Goal: Task Accomplishment & Management: Complete application form

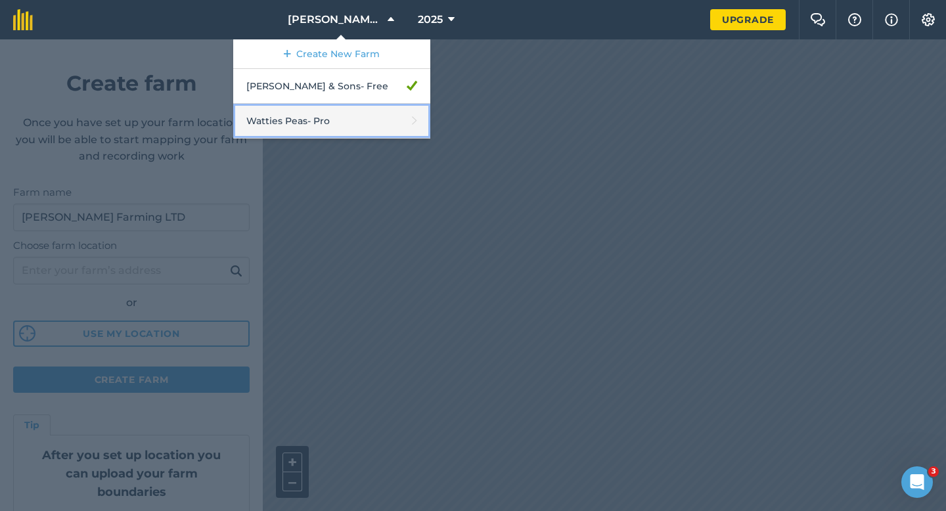
click at [353, 120] on link "Watties Peas - Pro" at bounding box center [331, 121] width 197 height 35
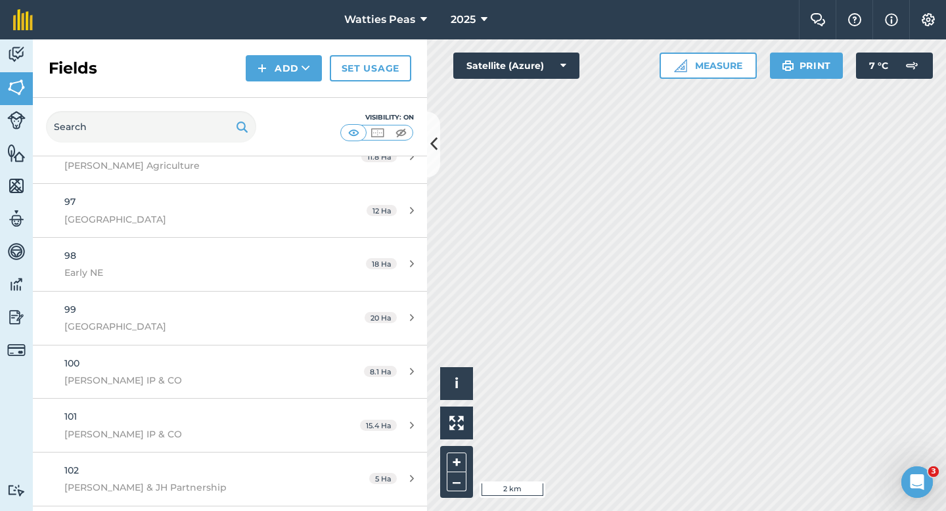
scroll to position [5705, 0]
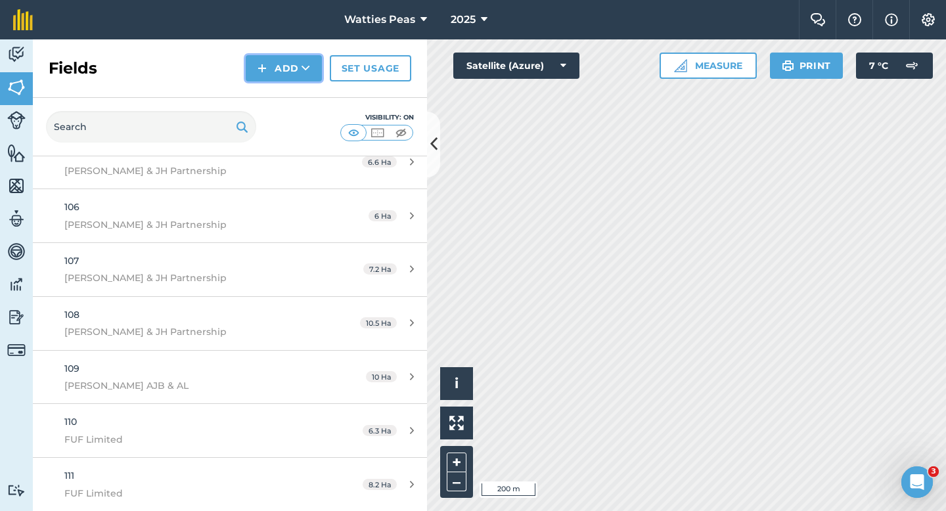
click at [252, 63] on button "Add" at bounding box center [284, 68] width 76 height 26
click at [281, 98] on link "Draw" at bounding box center [284, 97] width 72 height 29
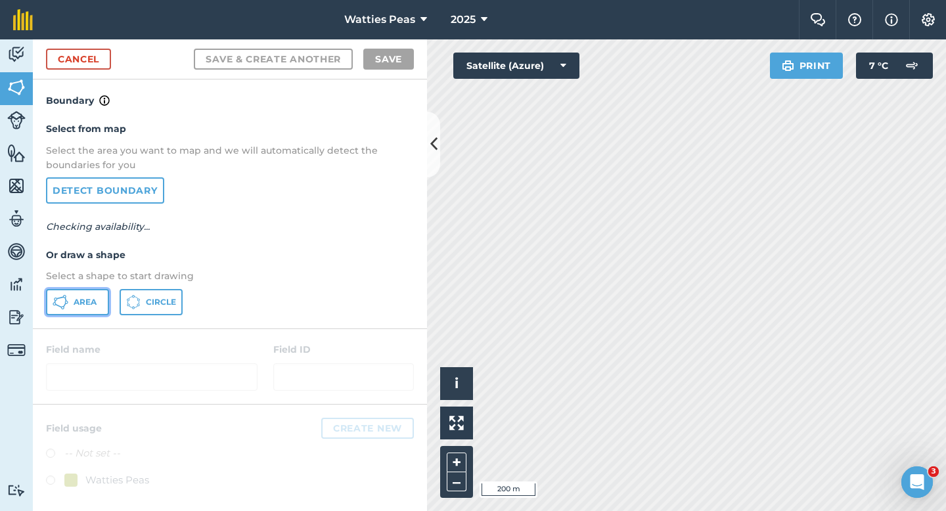
click at [78, 305] on span "Area" at bounding box center [85, 302] width 23 height 11
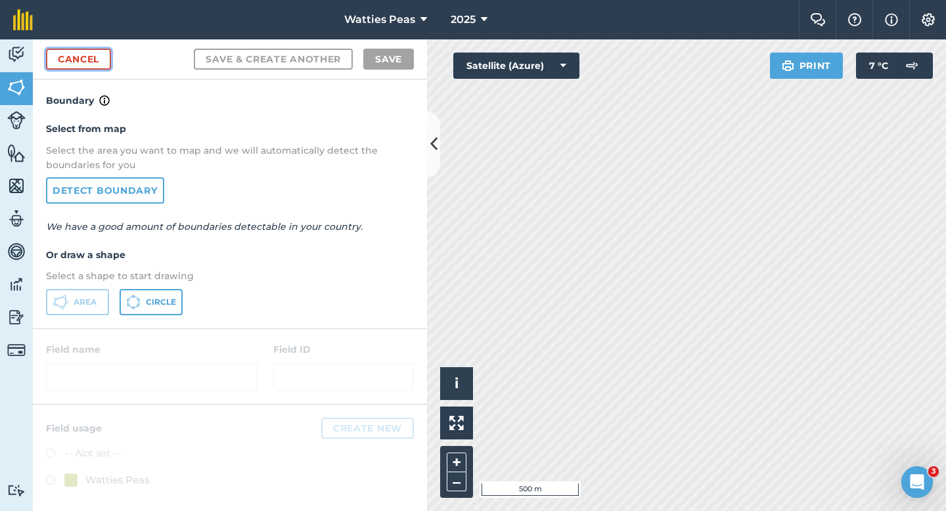
click at [106, 68] on link "Cancel" at bounding box center [78, 59] width 65 height 21
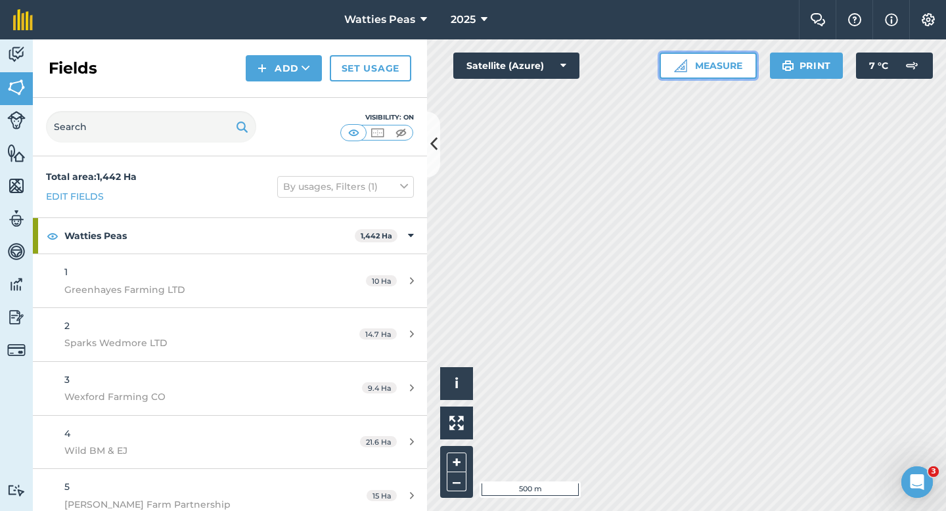
click at [741, 63] on button "Measure" at bounding box center [707, 66] width 97 height 26
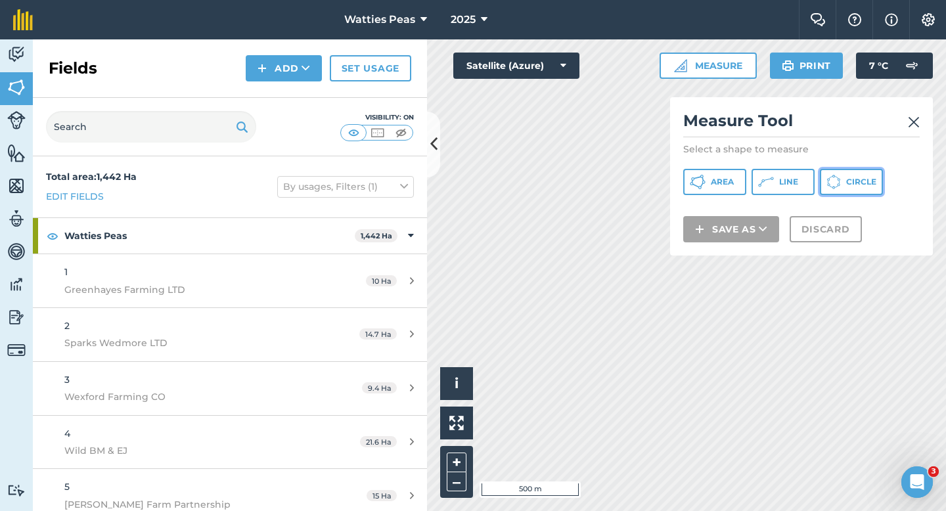
click at [856, 185] on span "Circle" at bounding box center [861, 182] width 30 height 11
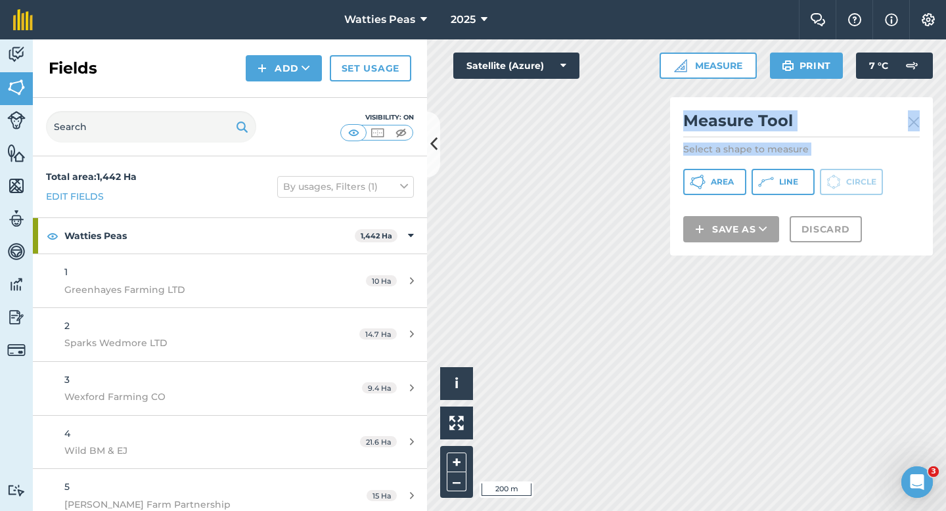
click at [692, 351] on div "Click to start drawing i © 2025 TomTom, Microsoft 200 m + – Satellite (Azure) M…" at bounding box center [686, 275] width 519 height 472
click at [779, 133] on h2 "Measure Tool" at bounding box center [801, 123] width 236 height 27
click at [908, 116] on img at bounding box center [914, 122] width 12 height 16
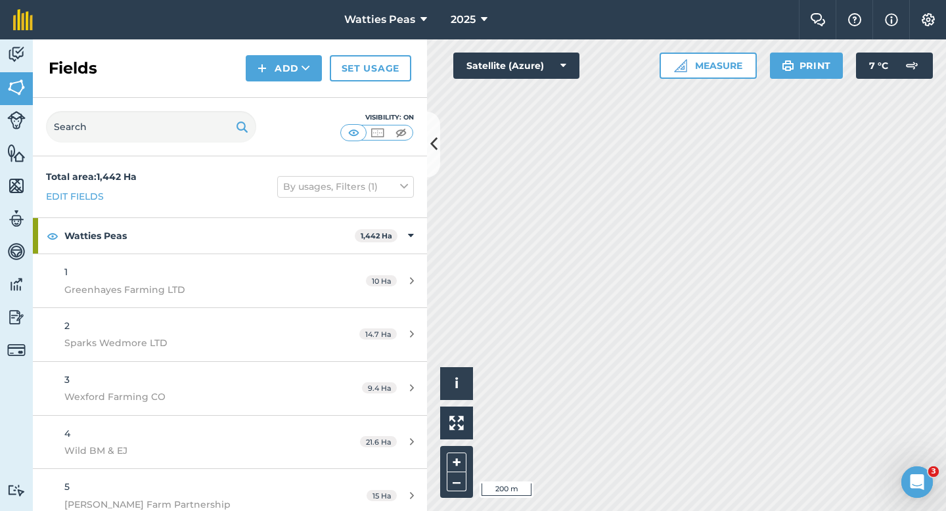
click at [265, 54] on div "Fields Add Set usage" at bounding box center [230, 68] width 394 height 58
click at [265, 66] on img at bounding box center [261, 68] width 9 height 16
click at [270, 86] on link "Draw" at bounding box center [284, 97] width 72 height 29
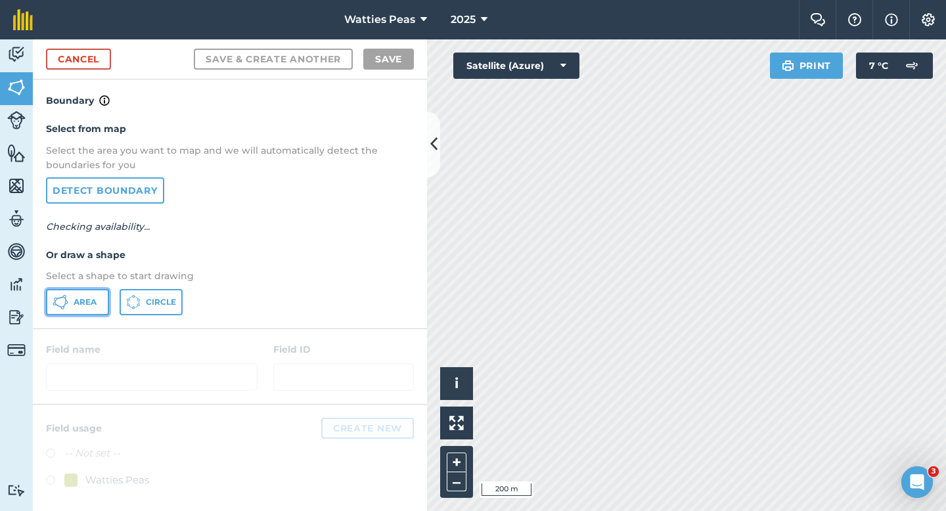
click at [85, 301] on span "Area" at bounding box center [85, 302] width 23 height 11
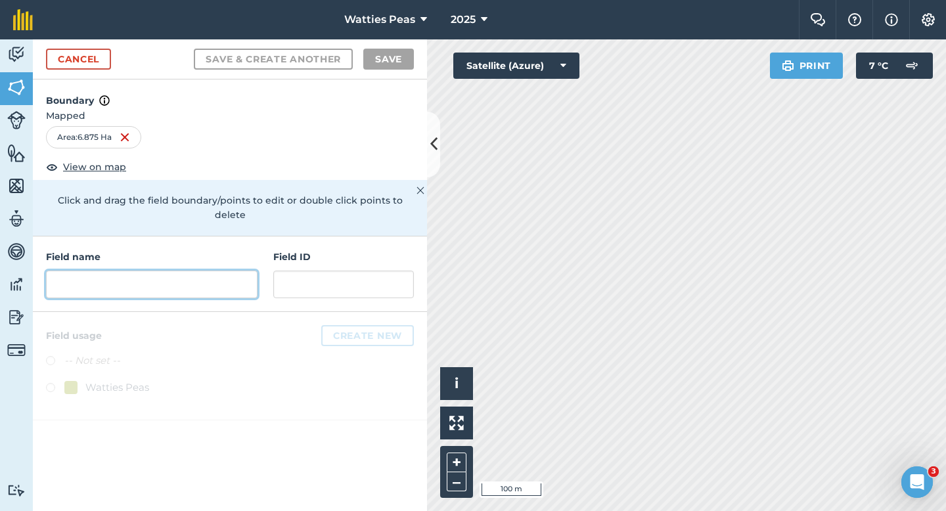
click at [150, 275] on input "text" at bounding box center [151, 285] width 211 height 28
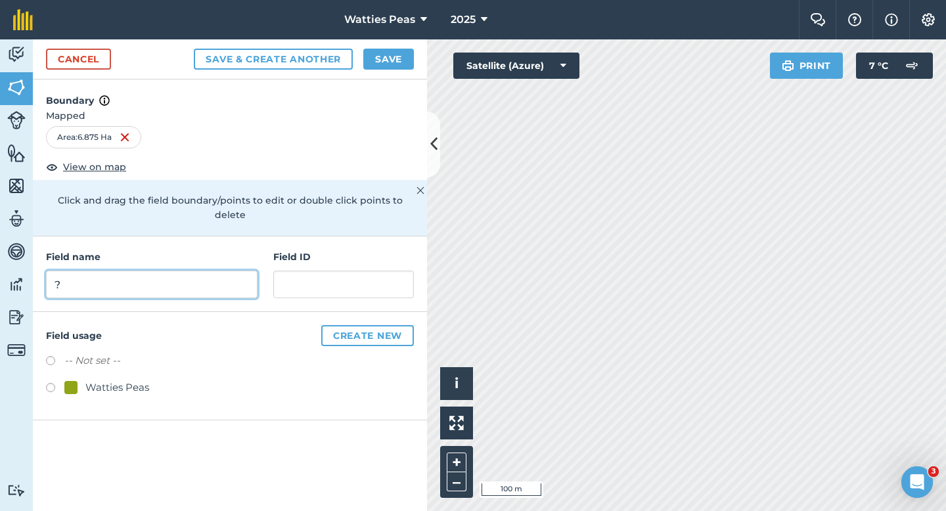
type input "?"
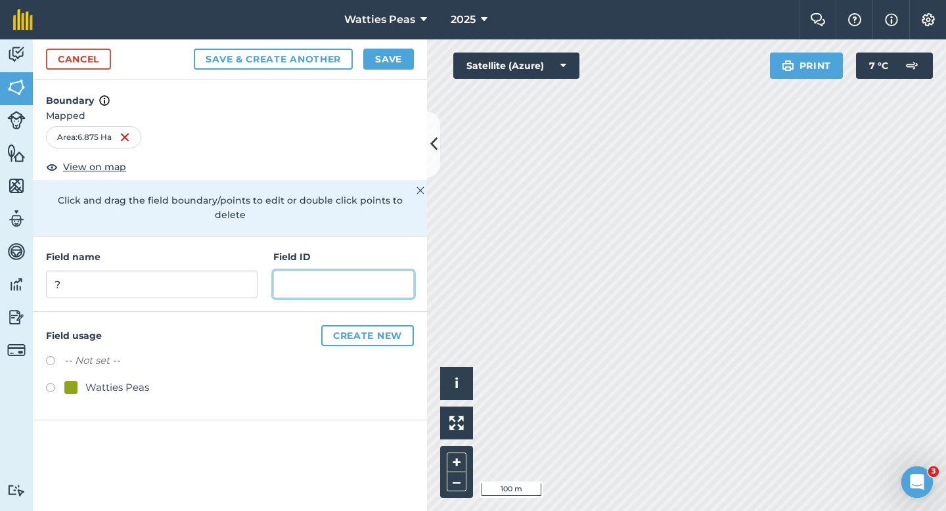
click at [332, 271] on input "text" at bounding box center [343, 285] width 141 height 28
type input "[PERSON_NAME] Farming Limited"
click at [66, 361] on div "-- Not set -- Watties Peas" at bounding box center [230, 376] width 368 height 46
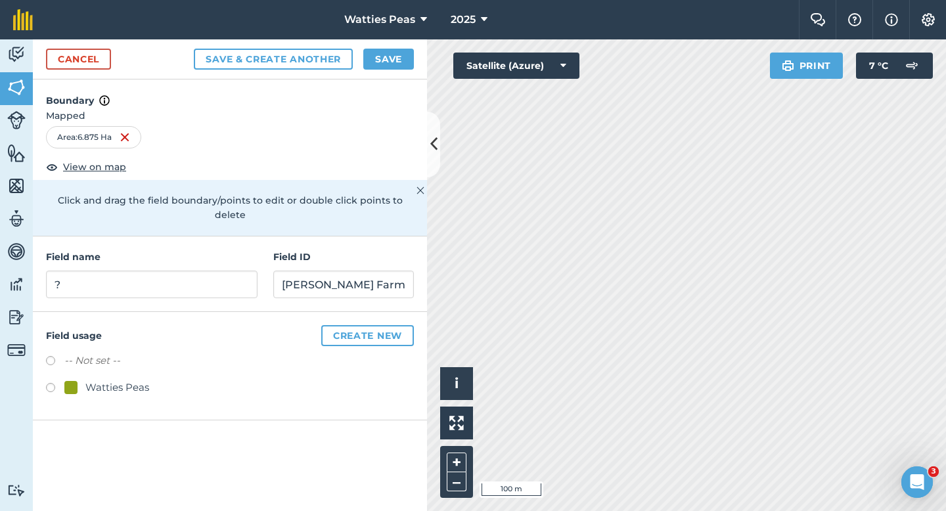
click at [66, 381] on div at bounding box center [70, 387] width 13 height 13
radio input "true"
click at [385, 54] on button "Save" at bounding box center [388, 59] width 51 height 21
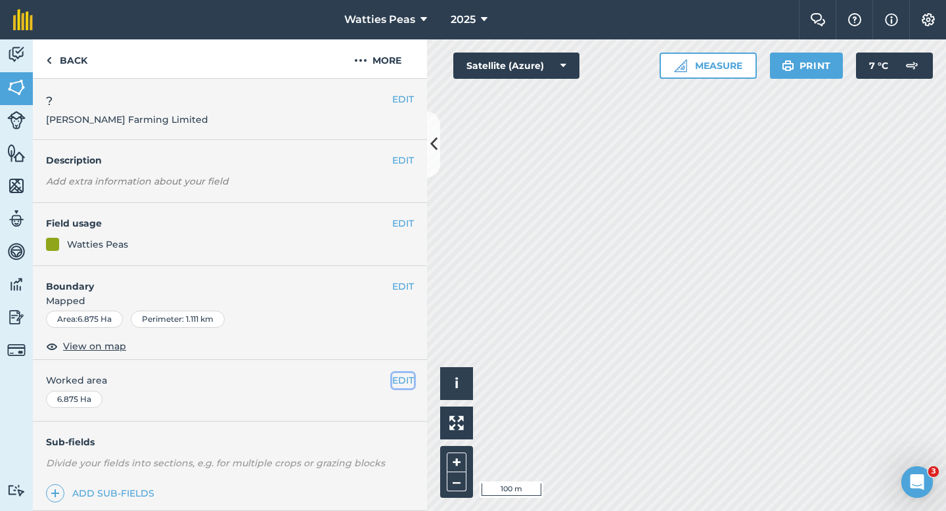
click at [401, 376] on button "EDIT" at bounding box center [403, 380] width 22 height 14
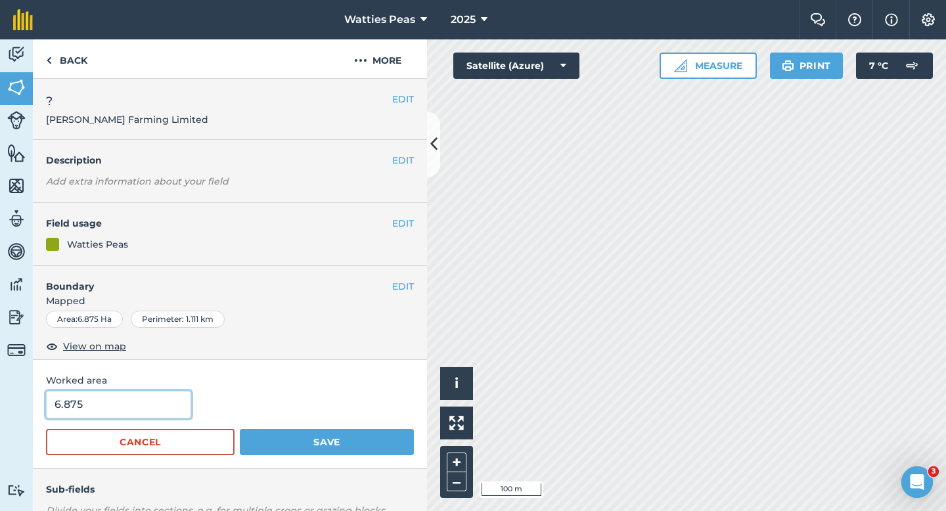
click at [94, 403] on input "6.875" at bounding box center [118, 405] width 145 height 28
type input "7"
click at [240, 429] on button "Save" at bounding box center [327, 442] width 174 height 26
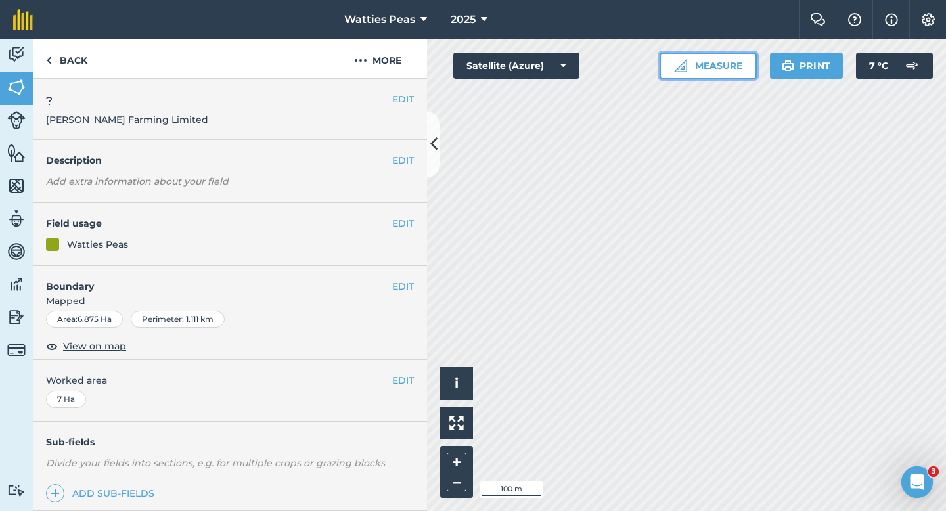
click at [685, 68] on img at bounding box center [680, 65] width 13 height 13
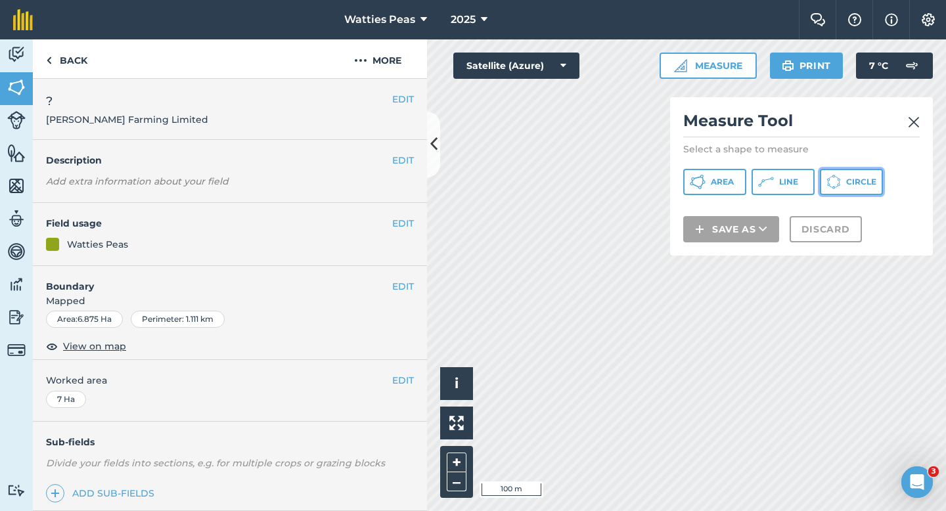
click at [855, 192] on button "Circle" at bounding box center [851, 182] width 63 height 26
click at [696, 216] on div "Click to start drawing i © 2025 TomTom, Microsoft 100 m + – Satellite (Azure) M…" at bounding box center [686, 275] width 519 height 472
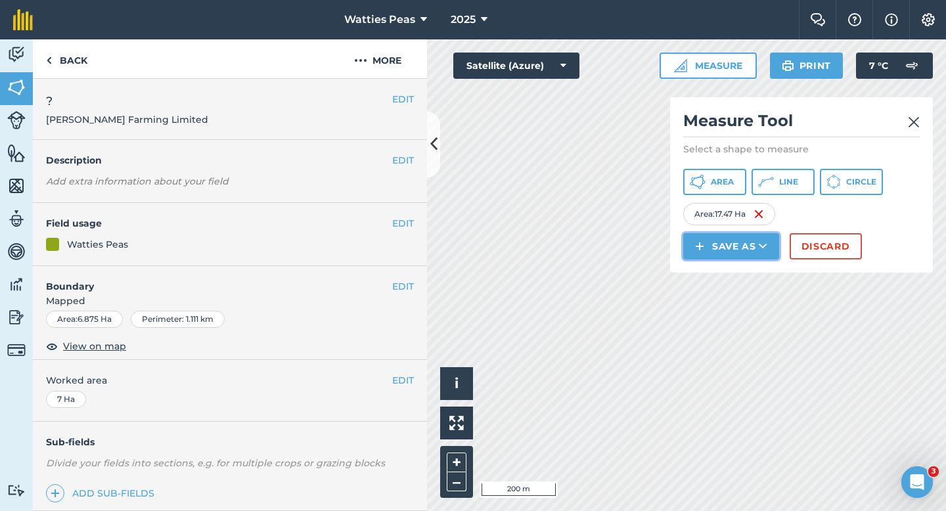
click at [704, 238] on button "Save as" at bounding box center [731, 246] width 96 height 26
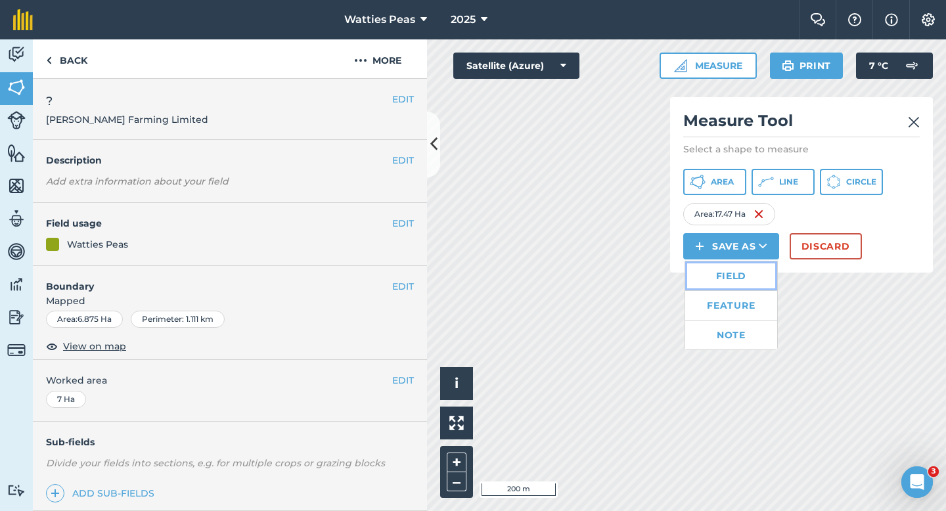
click at [705, 268] on link "Field" at bounding box center [731, 275] width 92 height 29
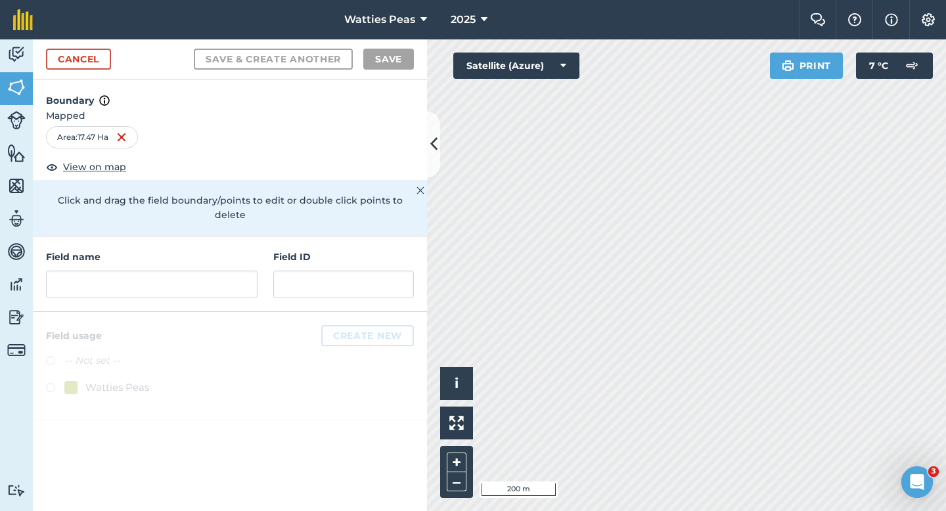
click at [292, 250] on div "Field ID" at bounding box center [343, 274] width 141 height 49
click at [294, 271] on input "text" at bounding box center [343, 285] width 141 height 28
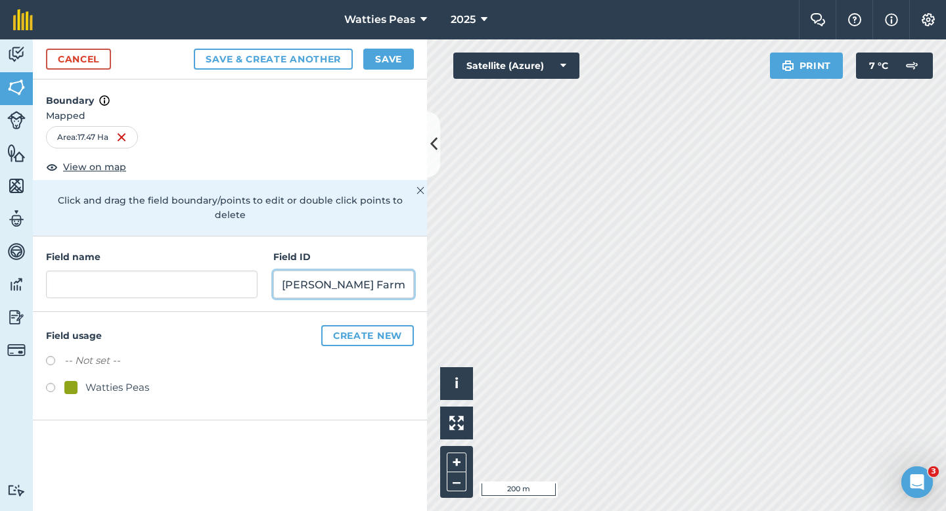
scroll to position [0, 7]
type input "[PERSON_NAME] Farming Limited"
click at [123, 380] on div "Watties Peas" at bounding box center [117, 388] width 64 height 16
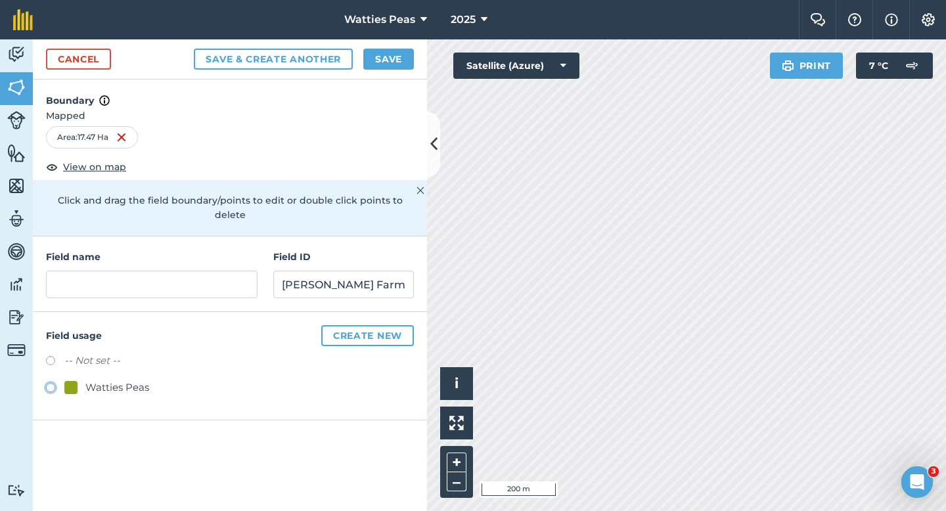
radio input "true"
click at [145, 271] on input "text" at bounding box center [151, 285] width 211 height 28
type input "?"
click at [376, 63] on button "Save" at bounding box center [388, 59] width 51 height 21
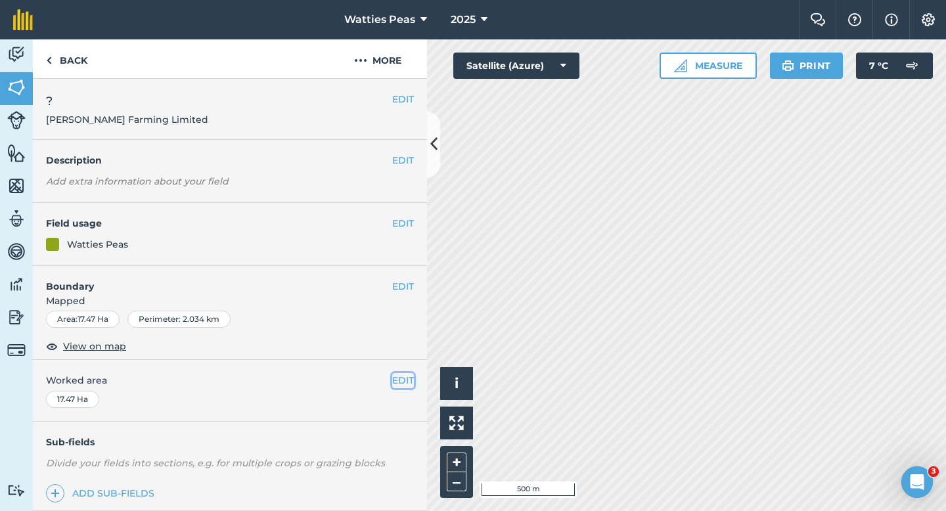
click at [403, 376] on button "EDIT" at bounding box center [403, 380] width 22 height 14
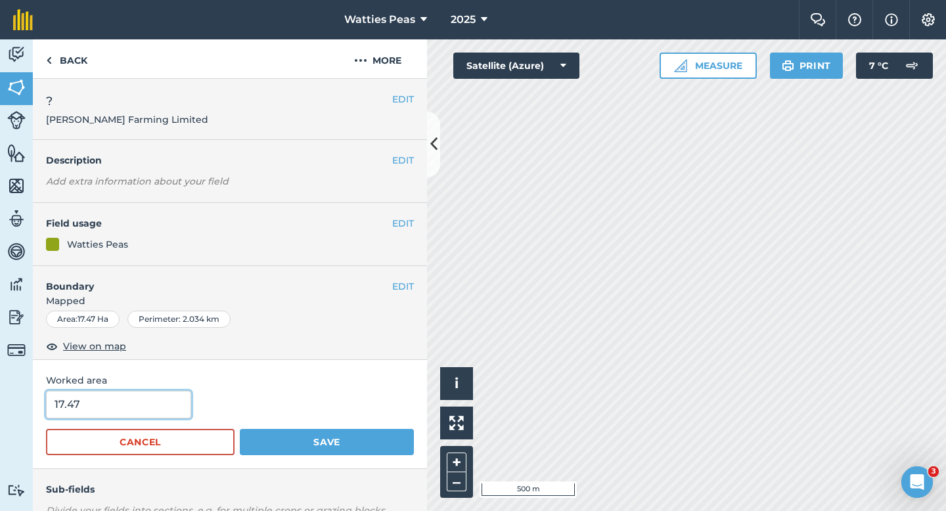
click at [118, 397] on input "17.47" at bounding box center [118, 405] width 145 height 28
click at [122, 406] on input "17.47" at bounding box center [118, 405] width 145 height 28
type input "17.5"
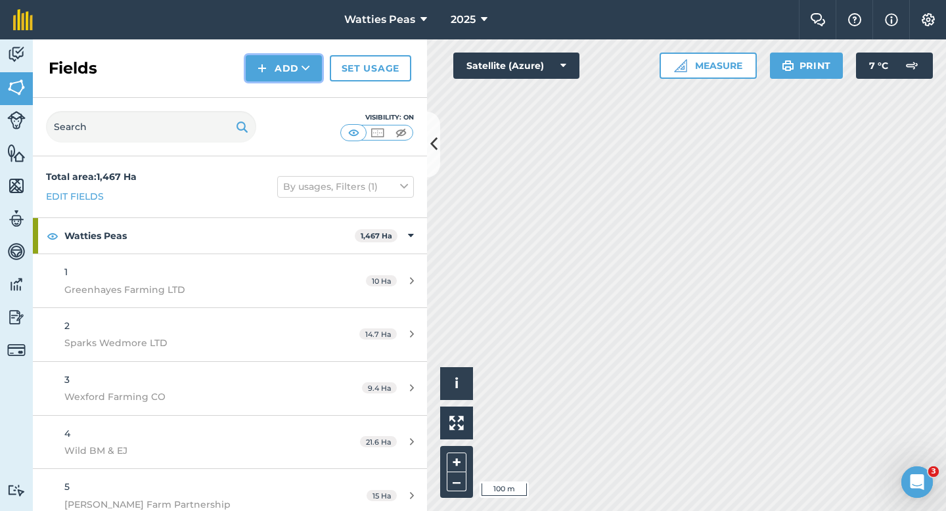
click at [287, 62] on button "Add" at bounding box center [284, 68] width 76 height 26
click at [288, 102] on link "Draw" at bounding box center [284, 97] width 72 height 29
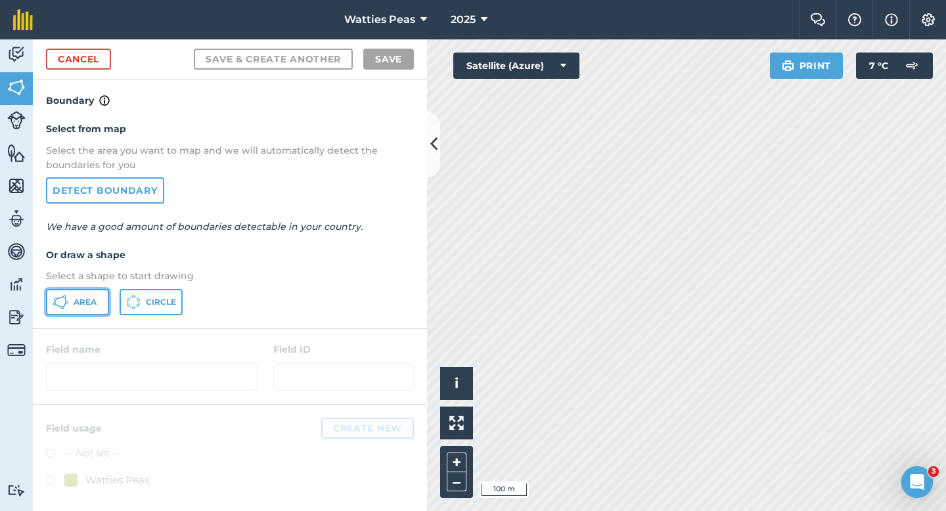
click at [104, 305] on button "Area" at bounding box center [77, 302] width 63 height 26
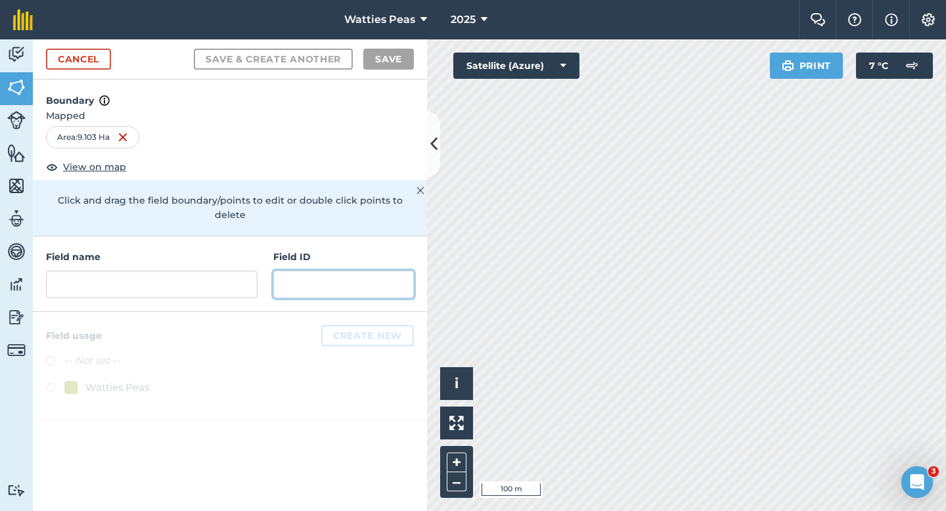
click at [274, 275] on input "text" at bounding box center [343, 285] width 141 height 28
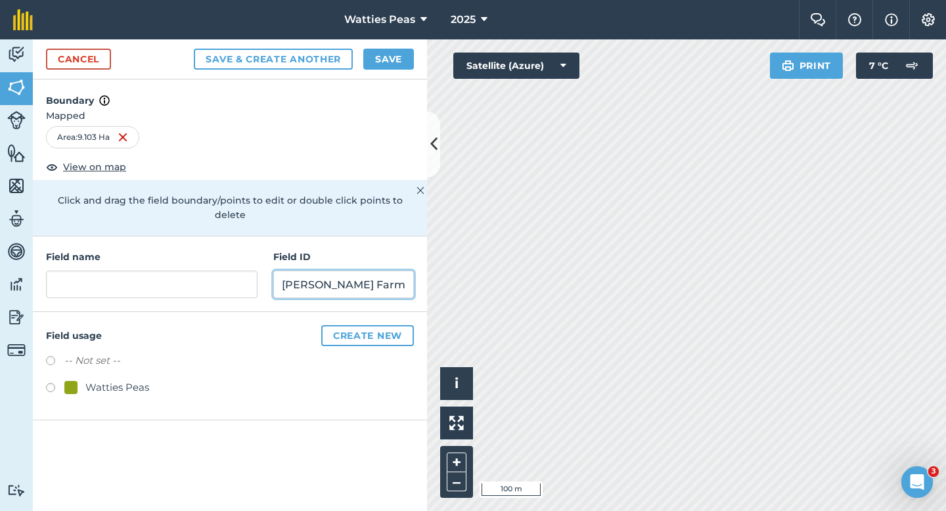
scroll to position [0, 7]
type input "[PERSON_NAME] Farming Limited"
click at [131, 380] on div "Watties Peas" at bounding box center [117, 388] width 64 height 16
radio input "true"
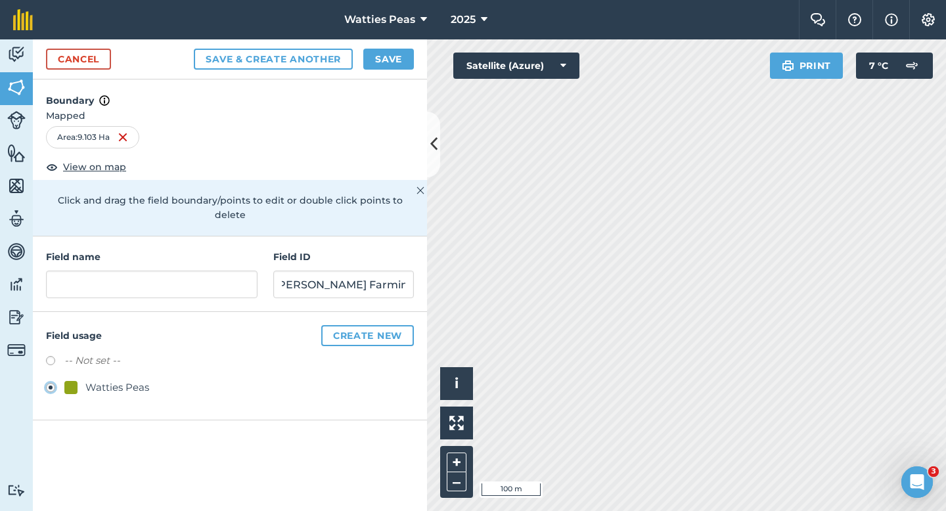
scroll to position [0, 0]
click at [176, 253] on div "Field name" at bounding box center [151, 274] width 211 height 49
click at [176, 271] on input "text" at bounding box center [151, 285] width 211 height 28
type input "?"
click at [368, 60] on button "Save" at bounding box center [388, 59] width 51 height 21
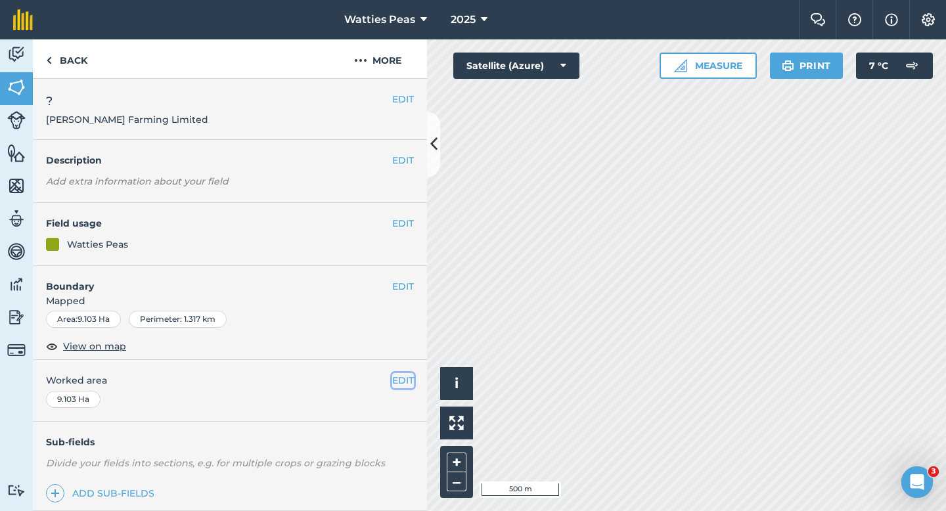
click at [411, 375] on button "EDIT" at bounding box center [403, 380] width 22 height 14
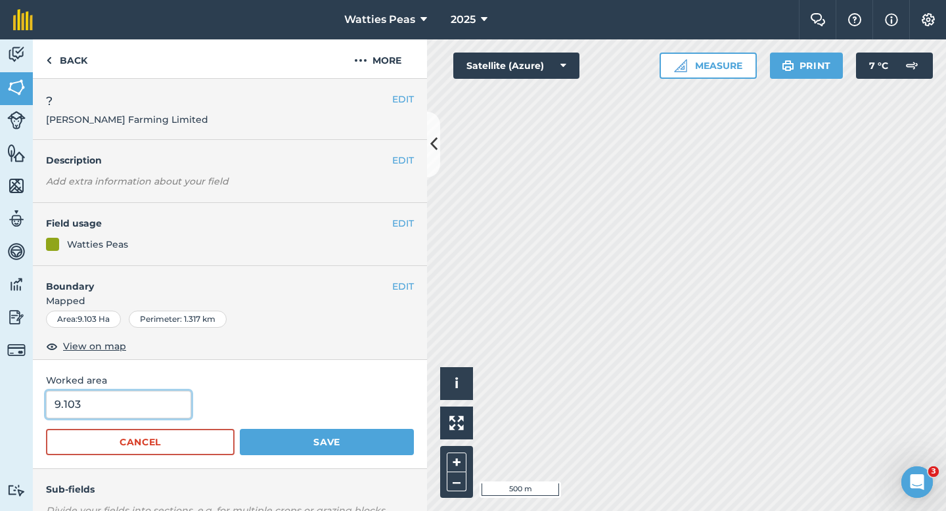
click at [149, 412] on input "9.103" at bounding box center [118, 405] width 145 height 28
type input "9.1"
click at [240, 429] on button "Save" at bounding box center [327, 442] width 174 height 26
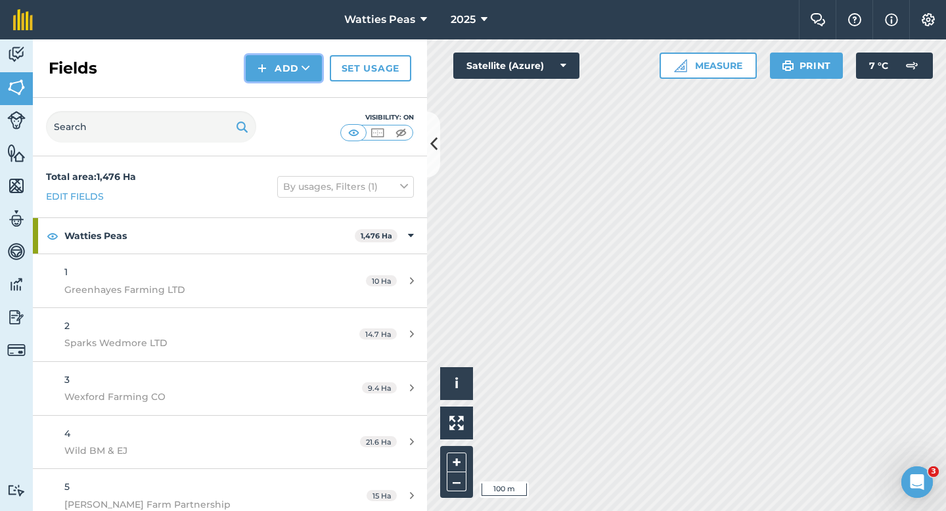
click at [279, 76] on button "Add" at bounding box center [284, 68] width 76 height 26
click at [282, 85] on link "Draw" at bounding box center [284, 97] width 72 height 29
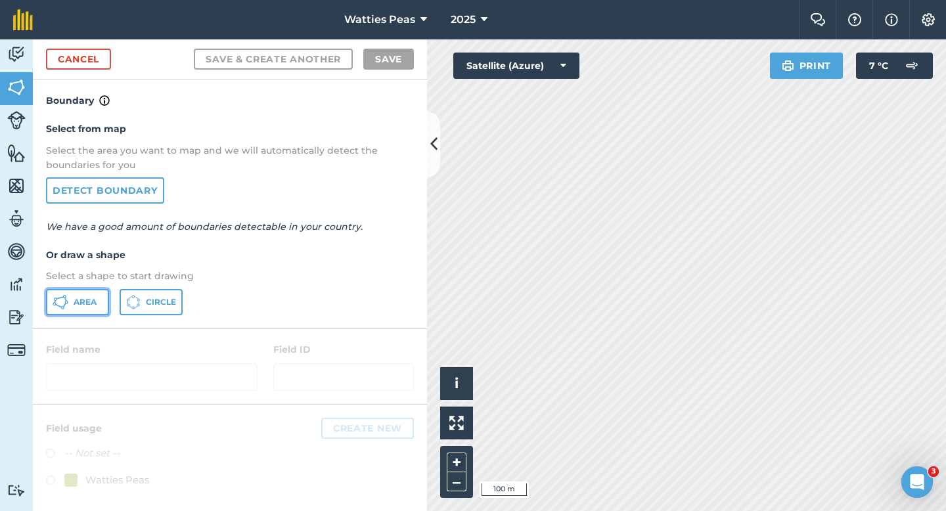
click at [102, 297] on button "Area" at bounding box center [77, 302] width 63 height 26
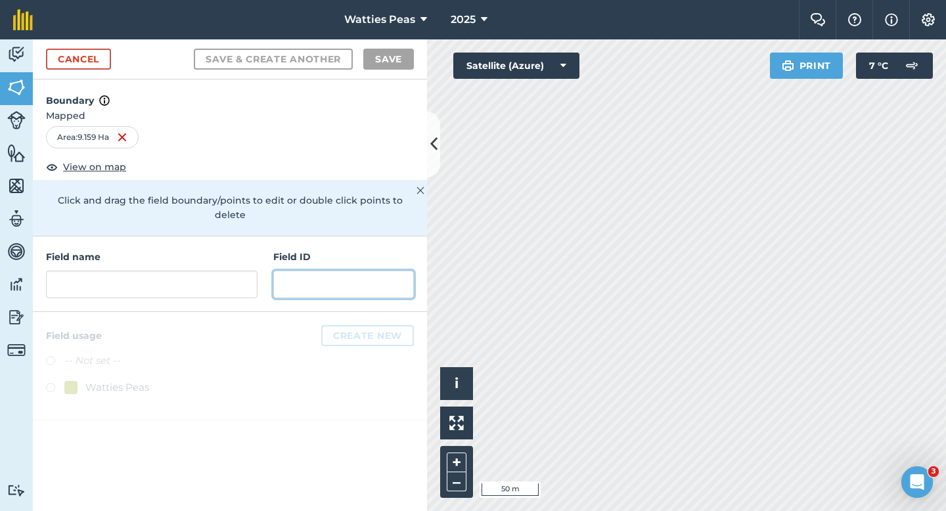
click at [282, 273] on input "text" at bounding box center [343, 285] width 141 height 28
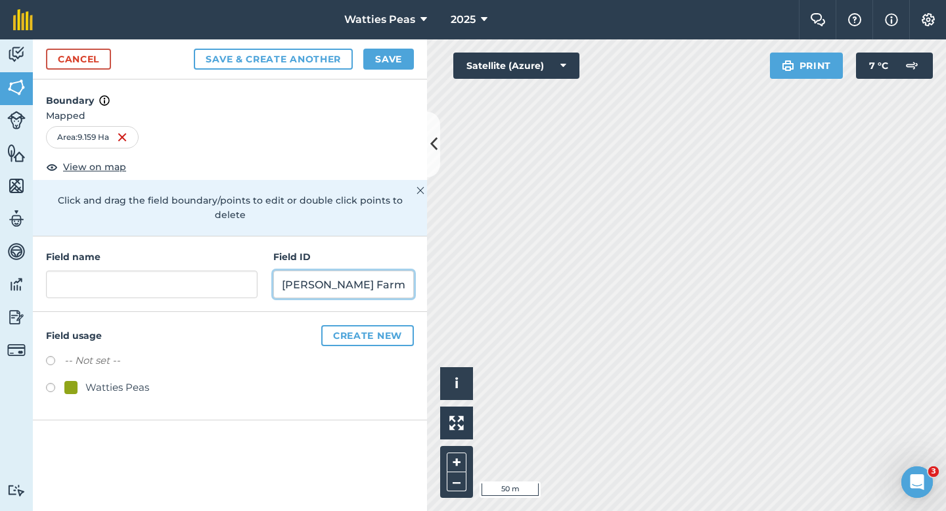
scroll to position [0, 7]
type input "[PERSON_NAME] Farming Limited"
click at [123, 380] on div "Watties Peas" at bounding box center [117, 388] width 64 height 16
radio input "true"
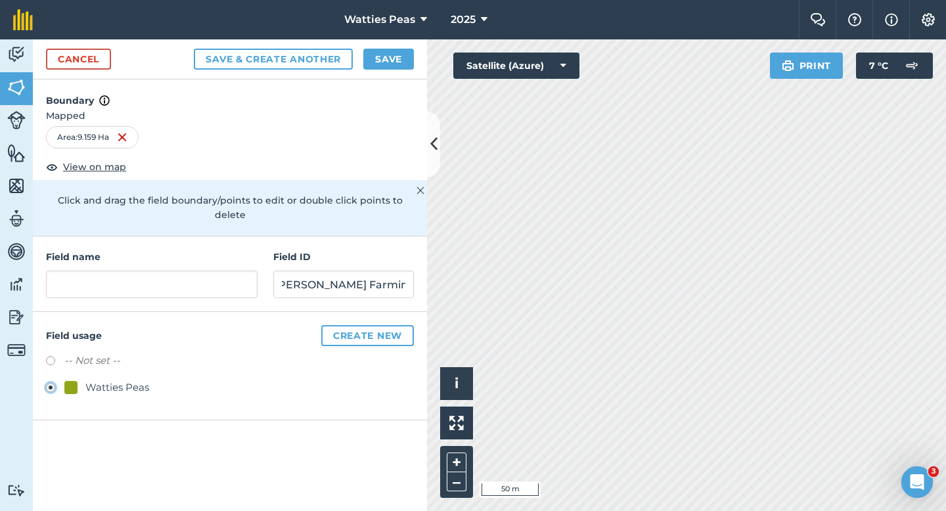
scroll to position [0, 0]
click at [124, 275] on input "text" at bounding box center [151, 285] width 211 height 28
type input "?"
click at [392, 61] on button "Save" at bounding box center [388, 59] width 51 height 21
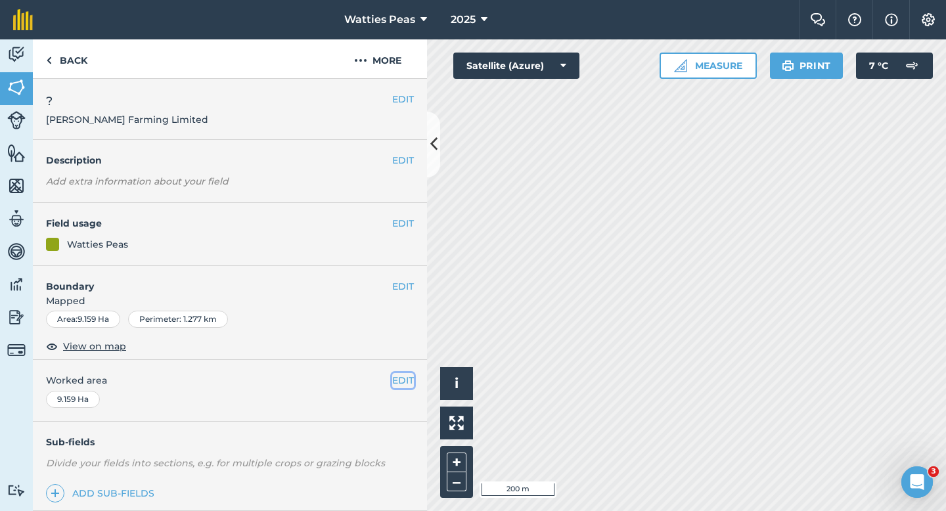
click at [401, 377] on button "EDIT" at bounding box center [403, 380] width 22 height 14
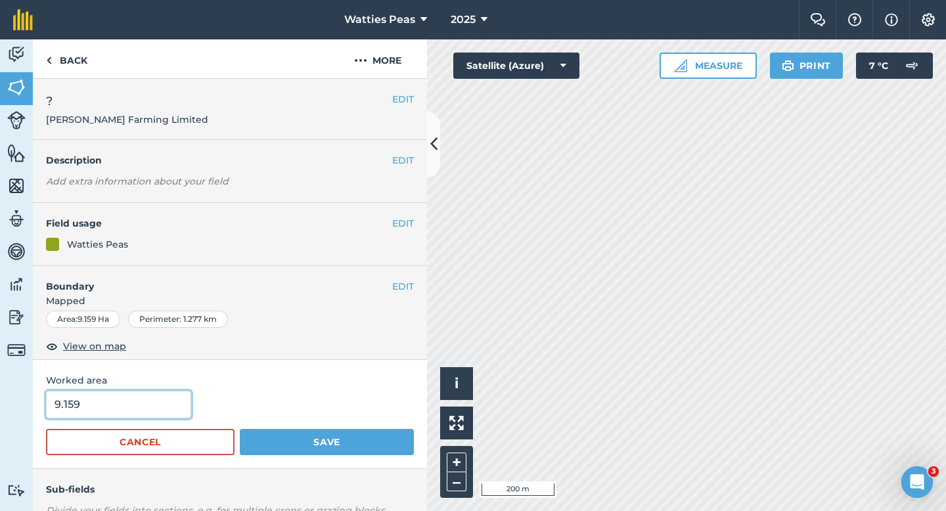
click at [135, 412] on input "9.159" at bounding box center [118, 405] width 145 height 28
type input "9.2"
click at [240, 429] on button "Save" at bounding box center [327, 442] width 174 height 26
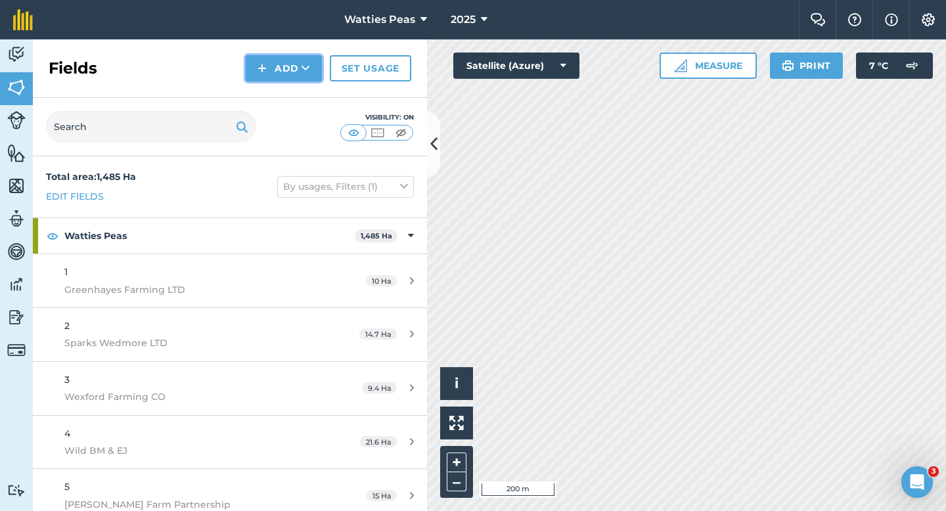
click at [260, 72] on img at bounding box center [261, 68] width 9 height 16
click at [260, 85] on link "Draw" at bounding box center [284, 97] width 72 height 29
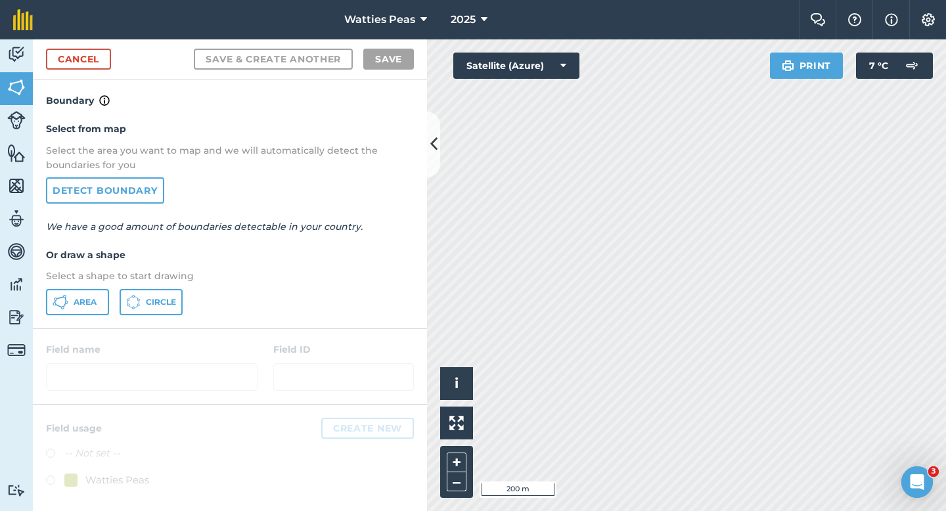
click at [84, 322] on div "Select from map Select the area you want to map and we will automatically detec…" at bounding box center [230, 217] width 394 height 219
click at [86, 316] on div "Select from map Select the area you want to map and we will automatically detec…" at bounding box center [230, 217] width 394 height 219
click at [111, 305] on div "Area Circle" at bounding box center [230, 302] width 368 height 26
click at [67, 320] on div "Select from map Select the area you want to map and we will automatically detec…" at bounding box center [230, 217] width 394 height 219
click at [69, 311] on button "Area" at bounding box center [77, 302] width 63 height 26
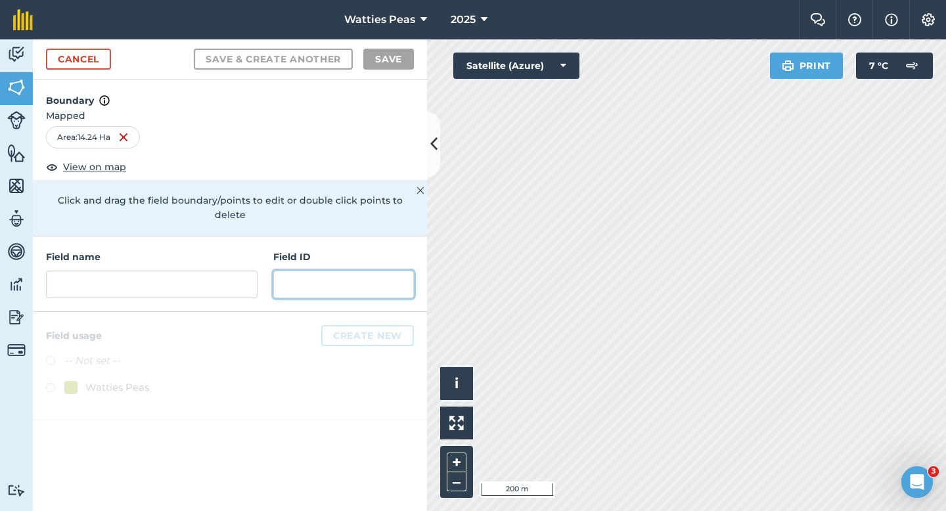
click at [299, 271] on input "text" at bounding box center [343, 285] width 141 height 28
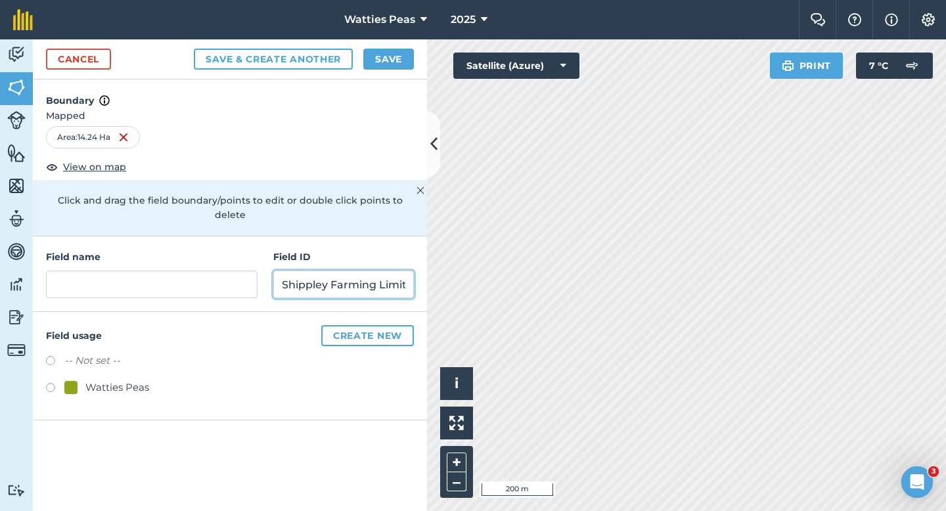
scroll to position [0, 14]
type input "Shippley Farming Limited"
click at [123, 380] on div "Watties Peas" at bounding box center [117, 388] width 64 height 16
radio input "true"
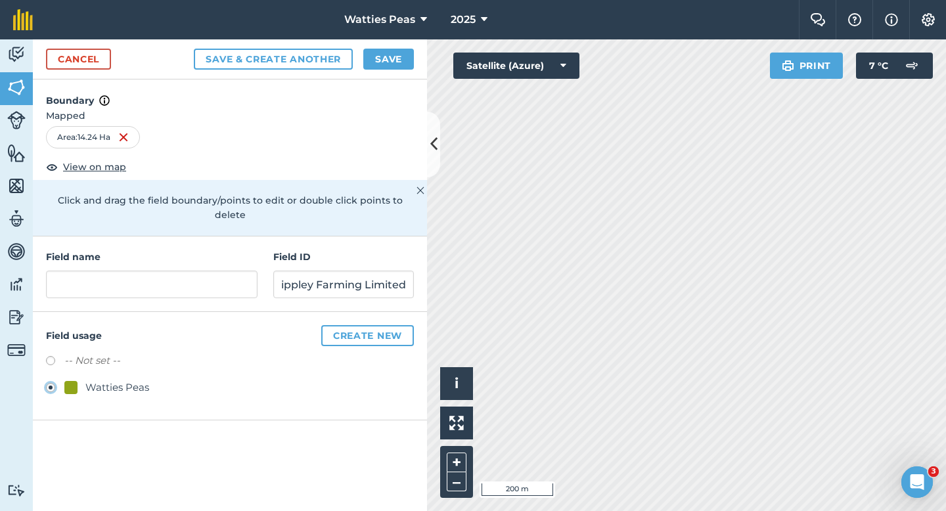
scroll to position [0, 0]
click at [123, 271] on input "text" at bounding box center [151, 285] width 211 height 28
type input "?"
click at [377, 75] on div "Cancel Save & Create Another Save" at bounding box center [230, 59] width 394 height 40
click at [377, 53] on button "Save" at bounding box center [388, 59] width 51 height 21
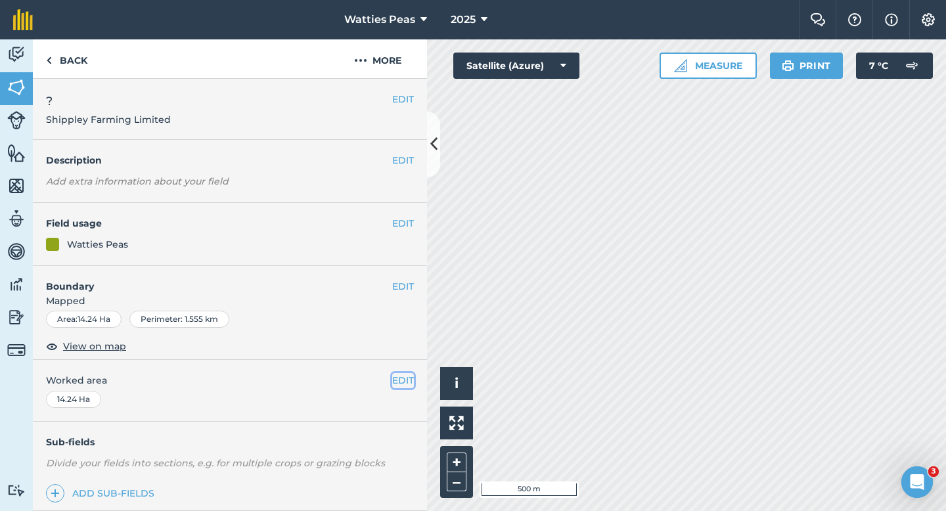
click at [398, 384] on button "EDIT" at bounding box center [403, 380] width 22 height 14
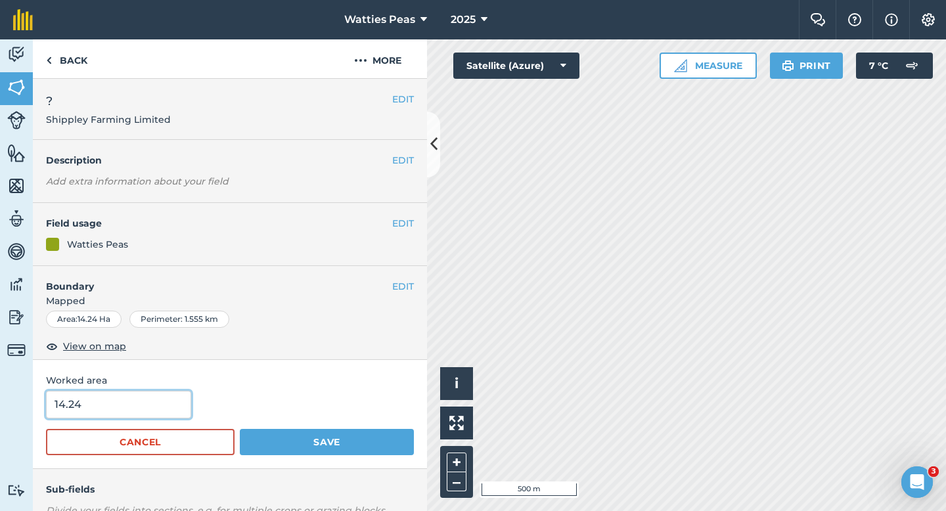
click at [152, 399] on input "14.24" at bounding box center [118, 405] width 145 height 28
type input "14.2"
click at [240, 429] on button "Save" at bounding box center [327, 442] width 174 height 26
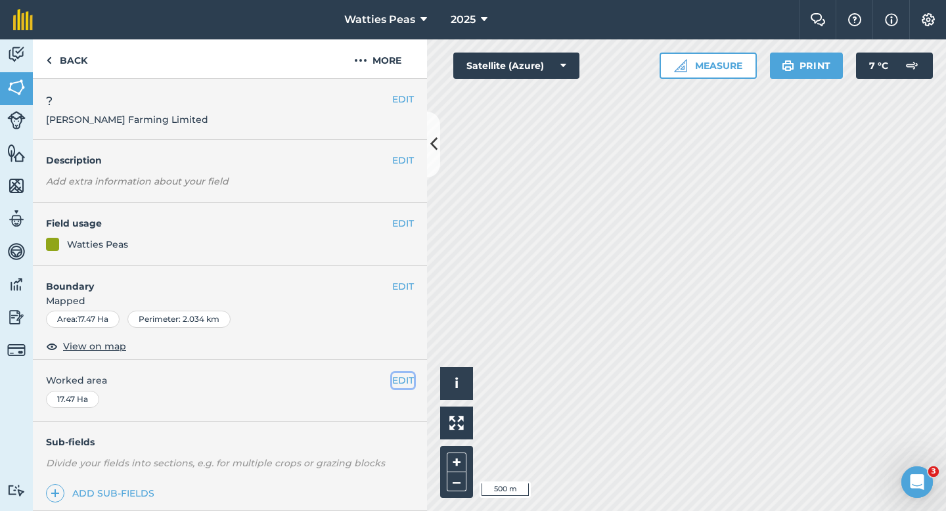
click at [407, 381] on button "EDIT" at bounding box center [403, 380] width 22 height 14
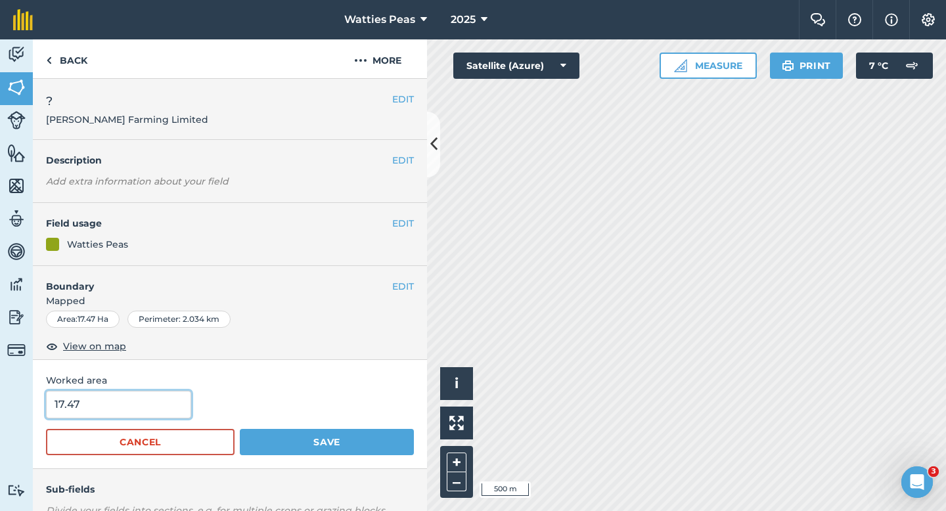
click at [175, 407] on input "17.47" at bounding box center [118, 405] width 145 height 28
type input "17.5"
click at [240, 429] on button "Save" at bounding box center [327, 442] width 174 height 26
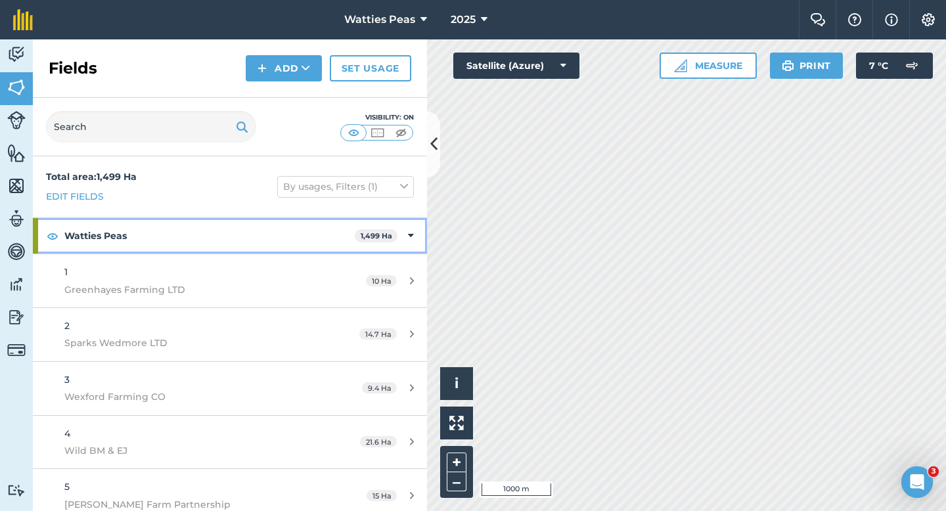
click at [399, 229] on div "Watties Peas 1,499 Ha" at bounding box center [230, 235] width 394 height 35
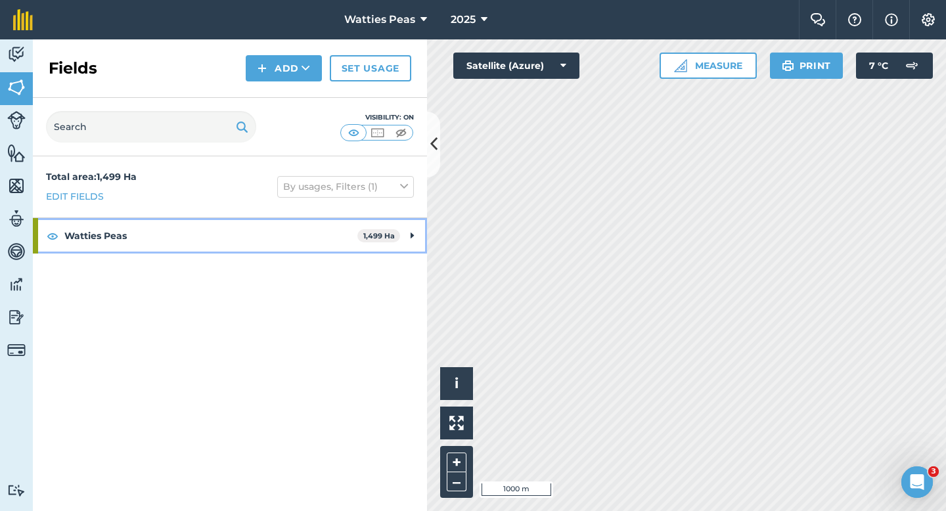
click at [351, 232] on strong "Watties Peas" at bounding box center [210, 235] width 293 height 35
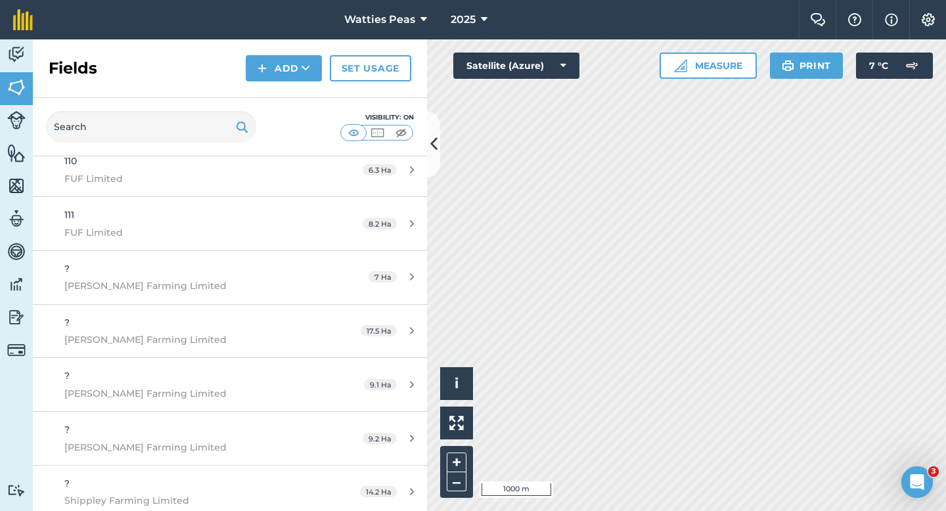
scroll to position [5956, 0]
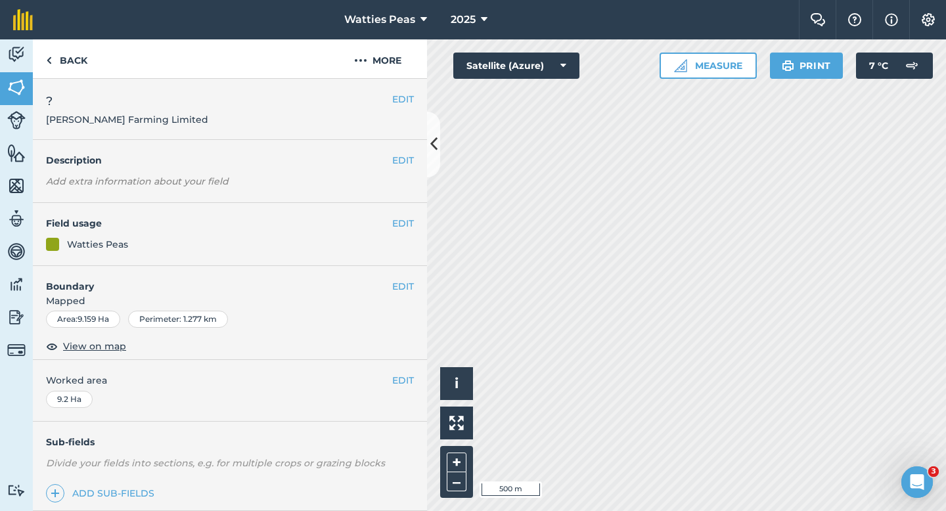
click at [401, 88] on div "EDIT ? [PERSON_NAME] Farming Limited" at bounding box center [230, 109] width 394 height 61
click at [401, 93] on button "EDIT" at bounding box center [403, 99] width 22 height 14
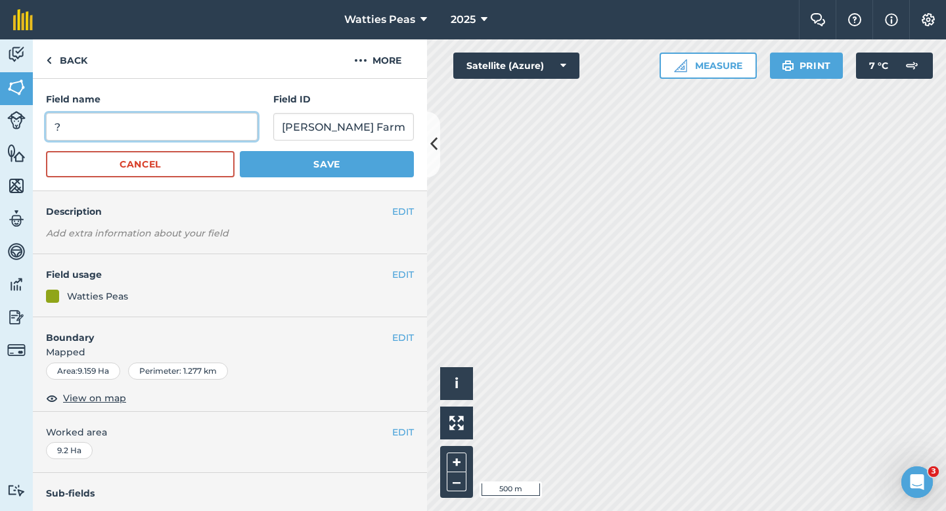
click at [185, 128] on input "?" at bounding box center [151, 127] width 211 height 28
type input "112"
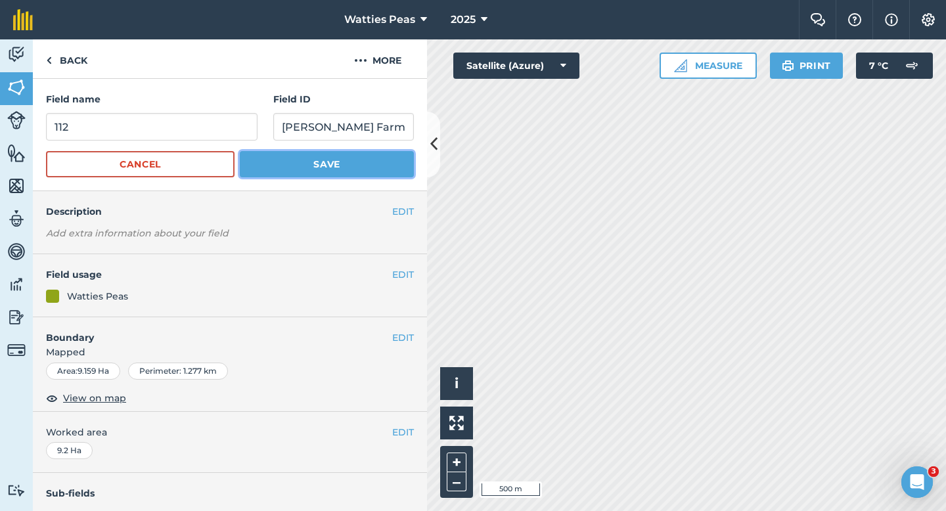
click at [272, 167] on button "Save" at bounding box center [327, 164] width 174 height 26
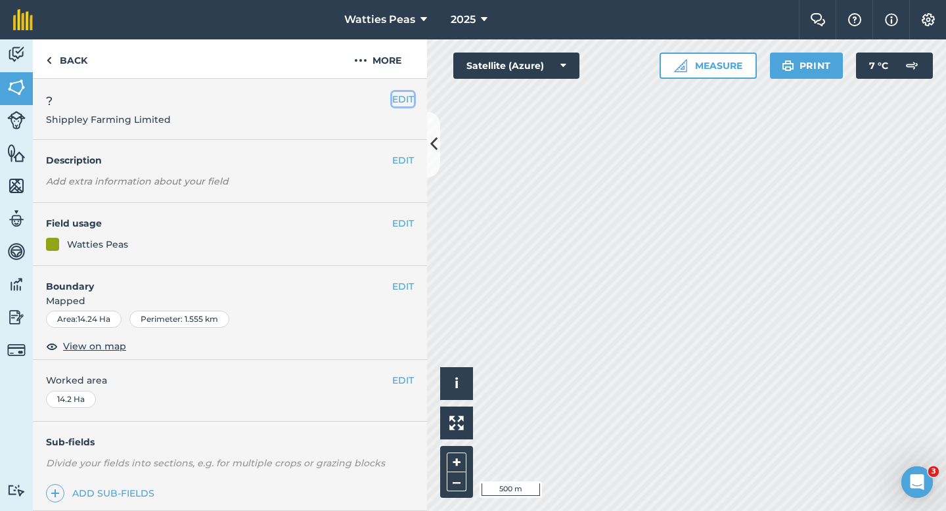
click at [403, 101] on button "EDIT" at bounding box center [403, 99] width 22 height 14
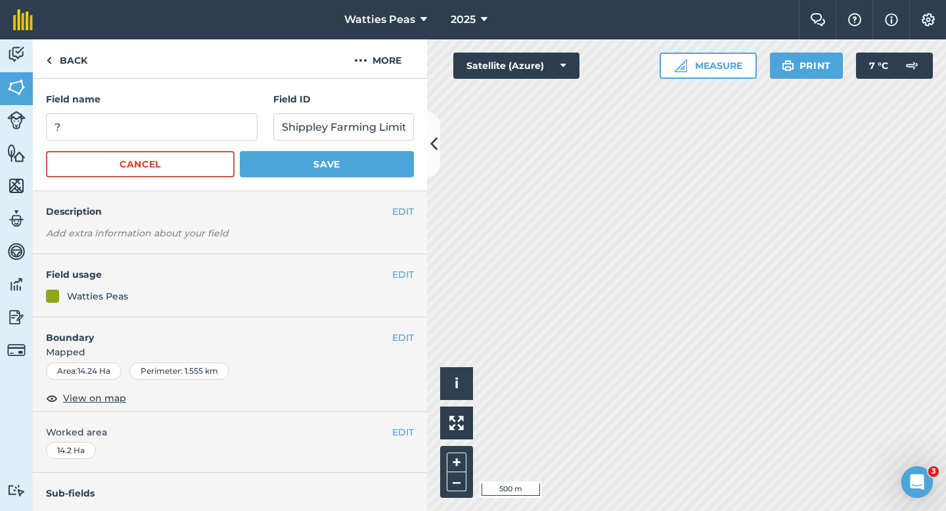
click at [234, 112] on div "Field name ?" at bounding box center [151, 116] width 211 height 49
click at [234, 123] on input "?" at bounding box center [151, 127] width 211 height 28
type input "113"
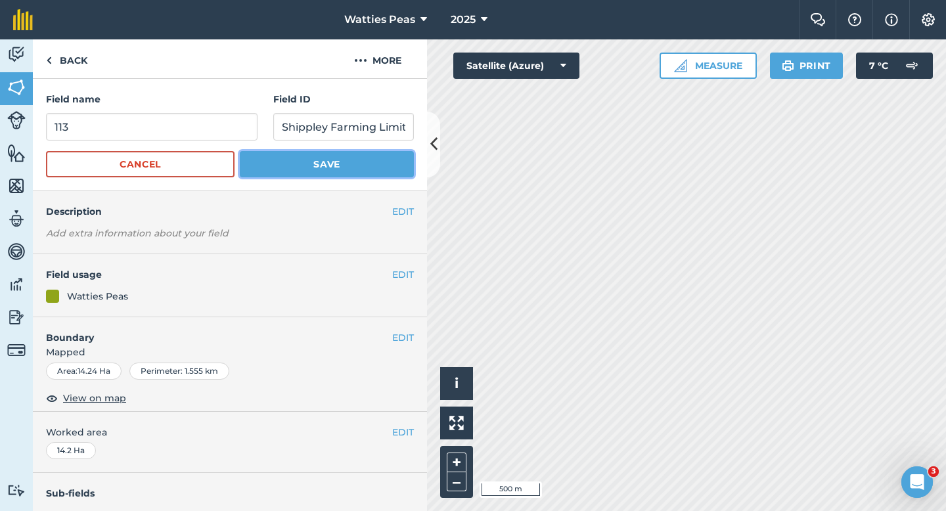
click at [278, 171] on button "Save" at bounding box center [327, 164] width 174 height 26
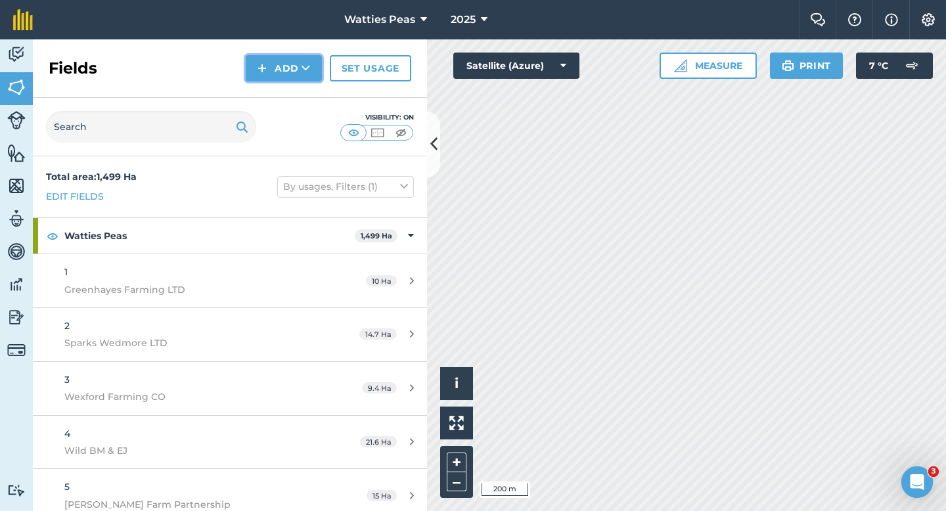
click at [288, 64] on button "Add" at bounding box center [284, 68] width 76 height 26
click at [290, 93] on link "Draw" at bounding box center [284, 97] width 72 height 29
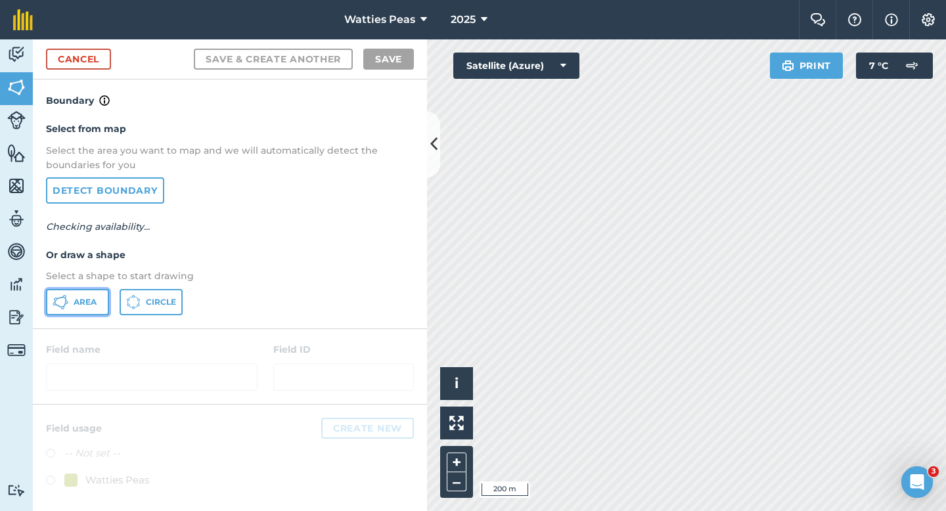
click at [64, 311] on button "Area" at bounding box center [77, 302] width 63 height 26
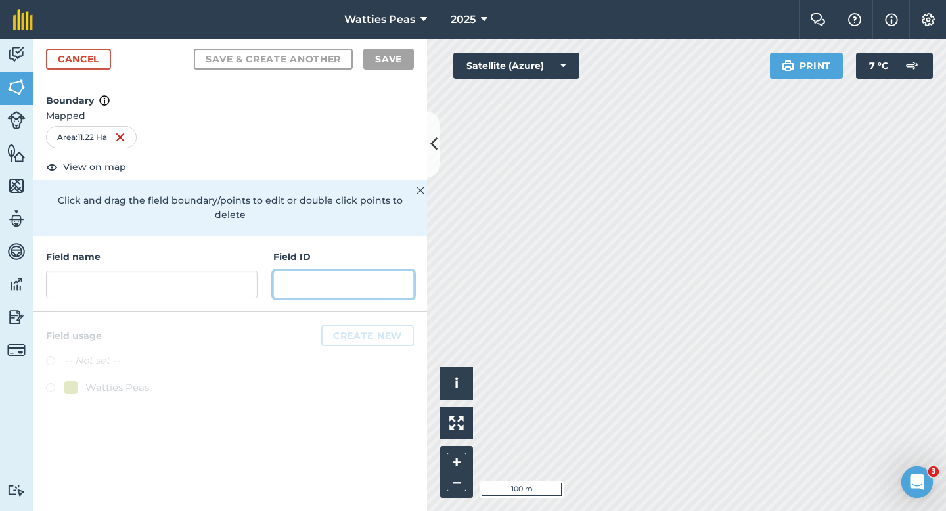
click at [305, 271] on input "text" at bounding box center [343, 285] width 141 height 28
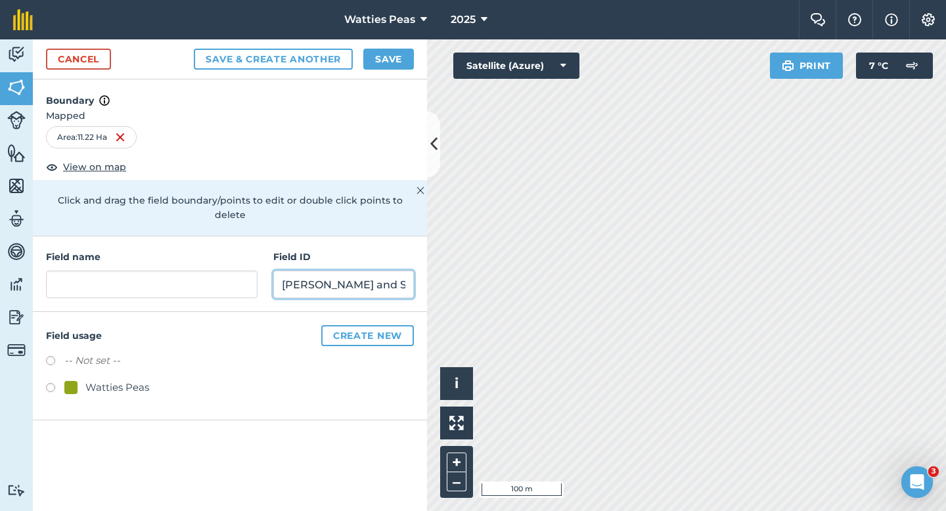
type input "[PERSON_NAME] and Son LTD"
click at [122, 380] on div "Watties Peas" at bounding box center [117, 388] width 64 height 16
radio input "true"
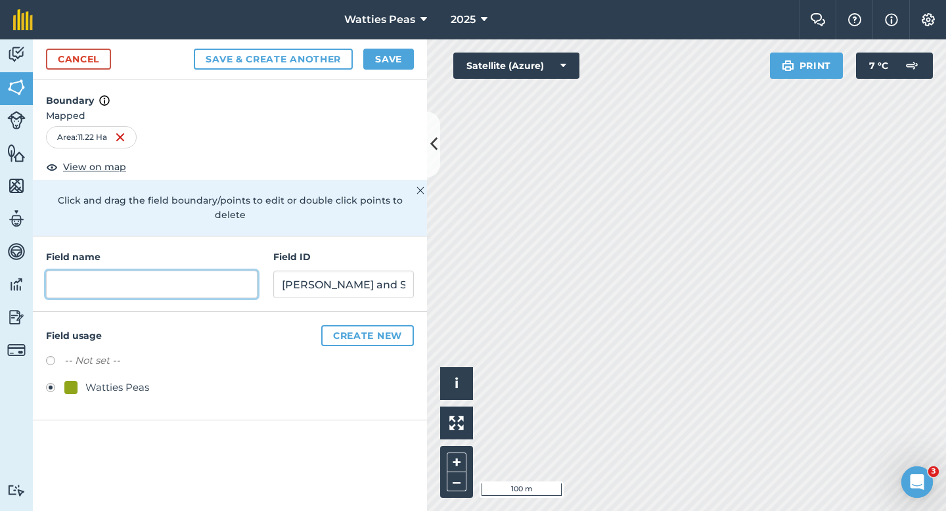
click at [137, 271] on input "text" at bounding box center [151, 285] width 211 height 28
type input "114"
click at [370, 67] on button "Save" at bounding box center [388, 59] width 51 height 21
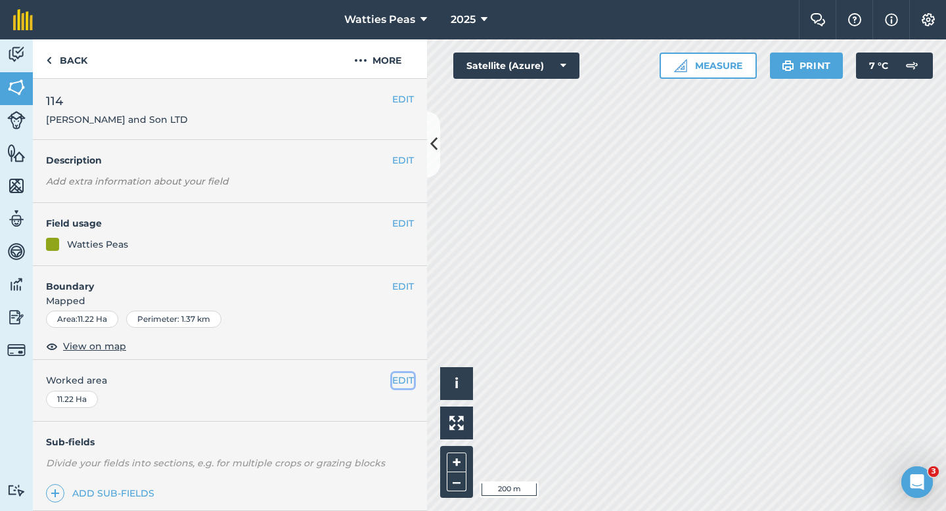
click at [406, 386] on button "EDIT" at bounding box center [403, 380] width 22 height 14
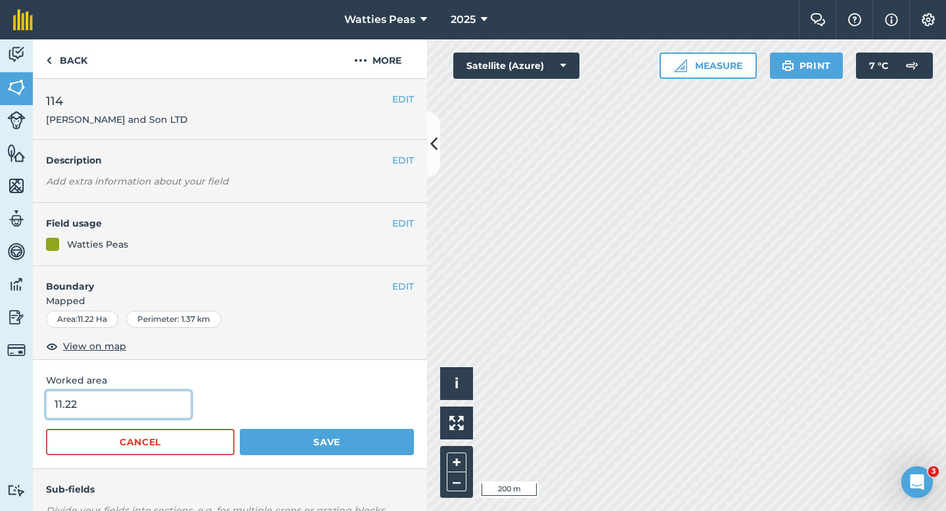
click at [89, 410] on input "11.22" at bounding box center [118, 405] width 145 height 28
type input "11.22"
click at [240, 429] on button "Save" at bounding box center [327, 442] width 174 height 26
click at [137, 407] on input "11.2" at bounding box center [118, 405] width 145 height 28
type input "11.2"
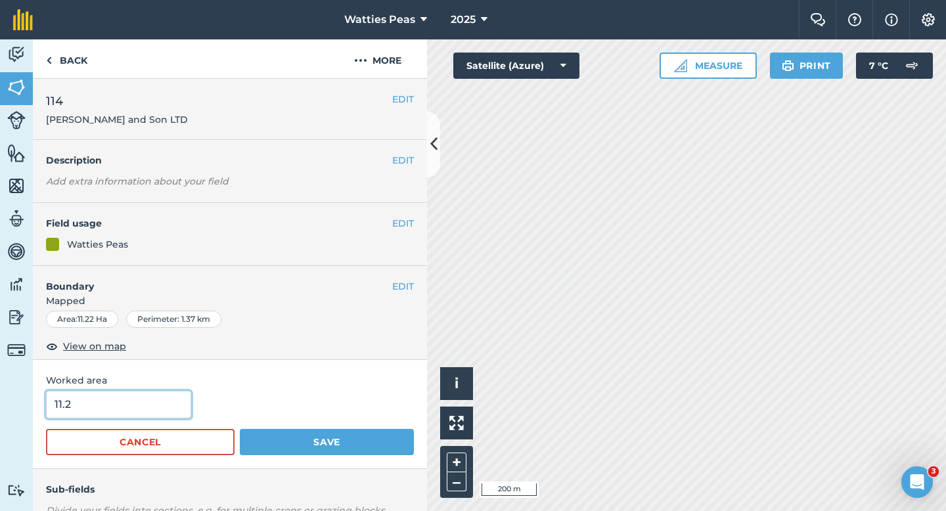
click at [240, 429] on button "Save" at bounding box center [327, 442] width 174 height 26
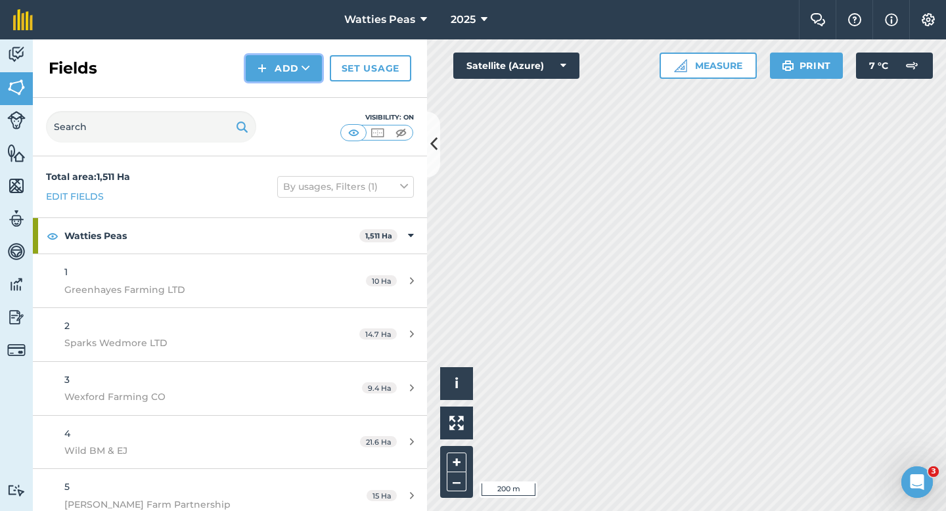
click at [271, 80] on button "Add" at bounding box center [284, 68] width 76 height 26
click at [271, 88] on link "Draw" at bounding box center [284, 97] width 72 height 29
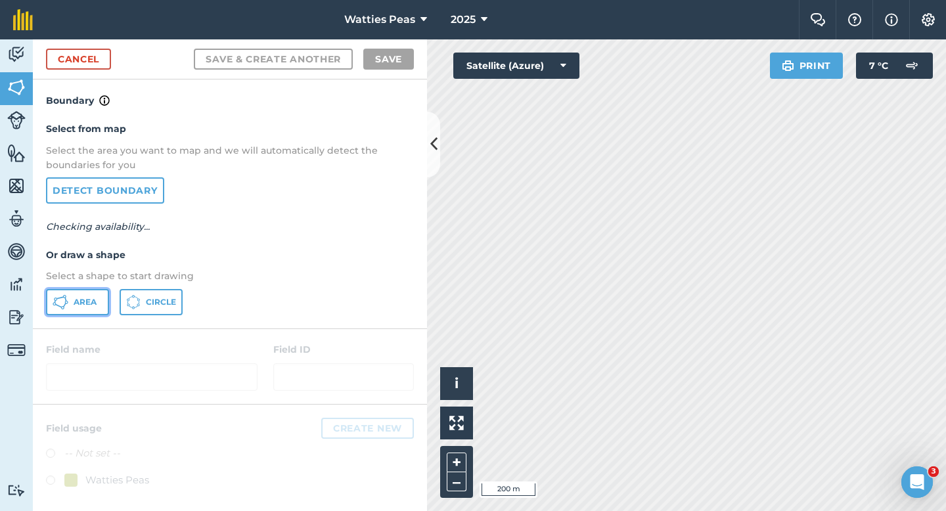
click at [82, 297] on span "Area" at bounding box center [85, 302] width 23 height 11
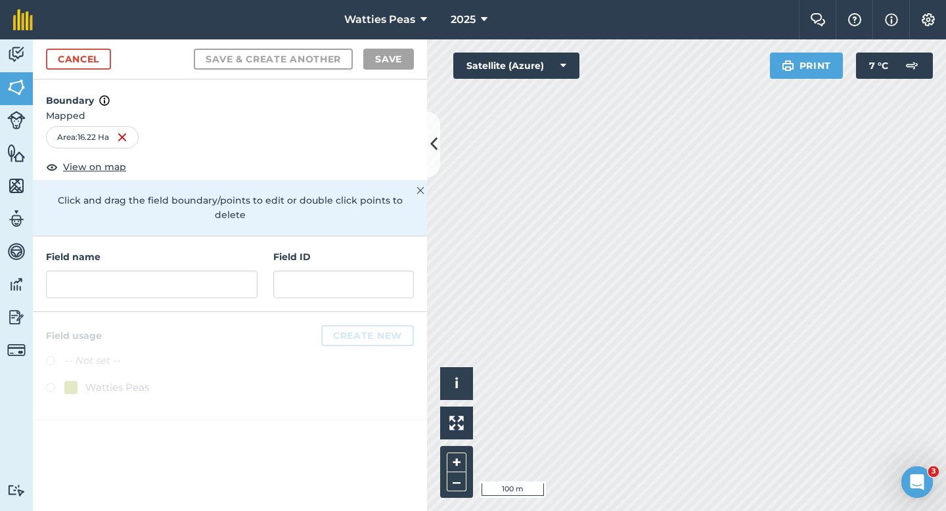
click at [290, 252] on div "Field ID" at bounding box center [343, 274] width 141 height 49
click at [290, 271] on input "text" at bounding box center [343, 285] width 141 height 28
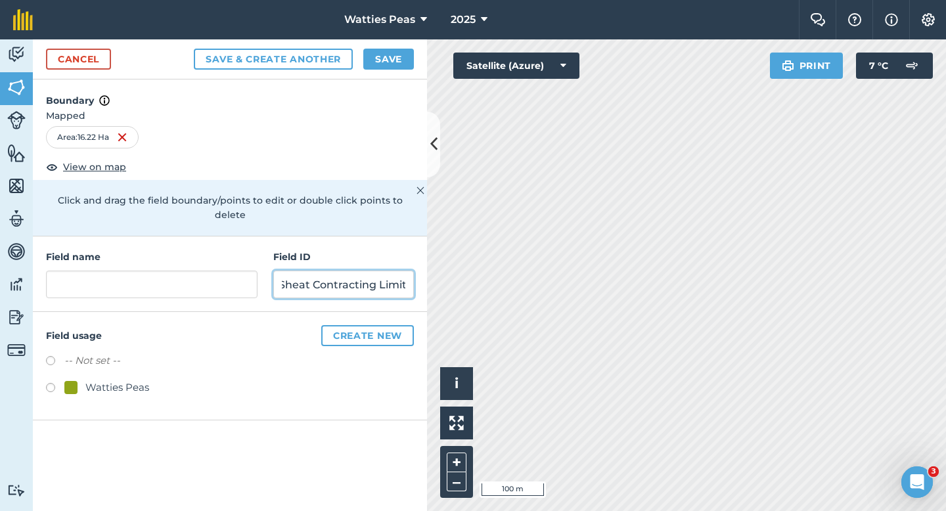
scroll to position [0, 16]
type input "Sheat Contracting Limited"
click at [127, 380] on div "Watties Peas" at bounding box center [117, 388] width 64 height 16
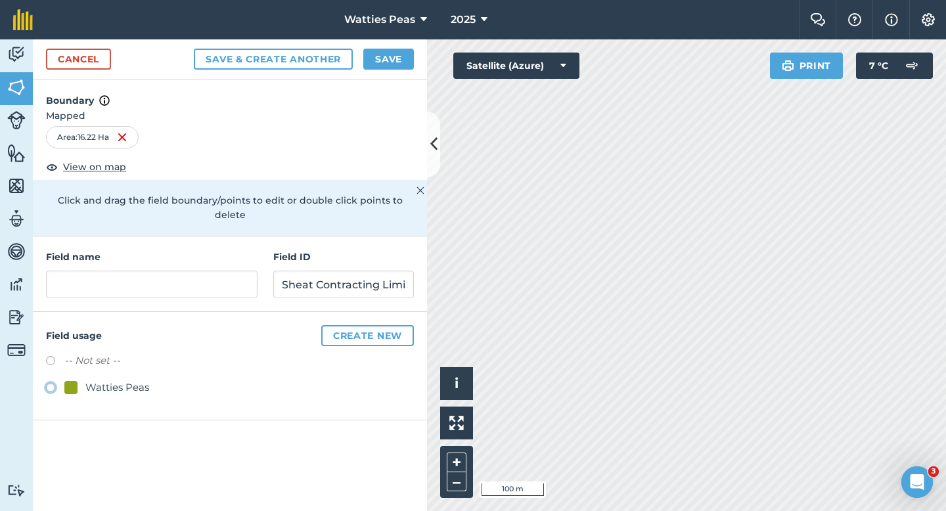
radio input "true"
click at [144, 271] on input "text" at bounding box center [151, 285] width 211 height 28
type input "115"
click at [382, 67] on button "Save" at bounding box center [388, 59] width 51 height 21
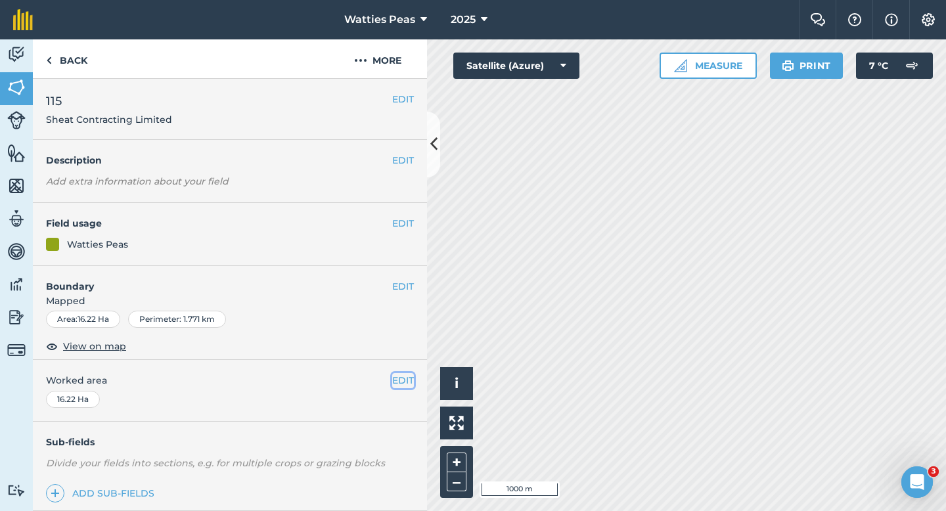
click at [394, 381] on button "EDIT" at bounding box center [403, 380] width 22 height 14
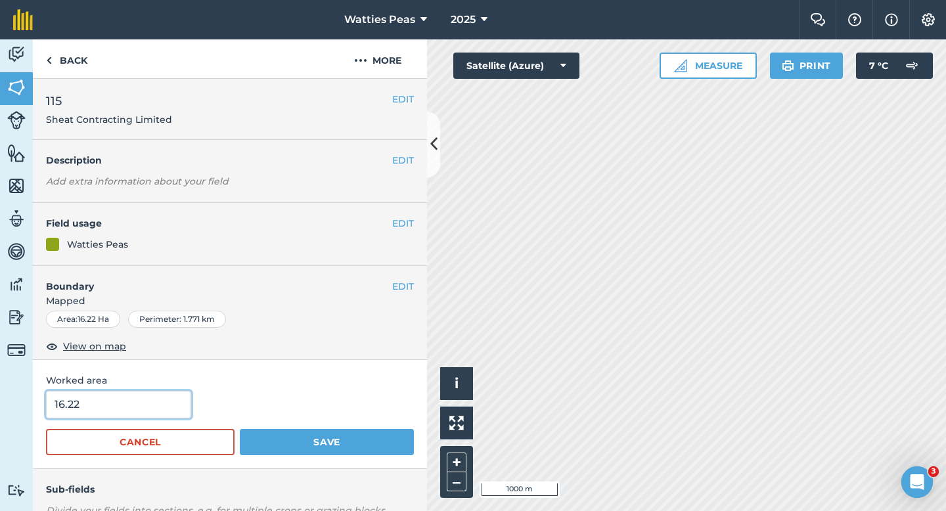
click at [79, 416] on input "16.22" at bounding box center [118, 405] width 145 height 28
type input "16.2"
click at [240, 429] on button "Save" at bounding box center [327, 442] width 174 height 26
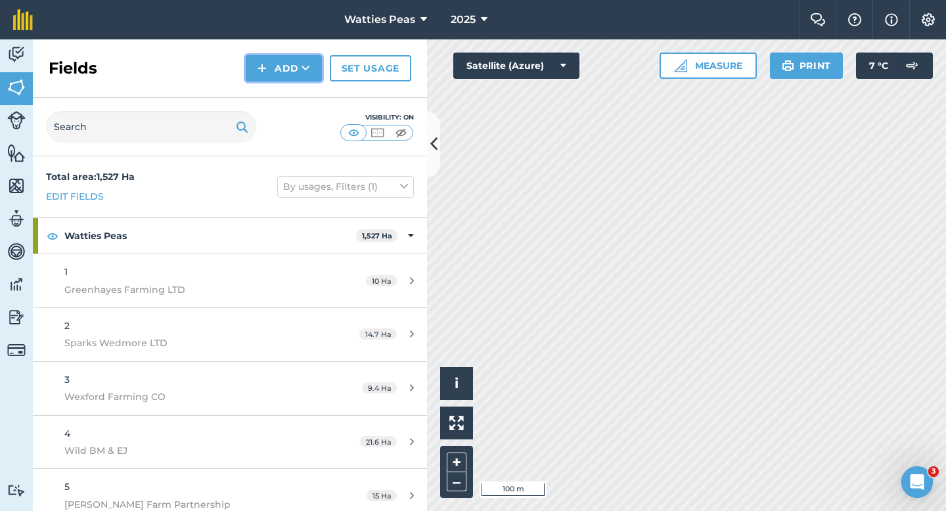
click at [273, 68] on button "Add" at bounding box center [284, 68] width 76 height 26
click at [274, 94] on link "Draw" at bounding box center [284, 97] width 72 height 29
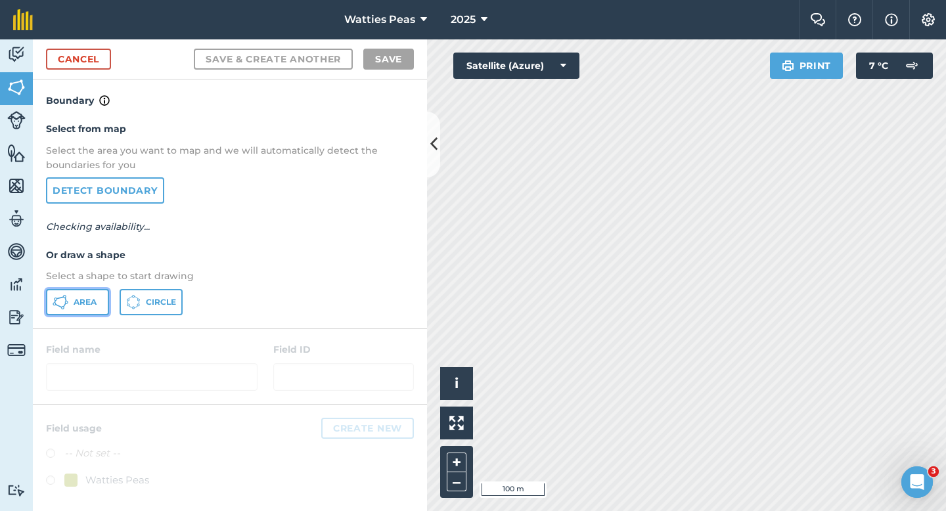
click at [77, 294] on button "Area" at bounding box center [77, 302] width 63 height 26
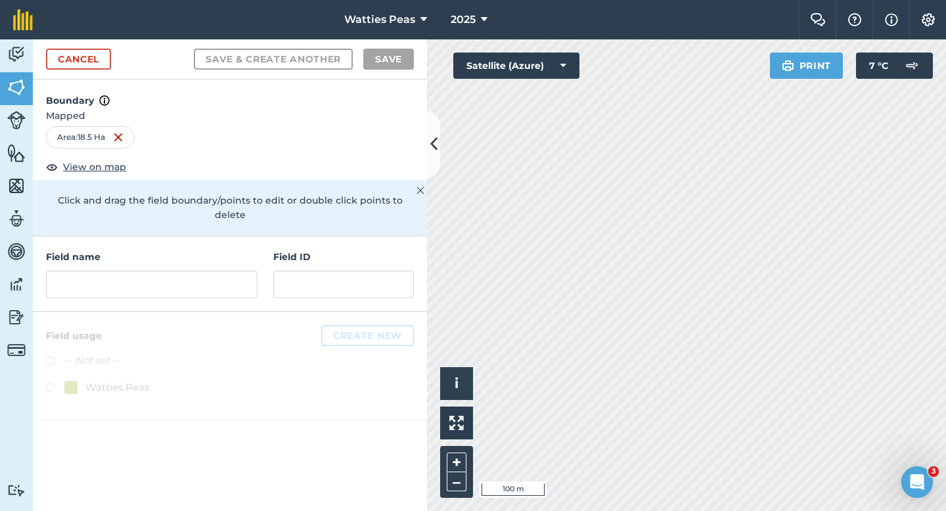
click at [258, 263] on div "Field name Field ID" at bounding box center [230, 274] width 394 height 76
click at [248, 271] on input "text" at bounding box center [151, 285] width 211 height 28
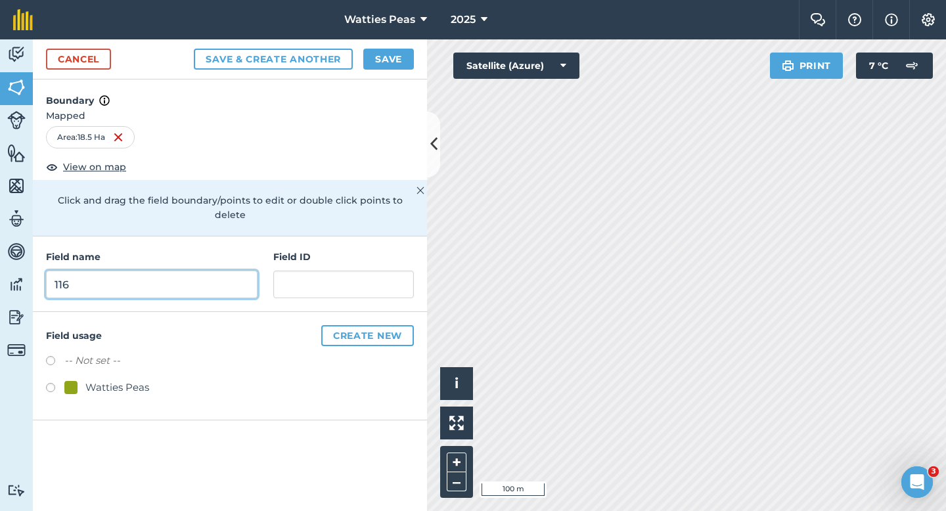
type input "116"
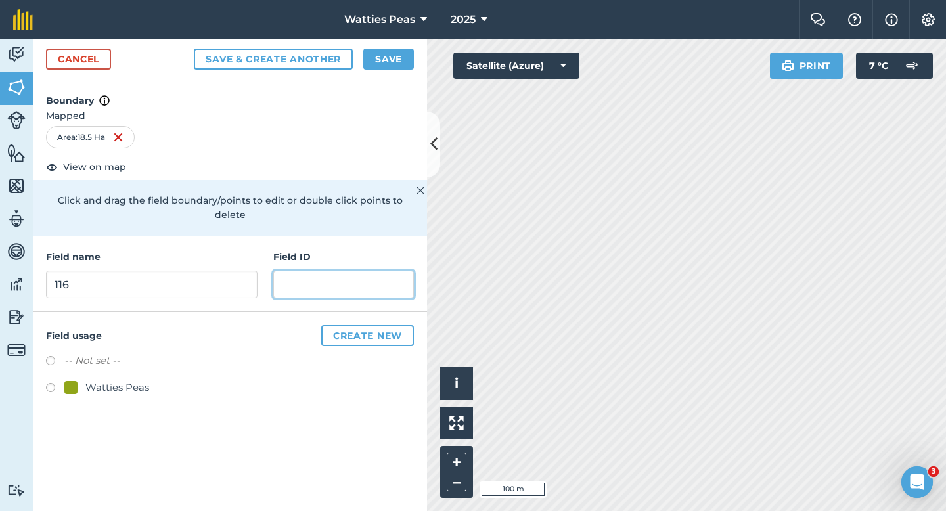
click at [330, 271] on input "text" at bounding box center [343, 285] width 141 height 28
type input "b"
type input "[PERSON_NAME] Farming Limited"
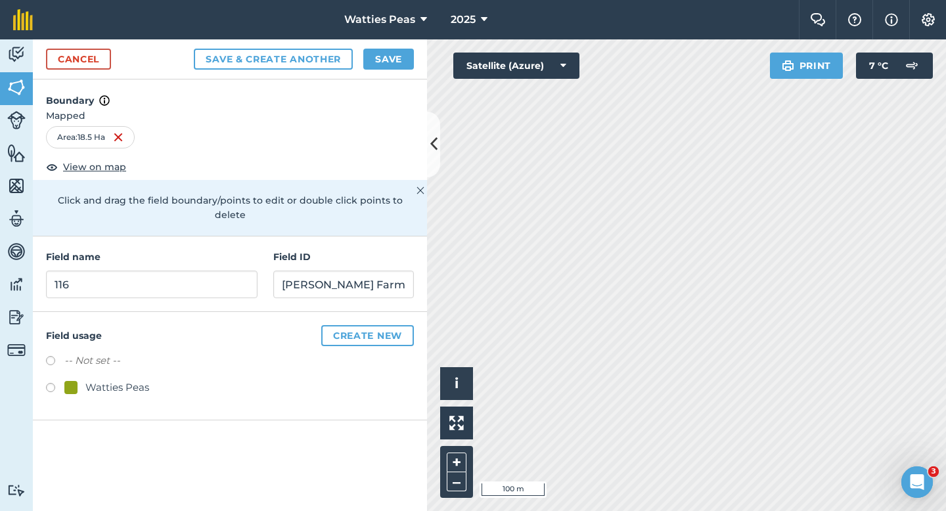
click at [116, 380] on div "Watties Peas" at bounding box center [117, 388] width 64 height 16
radio input "true"
click at [405, 70] on div "Cancel Save & Create Another Save" at bounding box center [230, 59] width 394 height 40
click at [415, 54] on div "Cancel Save & Create Another Save" at bounding box center [230, 59] width 394 height 40
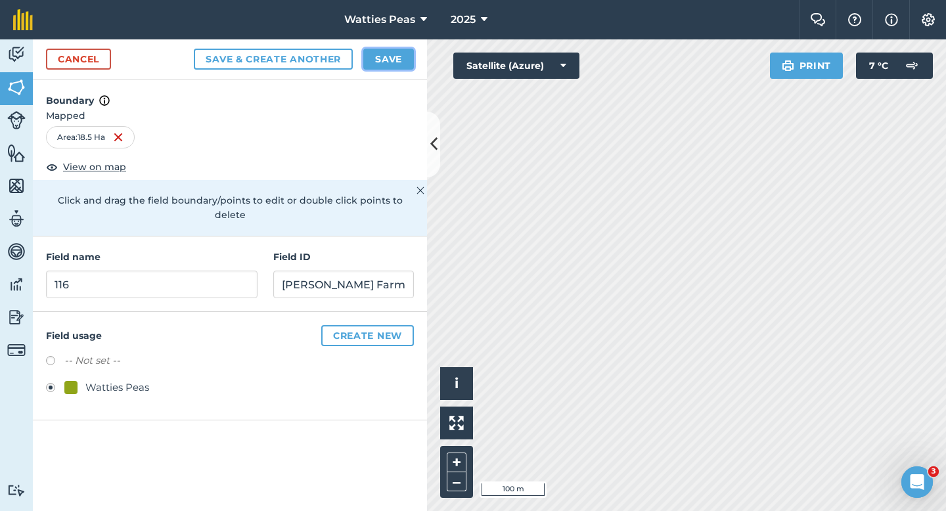
click at [395, 56] on button "Save" at bounding box center [388, 59] width 51 height 21
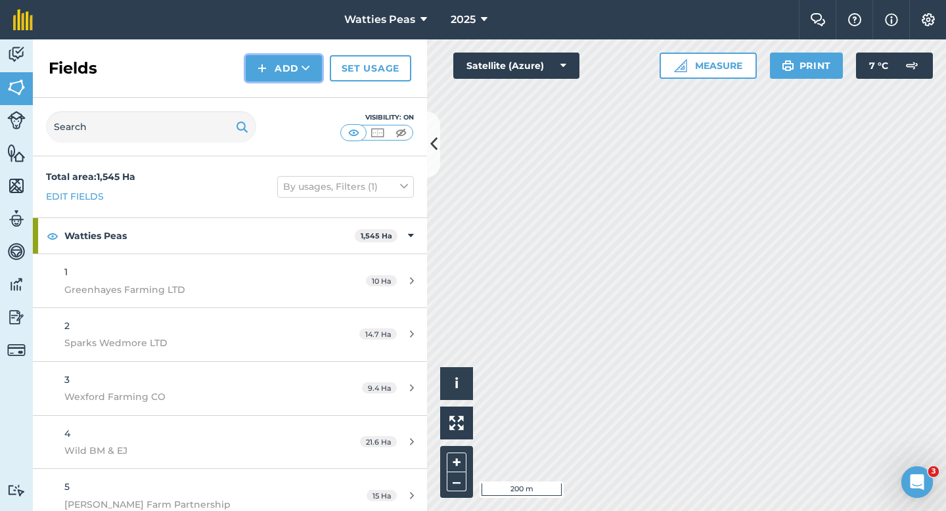
click at [268, 64] on button "Add" at bounding box center [284, 68] width 76 height 26
click at [268, 84] on link "Draw" at bounding box center [284, 97] width 72 height 29
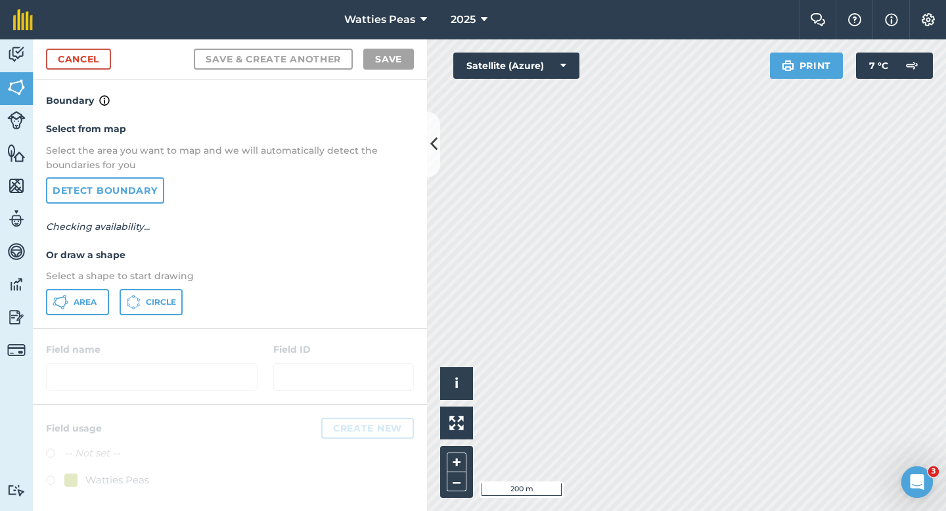
click at [95, 281] on p "Select a shape to start drawing" at bounding box center [230, 276] width 368 height 14
click at [95, 290] on button "Area" at bounding box center [77, 302] width 63 height 26
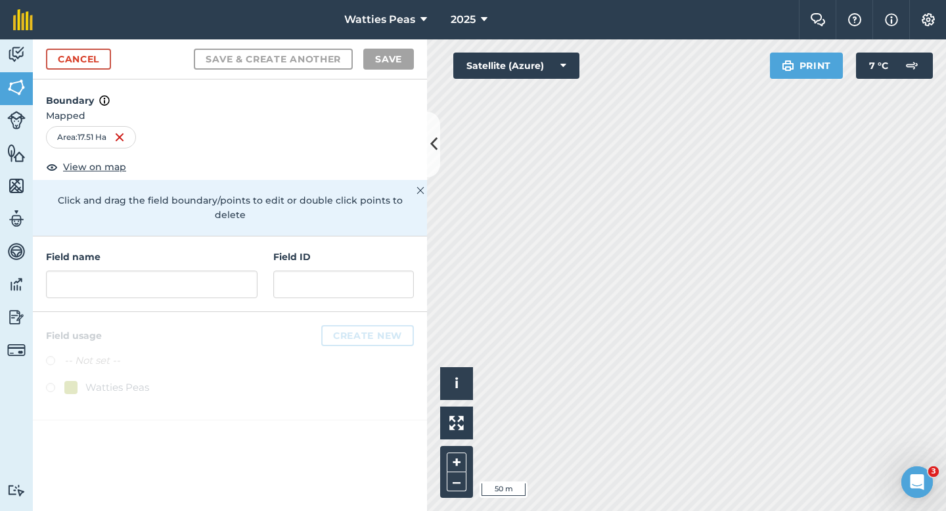
click at [340, 250] on div "Field ID" at bounding box center [343, 274] width 141 height 49
click at [340, 253] on div "Field ID" at bounding box center [343, 274] width 141 height 49
click at [341, 250] on h4 "Field ID" at bounding box center [343, 257] width 141 height 14
click at [343, 253] on div "Field ID" at bounding box center [343, 274] width 141 height 49
click at [235, 271] on input "text" at bounding box center [151, 285] width 211 height 28
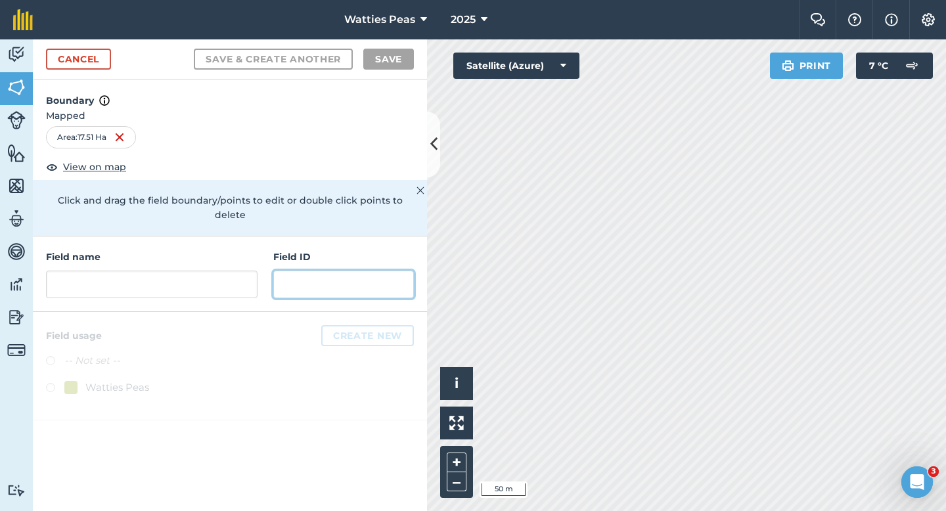
click at [324, 271] on input "text" at bounding box center [343, 285] width 141 height 28
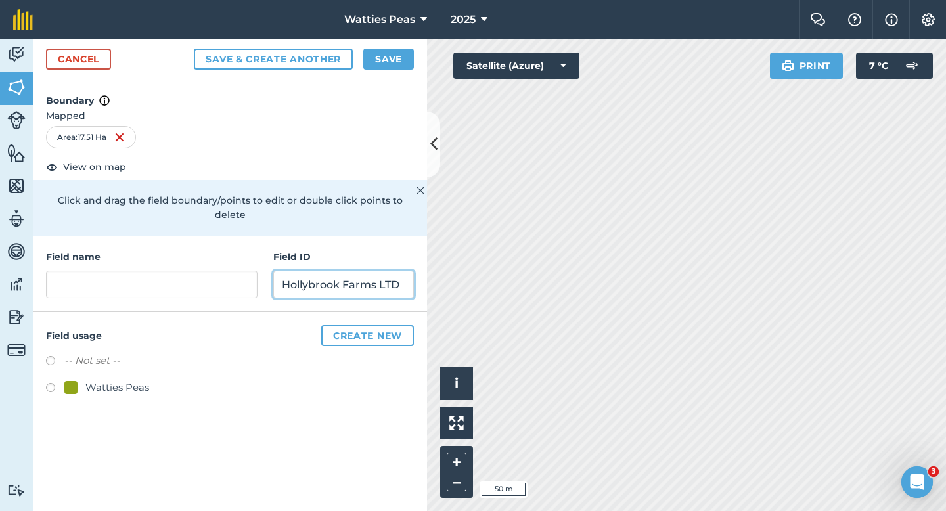
type input "Hollybrook Farms LTD"
click at [125, 355] on div "-- Not set --" at bounding box center [230, 362] width 368 height 19
click at [121, 380] on div "Watties Peas" at bounding box center [117, 388] width 64 height 16
radio input "true"
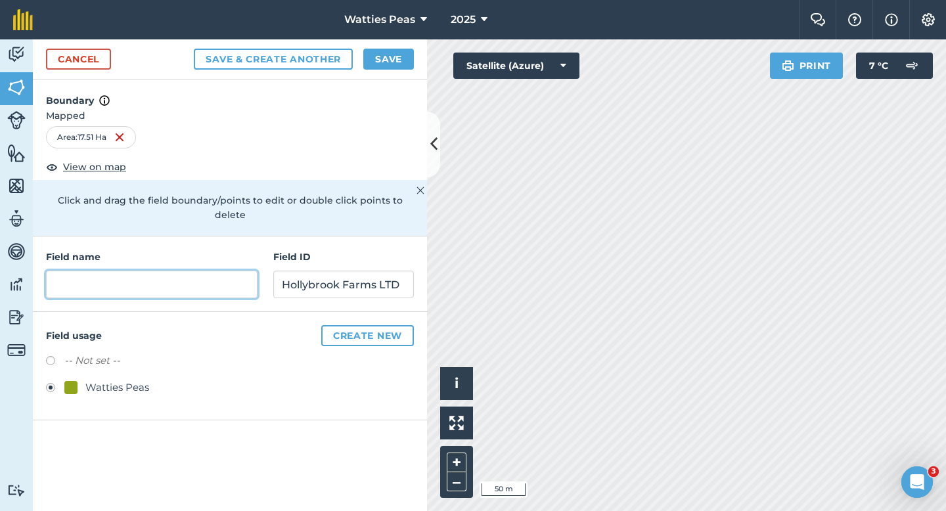
click at [162, 271] on input "text" at bounding box center [151, 285] width 211 height 28
type input "1"
type input "117"
click at [405, 64] on button "Save" at bounding box center [388, 59] width 51 height 21
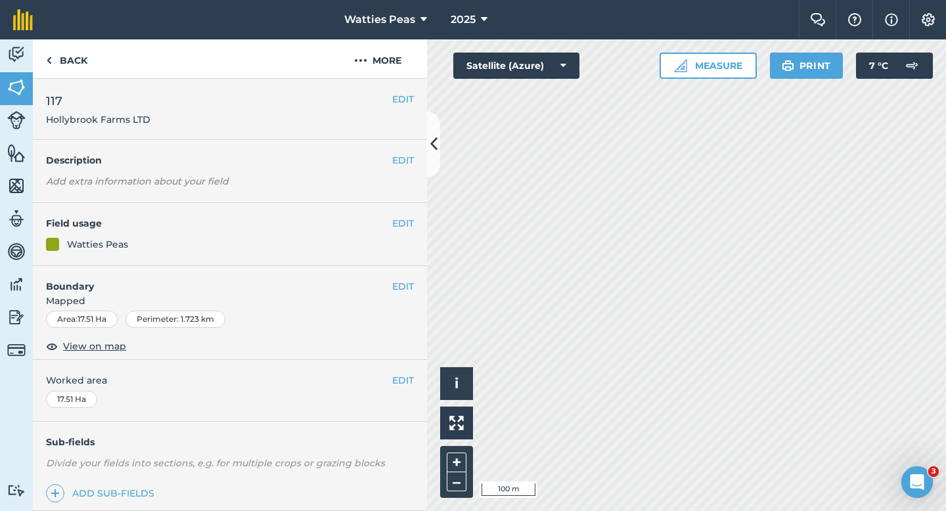
click at [401, 390] on div "EDIT Worked area 17.51 Ha" at bounding box center [230, 390] width 394 height 61
click at [401, 387] on button "EDIT" at bounding box center [403, 380] width 22 height 14
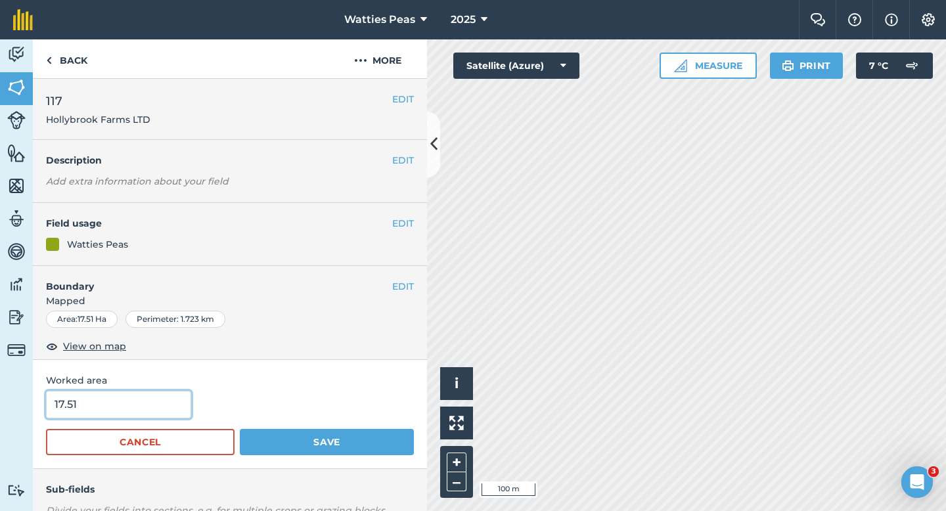
click at [175, 403] on input "17.51" at bounding box center [118, 405] width 145 height 28
type input "17.5"
click at [240, 429] on button "Save" at bounding box center [327, 442] width 174 height 26
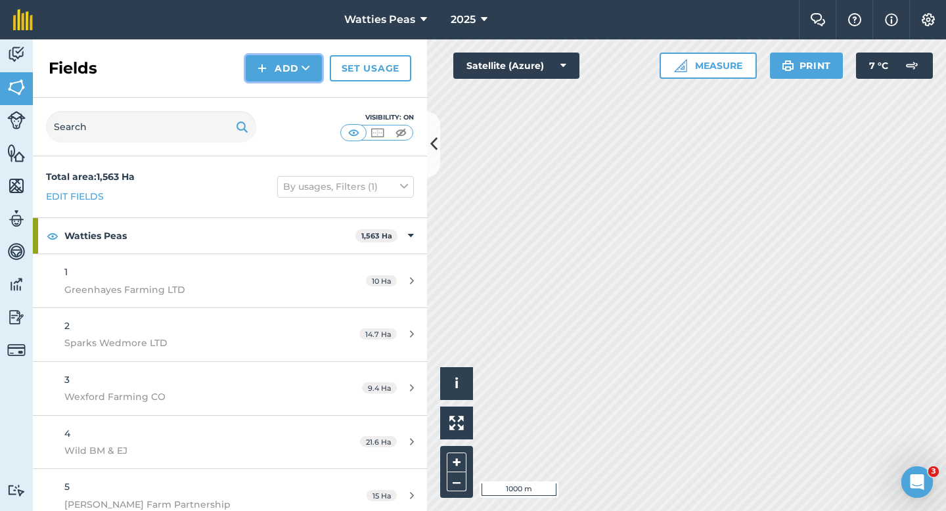
click at [259, 79] on button "Add" at bounding box center [284, 68] width 76 height 26
click at [268, 87] on link "Draw" at bounding box center [284, 97] width 72 height 29
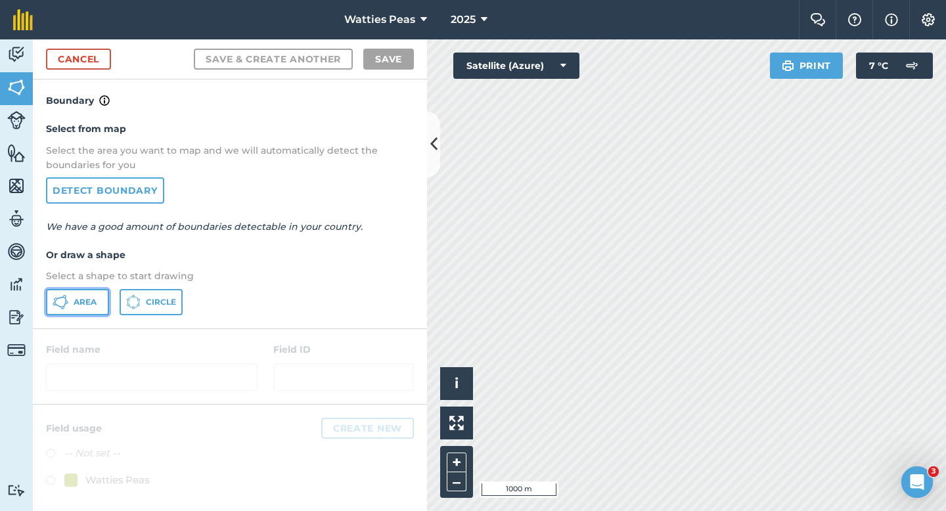
click at [81, 295] on button "Area" at bounding box center [77, 302] width 63 height 26
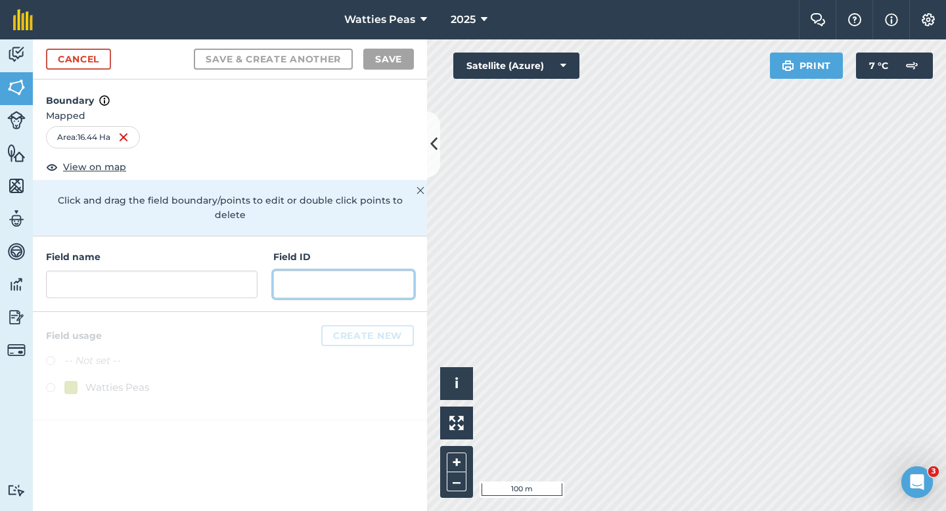
click at [304, 271] on input "text" at bounding box center [343, 285] width 141 height 28
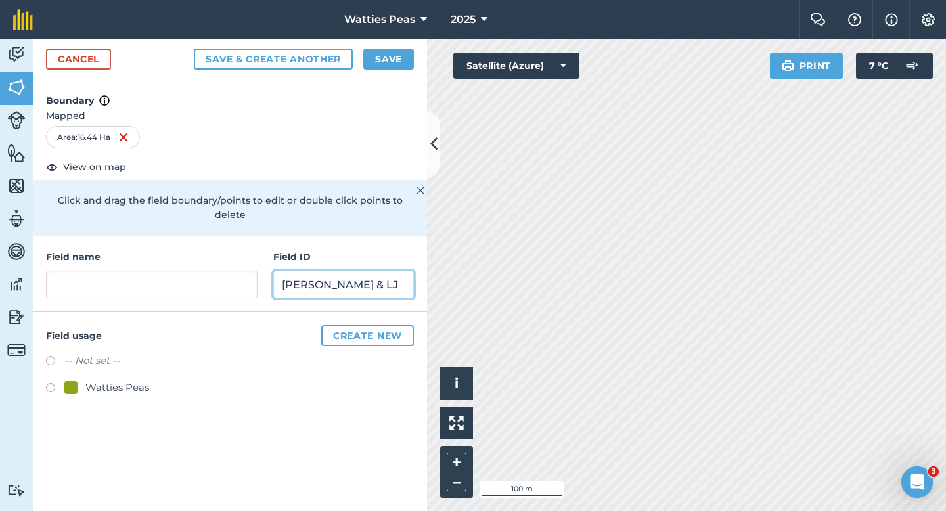
type input "[PERSON_NAME] & LJ"
click at [69, 381] on div at bounding box center [70, 387] width 13 height 13
radio input "true"
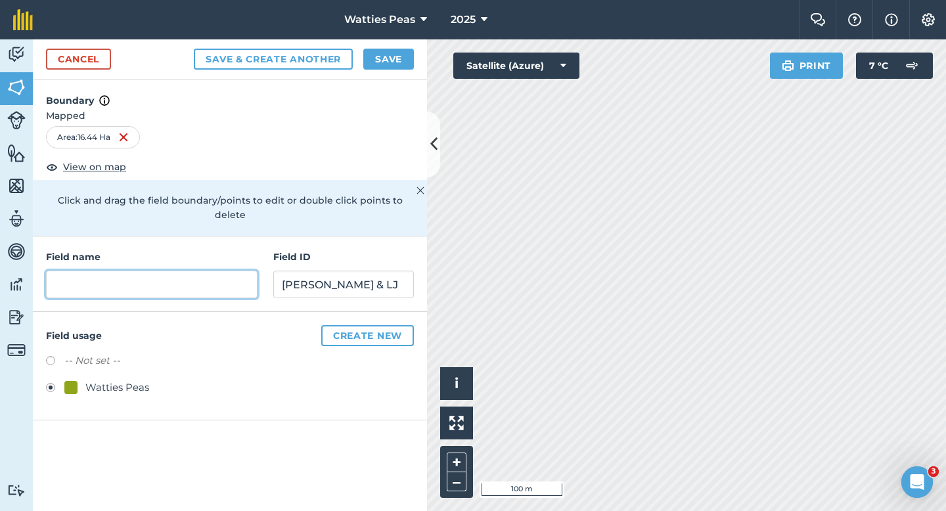
click at [114, 271] on input "text" at bounding box center [151, 285] width 211 height 28
type input "118"
click at [389, 60] on button "Save" at bounding box center [388, 59] width 51 height 21
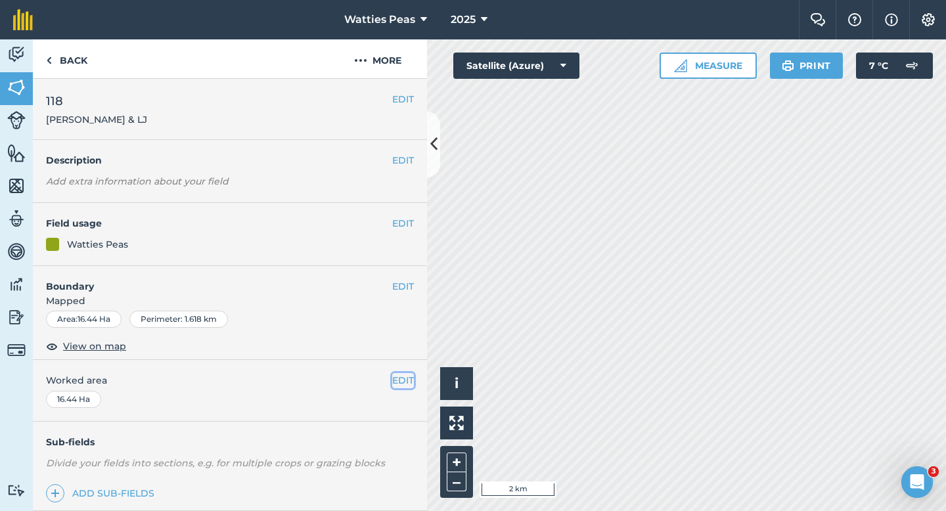
click at [394, 382] on button "EDIT" at bounding box center [403, 380] width 22 height 14
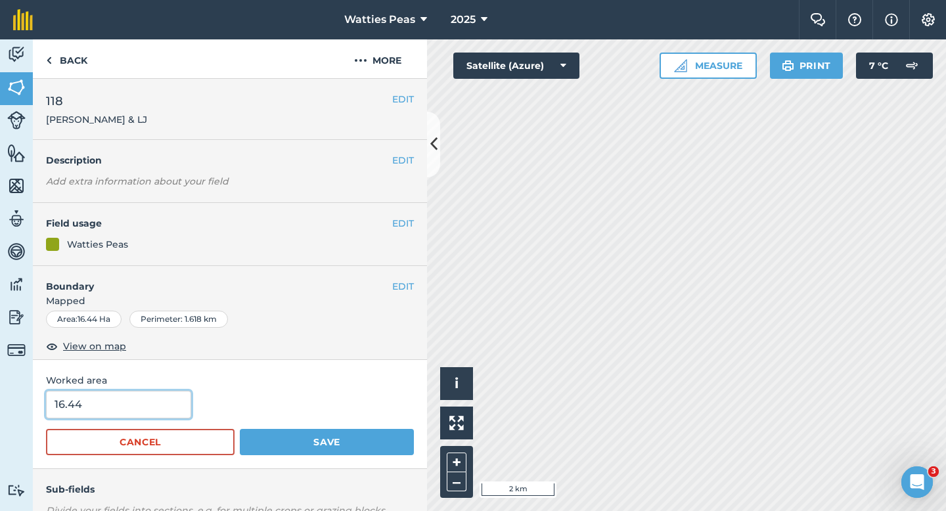
click at [135, 409] on input "16.44" at bounding box center [118, 405] width 145 height 28
type input "16.4"
click at [240, 429] on button "Save" at bounding box center [327, 442] width 174 height 26
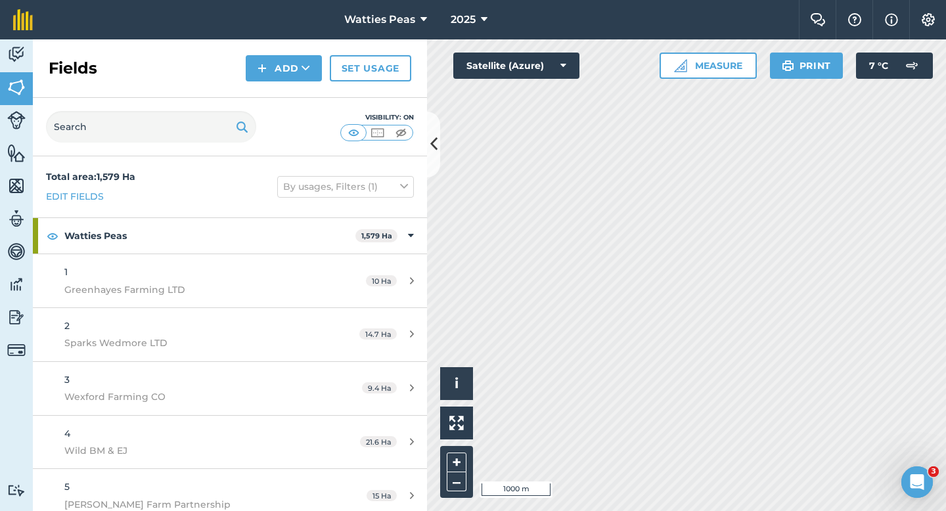
click at [904, 58] on div "Click to start drawing i © 2025 TomTom, Microsoft 1000 m + – Satellite (Azure) …" at bounding box center [686, 275] width 519 height 472
click at [726, 261] on div "Click to start drawing i © 2025 TomTom, Microsoft 1000 m + – Satellite (Azure) …" at bounding box center [686, 275] width 519 height 472
click at [288, 62] on button "Add" at bounding box center [284, 68] width 76 height 26
click at [288, 104] on link "Draw" at bounding box center [284, 97] width 72 height 29
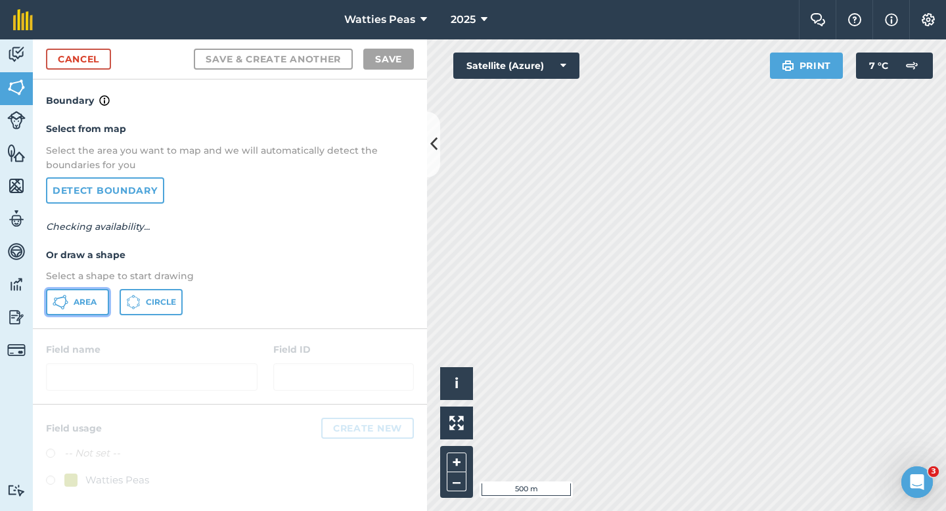
click at [94, 297] on span "Area" at bounding box center [85, 302] width 23 height 11
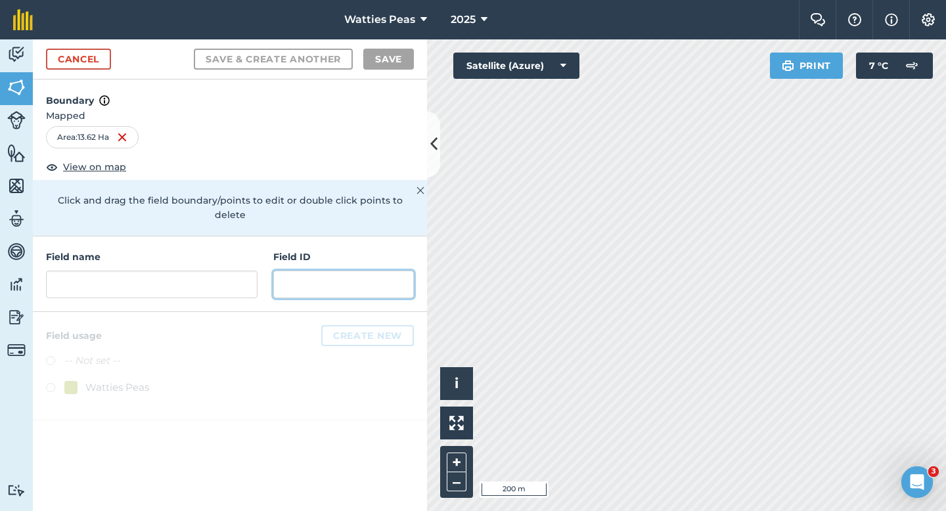
click at [275, 271] on input "text" at bounding box center [343, 285] width 141 height 28
click at [309, 277] on input "text" at bounding box center [343, 285] width 141 height 28
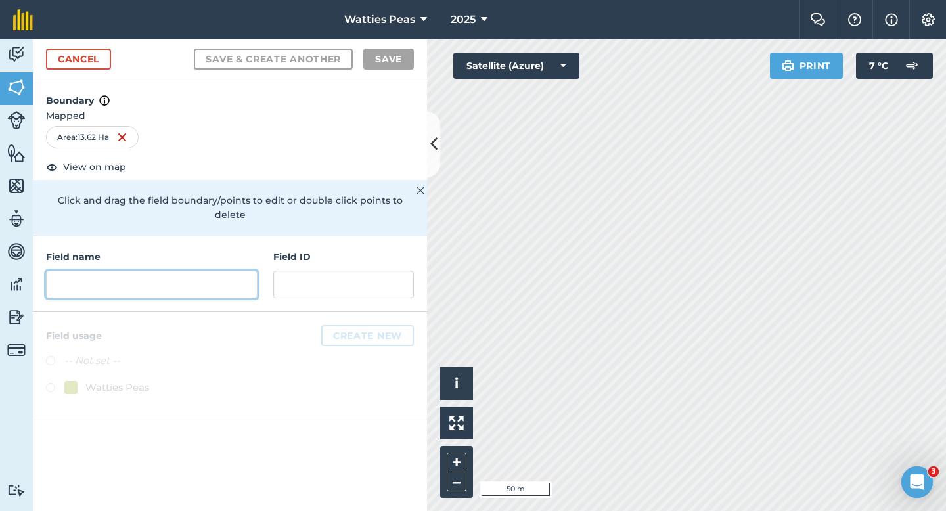
click at [245, 276] on input "text" at bounding box center [151, 285] width 211 height 28
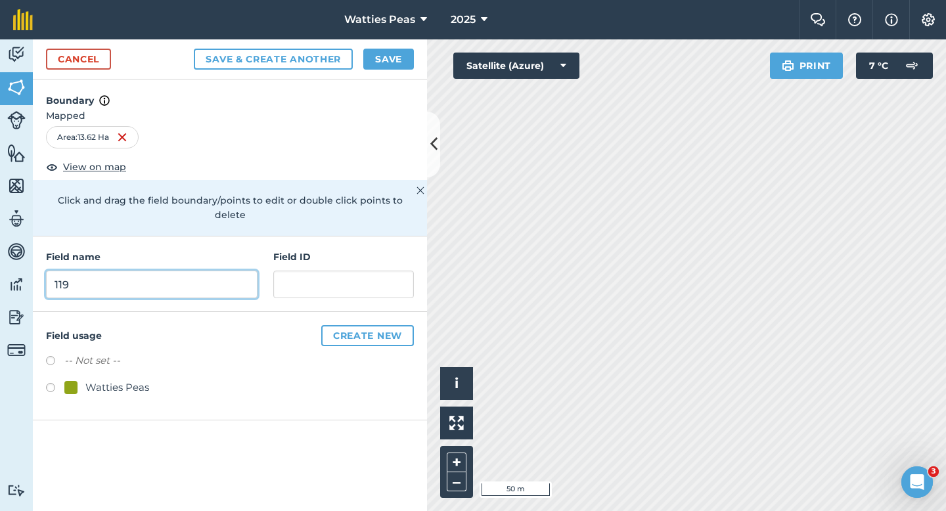
type input "119"
click at [360, 284] on div "Field name 119 Field ID" at bounding box center [230, 274] width 394 height 76
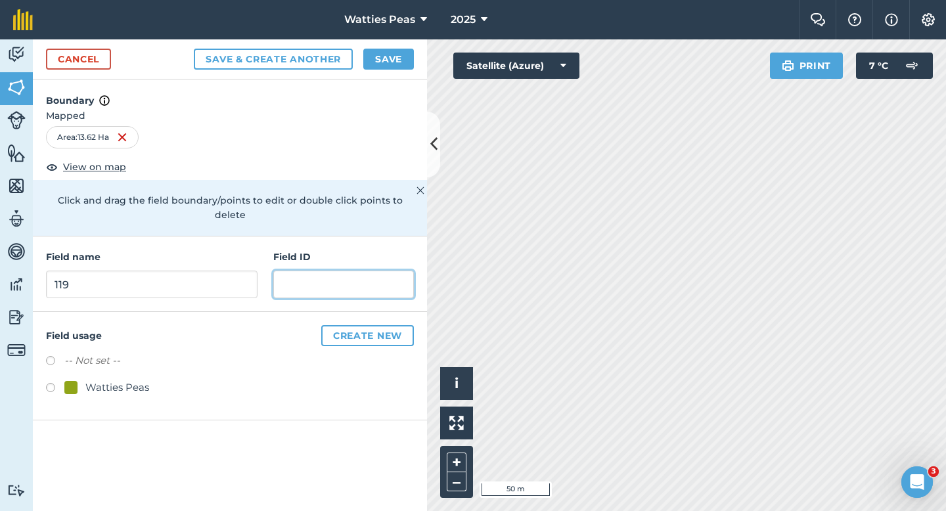
click at [363, 276] on input "text" at bounding box center [343, 285] width 141 height 28
type input "Glenone Holdings LTD"
click at [139, 364] on div "-- Not set -- Watties Peas" at bounding box center [230, 376] width 368 height 46
click at [139, 380] on div "Watties Peas" at bounding box center [117, 388] width 64 height 16
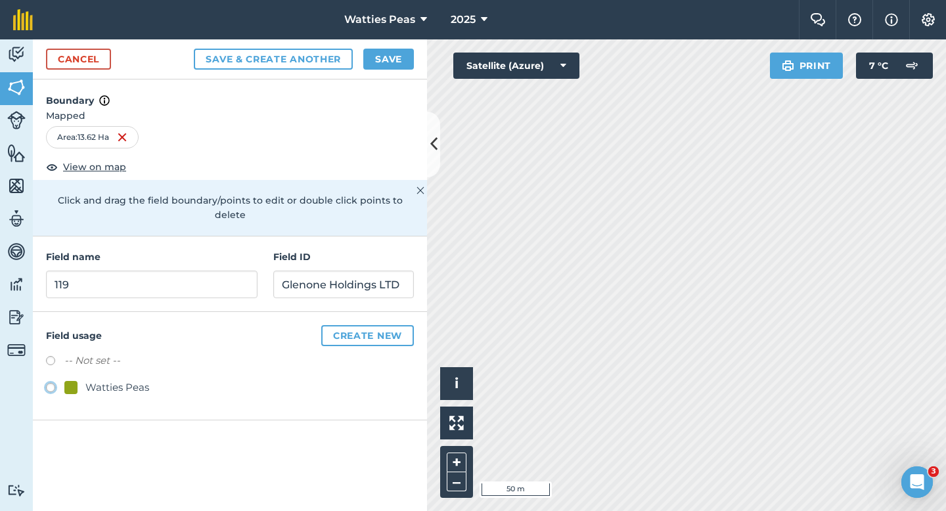
radio input "true"
click at [387, 56] on button "Save" at bounding box center [388, 59] width 51 height 21
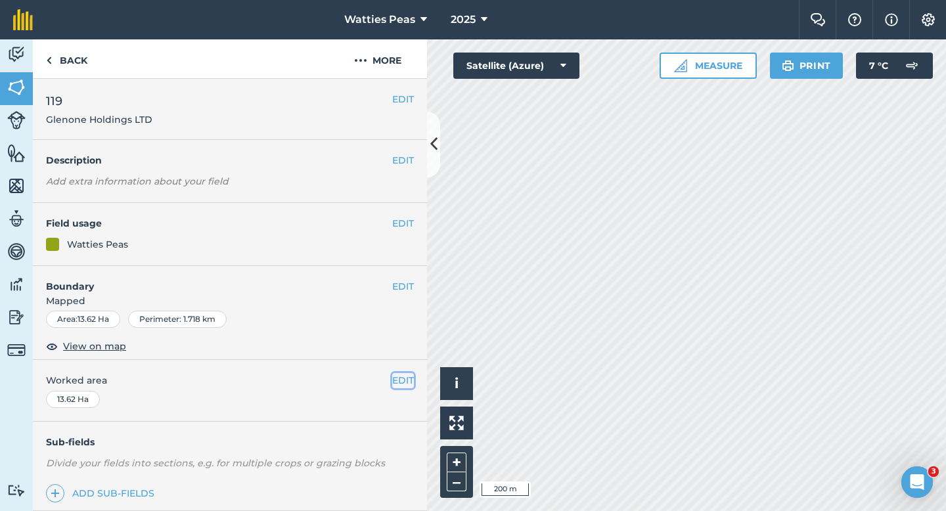
click at [401, 378] on button "EDIT" at bounding box center [403, 380] width 22 height 14
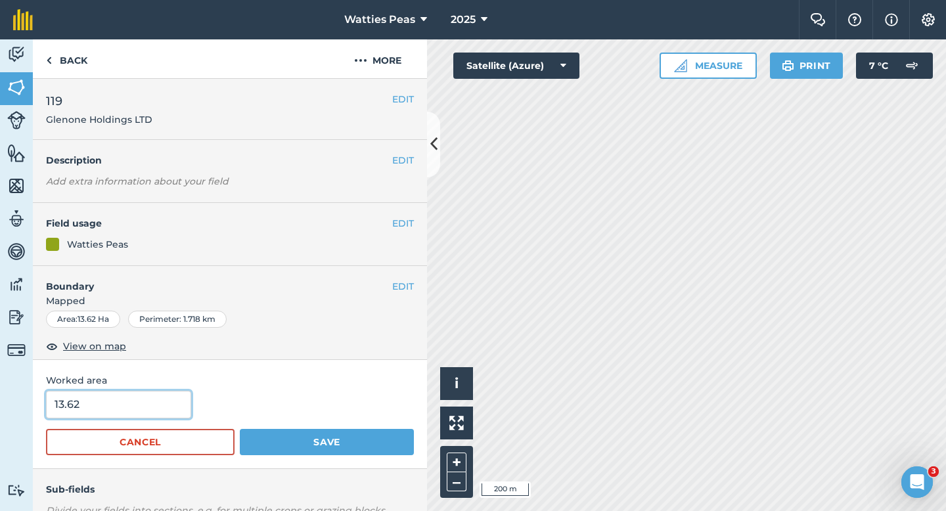
click at [66, 391] on input "13.62" at bounding box center [118, 405] width 145 height 28
click at [118, 397] on input "13.62" at bounding box center [118, 405] width 145 height 28
click at [148, 409] on input "13.62" at bounding box center [118, 405] width 145 height 28
type input "13.6"
click at [240, 429] on button "Save" at bounding box center [327, 442] width 174 height 26
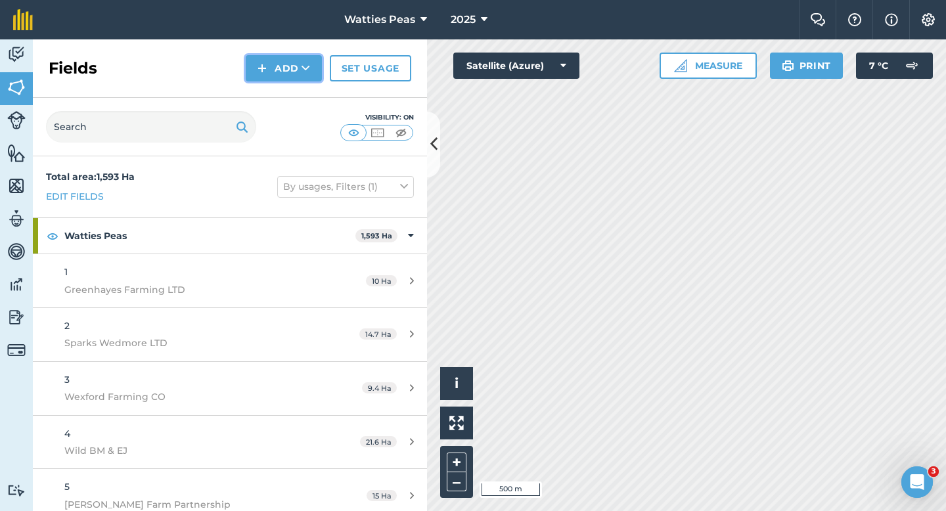
click at [269, 75] on button "Add" at bounding box center [284, 68] width 76 height 26
click at [275, 91] on link "Draw" at bounding box center [284, 97] width 72 height 29
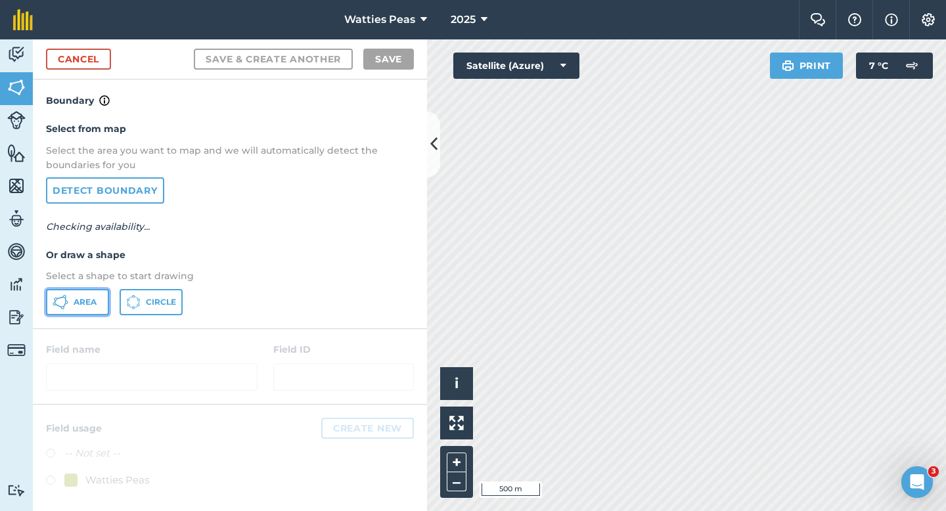
click at [108, 302] on button "Area" at bounding box center [77, 302] width 63 height 26
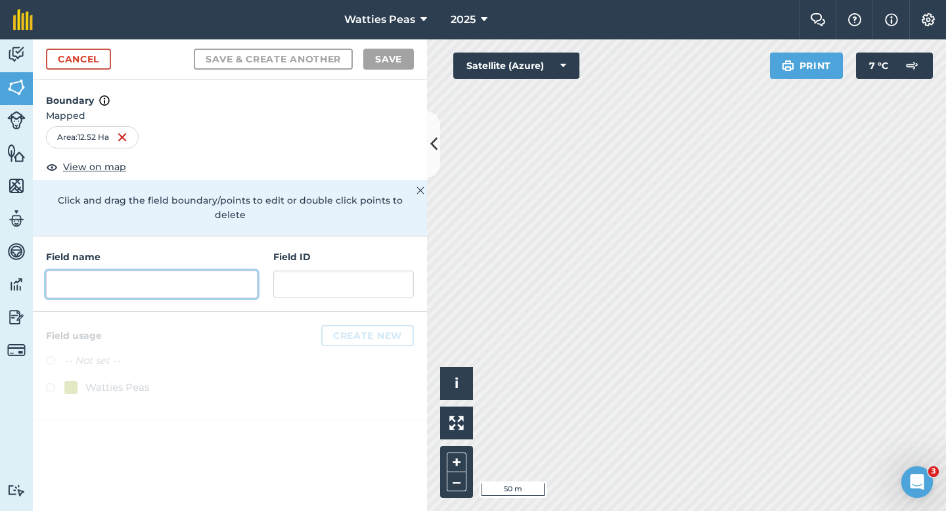
click at [221, 278] on input "text" at bounding box center [151, 285] width 211 height 28
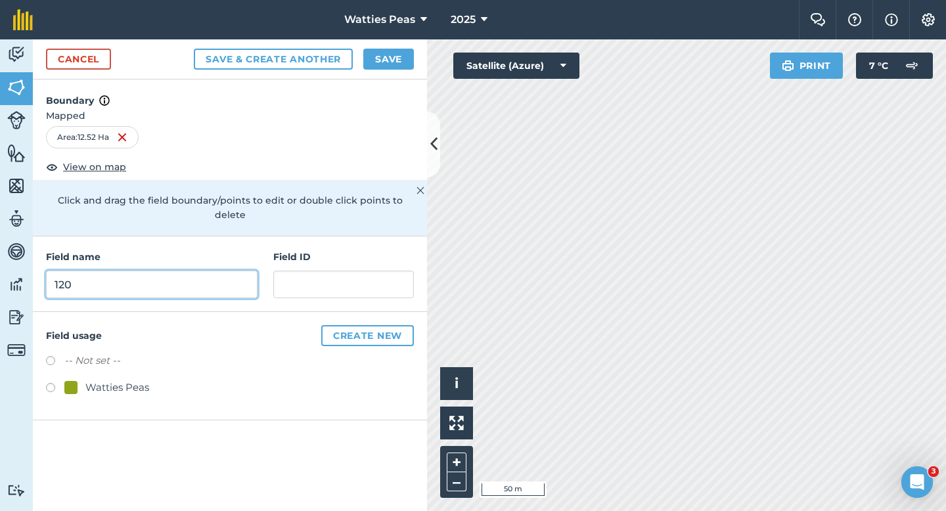
type input "120"
click at [63, 383] on label at bounding box center [55, 389] width 18 height 13
radio input "true"
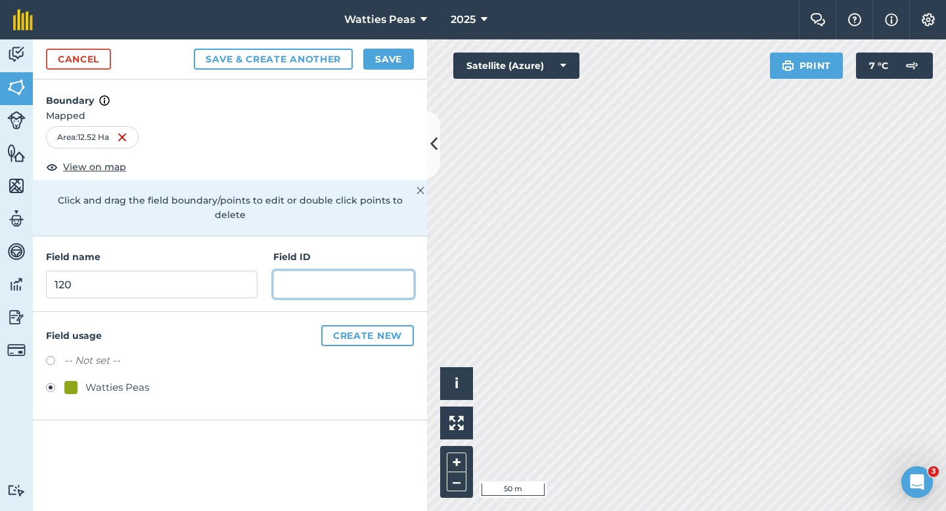
click at [292, 271] on input "text" at bounding box center [343, 285] width 141 height 28
click at [194, 49] on button "Save & Create Another" at bounding box center [273, 59] width 159 height 21
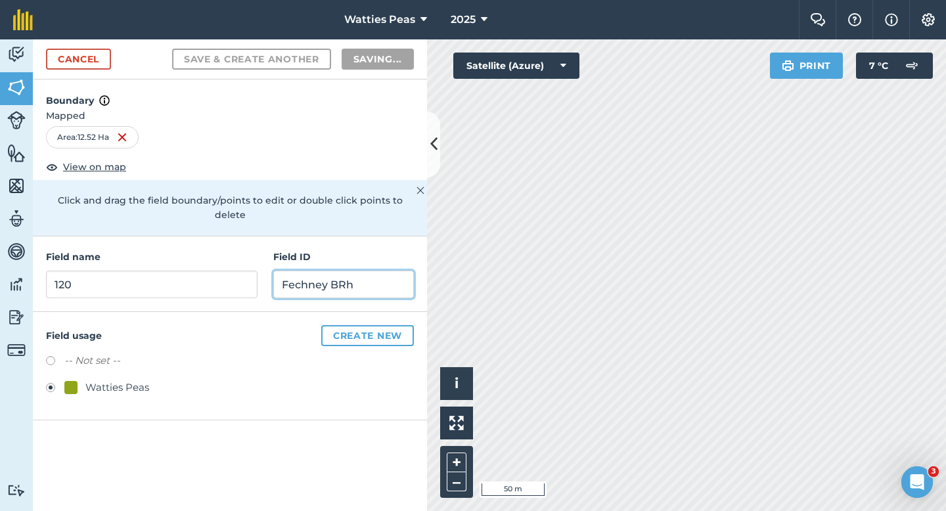
type input "Fechney BR"
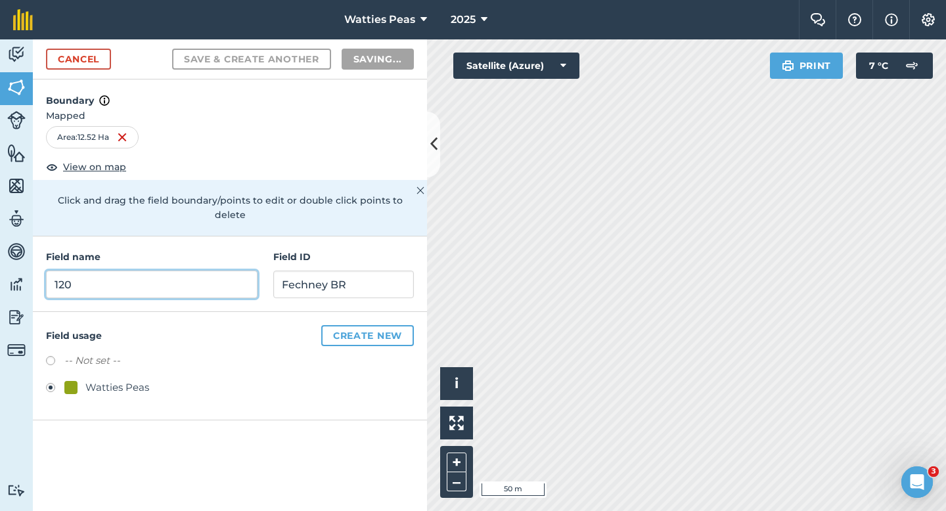
radio input "false"
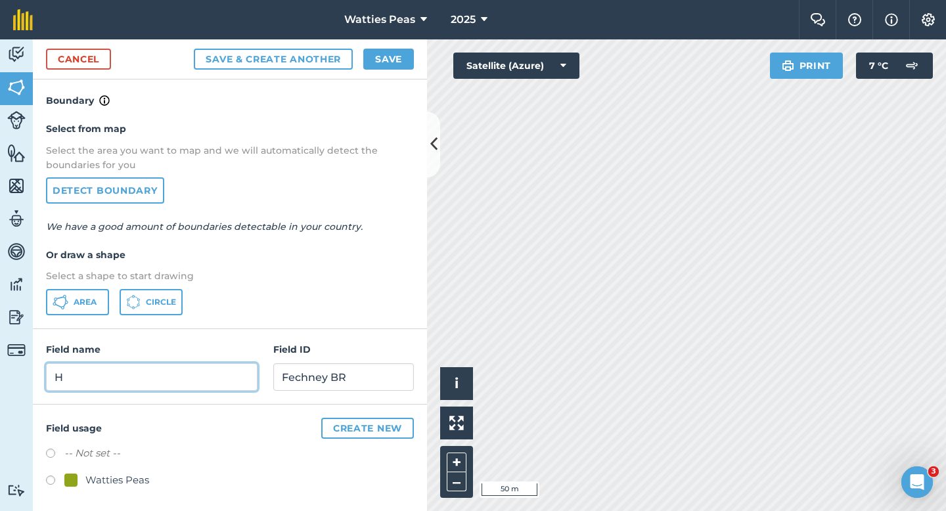
type input "H"
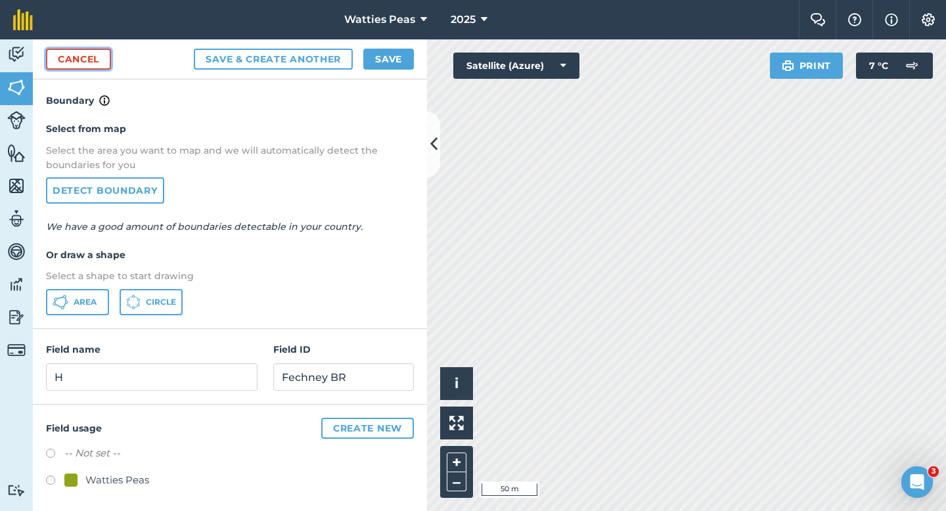
click at [104, 58] on link "Cancel" at bounding box center [78, 59] width 65 height 21
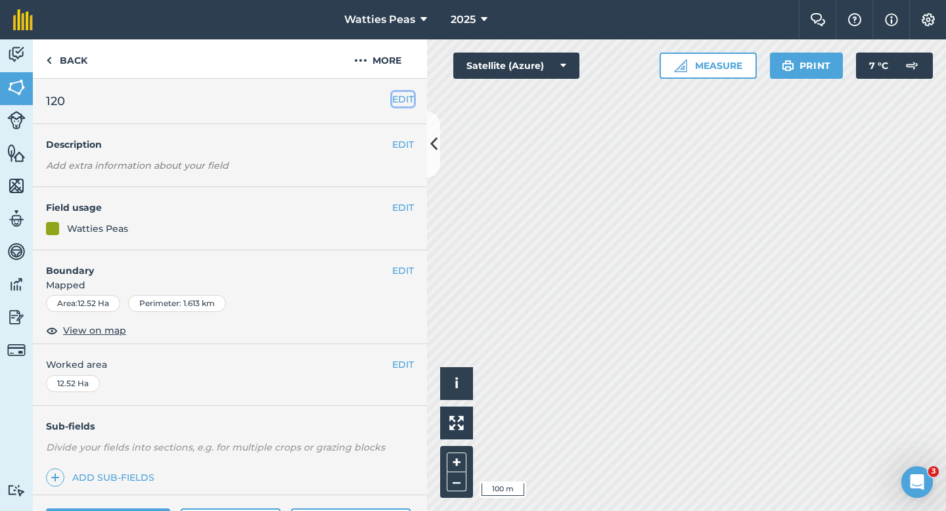
click at [402, 92] on button "EDIT" at bounding box center [403, 99] width 22 height 14
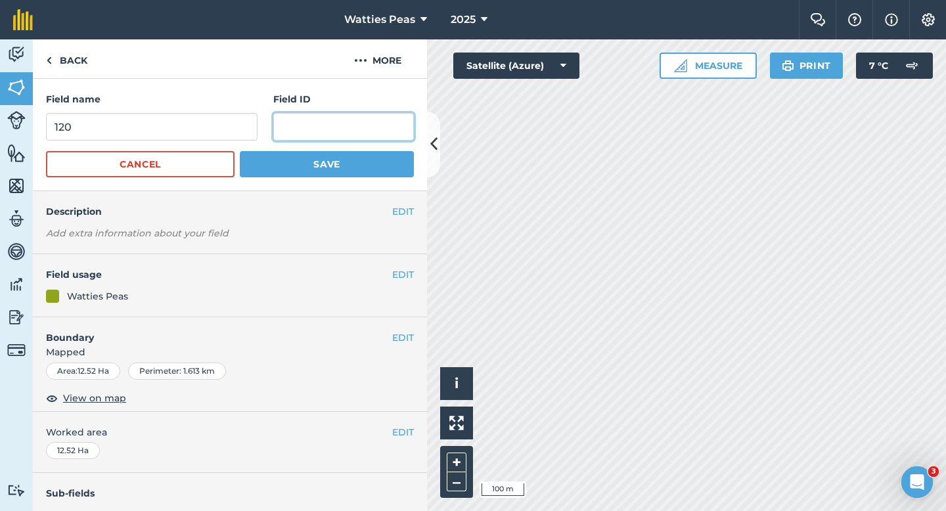
click at [324, 128] on input "text" at bounding box center [343, 127] width 141 height 28
type input "G"
type input "Fechney BRH & AM"
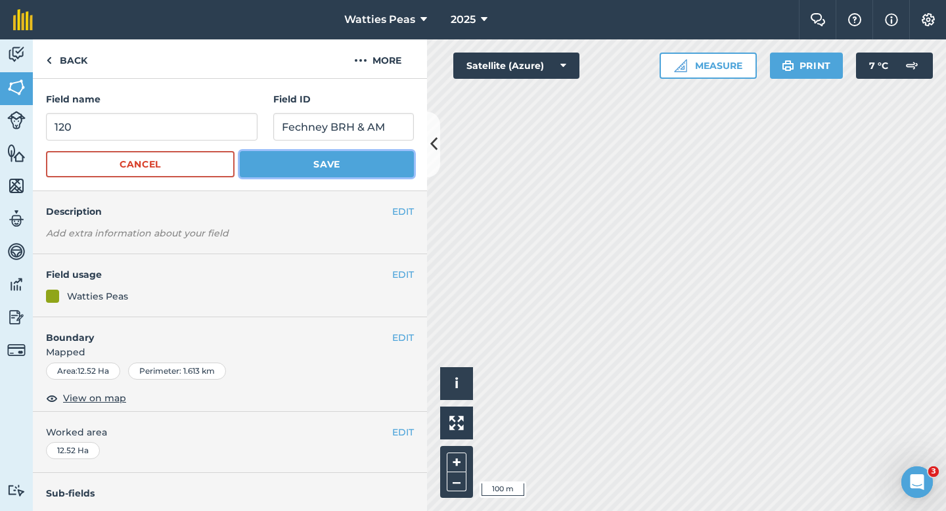
click at [334, 162] on button "Save" at bounding box center [327, 164] width 174 height 26
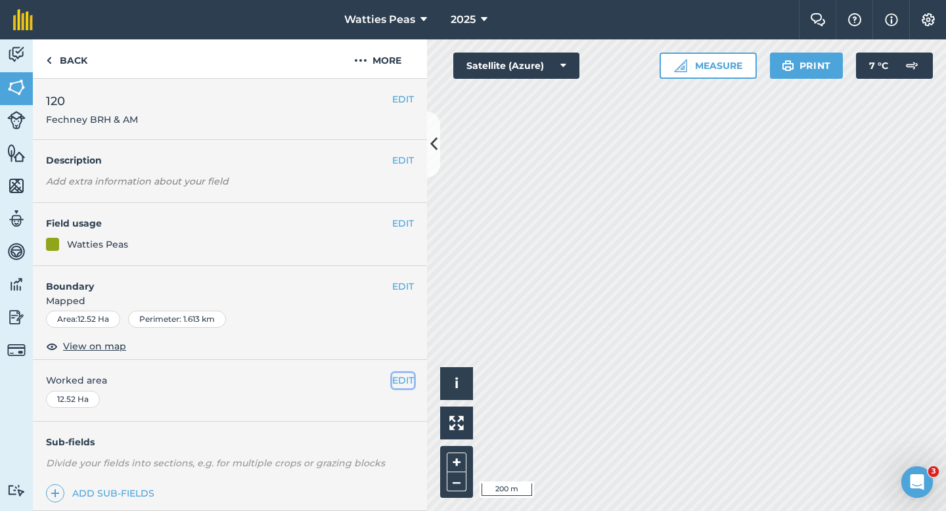
click at [393, 376] on button "EDIT" at bounding box center [403, 380] width 22 height 14
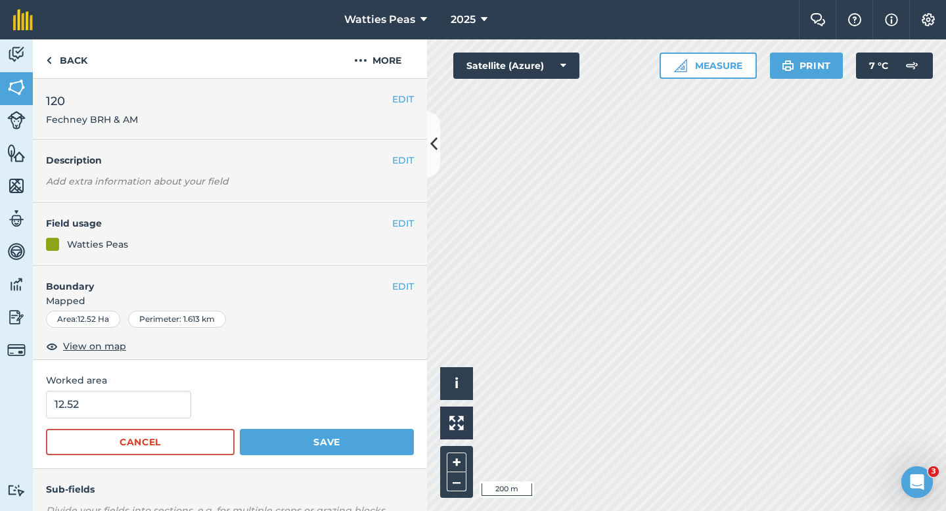
click at [192, 397] on div "12.52" at bounding box center [230, 405] width 368 height 28
click at [153, 403] on input "12.52" at bounding box center [118, 405] width 145 height 28
type input "12"
click at [240, 429] on button "Save" at bounding box center [327, 442] width 174 height 26
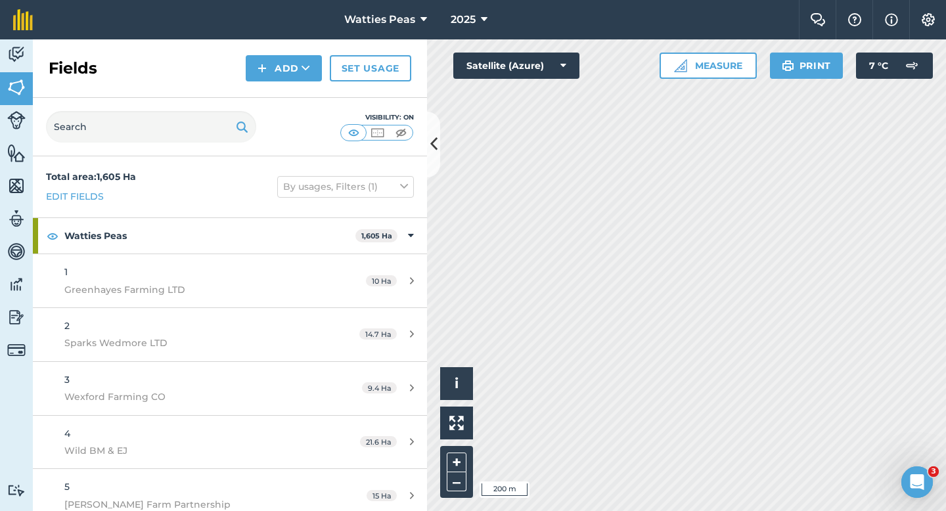
click at [284, 84] on div "Fields Add Set usage" at bounding box center [230, 68] width 394 height 58
click at [284, 78] on button "Add" at bounding box center [284, 68] width 76 height 26
click at [284, 83] on link "Draw" at bounding box center [284, 97] width 72 height 29
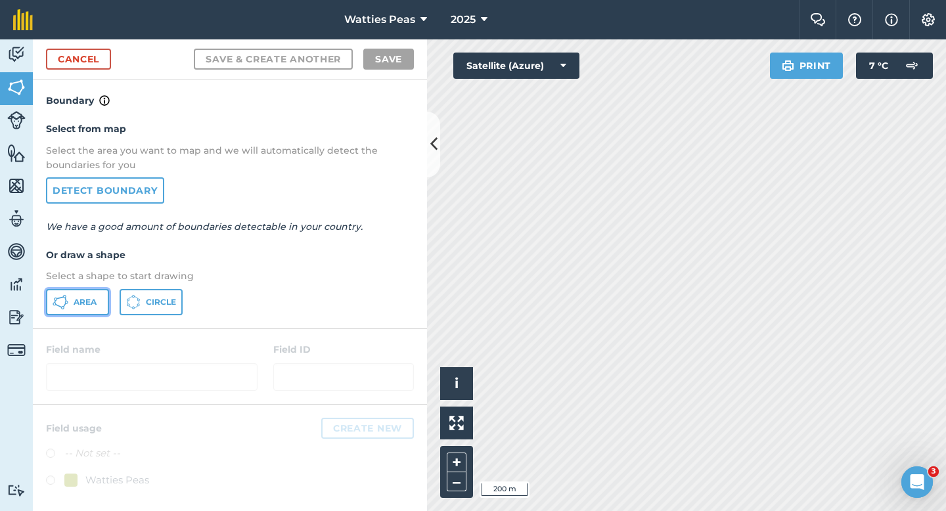
click at [65, 304] on icon at bounding box center [64, 305] width 3 height 5
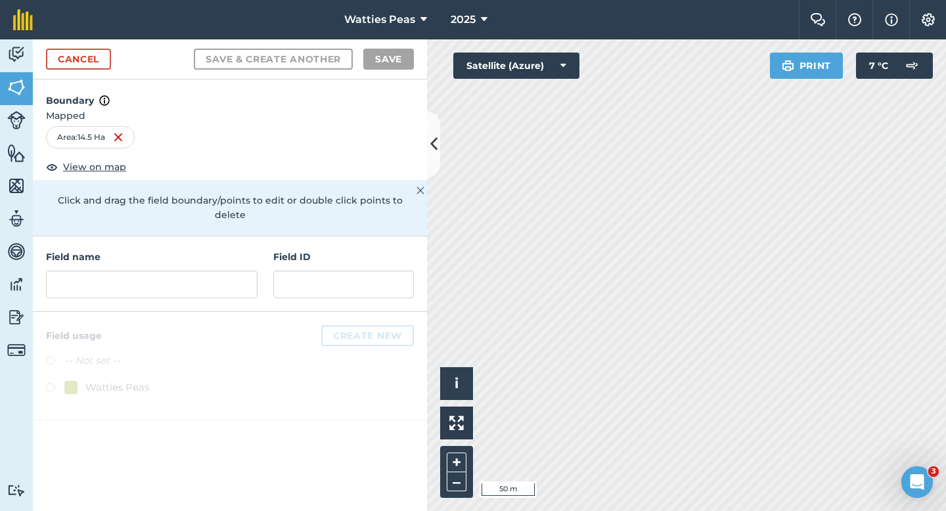
click at [265, 289] on div "Field name Field ID" at bounding box center [230, 274] width 394 height 76
click at [273, 278] on input "text" at bounding box center [343, 285] width 141 height 28
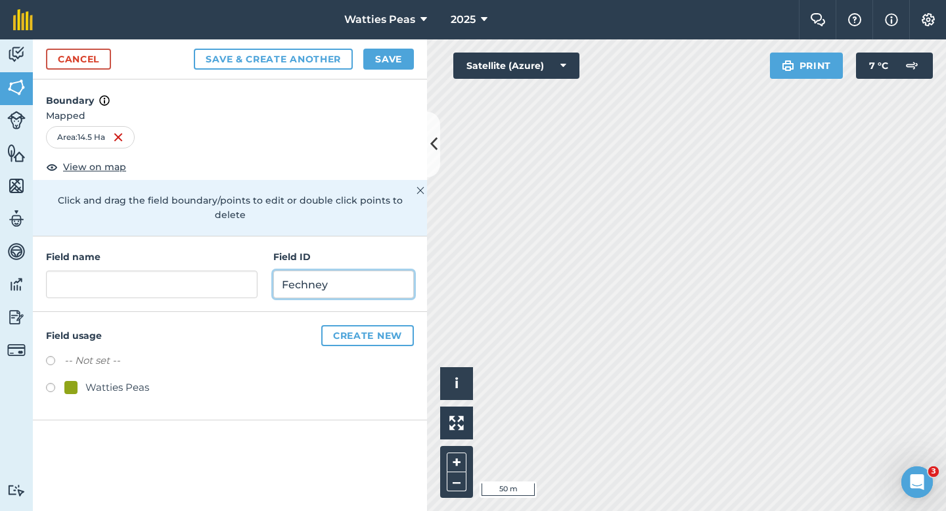
type input "Fechney"
type input "N"
type input "[PERSON_NAME]"
click at [131, 380] on div "Watties Peas" at bounding box center [117, 388] width 64 height 16
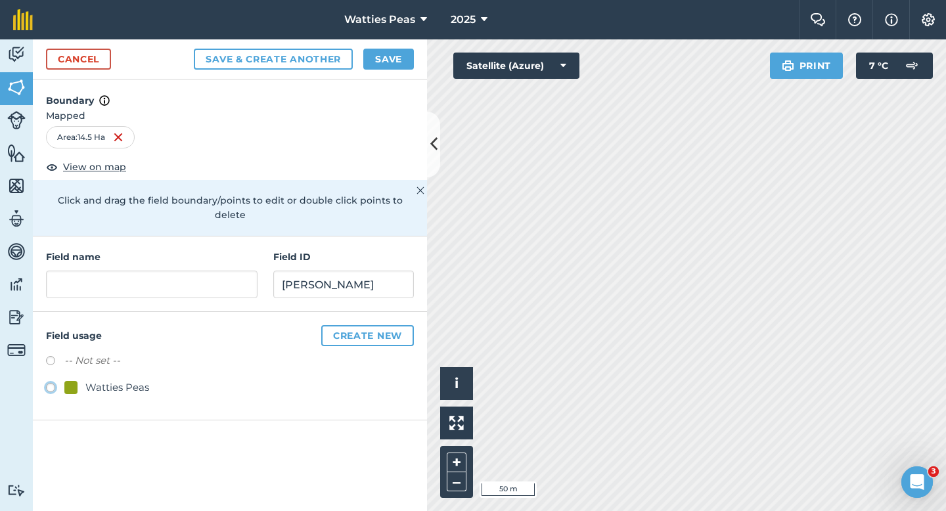
radio input "true"
click at [177, 282] on input "text" at bounding box center [151, 285] width 211 height 28
click at [91, 271] on input "text" at bounding box center [151, 285] width 211 height 28
click at [104, 273] on input "text" at bounding box center [151, 285] width 211 height 28
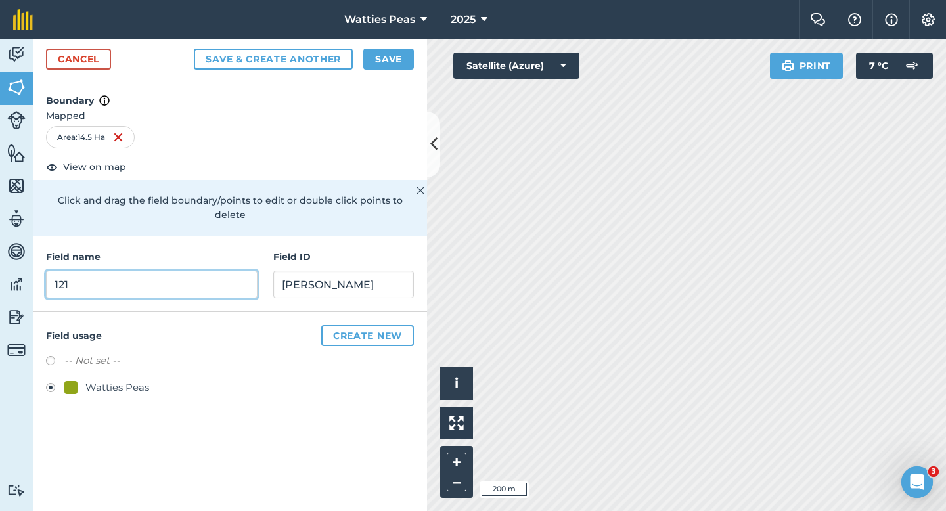
type input "121"
click at [365, 70] on div "Cancel Save & Create Another Save" at bounding box center [230, 59] width 394 height 40
click at [376, 63] on button "Save" at bounding box center [388, 59] width 51 height 21
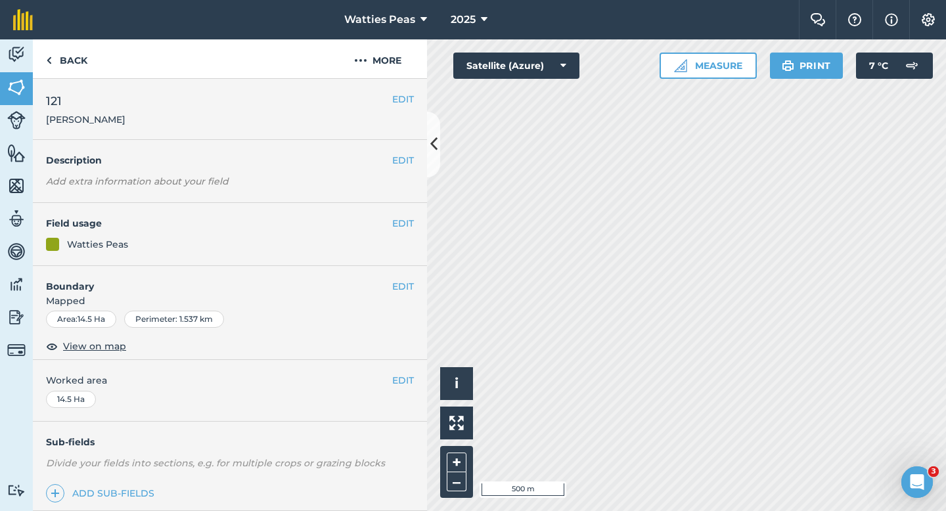
click at [389, 379] on span "Worked area" at bounding box center [230, 380] width 368 height 14
click at [396, 379] on button "EDIT" at bounding box center [403, 380] width 22 height 14
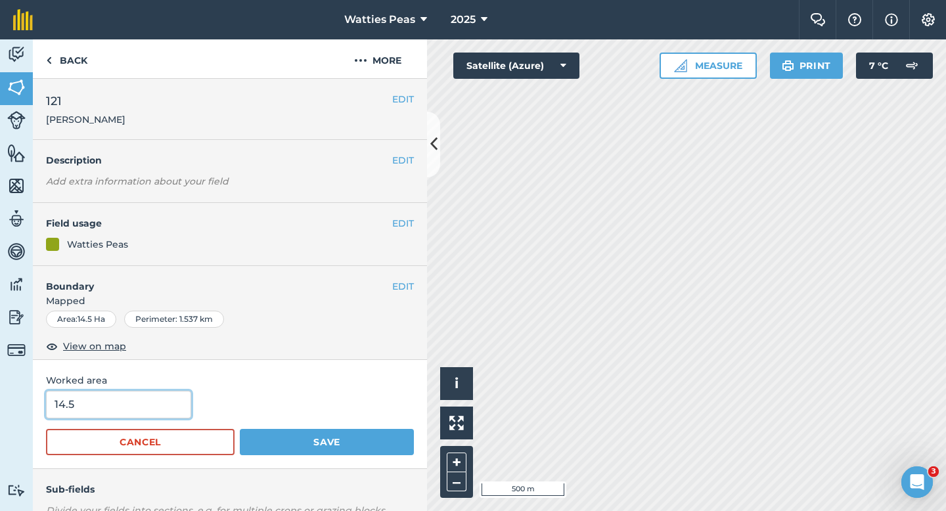
click at [100, 409] on input "14.5" at bounding box center [118, 405] width 145 height 28
click at [240, 429] on button "Save" at bounding box center [327, 442] width 174 height 26
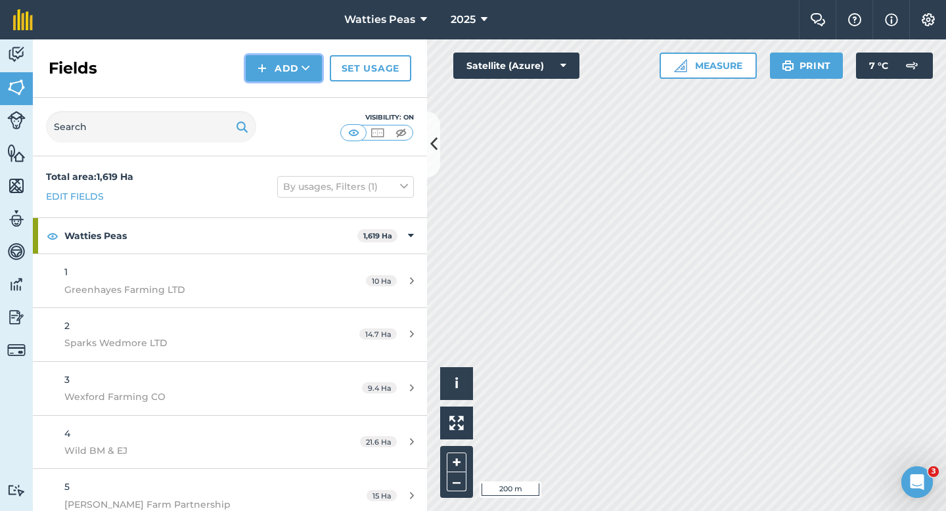
click at [280, 72] on button "Add" at bounding box center [284, 68] width 76 height 26
click at [282, 95] on link "Draw" at bounding box center [284, 97] width 72 height 29
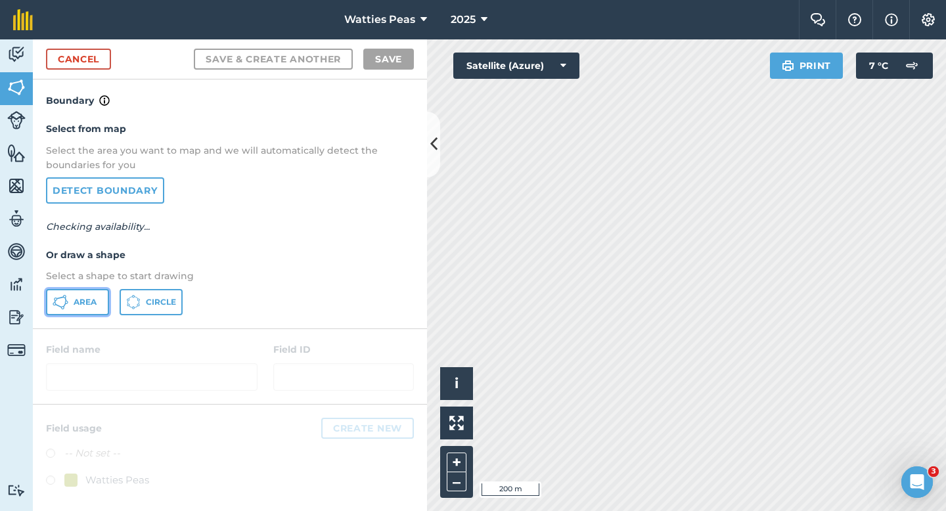
click at [91, 299] on span "Area" at bounding box center [85, 302] width 23 height 11
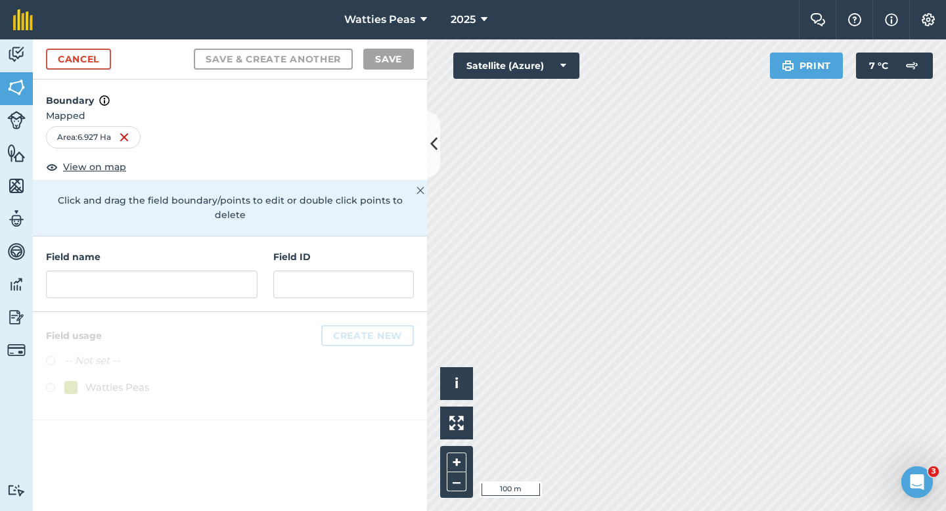
click at [215, 286] on div "Field name Field ID" at bounding box center [230, 274] width 394 height 76
click at [215, 282] on input "text" at bounding box center [151, 285] width 211 height 28
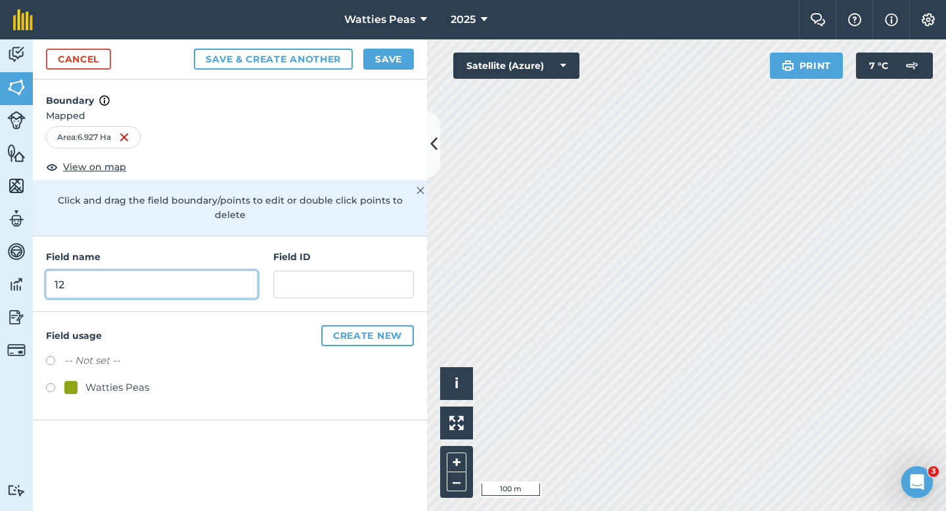
type input "12"
click at [118, 382] on div "Watties Peas" at bounding box center [230, 389] width 368 height 19
click at [118, 380] on div "Watties Peas" at bounding box center [117, 388] width 64 height 16
radio input "true"
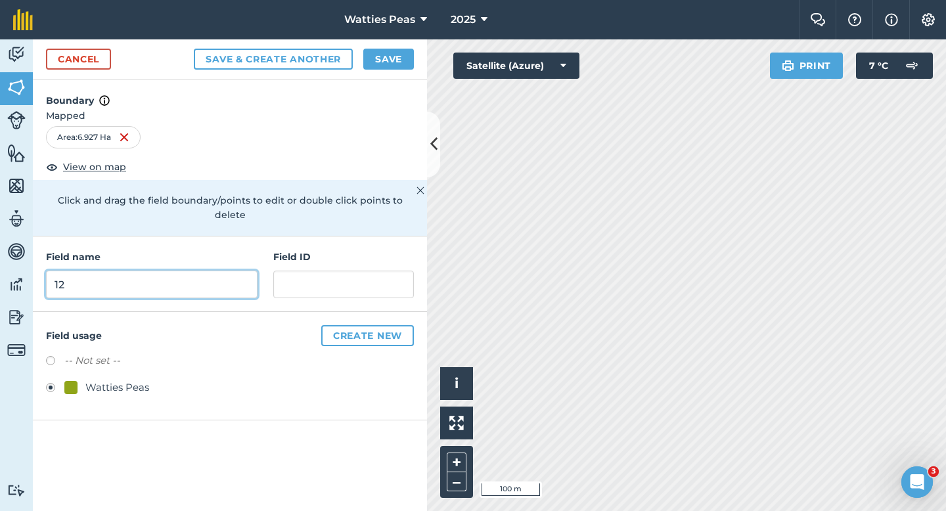
click at [162, 278] on input "12" at bounding box center [151, 285] width 211 height 28
type input "122"
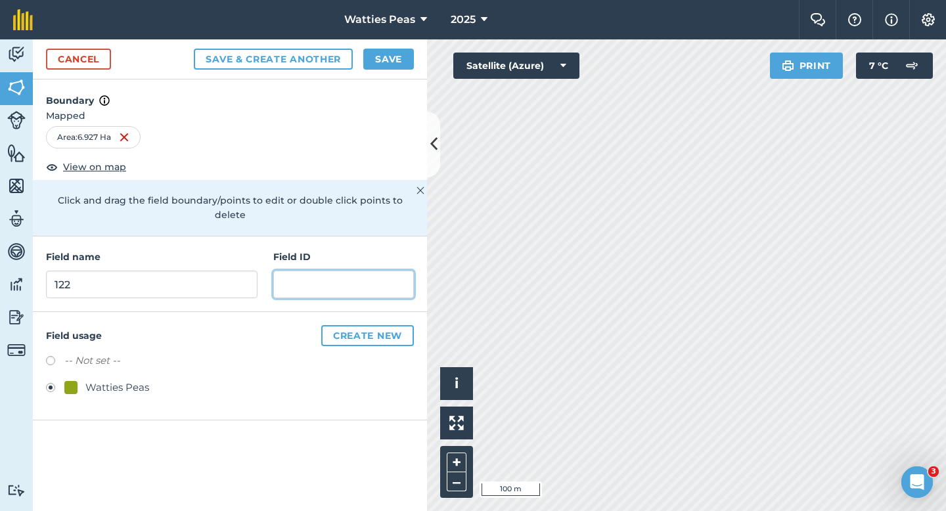
click at [291, 275] on input "text" at bounding box center [343, 285] width 141 height 28
type input "Nickel Partnership"
click at [372, 62] on button "Save" at bounding box center [388, 59] width 51 height 21
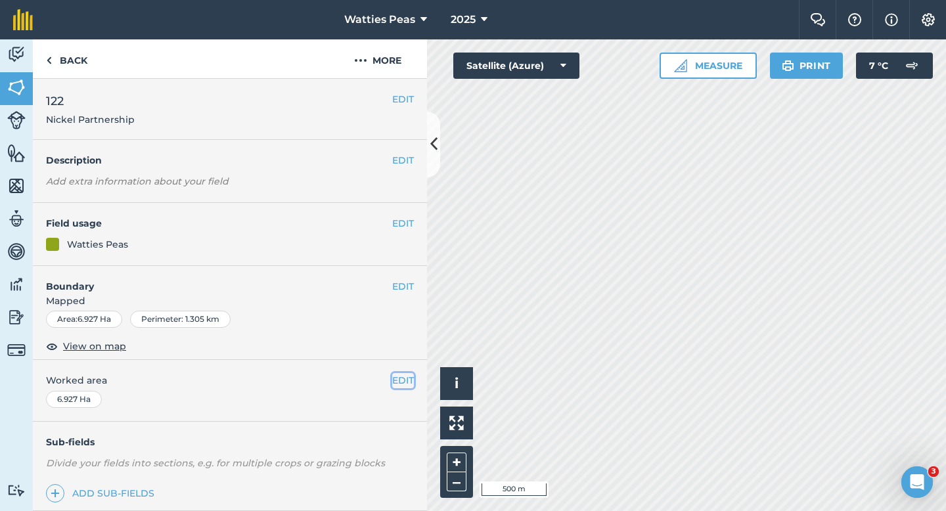
click at [411, 385] on button "EDIT" at bounding box center [403, 380] width 22 height 14
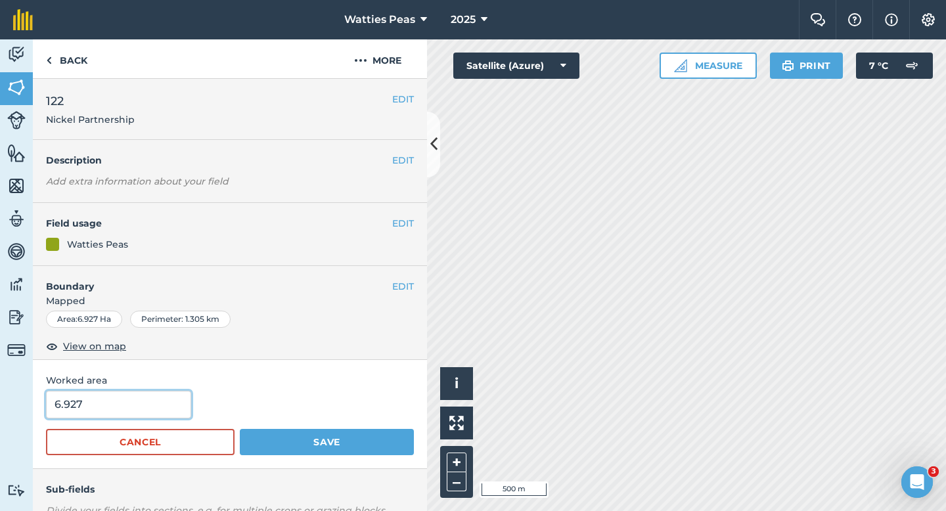
click at [135, 415] on input "6.927" at bounding box center [118, 405] width 145 height 28
type input "7"
click at [240, 429] on button "Save" at bounding box center [327, 442] width 174 height 26
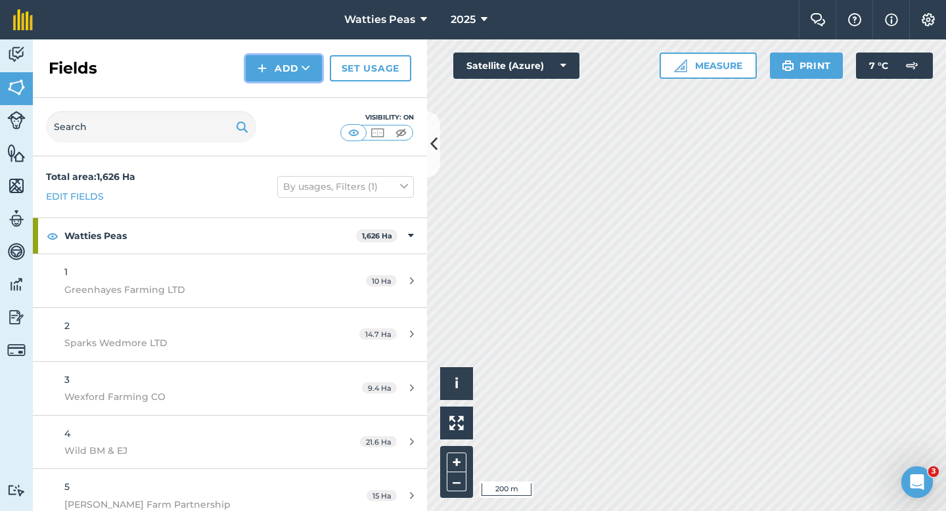
click at [290, 77] on button "Add" at bounding box center [284, 68] width 76 height 26
click at [290, 93] on link "Draw" at bounding box center [284, 97] width 72 height 29
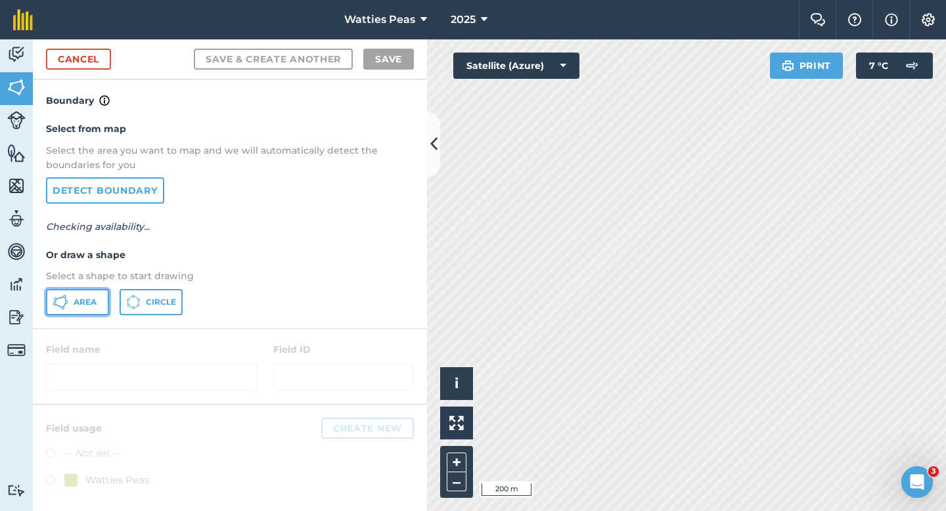
click at [76, 298] on span "Area" at bounding box center [85, 302] width 23 height 11
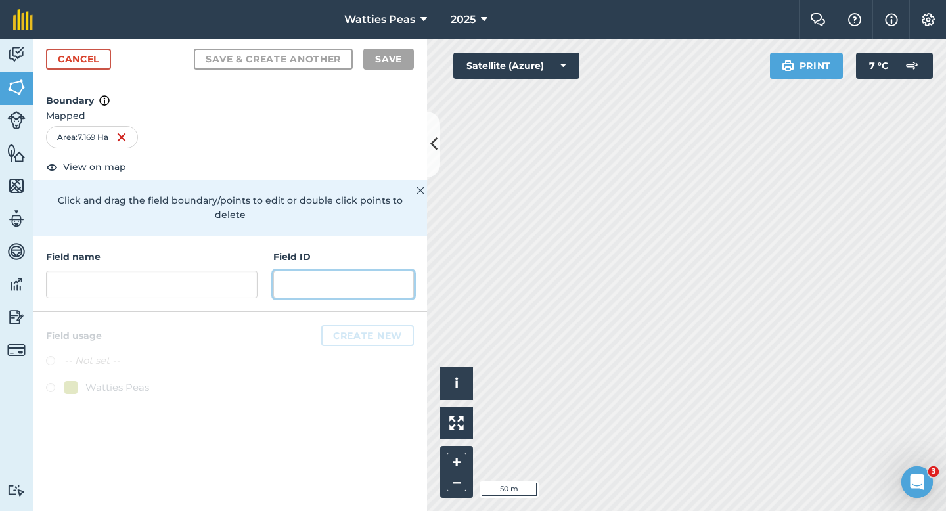
click at [309, 271] on input "text" at bounding box center [343, 285] width 141 height 28
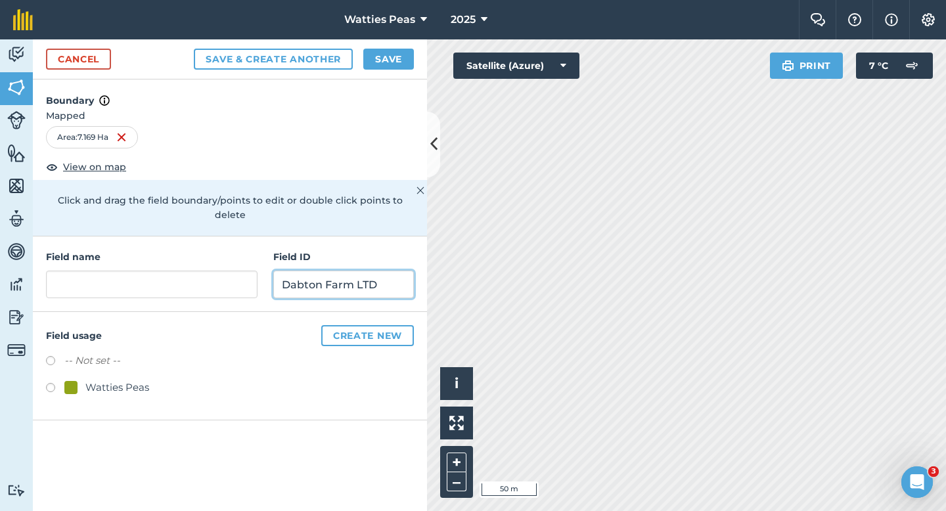
type input "Dabton Farm LTD"
click at [103, 380] on div "Watties Peas" at bounding box center [117, 388] width 64 height 16
radio input "true"
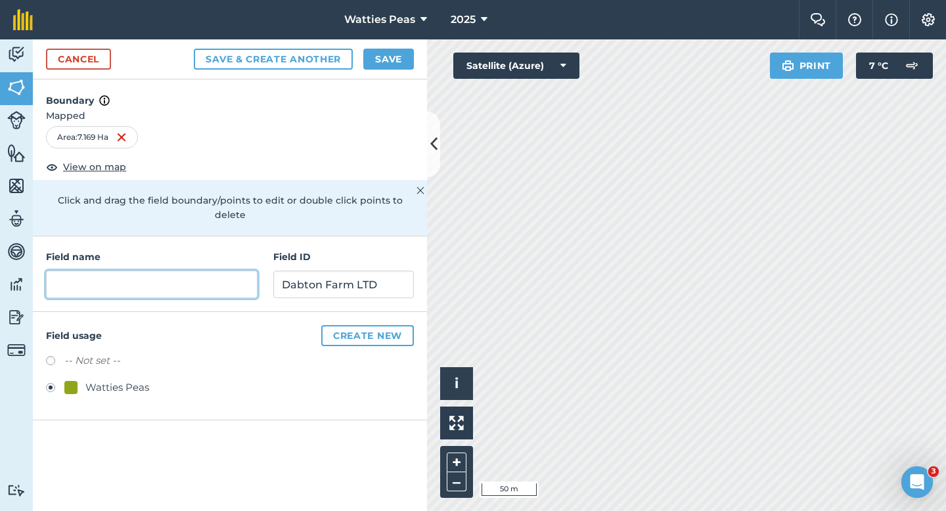
click at [153, 273] on input "text" at bounding box center [151, 285] width 211 height 28
type input "124"
click at [393, 51] on button "Save" at bounding box center [388, 59] width 51 height 21
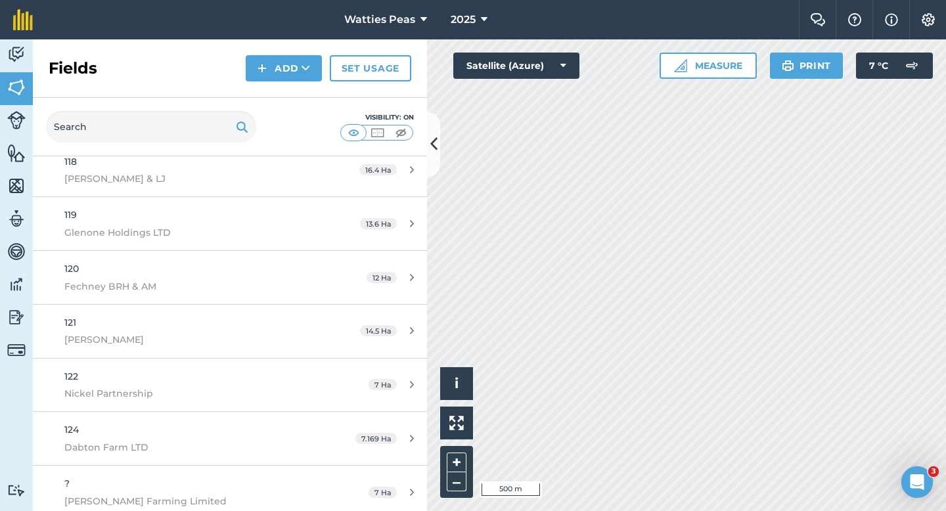
scroll to position [6511, 0]
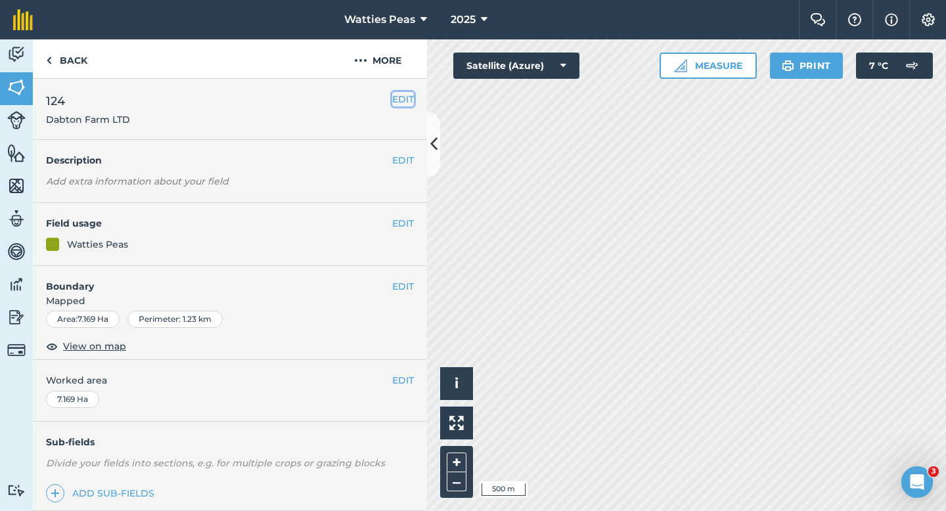
click at [395, 102] on button "EDIT" at bounding box center [403, 99] width 22 height 14
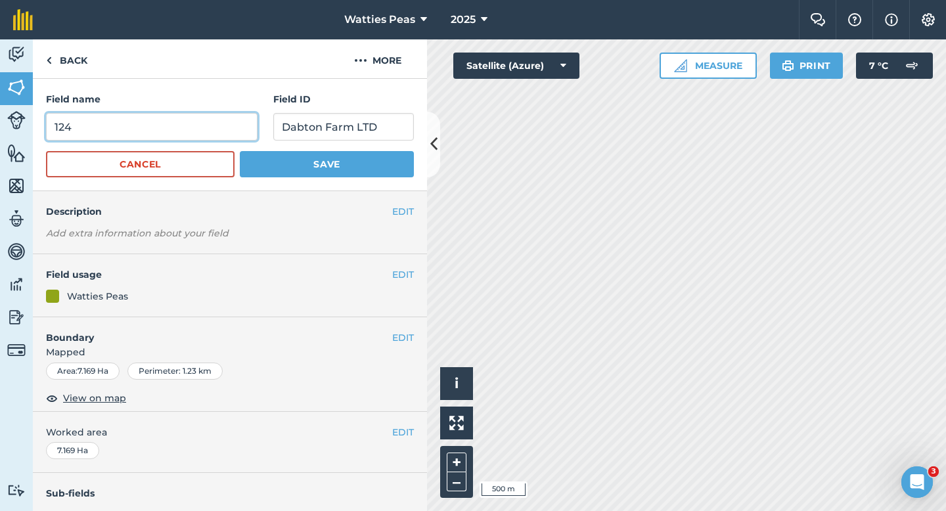
click at [108, 139] on input "124" at bounding box center [151, 127] width 211 height 28
type input "123"
click at [240, 151] on button "Save" at bounding box center [327, 164] width 174 height 26
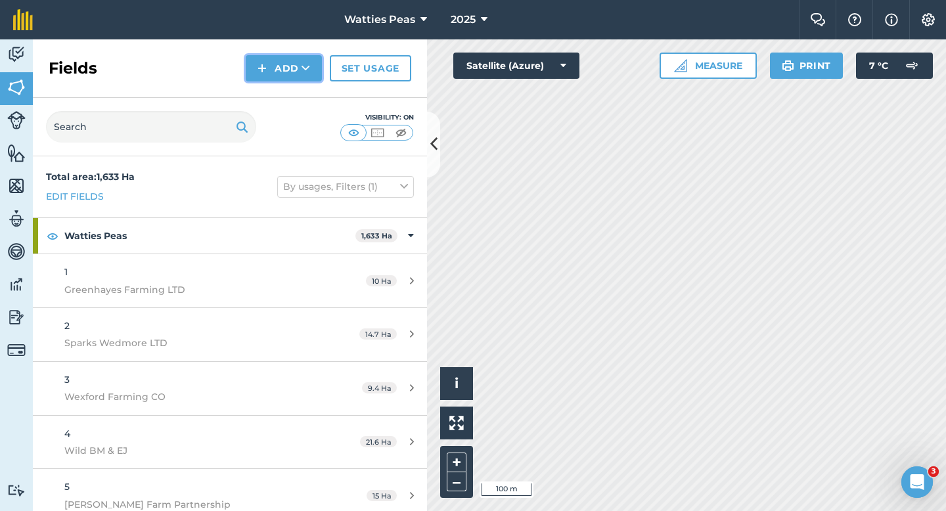
click at [287, 81] on button "Add" at bounding box center [284, 68] width 76 height 26
click at [287, 89] on link "Draw" at bounding box center [284, 97] width 72 height 29
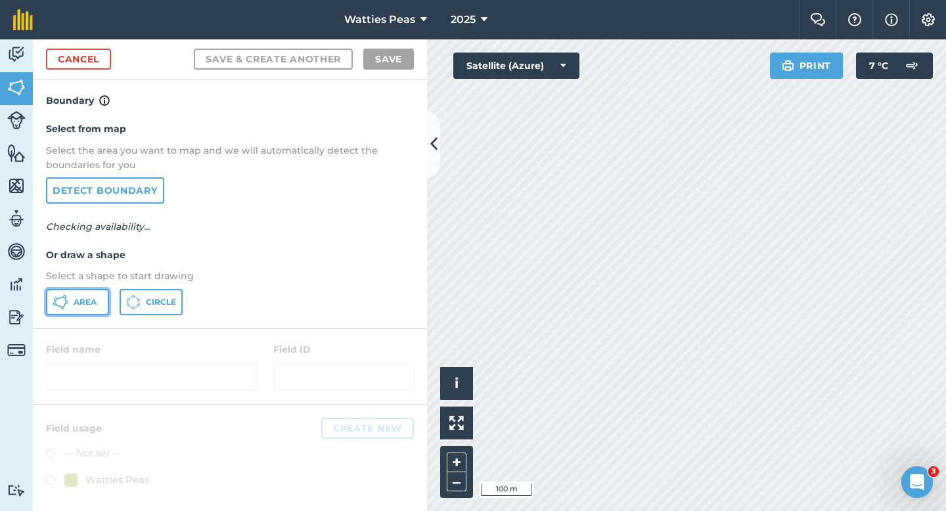
click at [93, 313] on button "Area" at bounding box center [77, 302] width 63 height 26
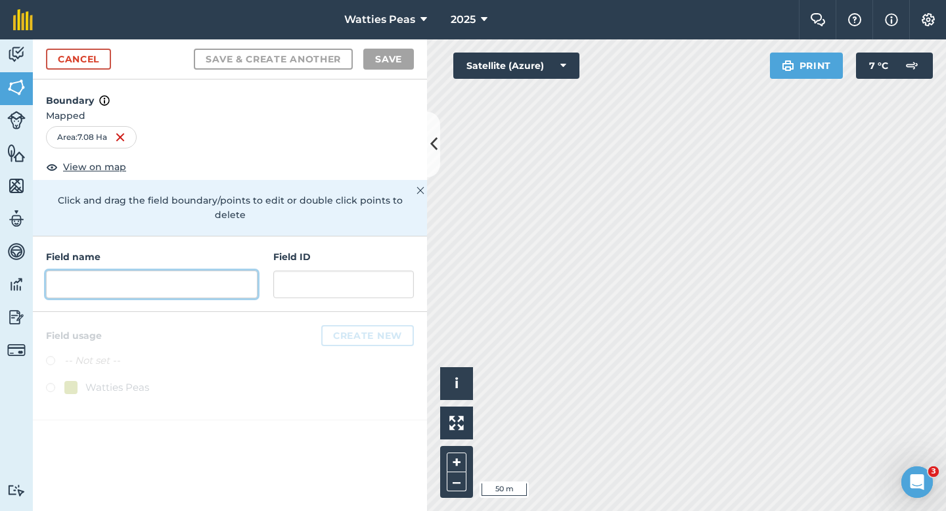
click at [211, 277] on input "text" at bounding box center [151, 285] width 211 height 28
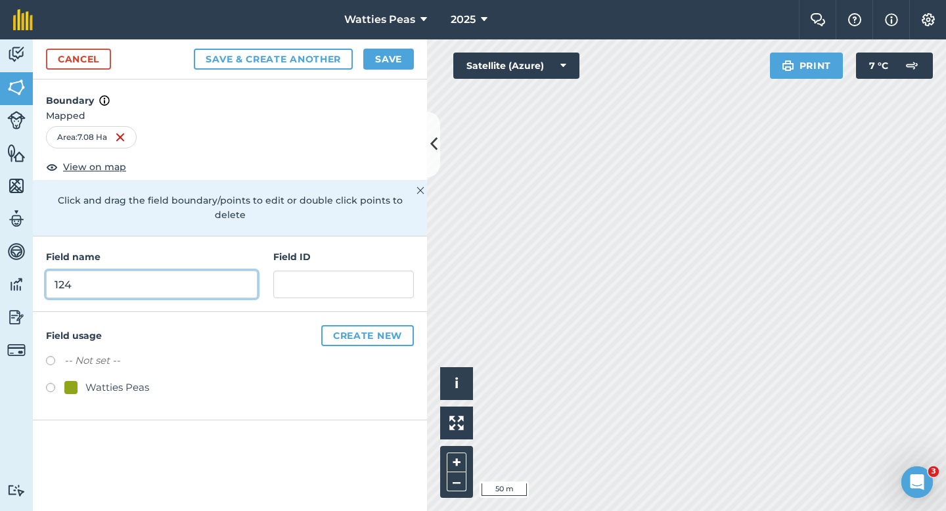
type input "124"
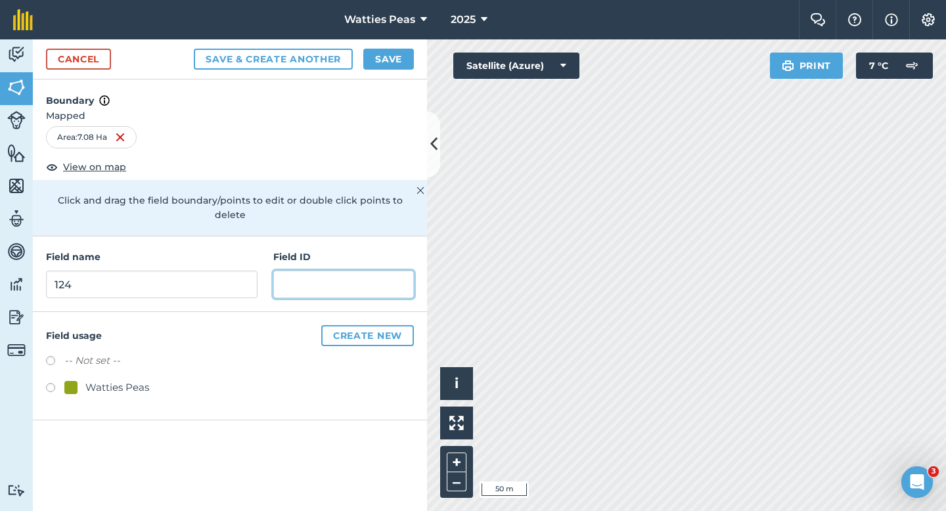
click at [338, 271] on input "text" at bounding box center [343, 285] width 141 height 28
type input "Dabton Farm LTD"
click at [116, 382] on div "Watties Peas" at bounding box center [230, 389] width 368 height 19
click at [123, 380] on div "Watties Peas" at bounding box center [117, 388] width 64 height 16
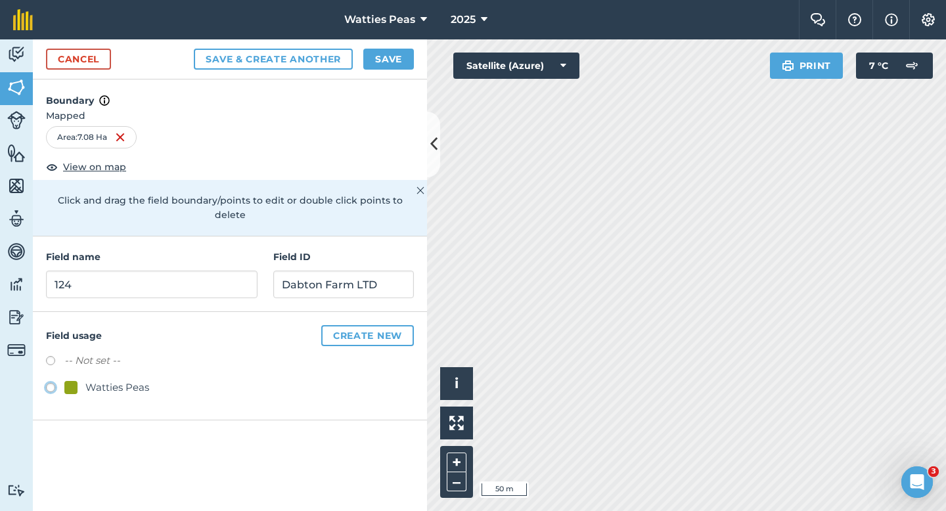
radio input "true"
click at [405, 53] on button "Save" at bounding box center [388, 59] width 51 height 21
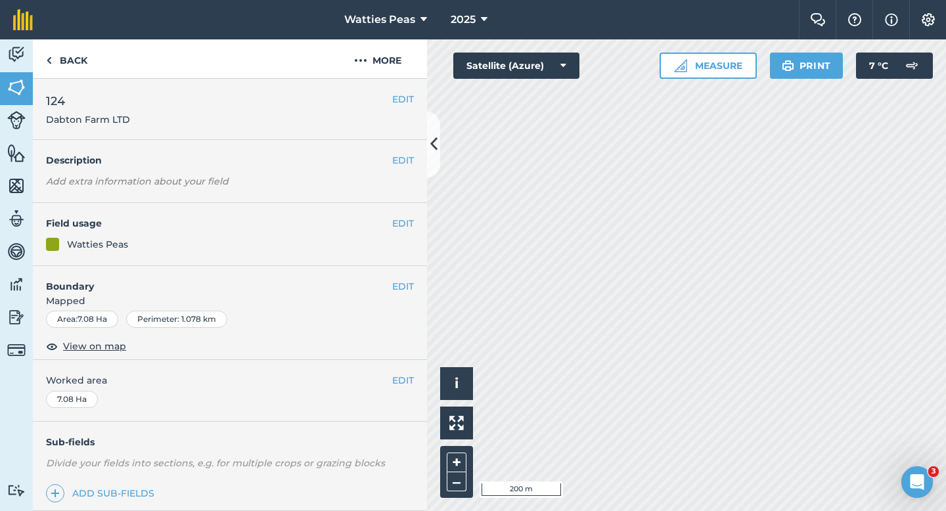
click at [387, 386] on span "Worked area" at bounding box center [230, 380] width 368 height 14
click at [390, 386] on span "Worked area" at bounding box center [230, 380] width 368 height 14
click at [410, 378] on button "EDIT" at bounding box center [403, 380] width 22 height 14
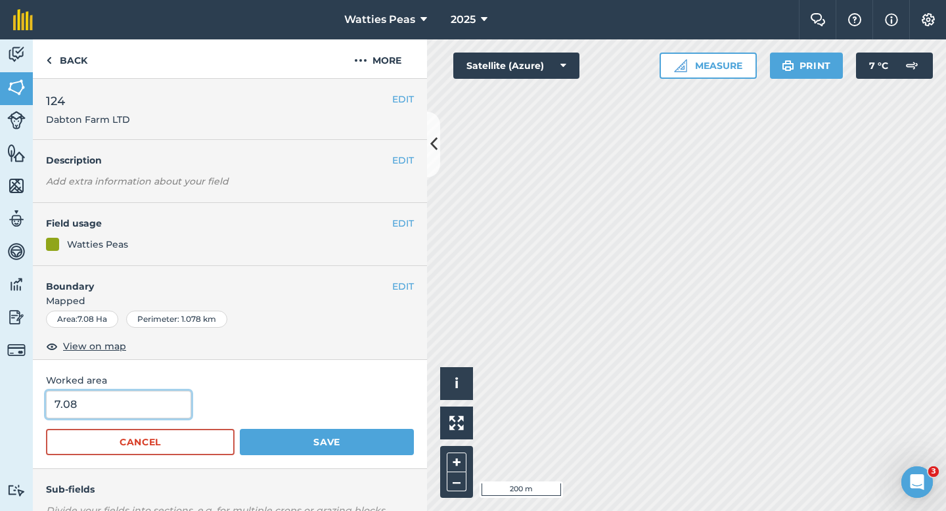
click at [154, 397] on input "7.08" at bounding box center [118, 405] width 145 height 28
type input "7"
click at [240, 429] on button "Save" at bounding box center [327, 442] width 174 height 26
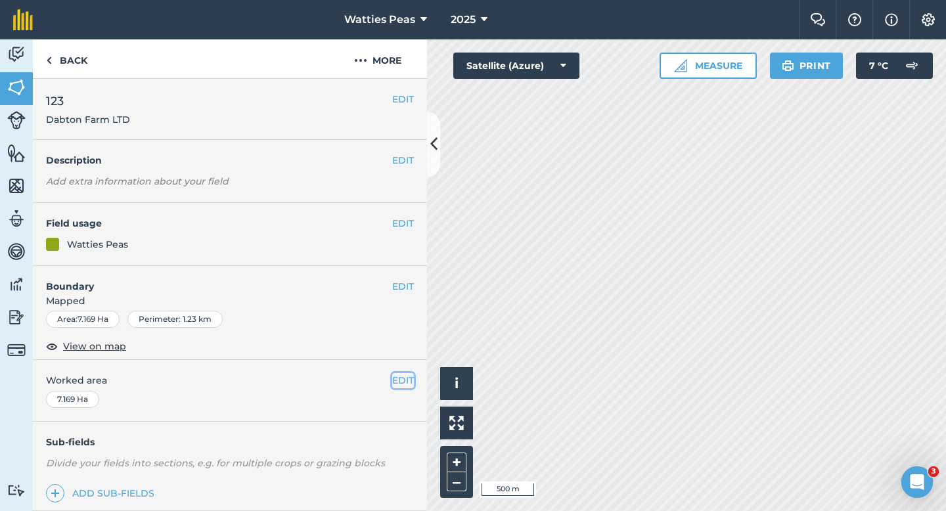
click at [397, 384] on button "EDIT" at bounding box center [403, 380] width 22 height 14
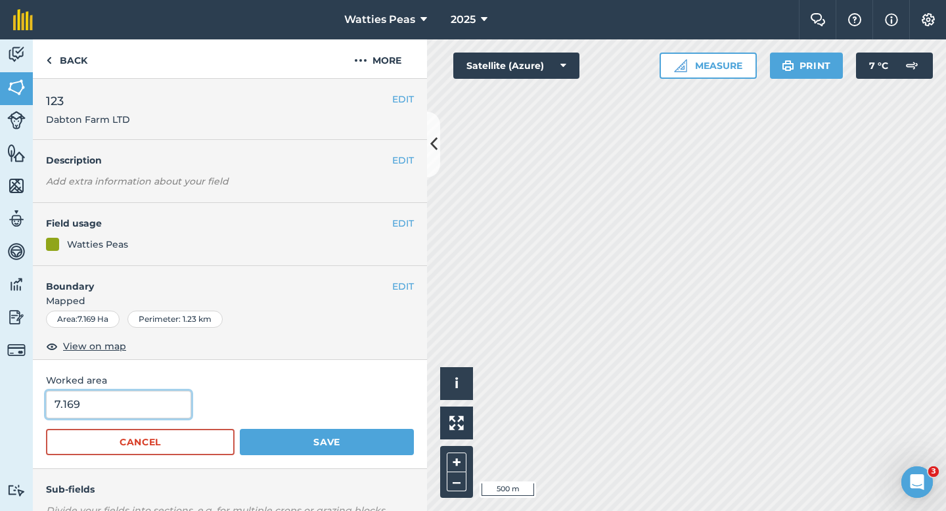
click at [112, 411] on input "7.169" at bounding box center [118, 405] width 145 height 28
type input "7.2"
click at [240, 429] on button "Save" at bounding box center [327, 442] width 174 height 26
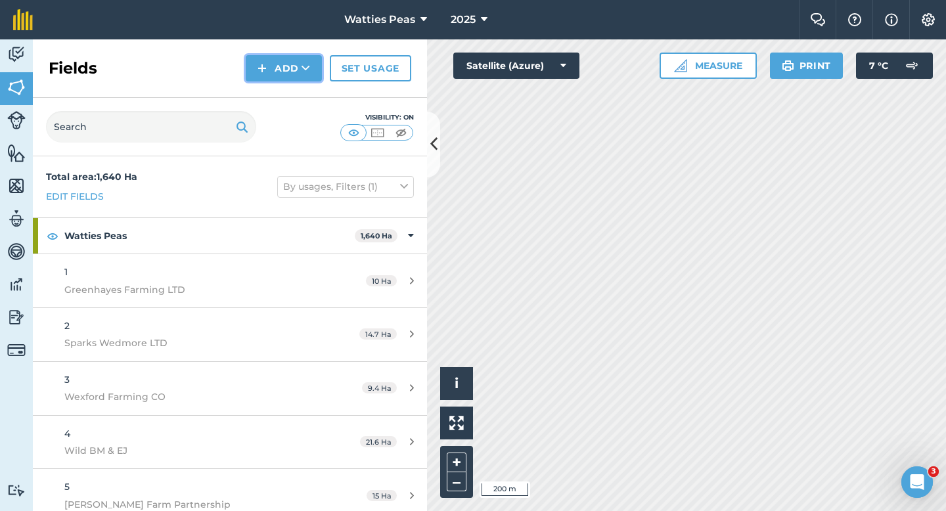
click at [294, 69] on button "Add" at bounding box center [284, 68] width 76 height 26
click at [294, 99] on link "Draw" at bounding box center [284, 97] width 72 height 29
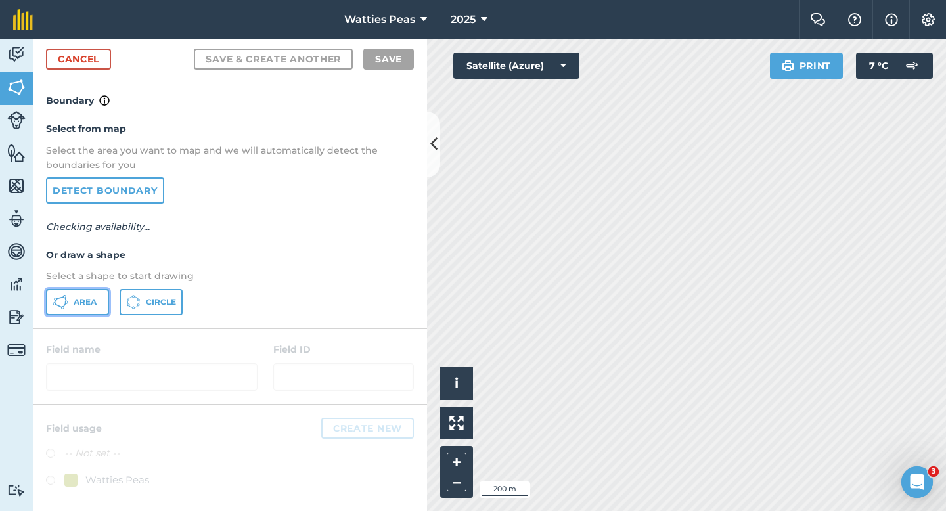
click at [76, 309] on button "Area" at bounding box center [77, 302] width 63 height 26
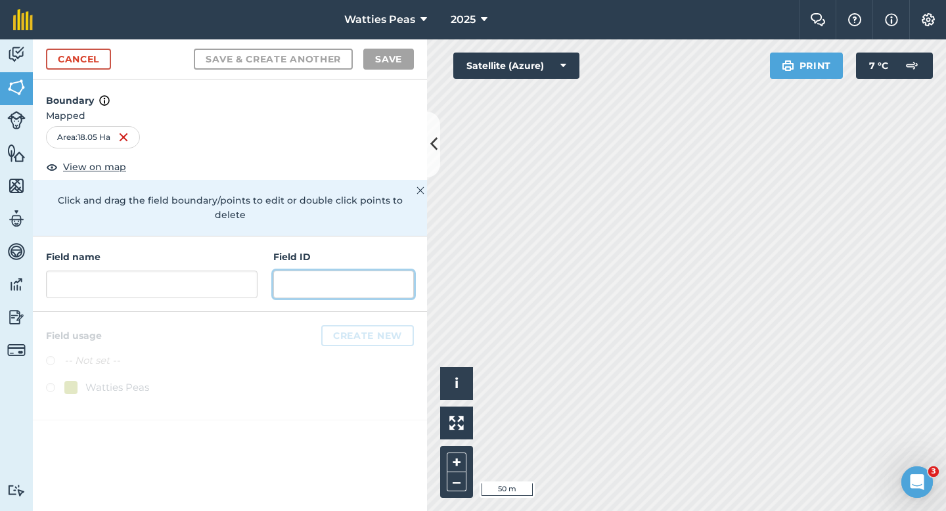
click at [386, 271] on input "text" at bounding box center [343, 285] width 141 height 28
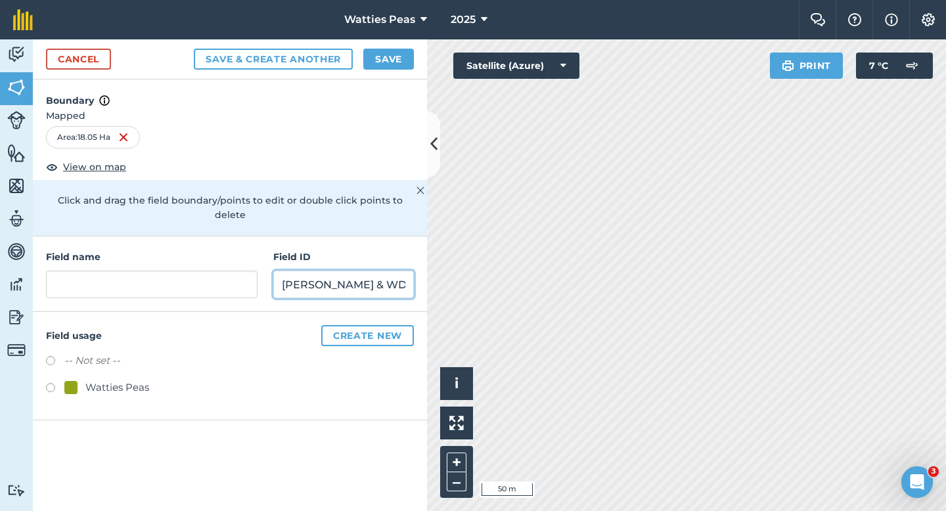
type input "[PERSON_NAME] & WD"
click at [104, 363] on div "-- Not set -- Watties Peas" at bounding box center [230, 376] width 368 height 46
click at [106, 380] on div "Watties Peas" at bounding box center [117, 388] width 64 height 16
radio input "true"
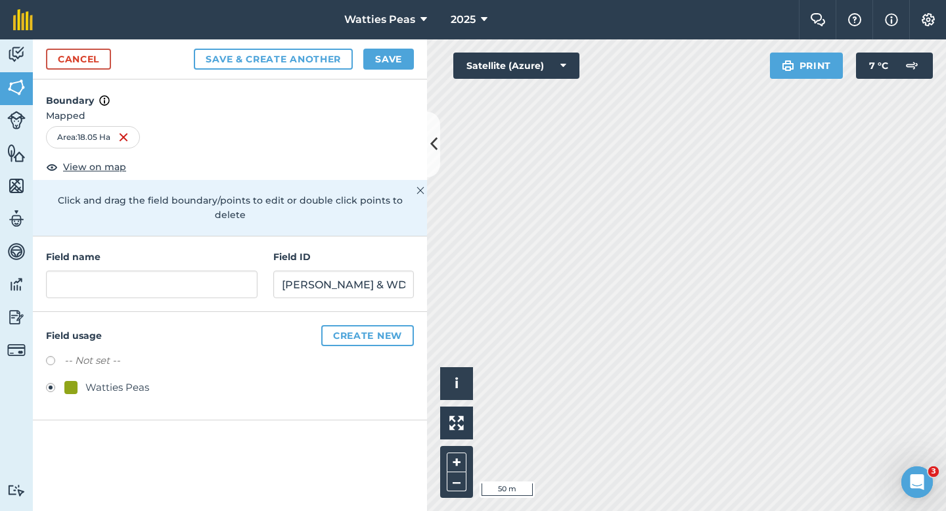
click at [137, 250] on h4 "Field name" at bounding box center [151, 257] width 211 height 14
click at [137, 271] on input "text" at bounding box center [151, 285] width 211 height 28
type input "125"
click at [395, 58] on button "Save" at bounding box center [388, 59] width 51 height 21
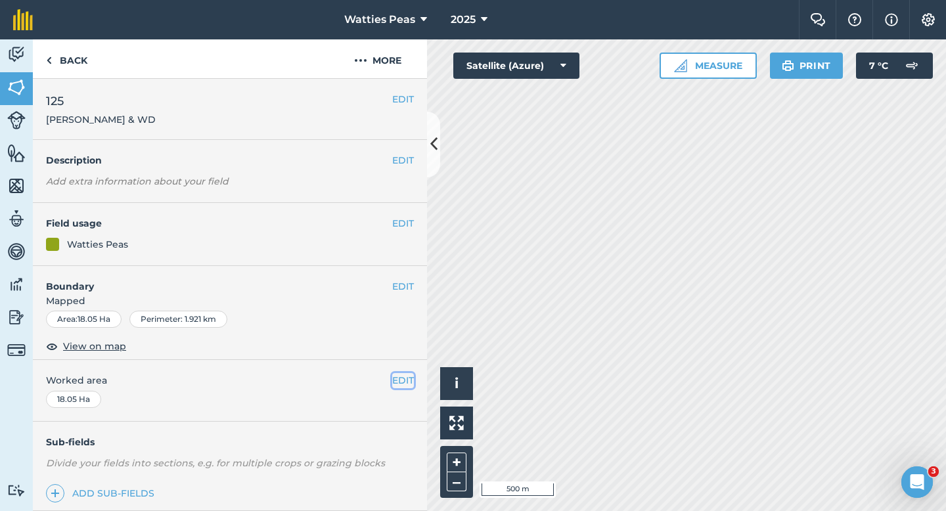
click at [398, 380] on button "EDIT" at bounding box center [403, 380] width 22 height 14
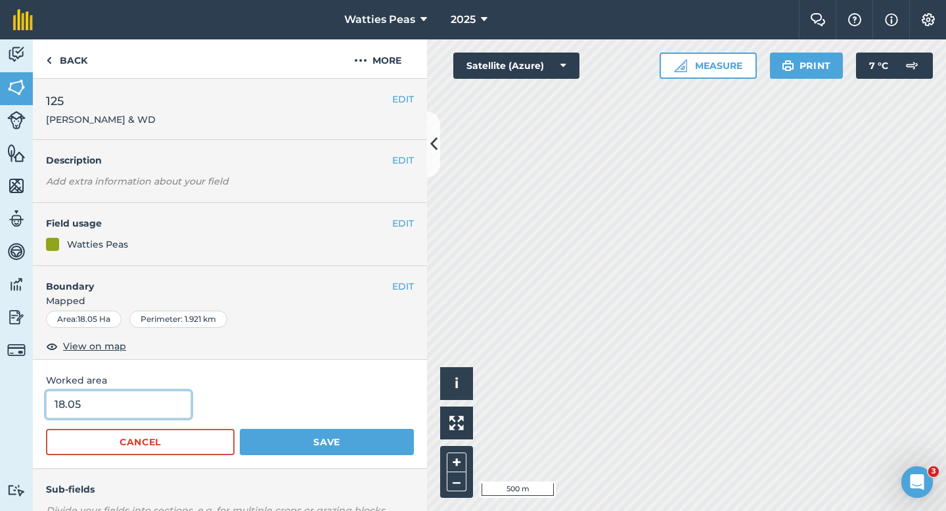
drag, startPoint x: 94, startPoint y: 409, endPoint x: 85, endPoint y: 409, distance: 9.2
click at [82, 409] on input "18.05" at bounding box center [118, 405] width 145 height 28
type input "18"
click at [240, 429] on button "Save" at bounding box center [327, 442] width 174 height 26
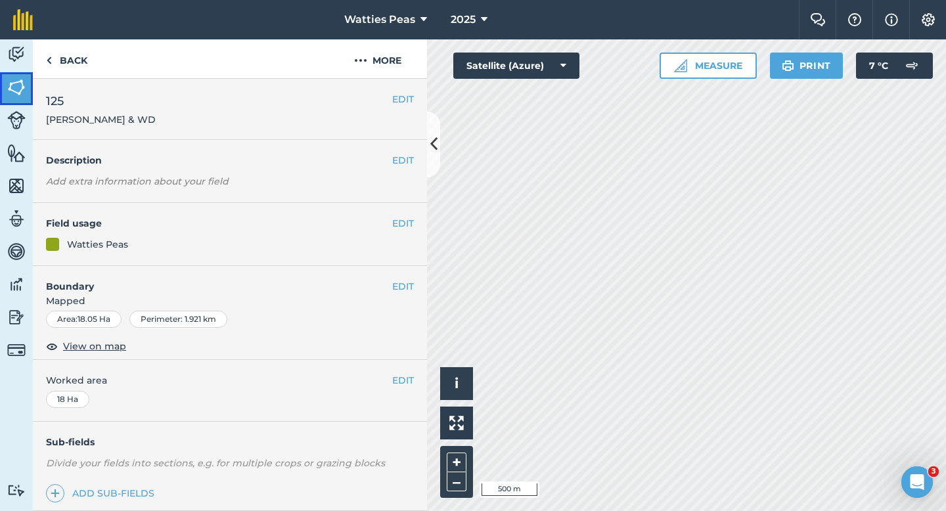
click at [7, 82] on img at bounding box center [16, 87] width 18 height 20
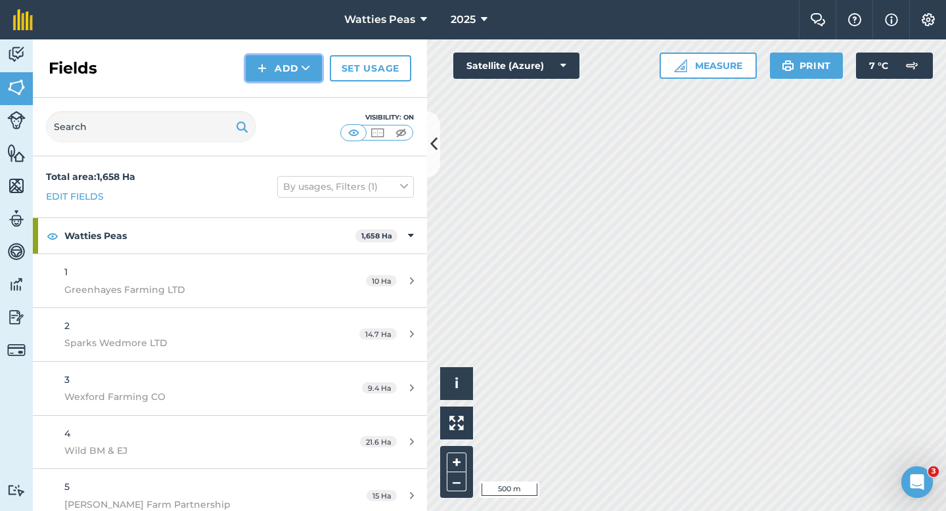
click at [292, 66] on button "Add" at bounding box center [284, 68] width 76 height 26
click at [288, 102] on link "Draw" at bounding box center [284, 97] width 72 height 29
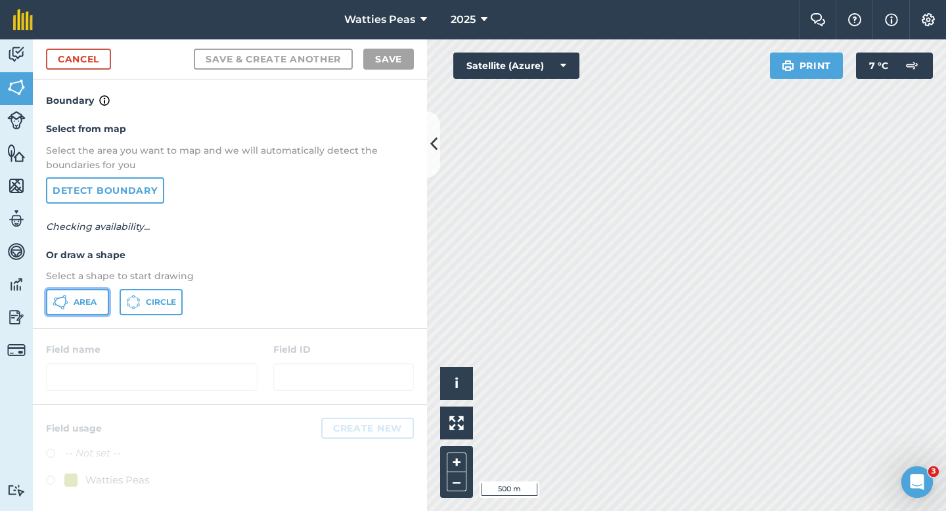
click at [93, 295] on button "Area" at bounding box center [77, 302] width 63 height 26
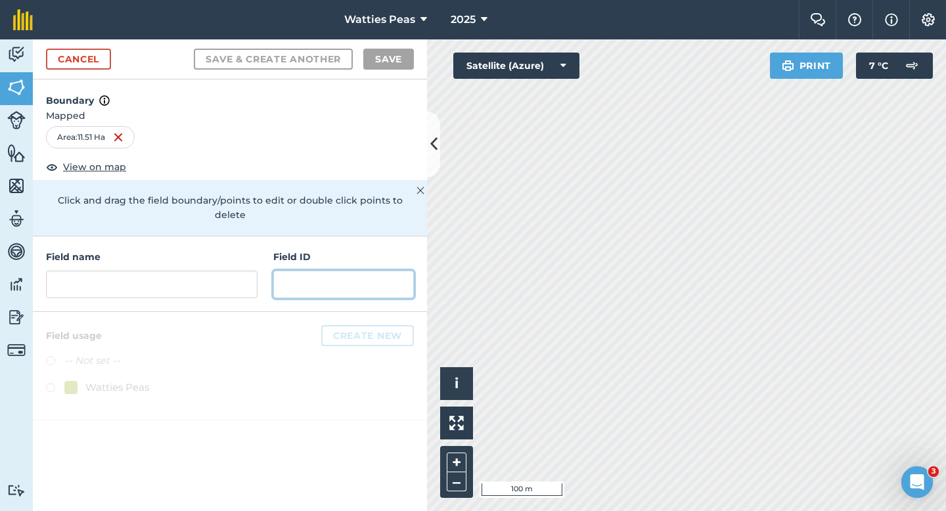
click at [355, 271] on input "text" at bounding box center [343, 285] width 141 height 28
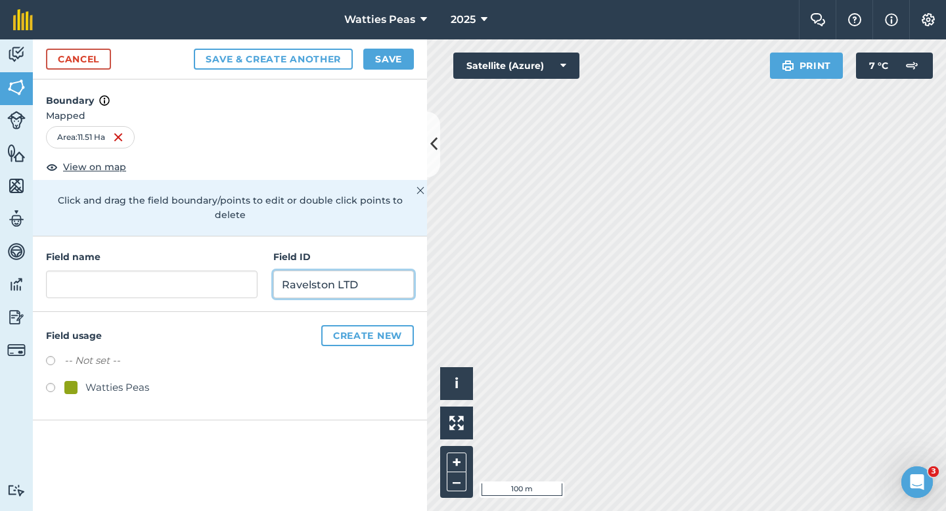
type input "Ravelston LTD"
click at [110, 380] on div "Watties Peas" at bounding box center [117, 388] width 64 height 16
radio input "true"
click at [149, 292] on div "Field name Field ID Ravelston LTD" at bounding box center [230, 274] width 394 height 76
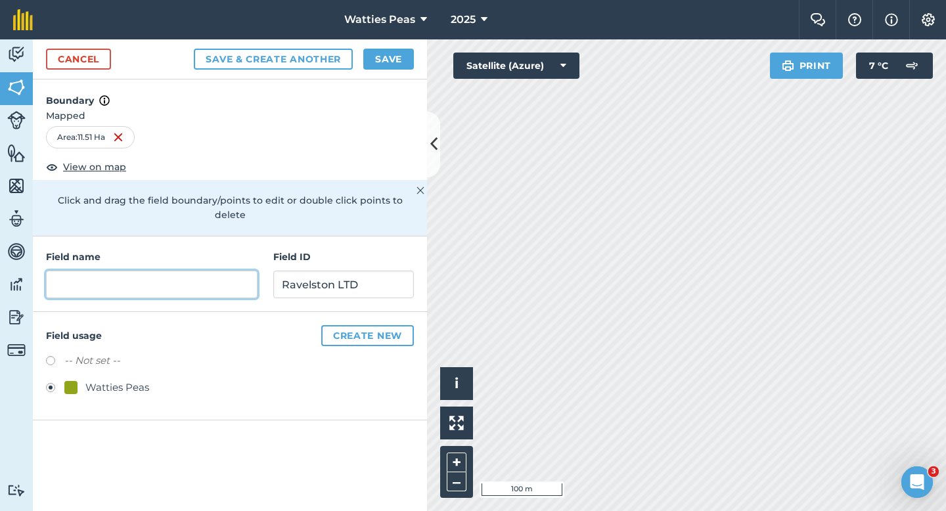
click at [153, 271] on input "text" at bounding box center [151, 285] width 211 height 28
type input "126"
click at [391, 56] on button "Save" at bounding box center [388, 59] width 51 height 21
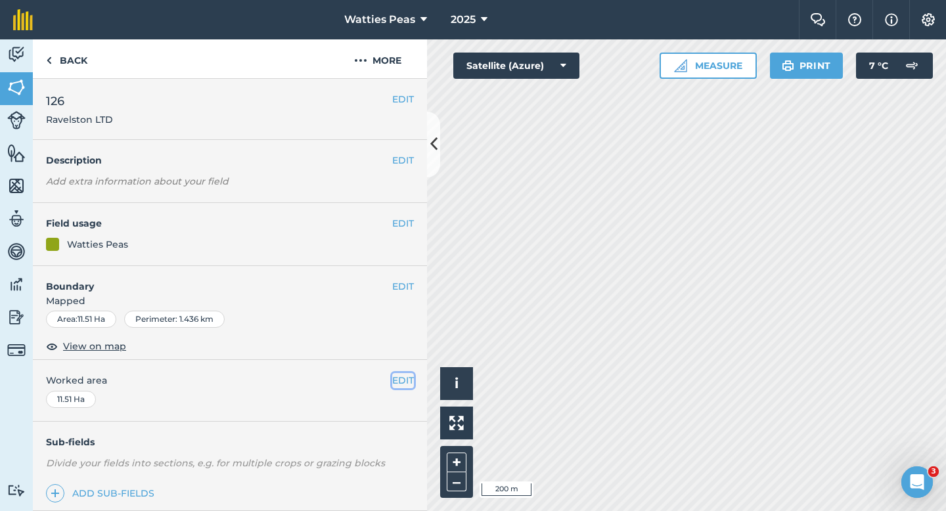
click at [403, 376] on button "EDIT" at bounding box center [403, 380] width 22 height 14
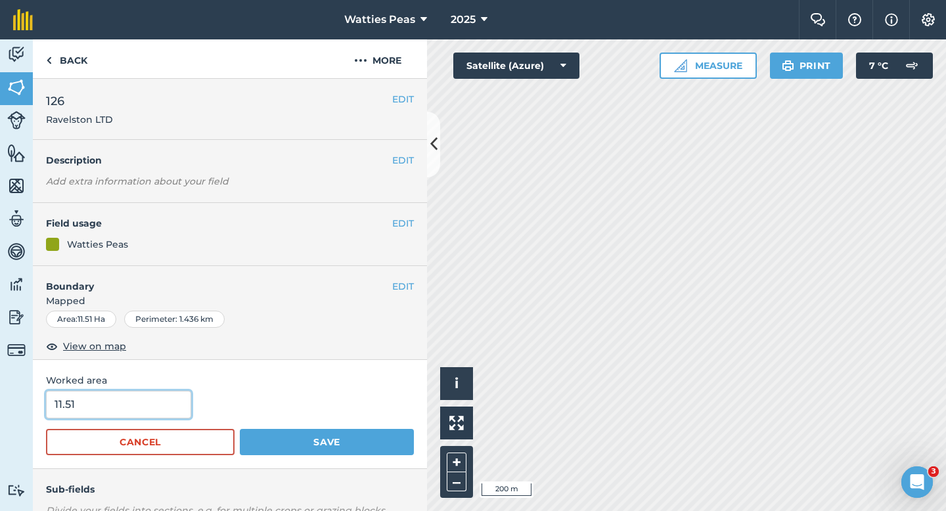
click at [165, 395] on input "11.51" at bounding box center [118, 405] width 145 height 28
click at [165, 398] on input "11.51" at bounding box center [118, 405] width 145 height 28
click at [123, 408] on input "11.51" at bounding box center [118, 405] width 145 height 28
type input "11.5"
click at [240, 429] on button "Save" at bounding box center [327, 442] width 174 height 26
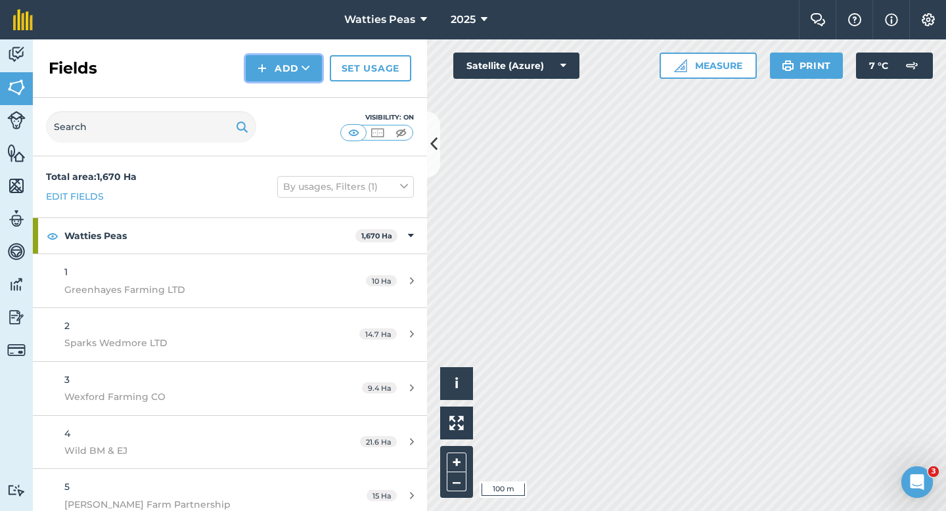
click at [284, 70] on button "Add" at bounding box center [284, 68] width 76 height 26
click at [284, 89] on link "Draw" at bounding box center [284, 97] width 72 height 29
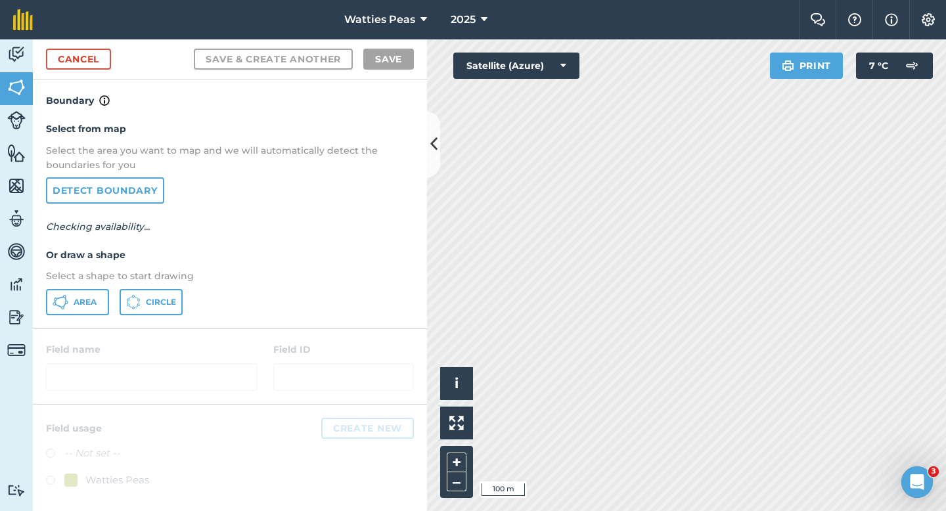
click at [60, 320] on div "Select from map Select the area you want to map and we will automatically detec…" at bounding box center [230, 217] width 394 height 219
click at [69, 312] on button "Area" at bounding box center [77, 302] width 63 height 26
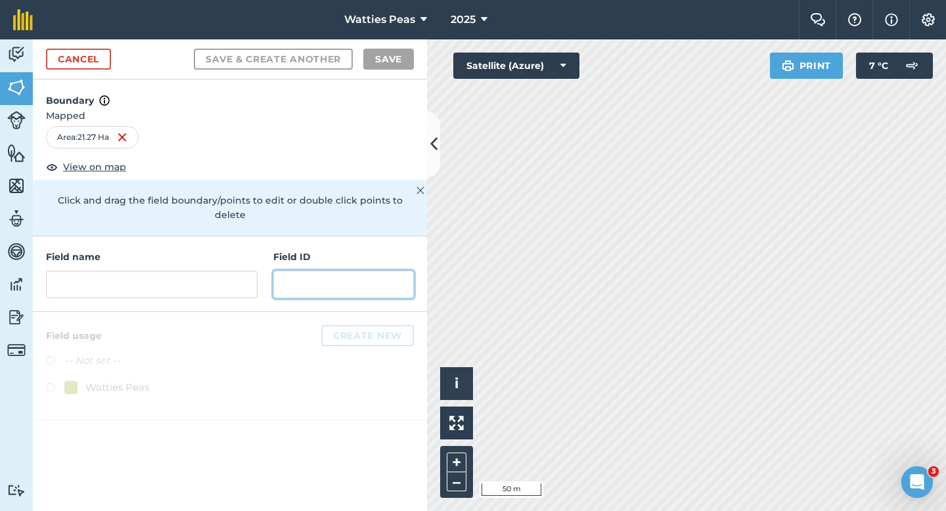
click at [364, 275] on input "text" at bounding box center [343, 285] width 141 height 28
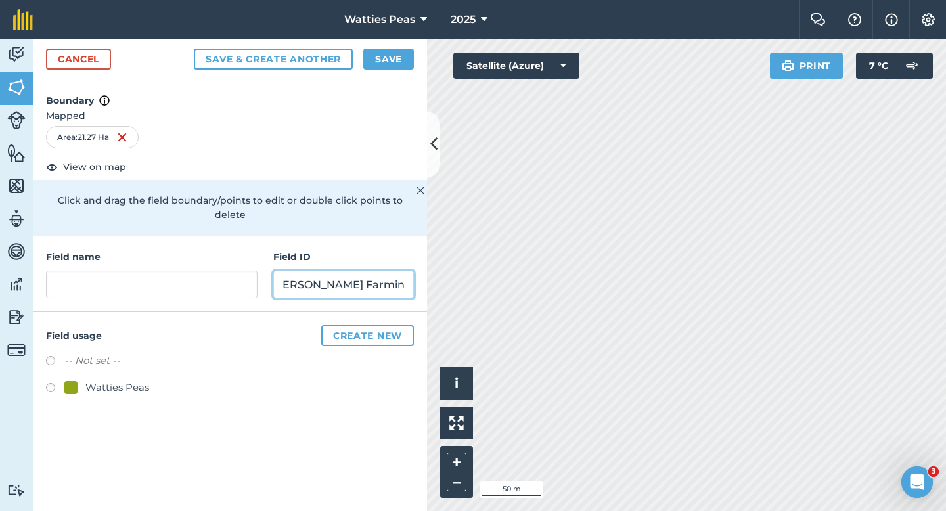
scroll to position [0, 19]
type input "[PERSON_NAME] Farming LTD"
click at [134, 380] on div "Watties Peas" at bounding box center [117, 388] width 64 height 16
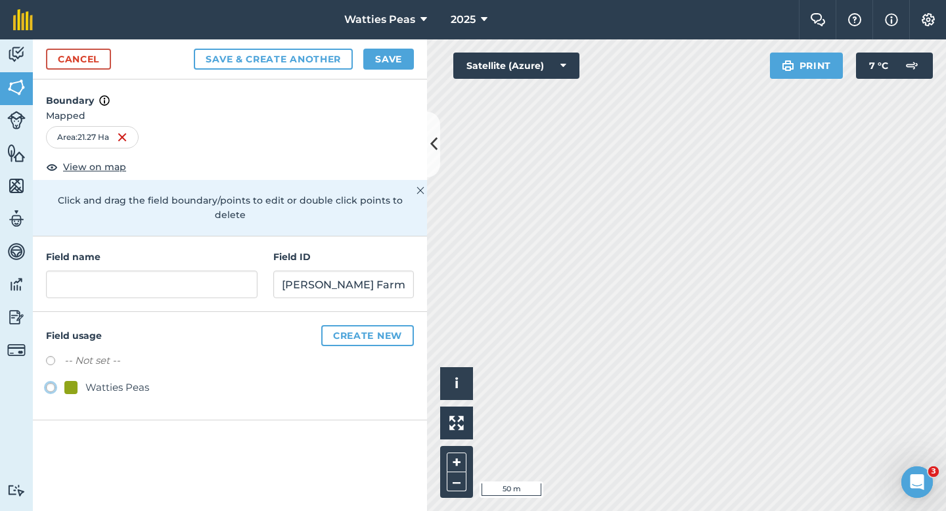
radio input "true"
click at [154, 280] on input "text" at bounding box center [151, 285] width 211 height 28
type input "126"
click at [401, 51] on button "Save" at bounding box center [388, 59] width 51 height 21
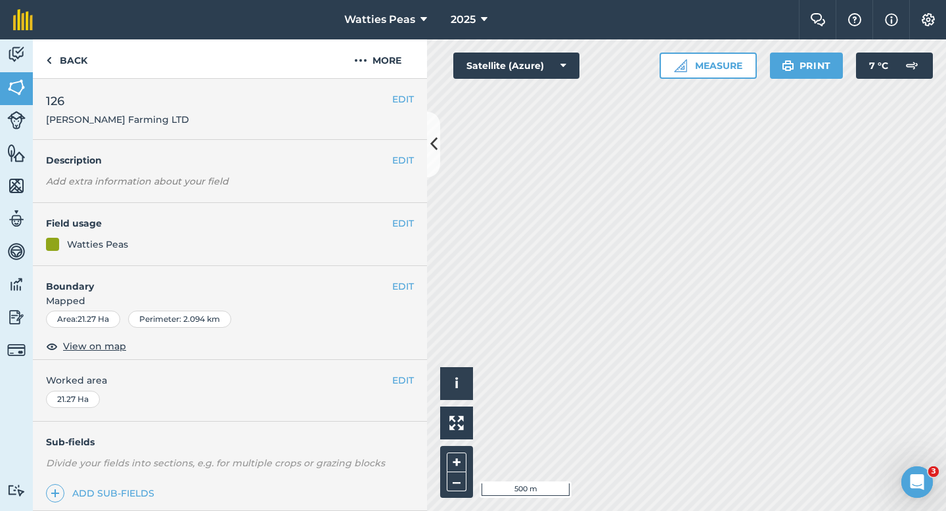
click at [403, 389] on div "EDIT Worked area 21.27 Ha" at bounding box center [230, 390] width 394 height 61
click at [396, 380] on button "EDIT" at bounding box center [403, 380] width 22 height 14
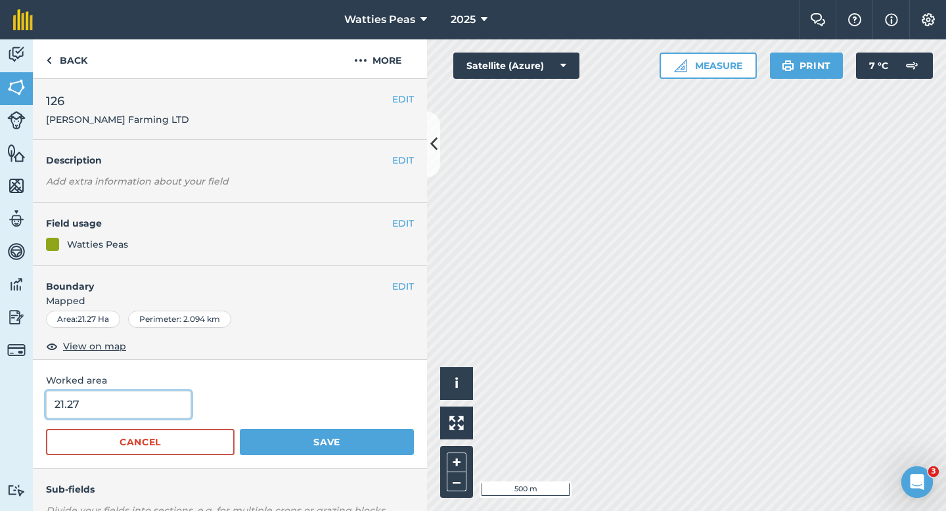
click at [164, 405] on input "21.27" at bounding box center [118, 405] width 145 height 28
type input "21.3"
click at [240, 429] on button "Save" at bounding box center [327, 442] width 174 height 26
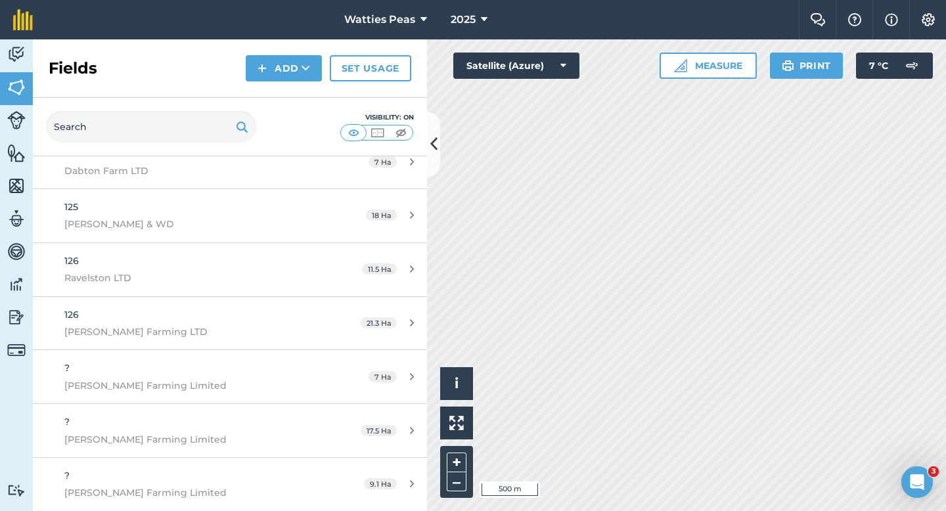
scroll to position [6726, 0]
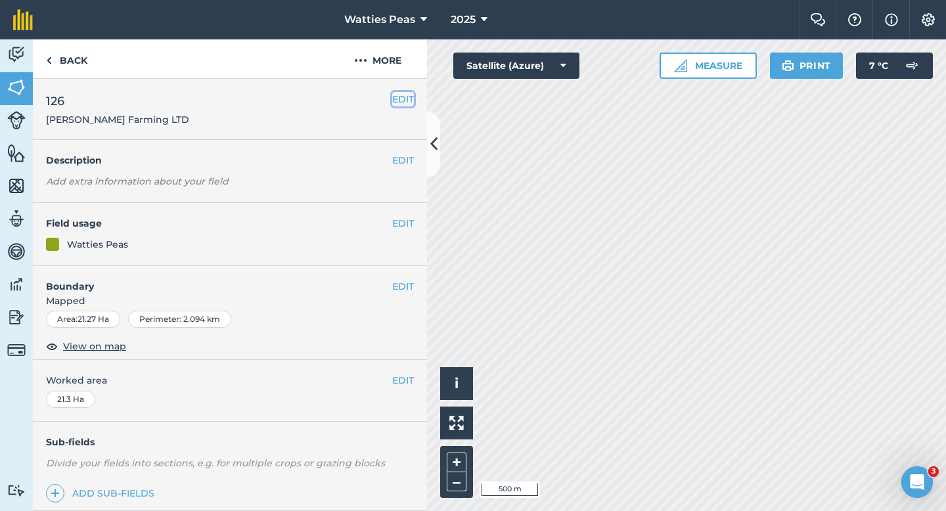
click at [401, 97] on button "EDIT" at bounding box center [403, 99] width 22 height 14
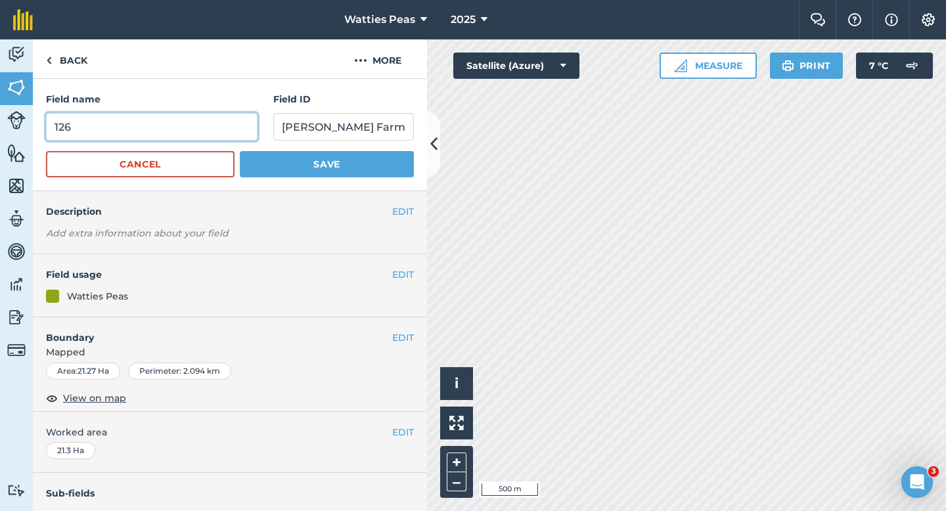
click at [198, 140] on input "126" at bounding box center [151, 127] width 211 height 28
type input "127"
click at [240, 151] on button "Save" at bounding box center [327, 164] width 174 height 26
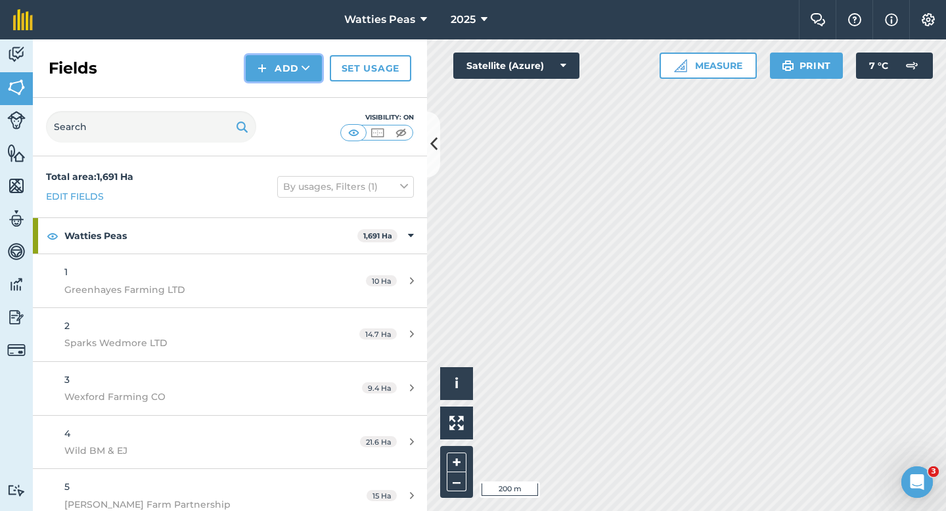
click at [288, 77] on button "Add" at bounding box center [284, 68] width 76 height 26
click at [288, 100] on link "Draw" at bounding box center [284, 97] width 72 height 29
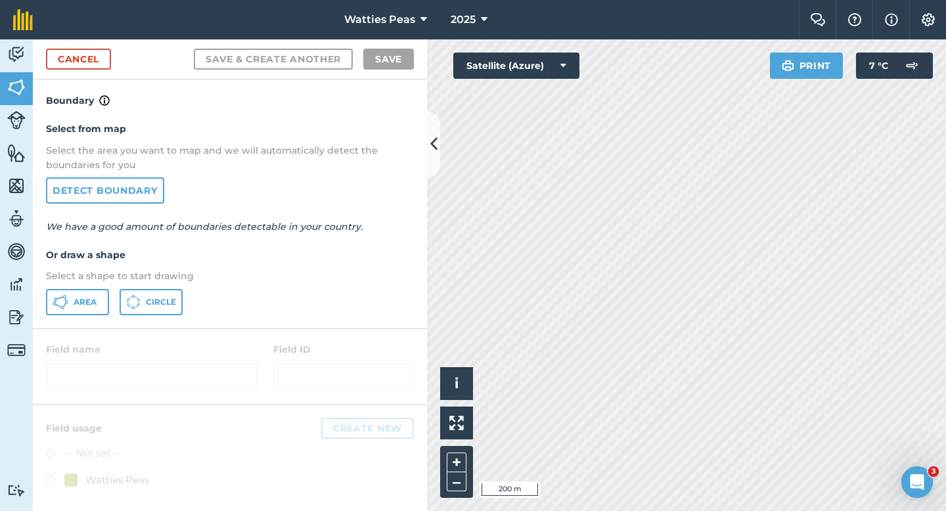
click at [102, 283] on div "Select from map Select the area you want to map and we will automatically detec…" at bounding box center [230, 217] width 394 height 219
click at [99, 297] on button "Area" at bounding box center [77, 302] width 63 height 26
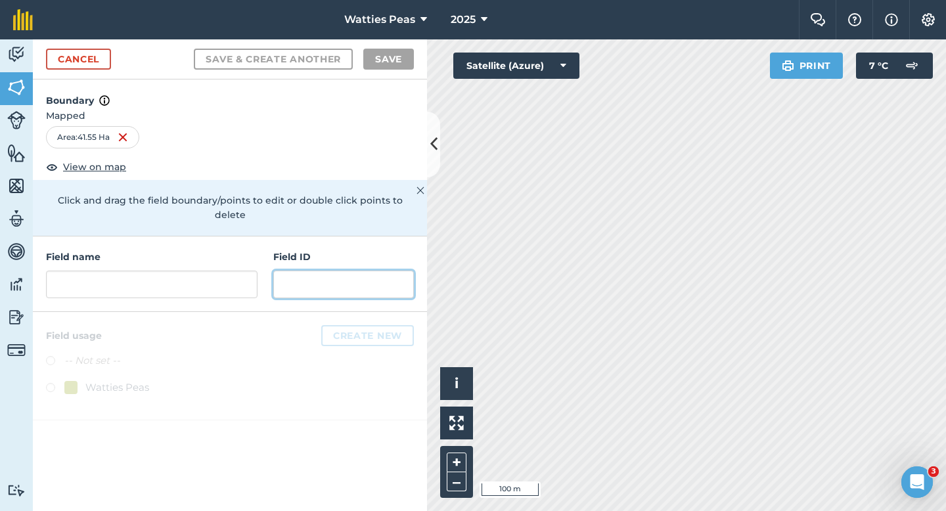
click at [329, 271] on input "text" at bounding box center [343, 285] width 141 height 28
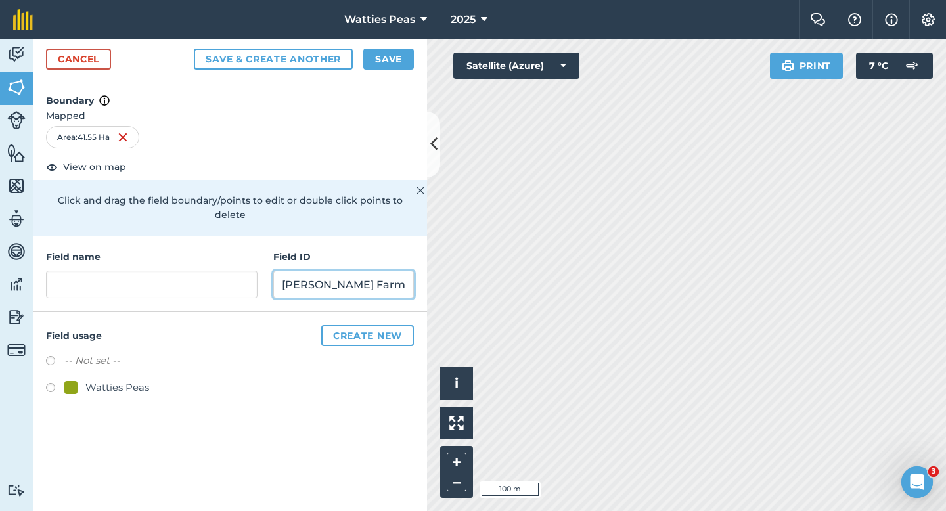
type input "[PERSON_NAME] Farming LTD"
click at [108, 380] on div "Watties Peas" at bounding box center [117, 388] width 64 height 16
radio input "true"
click at [139, 288] on div "Field name Field ID [PERSON_NAME] Farming LTD" at bounding box center [230, 274] width 394 height 76
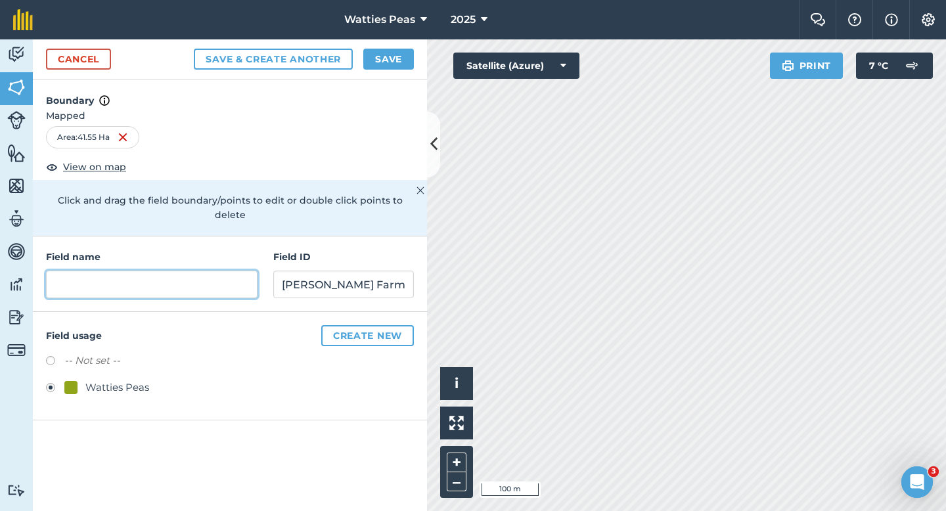
click at [139, 271] on input "text" at bounding box center [151, 285] width 211 height 28
type input "128"
click at [380, 62] on button "Save" at bounding box center [388, 59] width 51 height 21
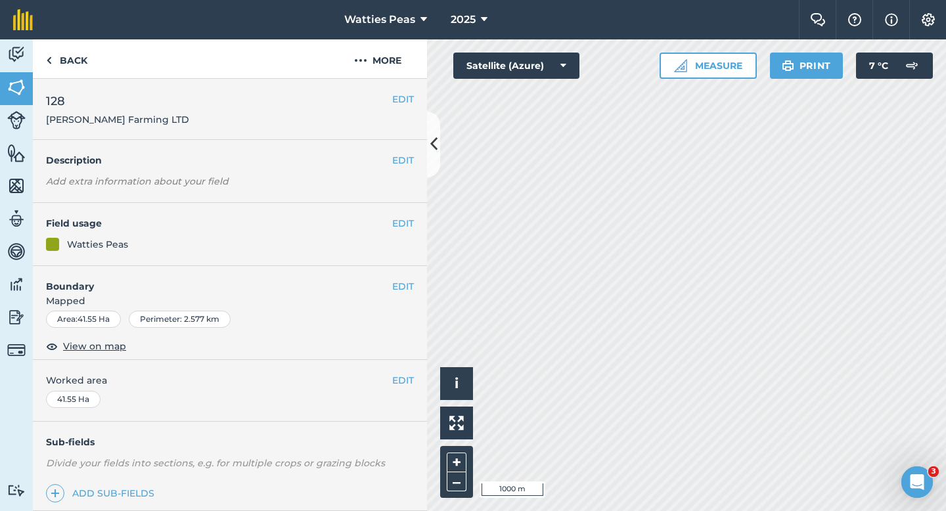
click at [417, 375] on div "EDIT Worked area 41.55 Ha" at bounding box center [230, 390] width 394 height 61
click at [404, 375] on button "EDIT" at bounding box center [403, 380] width 22 height 14
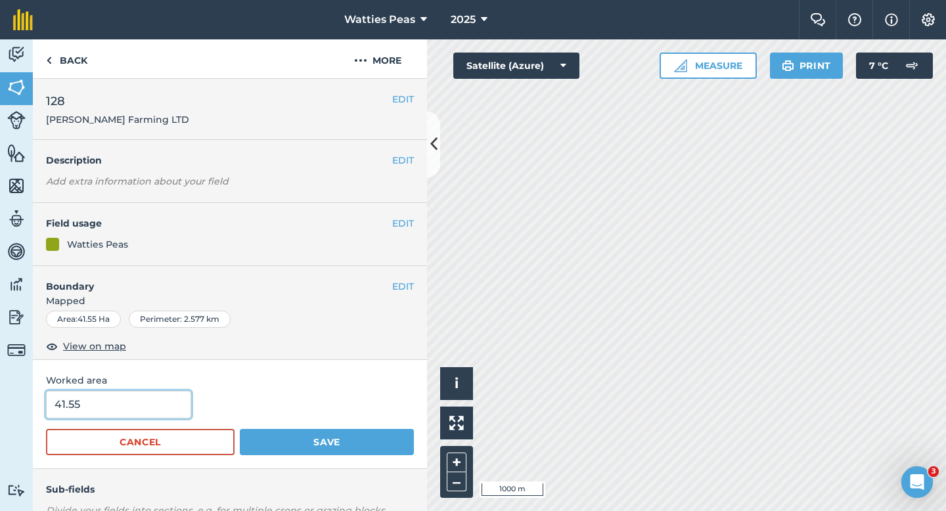
click at [129, 397] on input "41.55" at bounding box center [118, 405] width 145 height 28
type input "42"
click at [240, 429] on button "Save" at bounding box center [327, 442] width 174 height 26
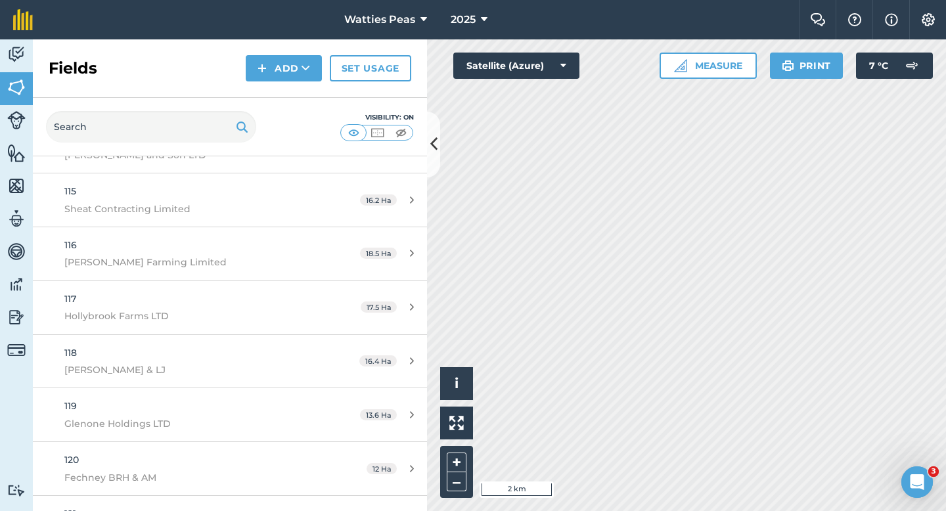
scroll to position [6779, 0]
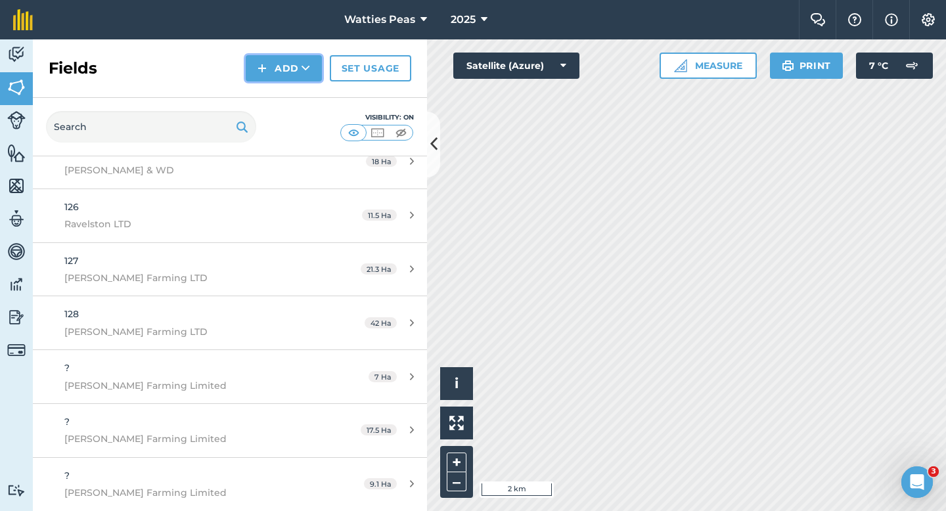
click at [256, 58] on button "Add" at bounding box center [284, 68] width 76 height 26
click at [259, 103] on link "Draw" at bounding box center [284, 97] width 72 height 29
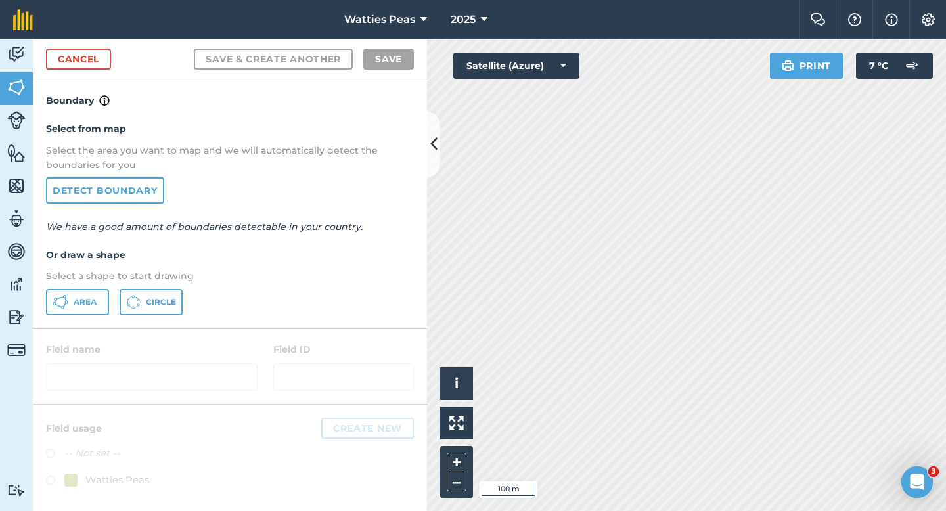
click at [82, 358] on div at bounding box center [230, 366] width 394 height 75
click at [87, 305] on span "Area" at bounding box center [85, 302] width 23 height 11
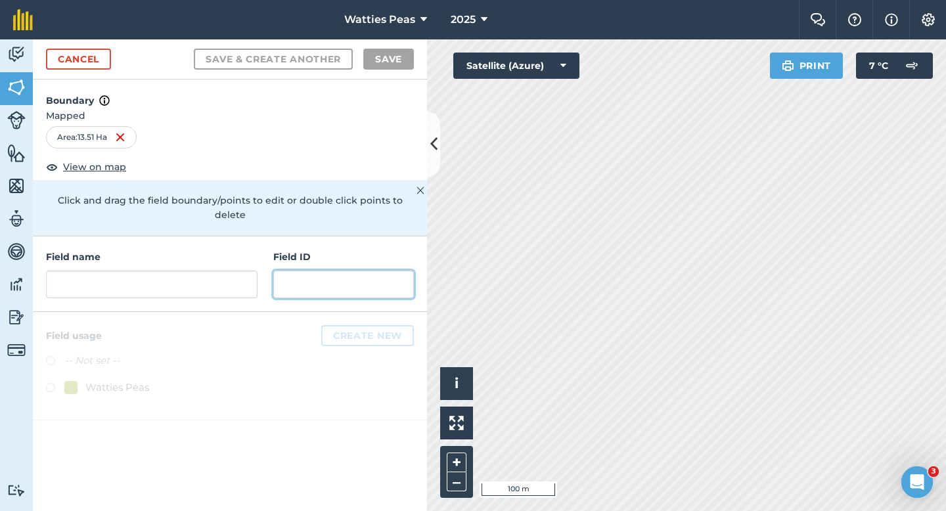
click at [327, 275] on input "text" at bounding box center [343, 285] width 141 height 28
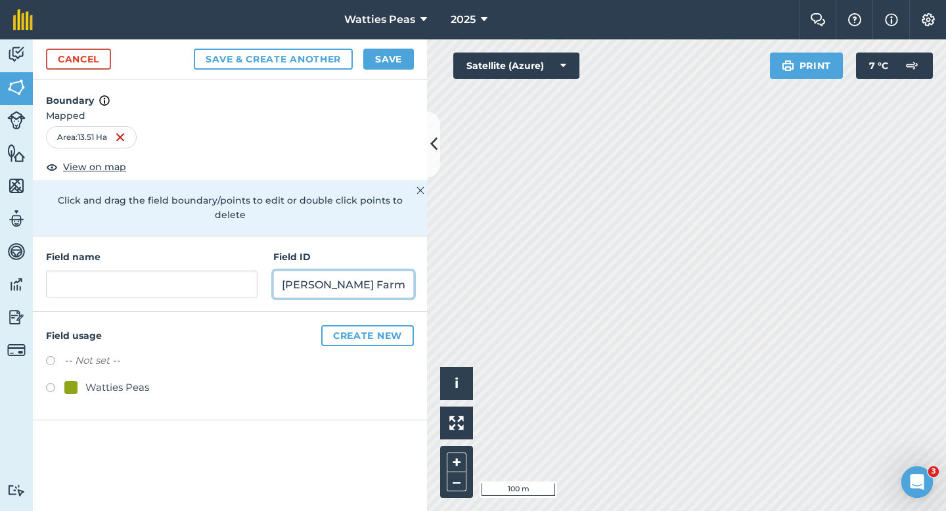
type input "[PERSON_NAME] Farms LTD"
click at [91, 380] on div "Watties Peas" at bounding box center [117, 388] width 64 height 16
radio input "true"
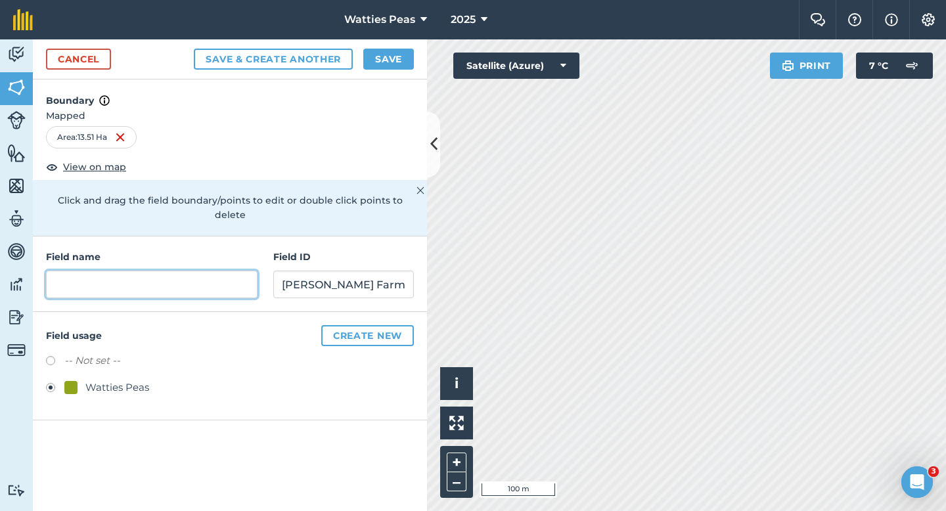
click at [149, 281] on input "text" at bounding box center [151, 285] width 211 height 28
type input "129"
click at [392, 70] on div "Cancel Save & Create Another Save" at bounding box center [230, 59] width 394 height 40
click at [392, 66] on button "Save" at bounding box center [388, 59] width 51 height 21
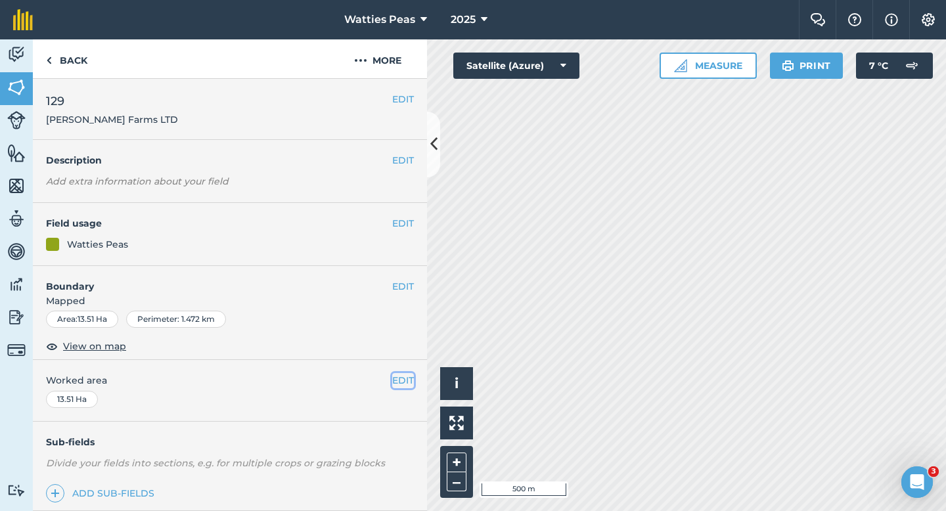
click at [401, 375] on button "EDIT" at bounding box center [403, 380] width 22 height 14
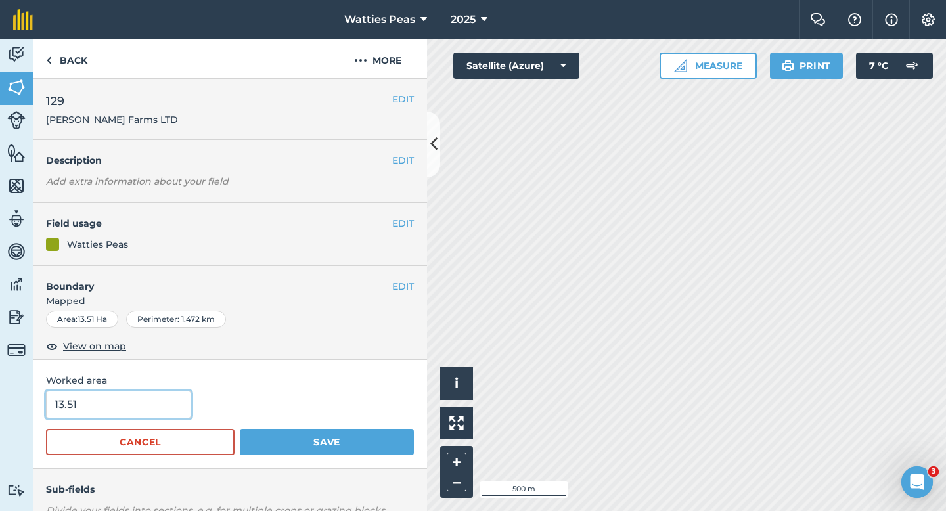
click at [162, 403] on input "13.51" at bounding box center [118, 405] width 145 height 28
type input "13.5"
click at [240, 429] on button "Save" at bounding box center [327, 442] width 174 height 26
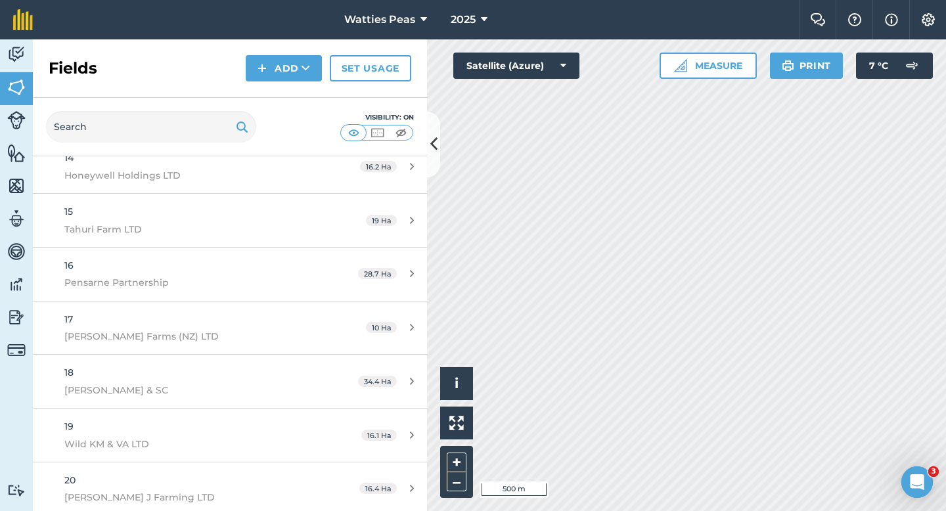
scroll to position [6833, 0]
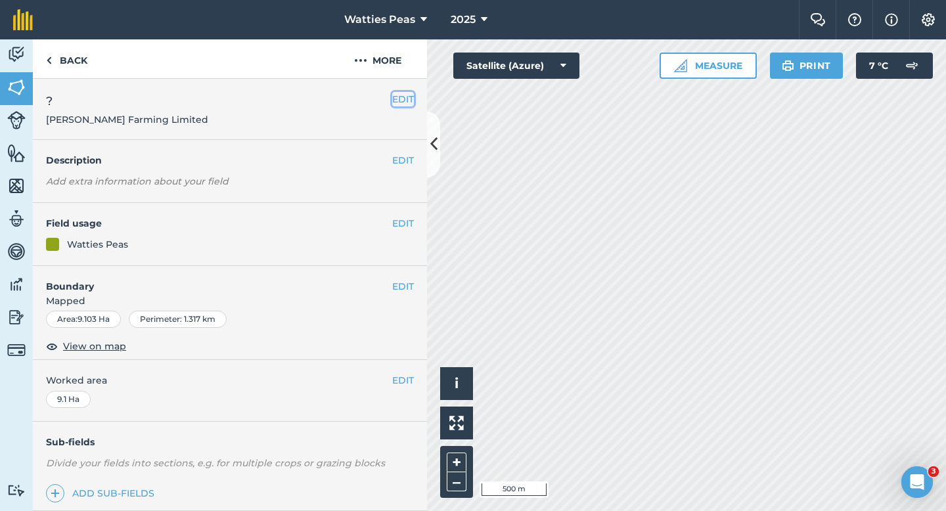
click at [403, 106] on button "EDIT" at bounding box center [403, 99] width 22 height 14
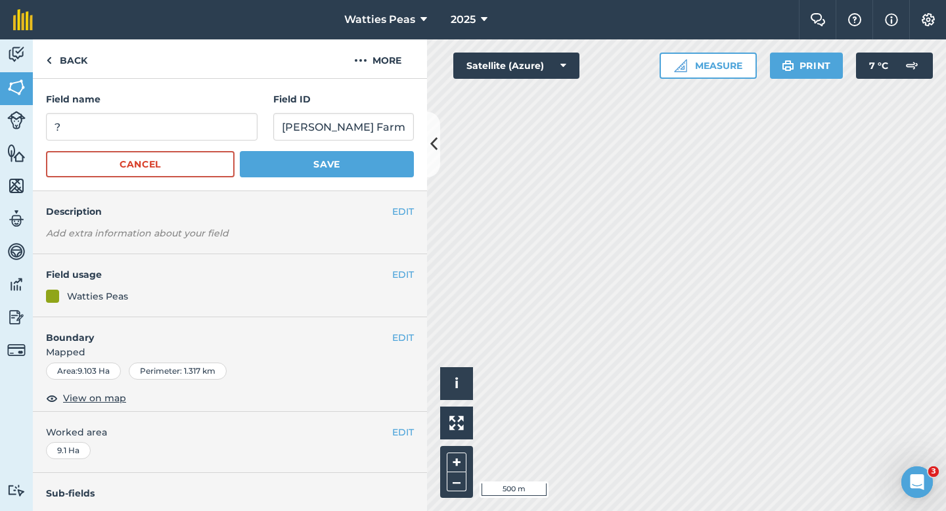
click at [185, 143] on form "Field name ? Field ID [PERSON_NAME] Farming Limited Cancel Save" at bounding box center [230, 134] width 368 height 85
click at [185, 133] on input "?" at bounding box center [151, 127] width 211 height 28
type input "130"
click at [240, 151] on button "Save" at bounding box center [327, 164] width 174 height 26
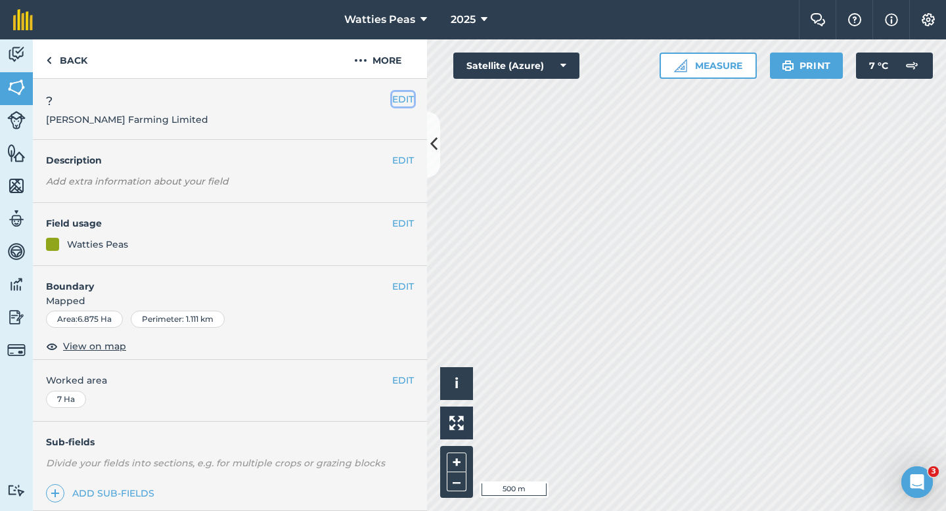
click at [408, 93] on button "EDIT" at bounding box center [403, 99] width 22 height 14
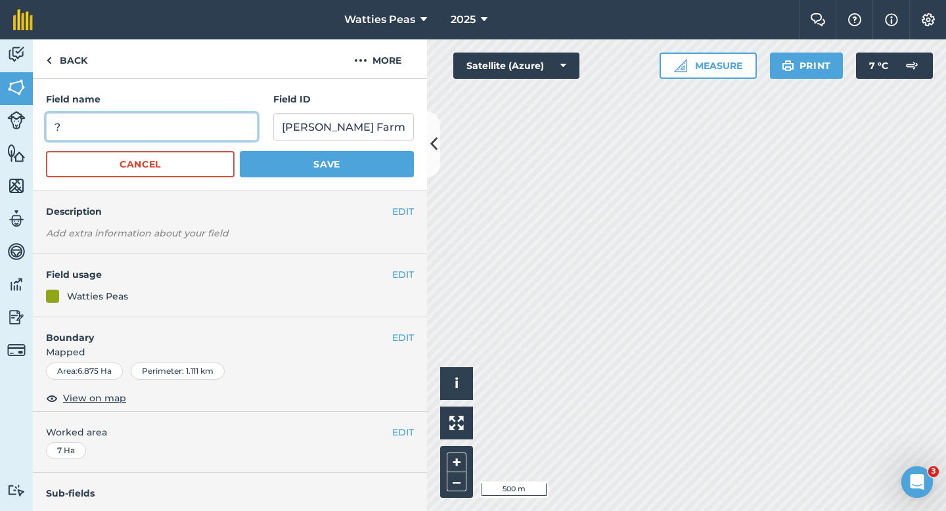
click at [234, 124] on input "?" at bounding box center [151, 127] width 211 height 28
type input "131"
click at [240, 151] on button "Save" at bounding box center [327, 164] width 174 height 26
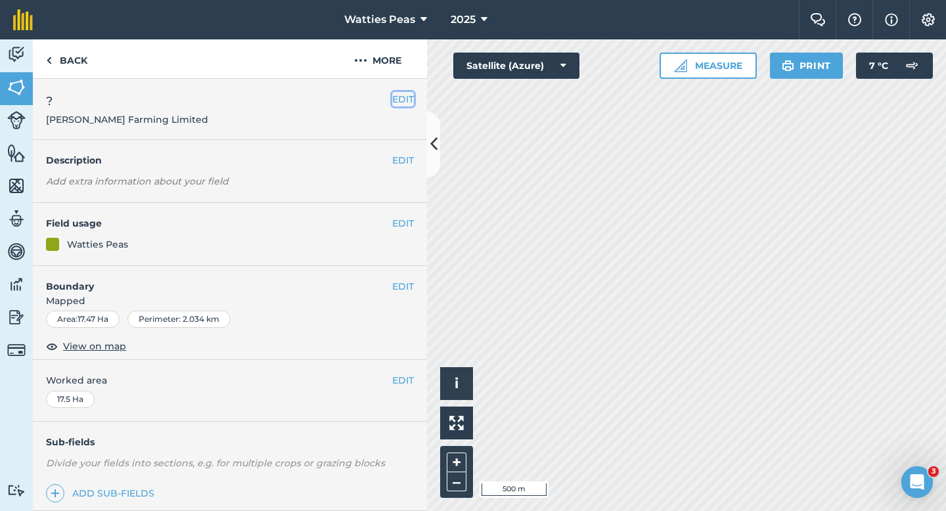
click at [401, 92] on button "EDIT" at bounding box center [403, 99] width 22 height 14
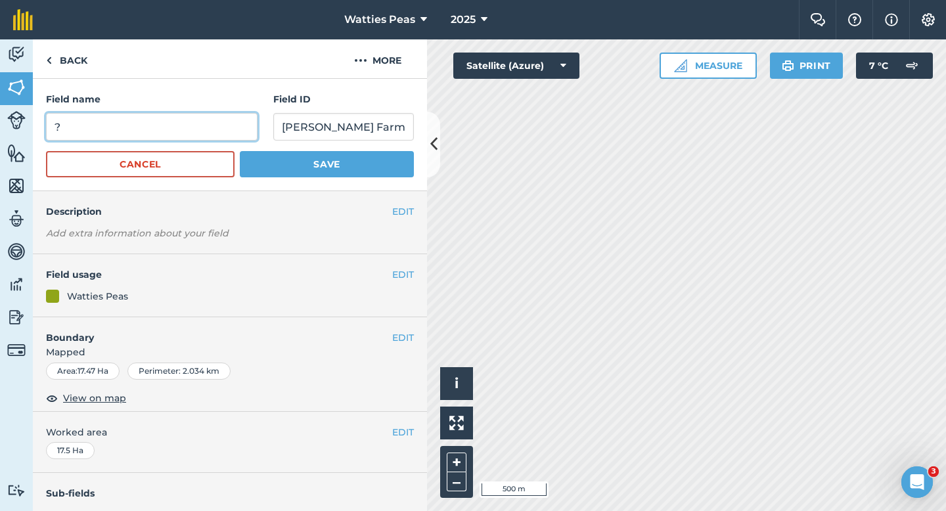
click at [192, 133] on input "?" at bounding box center [151, 127] width 211 height 28
type input "132"
click at [240, 151] on button "Save" at bounding box center [327, 164] width 174 height 26
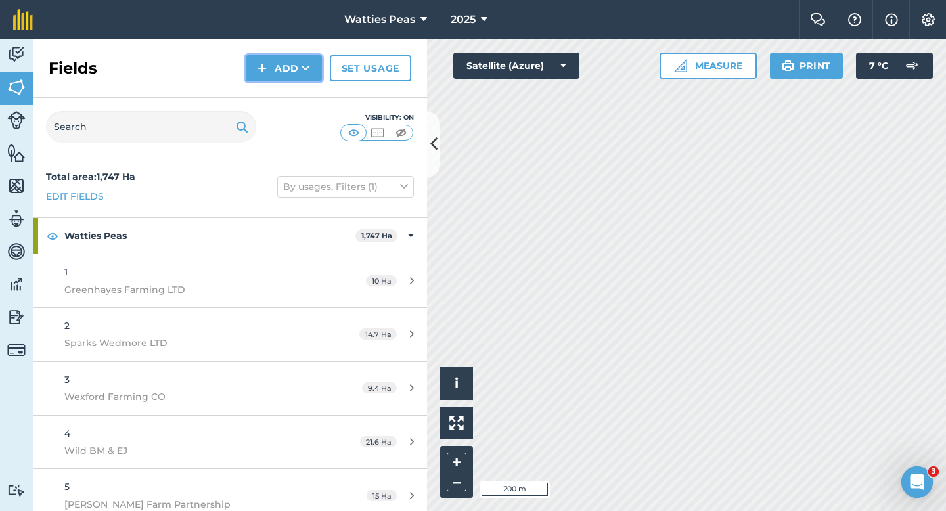
click at [263, 74] on img at bounding box center [261, 68] width 9 height 16
click at [263, 85] on link "Draw" at bounding box center [284, 97] width 72 height 29
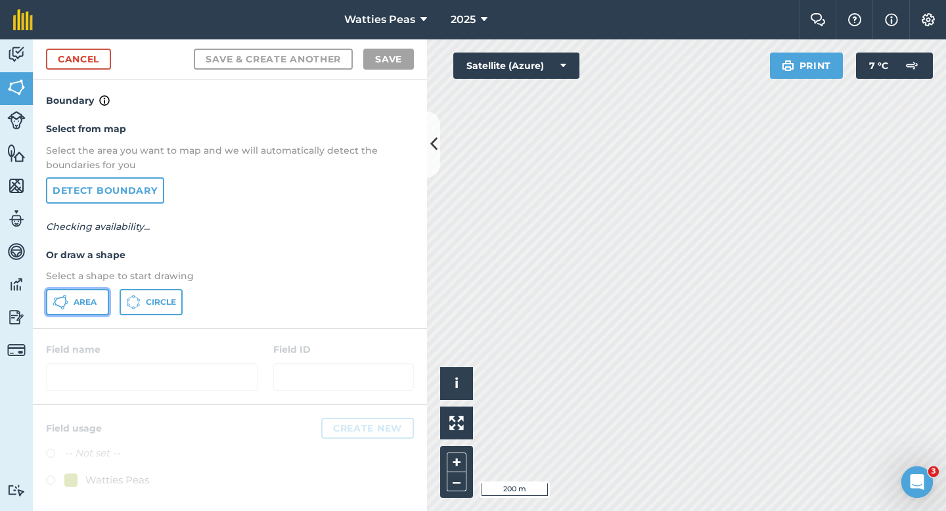
click at [91, 303] on span "Area" at bounding box center [85, 302] width 23 height 11
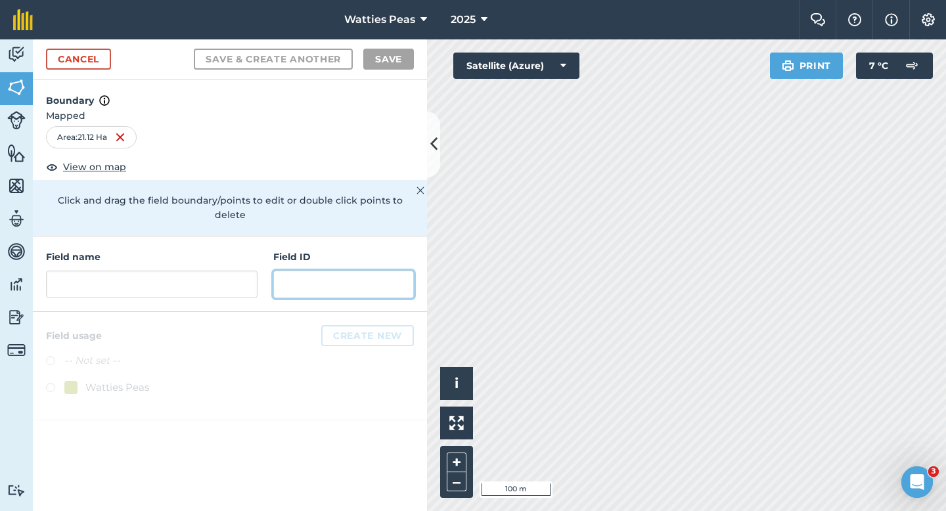
click at [346, 271] on input "text" at bounding box center [343, 285] width 141 height 28
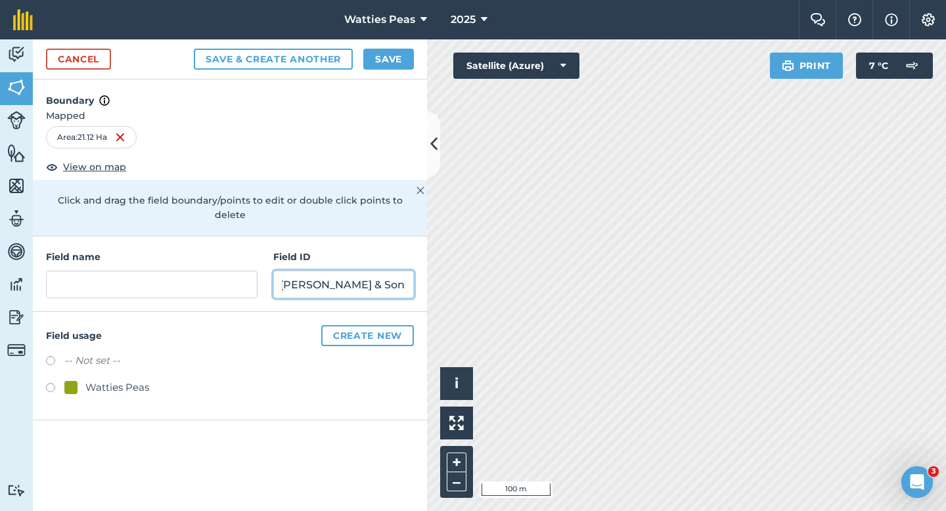
scroll to position [0, 11]
type input "[PERSON_NAME] & Sons LTD"
click at [83, 380] on div "Watties Peas" at bounding box center [106, 388] width 85 height 16
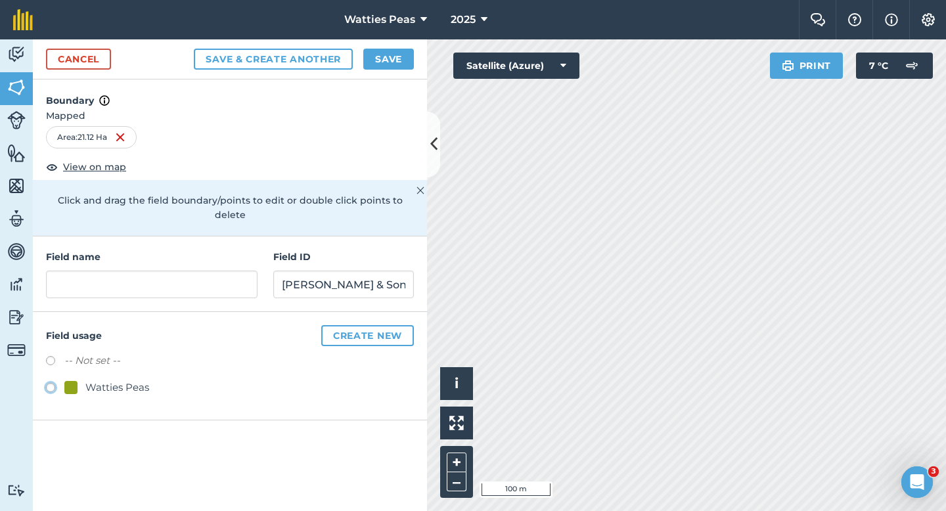
radio input "true"
click at [150, 271] on input "text" at bounding box center [151, 285] width 211 height 28
type input "134"
click at [389, 53] on button "Save" at bounding box center [388, 59] width 51 height 21
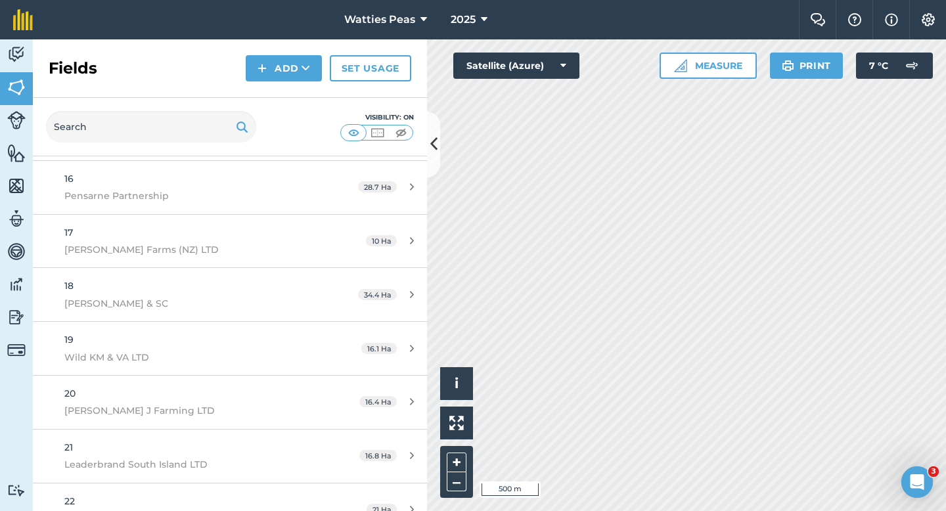
scroll to position [6887, 0]
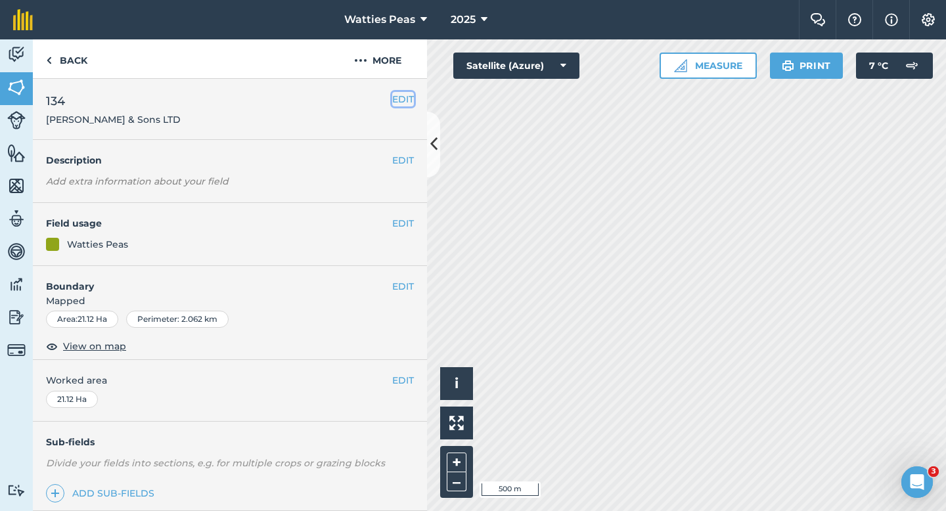
click at [397, 100] on button "EDIT" at bounding box center [403, 99] width 22 height 14
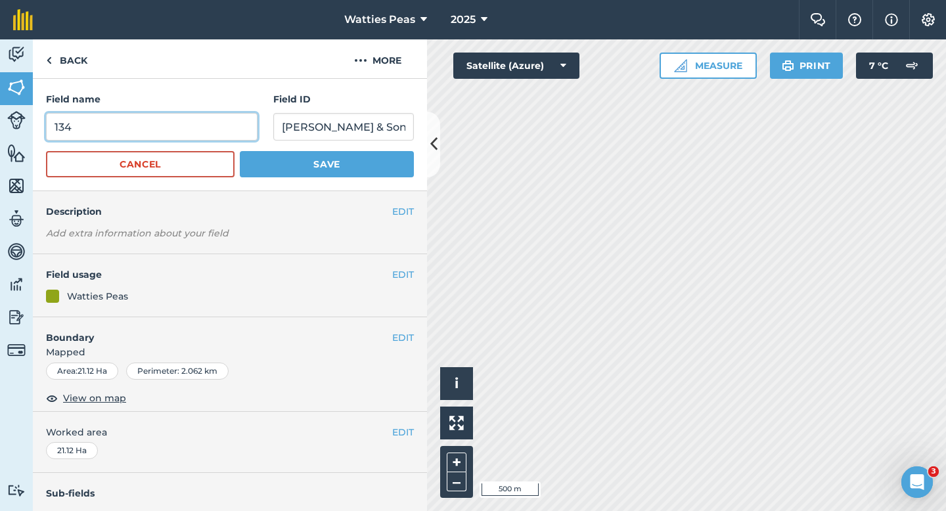
click at [187, 131] on input "134" at bounding box center [151, 127] width 211 height 28
type input "133"
click at [240, 151] on button "Save" at bounding box center [327, 164] width 174 height 26
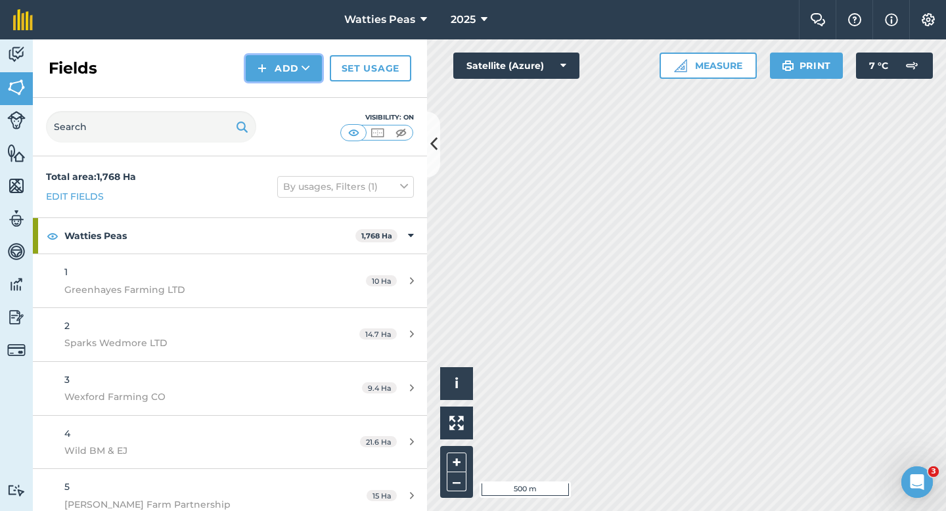
click at [300, 68] on button "Add" at bounding box center [284, 68] width 76 height 26
click at [300, 108] on link "Draw" at bounding box center [284, 97] width 72 height 29
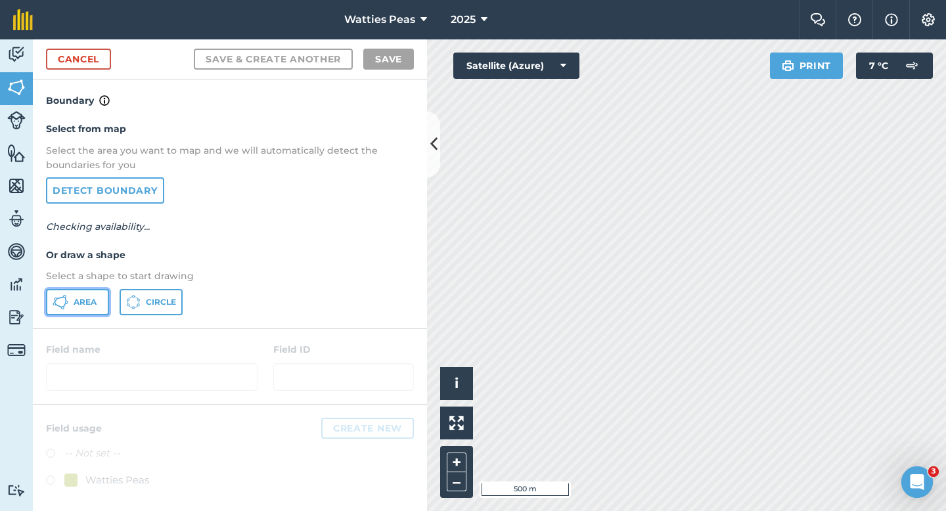
click at [89, 299] on span "Area" at bounding box center [85, 302] width 23 height 11
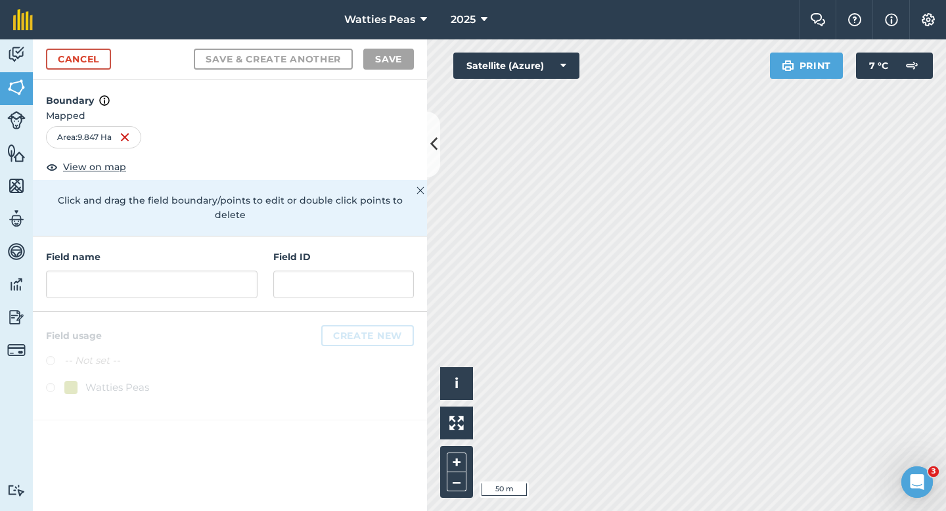
click at [392, 250] on h4 "Field ID" at bounding box center [343, 257] width 141 height 14
click at [392, 271] on input "text" at bounding box center [343, 285] width 141 height 28
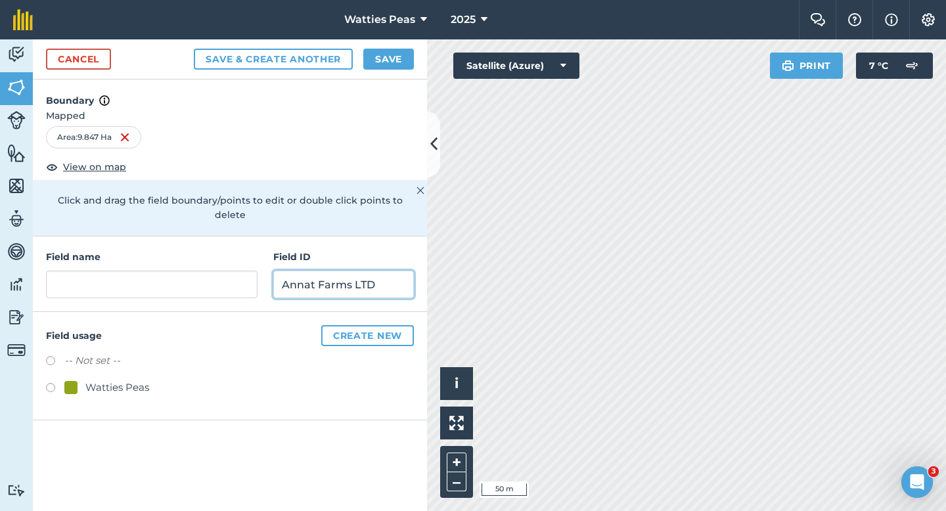
type input "Annat Farms LTD"
click at [107, 381] on div "Watties Peas" at bounding box center [230, 389] width 368 height 19
click at [107, 380] on div "Watties Peas" at bounding box center [117, 388] width 64 height 16
radio input "true"
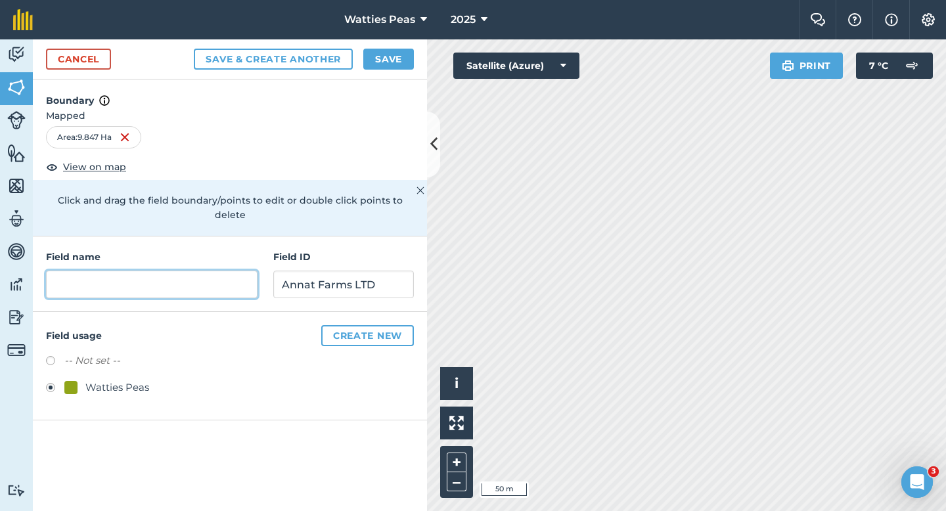
click at [137, 271] on input "text" at bounding box center [151, 285] width 211 height 28
type input "134"
click at [389, 44] on div "Cancel Save & Create Another Save" at bounding box center [230, 59] width 394 height 40
click at [389, 51] on button "Save" at bounding box center [388, 59] width 51 height 21
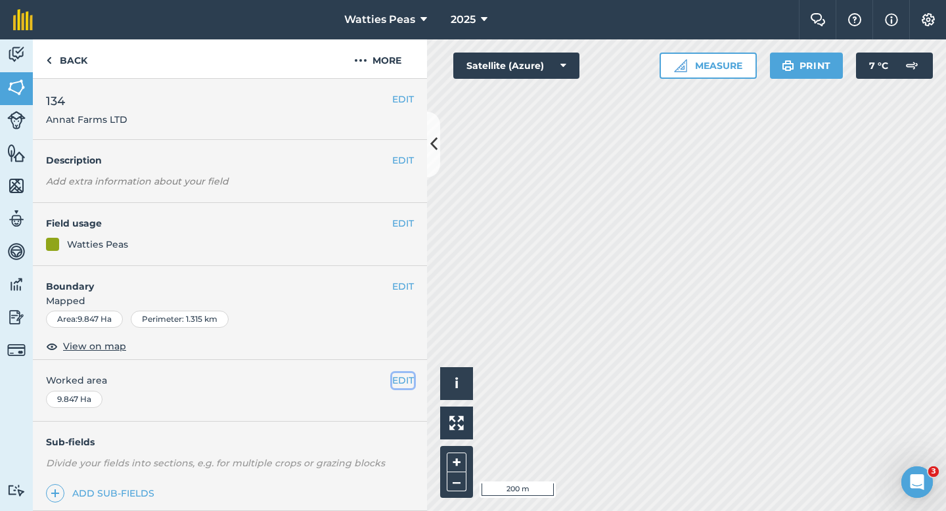
click at [403, 387] on button "EDIT" at bounding box center [403, 380] width 22 height 14
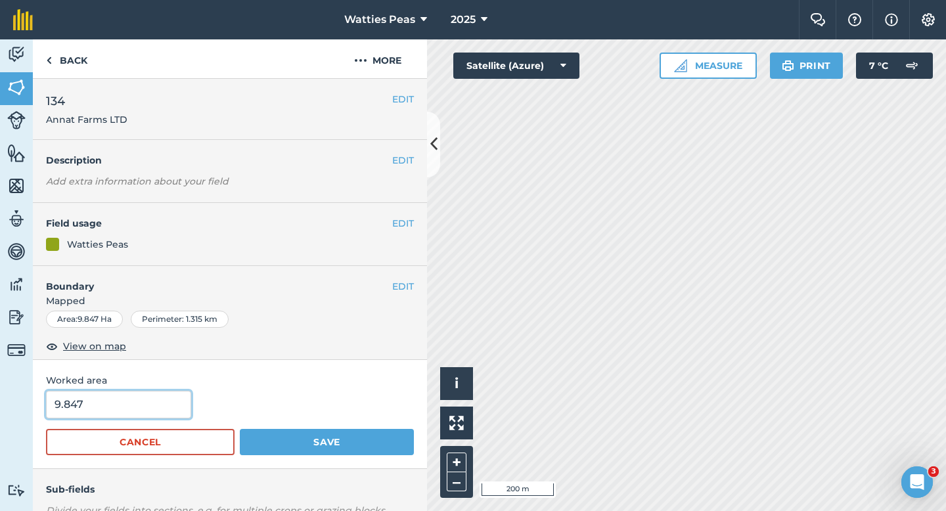
click at [116, 407] on input "9.847" at bounding box center [118, 405] width 145 height 28
type input "10"
click at [240, 429] on button "Save" at bounding box center [327, 442] width 174 height 26
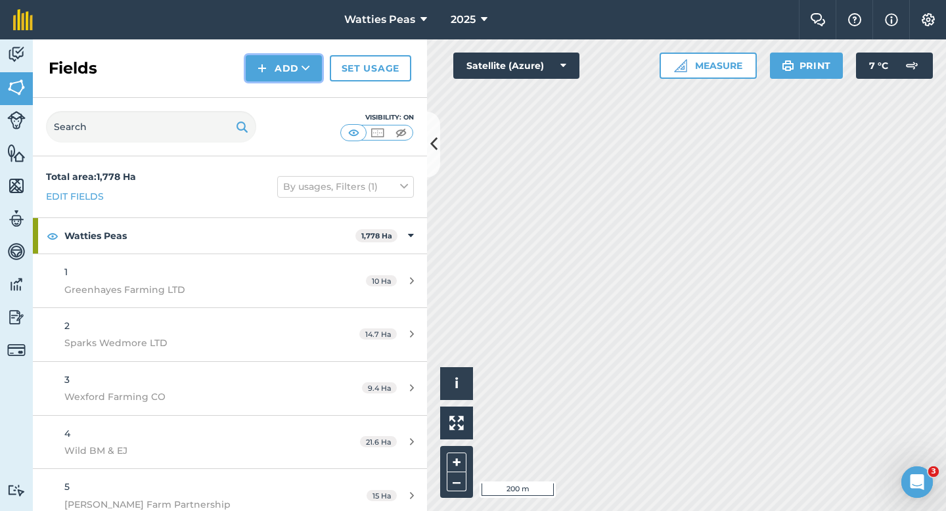
click at [277, 74] on button "Add" at bounding box center [284, 68] width 76 height 26
click at [277, 89] on link "Draw" at bounding box center [284, 97] width 72 height 29
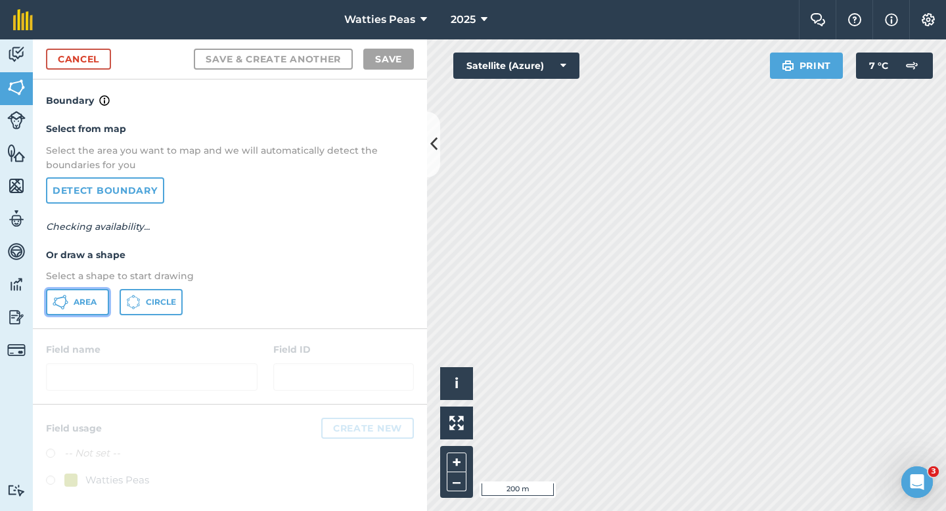
click at [89, 296] on button "Area" at bounding box center [77, 302] width 63 height 26
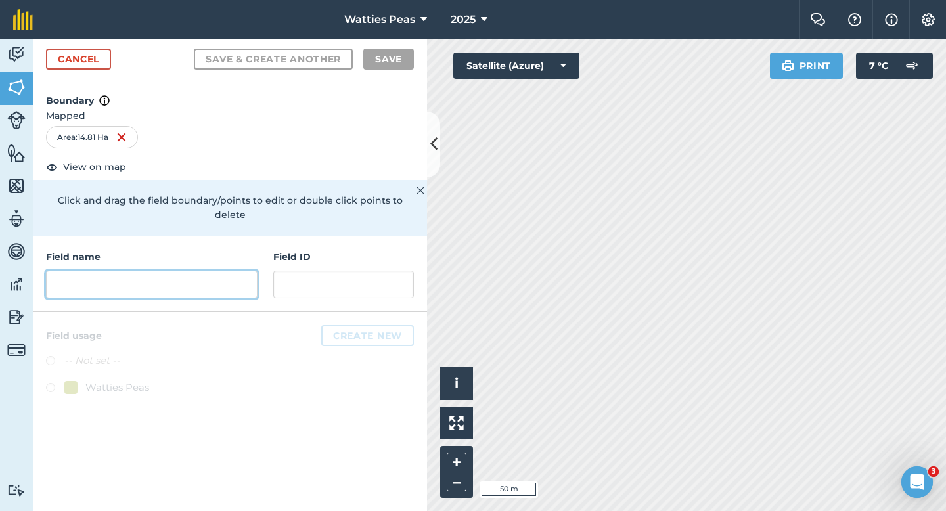
click at [241, 273] on input "text" at bounding box center [151, 285] width 211 height 28
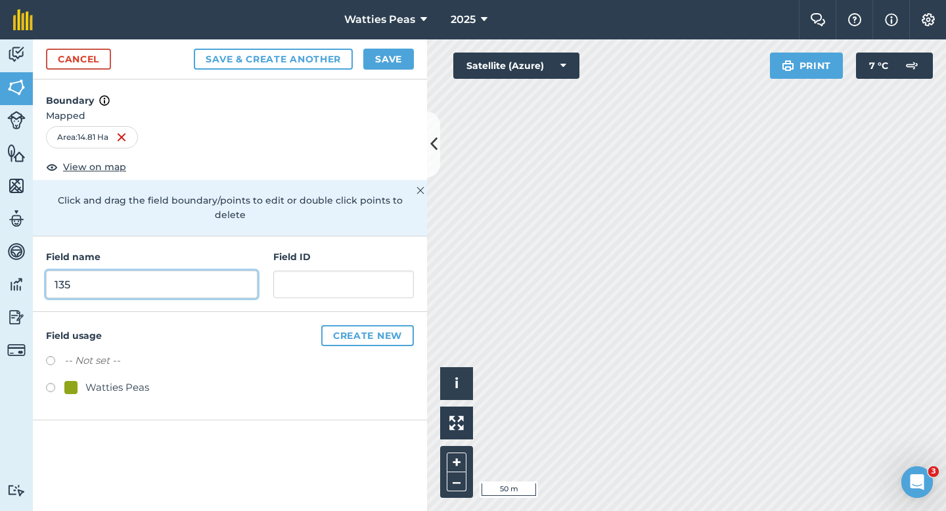
type input "135"
click at [308, 255] on div "Field ID" at bounding box center [343, 274] width 141 height 49
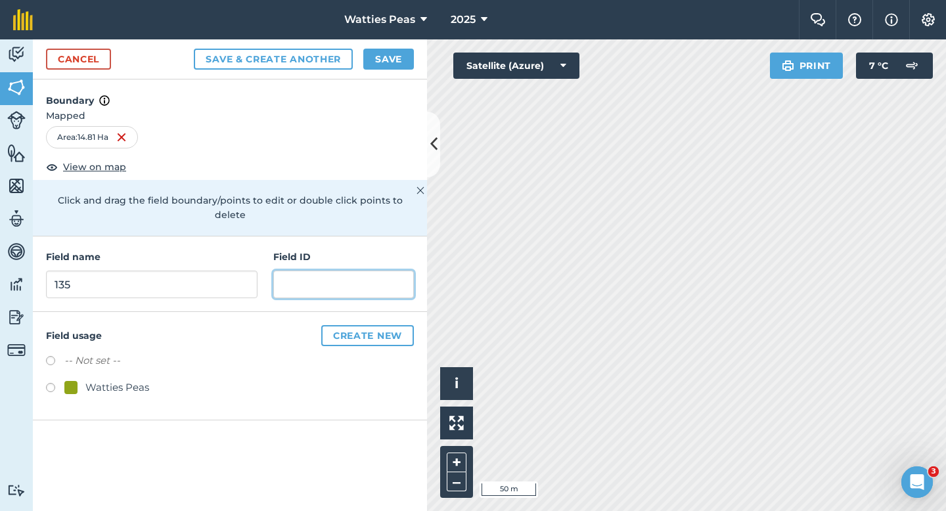
click at [306, 271] on input "text" at bounding box center [343, 285] width 141 height 28
type input "Annat Farms LTD"
click at [83, 380] on div "Watties Peas" at bounding box center [106, 388] width 85 height 16
radio input "true"
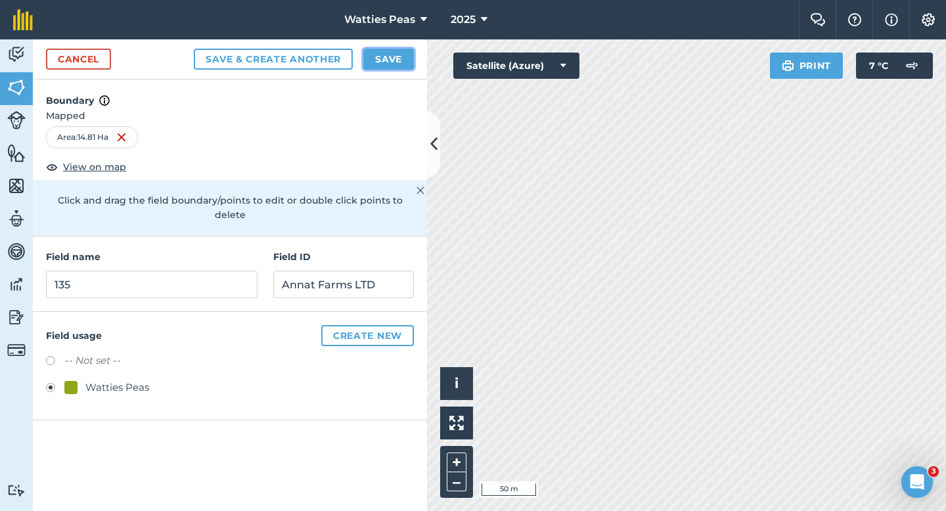
click at [383, 68] on button "Save" at bounding box center [388, 59] width 51 height 21
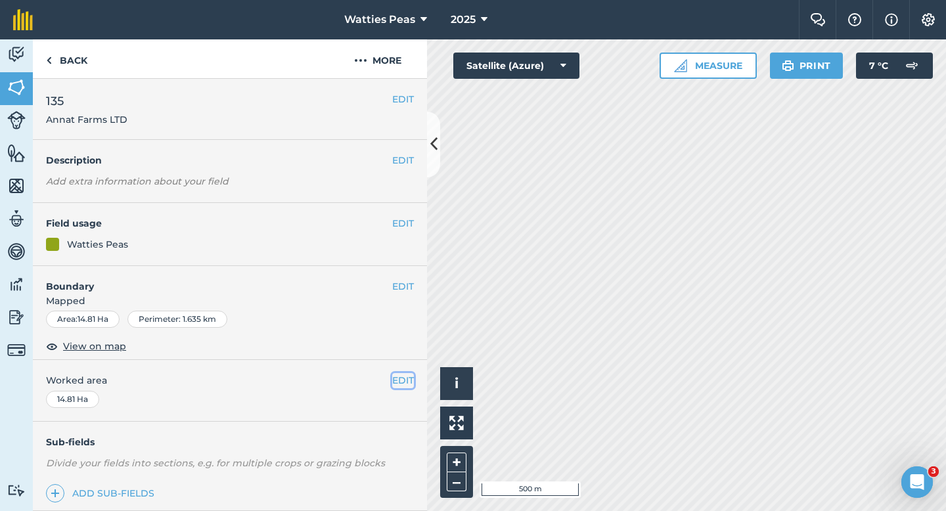
click at [406, 374] on button "EDIT" at bounding box center [403, 380] width 22 height 14
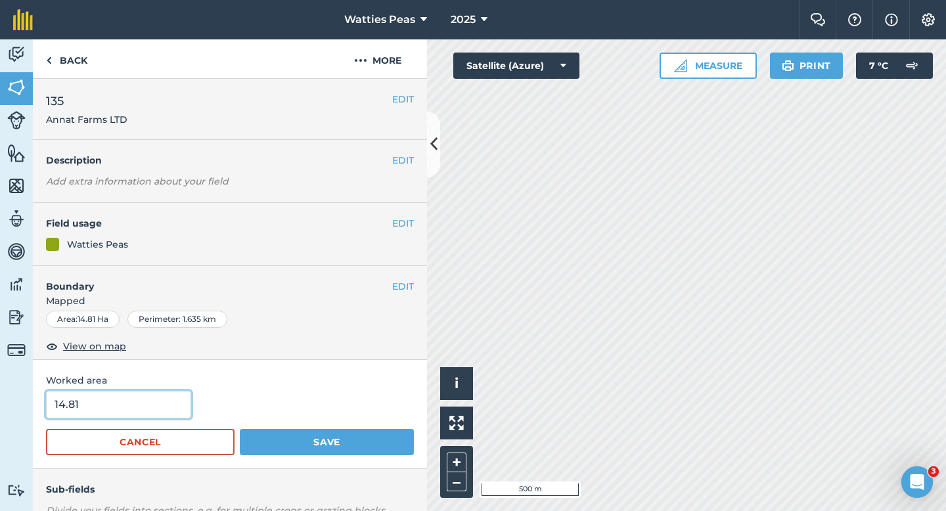
click at [112, 395] on input "14.81" at bounding box center [118, 405] width 145 height 28
click at [112, 408] on input "14.81" at bounding box center [118, 405] width 145 height 28
type input "14.8"
click at [240, 429] on button "Save" at bounding box center [327, 442] width 174 height 26
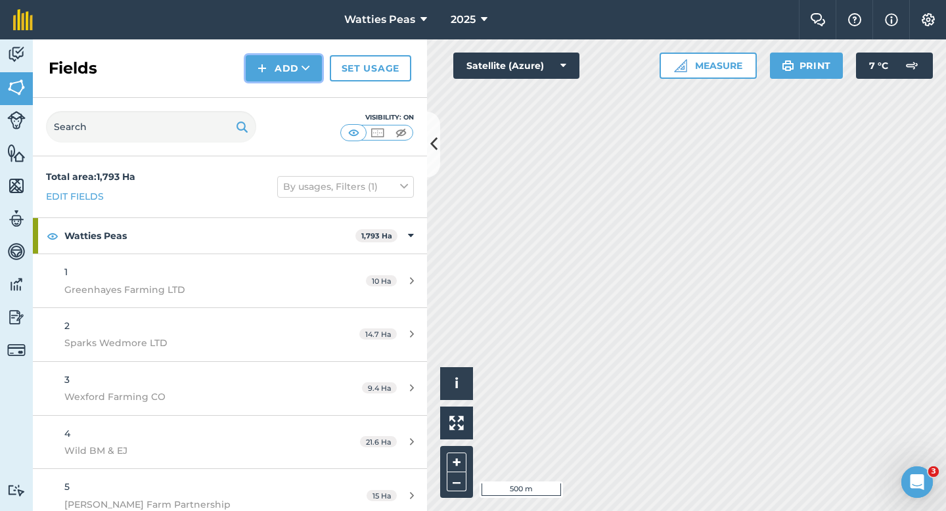
click at [269, 79] on button "Add" at bounding box center [284, 68] width 76 height 26
click at [271, 99] on link "Draw" at bounding box center [284, 97] width 72 height 29
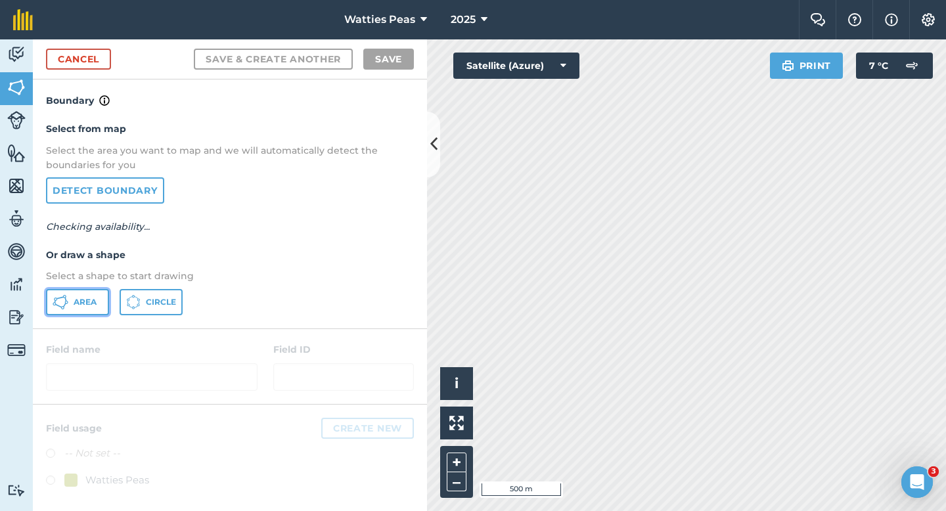
click at [74, 290] on button "Area" at bounding box center [77, 302] width 63 height 26
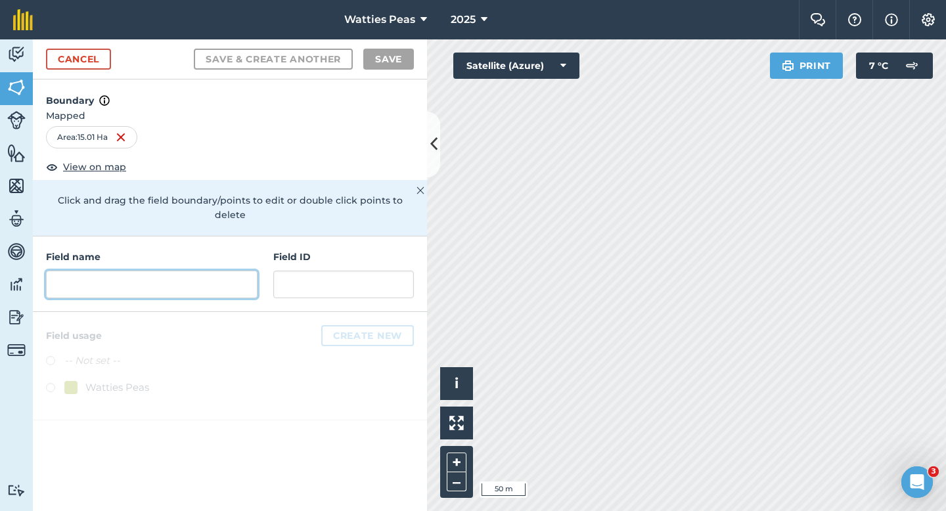
click at [236, 271] on input "text" at bounding box center [151, 285] width 211 height 28
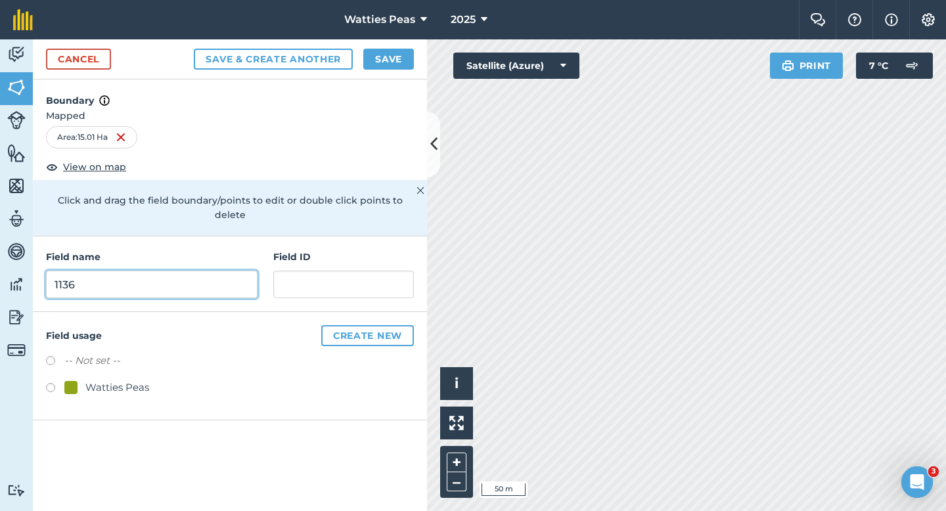
type input "1136"
click at [135, 382] on div "Watties Peas" at bounding box center [230, 389] width 368 height 19
click at [135, 380] on div "Watties Peas" at bounding box center [117, 388] width 64 height 16
radio input "true"
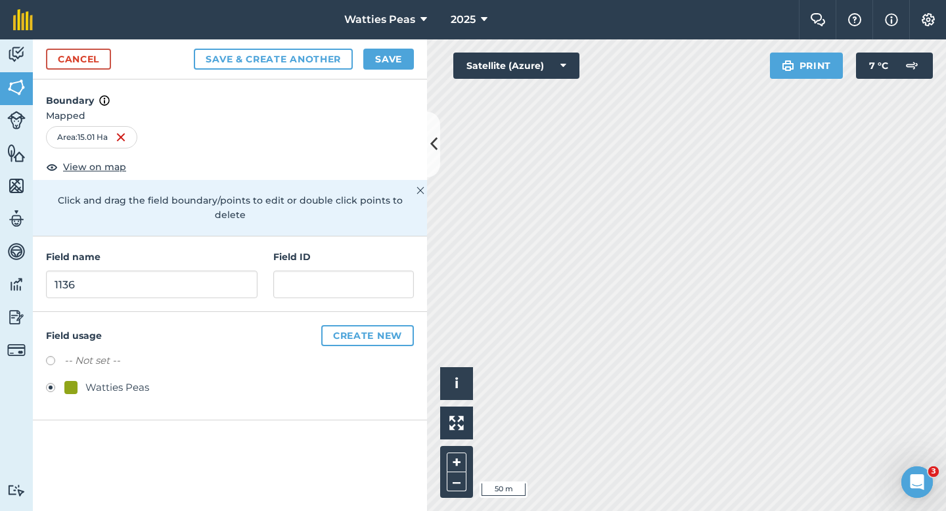
drag, startPoint x: 152, startPoint y: 248, endPoint x: 152, endPoint y: 255, distance: 7.2
click at [152, 250] on h4 "Field name" at bounding box center [151, 257] width 211 height 14
click at [156, 271] on input "1136" at bounding box center [151, 285] width 211 height 28
type input "136"
click at [326, 271] on input "text" at bounding box center [343, 285] width 141 height 28
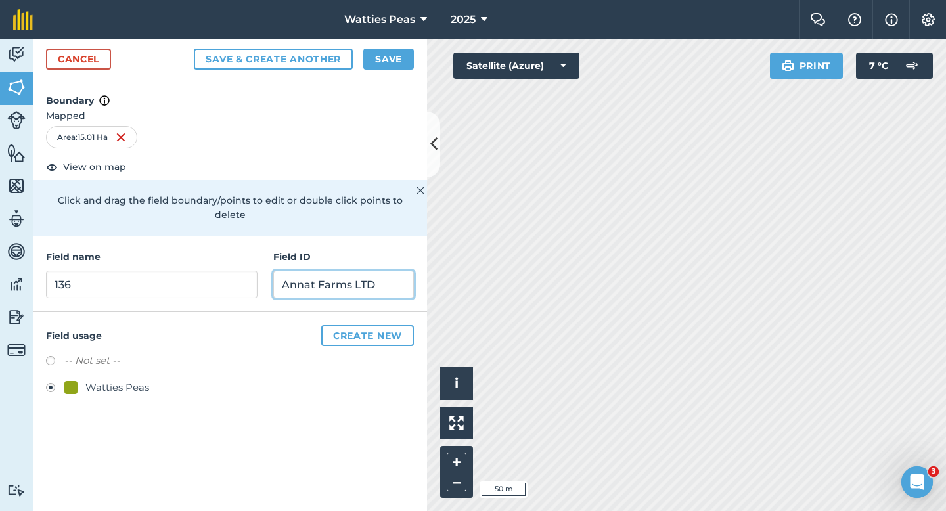
type input "Annat Farms LTD"
click at [397, 49] on button "Save" at bounding box center [388, 59] width 51 height 21
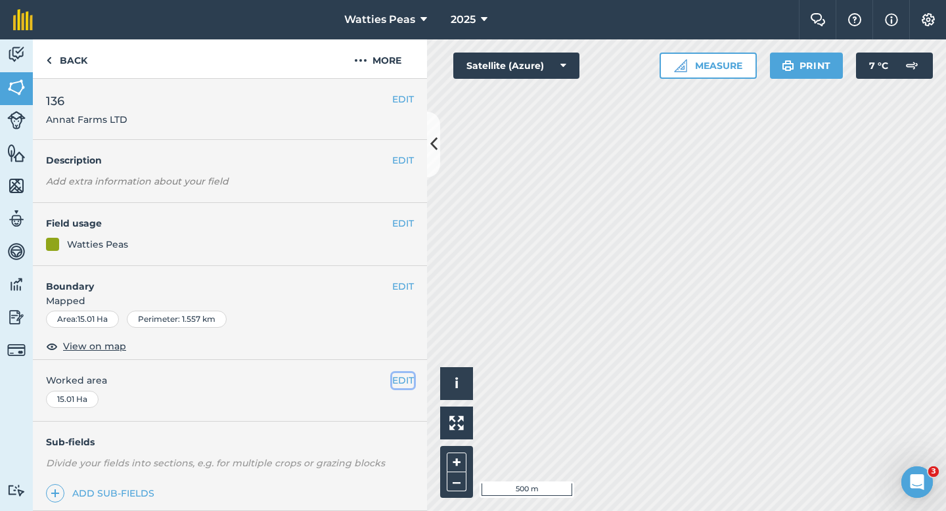
click at [399, 381] on button "EDIT" at bounding box center [403, 380] width 22 height 14
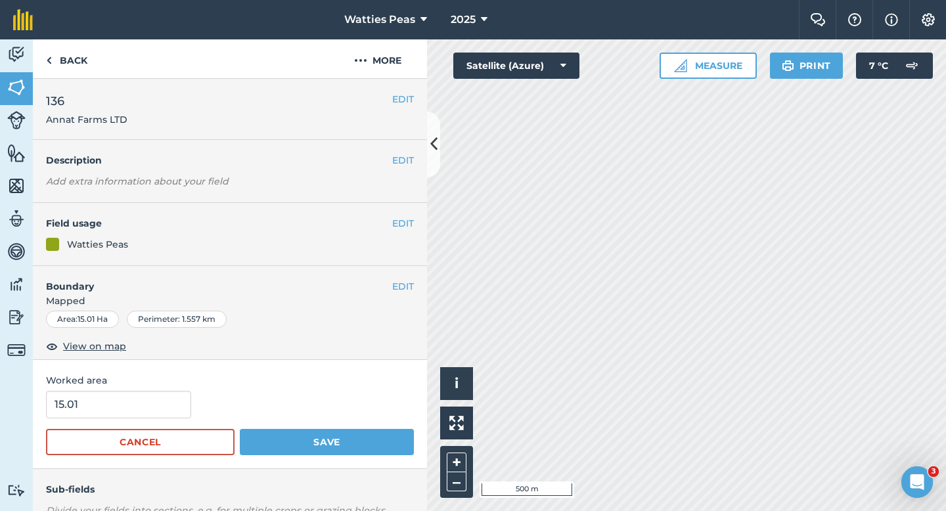
click at [126, 389] on div "Worked area 15.01 Cancel Save" at bounding box center [230, 414] width 394 height 108
click at [128, 395] on input "15.01" at bounding box center [118, 405] width 145 height 28
click at [128, 402] on input "15.01" at bounding box center [118, 405] width 145 height 28
type input "15"
click at [240, 429] on button "Save" at bounding box center [327, 442] width 174 height 26
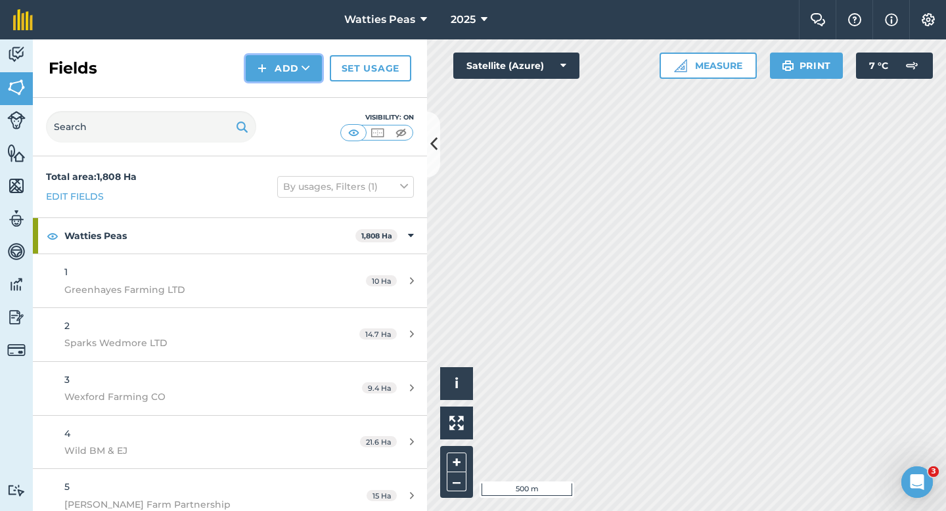
click at [303, 81] on button "Add" at bounding box center [284, 68] width 76 height 26
click at [301, 99] on link "Draw" at bounding box center [284, 97] width 72 height 29
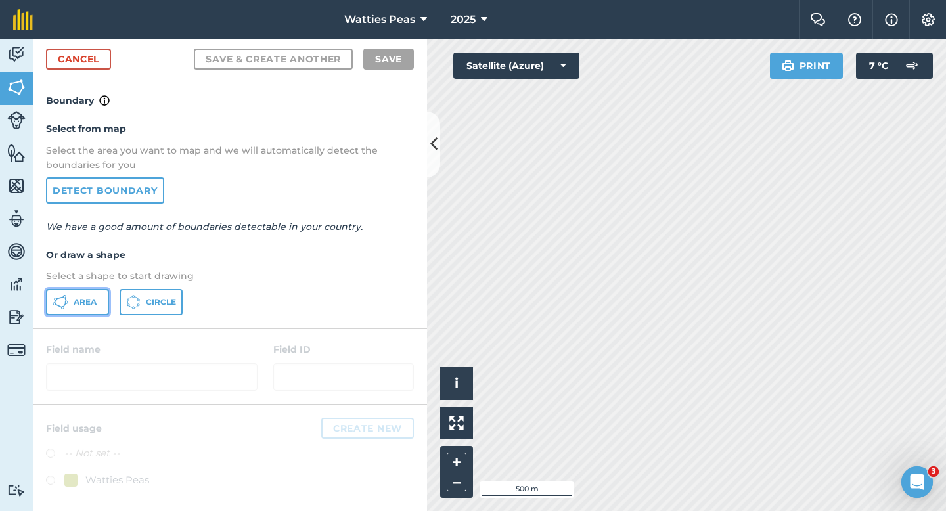
click at [80, 307] on button "Area" at bounding box center [77, 302] width 63 height 26
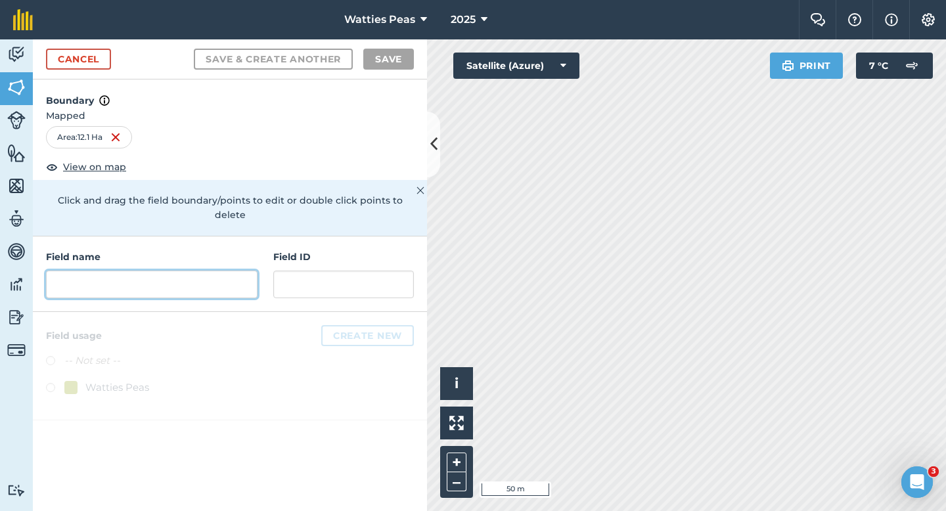
click at [149, 271] on input "text" at bounding box center [151, 285] width 211 height 28
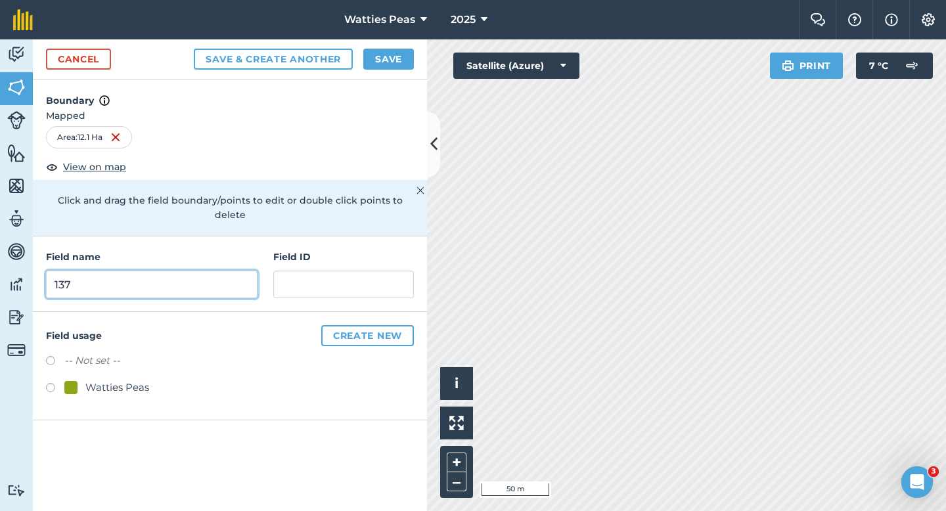
type input "137"
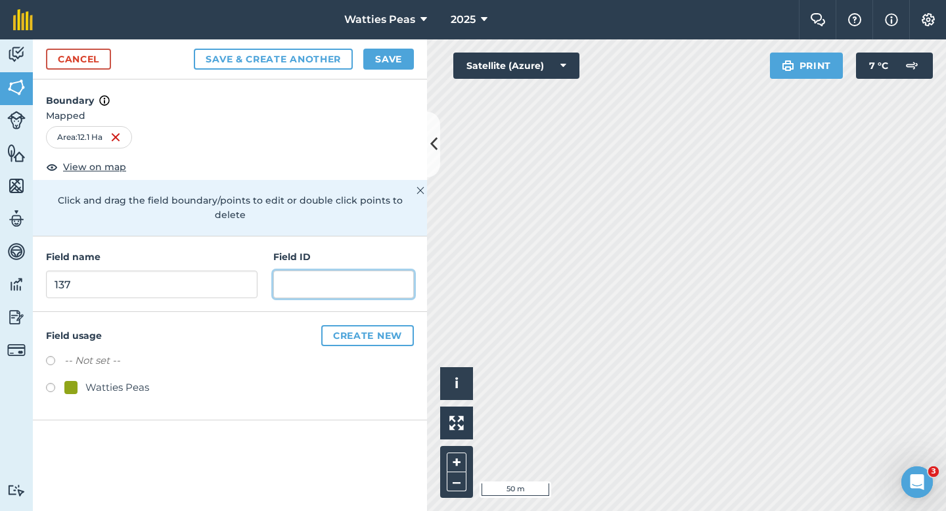
click at [310, 271] on input "text" at bounding box center [343, 285] width 141 height 28
type input "Annat Farms LTD"
click at [87, 380] on div "Watties Peas" at bounding box center [117, 388] width 64 height 16
radio input "true"
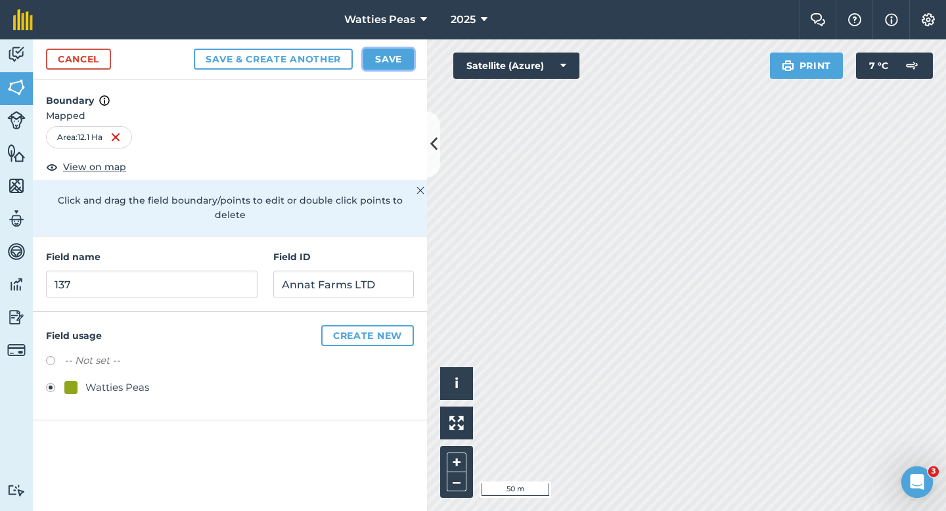
click at [386, 66] on button "Save" at bounding box center [388, 59] width 51 height 21
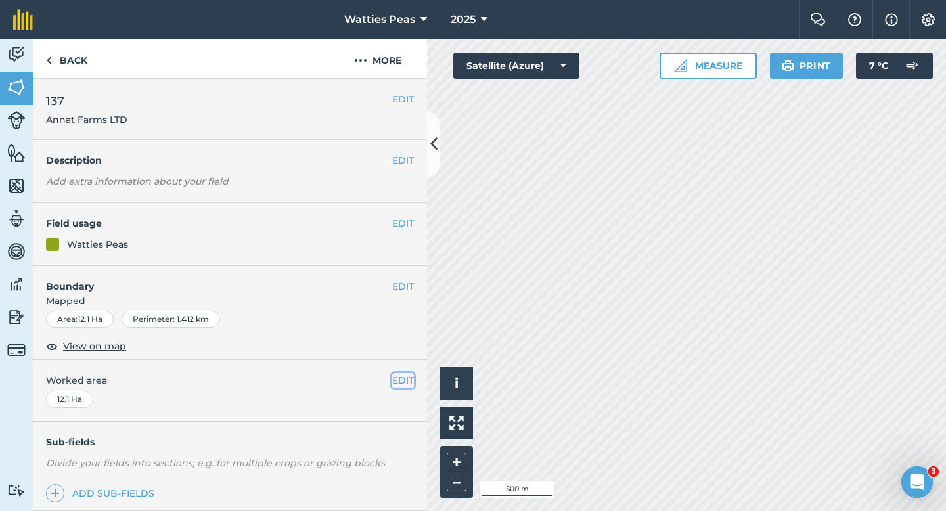
click at [399, 378] on button "EDIT" at bounding box center [403, 380] width 22 height 14
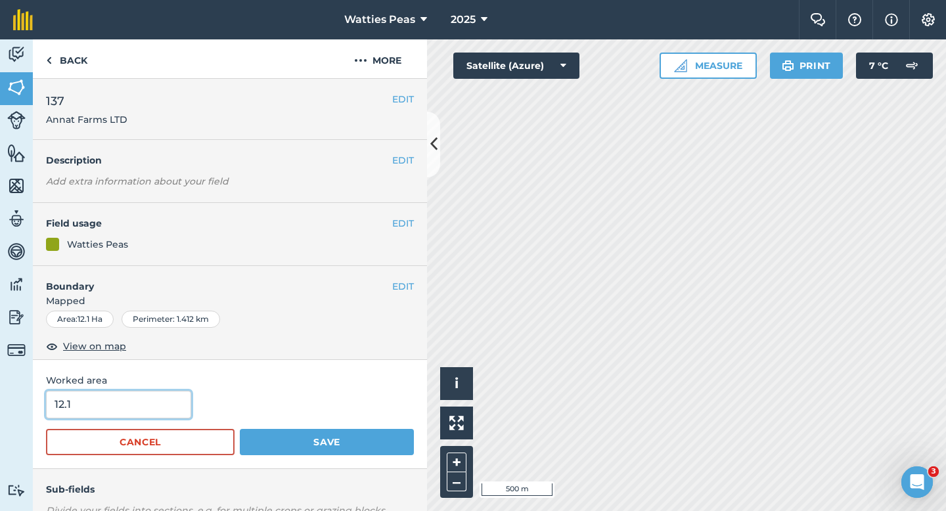
click at [100, 412] on input "12.1" at bounding box center [118, 405] width 145 height 28
click at [240, 429] on button "Save" at bounding box center [327, 442] width 174 height 26
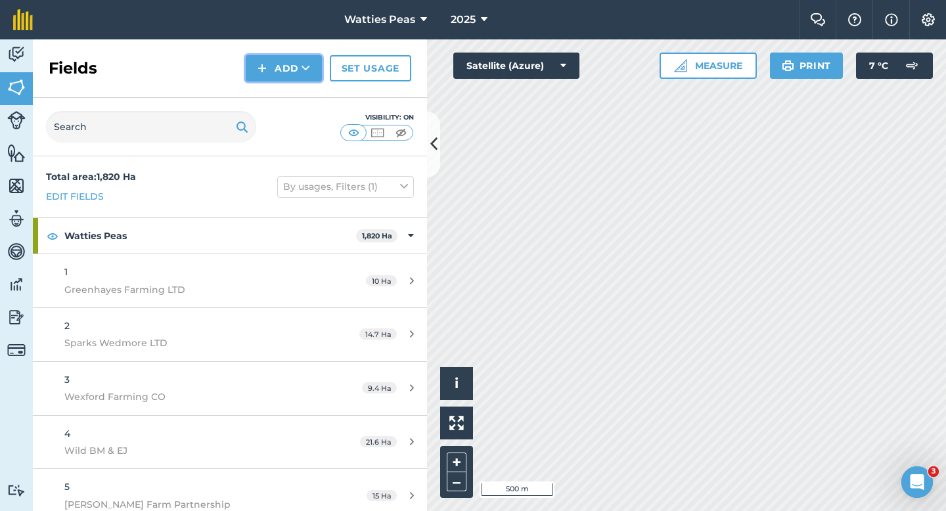
click at [271, 75] on button "Add" at bounding box center [284, 68] width 76 height 26
click at [271, 91] on link "Draw" at bounding box center [284, 97] width 72 height 29
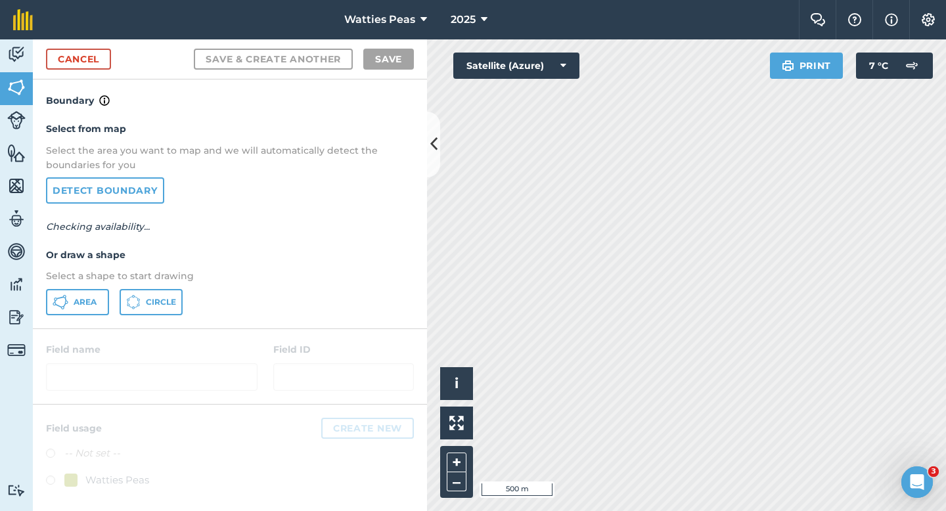
click at [64, 318] on div "Select from map Select the area you want to map and we will automatically detec…" at bounding box center [230, 217] width 394 height 219
click at [60, 307] on icon at bounding box center [61, 302] width 16 height 16
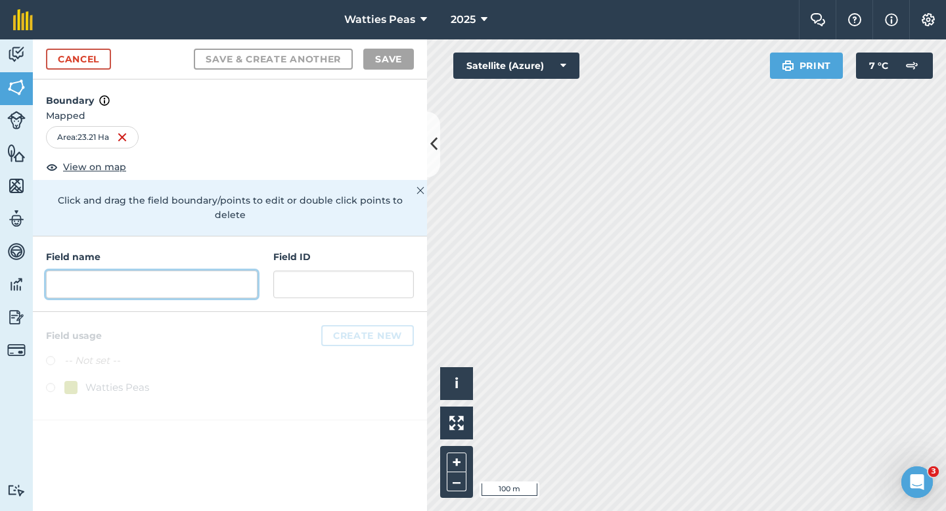
click at [127, 280] on input "text" at bounding box center [151, 285] width 211 height 28
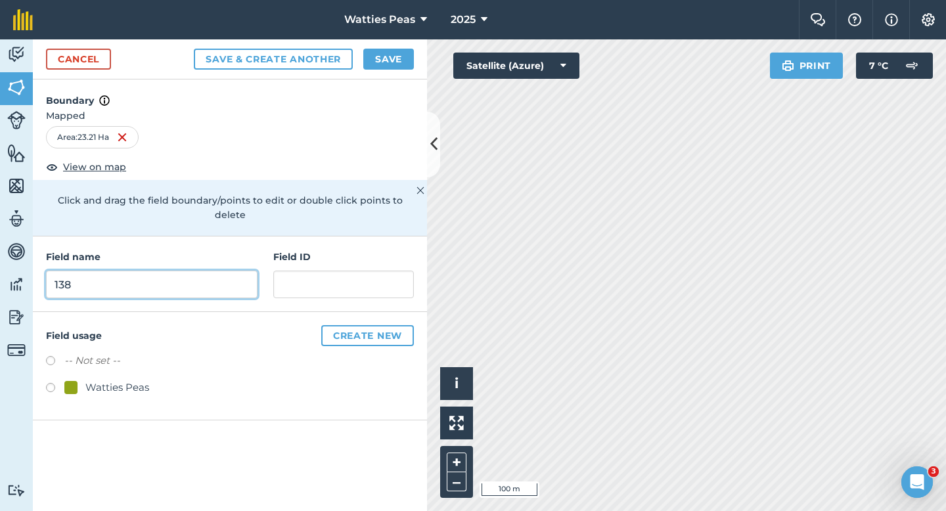
type input "138"
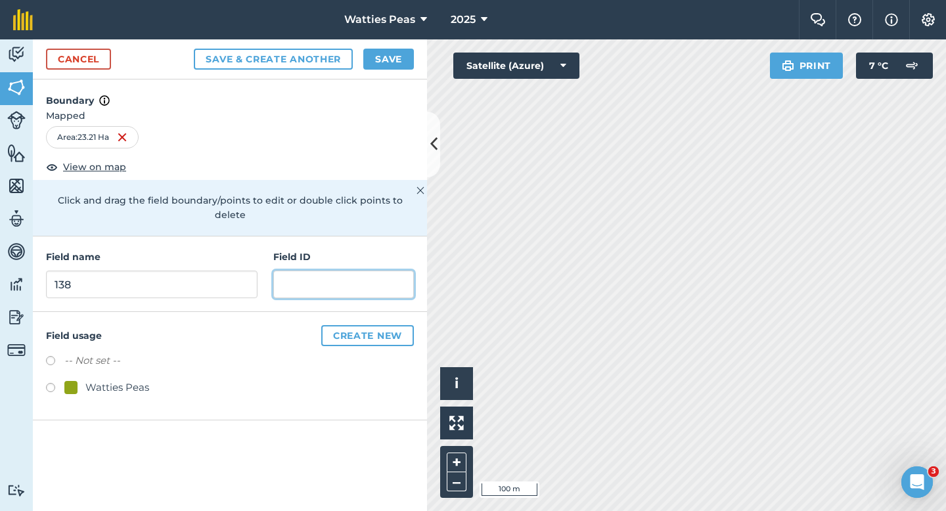
click at [287, 276] on input "text" at bounding box center [343, 285] width 141 height 28
type input "[PERSON_NAME] & HR"
click at [88, 380] on div "Watties Peas" at bounding box center [117, 388] width 64 height 16
radio input "true"
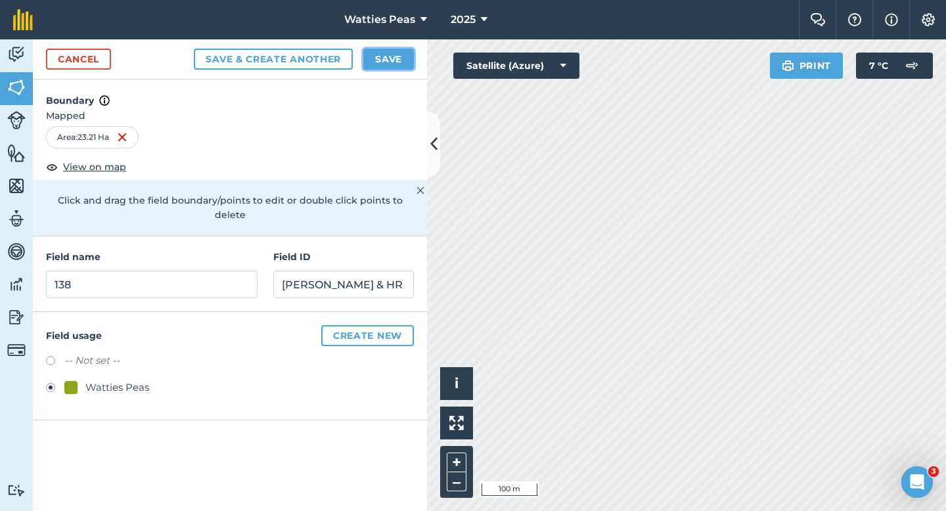
click at [378, 64] on button "Save" at bounding box center [388, 59] width 51 height 21
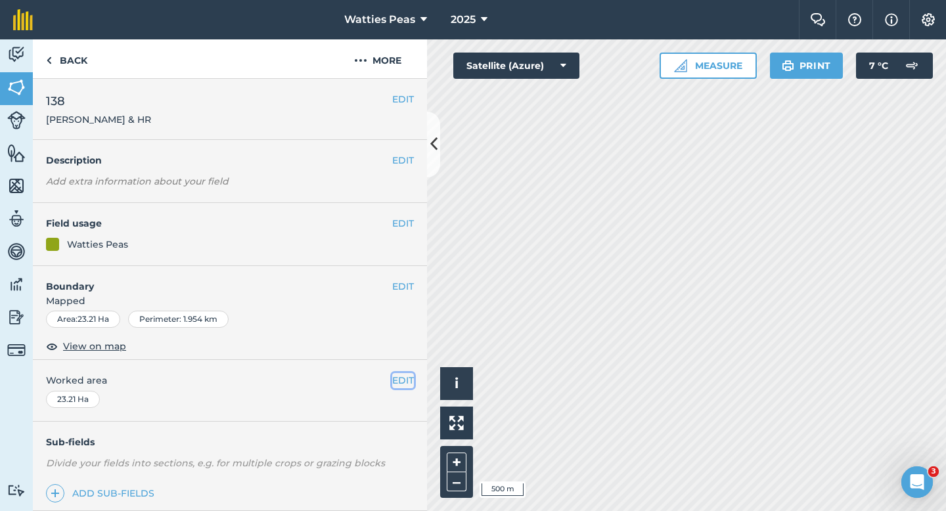
click at [396, 382] on button "EDIT" at bounding box center [403, 380] width 22 height 14
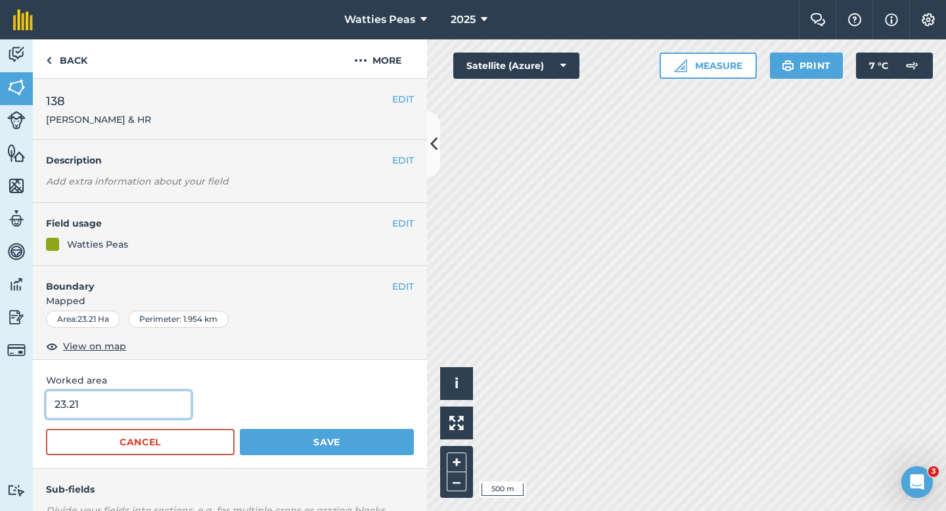
click at [125, 405] on input "23.21" at bounding box center [118, 405] width 145 height 28
type input "23.2"
click at [240, 429] on button "Save" at bounding box center [327, 442] width 174 height 26
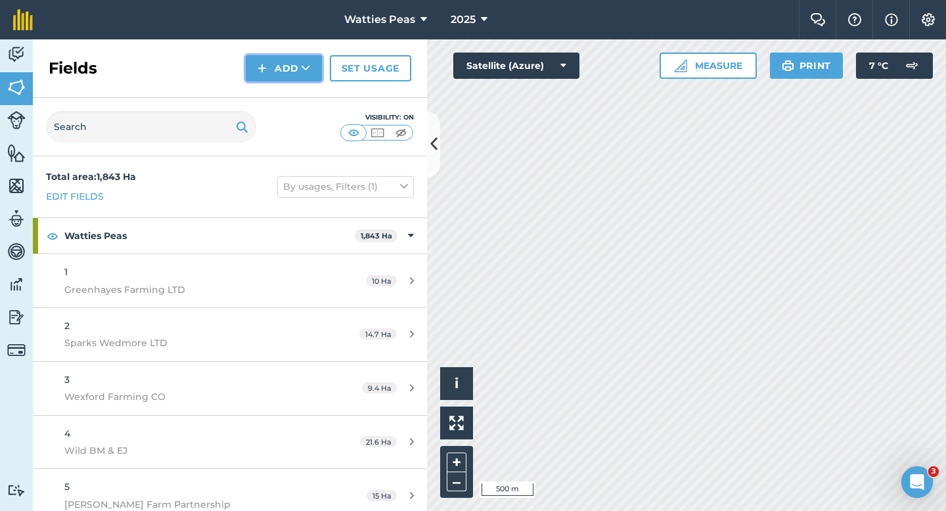
click at [293, 77] on button "Add" at bounding box center [284, 68] width 76 height 26
click at [295, 100] on link "Draw" at bounding box center [284, 97] width 72 height 29
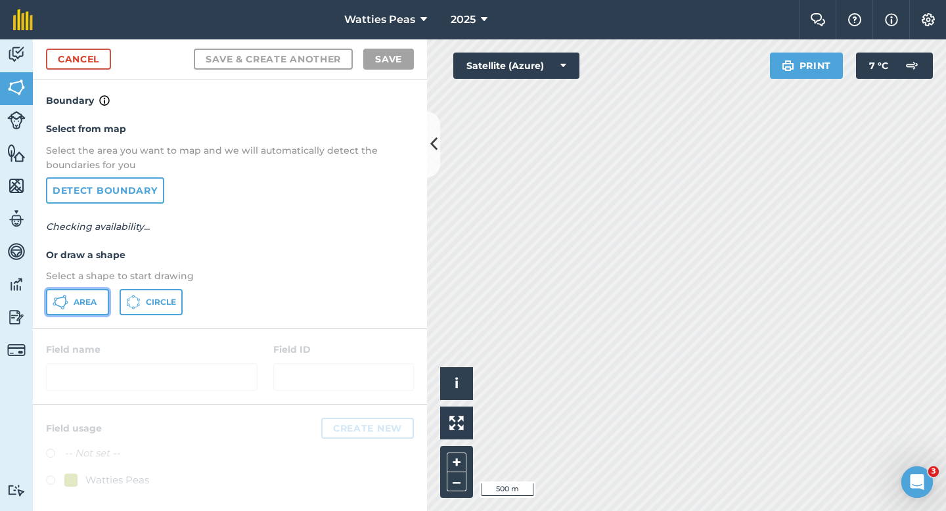
click at [89, 308] on button "Area" at bounding box center [77, 302] width 63 height 26
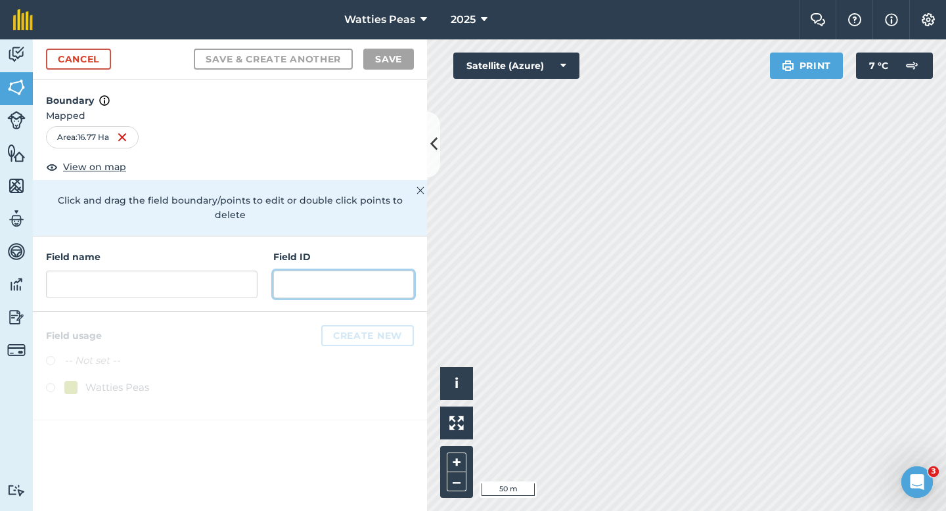
click at [357, 278] on input "text" at bounding box center [343, 285] width 141 height 28
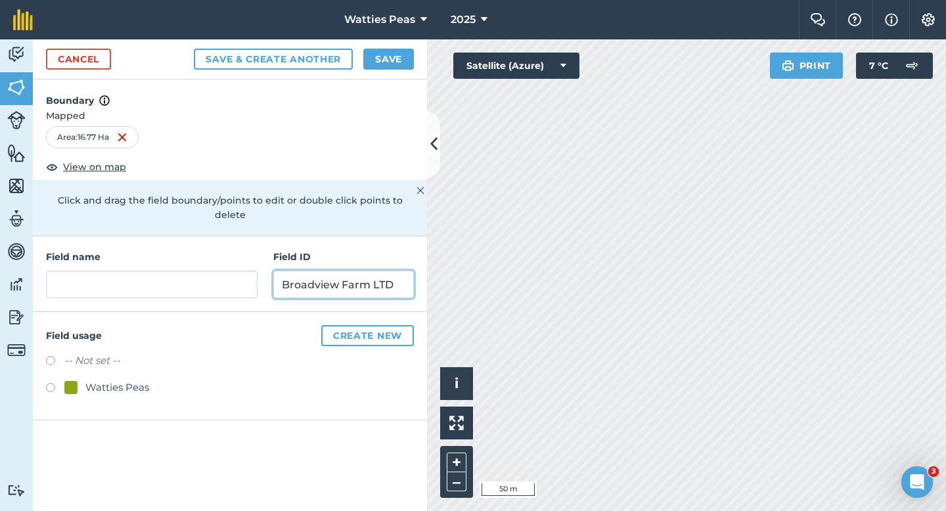
type input "Broadview Farm LTD"
click at [120, 380] on div "Watties Peas" at bounding box center [117, 388] width 64 height 16
radio input "true"
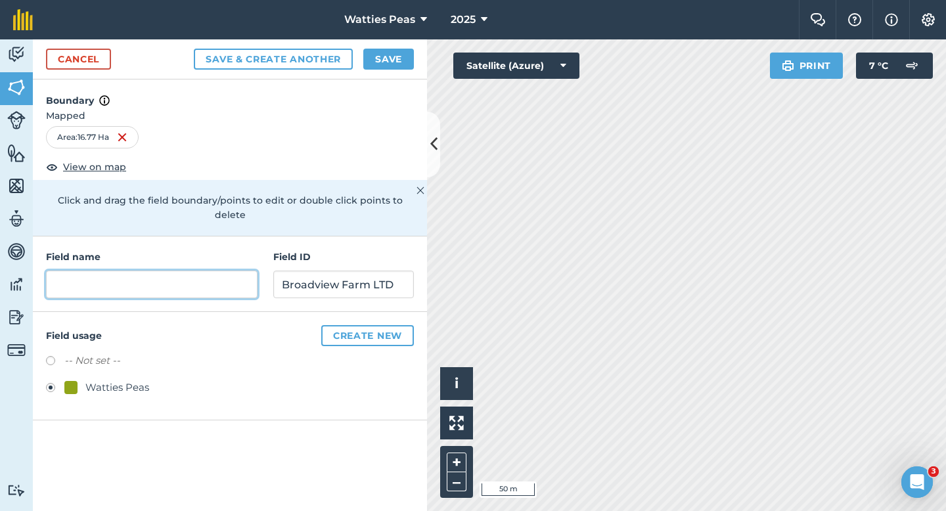
click at [138, 275] on input "text" at bounding box center [151, 285] width 211 height 28
type input "?"
click at [396, 69] on button "Save" at bounding box center [388, 59] width 51 height 21
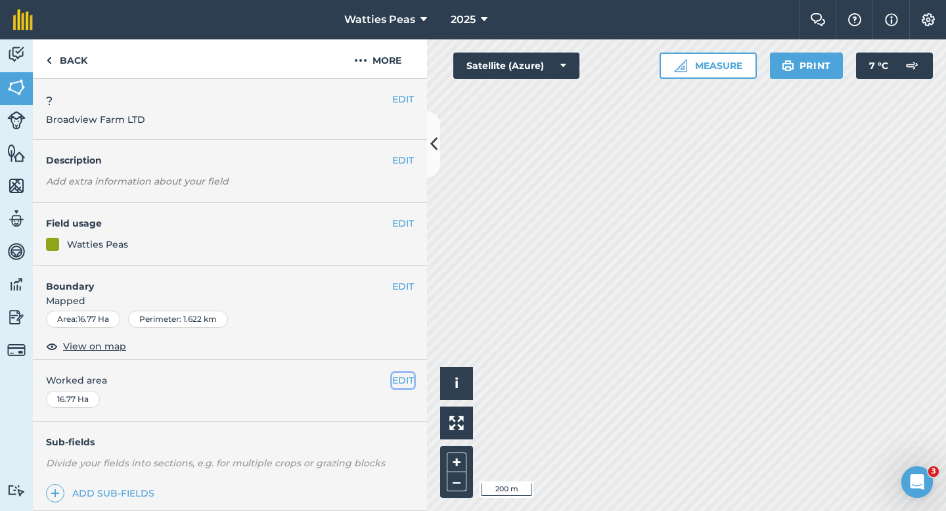
click at [404, 384] on button "EDIT" at bounding box center [403, 380] width 22 height 14
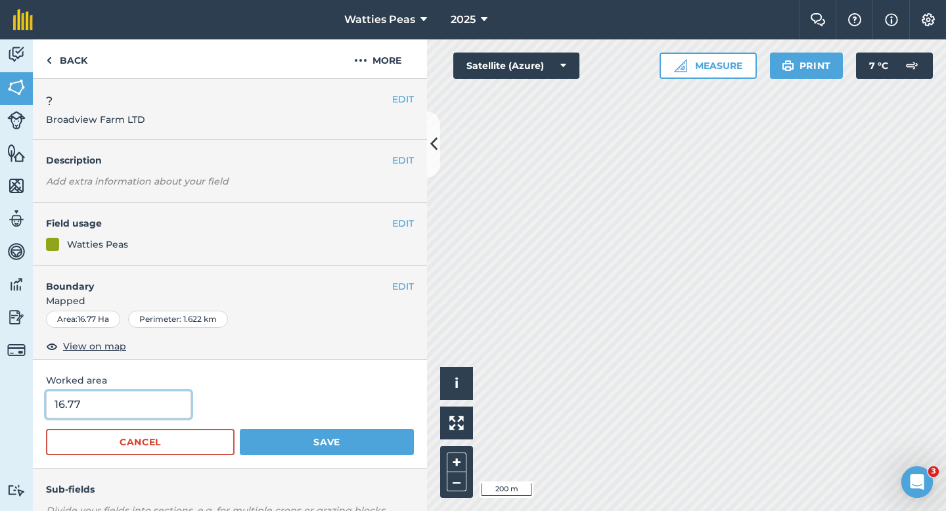
click at [137, 410] on input "16.77" at bounding box center [118, 405] width 145 height 28
type input "16.7"
click at [240, 429] on button "Save" at bounding box center [327, 442] width 174 height 26
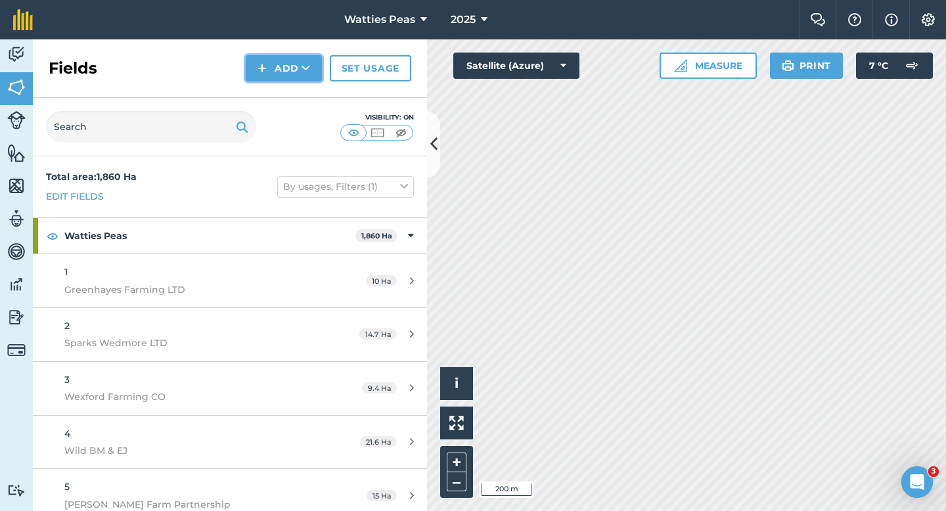
click at [281, 81] on button "Add" at bounding box center [284, 68] width 76 height 26
click at [281, 93] on link "Draw" at bounding box center [284, 97] width 72 height 29
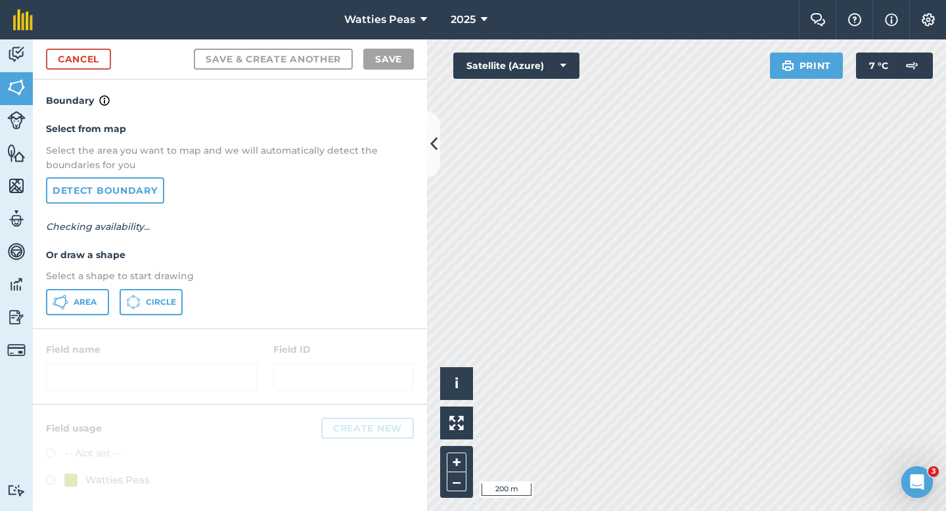
click at [76, 315] on div "Select from map Select the area you want to map and we will automatically detec…" at bounding box center [230, 217] width 394 height 219
drag, startPoint x: 179, startPoint y: 312, endPoint x: 150, endPoint y: 312, distance: 29.6
click at [172, 312] on button "Circle" at bounding box center [151, 302] width 63 height 26
click at [126, 312] on button "Circle" at bounding box center [151, 302] width 63 height 26
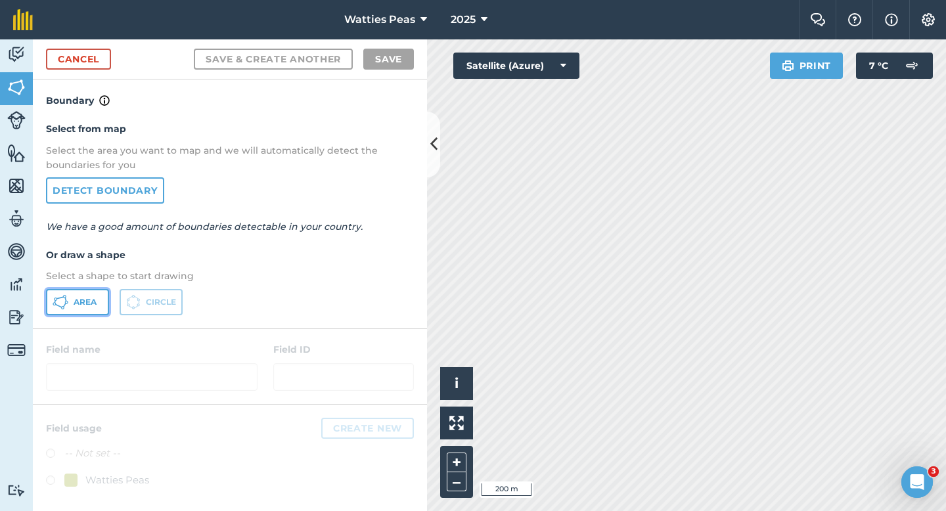
click at [97, 309] on button "Area" at bounding box center [77, 302] width 63 height 26
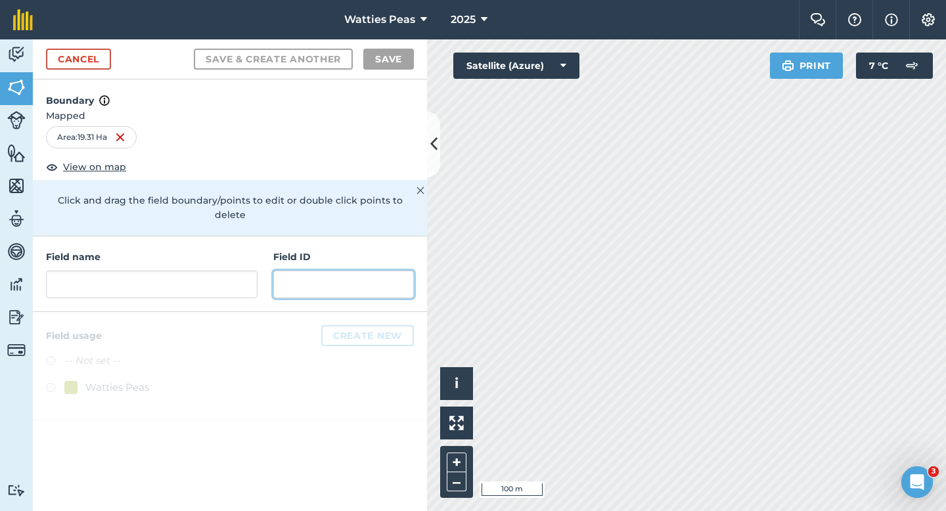
click at [357, 271] on input "text" at bounding box center [343, 285] width 141 height 28
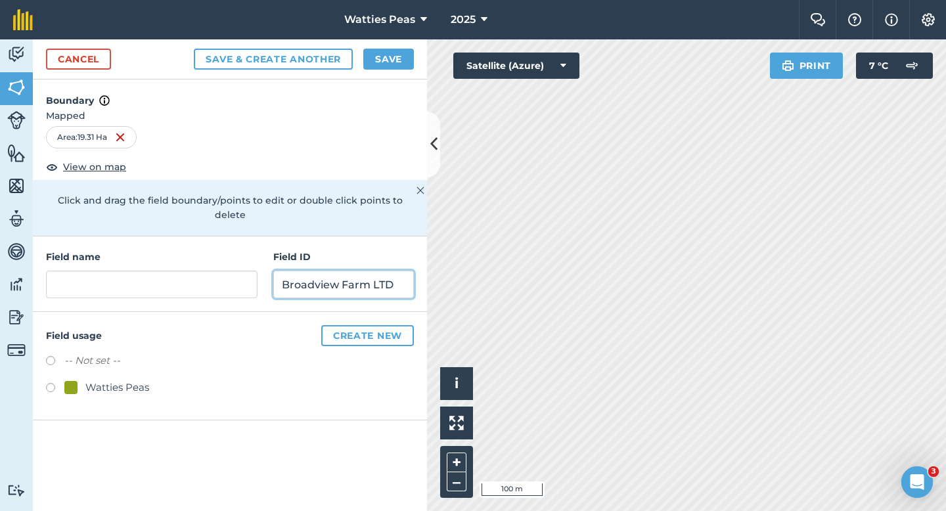
type input "Broadview Farm LTD"
click at [99, 380] on div "Watties Peas" at bounding box center [117, 388] width 64 height 16
radio input "true"
click at [110, 284] on div "Field name Field ID Broadview Farm LTD" at bounding box center [230, 274] width 394 height 76
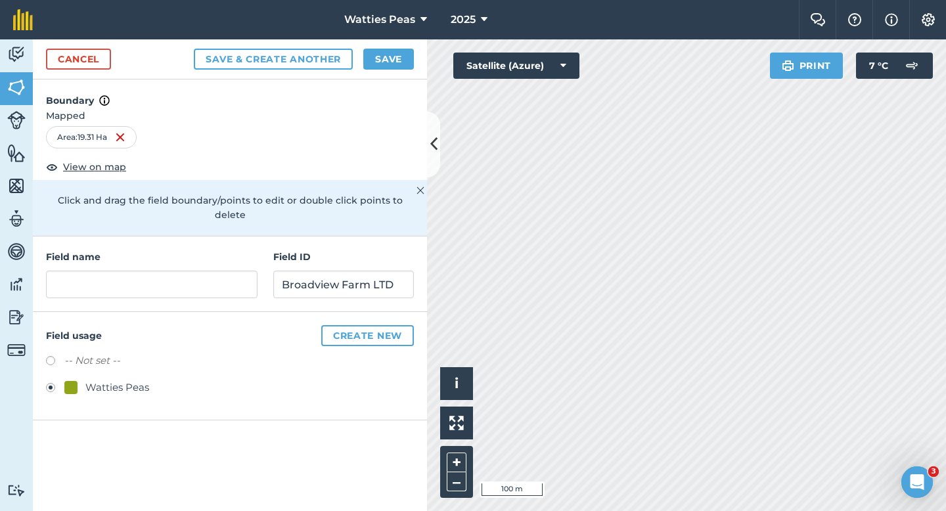
click at [110, 284] on div "Field name Field ID Broadview Farm LTD" at bounding box center [230, 274] width 394 height 76
click at [110, 281] on input "text" at bounding box center [151, 285] width 211 height 28
type input "139"
click at [385, 54] on button "Save" at bounding box center [388, 59] width 51 height 21
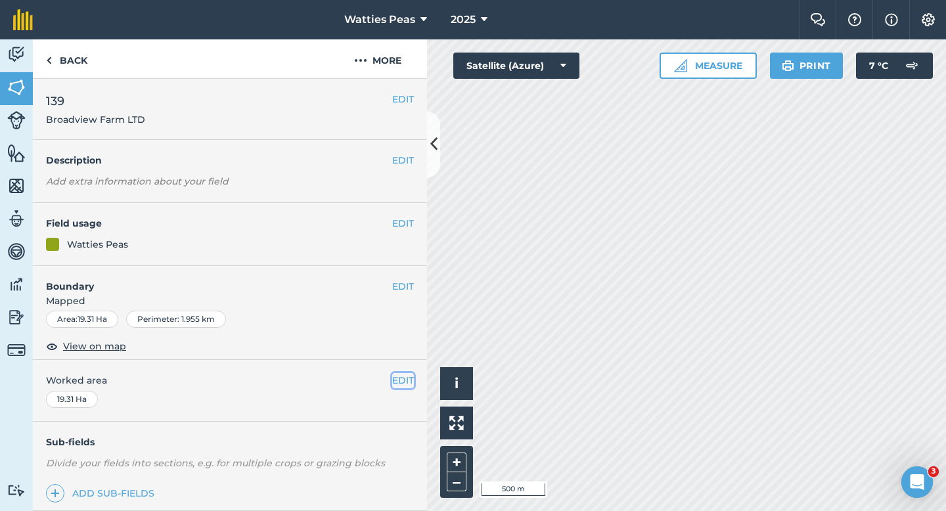
click at [395, 376] on button "EDIT" at bounding box center [403, 380] width 22 height 14
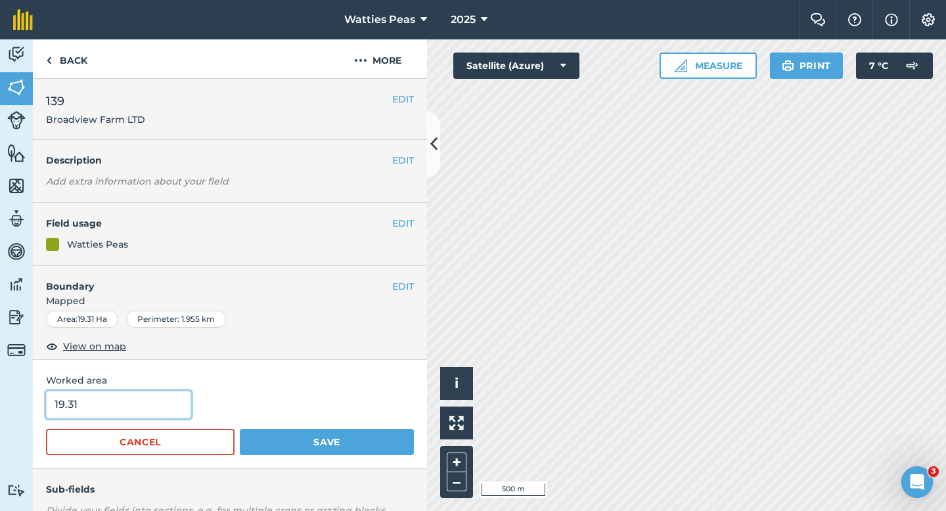
click at [120, 399] on input "19.31" at bounding box center [118, 405] width 145 height 28
type input "19.3"
click at [240, 429] on button "Save" at bounding box center [327, 442] width 174 height 26
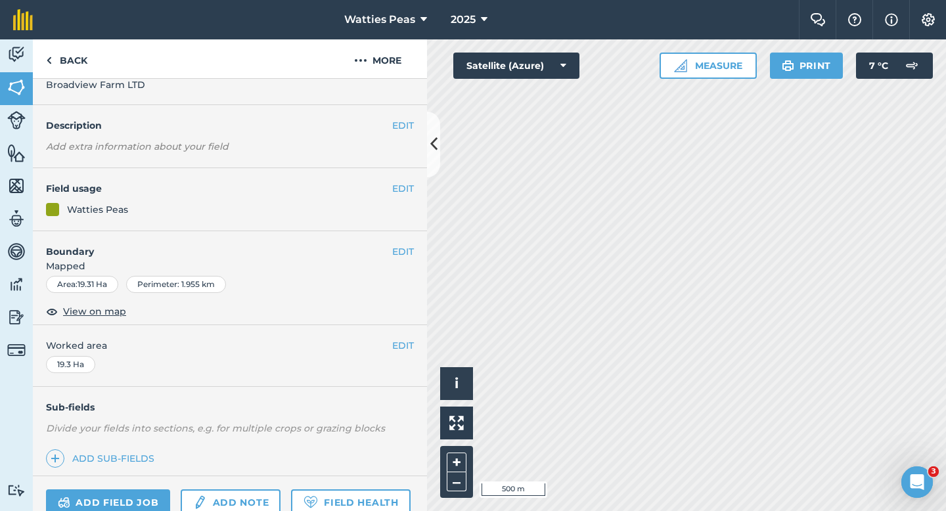
scroll to position [43, 0]
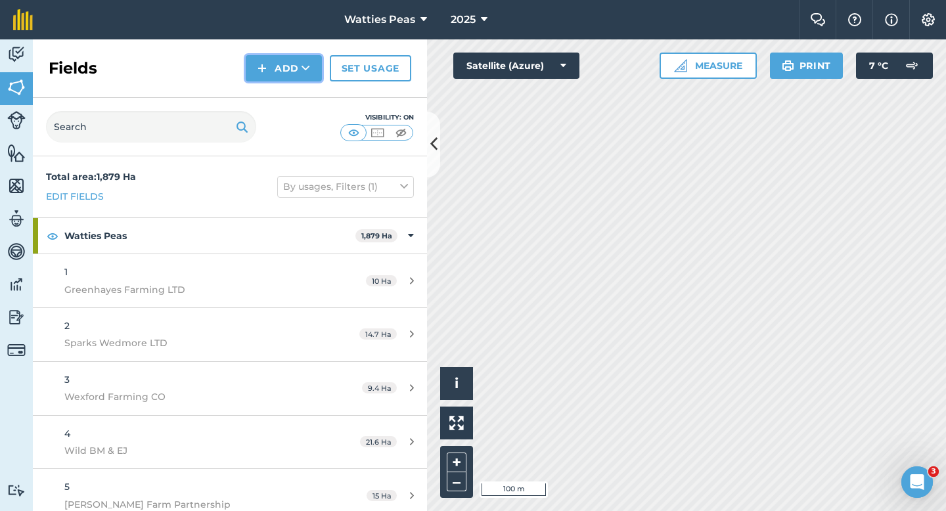
click at [260, 70] on img at bounding box center [261, 68] width 9 height 16
click at [262, 97] on link "Draw" at bounding box center [284, 97] width 72 height 29
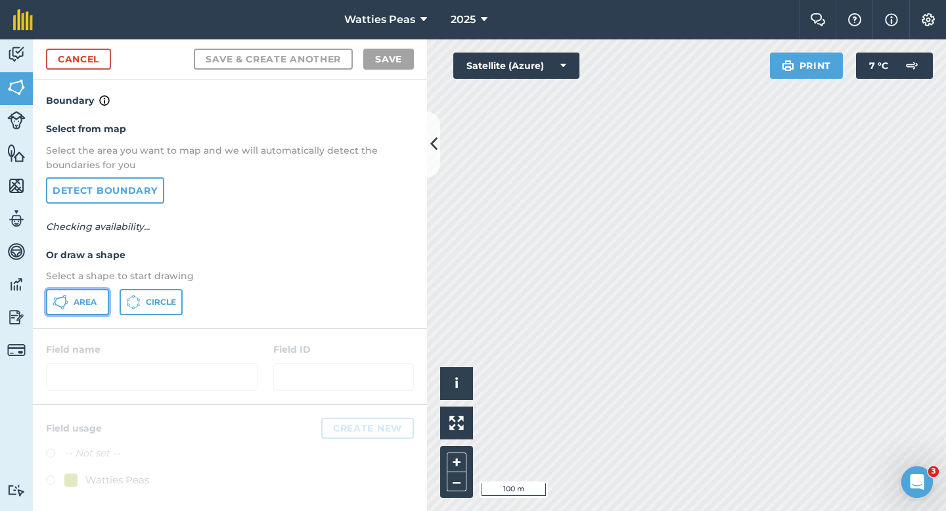
click at [85, 302] on span "Area" at bounding box center [85, 302] width 23 height 11
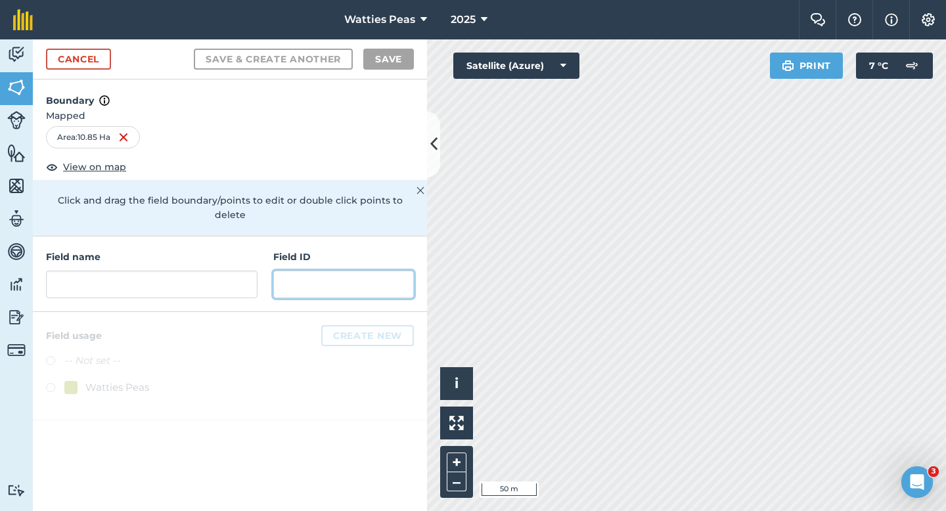
click at [326, 271] on input "text" at bounding box center [343, 285] width 141 height 28
click at [312, 275] on input "text" at bounding box center [343, 285] width 141 height 28
click at [291, 275] on input "text" at bounding box center [343, 285] width 141 height 28
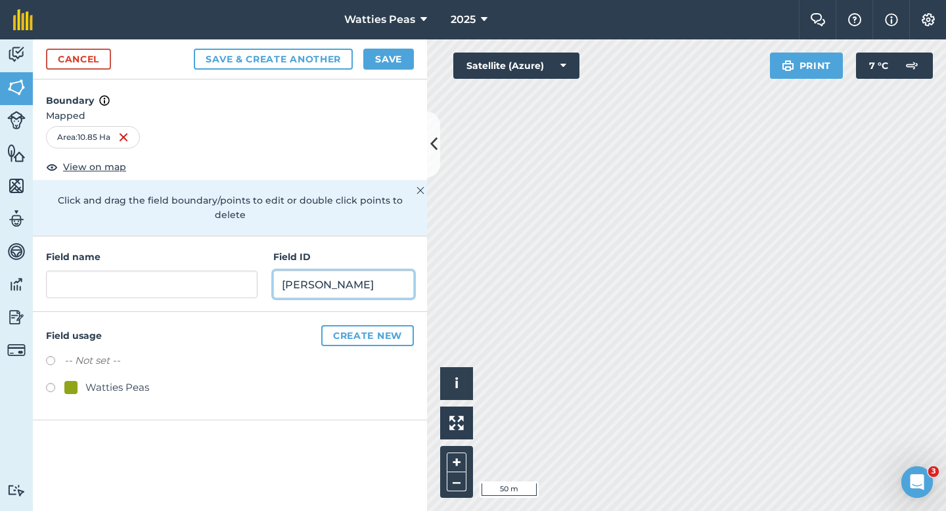
click at [281, 273] on input "[PERSON_NAME]" at bounding box center [343, 285] width 141 height 28
click at [355, 278] on input "[PERSON_NAME]" at bounding box center [343, 285] width 141 height 28
type input "[PERSON_NAME] & CO LTD"
click at [133, 380] on div "Watties Peas" at bounding box center [117, 388] width 64 height 16
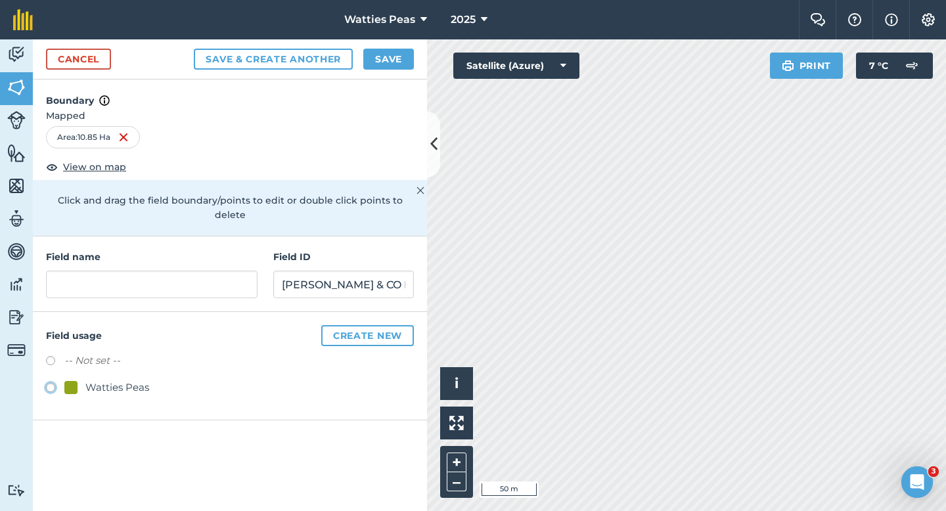
radio input "true"
click at [150, 271] on input "text" at bounding box center [151, 285] width 211 height 28
type input "140"
click at [385, 60] on button "Save" at bounding box center [388, 59] width 51 height 21
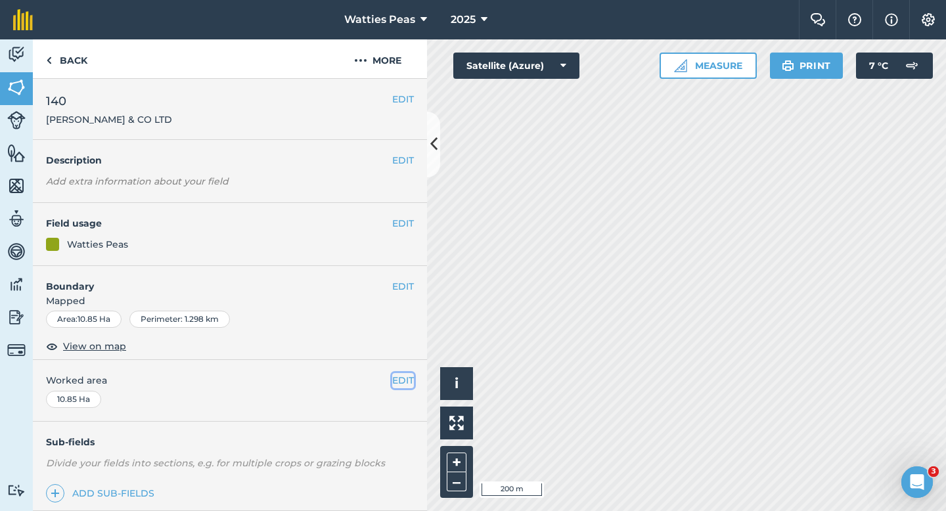
click at [398, 384] on button "EDIT" at bounding box center [403, 380] width 22 height 14
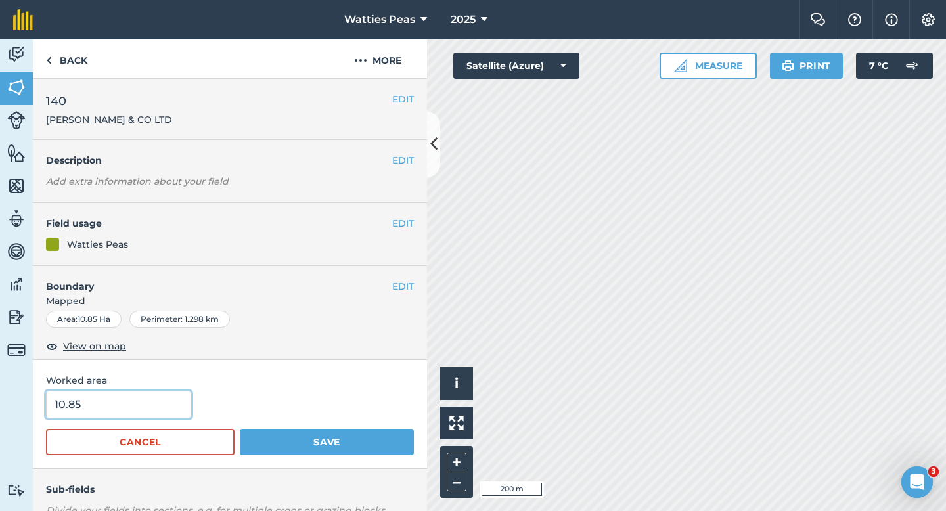
click at [126, 403] on input "10.85" at bounding box center [118, 405] width 145 height 28
type input "11"
click at [240, 429] on button "Save" at bounding box center [327, 442] width 174 height 26
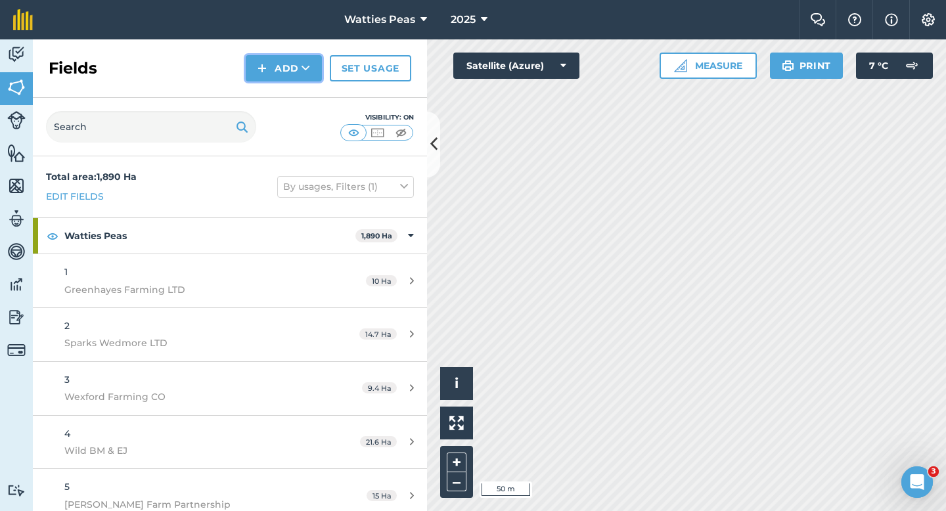
click at [250, 79] on button "Add" at bounding box center [284, 68] width 76 height 26
click at [261, 86] on link "Draw" at bounding box center [284, 97] width 72 height 29
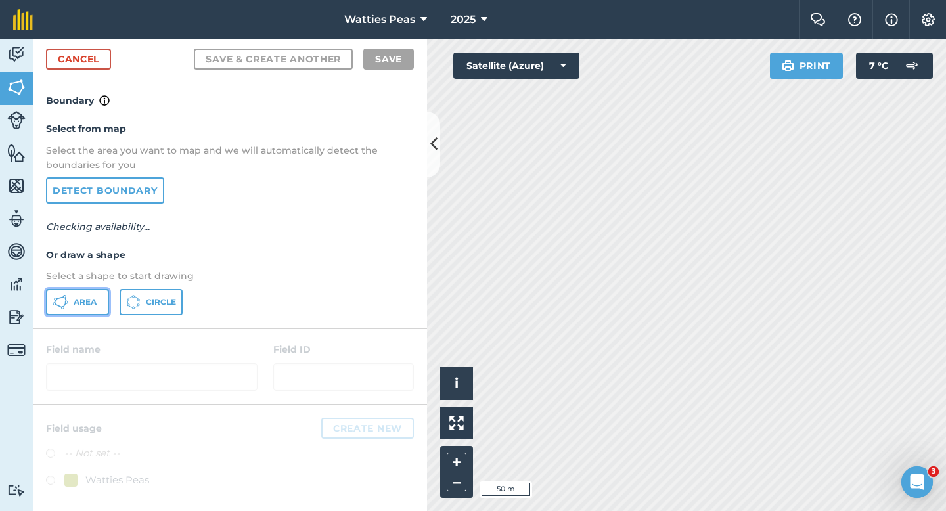
click at [95, 305] on span "Area" at bounding box center [85, 302] width 23 height 11
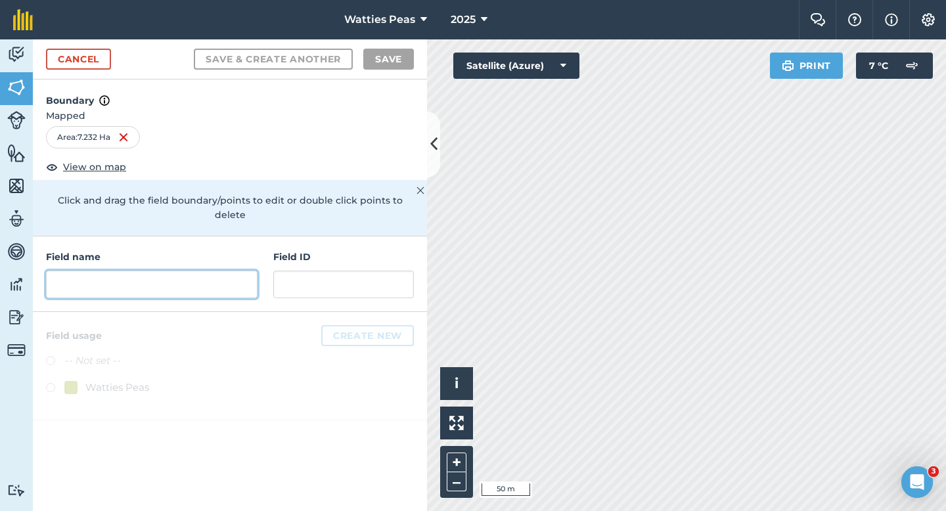
click at [203, 271] on input "text" at bounding box center [151, 285] width 211 height 28
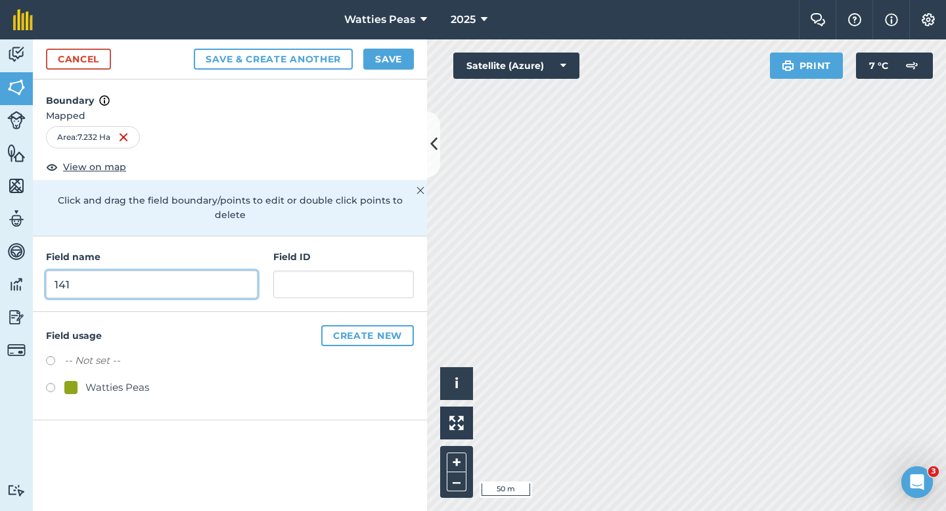
type input "141"
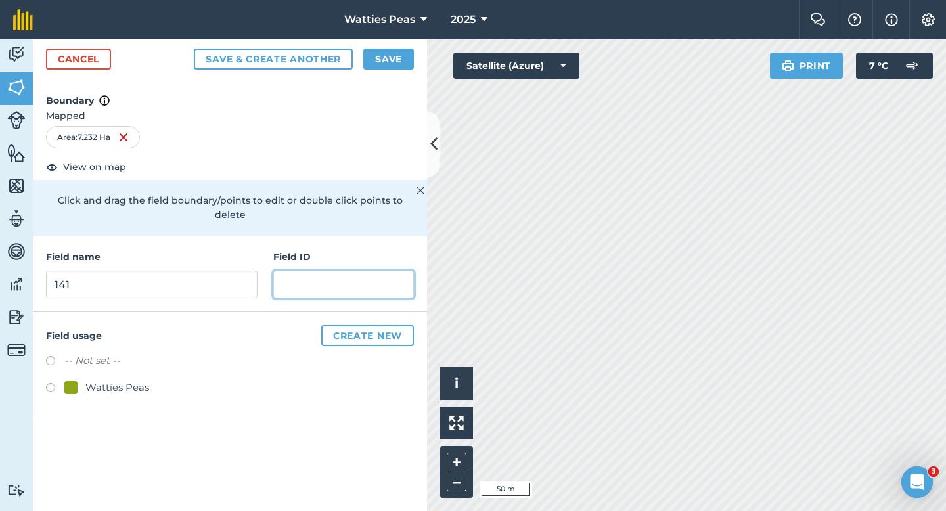
click at [309, 276] on input "text" at bounding box center [343, 285] width 141 height 28
type input "[PERSON_NAME] & CO LTD"
click at [88, 380] on div "Watties Peas" at bounding box center [117, 388] width 64 height 16
radio input "true"
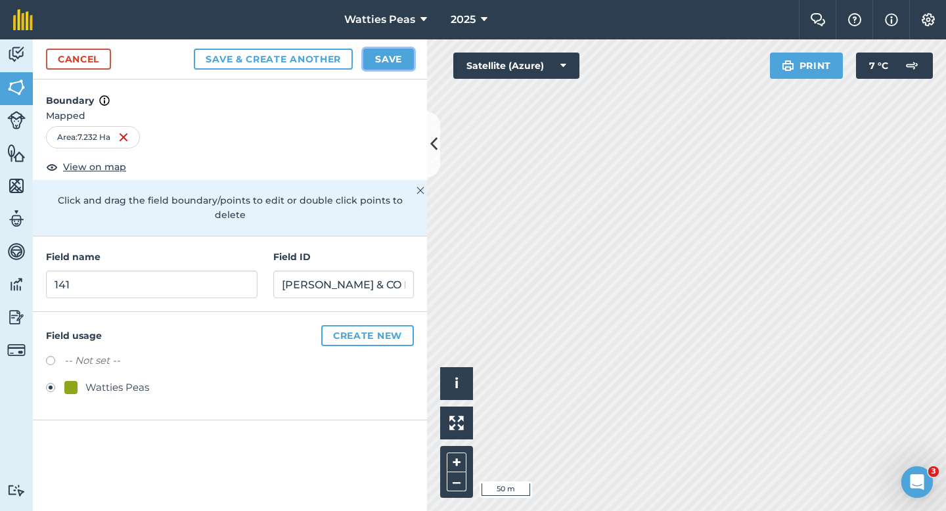
click at [390, 59] on button "Save" at bounding box center [388, 59] width 51 height 21
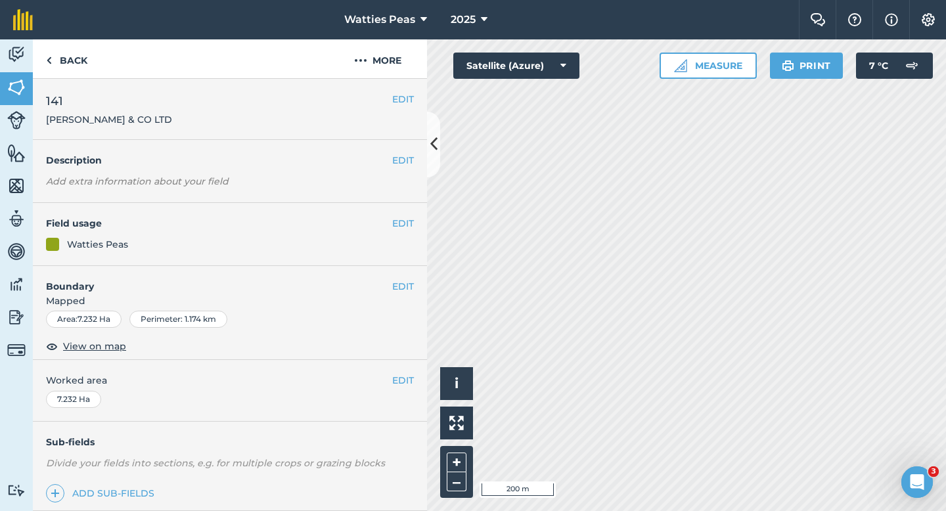
click at [408, 372] on div "EDIT Worked area 7.232 Ha" at bounding box center [230, 390] width 394 height 61
click at [404, 380] on button "EDIT" at bounding box center [403, 380] width 22 height 14
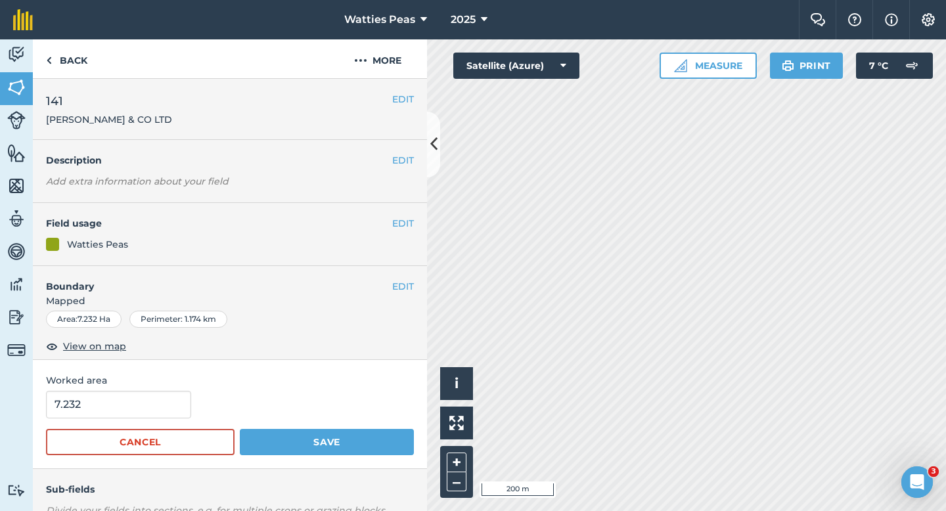
click at [116, 419] on form "7.232 Cancel Save" at bounding box center [230, 423] width 368 height 64
click at [116, 415] on input "7.232" at bounding box center [118, 405] width 145 height 28
type input "7.2"
click at [240, 429] on button "Save" at bounding box center [327, 442] width 174 height 26
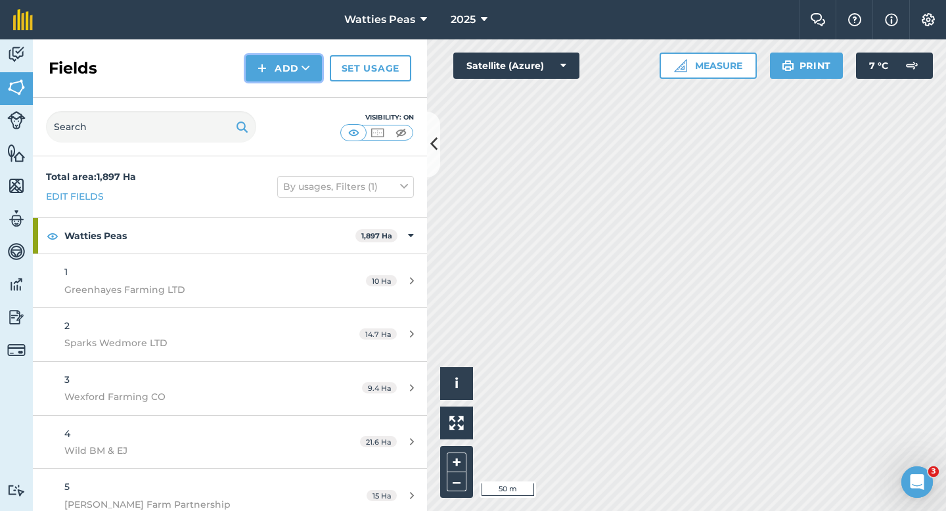
click at [301, 79] on button "Add" at bounding box center [284, 68] width 76 height 26
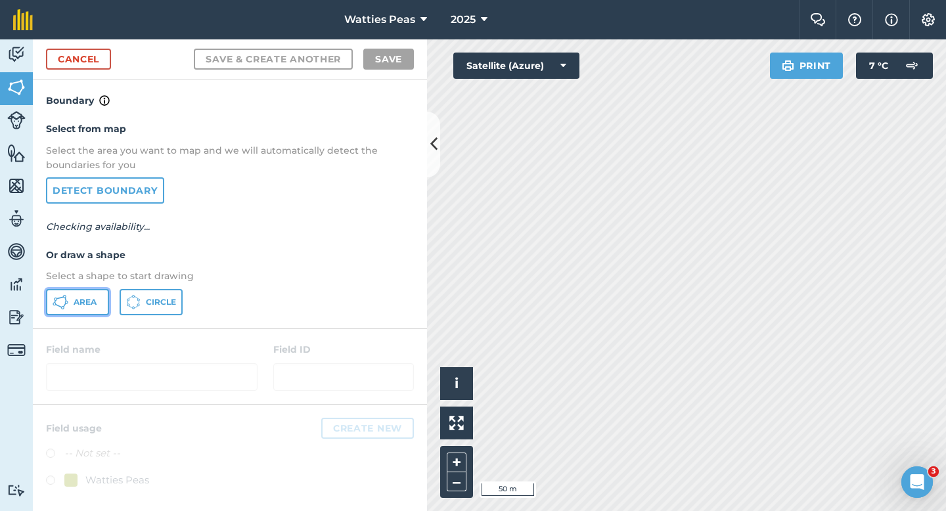
click at [75, 311] on button "Area" at bounding box center [77, 302] width 63 height 26
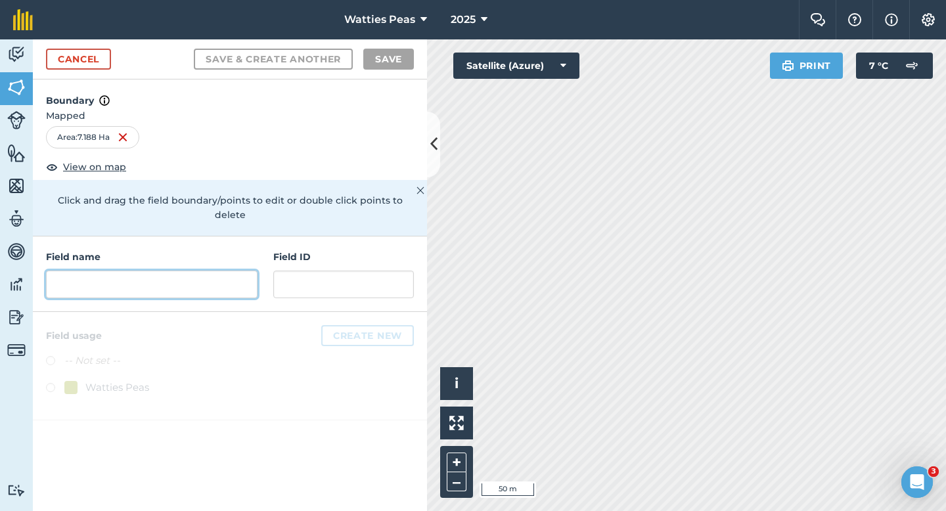
click at [213, 275] on input "text" at bounding box center [151, 285] width 211 height 28
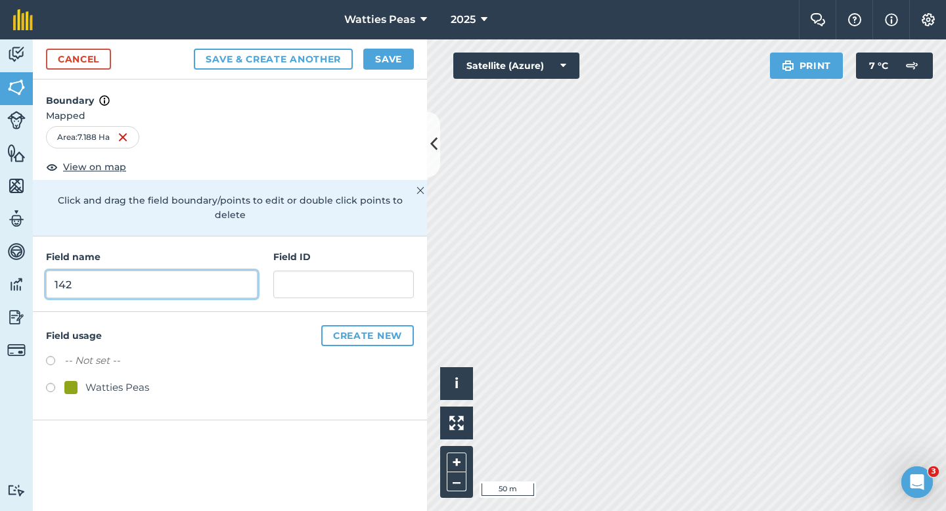
type input "142"
click at [143, 380] on div "Watties Peas" at bounding box center [117, 388] width 64 height 16
radio input "true"
click at [282, 285] on div "Field name 142 Field ID" at bounding box center [230, 274] width 394 height 76
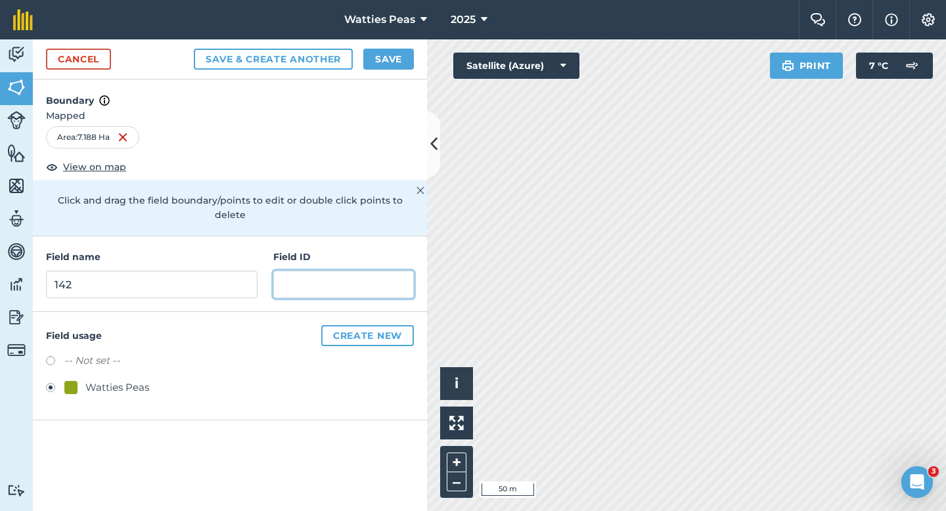
click at [286, 273] on input "text" at bounding box center [343, 285] width 141 height 28
type input "[PERSON_NAME] AJB & AL"
click at [405, 46] on div "Cancel Save & Create Another Save" at bounding box center [230, 59] width 394 height 40
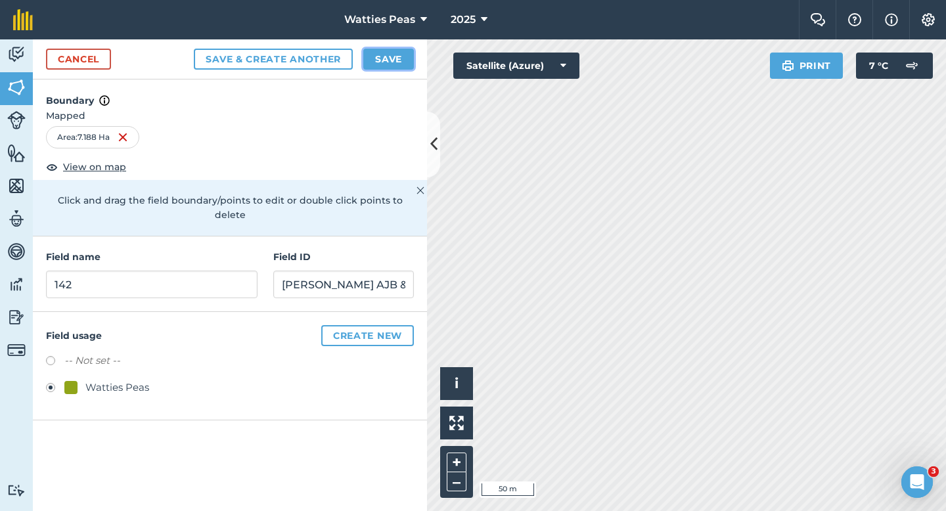
click at [404, 66] on button "Save" at bounding box center [388, 59] width 51 height 21
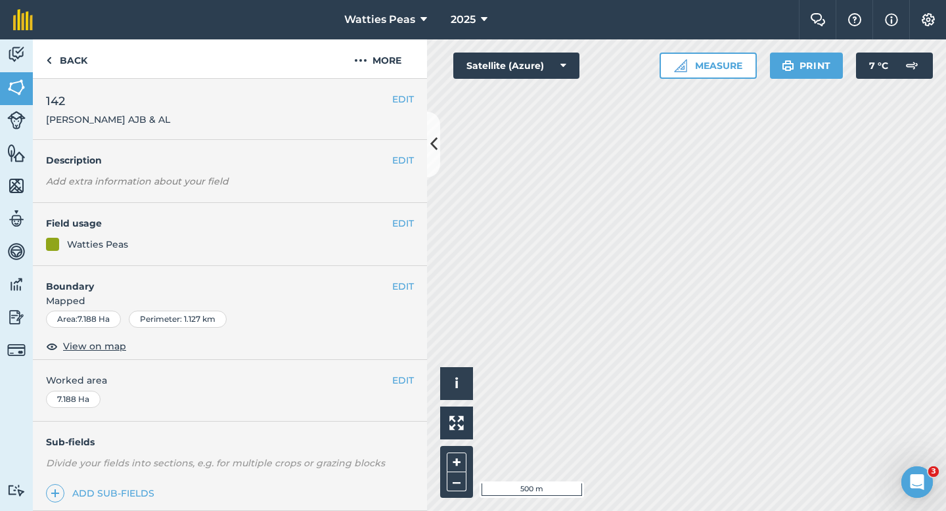
click at [408, 389] on div "EDIT Worked area 7.188 Ha" at bounding box center [230, 390] width 394 height 61
click at [408, 382] on button "EDIT" at bounding box center [403, 380] width 22 height 14
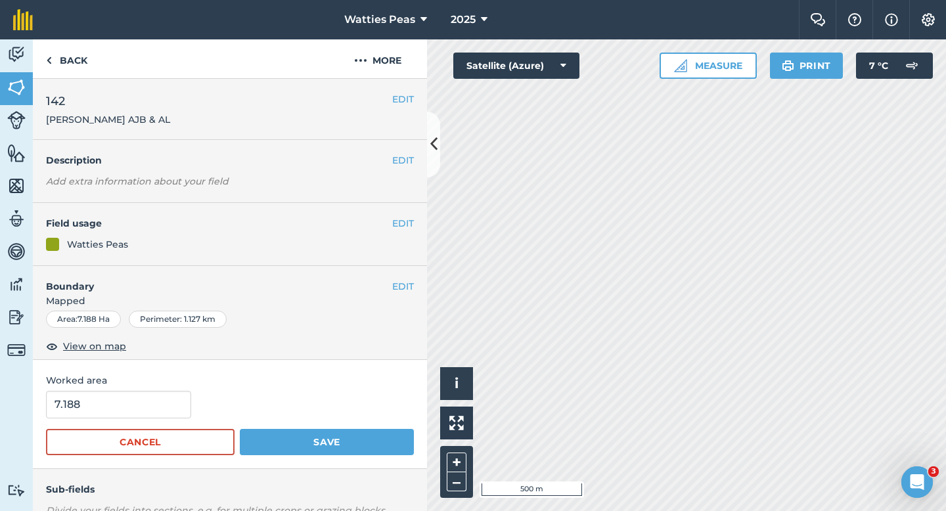
click at [115, 422] on form "7.188 Cancel Save" at bounding box center [230, 423] width 368 height 64
click at [115, 418] on input "7.188" at bounding box center [118, 405] width 145 height 28
type input "7.2"
click at [240, 429] on button "Save" at bounding box center [327, 442] width 174 height 26
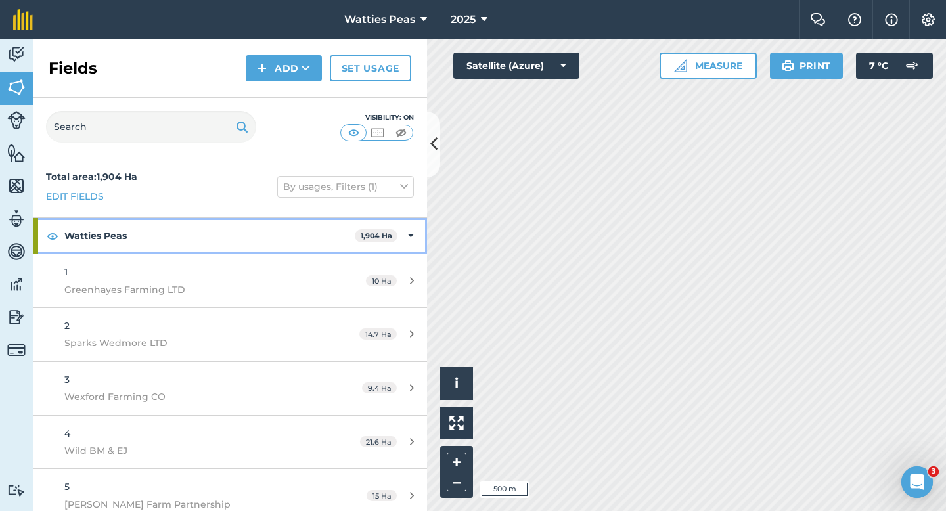
click at [410, 229] on icon at bounding box center [411, 236] width 6 height 14
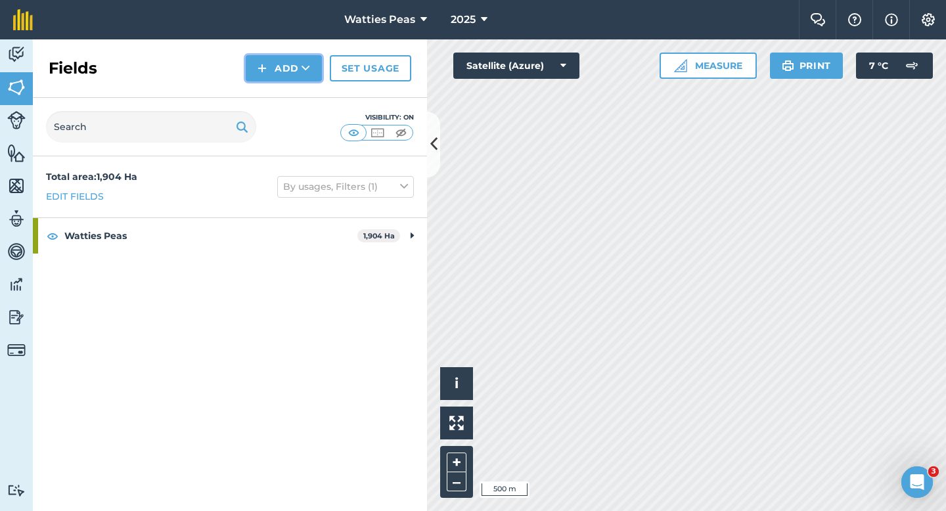
click at [249, 77] on button "Add" at bounding box center [284, 68] width 76 height 26
click at [263, 93] on link "Draw" at bounding box center [284, 97] width 72 height 29
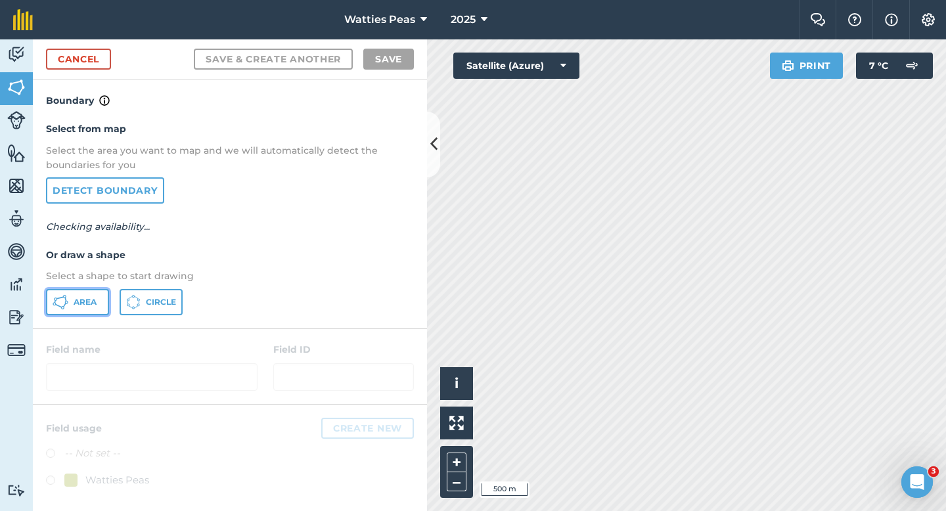
click at [80, 294] on button "Area" at bounding box center [77, 302] width 63 height 26
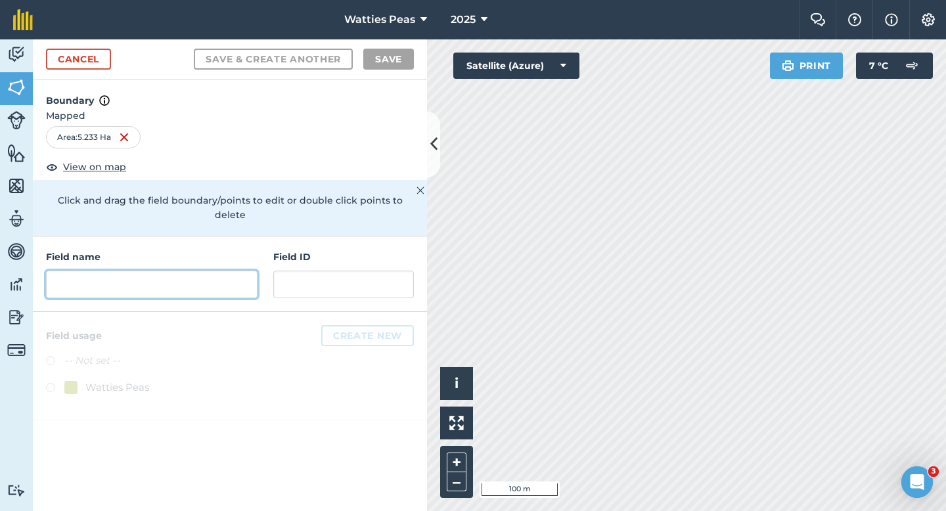
click at [220, 275] on input "text" at bounding box center [151, 285] width 211 height 28
click at [195, 271] on input "text" at bounding box center [151, 285] width 211 height 28
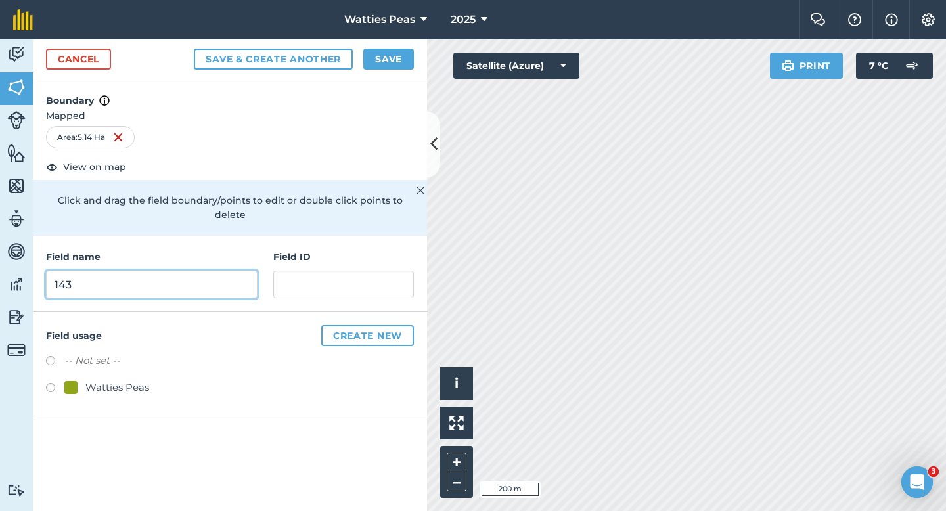
type input "143"
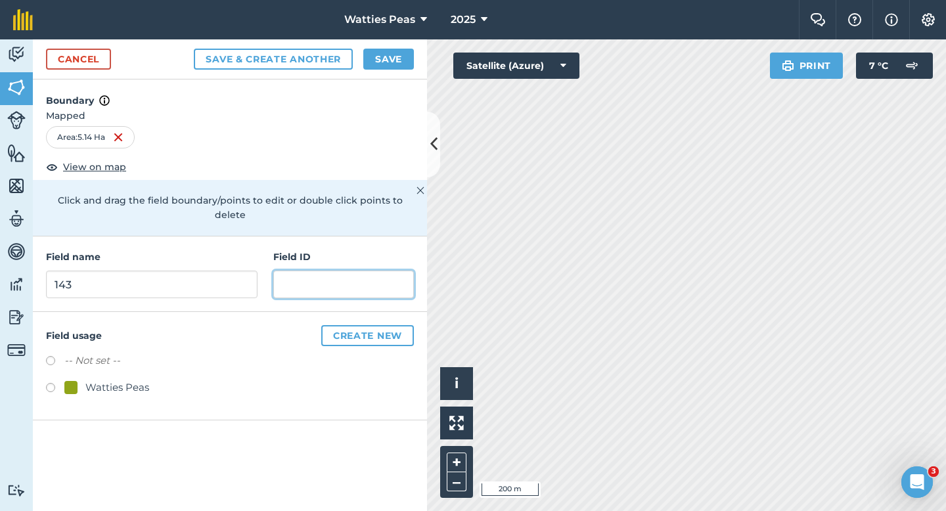
click at [294, 278] on input "text" at bounding box center [343, 285] width 141 height 28
type input "[PERSON_NAME] AJB & AL"
click at [116, 364] on div "-- Not set -- Watties Peas" at bounding box center [230, 376] width 368 height 46
click at [123, 380] on div "Watties Peas" at bounding box center [117, 388] width 64 height 16
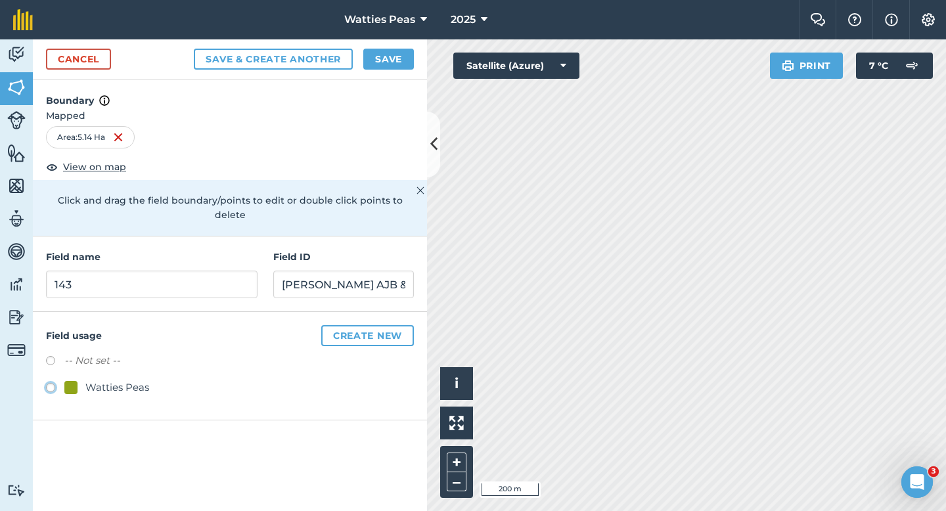
radio input "true"
click at [389, 61] on button "Save" at bounding box center [388, 59] width 51 height 21
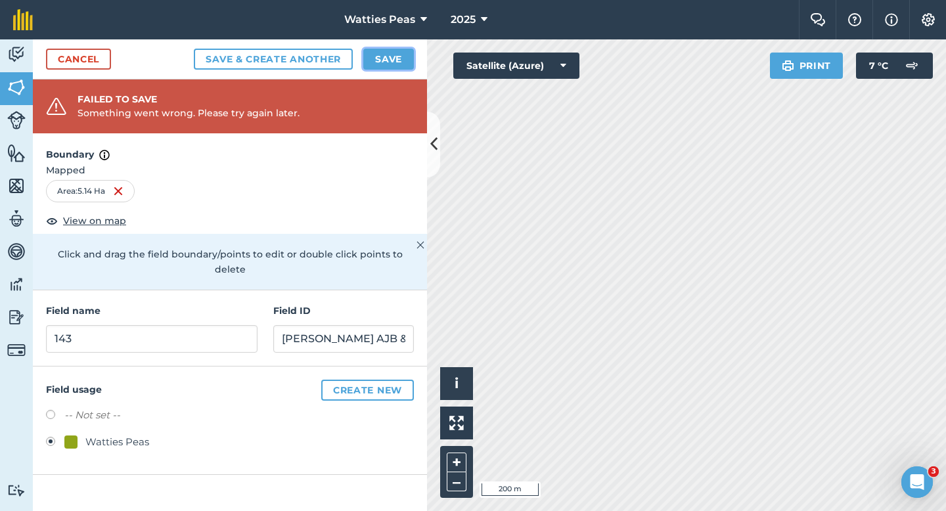
click at [397, 59] on button "Save" at bounding box center [388, 59] width 51 height 21
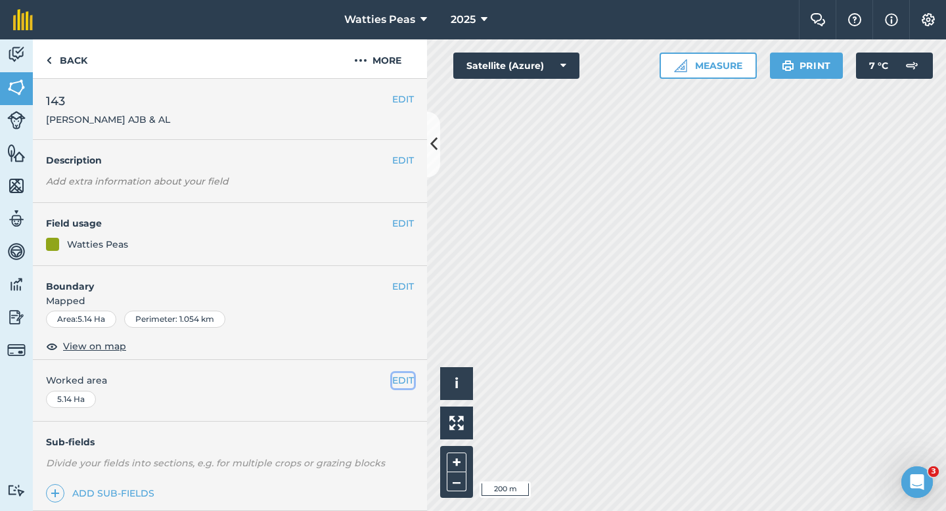
click at [404, 373] on button "EDIT" at bounding box center [403, 380] width 22 height 14
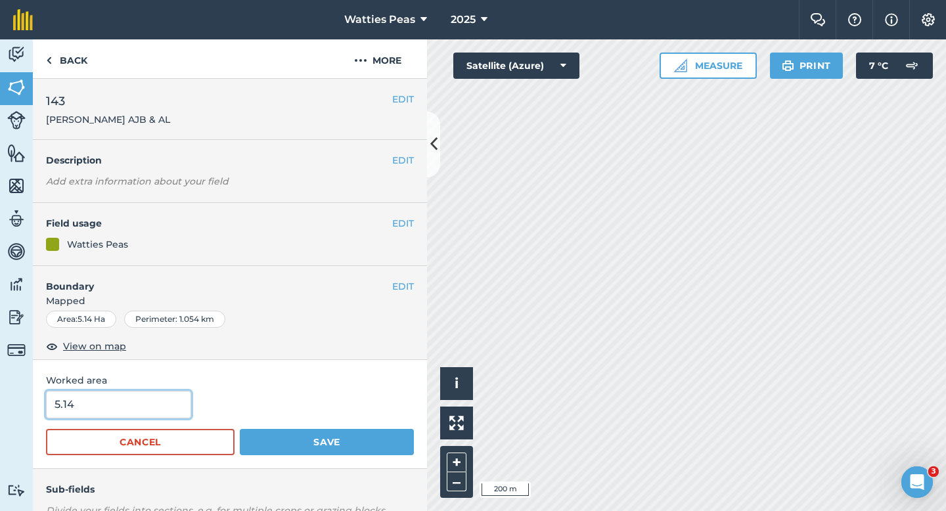
click at [115, 400] on input "5.14" at bounding box center [118, 405] width 145 height 28
type input "5.1"
click at [240, 429] on button "Save" at bounding box center [327, 442] width 174 height 26
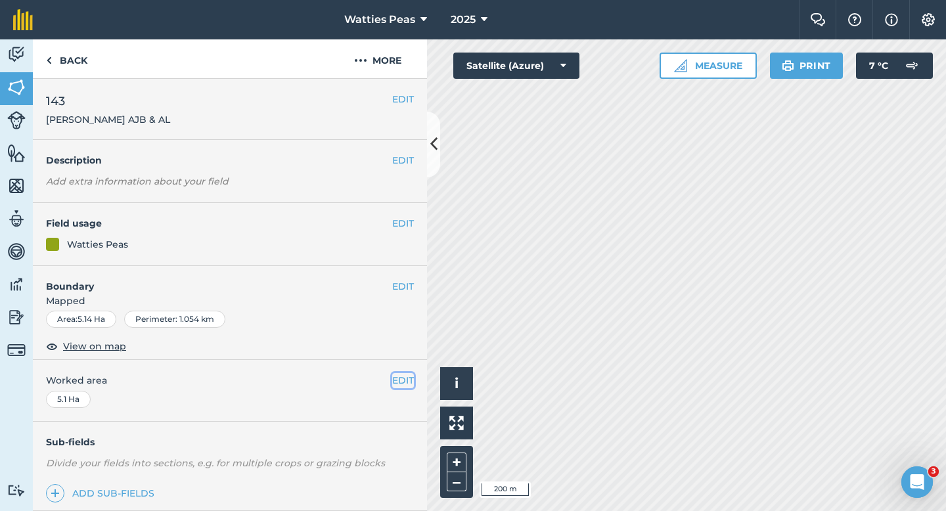
click at [403, 374] on button "EDIT" at bounding box center [403, 380] width 22 height 14
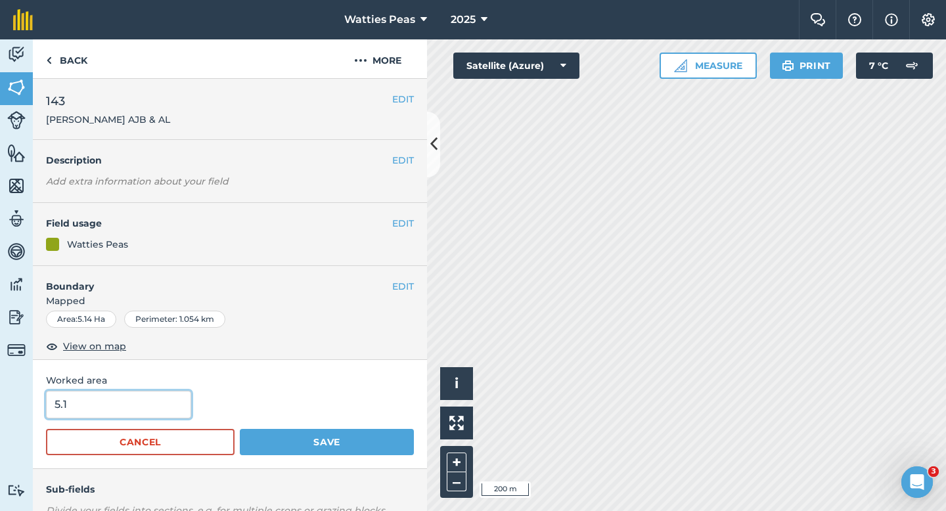
click at [167, 404] on input "5.1" at bounding box center [118, 405] width 145 height 28
type input "5"
click at [240, 429] on button "Save" at bounding box center [327, 442] width 174 height 26
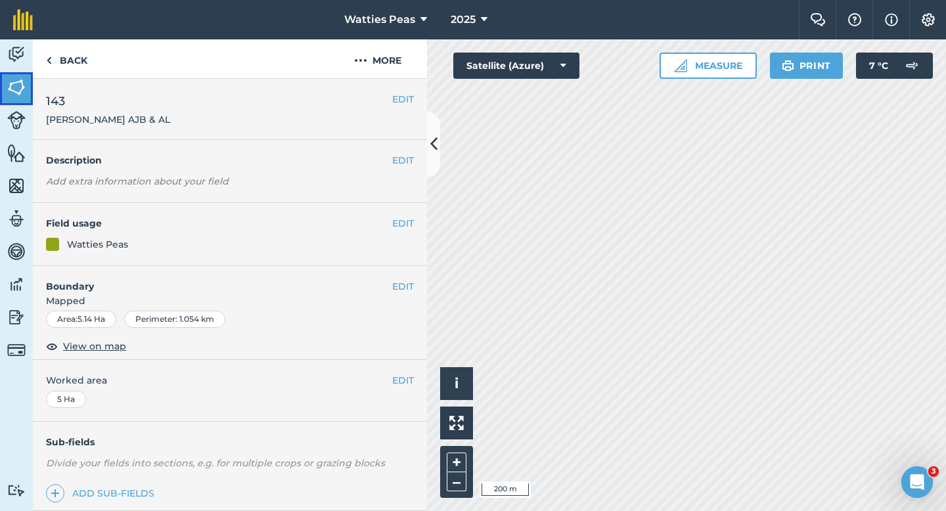
click at [7, 81] on img at bounding box center [16, 87] width 18 height 20
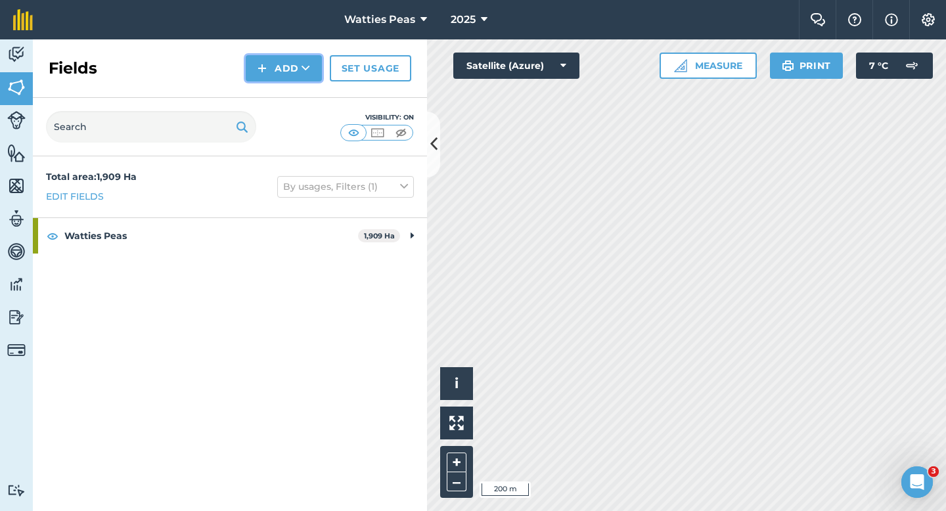
click at [271, 60] on button "Add" at bounding box center [284, 68] width 76 height 26
click at [271, 97] on link "Draw" at bounding box center [284, 97] width 72 height 29
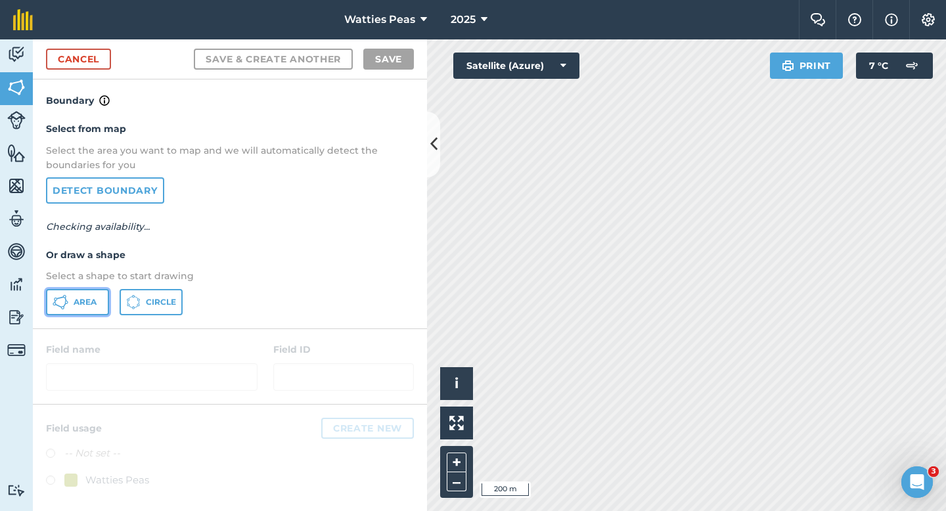
click at [71, 305] on button "Area" at bounding box center [77, 302] width 63 height 26
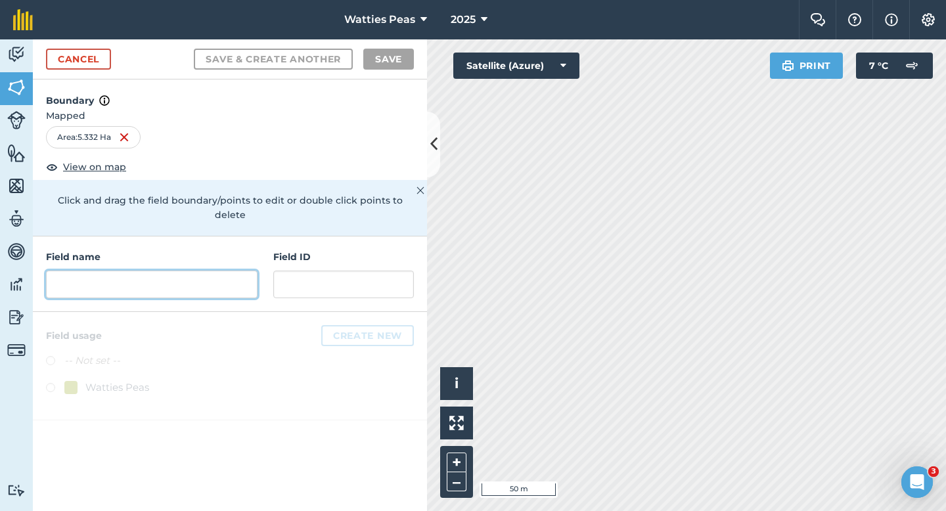
click at [206, 271] on input "text" at bounding box center [151, 285] width 211 height 28
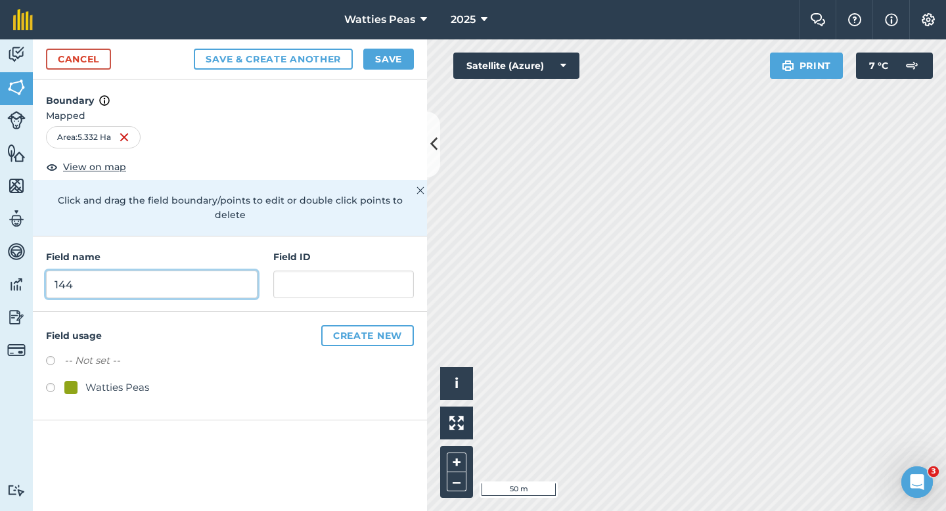
type input "144"
click at [263, 267] on div "Field name 144 Field ID" at bounding box center [230, 274] width 394 height 76
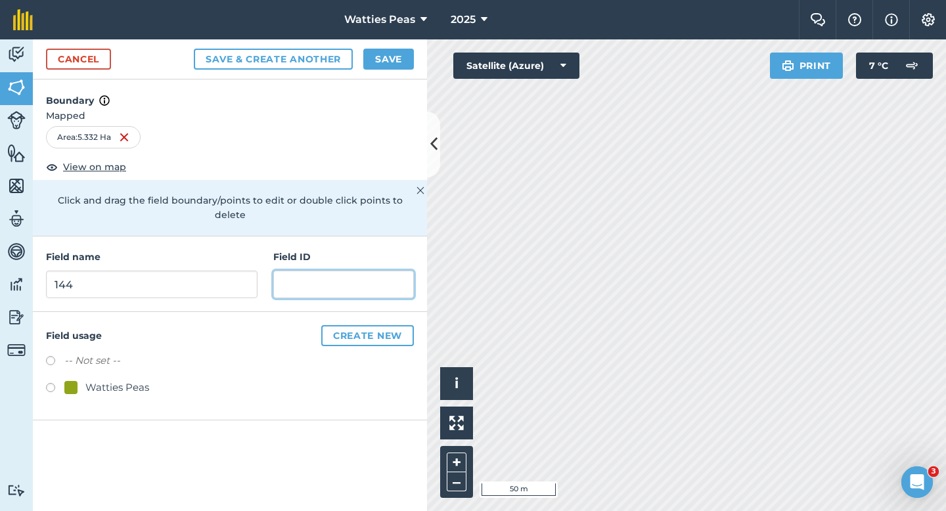
click at [286, 271] on input "text" at bounding box center [343, 285] width 141 height 28
type input "[PERSON_NAME] AJB & AL"
click at [47, 383] on label at bounding box center [55, 389] width 18 height 13
radio input "true"
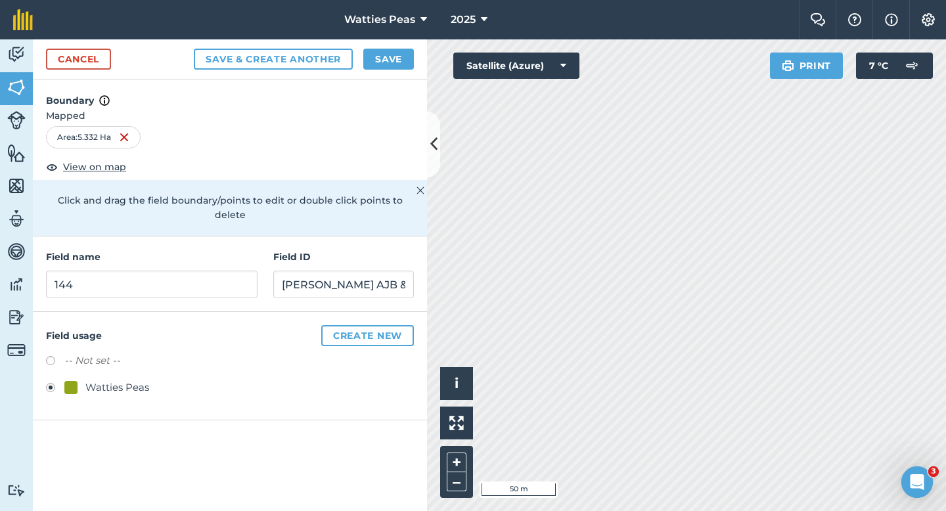
click at [389, 45] on div "Cancel Save & Create Another Save" at bounding box center [230, 59] width 394 height 40
click at [398, 68] on button "Save" at bounding box center [388, 59] width 51 height 21
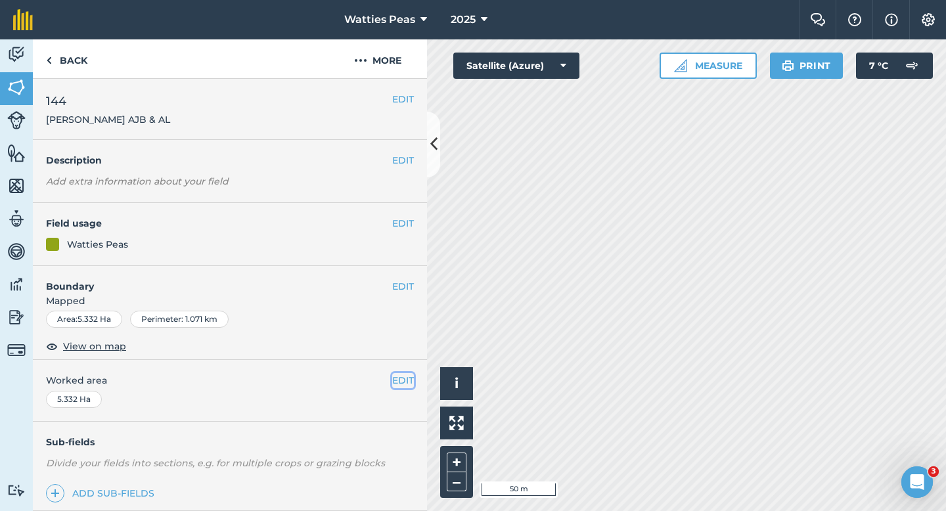
click at [399, 381] on button "EDIT" at bounding box center [403, 380] width 22 height 14
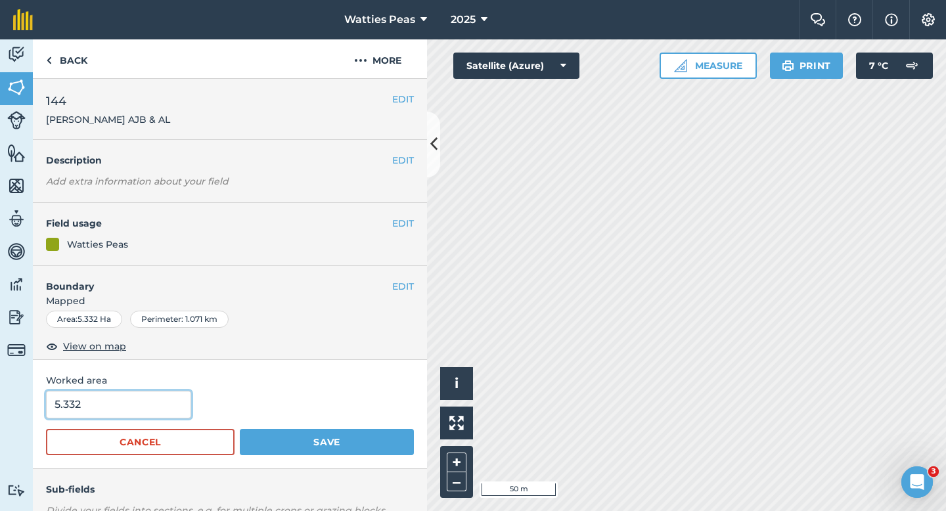
click at [63, 412] on input "5.332" at bounding box center [118, 405] width 145 height 28
type input "5"
click at [240, 429] on button "Save" at bounding box center [327, 442] width 174 height 26
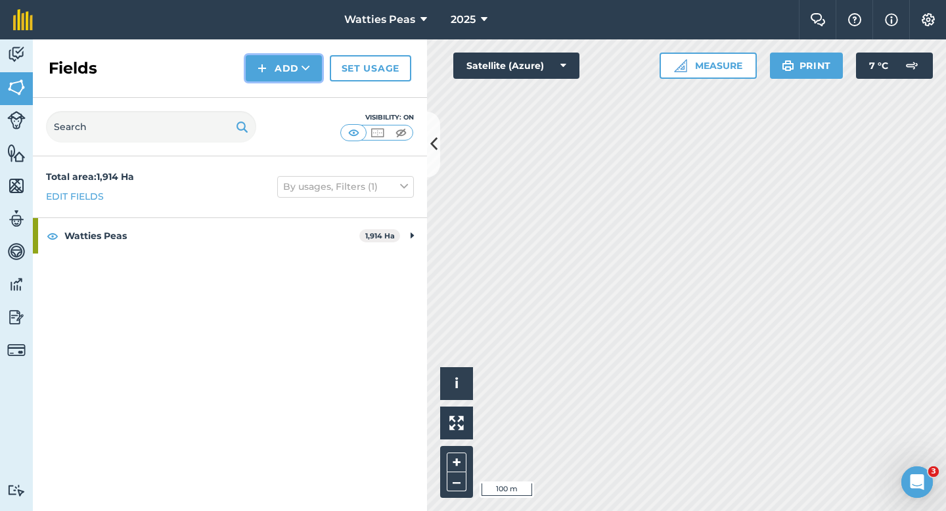
click at [261, 68] on img at bounding box center [261, 68] width 9 height 16
click at [262, 87] on link "Draw" at bounding box center [284, 97] width 72 height 29
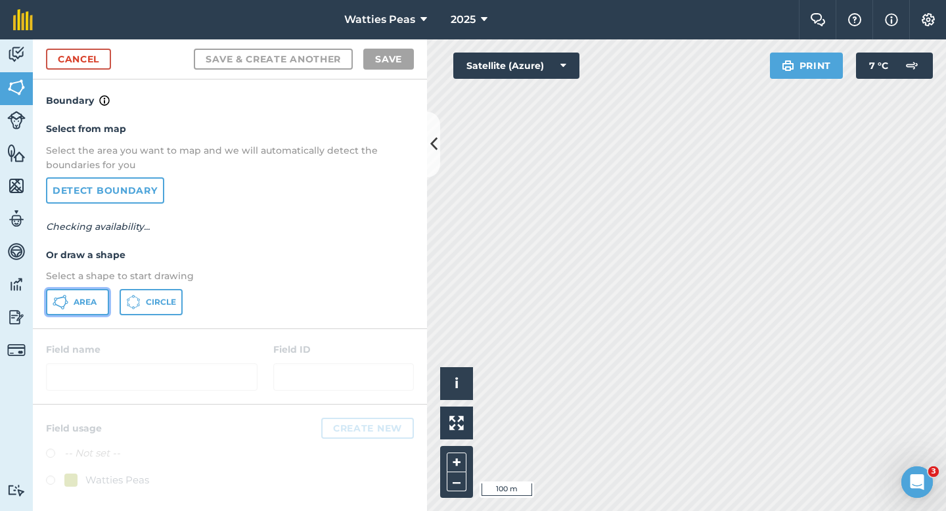
click at [85, 301] on span "Area" at bounding box center [85, 302] width 23 height 11
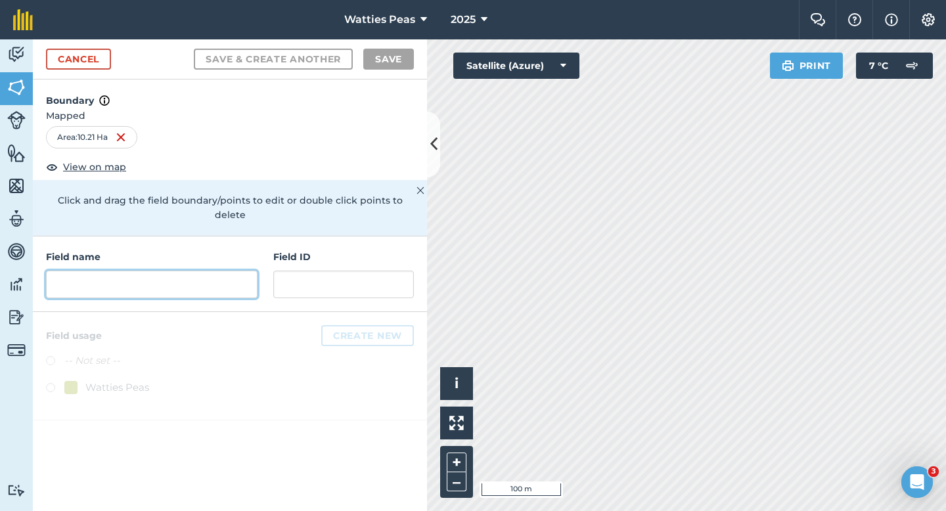
click at [160, 271] on input "text" at bounding box center [151, 285] width 211 height 28
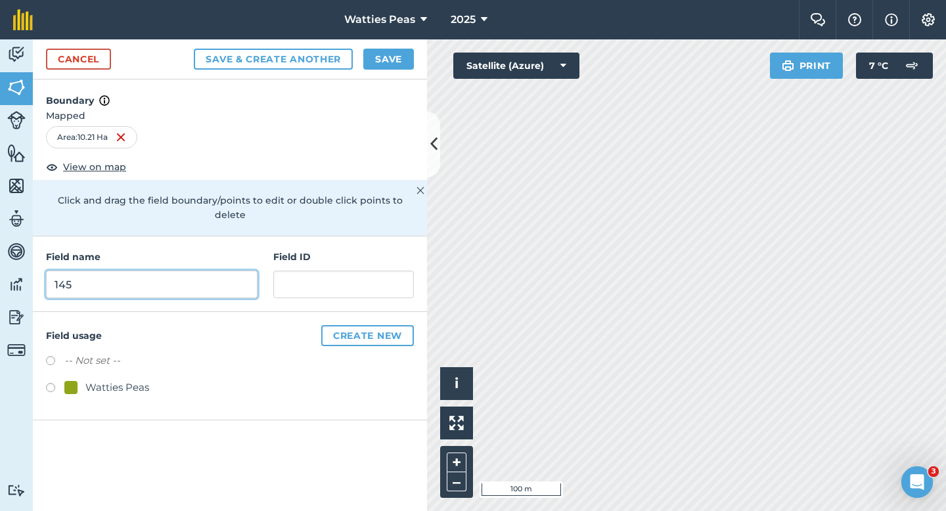
type input "145"
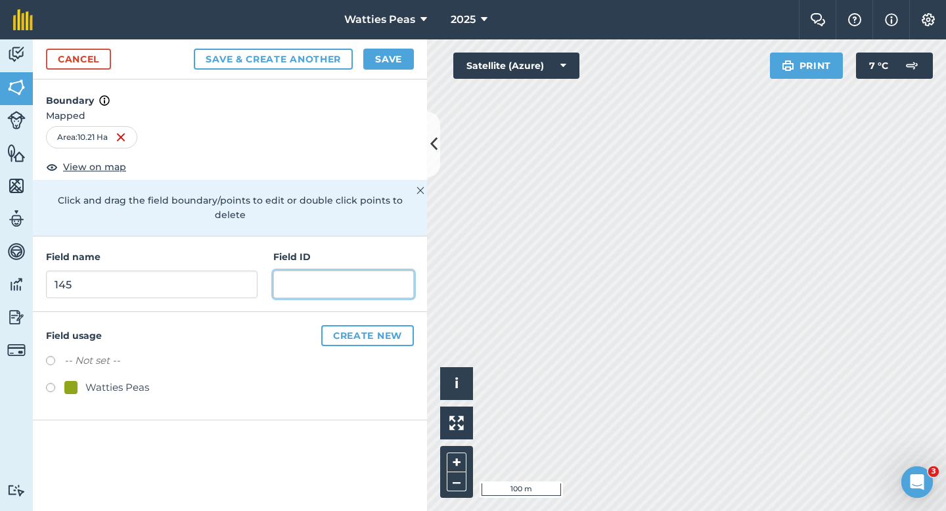
click at [287, 271] on input "text" at bounding box center [343, 285] width 141 height 28
type input "[PERSON_NAME] AJB ^ A"
type input "[PERSON_NAME] AJB & AL"
click at [151, 380] on div "Watties Peas" at bounding box center [230, 389] width 368 height 19
click at [129, 361] on div "-- Not set -- Watties Peas" at bounding box center [230, 376] width 368 height 46
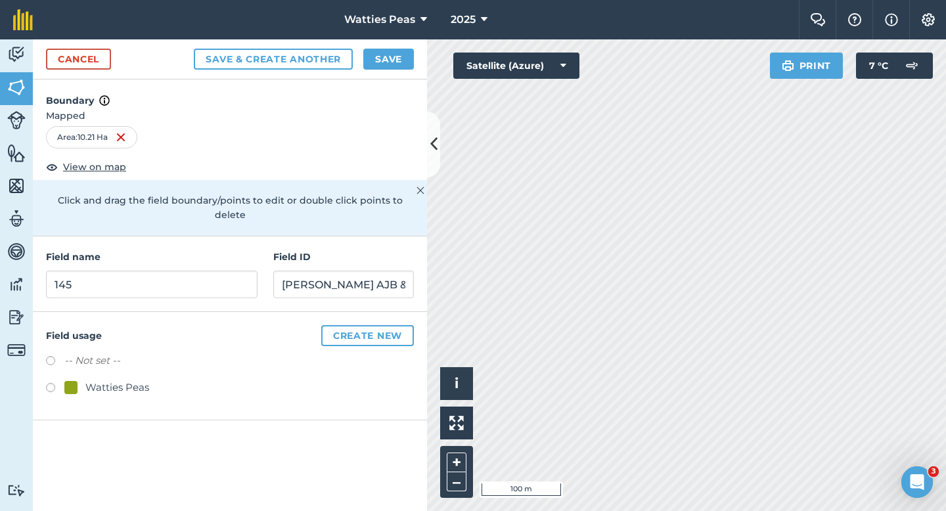
click at [126, 380] on div "Watties Peas" at bounding box center [117, 388] width 64 height 16
radio input "true"
click at [395, 55] on button "Save" at bounding box center [388, 59] width 51 height 21
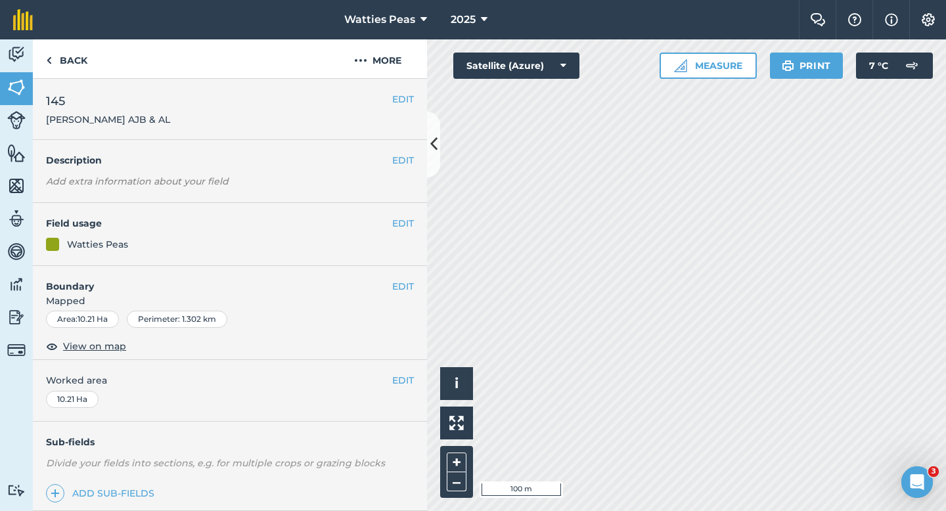
click at [412, 372] on div "EDIT Worked area 10.21 Ha" at bounding box center [230, 390] width 394 height 61
click at [407, 374] on button "EDIT" at bounding box center [403, 380] width 22 height 14
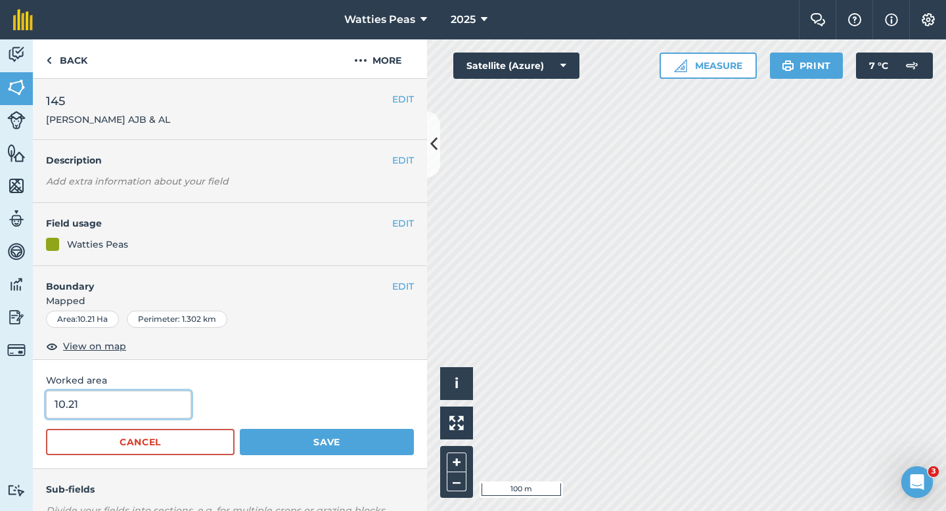
click at [91, 401] on input "10.21" at bounding box center [118, 405] width 145 height 28
type input "10.2"
click at [240, 429] on button "Save" at bounding box center [327, 442] width 174 height 26
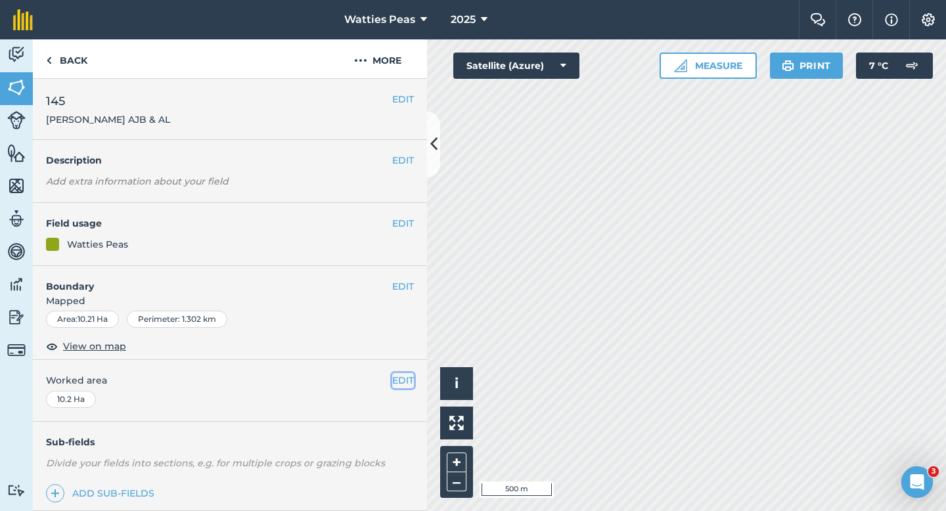
click at [410, 384] on button "EDIT" at bounding box center [403, 380] width 22 height 14
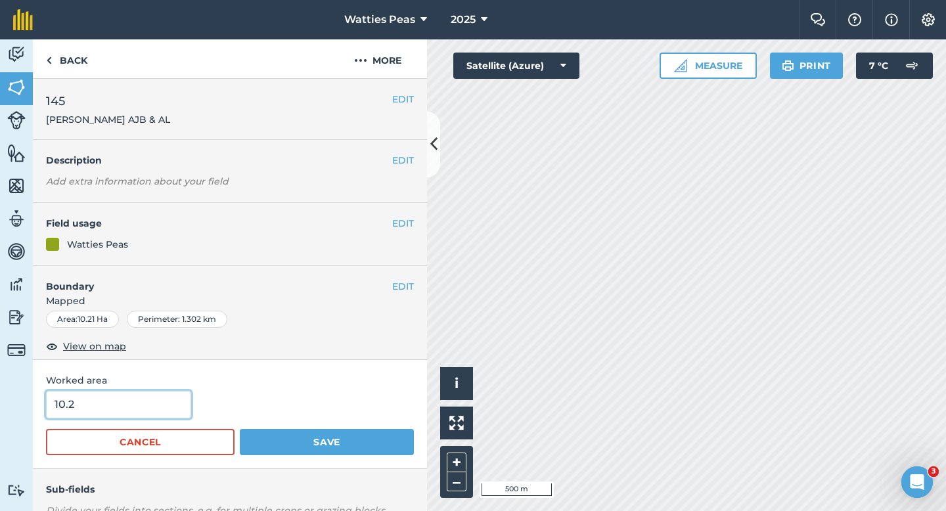
click at [127, 405] on input "10.2" at bounding box center [118, 405] width 145 height 28
type input "10"
click at [240, 429] on button "Save" at bounding box center [327, 442] width 174 height 26
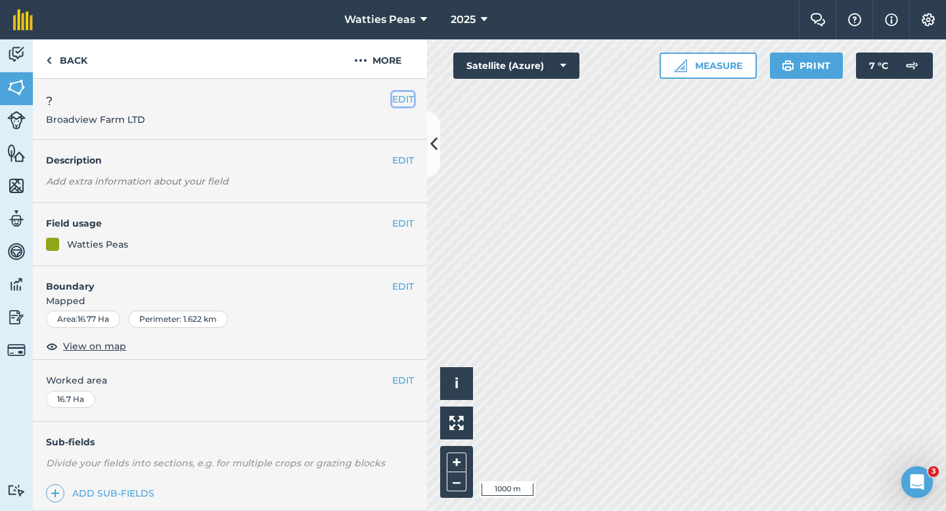
click at [413, 102] on button "EDIT" at bounding box center [403, 99] width 22 height 14
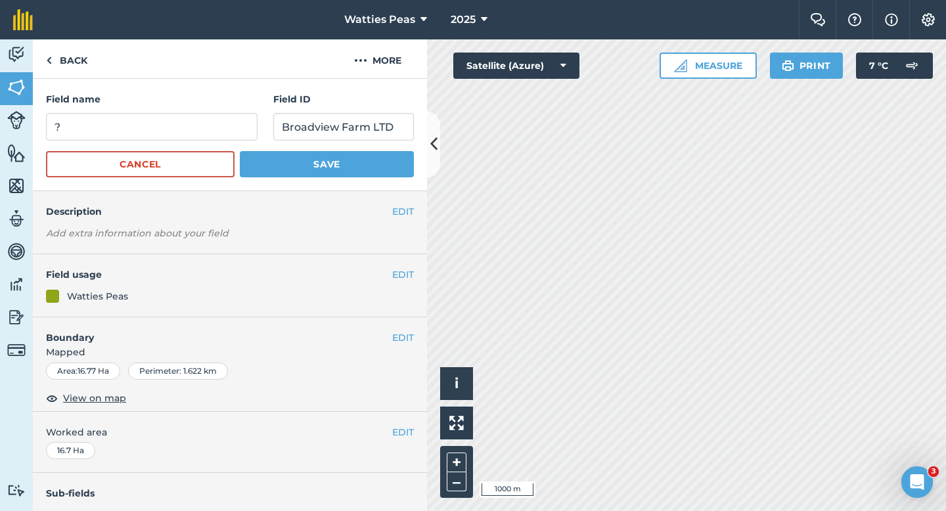
click at [227, 143] on form "Field name ? Field ID Broadview Farm LTD Cancel Save" at bounding box center [230, 134] width 368 height 85
click at [227, 127] on input "?" at bounding box center [151, 127] width 211 height 28
type input "146"
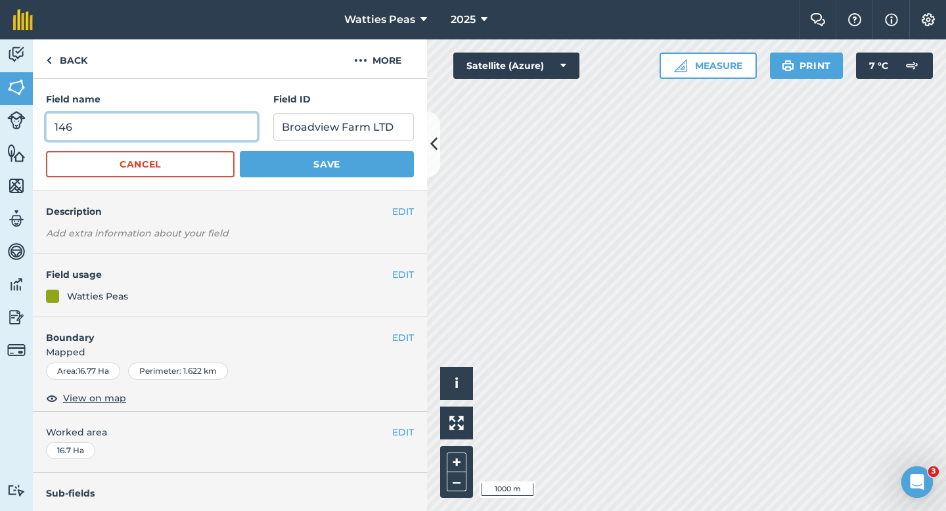
click at [240, 151] on button "Save" at bounding box center [327, 164] width 174 height 26
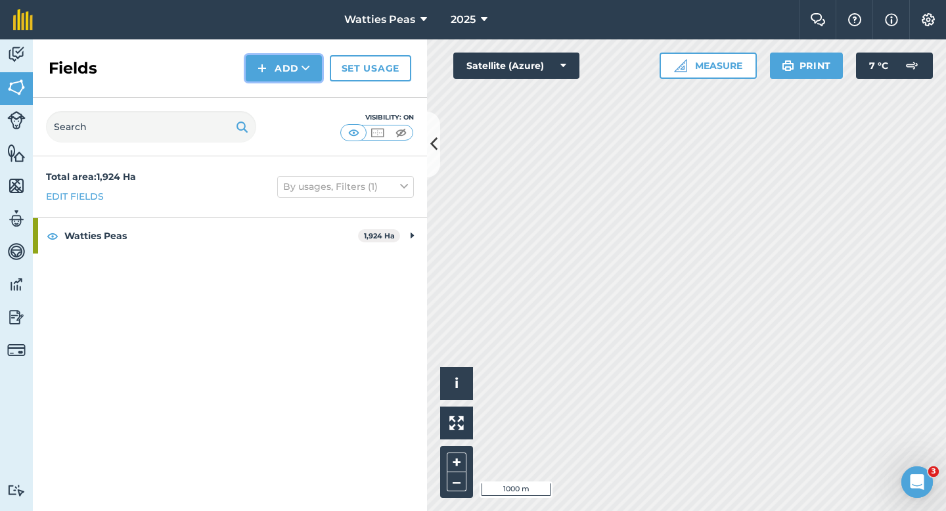
click at [294, 77] on button "Add" at bounding box center [284, 68] width 76 height 26
click at [258, 81] on button "Add" at bounding box center [284, 68] width 76 height 26
click at [258, 89] on link "Draw" at bounding box center [284, 97] width 72 height 29
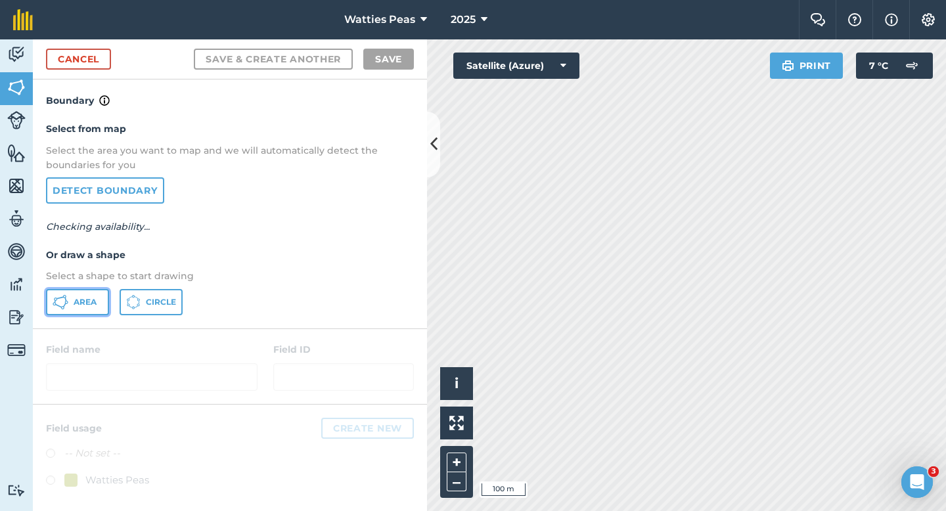
click at [92, 294] on button "Area" at bounding box center [77, 302] width 63 height 26
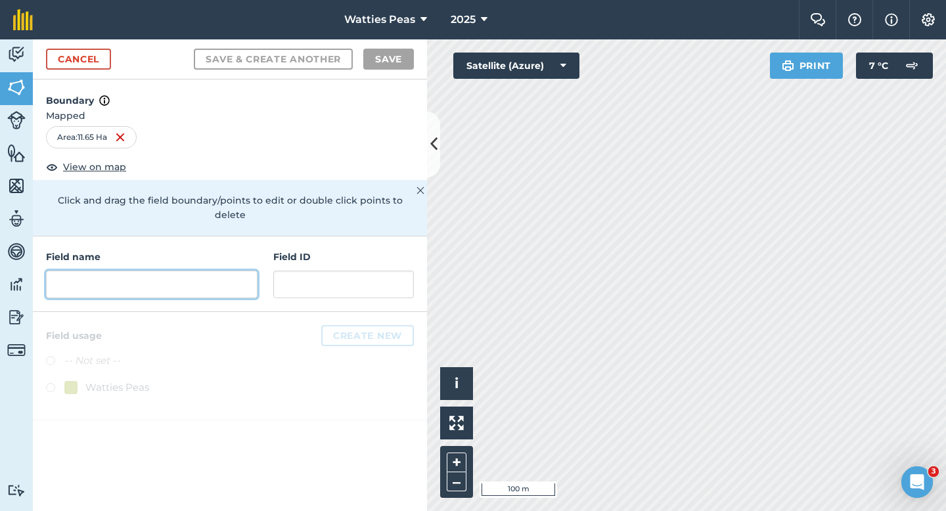
click at [202, 271] on input "text" at bounding box center [151, 285] width 211 height 28
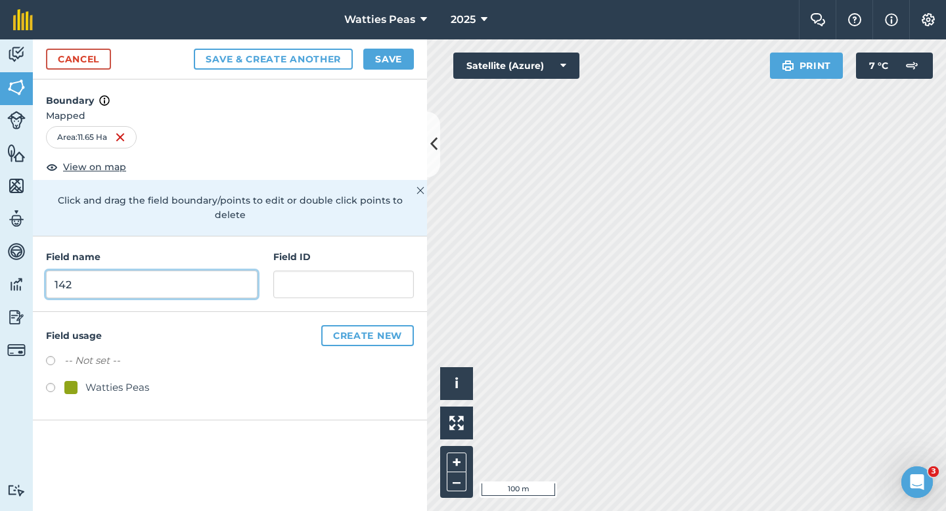
type input "142"
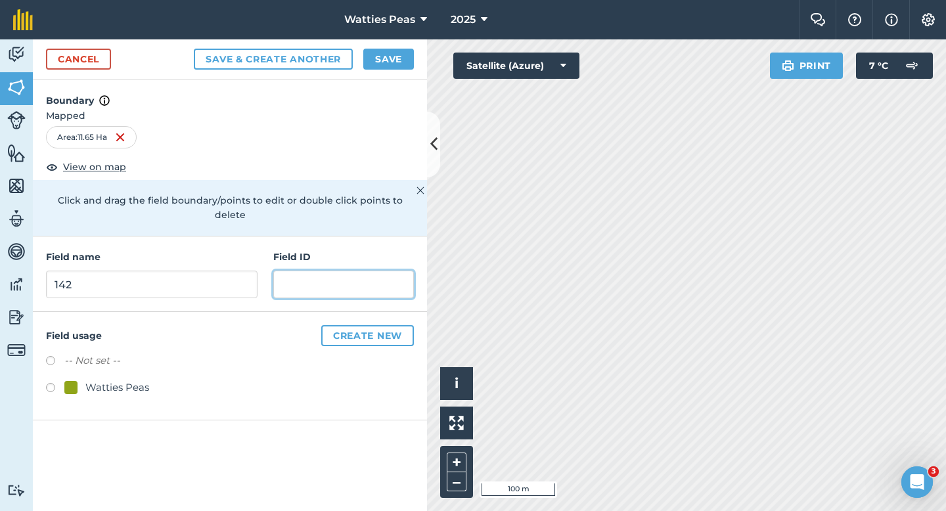
click at [344, 273] on input "text" at bounding box center [343, 285] width 141 height 28
type input "E"
type input "[PERSON_NAME]"
click at [131, 380] on div "Watties Peas" at bounding box center [117, 388] width 64 height 16
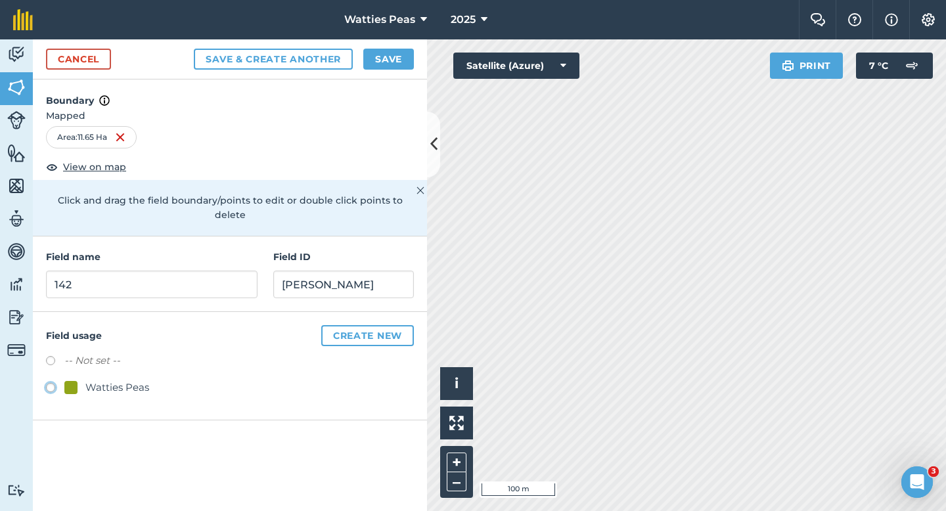
radio input "true"
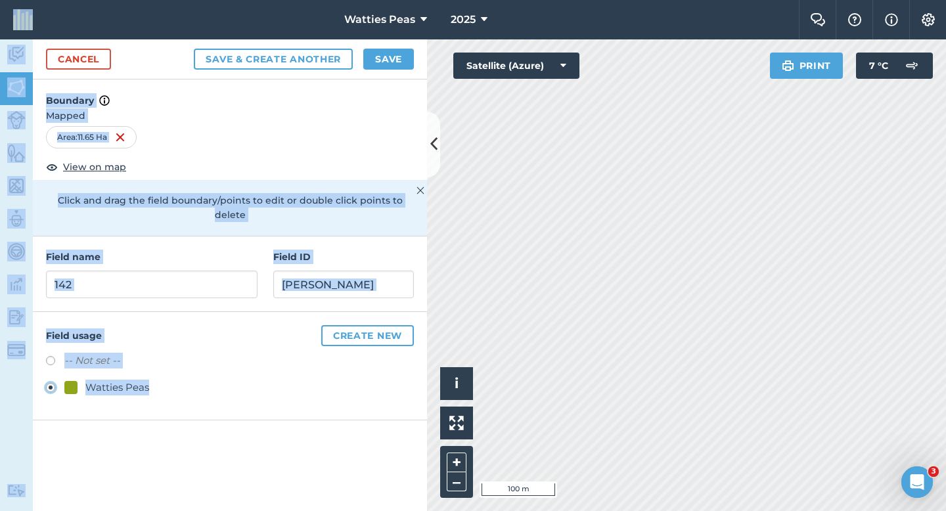
copy body "Watties Peas 2025 Farm Chat Help Info Settings Map printing is not available on…"
click at [312, 271] on input "[PERSON_NAME]" at bounding box center [343, 285] width 141 height 28
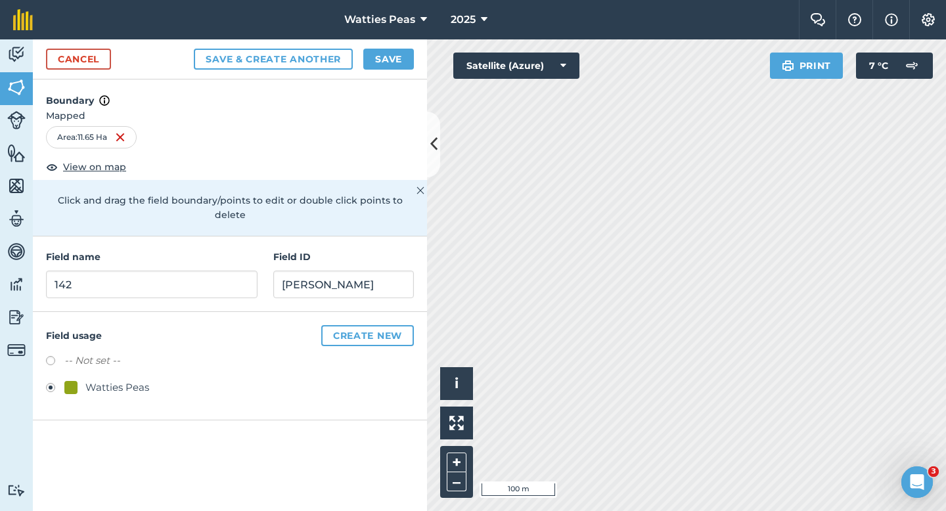
click at [343, 189] on div "Click and drag the field boundary/points to edit or double click points to dele…" at bounding box center [230, 208] width 394 height 56
click at [397, 53] on button "Save" at bounding box center [388, 59] width 51 height 21
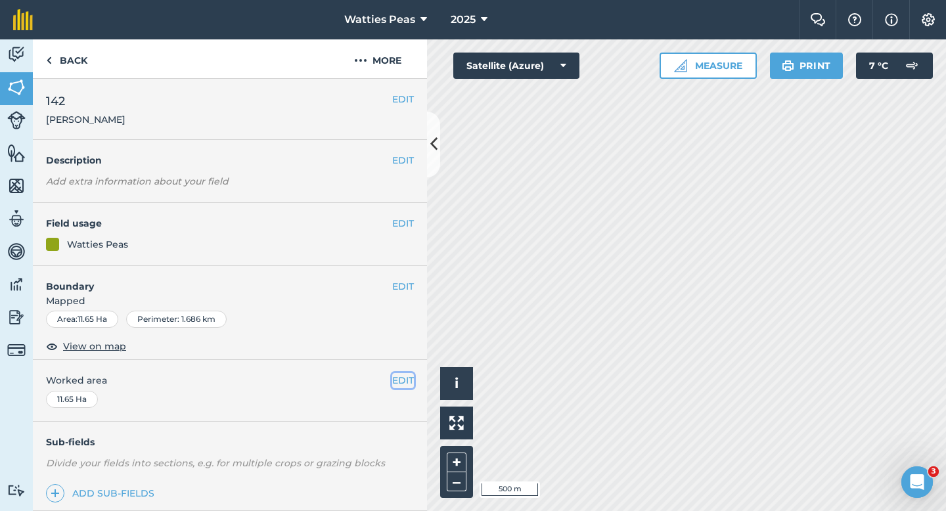
click at [405, 384] on button "EDIT" at bounding box center [403, 380] width 22 height 14
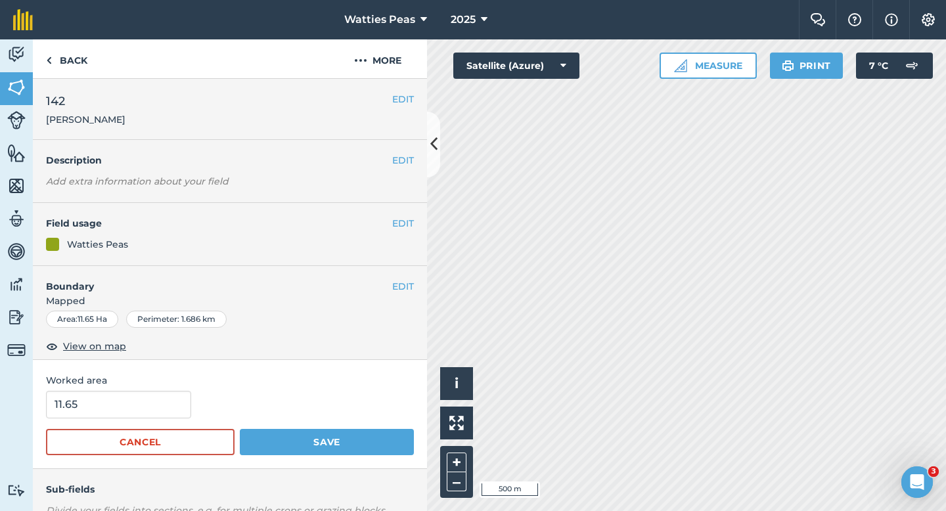
click at [129, 389] on div "Worked area 11.65 Cancel Save" at bounding box center [230, 414] width 394 height 108
click at [129, 411] on input "11.65" at bounding box center [118, 405] width 145 height 28
type input "11.7"
click at [240, 429] on button "Save" at bounding box center [327, 442] width 174 height 26
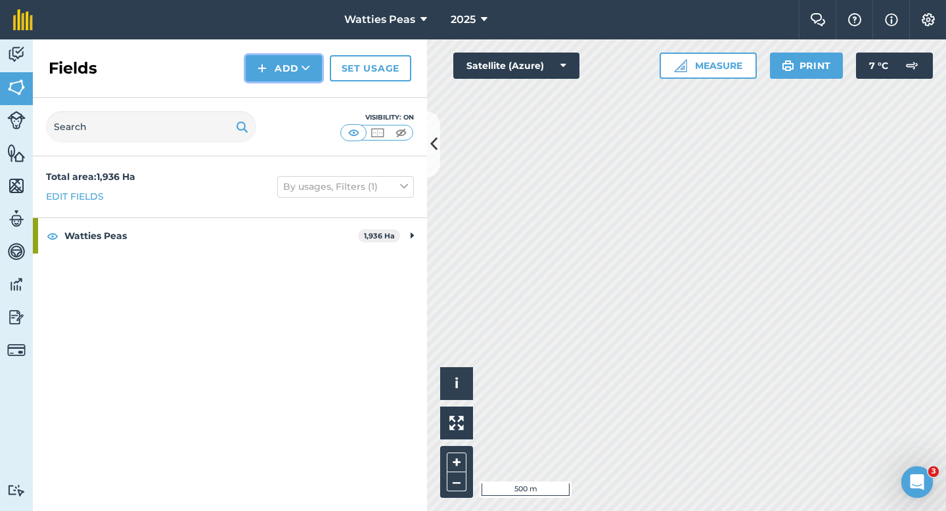
click at [278, 66] on button "Add" at bounding box center [284, 68] width 76 height 26
click at [278, 100] on link "Draw" at bounding box center [284, 97] width 72 height 29
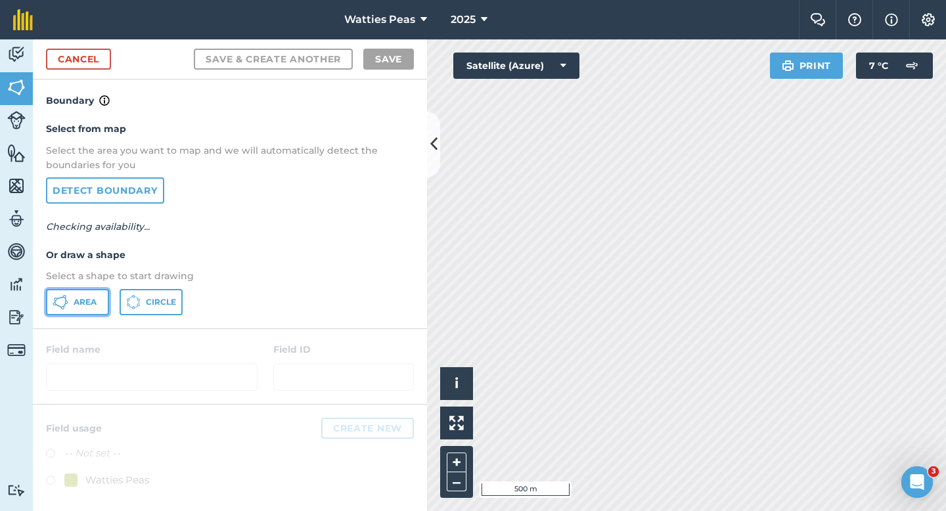
click at [74, 302] on span "Area" at bounding box center [85, 302] width 23 height 11
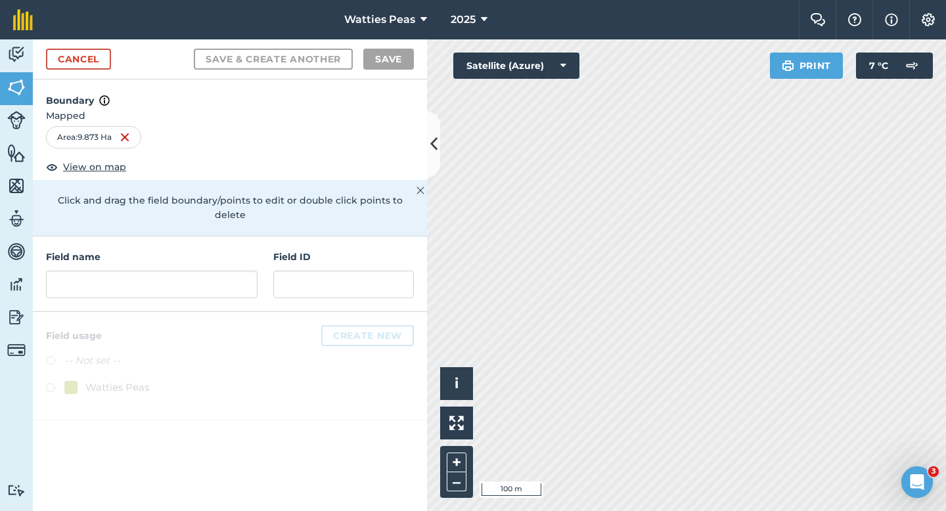
click at [195, 286] on div "Field name Field ID" at bounding box center [230, 274] width 394 height 76
click at [195, 274] on input "text" at bounding box center [151, 285] width 211 height 28
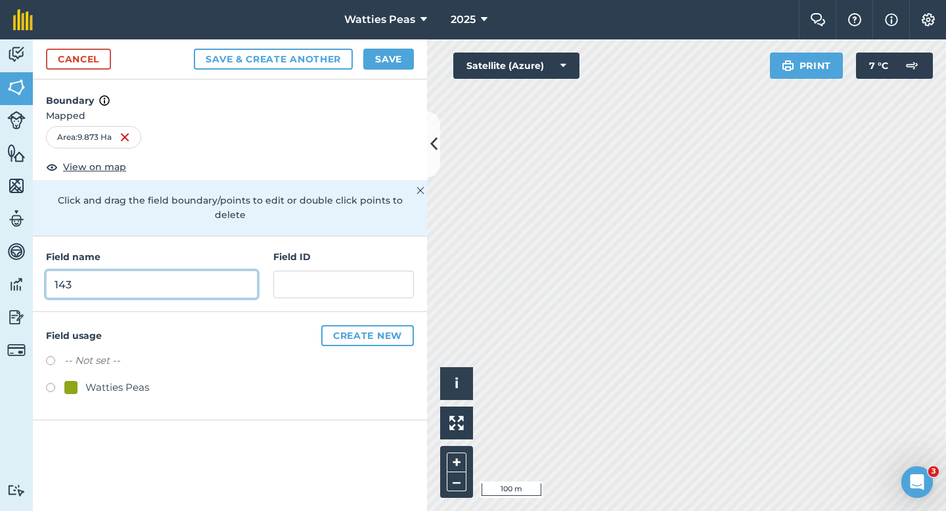
type input "143"
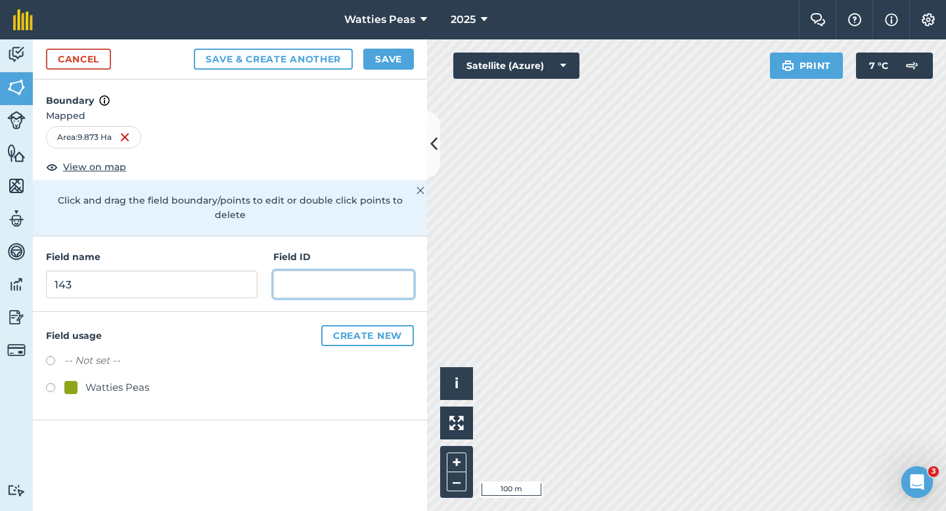
click at [300, 271] on input "text" at bounding box center [343, 285] width 141 height 28
paste input "[PERSON_NAME]"
type input "[PERSON_NAME]"
click at [108, 380] on div "Watties Peas" at bounding box center [117, 388] width 64 height 16
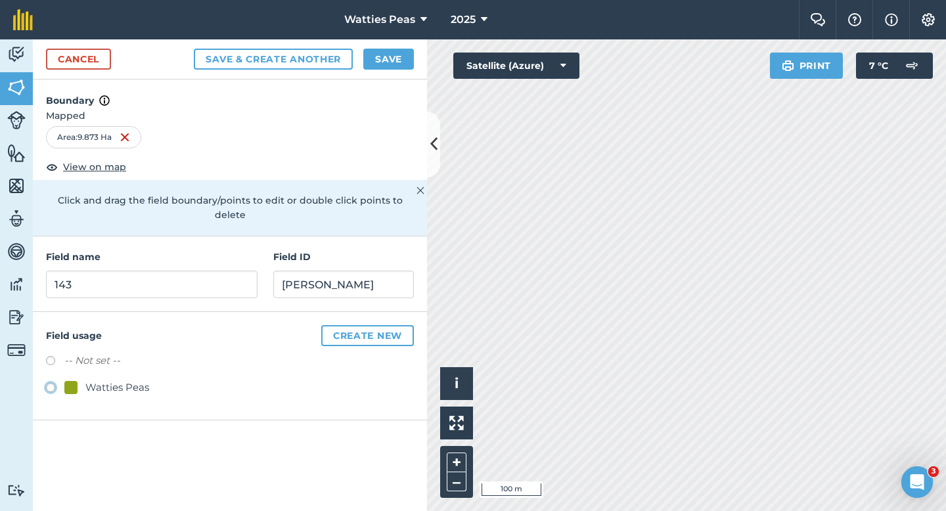
radio input "true"
click at [377, 55] on button "Save" at bounding box center [388, 59] width 51 height 21
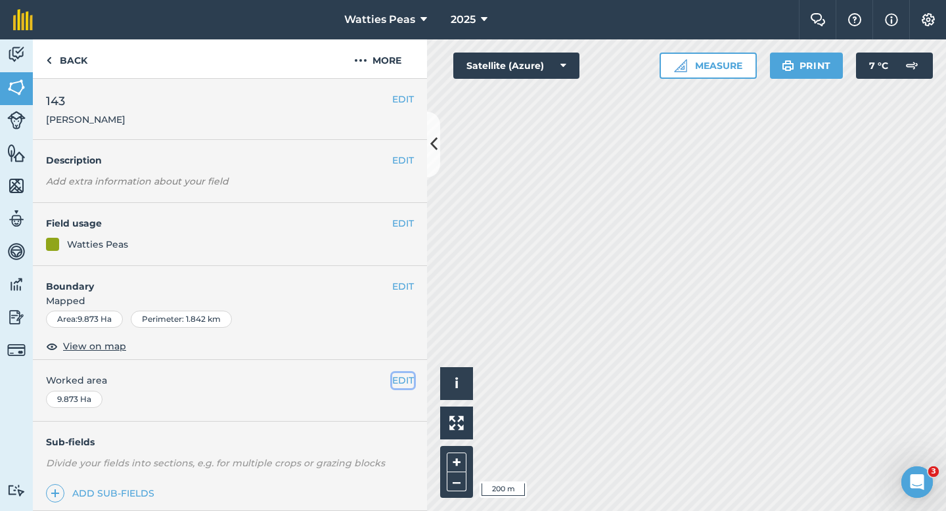
click at [395, 377] on button "EDIT" at bounding box center [403, 380] width 22 height 14
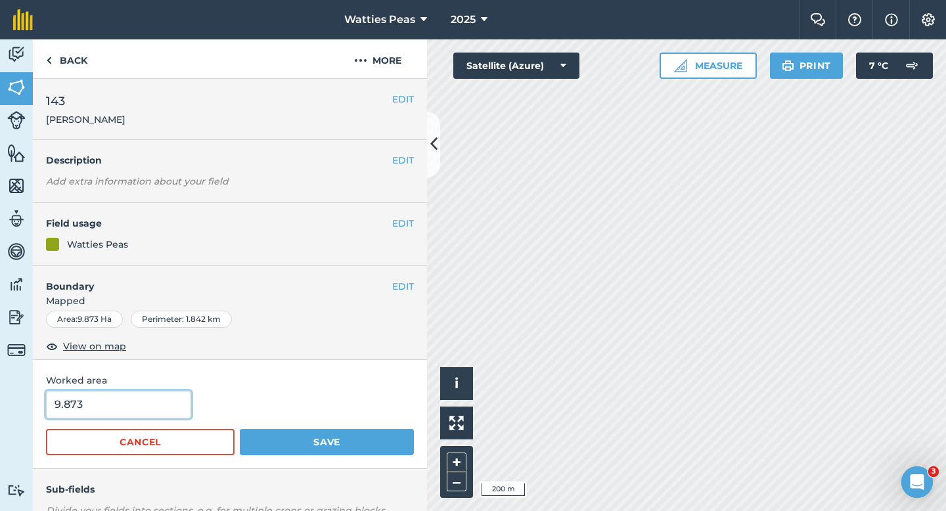
click at [128, 405] on input "9.873" at bounding box center [118, 405] width 145 height 28
type input "10"
click at [240, 429] on button "Save" at bounding box center [327, 442] width 174 height 26
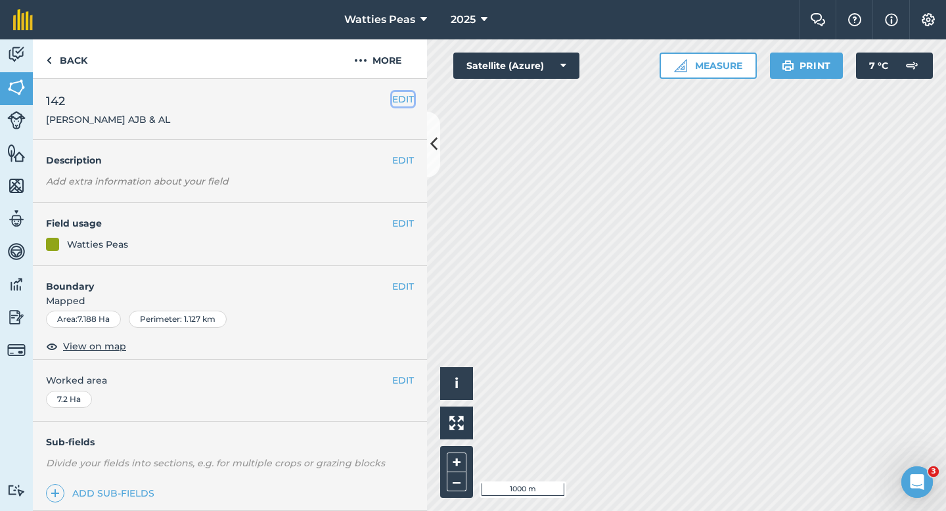
click at [407, 99] on button "EDIT" at bounding box center [403, 99] width 22 height 14
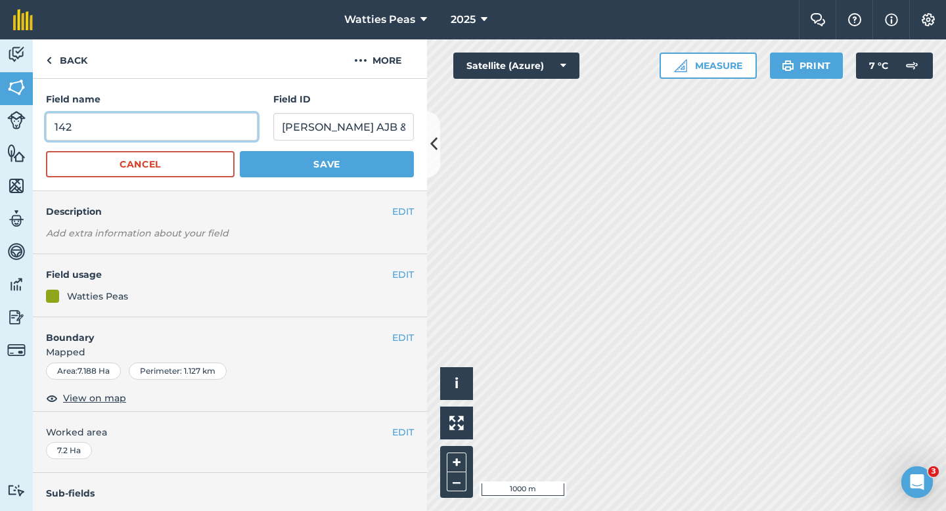
click at [219, 135] on input "142" at bounding box center [151, 127] width 211 height 28
type input "144"
click at [240, 151] on button "Save" at bounding box center [327, 164] width 174 height 26
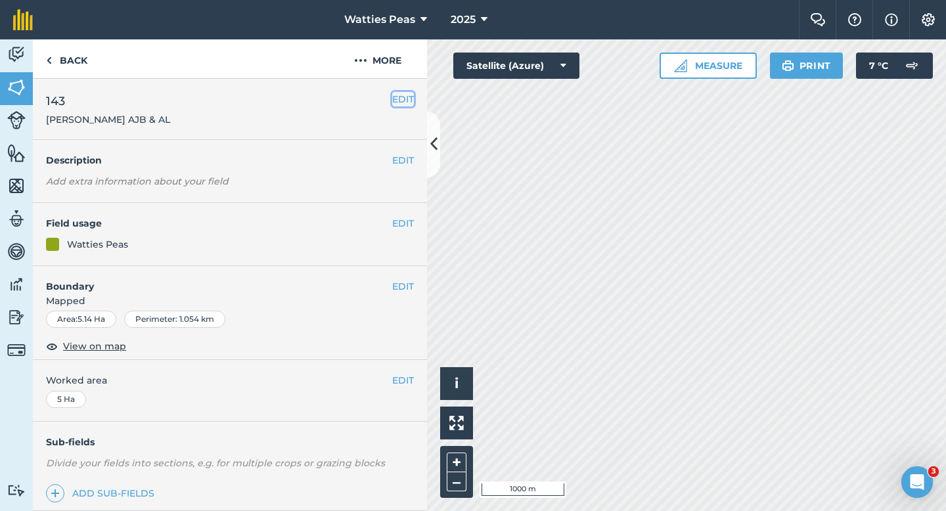
click at [405, 104] on button "EDIT" at bounding box center [403, 99] width 22 height 14
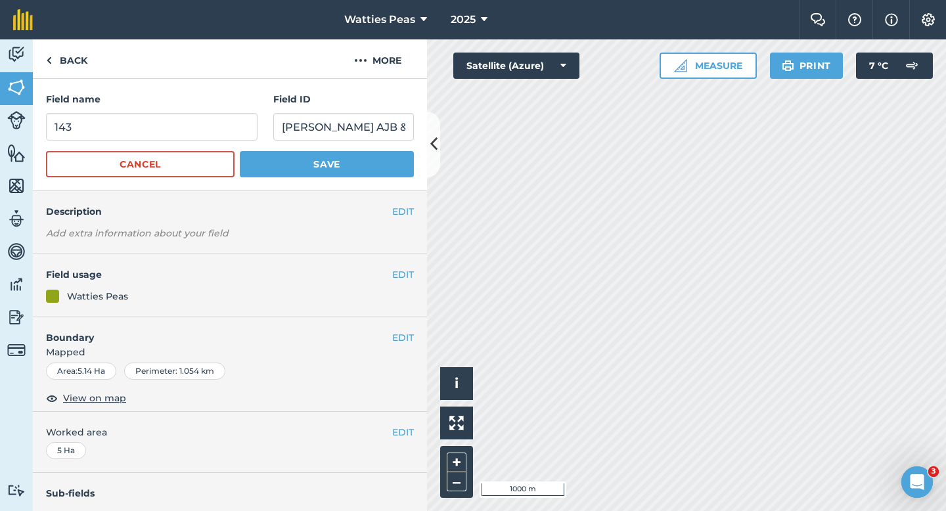
click at [200, 144] on form "Field name 143 Field ID [PERSON_NAME] AJB & AL Cancel Save" at bounding box center [230, 134] width 368 height 85
click at [200, 141] on form "Field name 143 Field ID [PERSON_NAME] AJB & AL Cancel Save" at bounding box center [230, 134] width 368 height 85
click at [200, 139] on input "143" at bounding box center [151, 127] width 211 height 28
type input "145"
click at [240, 151] on button "Save" at bounding box center [327, 164] width 174 height 26
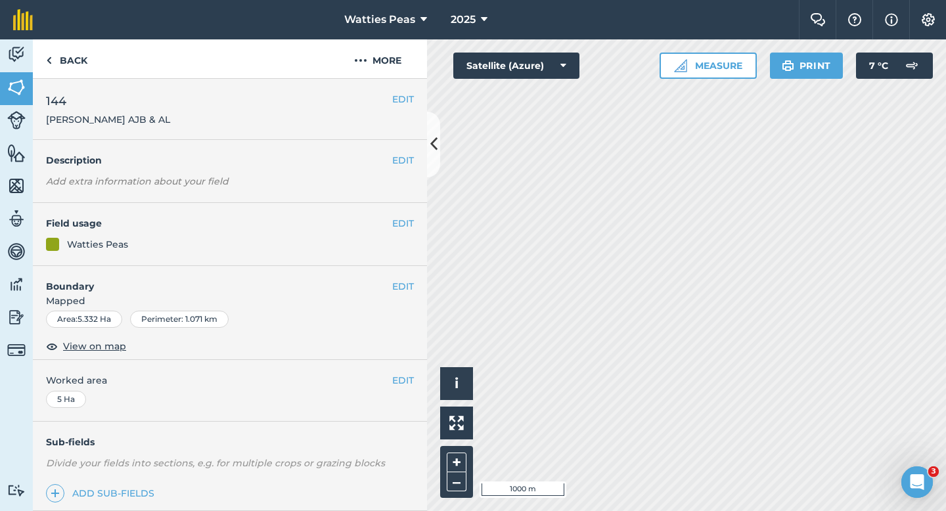
click at [403, 108] on div "EDIT 144 [PERSON_NAME] AJB & AL" at bounding box center [230, 109] width 394 height 61
click at [410, 100] on button "EDIT" at bounding box center [403, 99] width 22 height 14
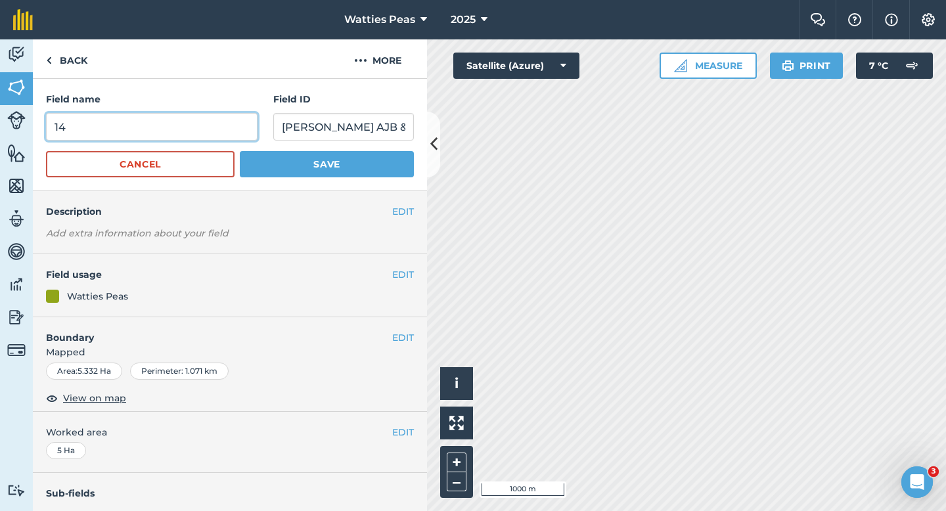
click at [198, 136] on input "14" at bounding box center [151, 127] width 211 height 28
type input "146"
click at [240, 151] on button "Save" at bounding box center [327, 164] width 174 height 26
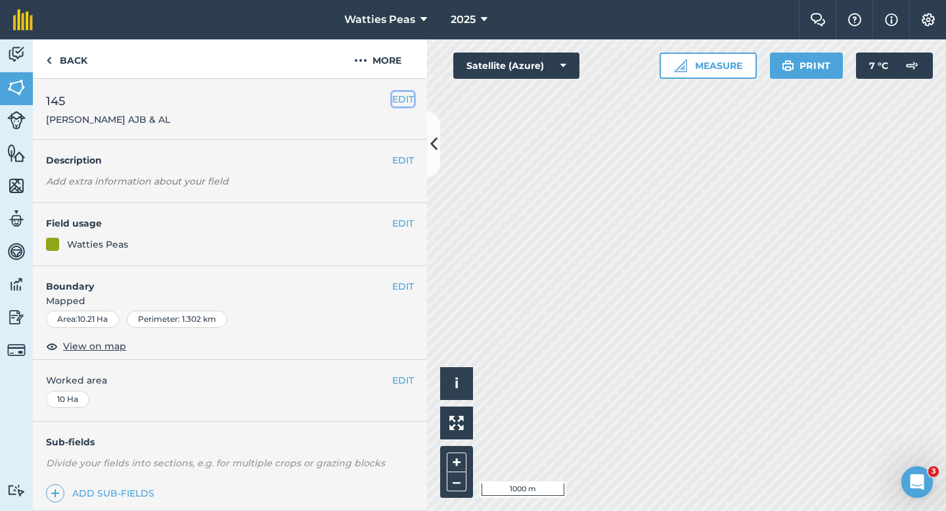
click at [399, 102] on button "EDIT" at bounding box center [403, 99] width 22 height 14
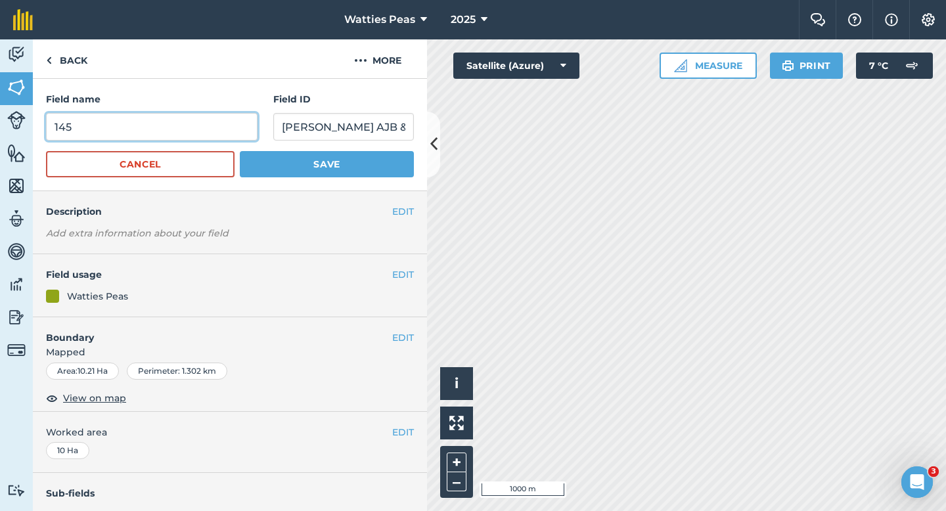
click at [197, 127] on input "145" at bounding box center [151, 127] width 211 height 28
type input "147"
click at [240, 151] on button "Save" at bounding box center [327, 164] width 174 height 26
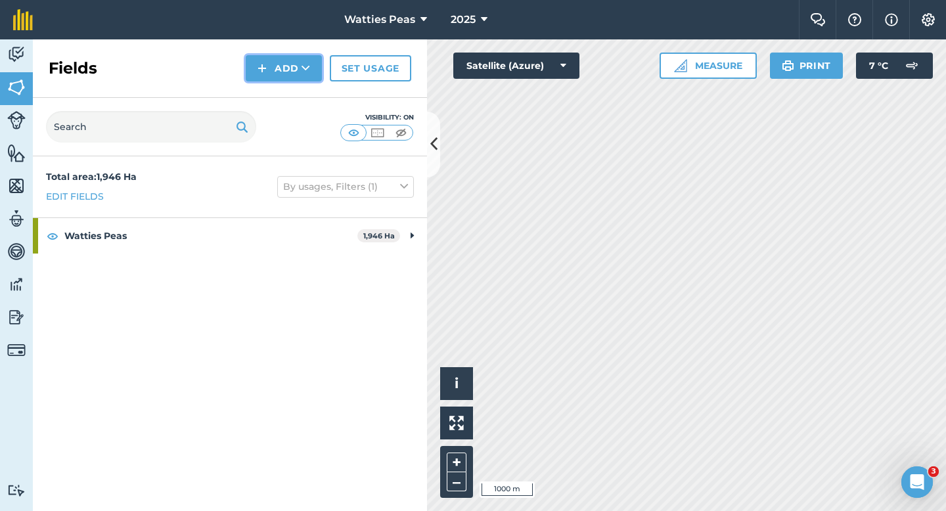
click at [295, 66] on button "Add" at bounding box center [284, 68] width 76 height 26
click at [295, 91] on link "Draw" at bounding box center [284, 97] width 72 height 29
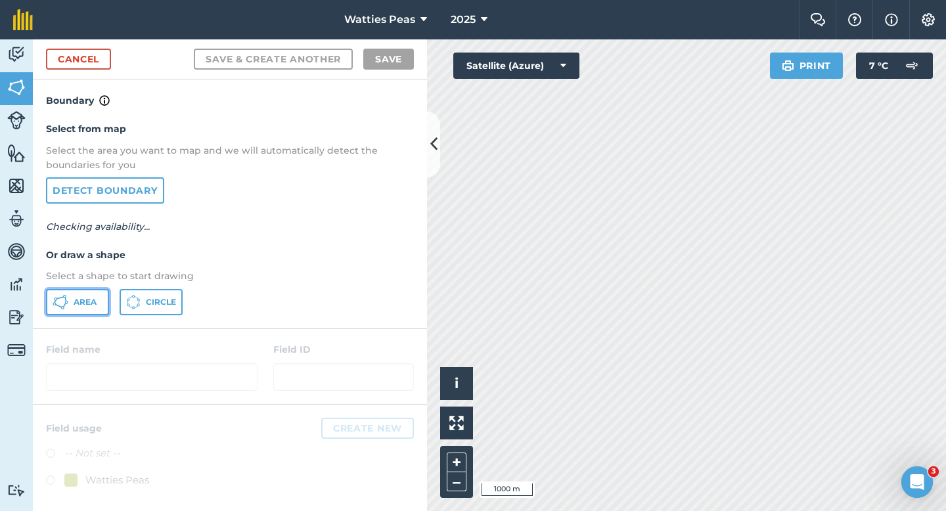
click at [91, 290] on button "Area" at bounding box center [77, 302] width 63 height 26
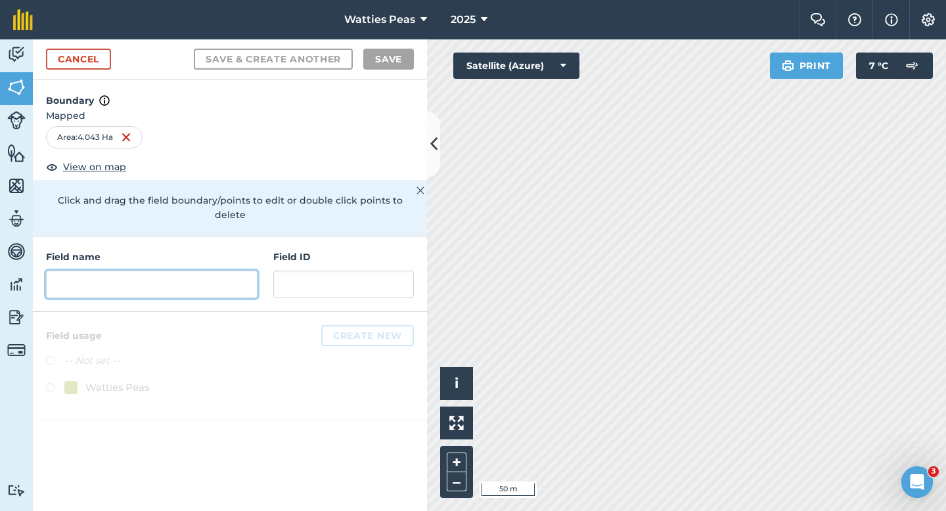
click at [206, 271] on input "text" at bounding box center [151, 285] width 211 height 28
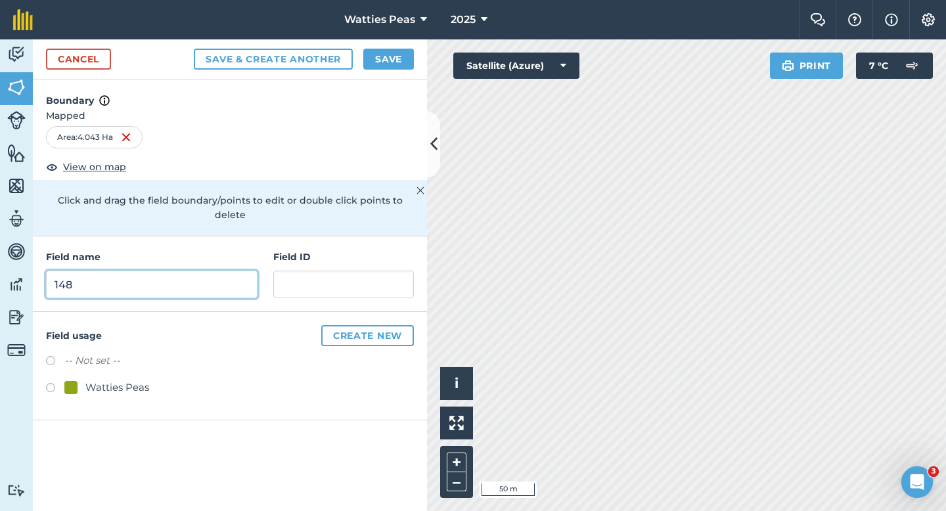
type input "148"
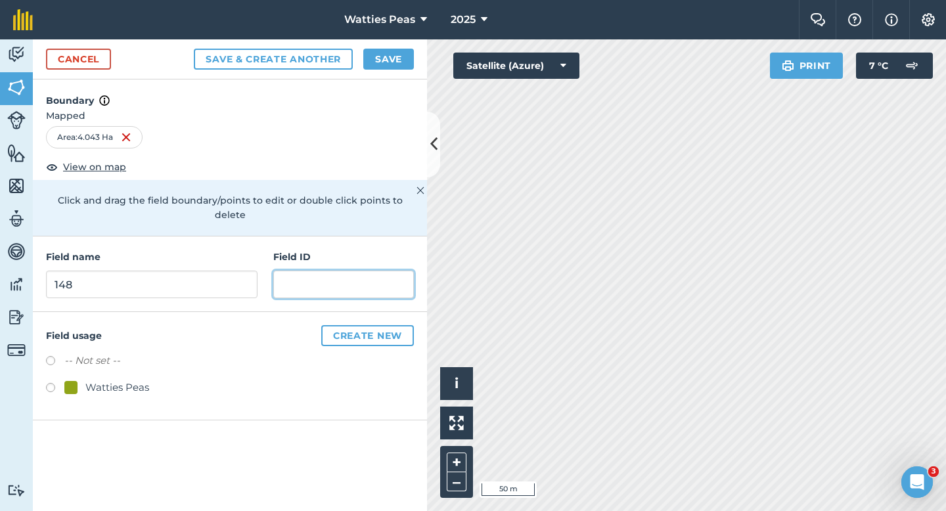
click at [330, 271] on input "text" at bounding box center [343, 285] width 141 height 28
type input "Tawahi Farming Partnership"
click at [30, 362] on link "Billing" at bounding box center [16, 351] width 33 height 33
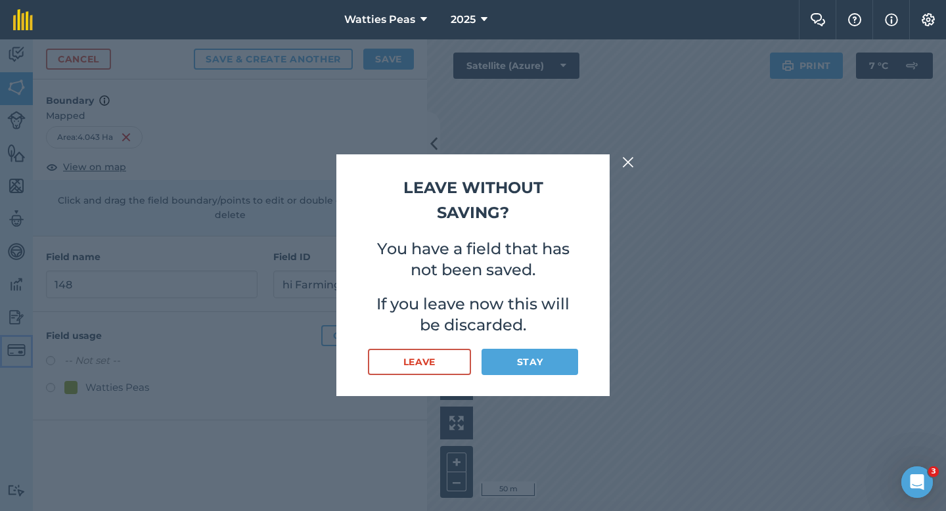
scroll to position [0, 0]
click at [56, 363] on div "Leave without saving? You have a field that has not been saved. If you leave no…" at bounding box center [473, 275] width 946 height 472
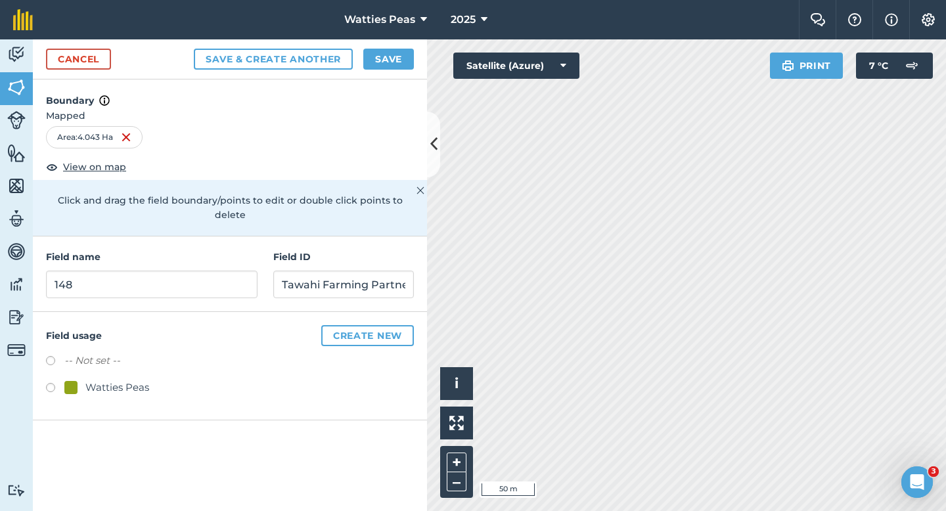
click at [113, 380] on div "Watties Peas" at bounding box center [117, 388] width 64 height 16
radio input "true"
click at [389, 60] on button "Save" at bounding box center [388, 59] width 51 height 21
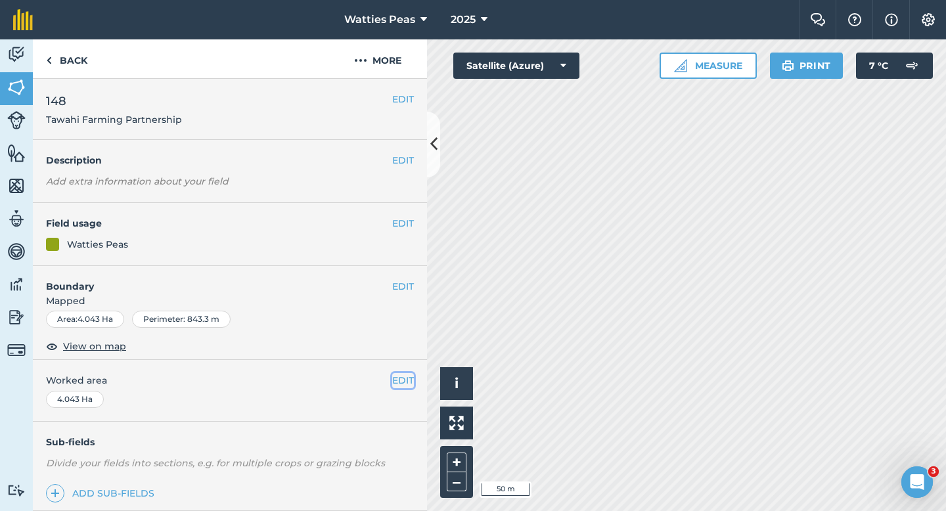
click at [393, 385] on button "EDIT" at bounding box center [403, 380] width 22 height 14
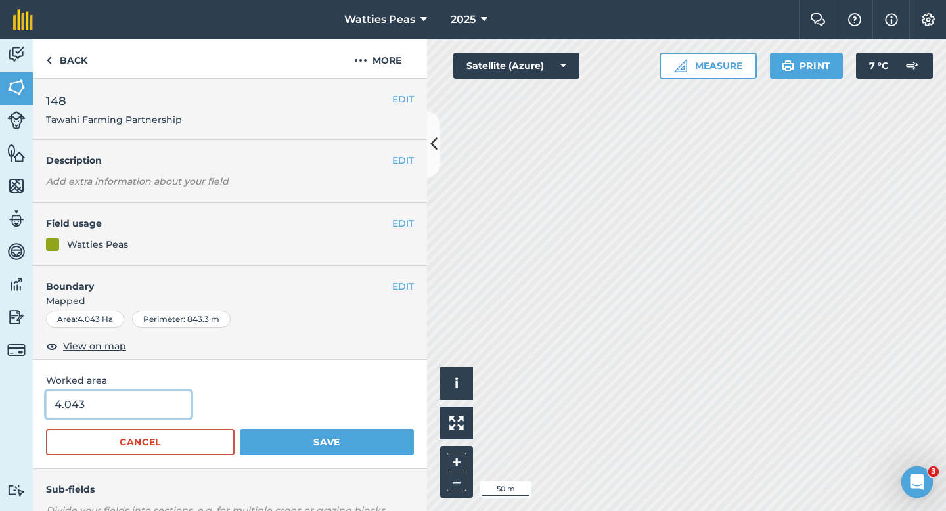
click at [110, 393] on input "4.043" at bounding box center [118, 405] width 145 height 28
type input "4"
click at [240, 429] on button "Save" at bounding box center [327, 442] width 174 height 26
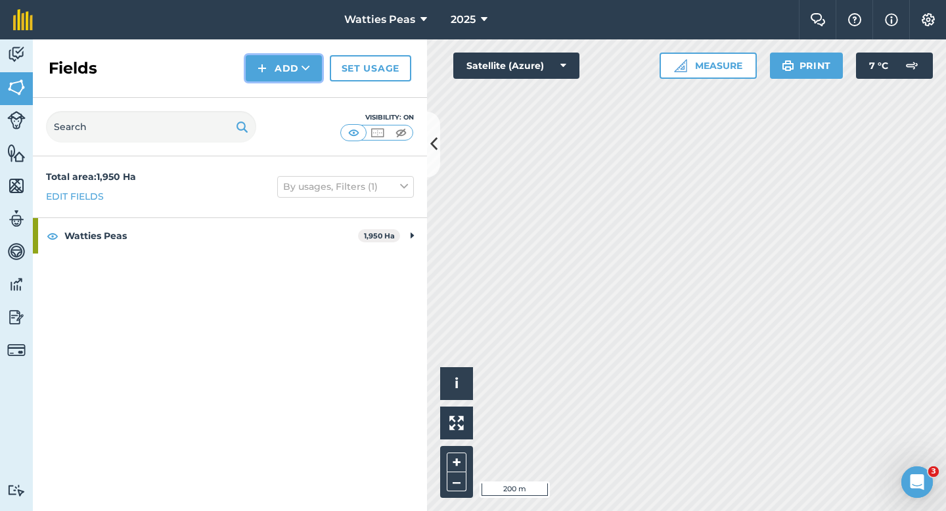
click at [268, 60] on button "Add" at bounding box center [284, 68] width 76 height 26
click at [280, 101] on link "Draw" at bounding box center [284, 97] width 72 height 29
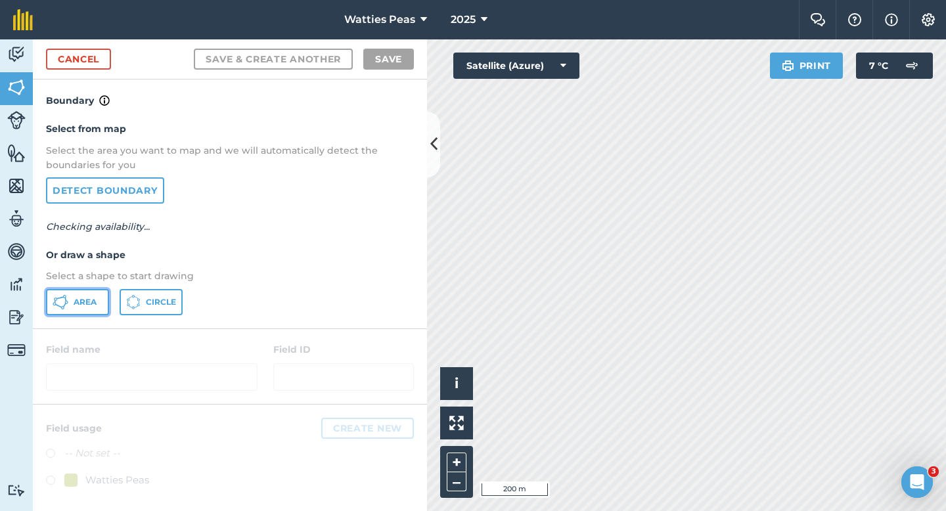
click at [87, 311] on button "Area" at bounding box center [77, 302] width 63 height 26
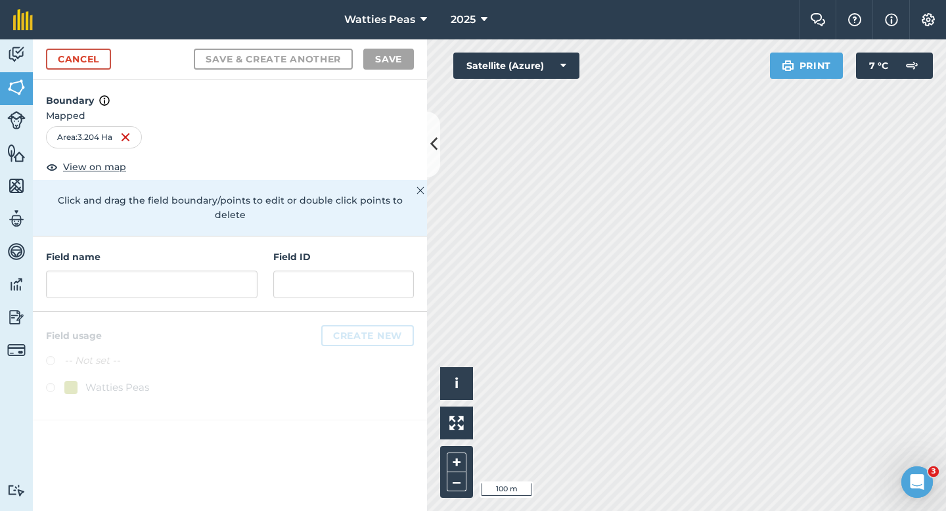
click at [246, 252] on div "Field name" at bounding box center [151, 274] width 211 height 49
click at [236, 281] on input "text" at bounding box center [151, 285] width 211 height 28
click at [225, 278] on input "text" at bounding box center [151, 285] width 211 height 28
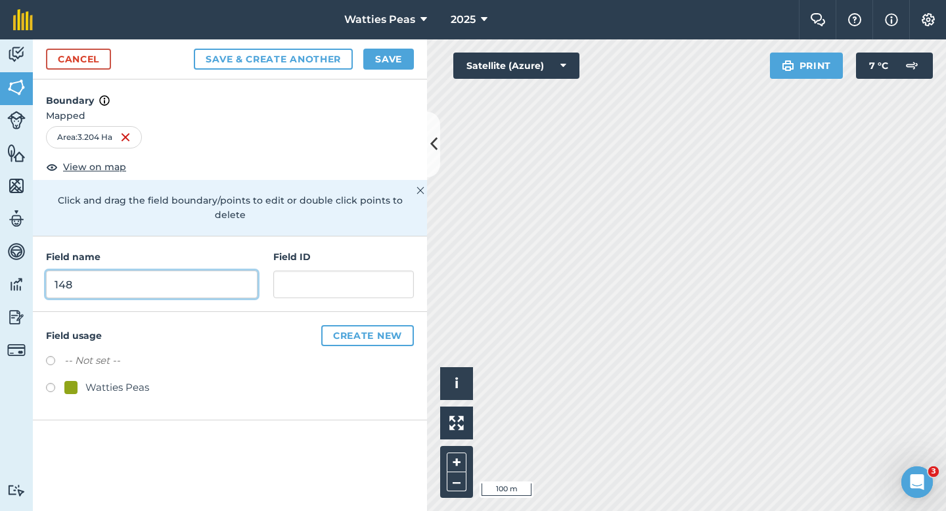
type input "148"
click at [126, 380] on div "Watties Peas" at bounding box center [117, 388] width 64 height 16
radio input "true"
click at [259, 261] on div "Field name 148 Field ID" at bounding box center [230, 274] width 394 height 76
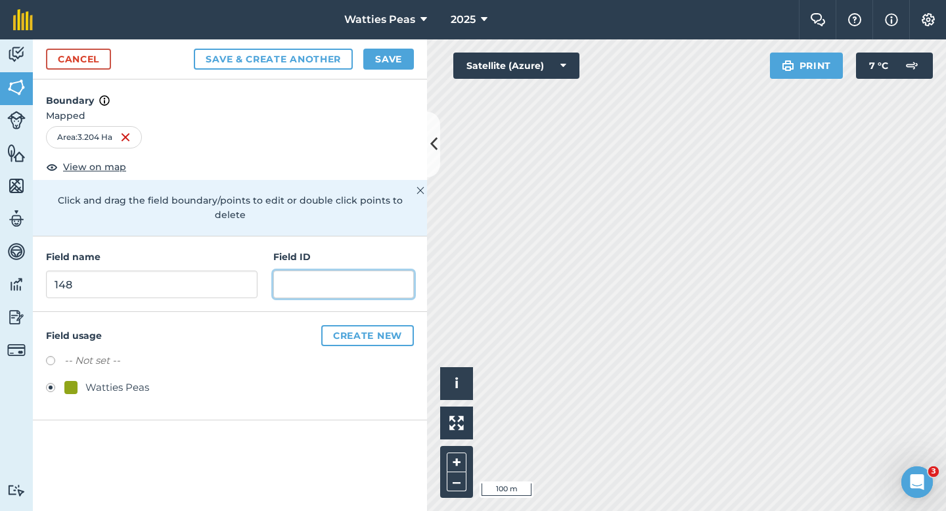
click at [301, 271] on input "text" at bounding box center [343, 285] width 141 height 28
type input "Tawahi Farming Partnership"
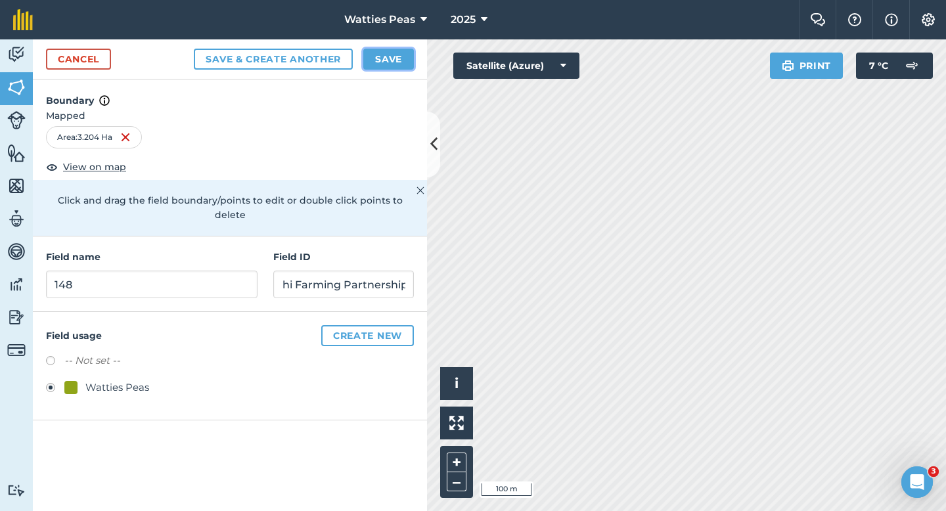
click at [389, 56] on button "Save" at bounding box center [388, 59] width 51 height 21
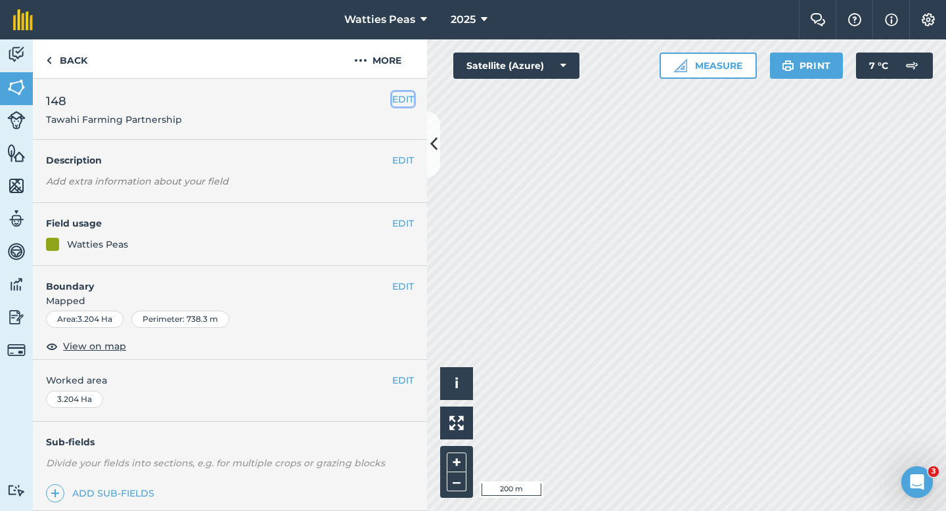
click at [395, 101] on button "EDIT" at bounding box center [403, 99] width 22 height 14
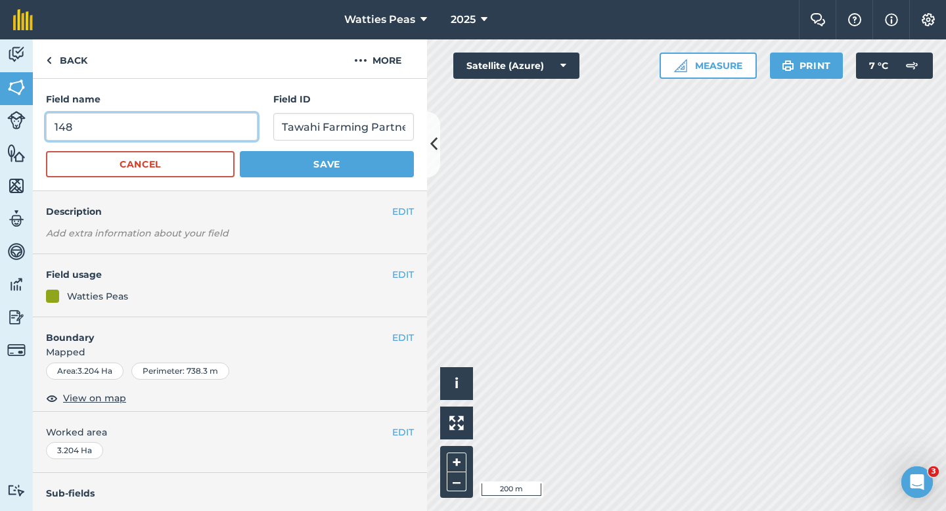
click at [177, 125] on input "148" at bounding box center [151, 127] width 211 height 28
type input "149"
click at [240, 151] on button "Save" at bounding box center [327, 164] width 174 height 26
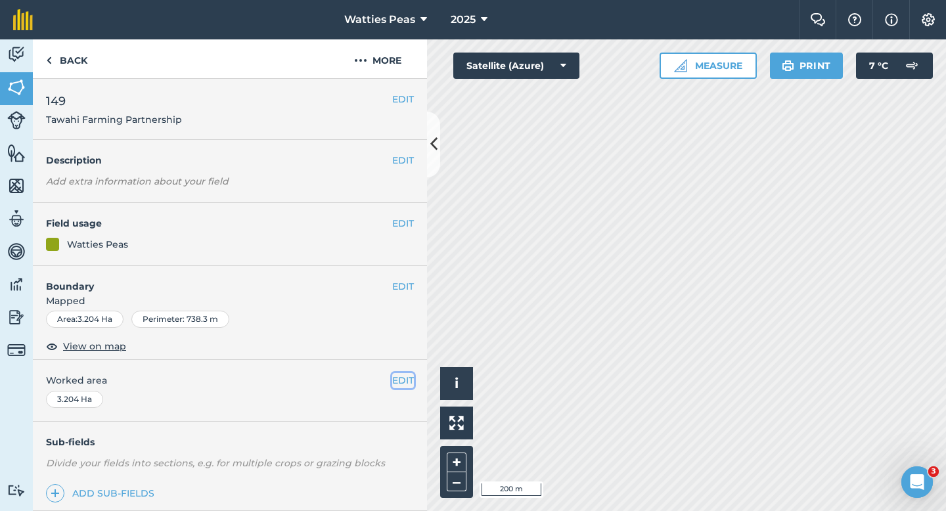
click at [403, 383] on button "EDIT" at bounding box center [403, 380] width 22 height 14
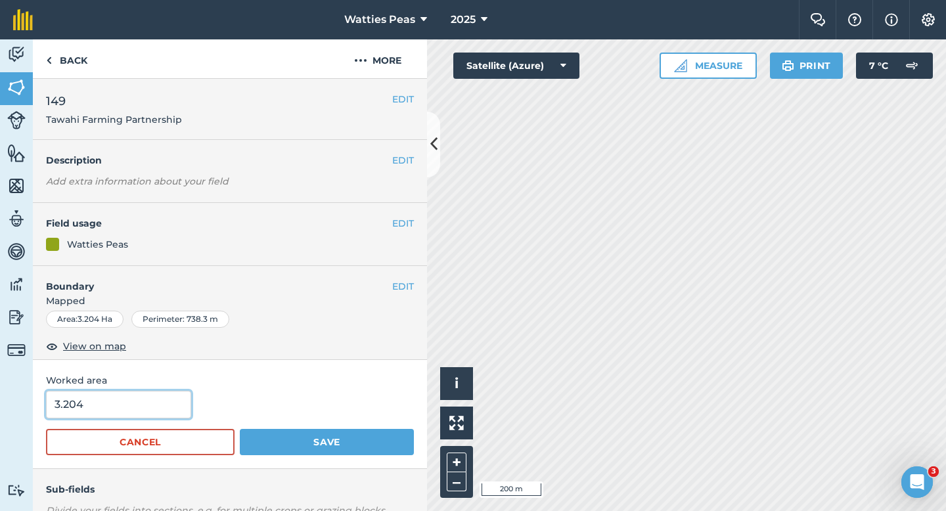
click at [173, 398] on input "3.204" at bounding box center [118, 405] width 145 height 28
type input "4"
click at [240, 429] on button "Save" at bounding box center [327, 442] width 174 height 26
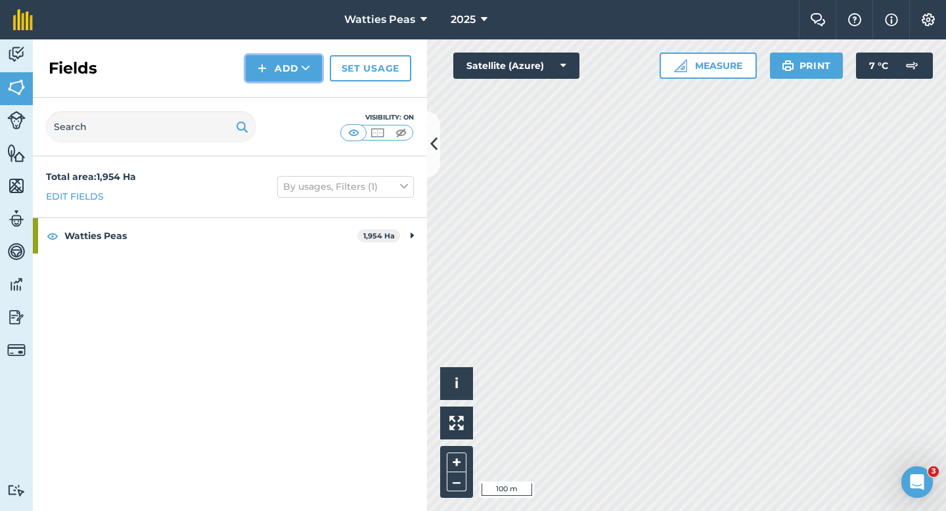
click at [257, 65] on img at bounding box center [261, 68] width 9 height 16
click at [260, 85] on link "Draw" at bounding box center [284, 97] width 72 height 29
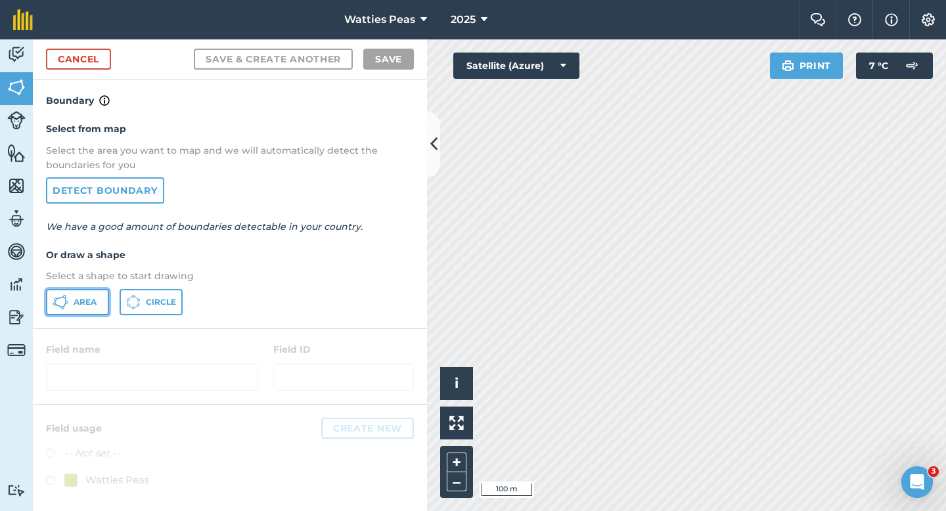
click at [83, 300] on span "Area" at bounding box center [85, 302] width 23 height 11
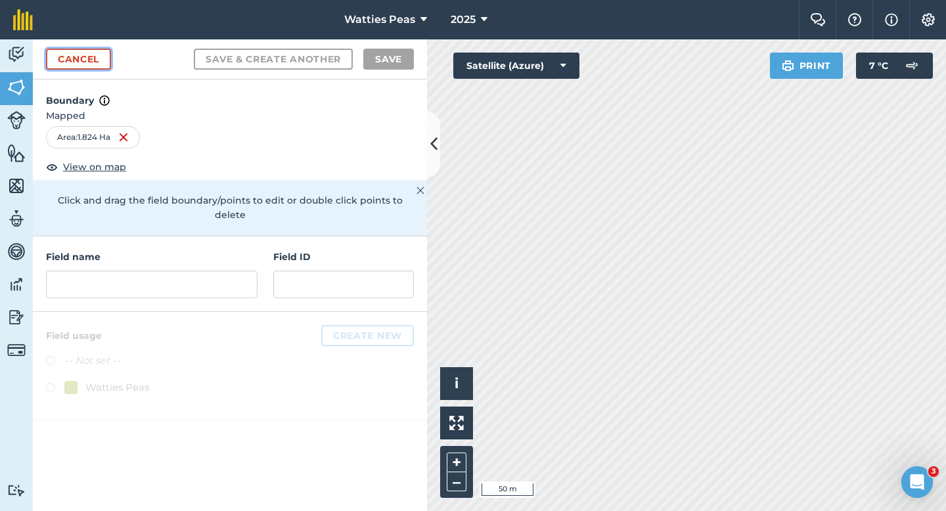
click at [104, 55] on link "Cancel" at bounding box center [78, 59] width 65 height 21
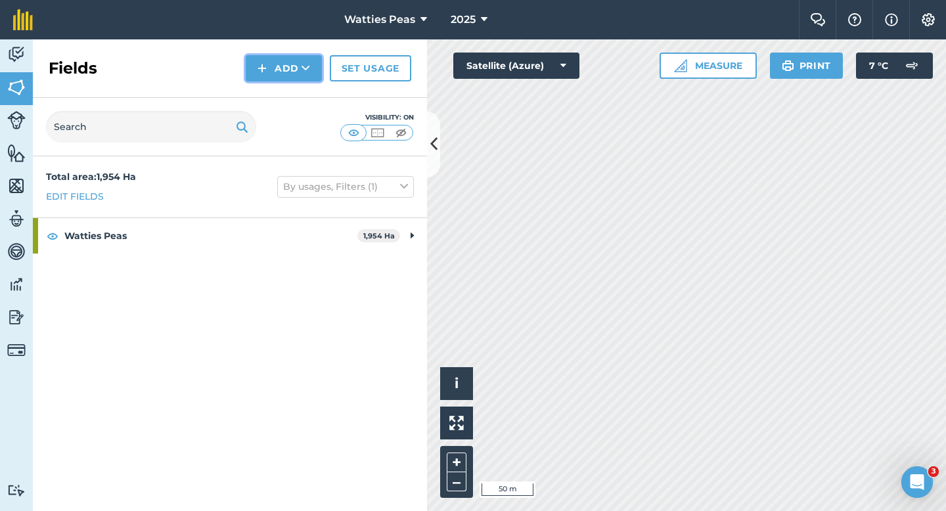
click at [268, 58] on button "Add" at bounding box center [284, 68] width 76 height 26
click at [271, 95] on link "Draw" at bounding box center [284, 97] width 72 height 29
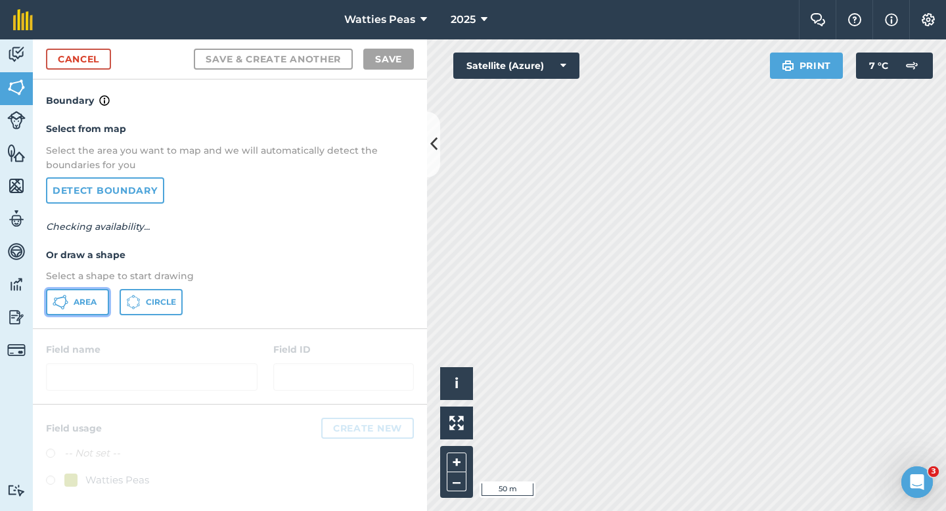
click at [91, 297] on span "Area" at bounding box center [85, 302] width 23 height 11
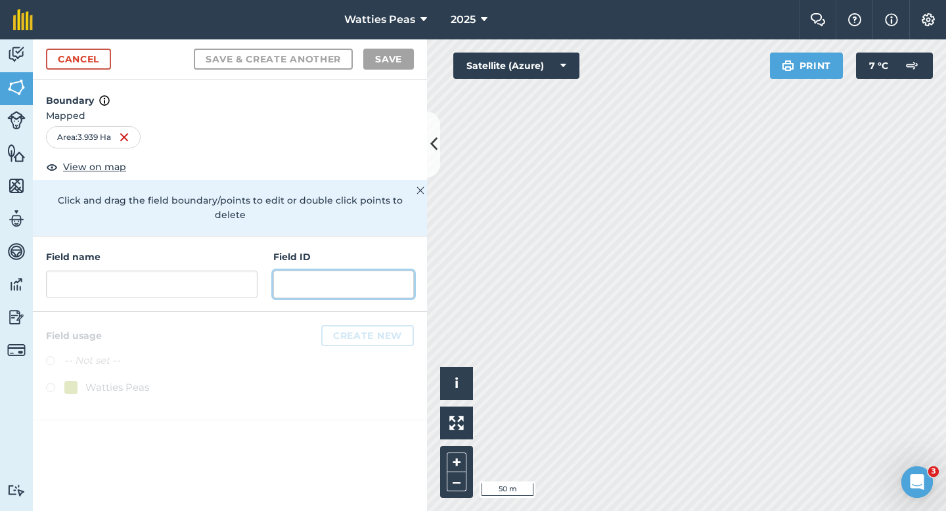
click at [347, 271] on input "text" at bounding box center [343, 285] width 141 height 28
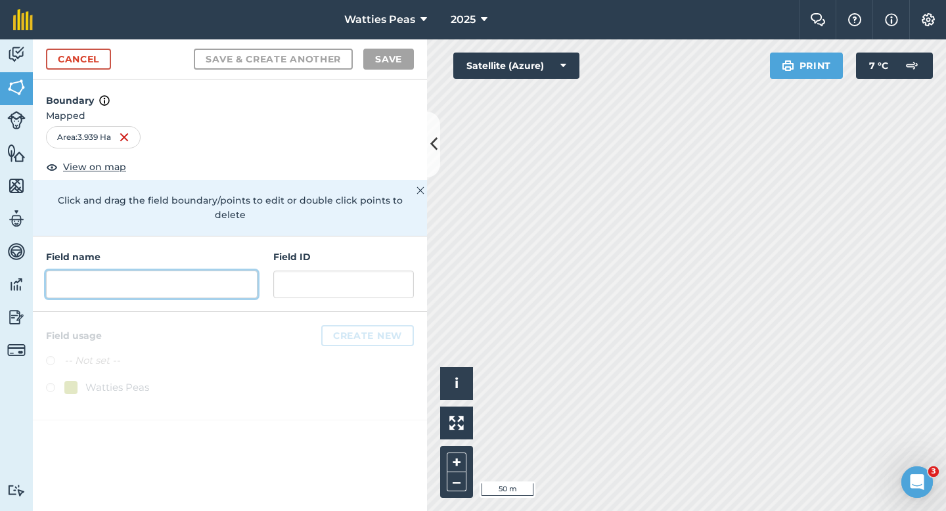
click at [215, 280] on input "text" at bounding box center [151, 285] width 211 height 28
click at [214, 279] on input "text" at bounding box center [151, 285] width 211 height 28
click at [215, 279] on input "text" at bounding box center [151, 285] width 211 height 28
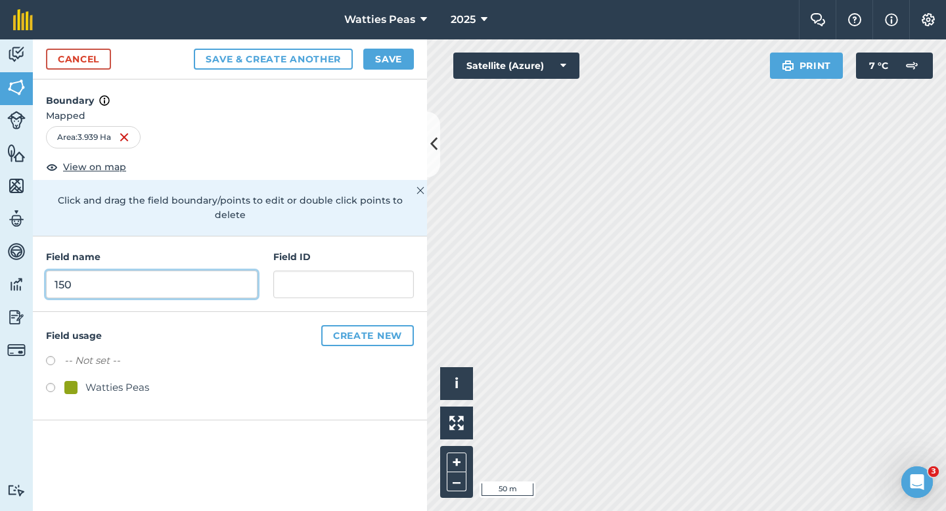
type input "150"
click at [147, 380] on div "Watties Peas" at bounding box center [117, 388] width 64 height 16
radio input "true"
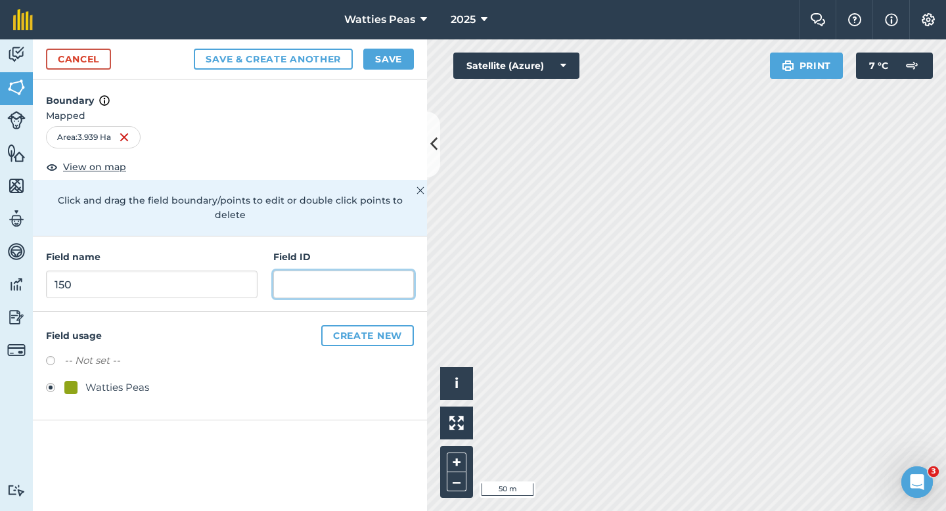
click at [331, 271] on input "text" at bounding box center [343, 285] width 141 height 28
type input "Tawahi Farming Partnership"
click at [398, 70] on div "Cancel Save & Create Another Save" at bounding box center [230, 59] width 394 height 40
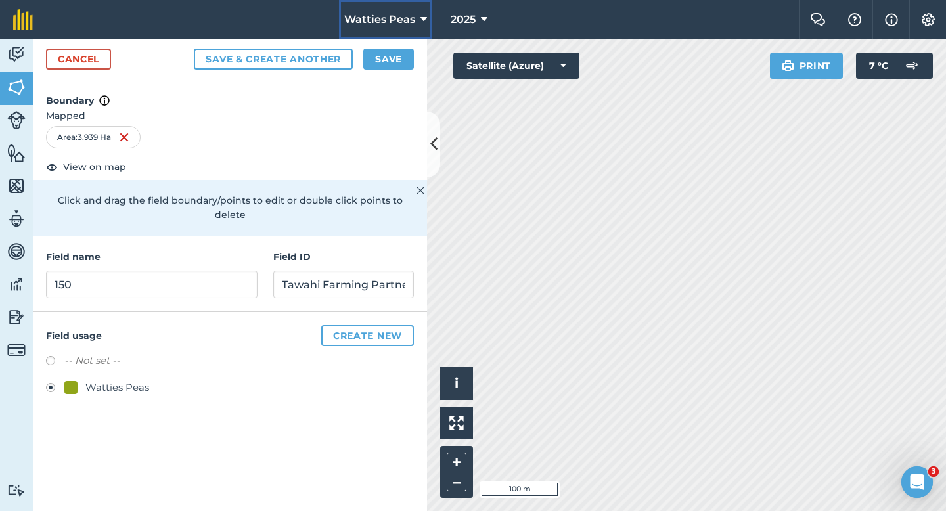
click at [380, 32] on button "Watties Peas" at bounding box center [385, 19] width 93 height 39
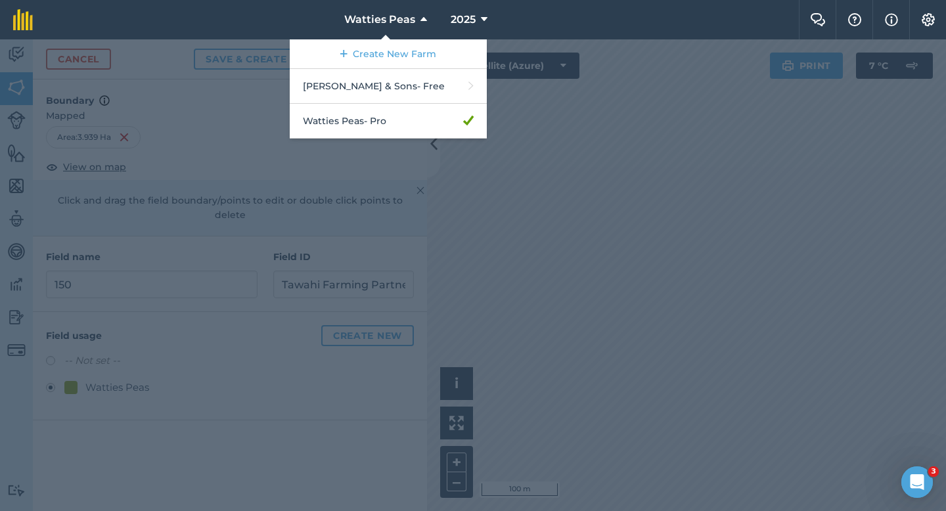
click at [523, 84] on div at bounding box center [473, 275] width 946 height 472
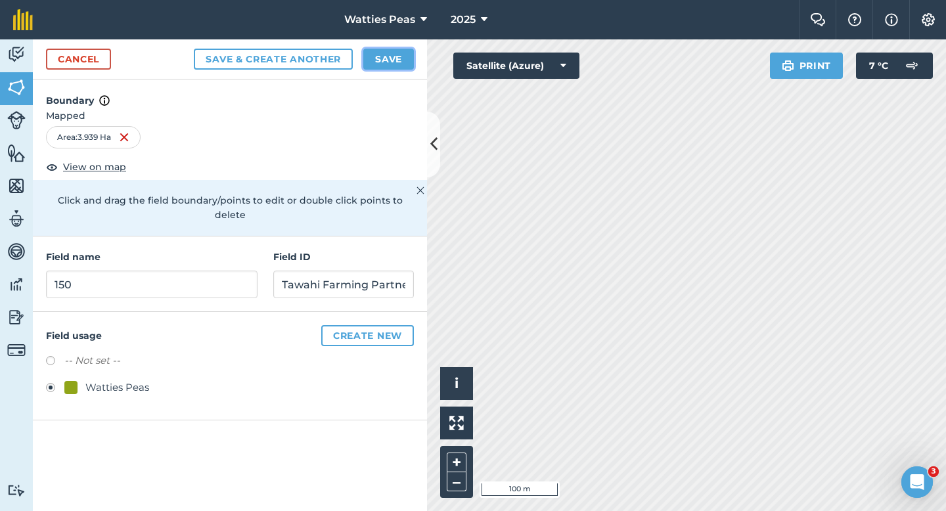
click at [390, 69] on button "Save" at bounding box center [388, 59] width 51 height 21
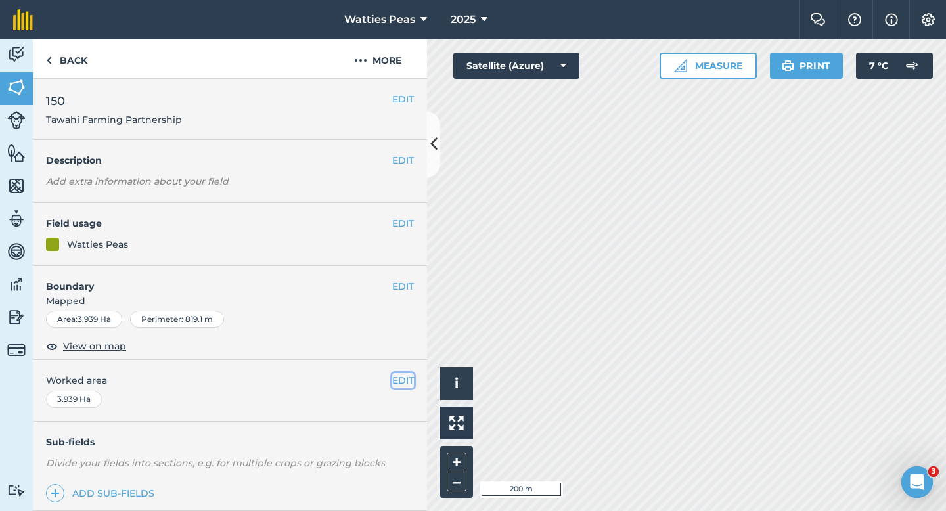
click at [405, 376] on button "EDIT" at bounding box center [403, 380] width 22 height 14
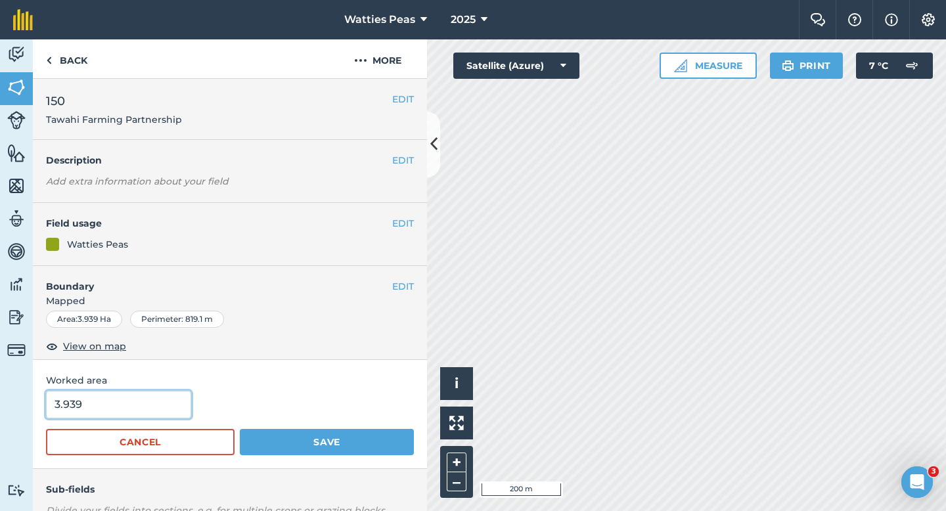
click at [139, 409] on input "3.939" at bounding box center [118, 405] width 145 height 28
type input "4"
click at [240, 429] on button "Save" at bounding box center [327, 442] width 174 height 26
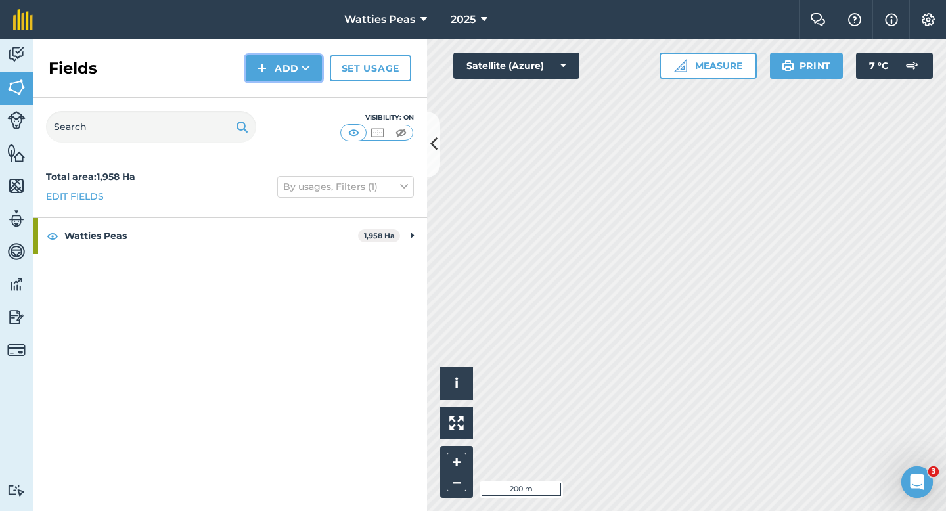
click at [273, 70] on button "Add" at bounding box center [284, 68] width 76 height 26
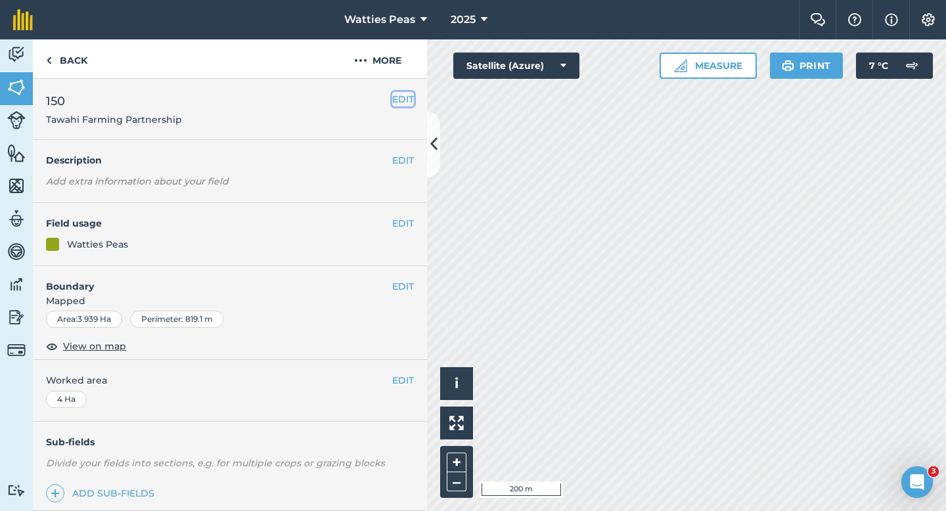
click at [403, 95] on button "EDIT" at bounding box center [403, 99] width 22 height 14
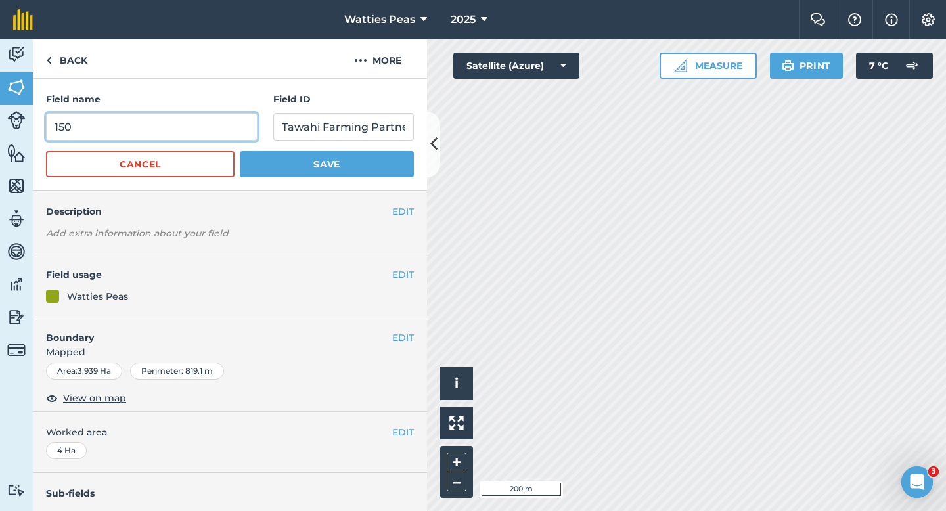
click at [217, 131] on input "150" at bounding box center [151, 127] width 211 height 28
type input "151"
click at [240, 151] on button "Save" at bounding box center [327, 164] width 174 height 26
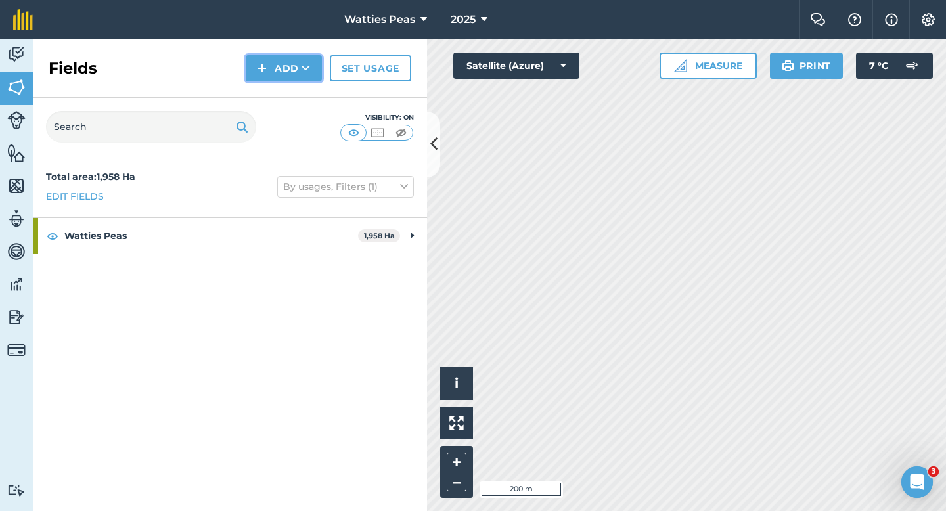
click at [266, 66] on img at bounding box center [261, 68] width 9 height 16
click at [266, 84] on link "Draw" at bounding box center [284, 97] width 72 height 29
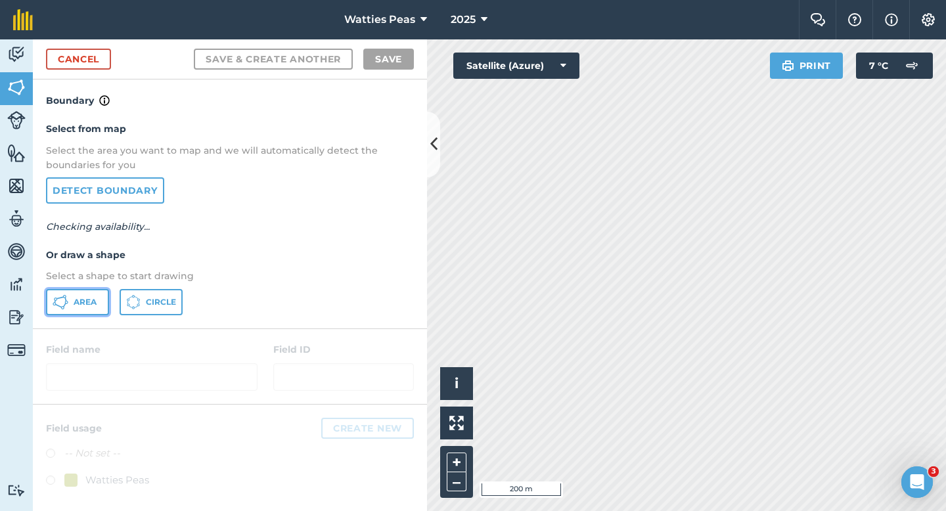
click at [57, 302] on icon at bounding box center [61, 302] width 16 height 16
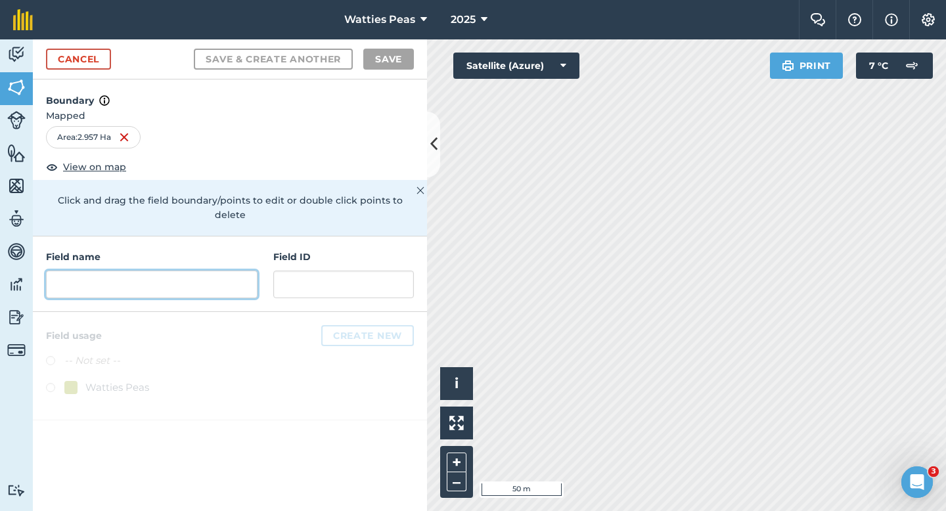
click at [180, 273] on input "text" at bounding box center [151, 285] width 211 height 28
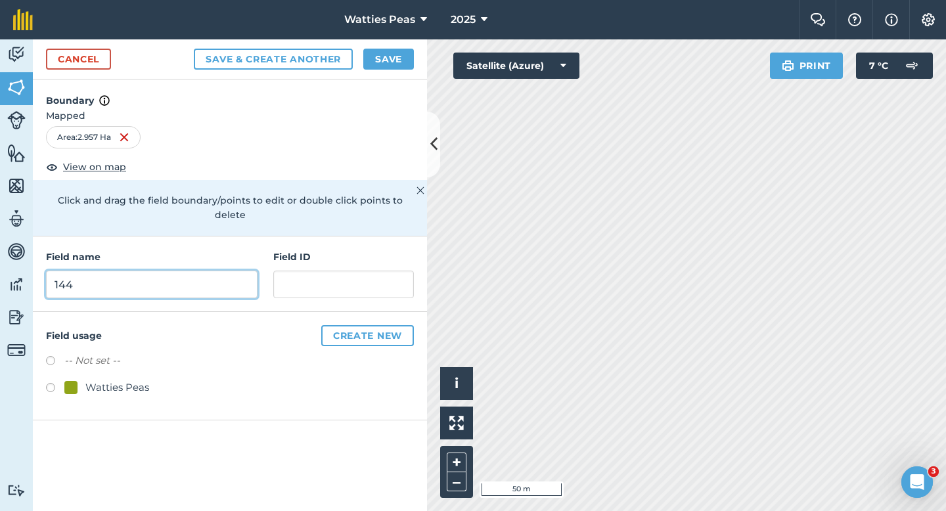
type input "144"
click at [131, 380] on div "Watties Peas" at bounding box center [117, 388] width 64 height 16
radio input "true"
click at [290, 312] on div "Field usage Create new -- Not set -- Watties Peas" at bounding box center [230, 366] width 394 height 108
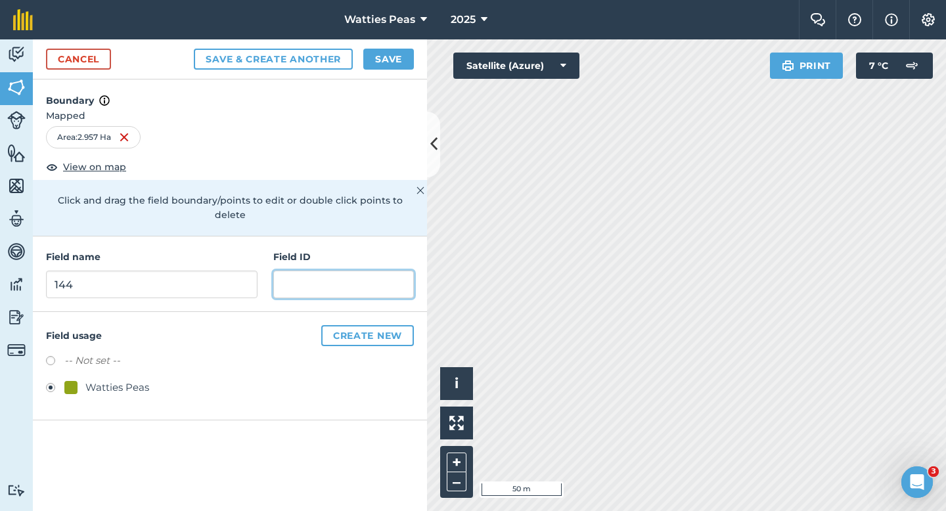
click at [296, 271] on input "text" at bounding box center [343, 285] width 141 height 28
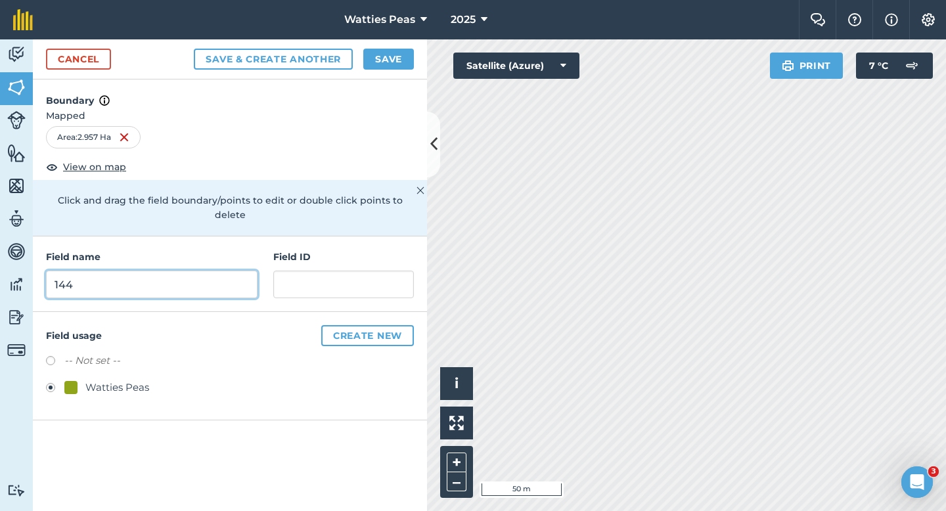
click at [242, 271] on input "144" at bounding box center [151, 285] width 211 height 28
click at [242, 286] on div "Field name 144 Field ID" at bounding box center [230, 274] width 394 height 76
click at [242, 276] on input "144" at bounding box center [151, 285] width 211 height 28
type input "150"
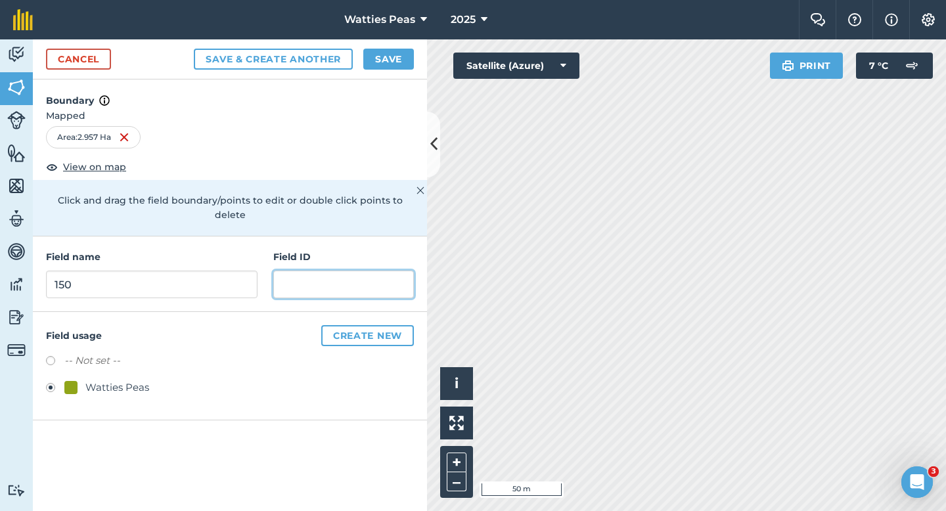
click at [324, 275] on input "text" at bounding box center [343, 285] width 141 height 28
type input "Tawahi Farming Partnership"
click at [372, 73] on div "Cancel Save & Create Another Save" at bounding box center [230, 59] width 394 height 40
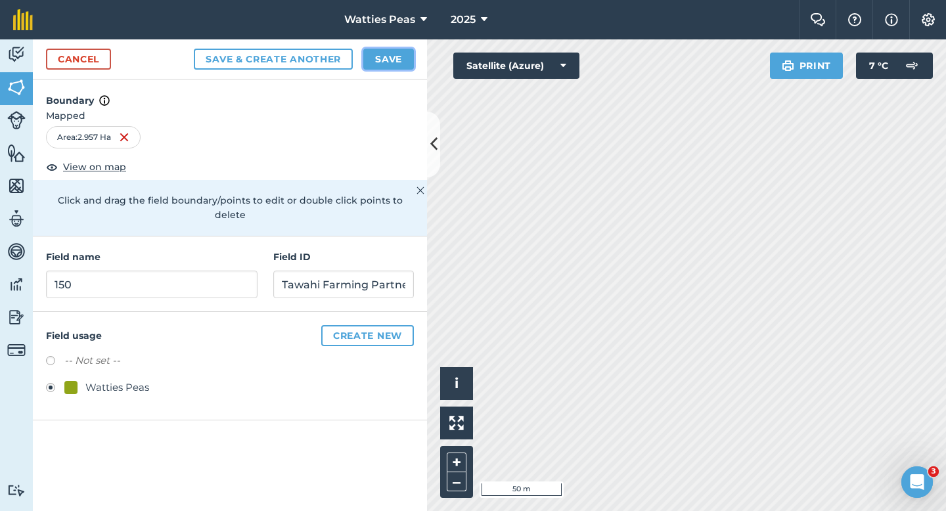
click at [376, 55] on button "Save" at bounding box center [388, 59] width 51 height 21
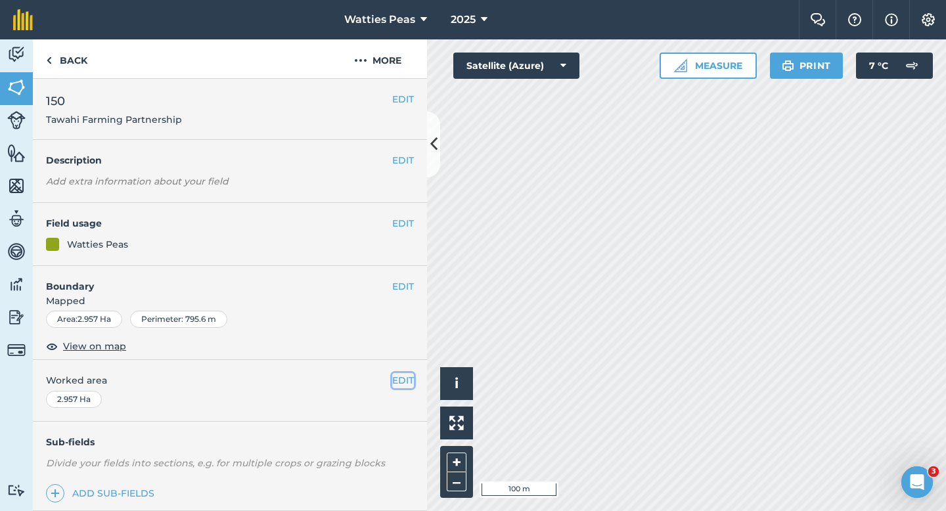
click at [401, 379] on button "EDIT" at bounding box center [403, 380] width 22 height 14
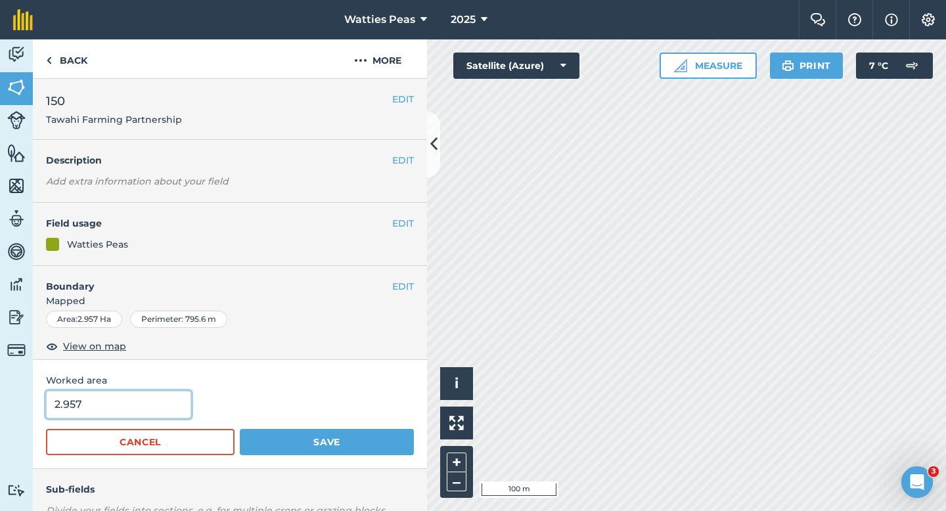
click at [146, 405] on input "2.957" at bounding box center [118, 405] width 145 height 28
type input "3"
click at [240, 429] on button "Save" at bounding box center [327, 442] width 174 height 26
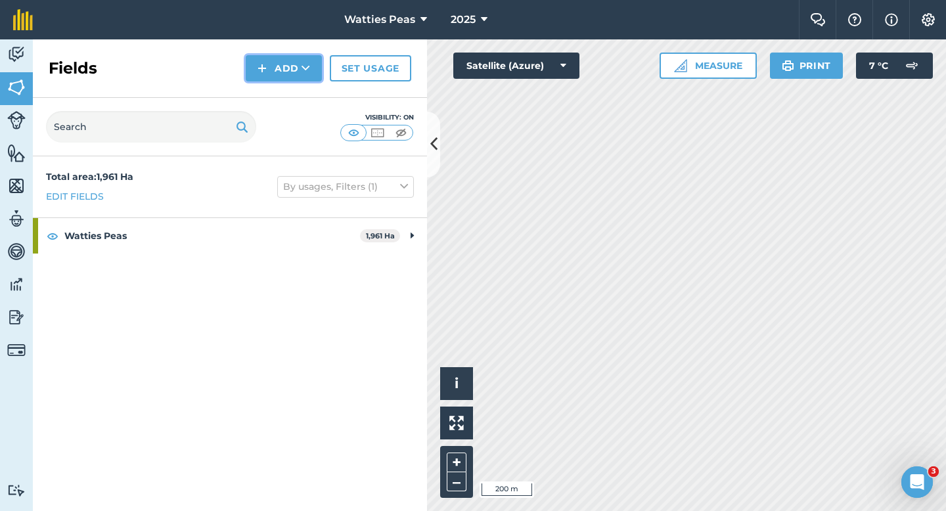
click at [269, 79] on button "Add" at bounding box center [284, 68] width 76 height 26
click at [271, 93] on link "Draw" at bounding box center [284, 97] width 72 height 29
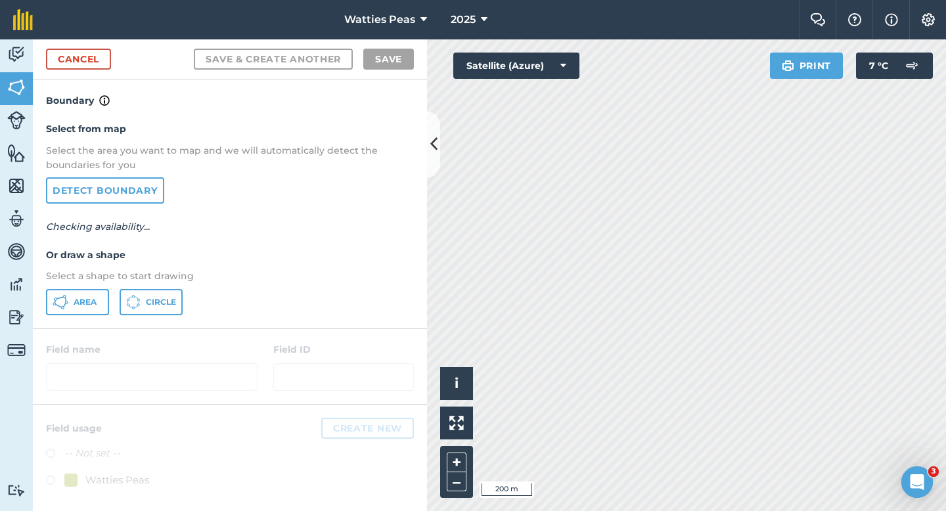
click at [110, 297] on div "Area Circle" at bounding box center [230, 302] width 368 height 26
click at [100, 297] on button "Area" at bounding box center [77, 302] width 63 height 26
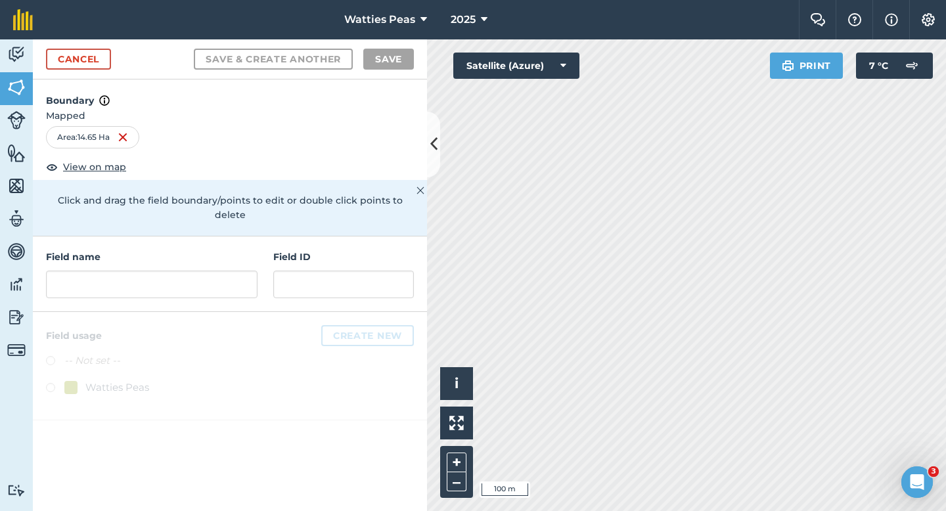
click at [211, 312] on div at bounding box center [230, 366] width 394 height 108
click at [211, 271] on input "text" at bounding box center [151, 285] width 211 height 28
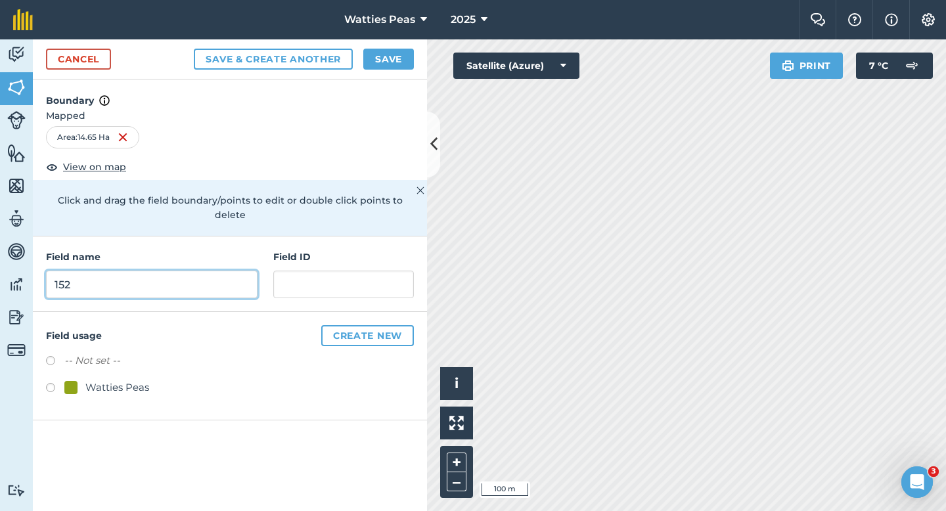
type input "152"
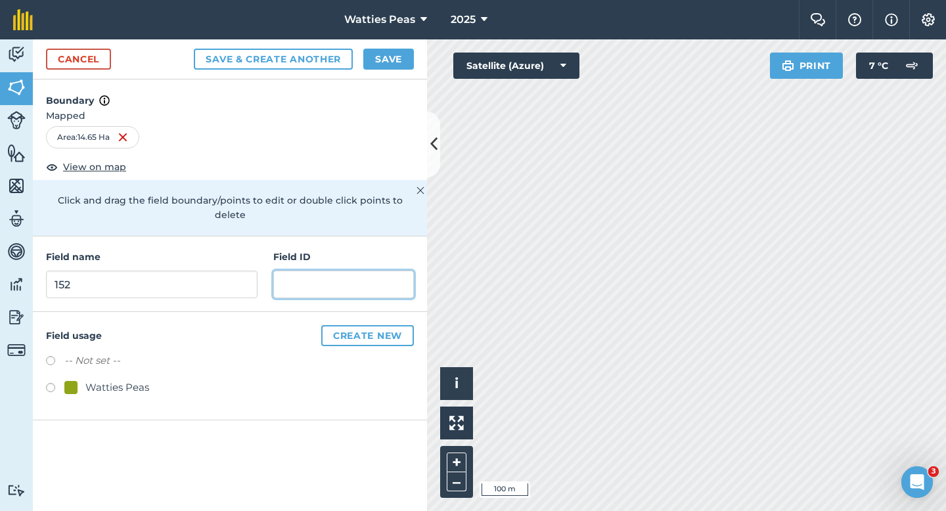
click at [344, 271] on input "text" at bounding box center [343, 285] width 141 height 28
type input "AJ & T Cameron LTD"
click at [122, 380] on div "Watties Peas" at bounding box center [117, 388] width 64 height 16
radio input "true"
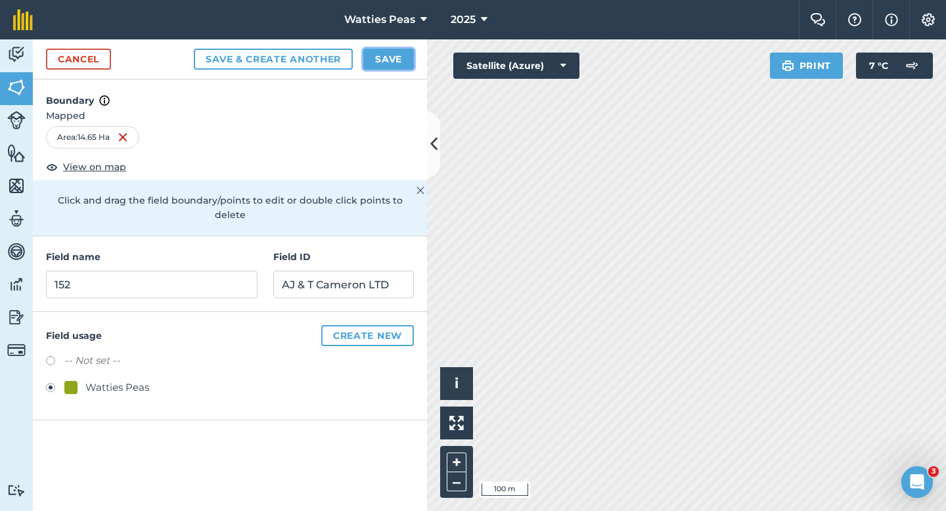
click at [393, 60] on button "Save" at bounding box center [388, 59] width 51 height 21
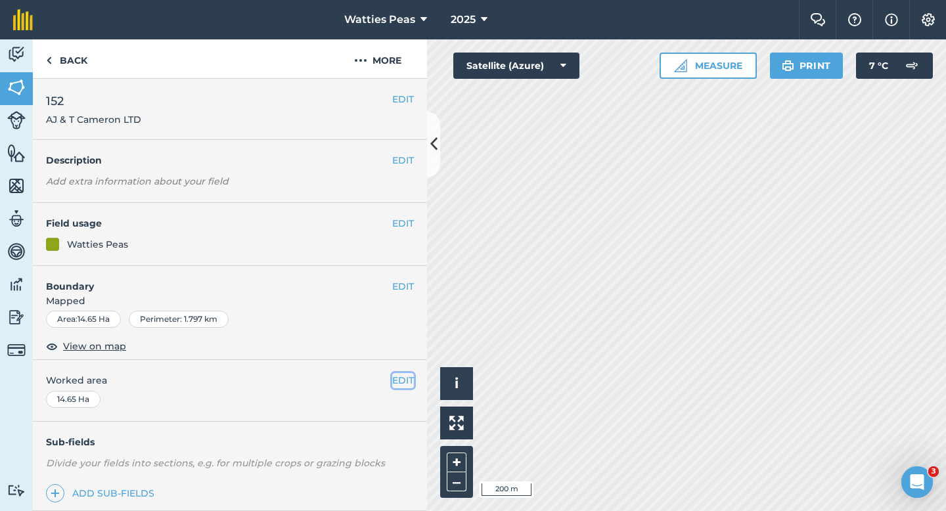
click at [397, 384] on button "EDIT" at bounding box center [403, 380] width 22 height 14
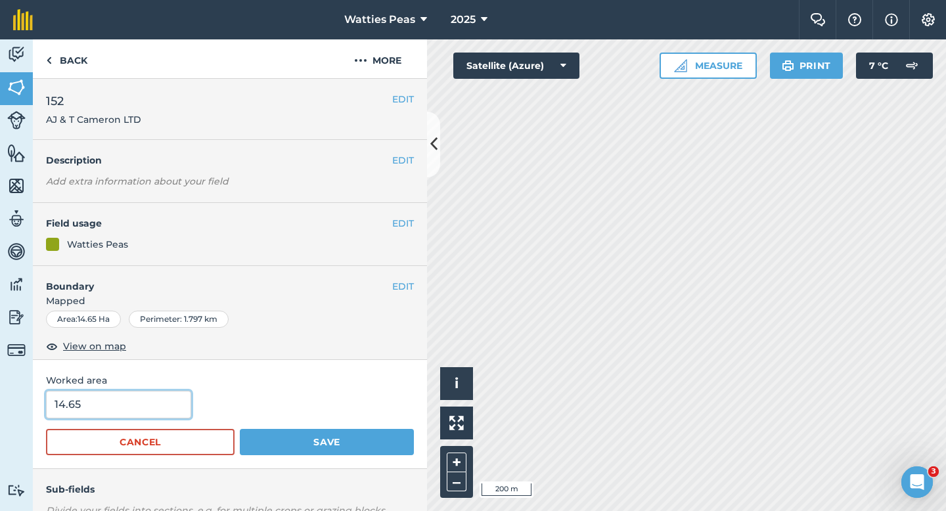
click at [76, 414] on input "14.65" at bounding box center [118, 405] width 145 height 28
type input "15"
click at [240, 429] on button "Save" at bounding box center [327, 442] width 174 height 26
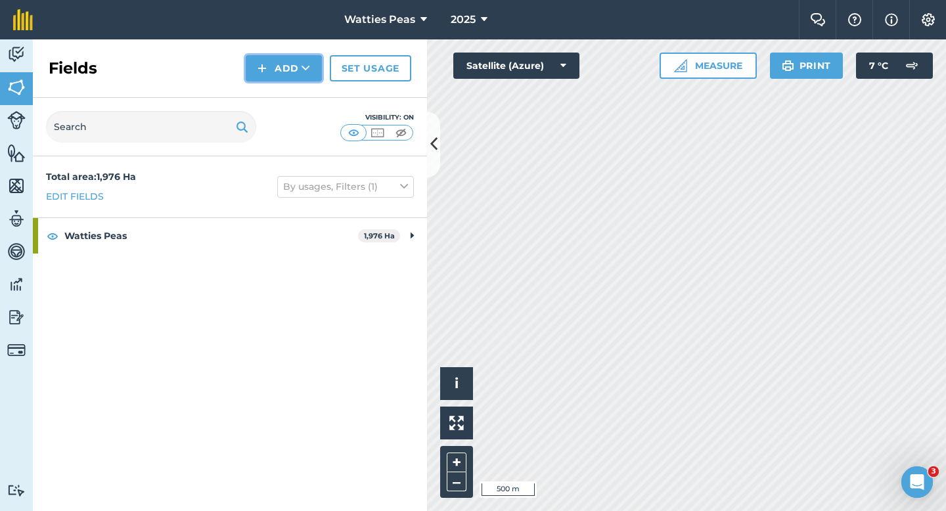
click at [280, 70] on button "Add" at bounding box center [284, 68] width 76 height 26
click at [288, 95] on link "Draw" at bounding box center [284, 97] width 72 height 29
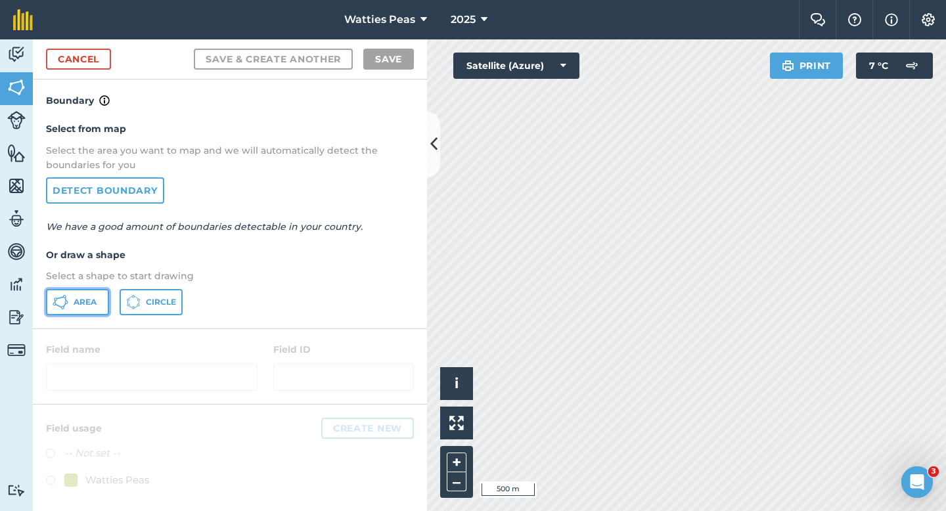
click at [74, 307] on button "Area" at bounding box center [77, 302] width 63 height 26
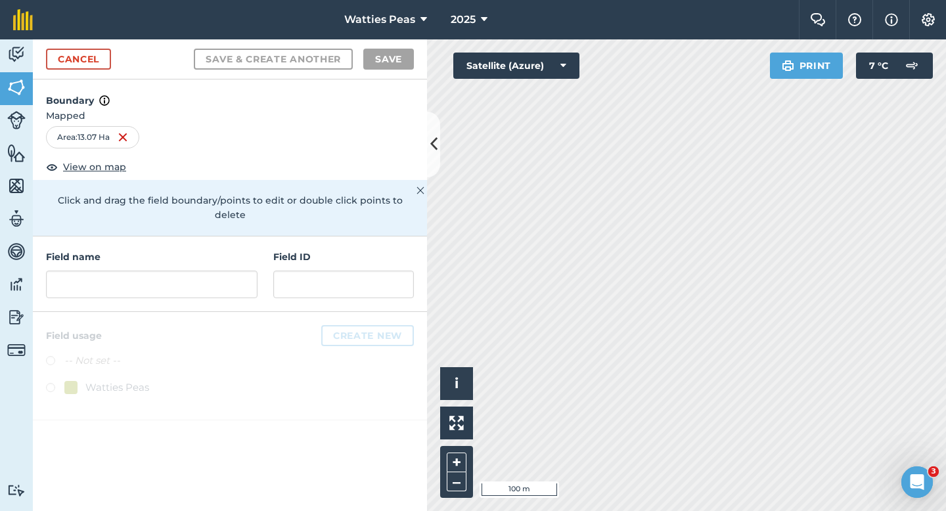
click at [296, 252] on div "Field ID" at bounding box center [343, 274] width 141 height 49
click at [296, 271] on input "text" at bounding box center [343, 285] width 141 height 28
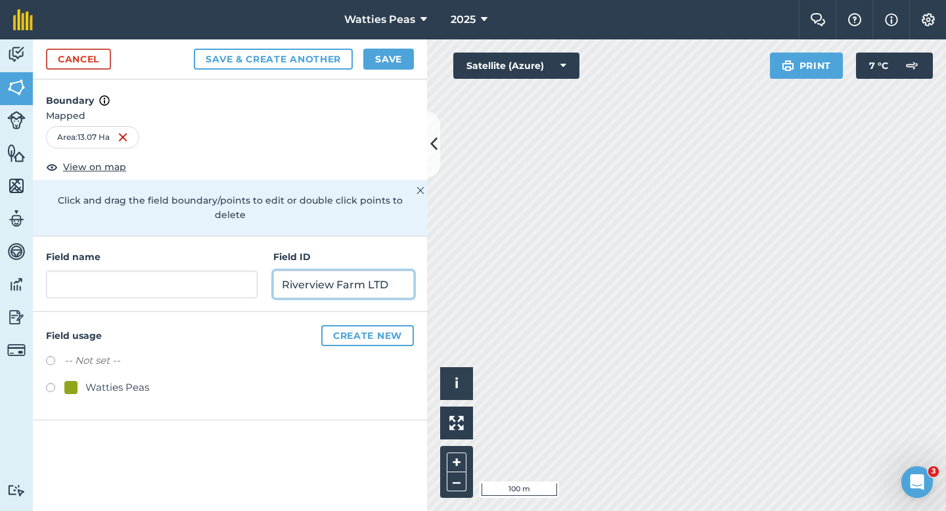
click at [367, 271] on input "Riverview Farm LTD" at bounding box center [343, 285] width 141 height 28
type input "Riverview Farm 2013 LTD"
click at [146, 380] on div "Watties Peas" at bounding box center [117, 388] width 64 height 16
click at [107, 385] on div "Field usage Create new -- Not set -- Watties Peas" at bounding box center [230, 366] width 394 height 108
click at [108, 380] on div "Watties Peas" at bounding box center [117, 388] width 64 height 16
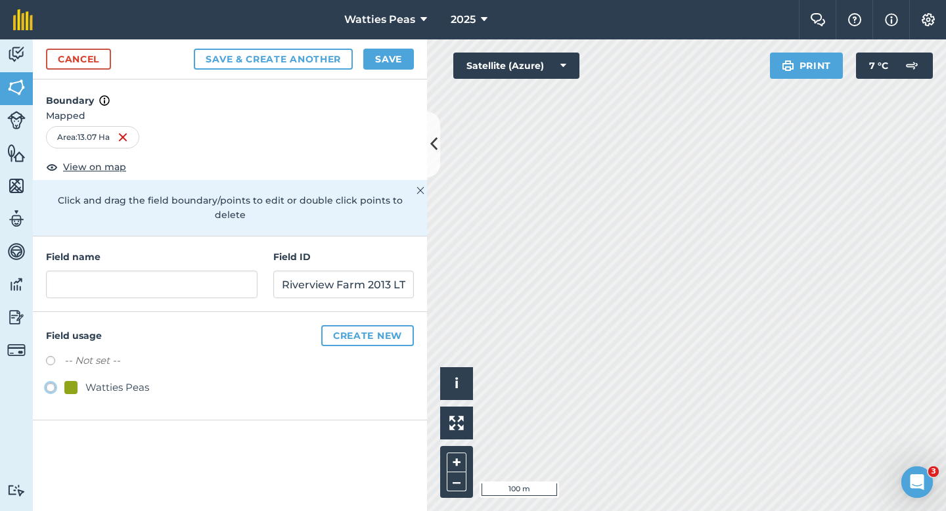
radio input "true"
click at [195, 272] on input "text" at bounding box center [151, 285] width 211 height 28
click at [165, 275] on input "text" at bounding box center [151, 285] width 211 height 28
type input "154"
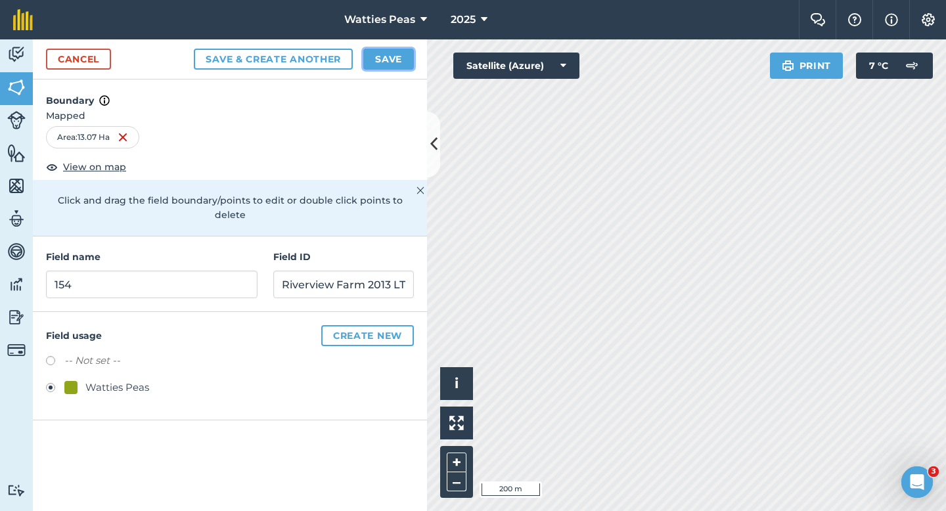
click at [378, 60] on button "Save" at bounding box center [388, 59] width 51 height 21
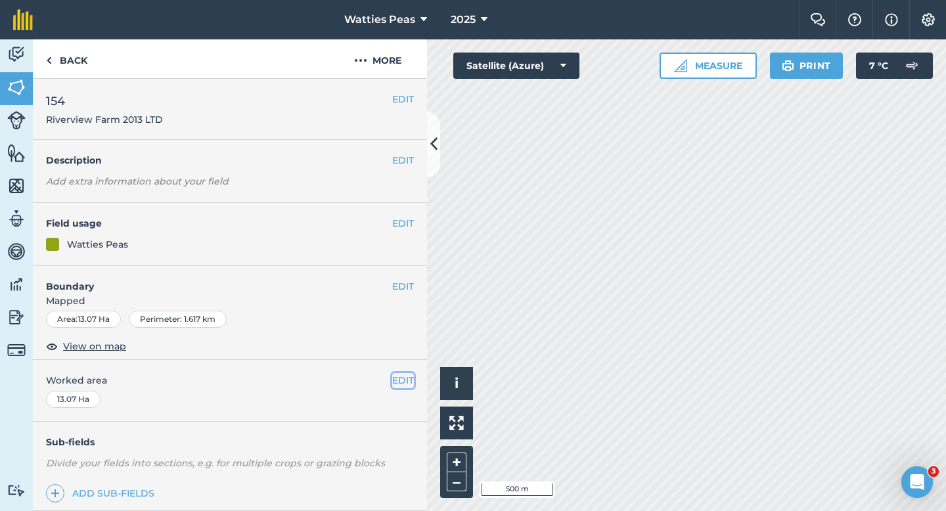
click at [393, 382] on button "EDIT" at bounding box center [403, 380] width 22 height 14
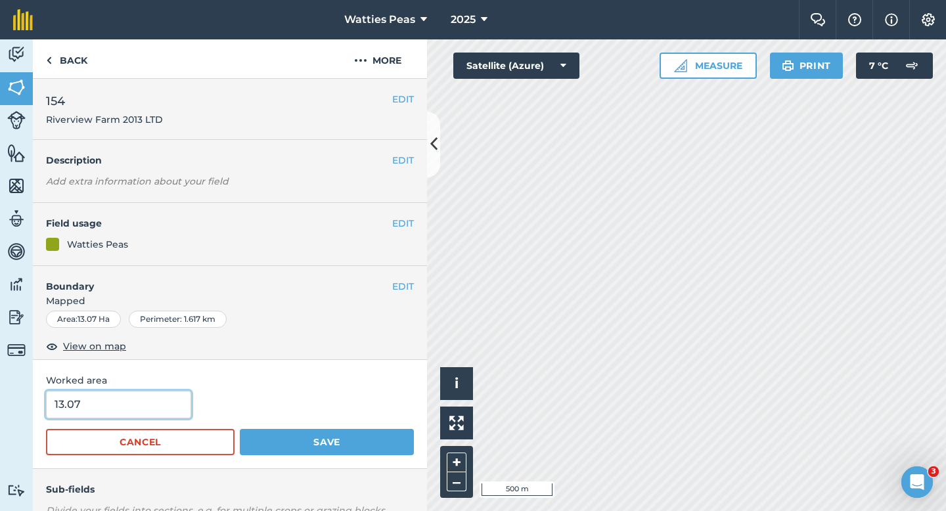
click at [60, 410] on input "13.07" at bounding box center [118, 405] width 145 height 28
type input "13"
click at [240, 429] on button "Save" at bounding box center [327, 442] width 174 height 26
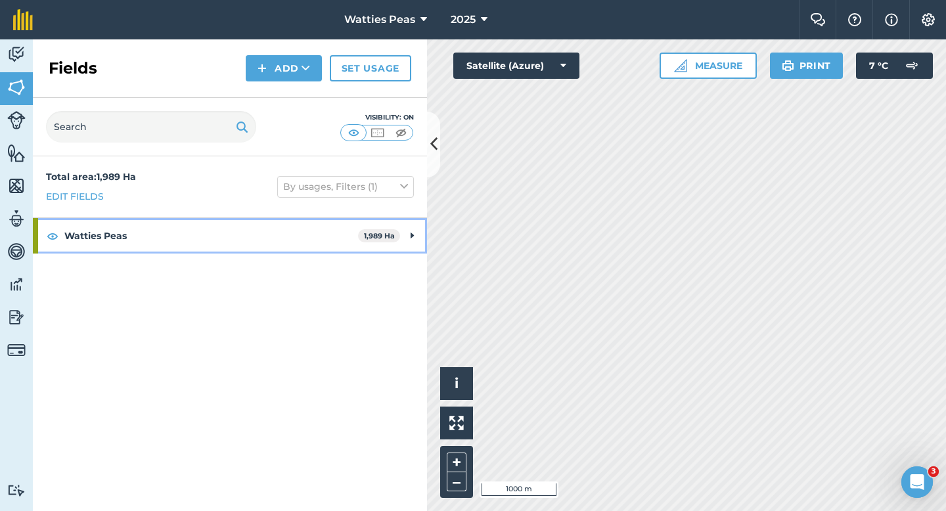
click at [204, 232] on strong "Watties Peas" at bounding box center [211, 235] width 294 height 35
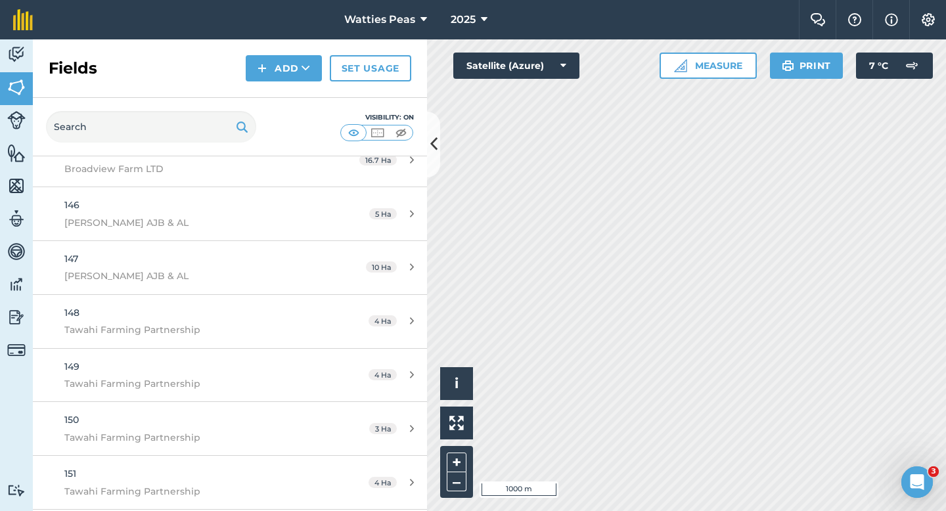
scroll to position [8015, 0]
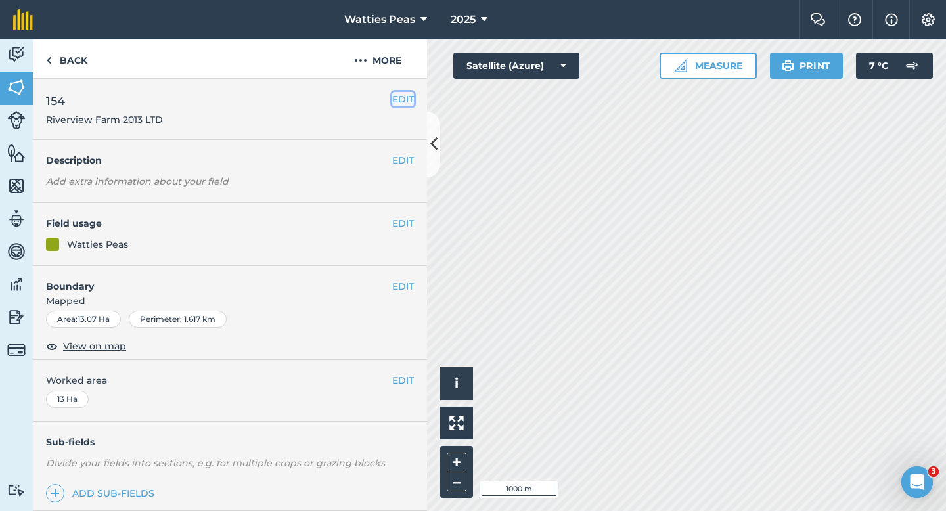
click at [407, 97] on button "EDIT" at bounding box center [403, 99] width 22 height 14
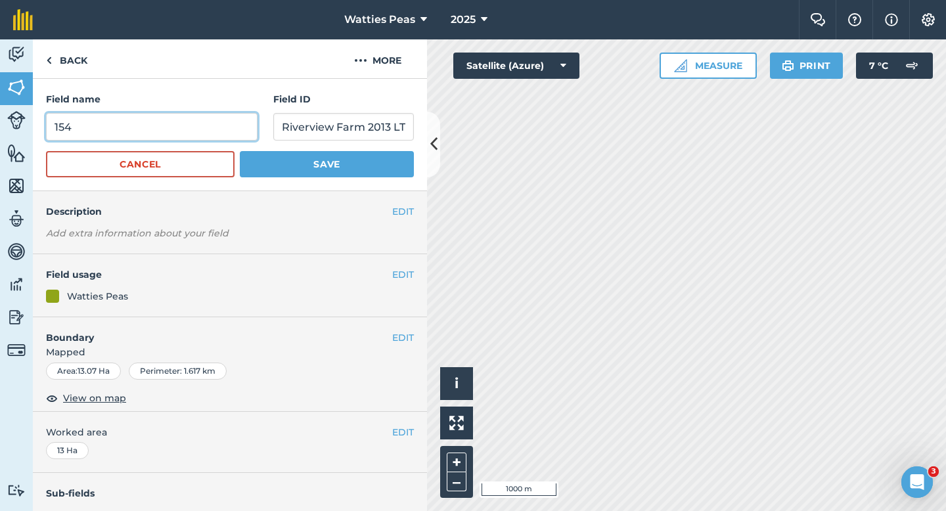
click at [133, 127] on input "154" at bounding box center [151, 127] width 211 height 28
click at [240, 151] on button "Save" at bounding box center [327, 164] width 174 height 26
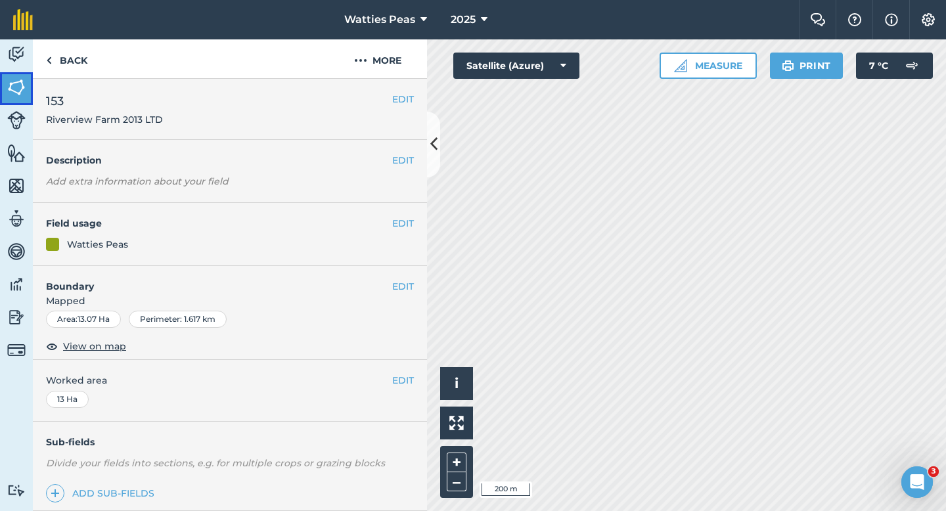
click at [18, 85] on img at bounding box center [16, 87] width 18 height 20
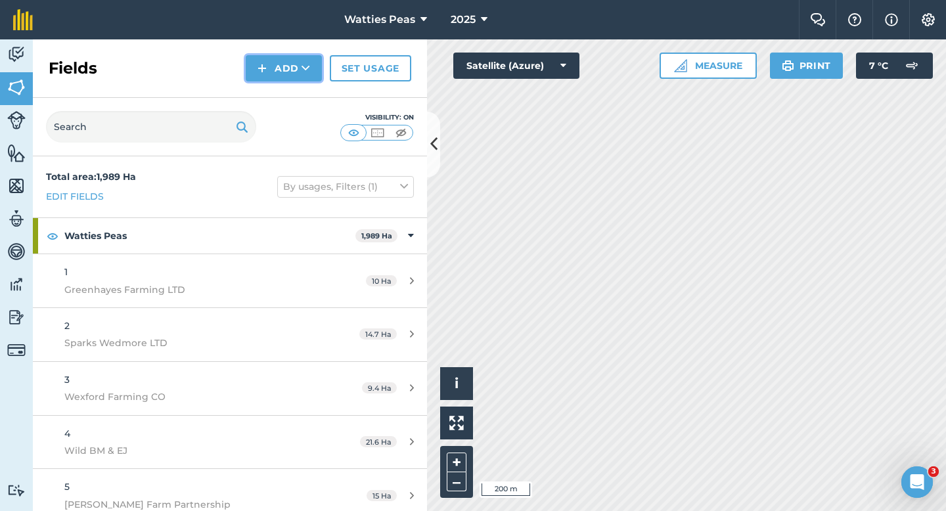
click at [278, 76] on button "Add" at bounding box center [284, 68] width 76 height 26
click at [279, 92] on link "Draw" at bounding box center [284, 97] width 72 height 29
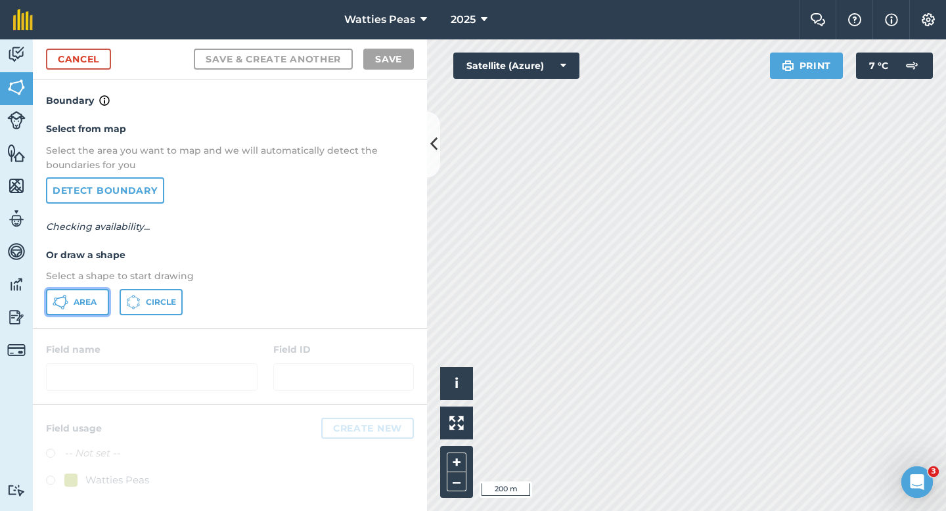
click at [49, 311] on button "Area" at bounding box center [77, 302] width 63 height 26
click at [56, 311] on button "Area" at bounding box center [77, 302] width 63 height 26
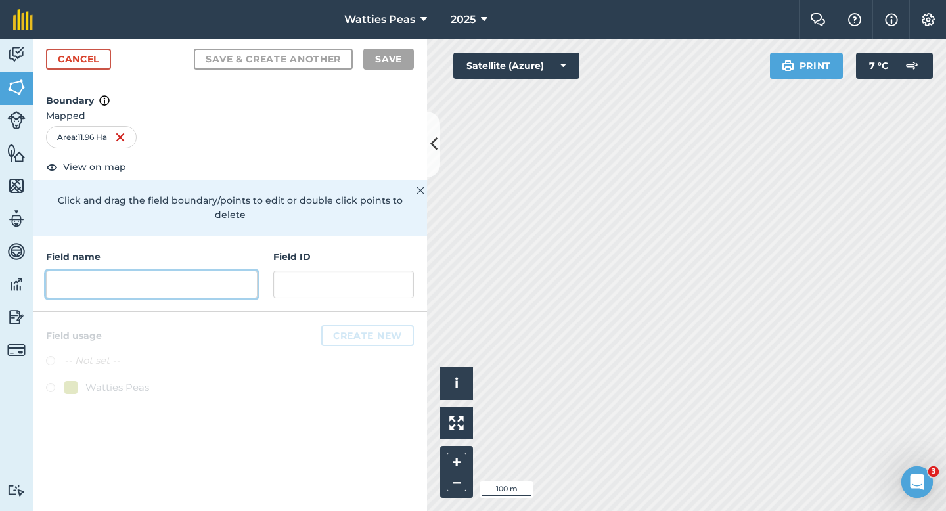
click at [248, 271] on input "text" at bounding box center [151, 285] width 211 height 28
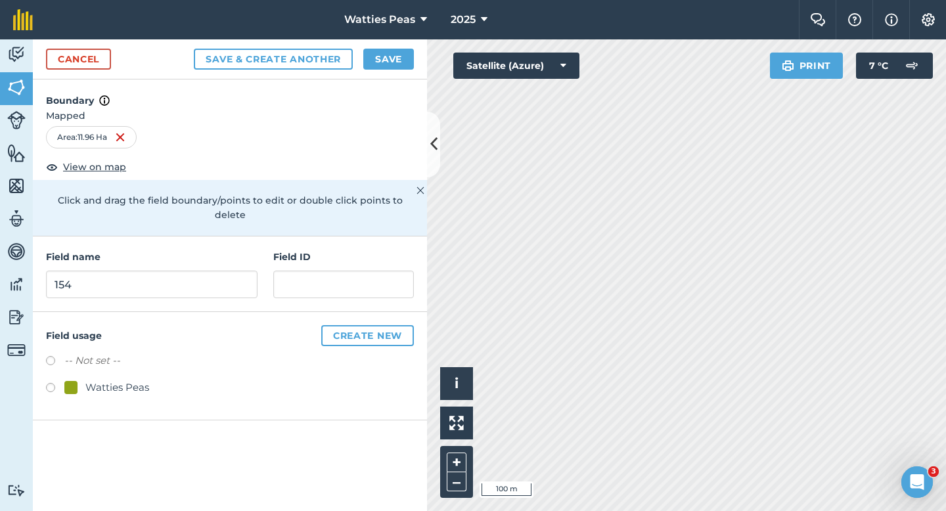
click at [408, 297] on div "Field name 154 Field ID" at bounding box center [230, 274] width 394 height 76
click at [398, 271] on input "text" at bounding box center [343, 285] width 141 height 28
click at [359, 271] on input "Riverview Farm2013 LTD" at bounding box center [343, 285] width 141 height 28
click at [106, 380] on div "Watties Peas" at bounding box center [117, 388] width 64 height 16
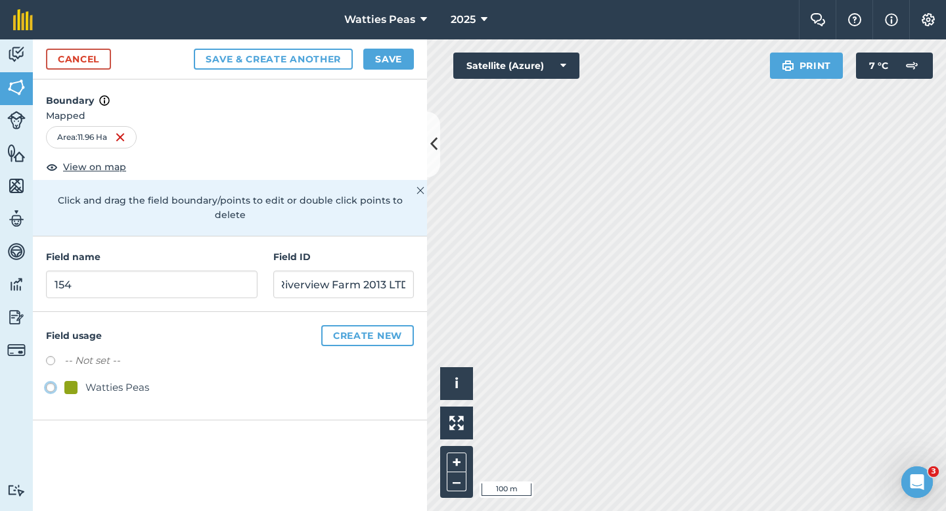
click at [382, 60] on button "Save" at bounding box center [388, 59] width 51 height 21
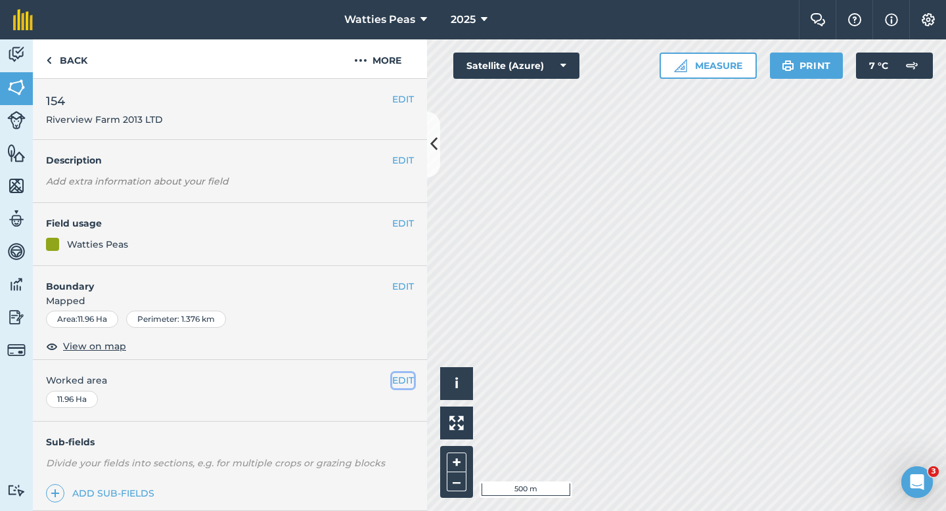
click at [395, 376] on button "EDIT" at bounding box center [403, 380] width 22 height 14
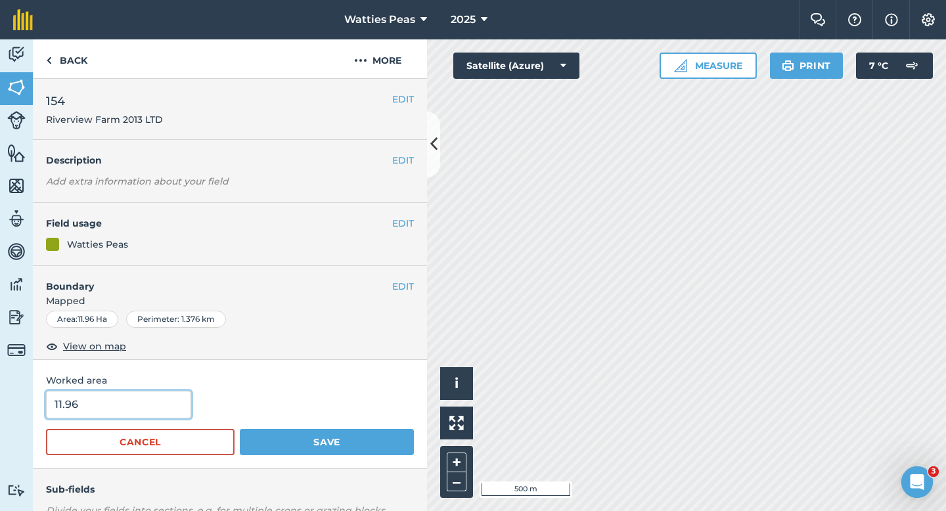
click at [161, 399] on input "11.96" at bounding box center [118, 405] width 145 height 28
click at [240, 429] on button "Save" at bounding box center [327, 442] width 174 height 26
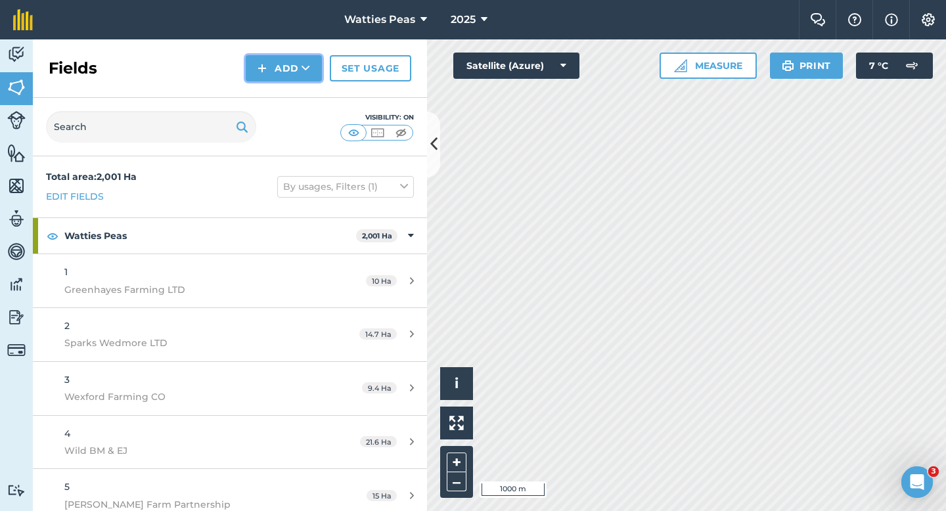
click at [281, 59] on button "Add" at bounding box center [284, 68] width 76 height 26
click at [284, 84] on link "Draw" at bounding box center [284, 97] width 72 height 29
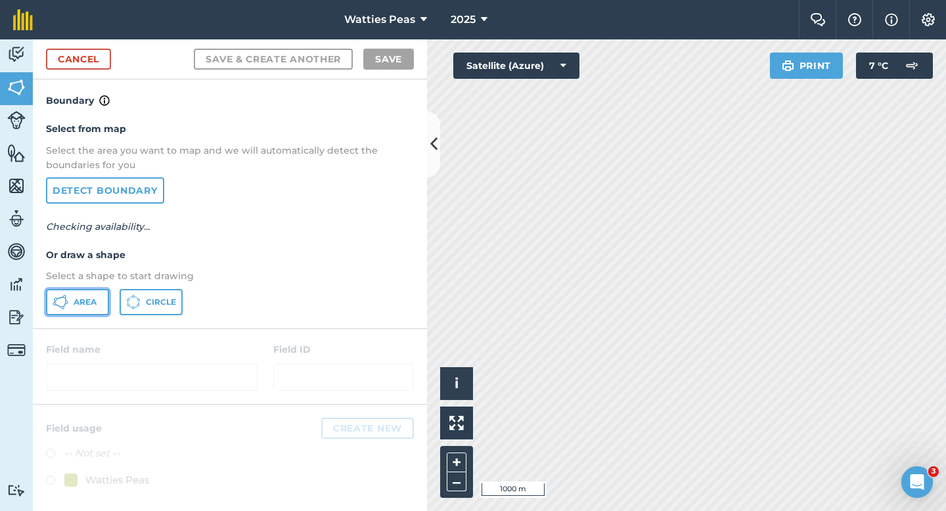
click at [68, 306] on button "Area" at bounding box center [77, 302] width 63 height 26
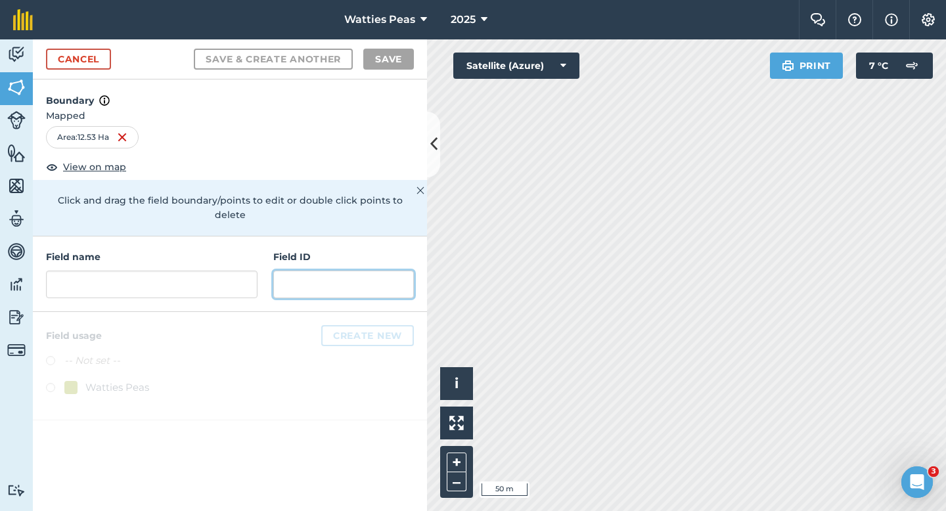
click at [347, 281] on input "text" at bounding box center [343, 285] width 141 height 28
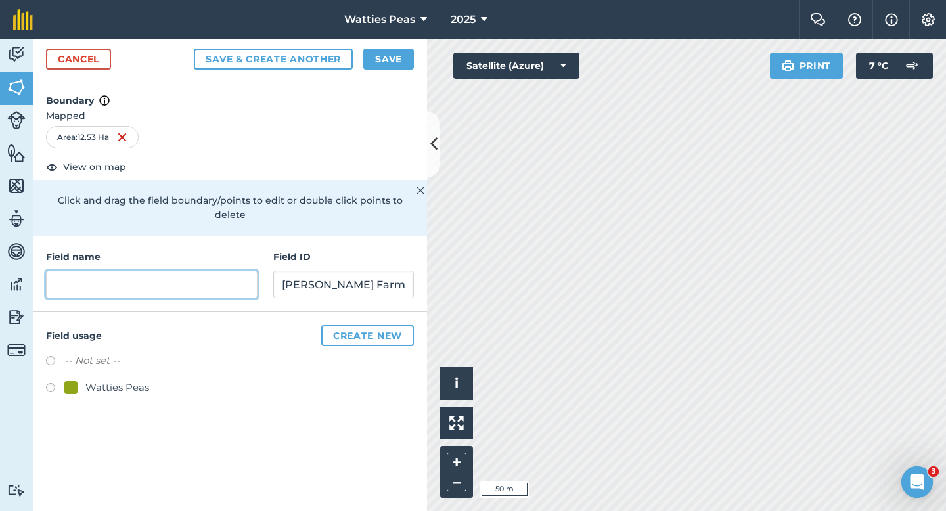
click at [209, 276] on input "text" at bounding box center [151, 285] width 211 height 28
click at [85, 380] on div "Watties Peas" at bounding box center [117, 388] width 64 height 16
click at [137, 274] on input "text" at bounding box center [151, 285] width 211 height 28
click at [397, 64] on button "Save" at bounding box center [388, 59] width 51 height 21
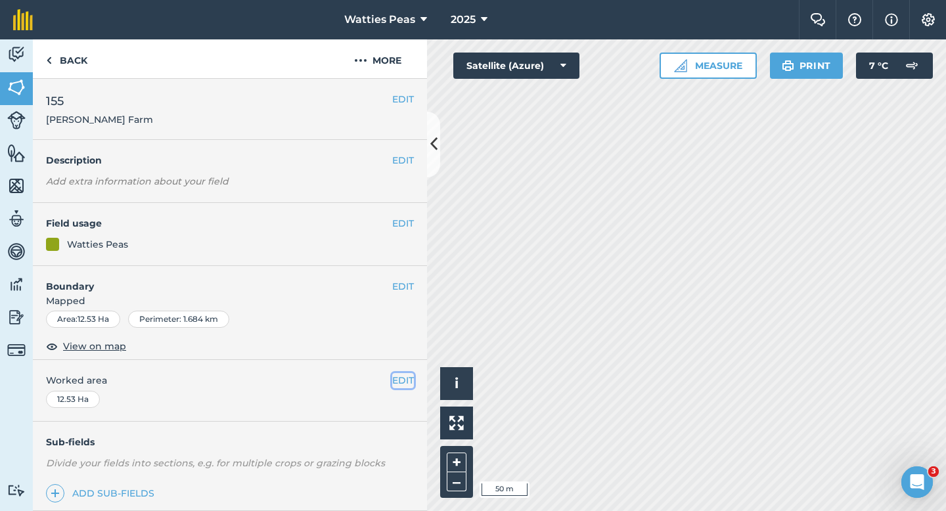
click at [396, 384] on button "EDIT" at bounding box center [403, 380] width 22 height 14
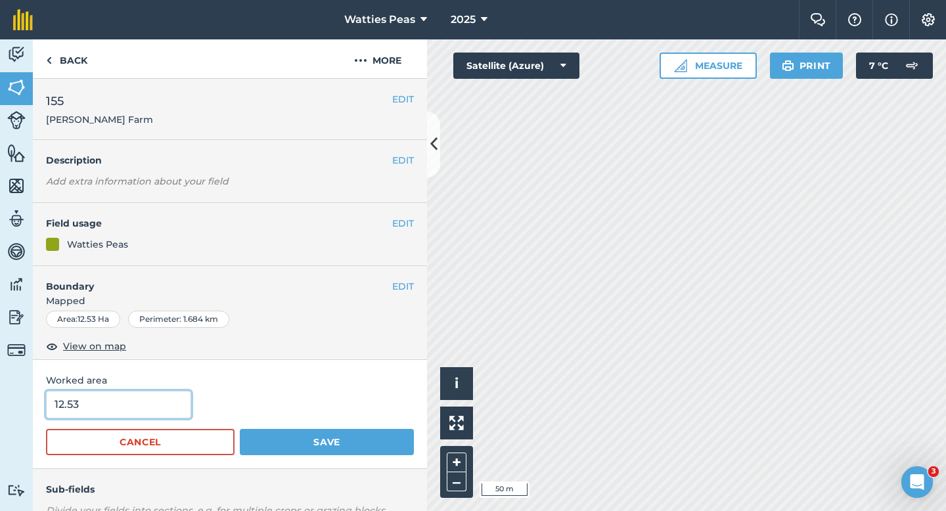
click at [111, 409] on input "12.53" at bounding box center [118, 405] width 145 height 28
click at [240, 429] on button "Save" at bounding box center [327, 442] width 174 height 26
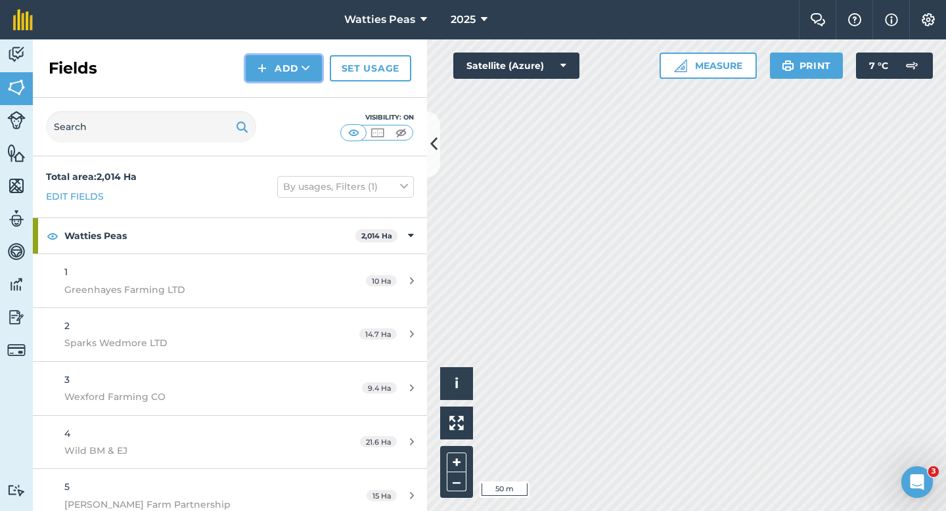
click at [271, 70] on button "Add" at bounding box center [284, 68] width 76 height 26
click at [273, 89] on link "Draw" at bounding box center [284, 97] width 72 height 29
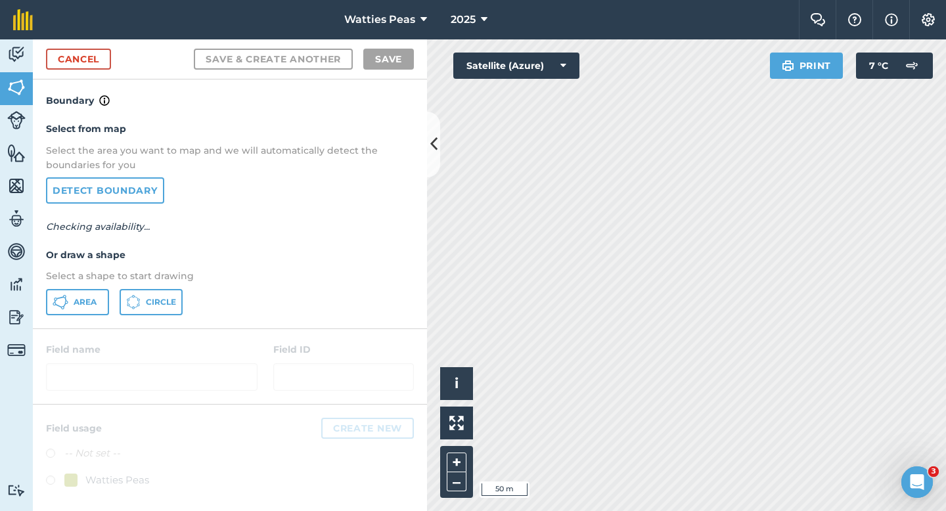
click at [66, 317] on div "Select from map Select the area you want to map and we will automatically detec…" at bounding box center [230, 217] width 394 height 219
click at [66, 310] on button "Area" at bounding box center [77, 302] width 63 height 26
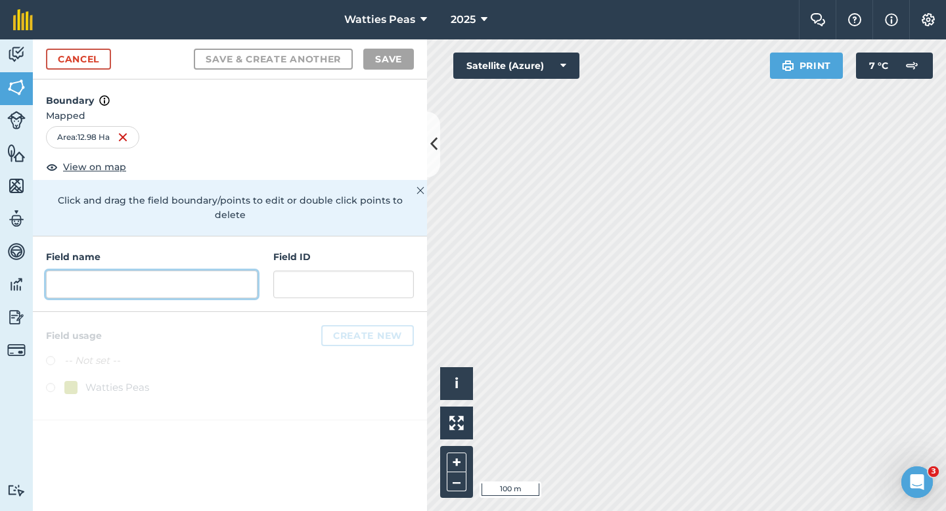
click at [229, 271] on input "text" at bounding box center [151, 285] width 211 height 28
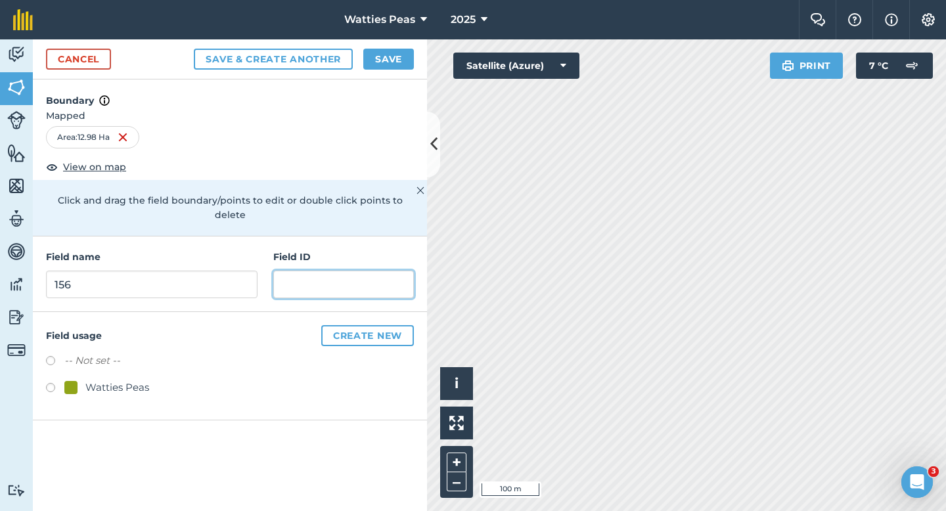
click at [307, 273] on input "text" at bounding box center [343, 285] width 141 height 28
paste input "[PERSON_NAME][GEOGRAPHIC_DATA]"
click at [63, 383] on label at bounding box center [55, 389] width 18 height 13
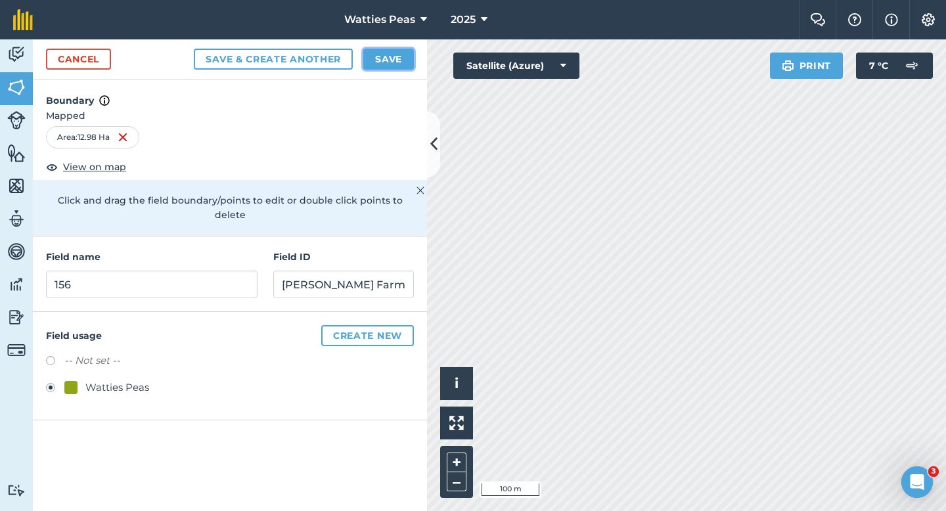
click at [397, 64] on button "Save" at bounding box center [388, 59] width 51 height 21
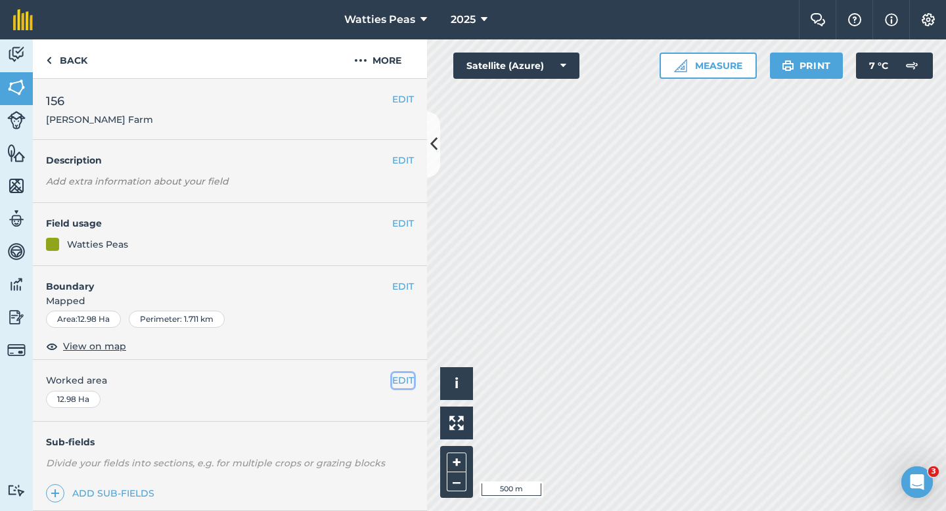
click at [405, 373] on button "EDIT" at bounding box center [403, 380] width 22 height 14
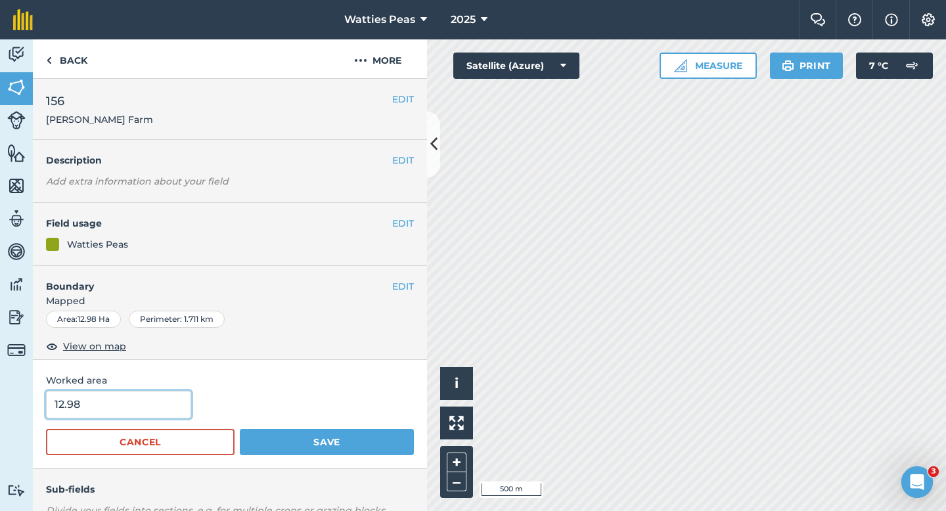
click at [176, 404] on input "12.98" at bounding box center [118, 405] width 145 height 28
click at [240, 429] on button "Save" at bounding box center [327, 442] width 174 height 26
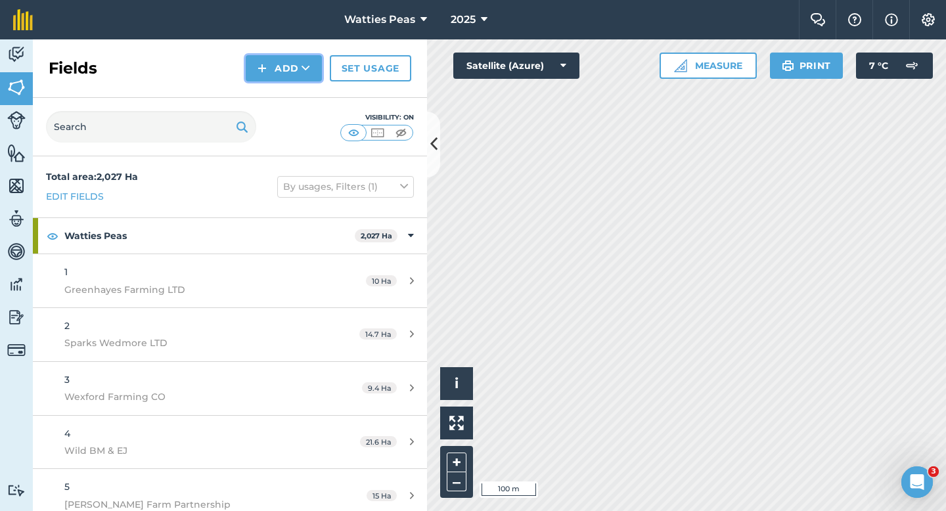
click at [278, 69] on button "Add" at bounding box center [284, 68] width 76 height 26
click at [284, 83] on ul "Draw Import" at bounding box center [284, 113] width 74 height 60
click at [282, 76] on button "Add" at bounding box center [284, 68] width 76 height 26
click at [282, 98] on link "Draw" at bounding box center [284, 97] width 72 height 29
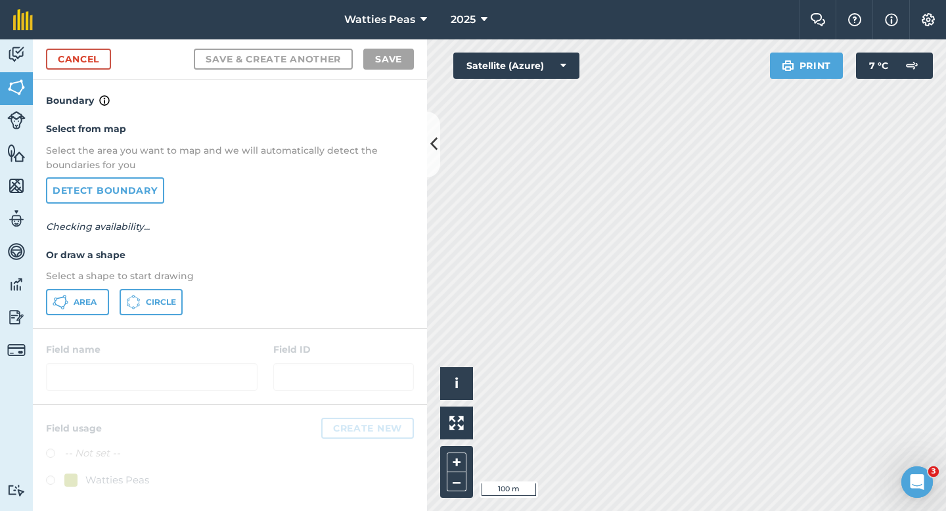
click at [103, 280] on p "Select a shape to start drawing" at bounding box center [230, 276] width 368 height 14
click at [103, 284] on div "Select from map Select the area you want to map and we will automatically detec…" at bounding box center [230, 217] width 394 height 219
click at [103, 289] on button "Area" at bounding box center [77, 302] width 63 height 26
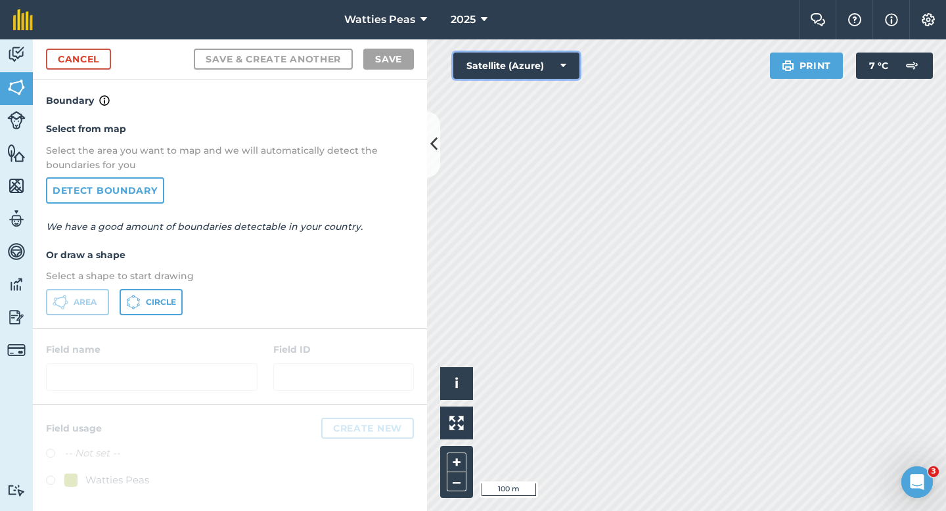
click at [507, 59] on button "Satellite (Azure)" at bounding box center [516, 66] width 126 height 26
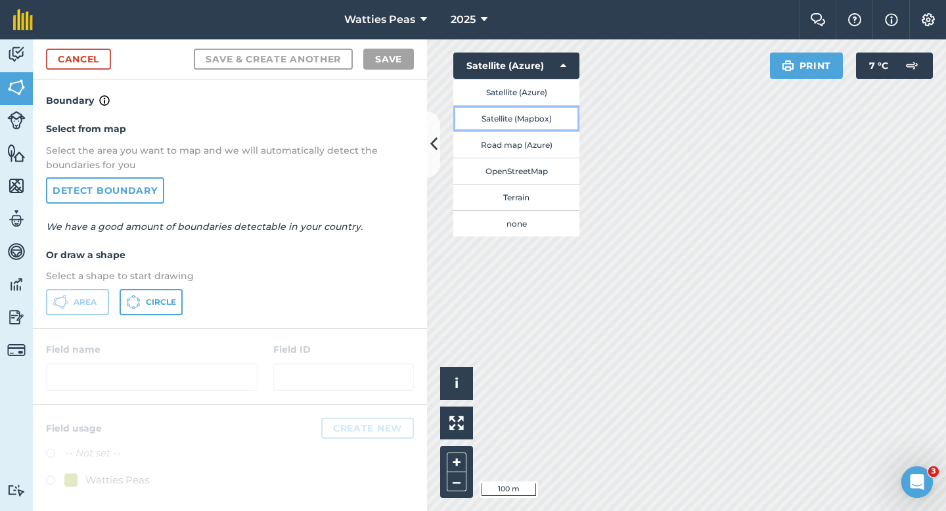
click at [500, 115] on button "Satellite (Mapbox)" at bounding box center [516, 118] width 126 height 26
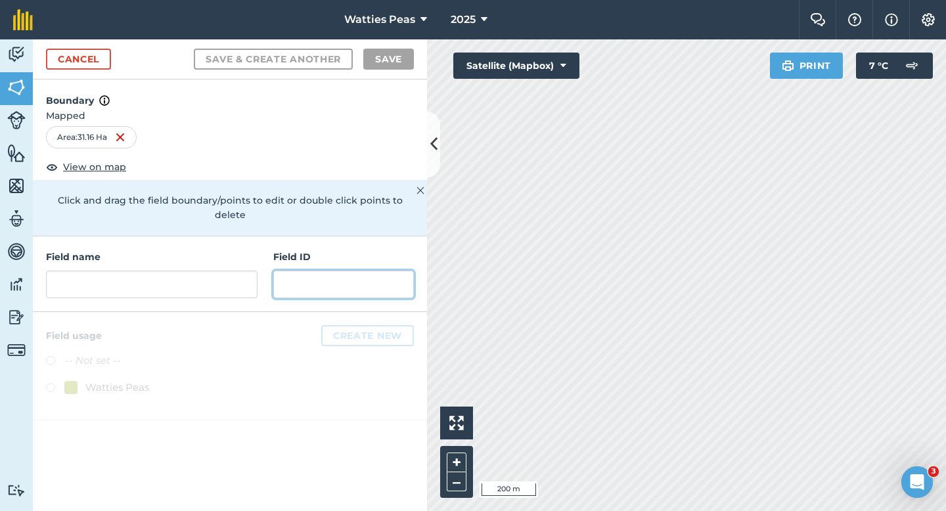
click at [336, 271] on input "text" at bounding box center [343, 285] width 141 height 28
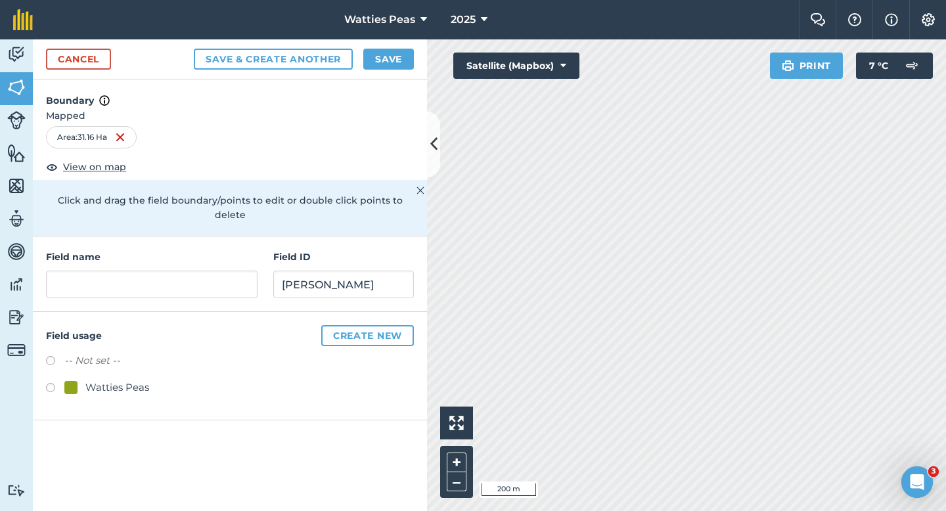
click at [124, 380] on div "Watties Peas" at bounding box center [117, 388] width 64 height 16
click at [173, 278] on input "text" at bounding box center [151, 285] width 211 height 28
click at [399, 56] on button "Save" at bounding box center [388, 59] width 51 height 21
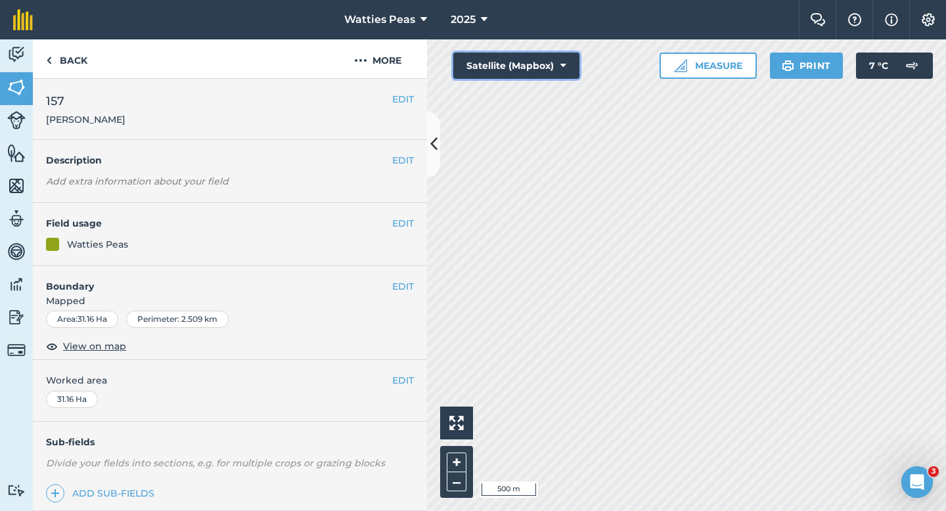
click at [515, 68] on button "Satellite (Mapbox)" at bounding box center [516, 66] width 126 height 26
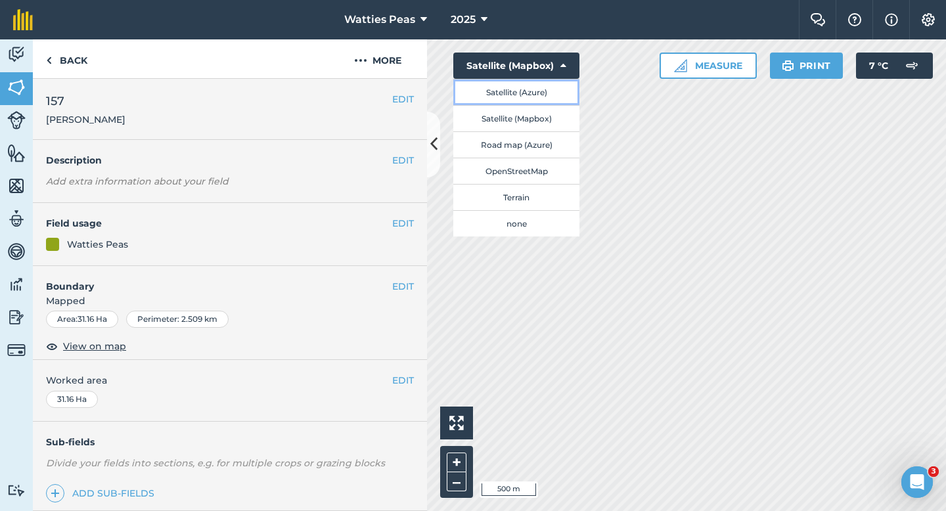
click at [535, 93] on button "Satellite (Azure)" at bounding box center [516, 92] width 126 height 26
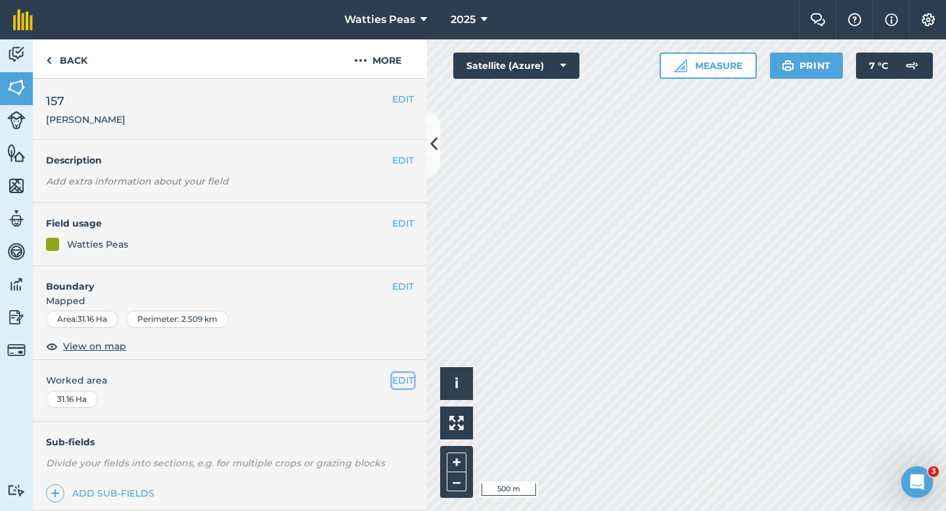
click at [397, 377] on button "EDIT" at bounding box center [403, 380] width 22 height 14
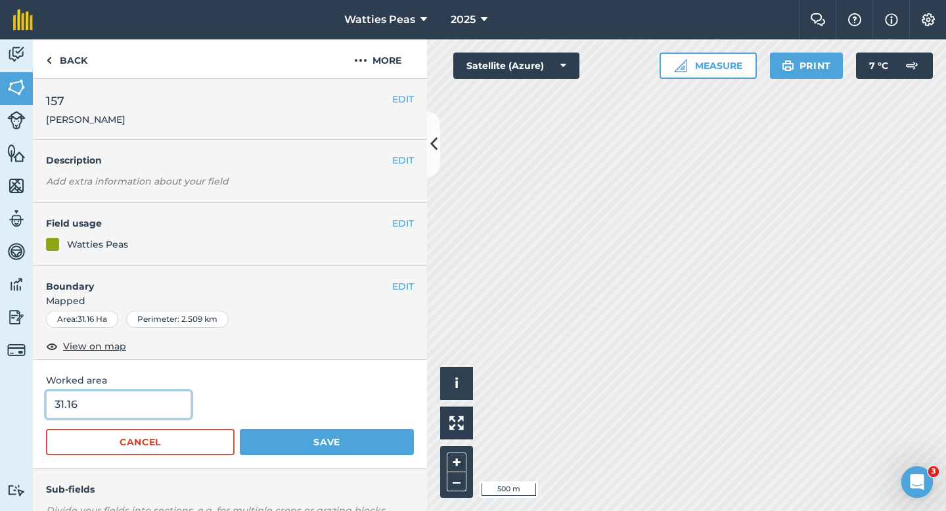
click at [105, 406] on input "31.16" at bounding box center [118, 405] width 145 height 28
click at [240, 429] on button "Save" at bounding box center [327, 442] width 174 height 26
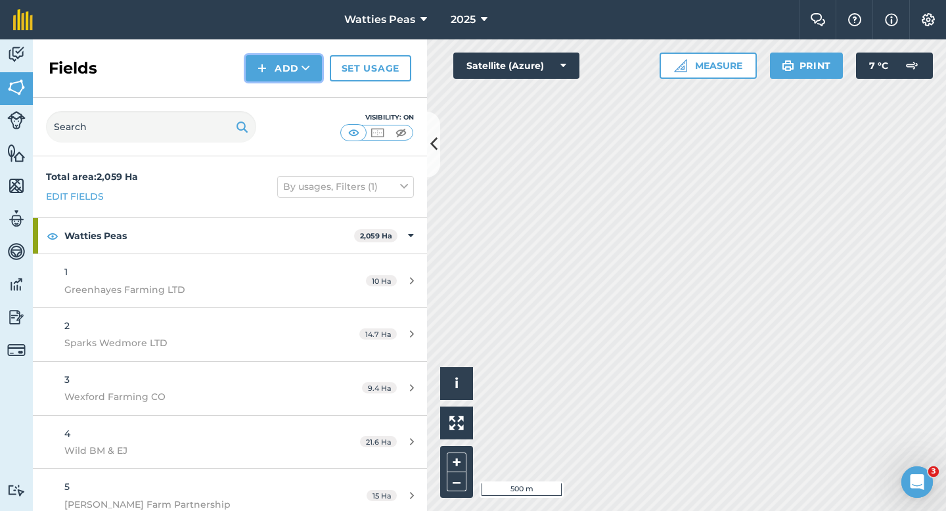
click at [273, 68] on button "Add" at bounding box center [284, 68] width 76 height 26
click at [275, 91] on link "Draw" at bounding box center [284, 97] width 72 height 29
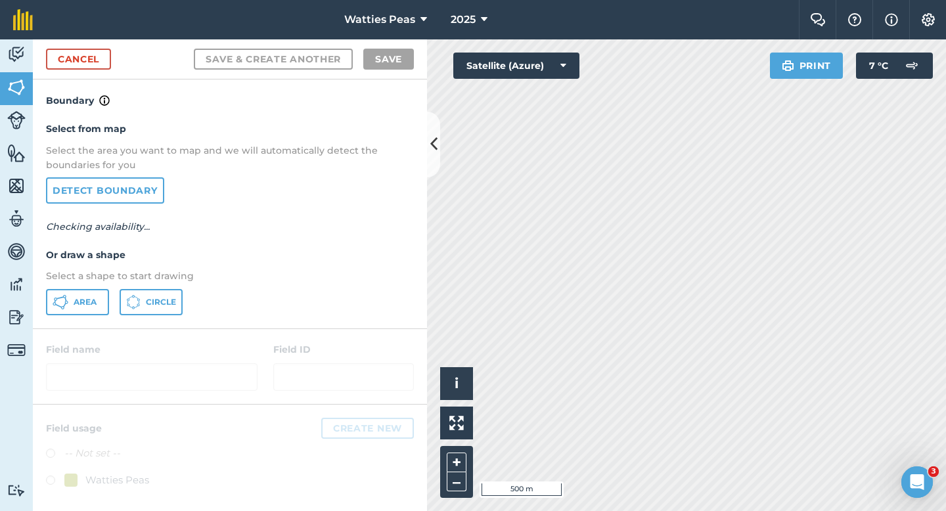
click at [92, 315] on div "Select from map Select the area you want to map and we will automatically detec…" at bounding box center [230, 217] width 394 height 219
click at [85, 301] on span "Area" at bounding box center [85, 302] width 23 height 11
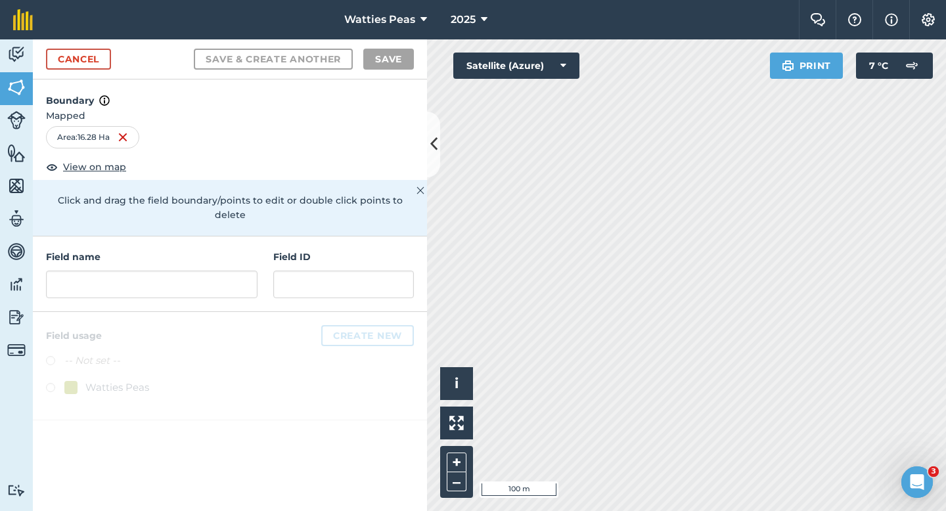
click at [282, 255] on div "Field ID" at bounding box center [343, 274] width 141 height 49
click at [282, 271] on input "text" at bounding box center [343, 285] width 141 height 28
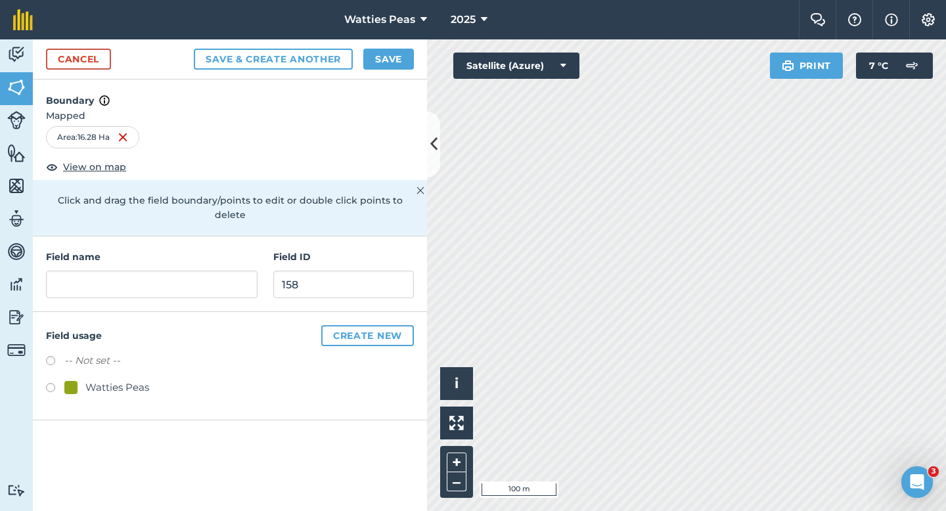
click at [100, 380] on div "Watties Peas" at bounding box center [117, 388] width 64 height 16
click at [175, 250] on h4 "Field name" at bounding box center [151, 257] width 211 height 14
click at [175, 278] on input "text" at bounding box center [151, 285] width 211 height 28
drag, startPoint x: 312, startPoint y: 265, endPoint x: 197, endPoint y: 265, distance: 114.9
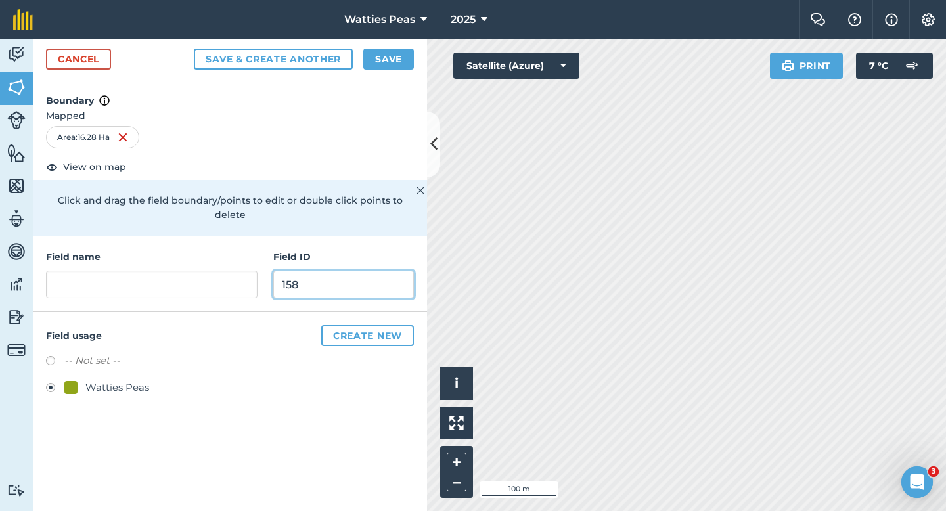
click at [197, 265] on div "Field name Field ID 158" at bounding box center [230, 274] width 394 height 76
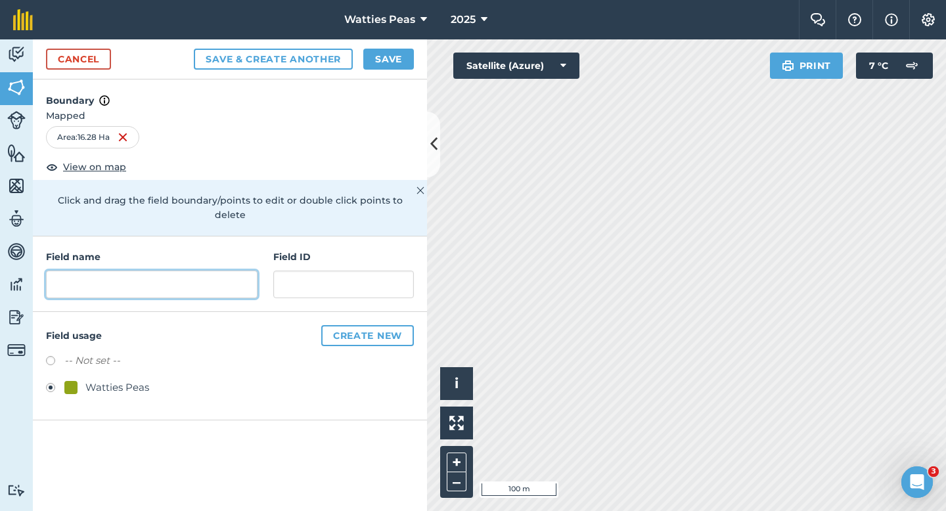
click at [187, 275] on input "text" at bounding box center [151, 285] width 211 height 28
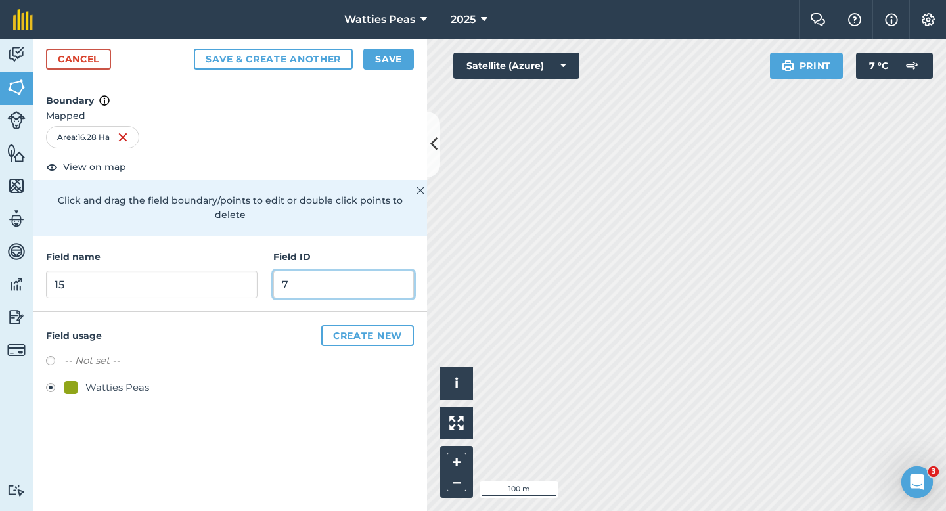
click at [317, 278] on input "7" at bounding box center [343, 285] width 141 height 28
click at [257, 270] on div "Field name 15 Field ID" at bounding box center [230, 274] width 394 height 76
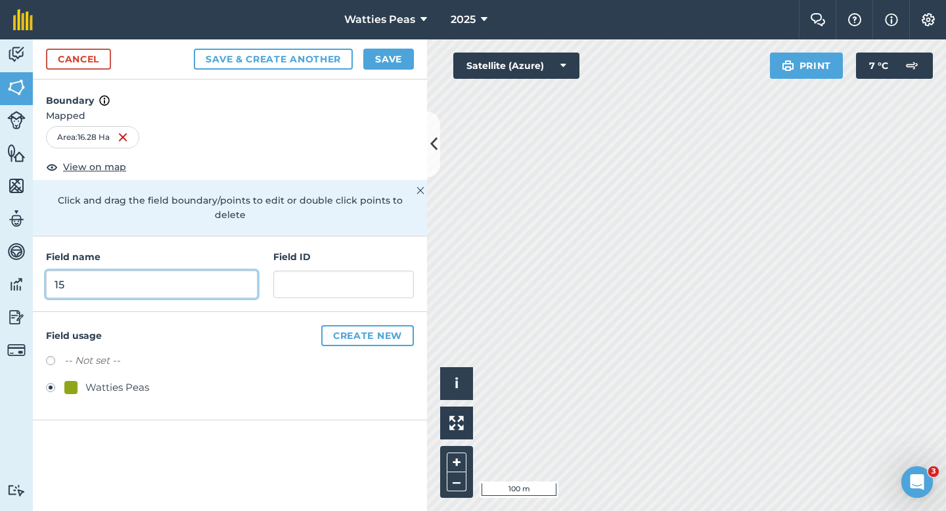
click at [230, 271] on input "15" at bounding box center [151, 285] width 211 height 28
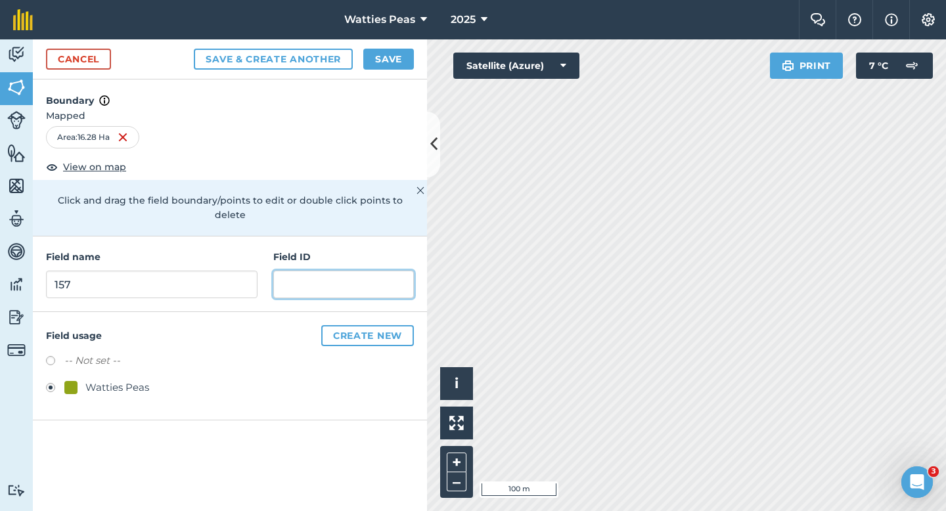
click at [328, 271] on input "text" at bounding box center [343, 285] width 141 height 28
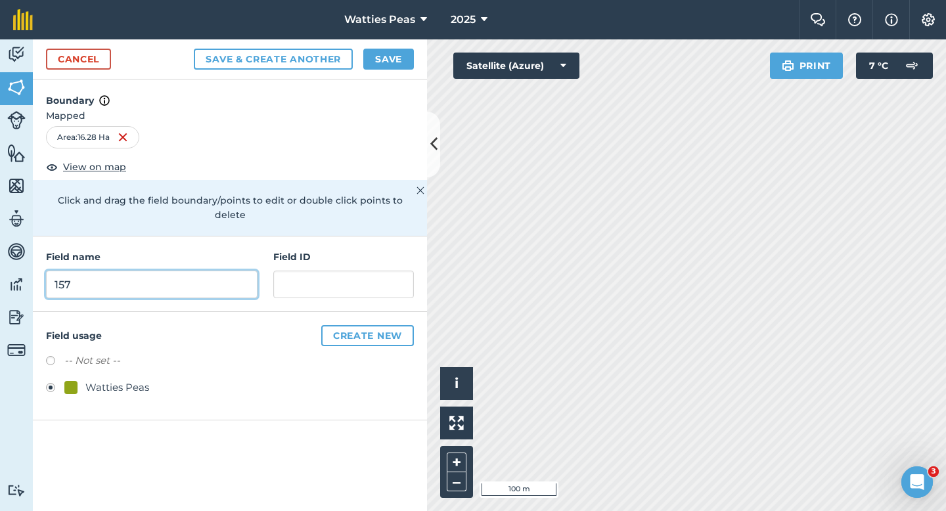
click at [231, 271] on input "157" at bounding box center [151, 285] width 211 height 28
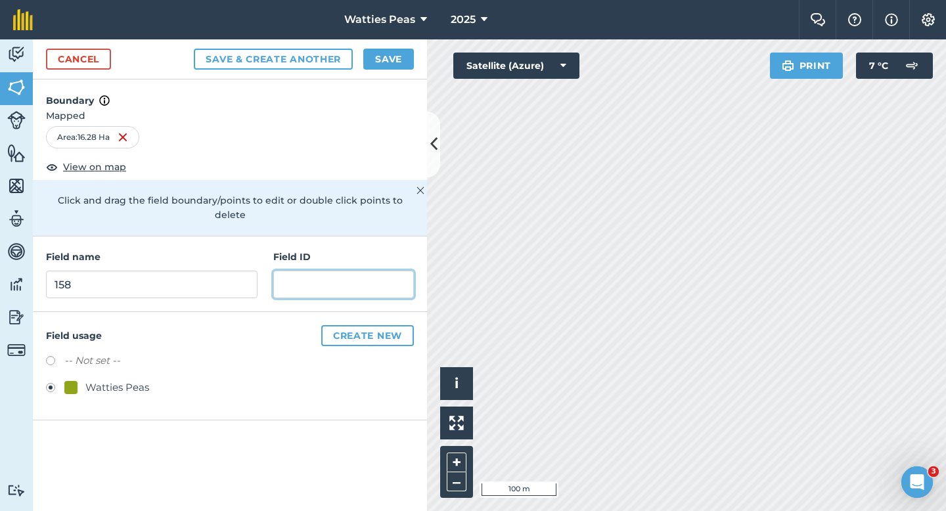
click at [334, 275] on input "text" at bounding box center [343, 285] width 141 height 28
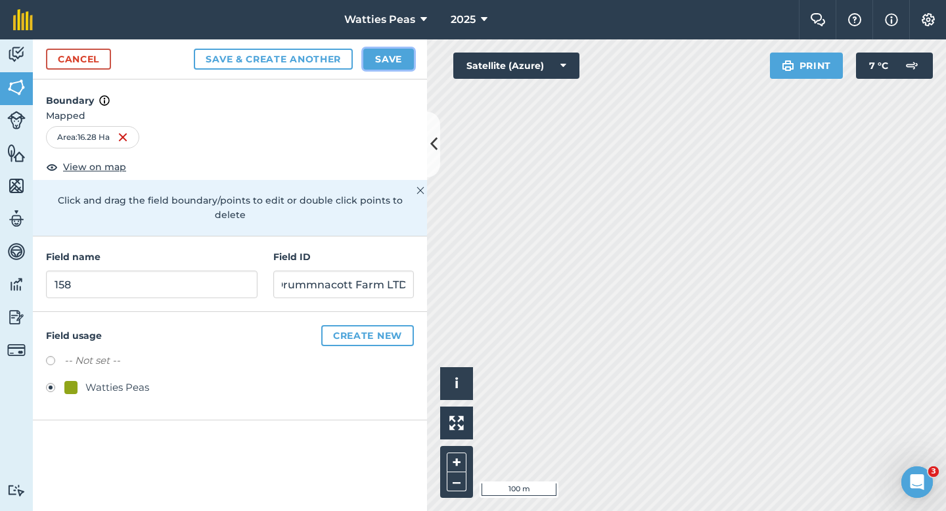
click at [393, 56] on button "Save" at bounding box center [388, 59] width 51 height 21
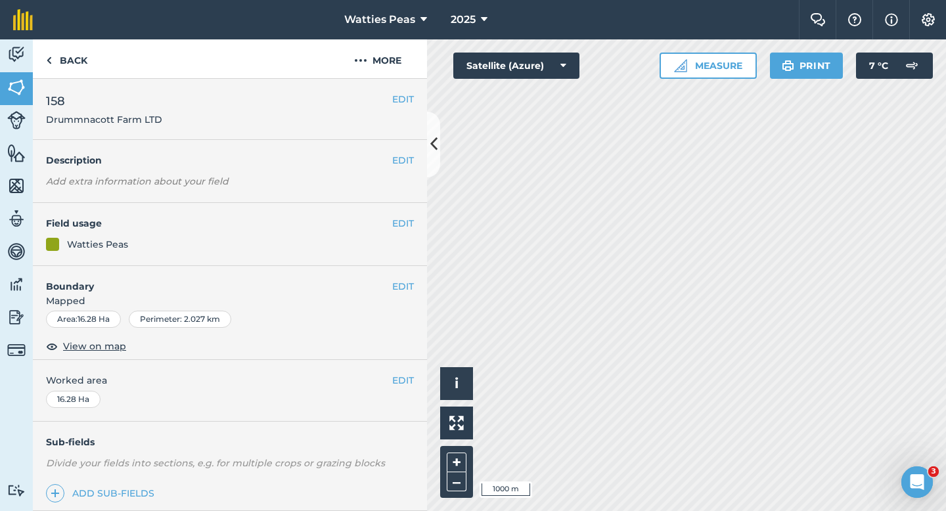
click at [400, 370] on div "EDIT Worked area 16.28 Ha" at bounding box center [230, 390] width 394 height 61
click at [403, 380] on button "EDIT" at bounding box center [403, 380] width 22 height 14
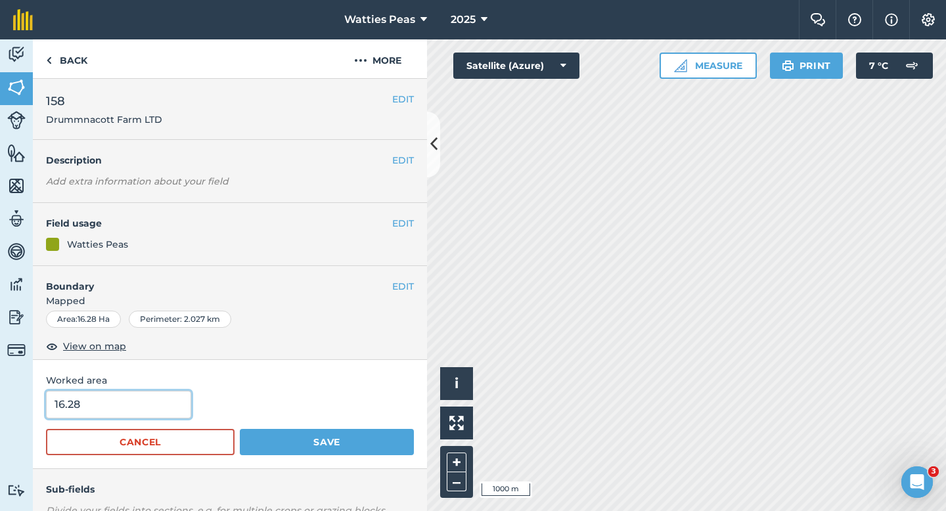
click at [155, 401] on input "16.28" at bounding box center [118, 405] width 145 height 28
click at [240, 429] on button "Save" at bounding box center [327, 442] width 174 height 26
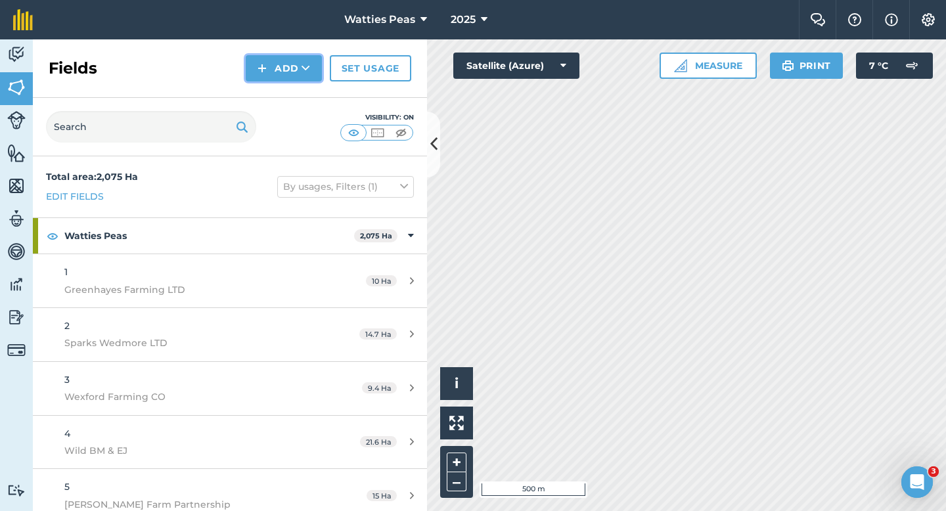
click at [282, 70] on button "Add" at bounding box center [284, 68] width 76 height 26
click at [282, 95] on link "Draw" at bounding box center [284, 97] width 72 height 29
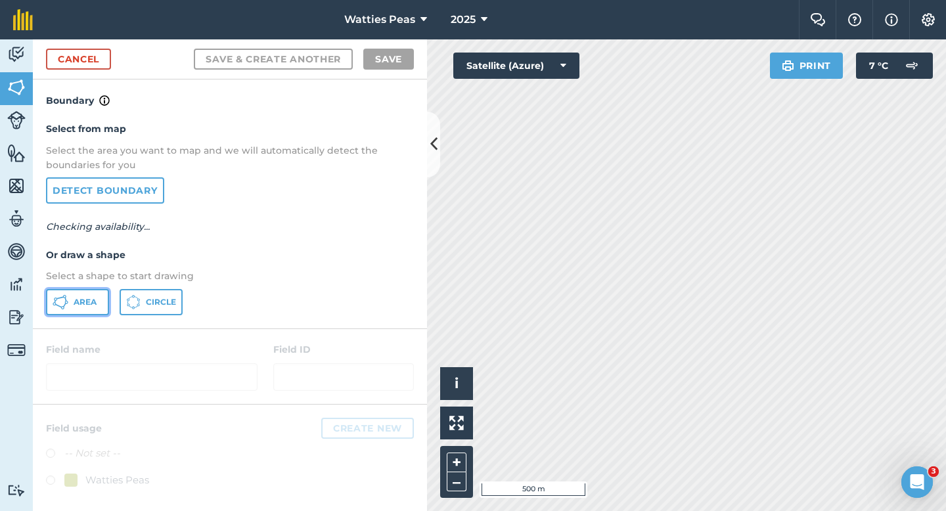
click at [97, 297] on button "Area" at bounding box center [77, 302] width 63 height 26
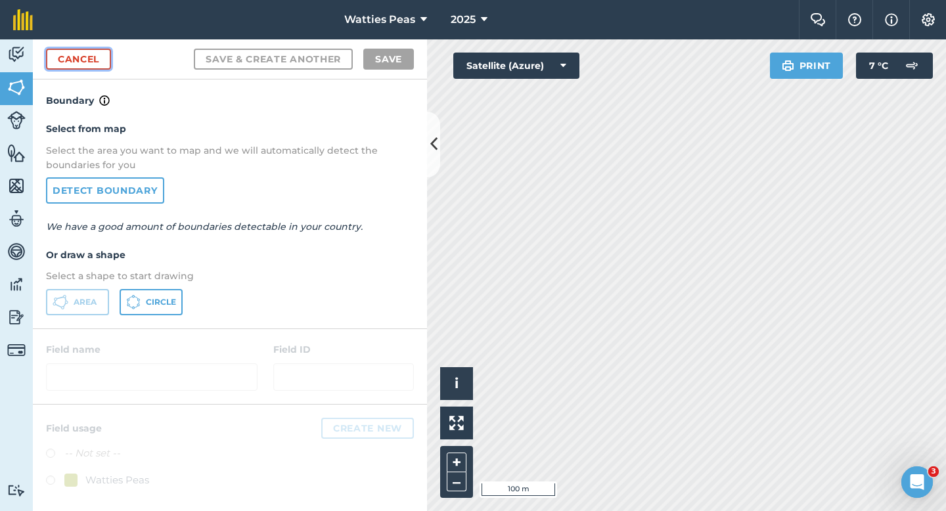
click at [92, 62] on link "Cancel" at bounding box center [78, 59] width 65 height 21
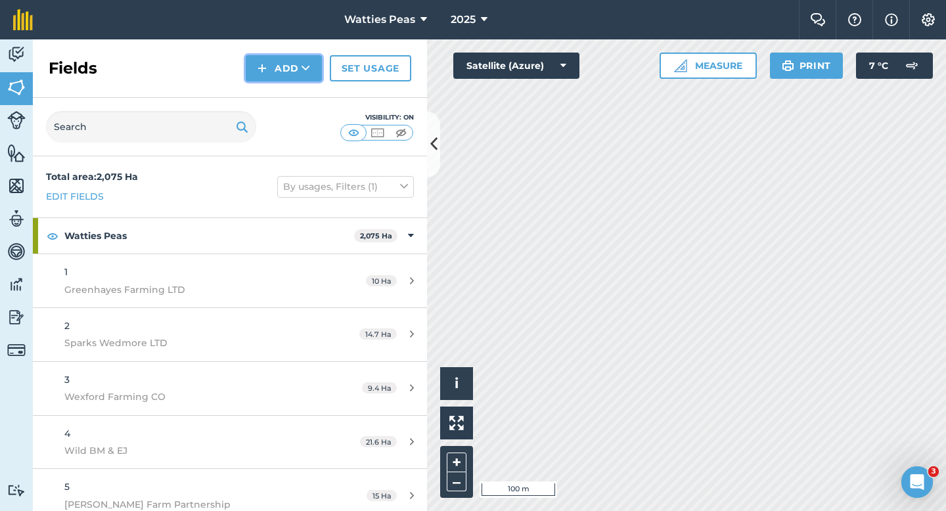
click at [259, 62] on img at bounding box center [261, 68] width 9 height 16
click at [272, 91] on link "Draw" at bounding box center [284, 97] width 72 height 29
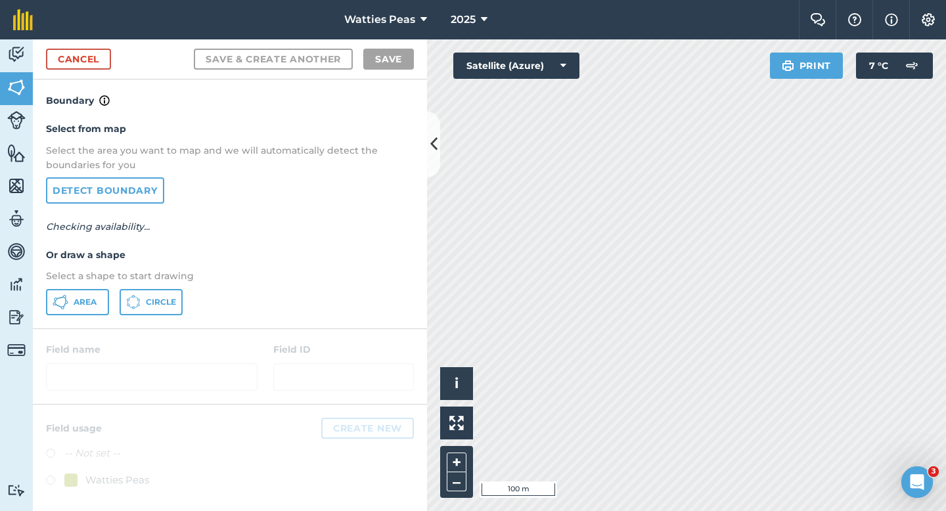
click at [66, 317] on div "Select from map Select the area you want to map and we will automatically detec…" at bounding box center [230, 217] width 394 height 219
click at [74, 313] on button "Area" at bounding box center [77, 302] width 63 height 26
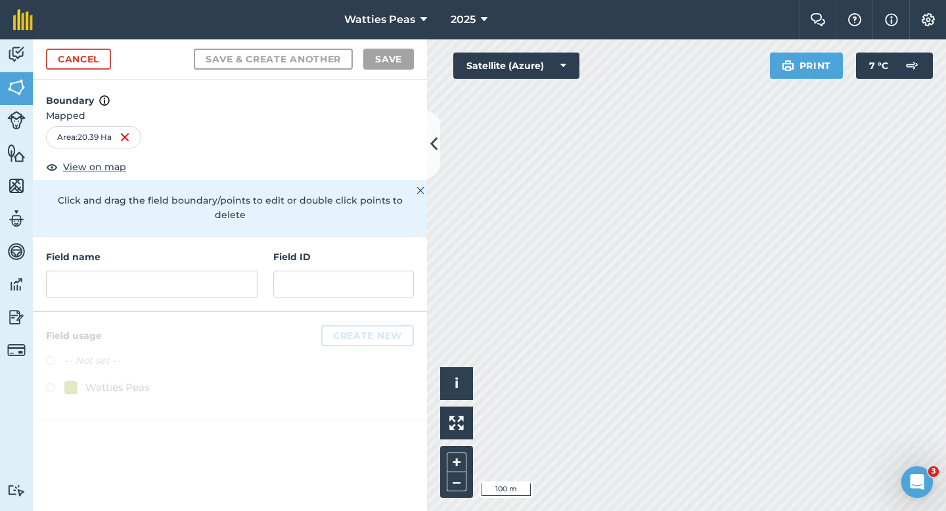
click at [319, 250] on h4 "Field ID" at bounding box center [343, 257] width 141 height 14
click at [319, 271] on input "text" at bounding box center [343, 285] width 141 height 28
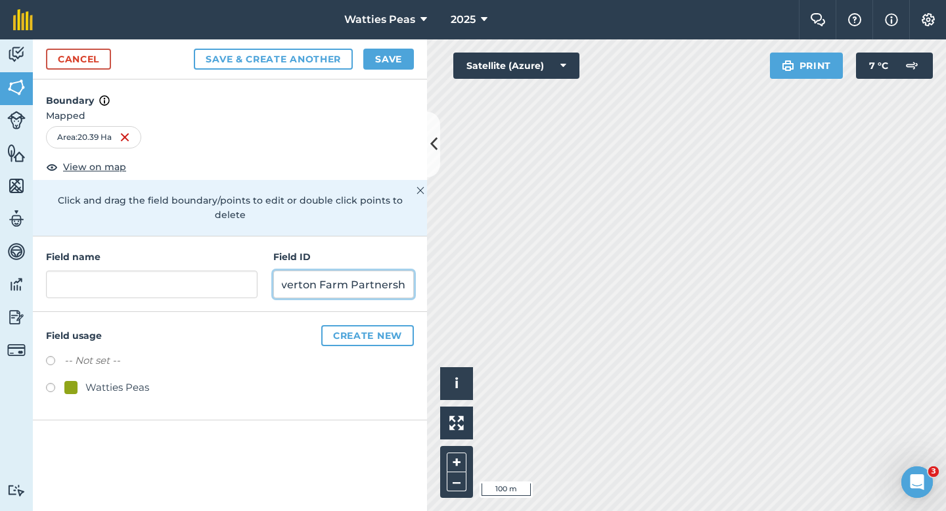
scroll to position [0, 24]
click at [71, 381] on div at bounding box center [70, 387] width 13 height 13
click at [113, 292] on div "Field name Field ID Claverton Farm Partnership" at bounding box center [230, 274] width 394 height 76
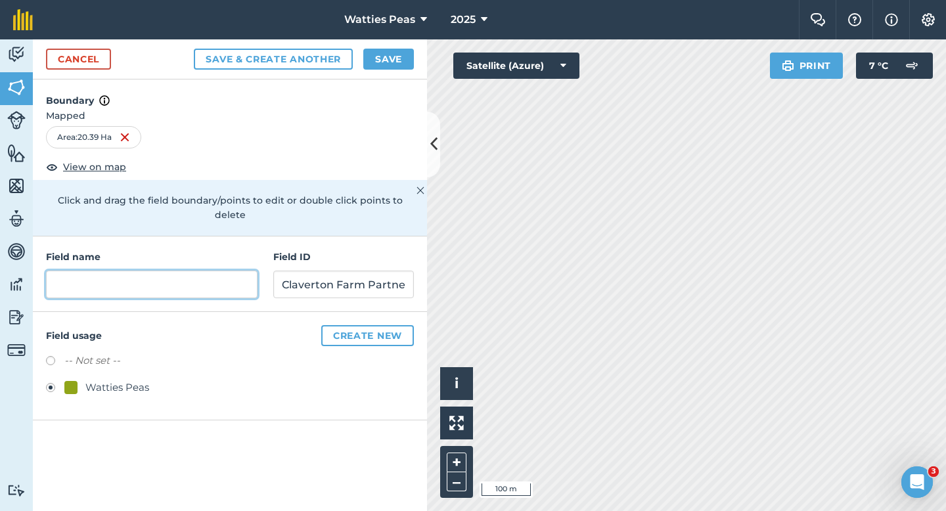
click at [112, 273] on input "text" at bounding box center [151, 285] width 211 height 28
click at [112, 277] on input "text" at bounding box center [151, 285] width 211 height 28
click at [399, 70] on div "Cancel Save & Create Another Save" at bounding box center [230, 59] width 394 height 40
click at [389, 59] on button "Save" at bounding box center [388, 59] width 51 height 21
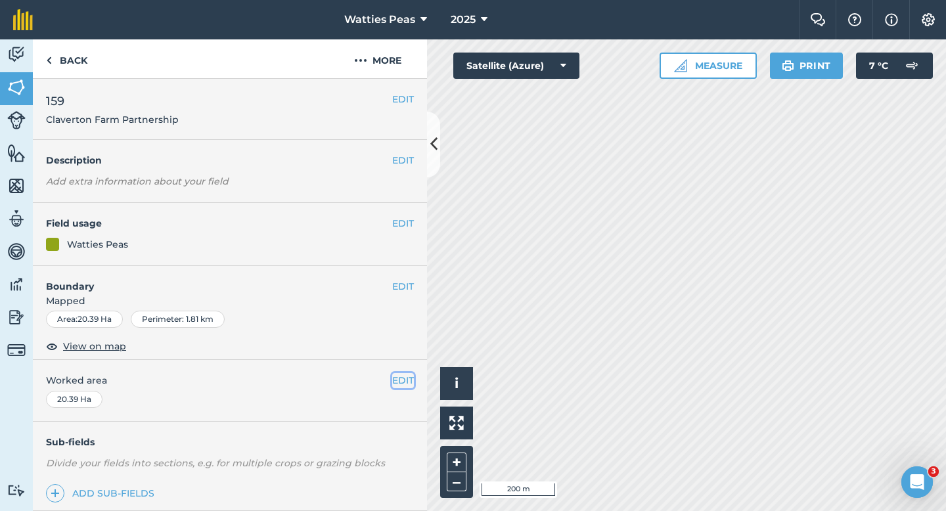
click at [407, 382] on button "EDIT" at bounding box center [403, 380] width 22 height 14
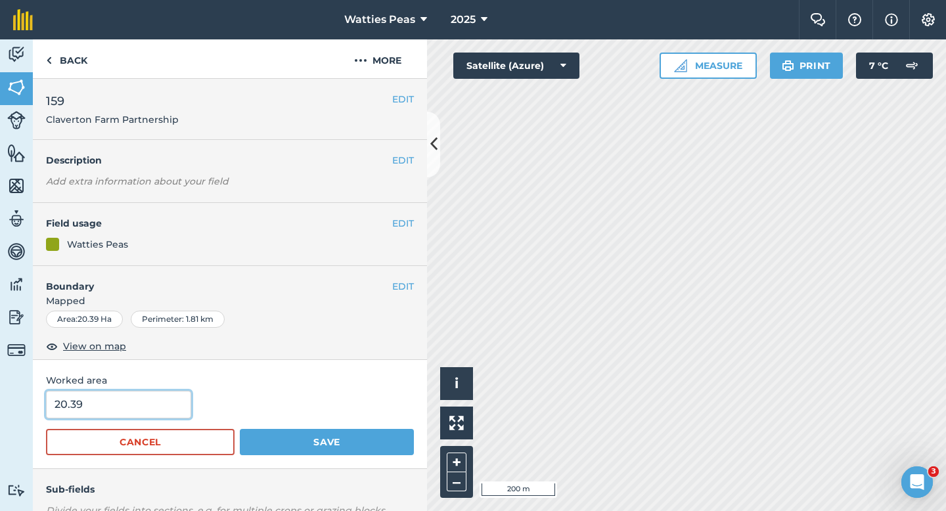
click at [152, 401] on input "20.39" at bounding box center [118, 405] width 145 height 28
click at [240, 429] on button "Save" at bounding box center [327, 442] width 174 height 26
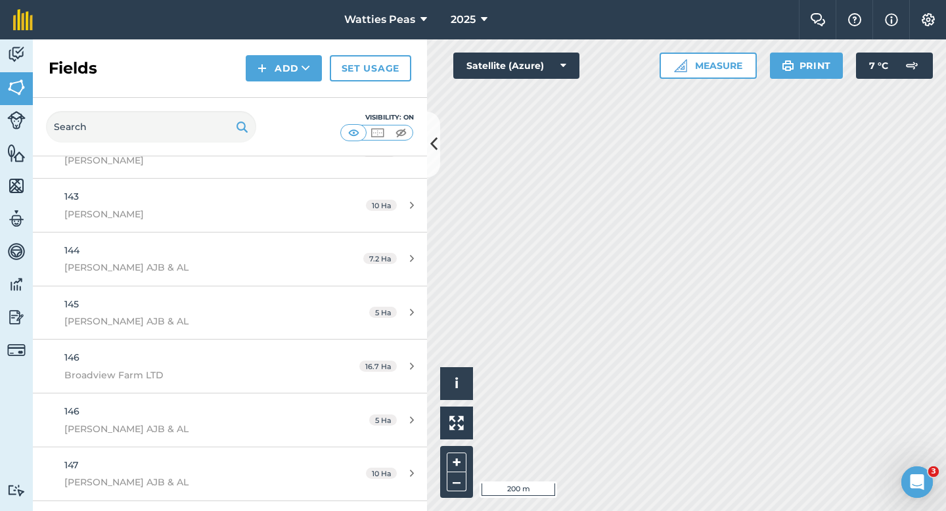
scroll to position [8337, 0]
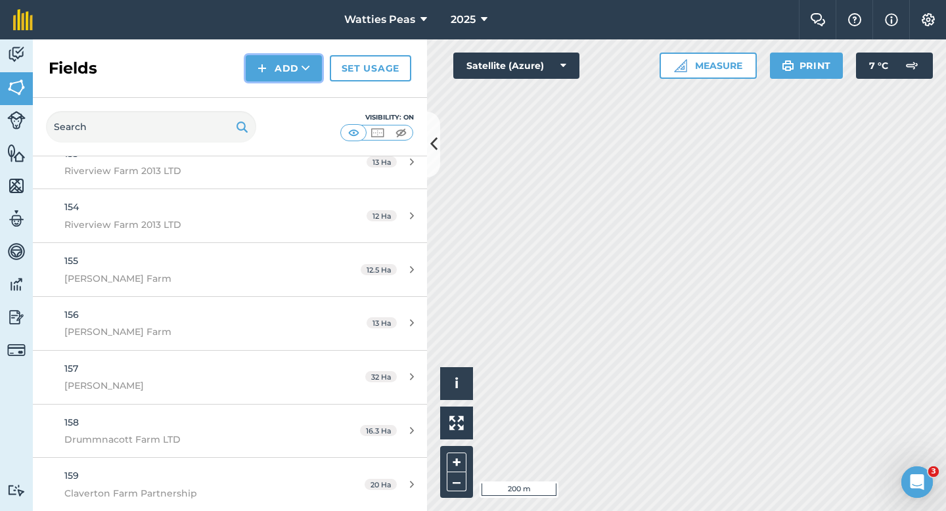
click at [276, 70] on button "Add" at bounding box center [284, 68] width 76 height 26
click at [276, 83] on link "Draw" at bounding box center [284, 97] width 72 height 29
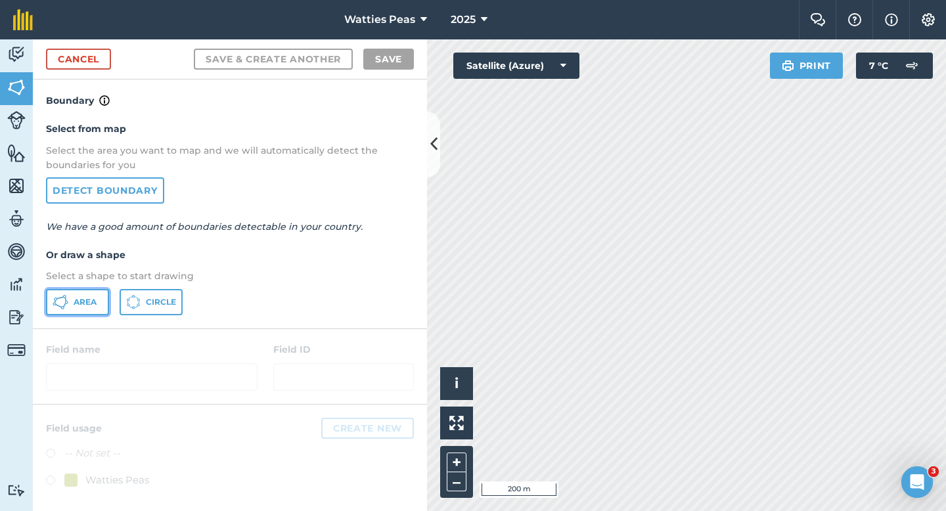
click at [74, 305] on span "Area" at bounding box center [85, 302] width 23 height 11
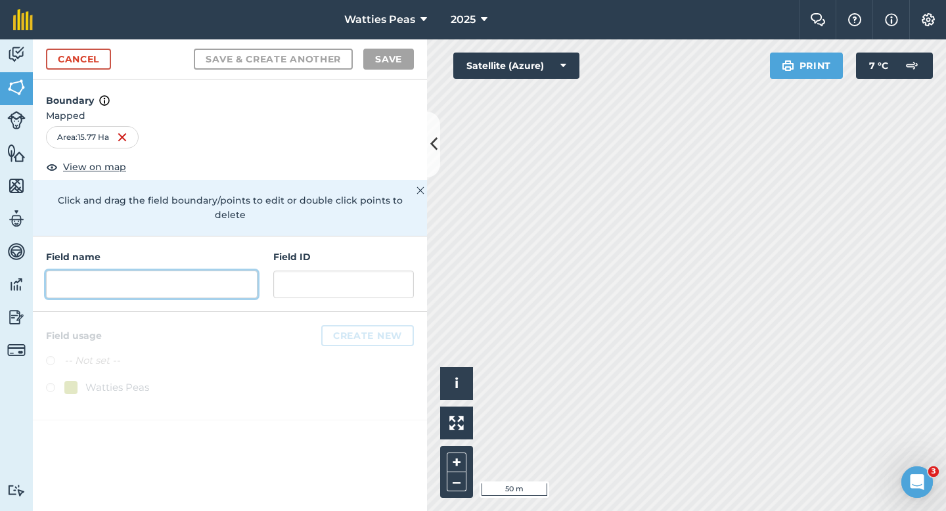
click at [227, 282] on input "text" at bounding box center [151, 285] width 211 height 28
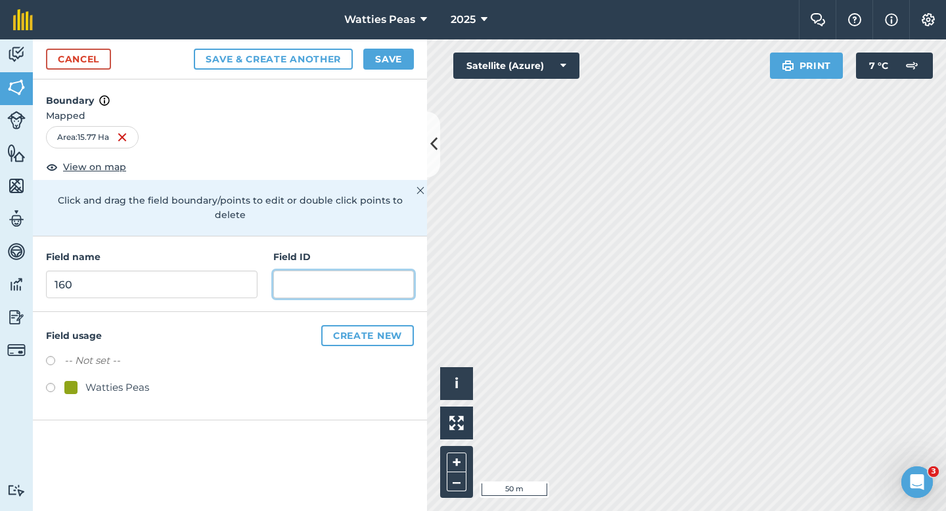
click at [307, 280] on input "text" at bounding box center [343, 285] width 141 height 28
click at [296, 271] on input "Yarabbe Park LTD" at bounding box center [343, 285] width 141 height 28
click at [324, 271] on input "Yarrabe Park LTD" at bounding box center [343, 285] width 141 height 28
click at [321, 271] on input "Yarrabe Park LTD" at bounding box center [343, 285] width 141 height 28
click at [106, 380] on div "Watties Peas" at bounding box center [117, 388] width 64 height 16
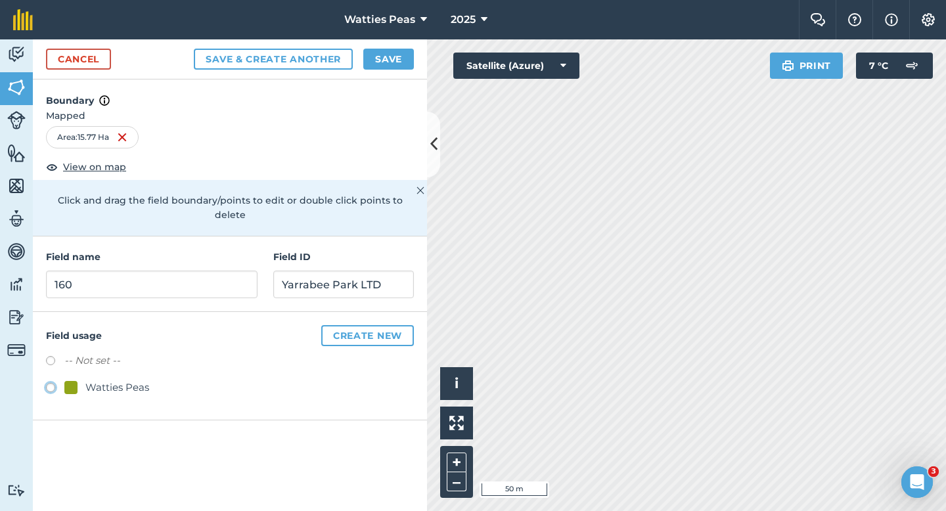
click at [399, 56] on button "Save" at bounding box center [388, 59] width 51 height 21
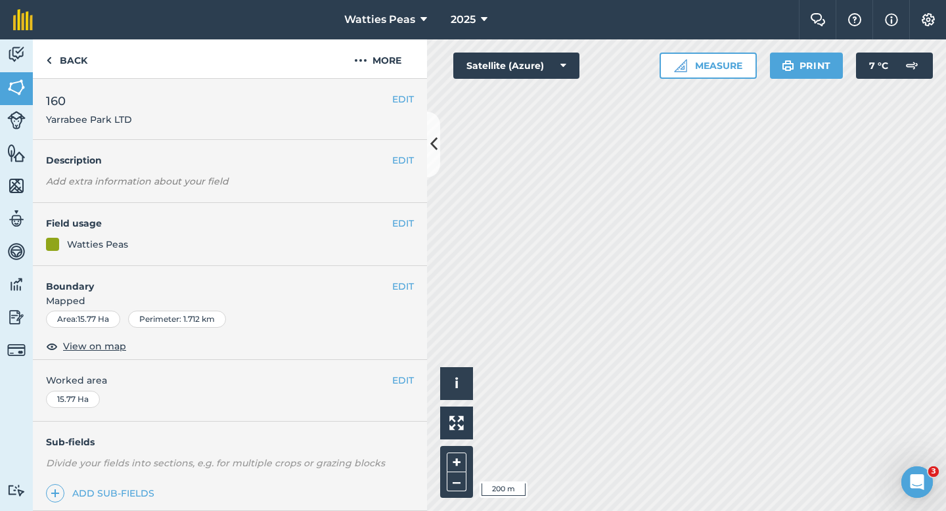
click at [385, 384] on span "Worked area" at bounding box center [230, 380] width 368 height 14
click at [400, 384] on button "EDIT" at bounding box center [403, 380] width 22 height 14
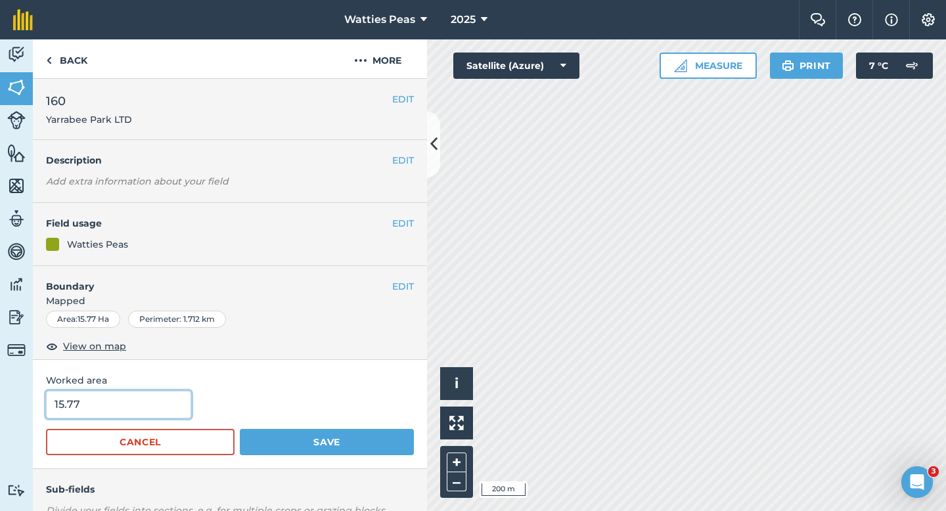
click at [134, 410] on input "15.77" at bounding box center [118, 405] width 145 height 28
click at [240, 429] on button "Save" at bounding box center [327, 442] width 174 height 26
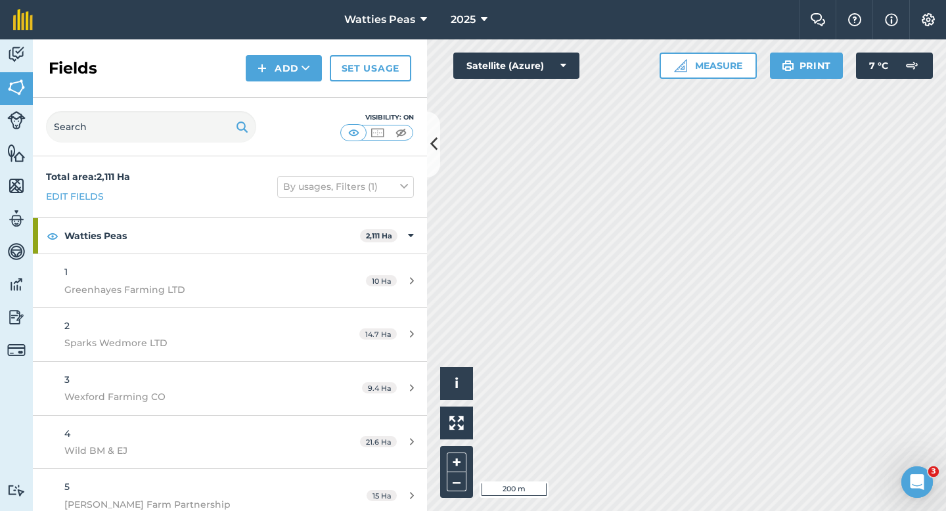
click at [275, 53] on div "Fields Add Set usage" at bounding box center [230, 68] width 394 height 58
click at [275, 74] on button "Add" at bounding box center [284, 68] width 76 height 26
click at [275, 87] on link "Draw" at bounding box center [284, 97] width 72 height 29
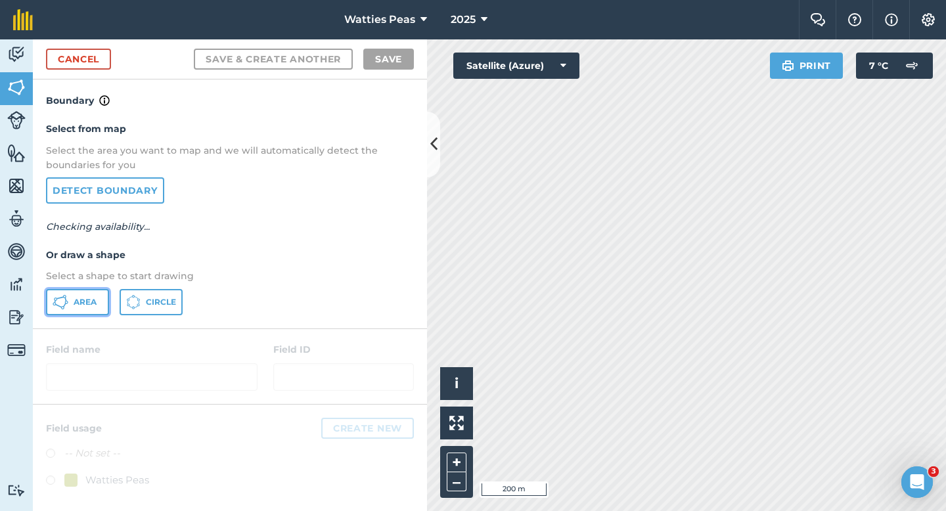
click at [81, 301] on span "Area" at bounding box center [85, 302] width 23 height 11
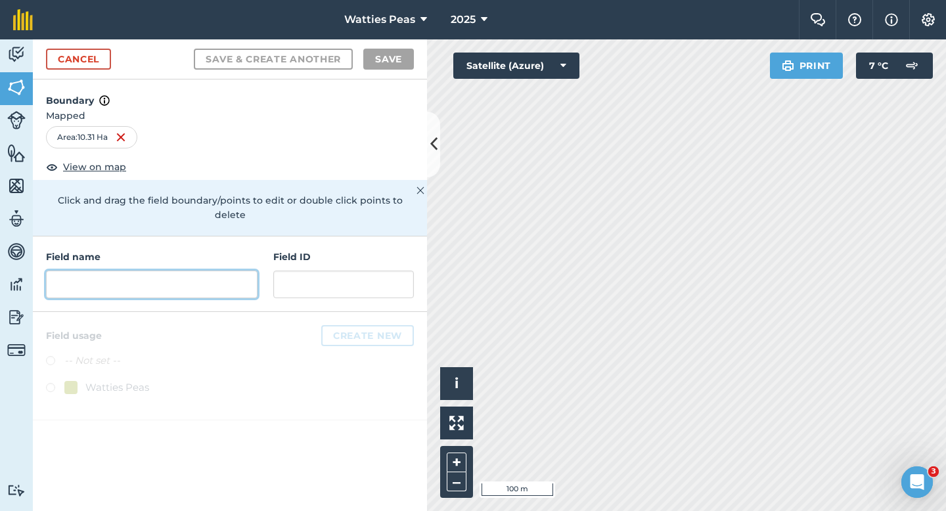
click at [250, 278] on input "text" at bounding box center [151, 285] width 211 height 28
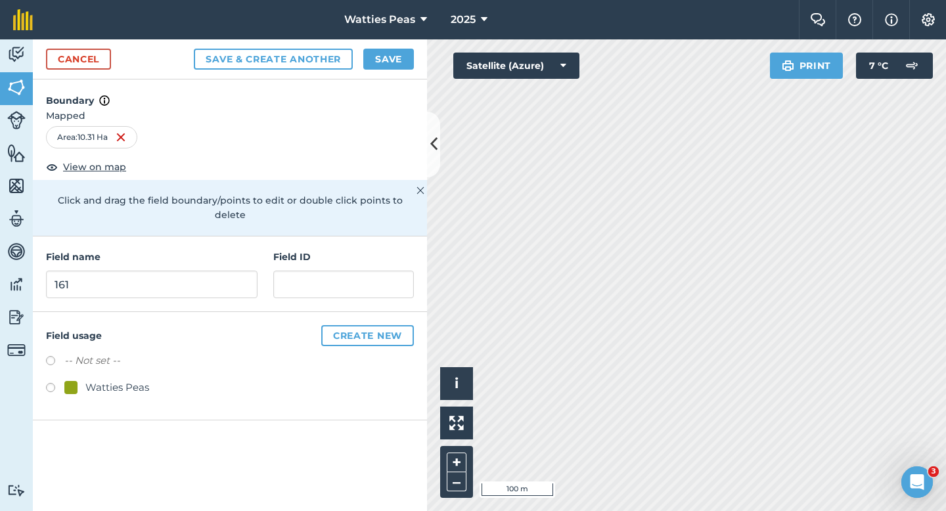
click at [349, 285] on div "Field name 161 Field ID" at bounding box center [230, 274] width 394 height 76
click at [349, 250] on div "Field ID" at bounding box center [343, 274] width 141 height 49
click at [349, 282] on input "text" at bounding box center [343, 285] width 141 height 28
click at [137, 380] on div "Watties Peas" at bounding box center [117, 388] width 64 height 16
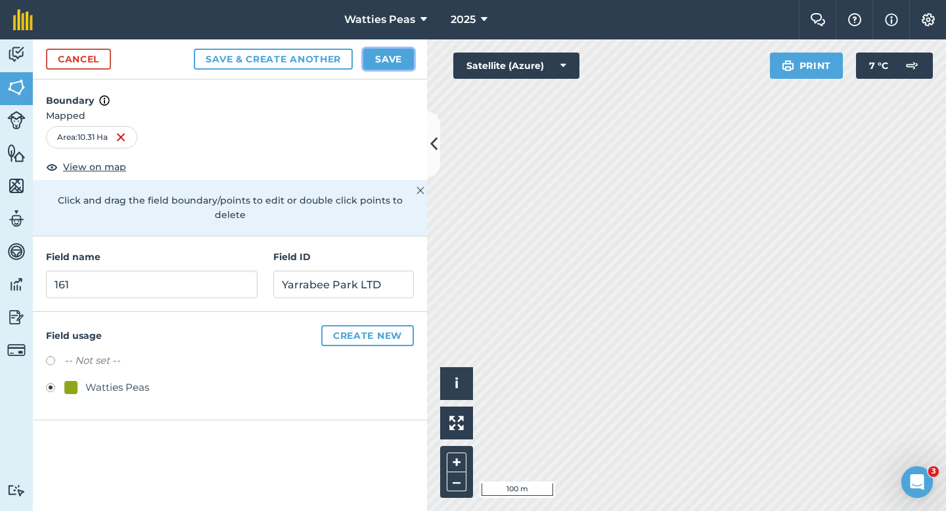
click at [391, 68] on button "Save" at bounding box center [388, 59] width 51 height 21
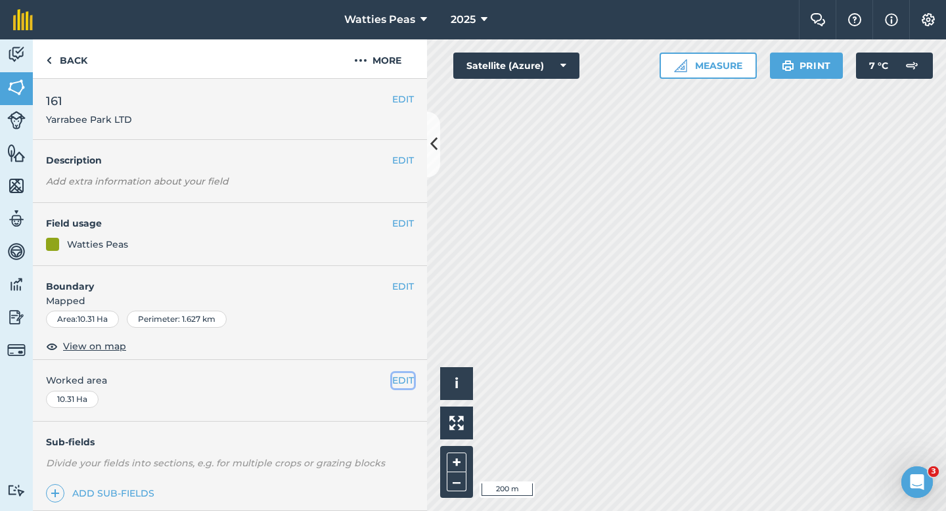
click at [392, 385] on button "EDIT" at bounding box center [403, 380] width 22 height 14
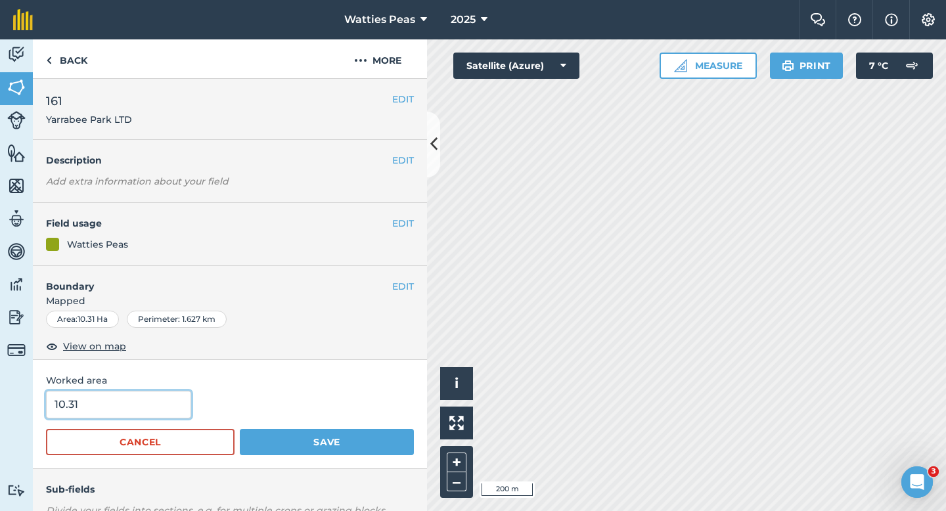
click at [140, 417] on input "10.31" at bounding box center [118, 405] width 145 height 28
click at [240, 429] on button "Save" at bounding box center [327, 442] width 174 height 26
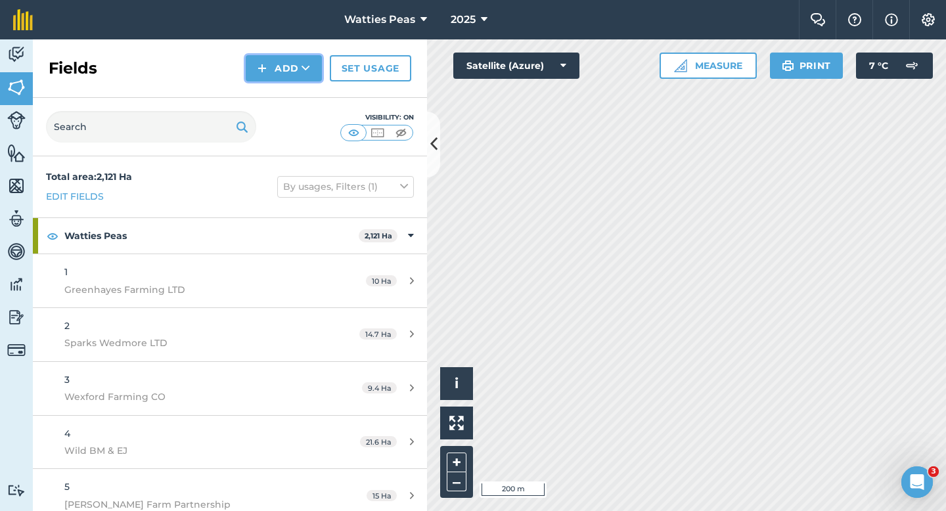
click at [278, 74] on button "Add" at bounding box center [284, 68] width 76 height 26
click at [278, 87] on link "Draw" at bounding box center [284, 97] width 72 height 29
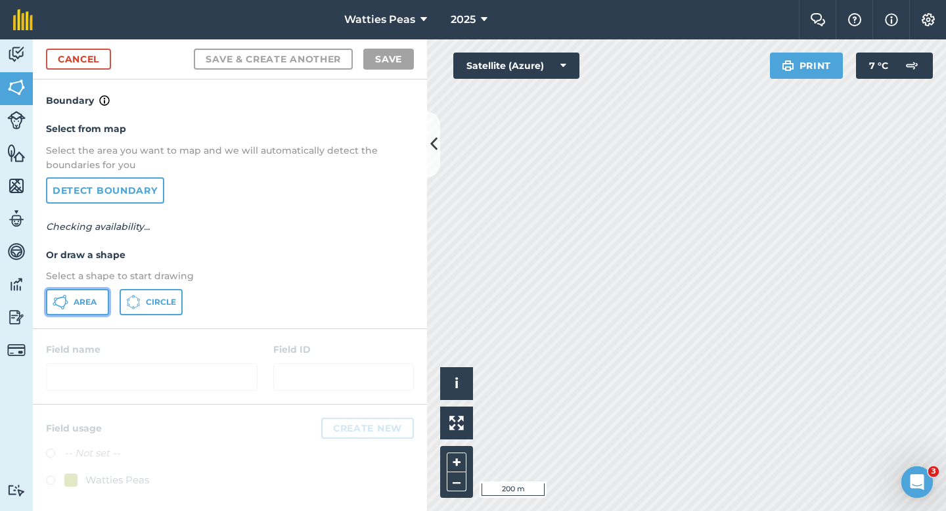
click at [74, 296] on button "Area" at bounding box center [77, 302] width 63 height 26
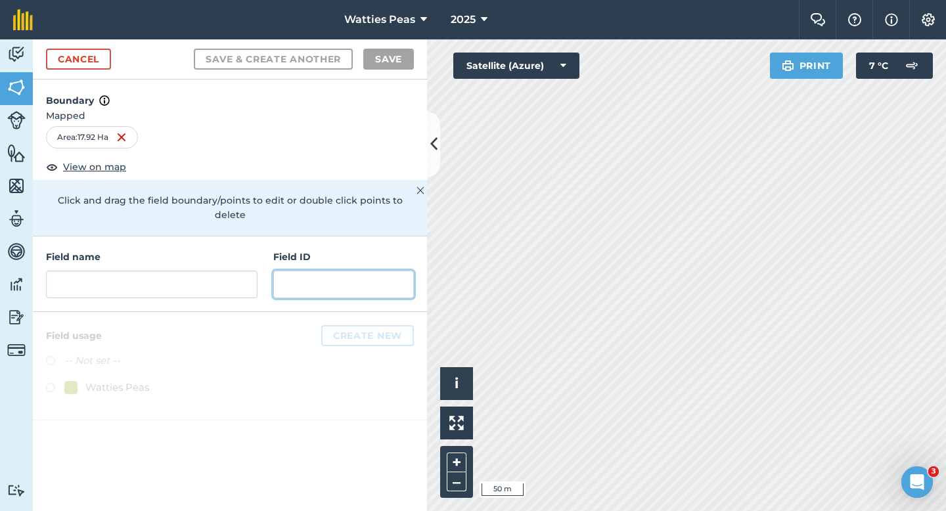
click at [384, 281] on input "text" at bounding box center [343, 285] width 141 height 28
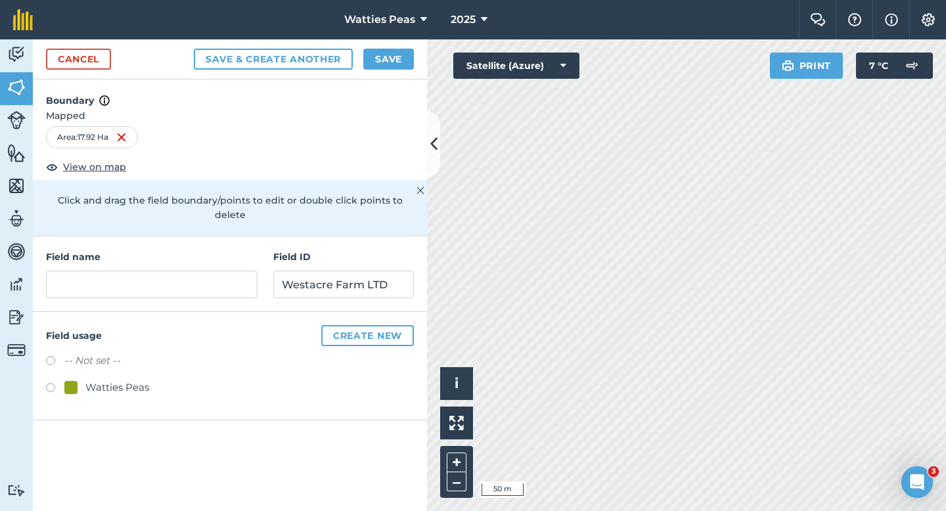
click at [132, 382] on div "Watties Peas" at bounding box center [230, 389] width 368 height 19
click at [132, 380] on div "Watties Peas" at bounding box center [117, 388] width 64 height 16
click at [132, 271] on input "text" at bounding box center [151, 285] width 211 height 28
click at [391, 66] on button "Save" at bounding box center [388, 59] width 51 height 21
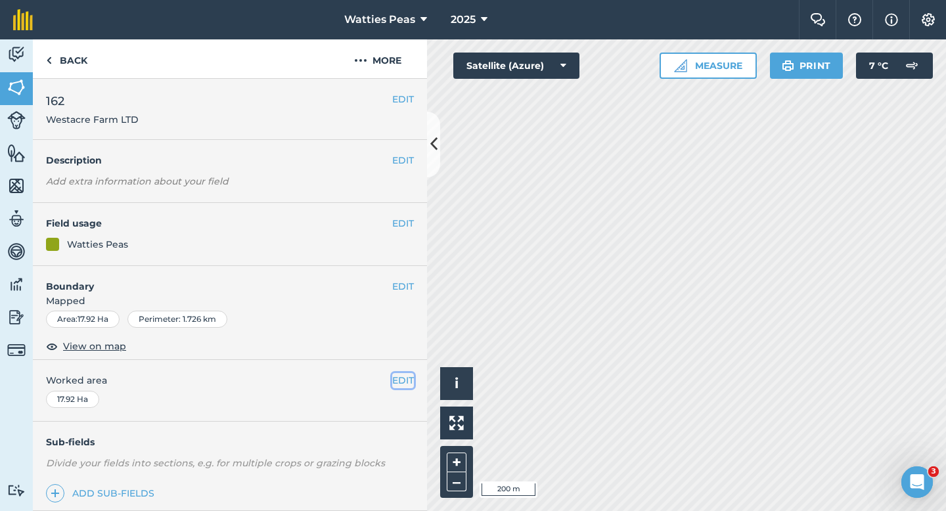
click at [403, 378] on button "EDIT" at bounding box center [403, 380] width 22 height 14
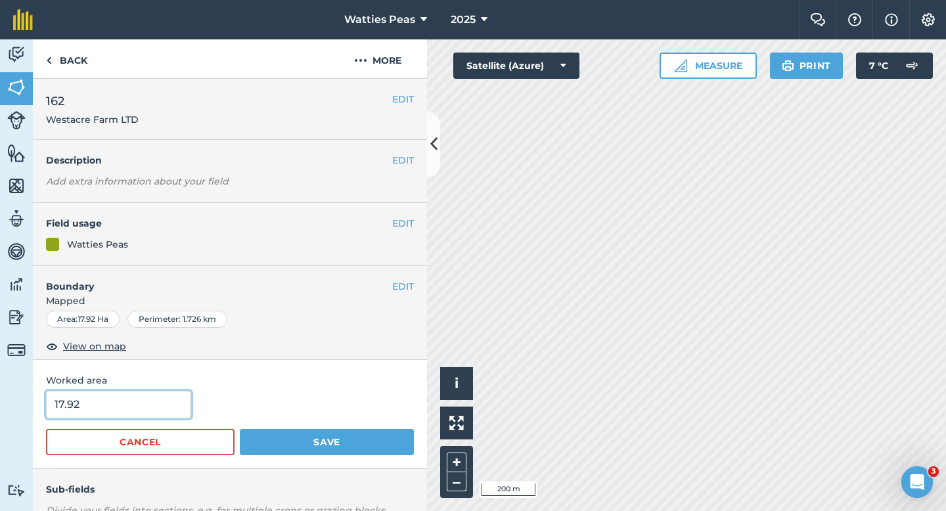
click at [180, 396] on input "17.92" at bounding box center [118, 405] width 145 height 28
click at [240, 429] on button "Save" at bounding box center [327, 442] width 174 height 26
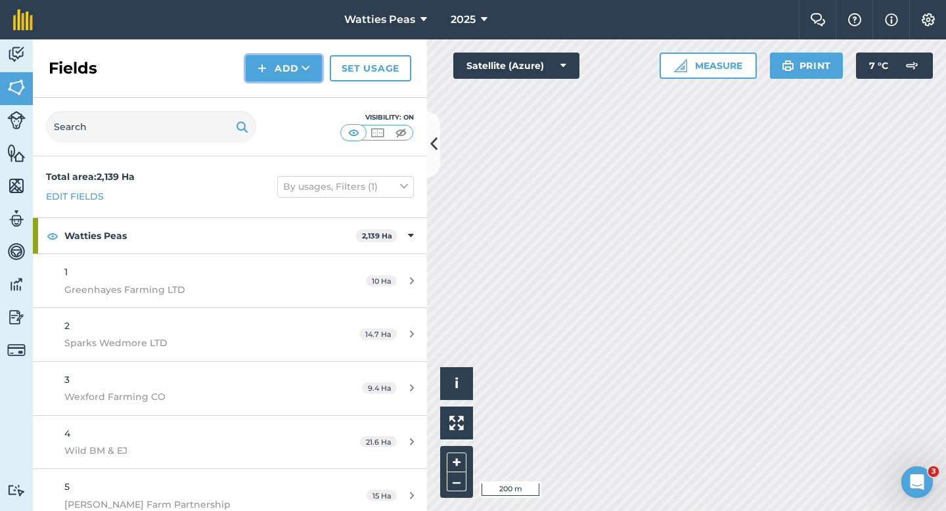
click at [258, 66] on img at bounding box center [261, 68] width 9 height 16
click at [276, 91] on link "Draw" at bounding box center [284, 97] width 72 height 29
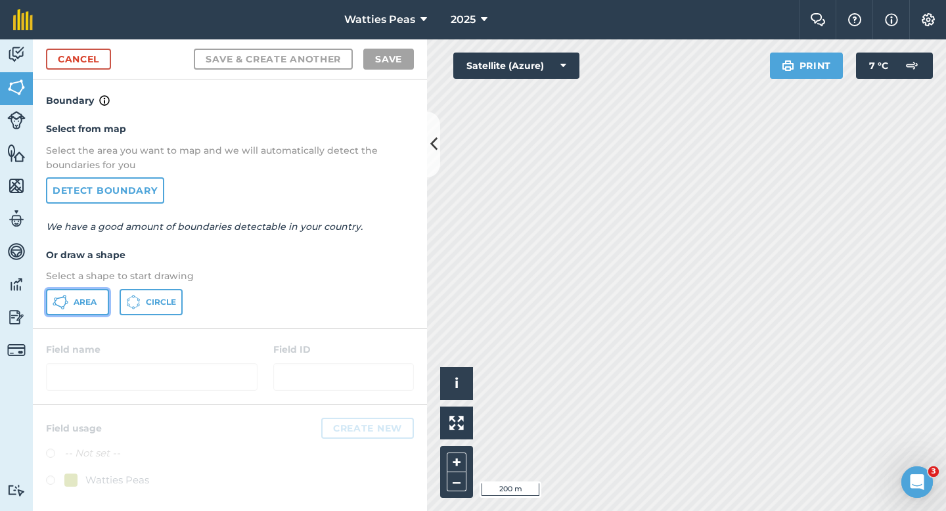
click at [70, 295] on button "Area" at bounding box center [77, 302] width 63 height 26
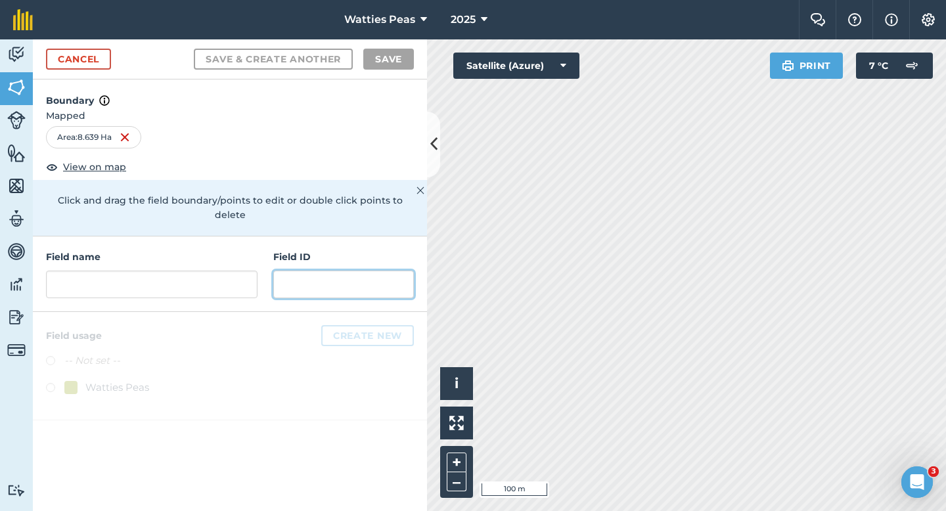
click at [364, 271] on input "text" at bounding box center [343, 285] width 141 height 28
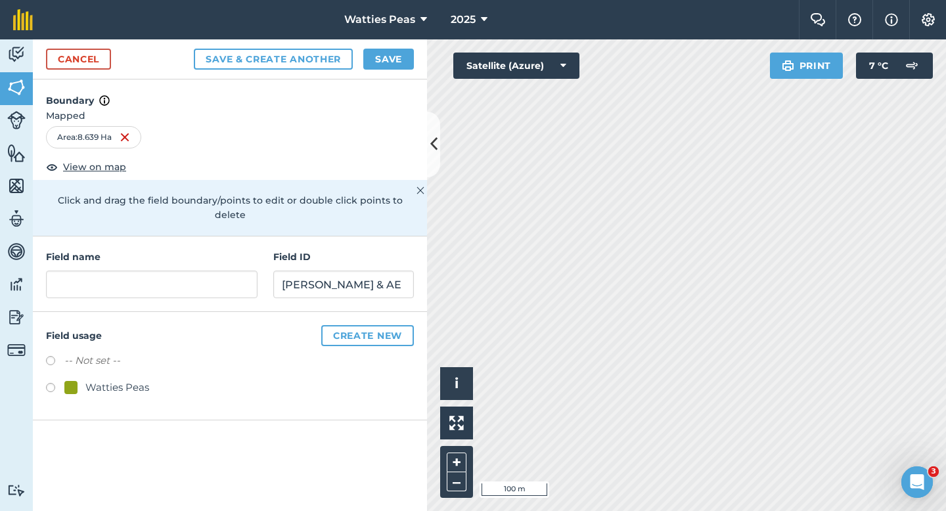
click at [93, 380] on div "Watties Peas" at bounding box center [117, 388] width 64 height 16
click at [139, 273] on input "text" at bounding box center [151, 285] width 211 height 28
click at [376, 54] on button "Save" at bounding box center [388, 59] width 51 height 21
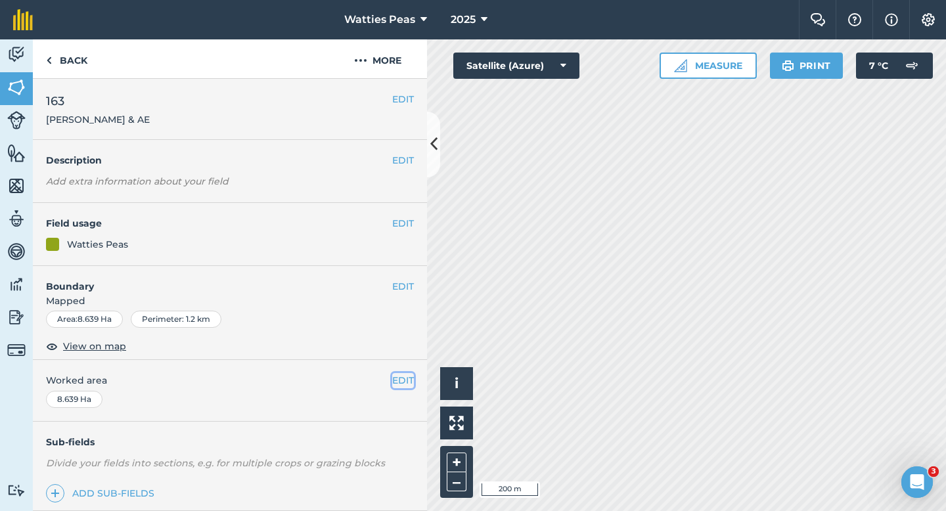
click at [408, 374] on button "EDIT" at bounding box center [403, 380] width 22 height 14
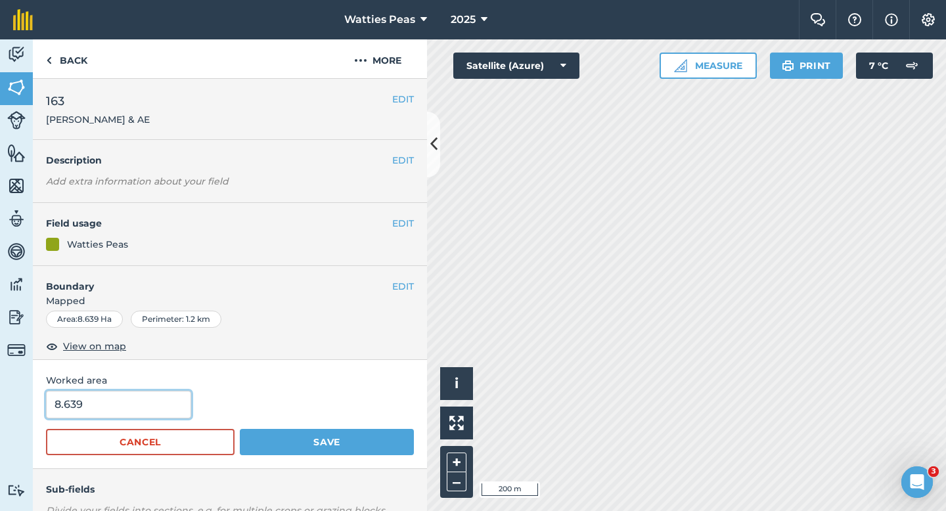
click at [157, 401] on input "8.639" at bounding box center [118, 405] width 145 height 28
click at [240, 429] on button "Save" at bounding box center [327, 442] width 174 height 26
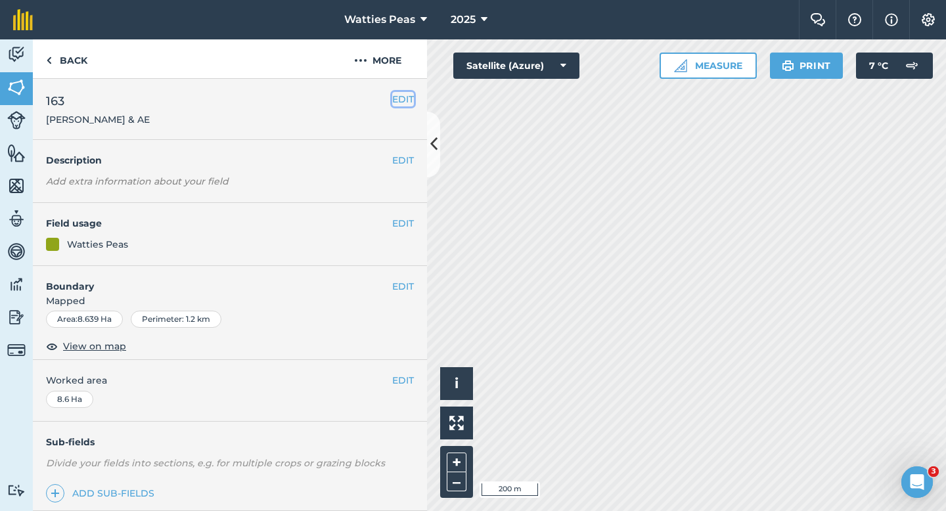
click at [392, 100] on button "EDIT" at bounding box center [403, 99] width 22 height 14
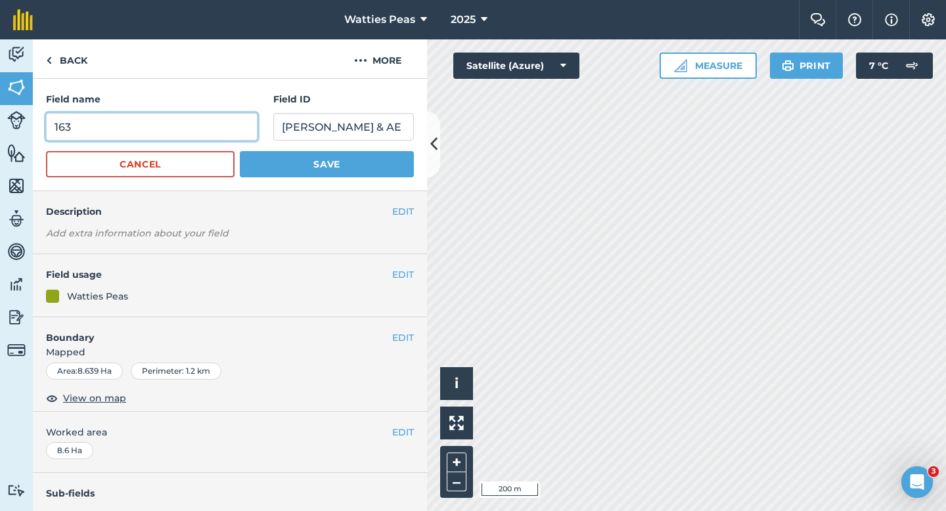
click at [178, 137] on input "163" at bounding box center [151, 127] width 211 height 28
click at [240, 151] on button "Save" at bounding box center [327, 164] width 174 height 26
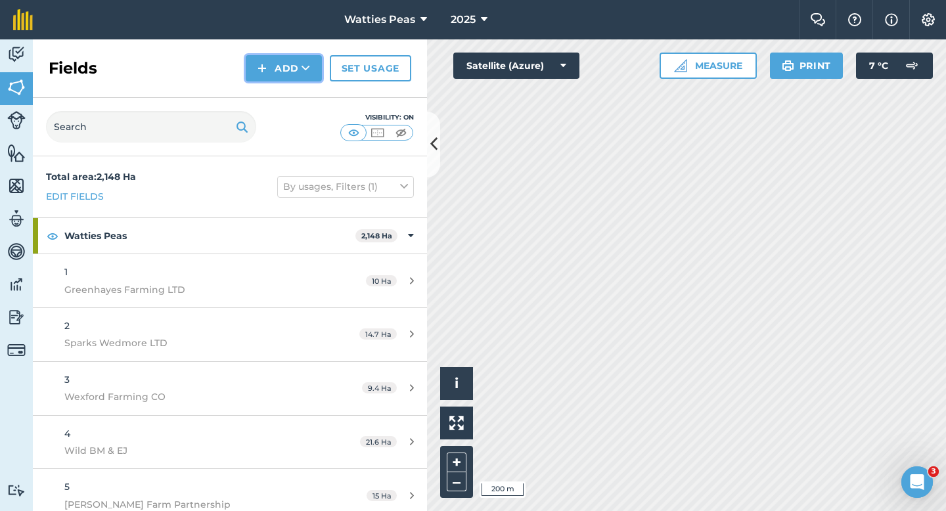
click at [261, 64] on img at bounding box center [261, 68] width 9 height 16
click at [267, 105] on link "Draw" at bounding box center [284, 97] width 72 height 29
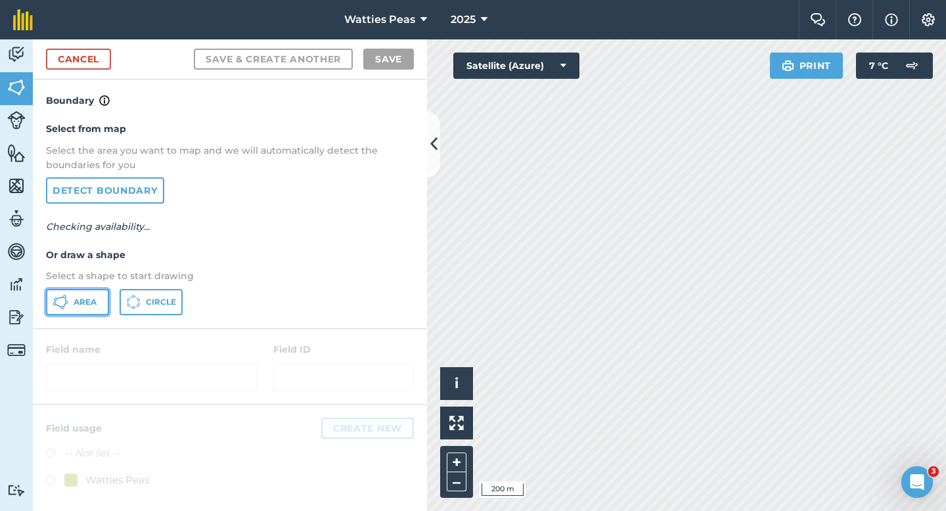
click at [79, 305] on span "Area" at bounding box center [85, 302] width 23 height 11
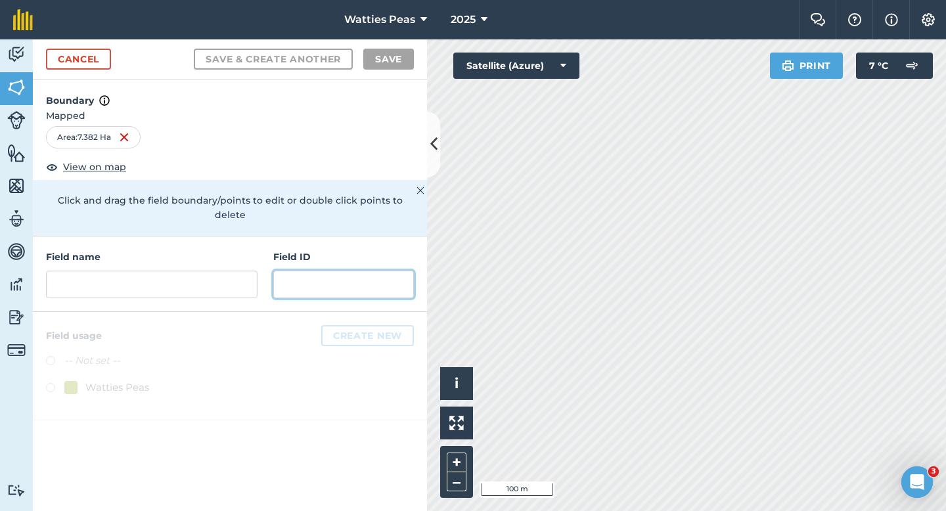
click at [333, 276] on input "text" at bounding box center [343, 285] width 141 height 28
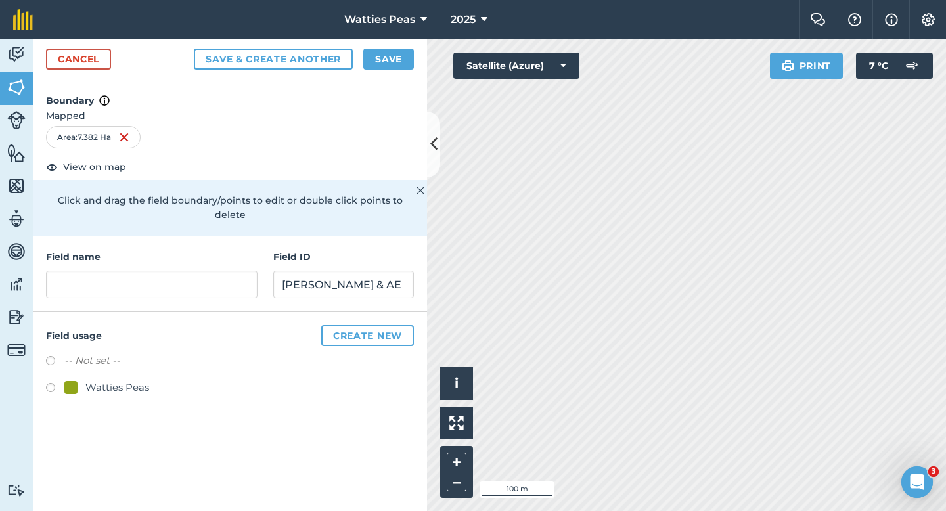
click at [119, 380] on div "Watties Peas" at bounding box center [117, 388] width 64 height 16
click at [160, 278] on input "text" at bounding box center [151, 285] width 211 height 28
click at [395, 60] on button "Save" at bounding box center [388, 59] width 51 height 21
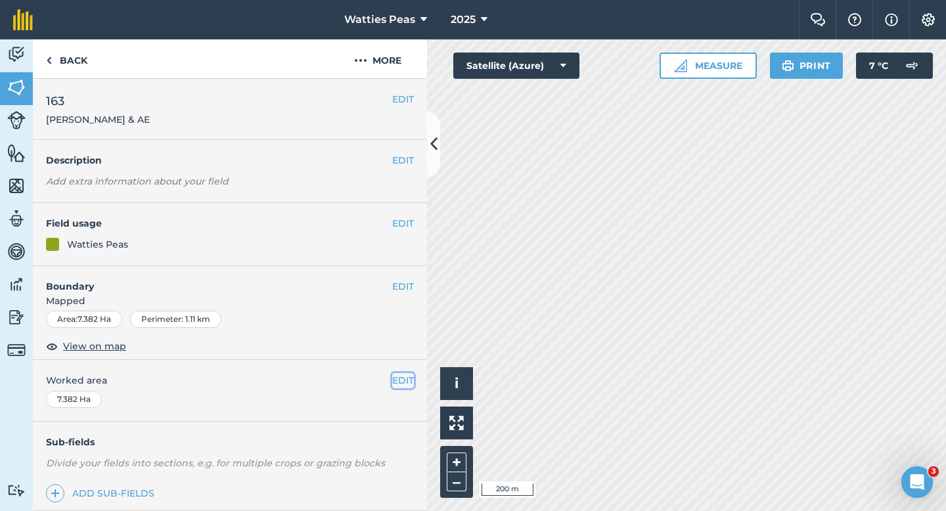
click at [405, 379] on button "EDIT" at bounding box center [403, 380] width 22 height 14
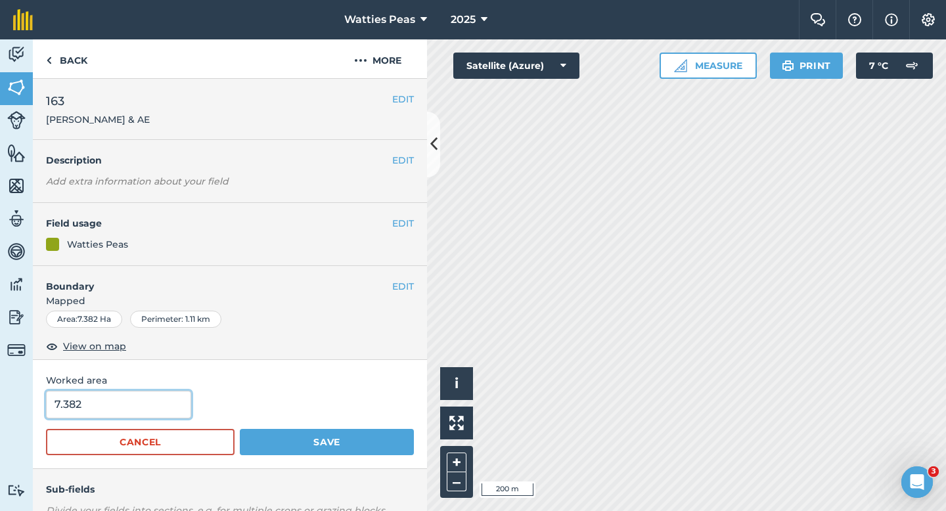
click at [130, 406] on input "7.382" at bounding box center [118, 405] width 145 height 28
click at [240, 429] on button "Save" at bounding box center [327, 442] width 174 height 26
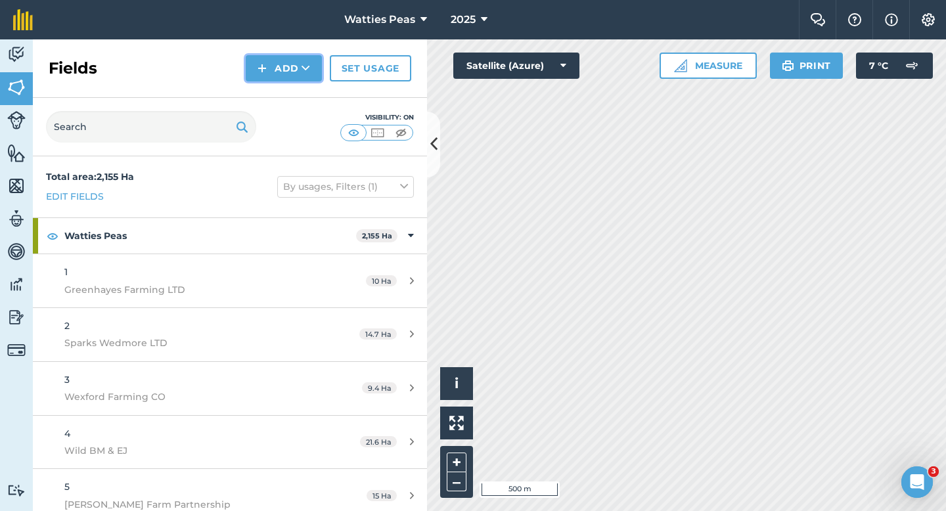
click at [266, 79] on button "Add" at bounding box center [284, 68] width 76 height 26
click at [266, 89] on link "Draw" at bounding box center [284, 97] width 72 height 29
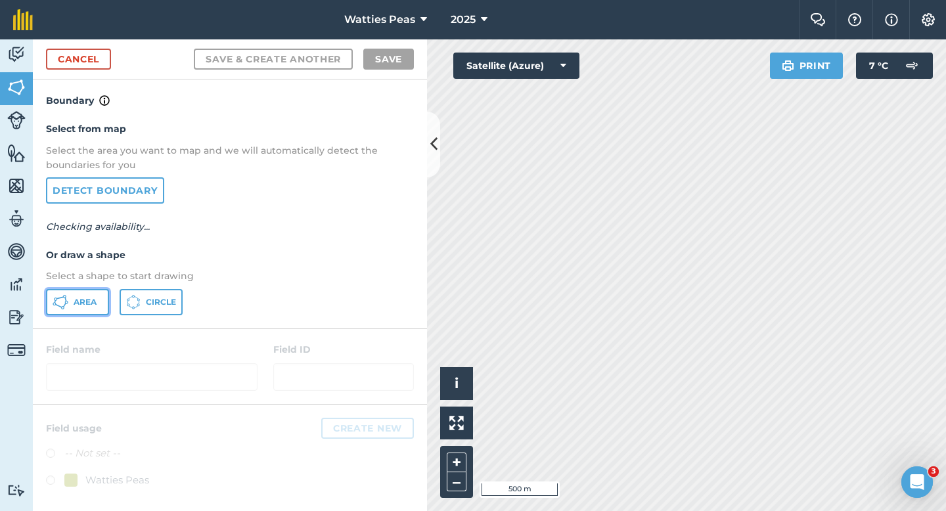
click at [81, 303] on span "Area" at bounding box center [85, 302] width 23 height 11
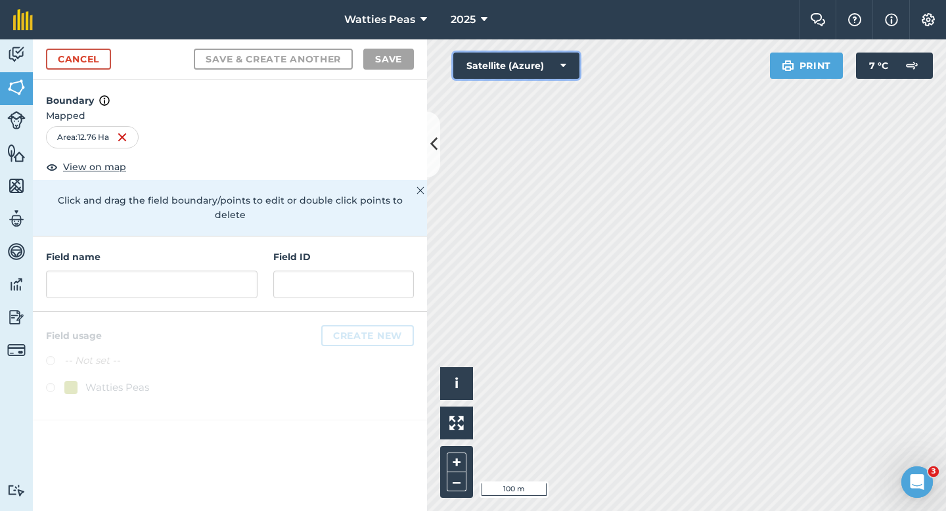
click at [541, 61] on button "Satellite (Azure)" at bounding box center [516, 66] width 126 height 26
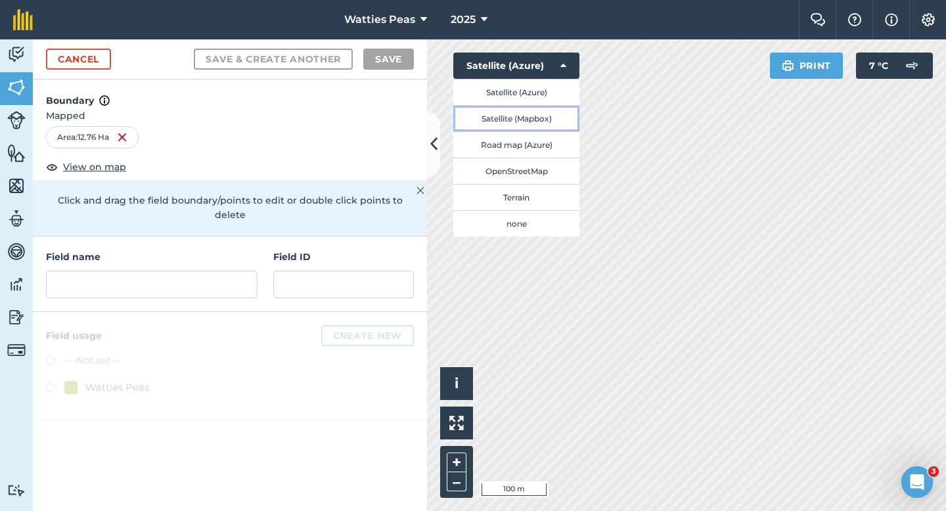
click at [537, 122] on button "Satellite (Mapbox)" at bounding box center [516, 118] width 126 height 26
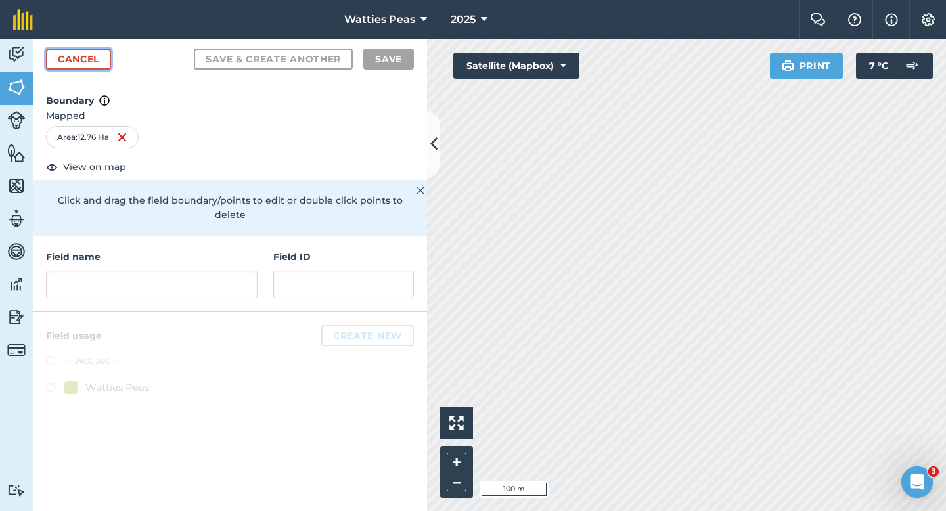
click at [95, 60] on link "Cancel" at bounding box center [78, 59] width 65 height 21
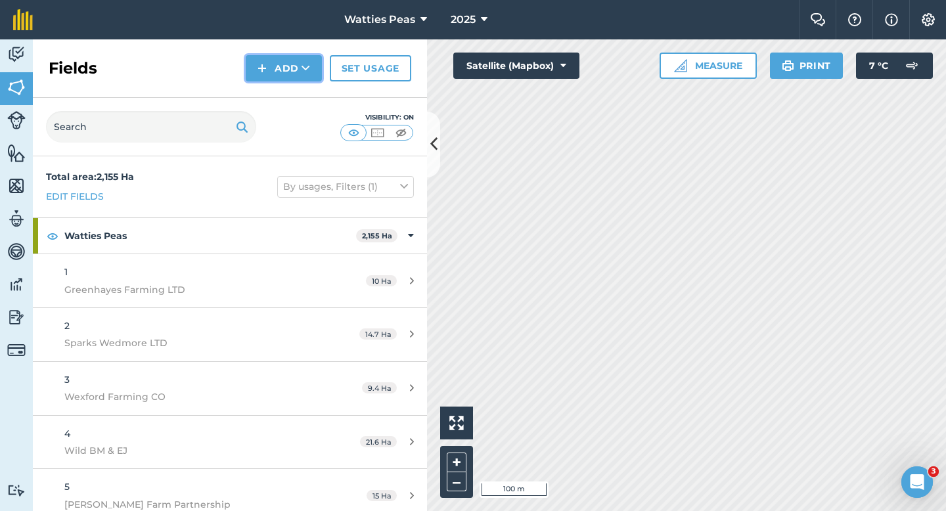
click at [252, 67] on button "Add" at bounding box center [284, 68] width 76 height 26
click at [258, 83] on link "Draw" at bounding box center [284, 97] width 72 height 29
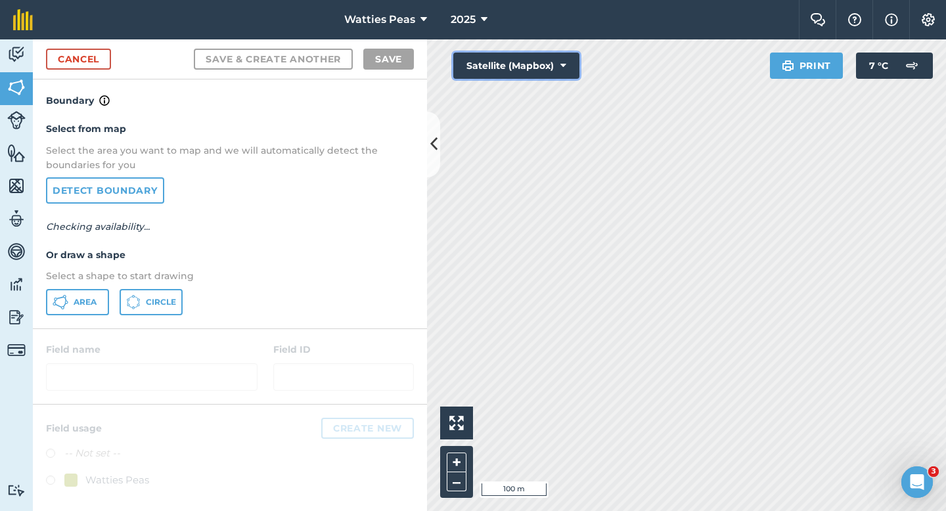
click at [495, 78] on button "Satellite (Mapbox)" at bounding box center [516, 66] width 126 height 26
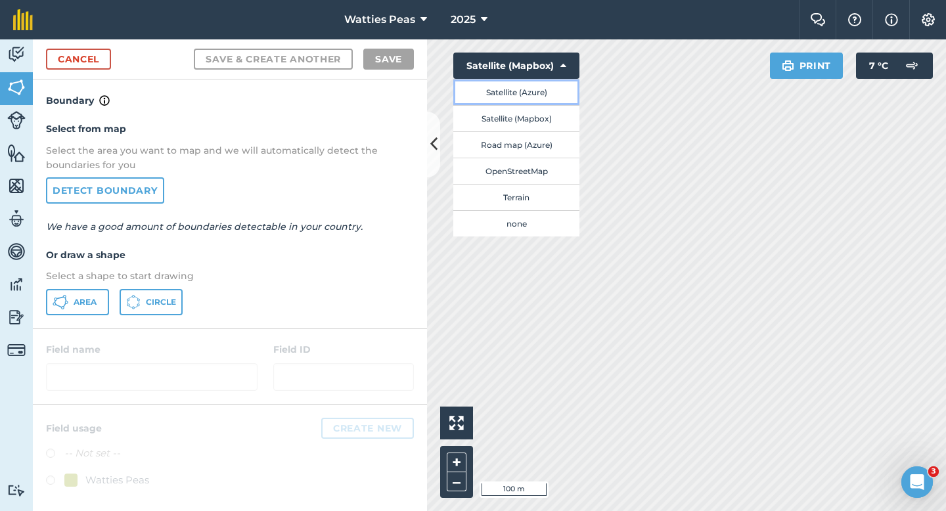
click at [495, 94] on button "Satellite (Azure)" at bounding box center [516, 92] width 126 height 26
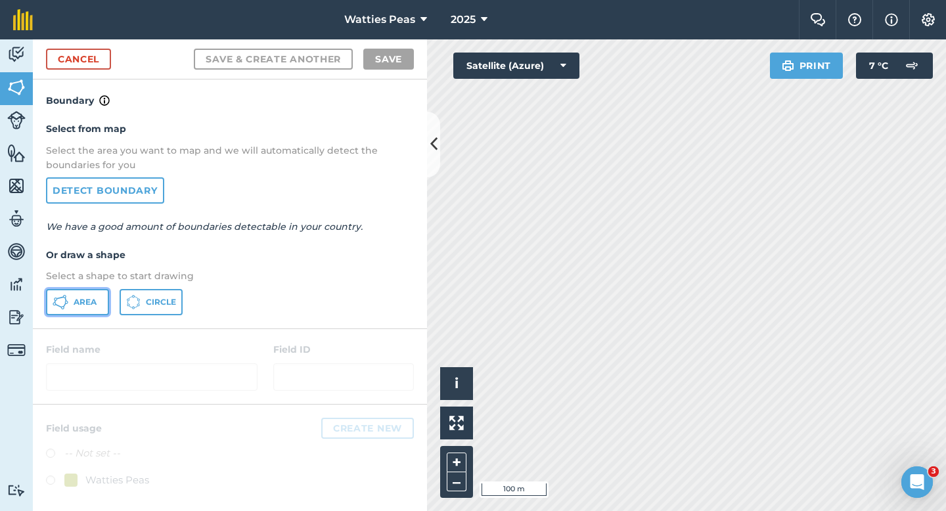
click at [100, 303] on button "Area" at bounding box center [77, 302] width 63 height 26
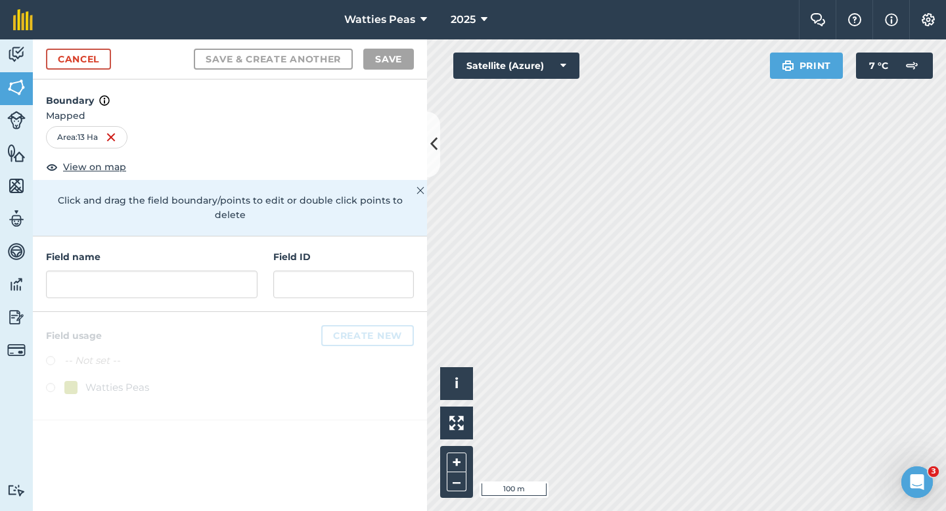
click at [263, 270] on div "Field name Field ID" at bounding box center [230, 274] width 394 height 76
click at [207, 271] on input "text" at bounding box center [151, 285] width 211 height 28
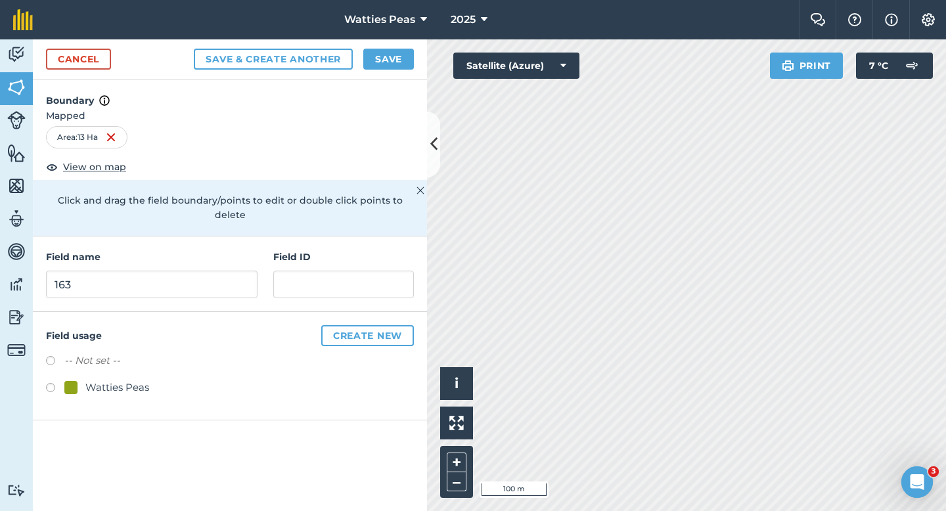
click at [87, 380] on div "Watties Peas" at bounding box center [117, 388] width 64 height 16
click at [155, 271] on input "163" at bounding box center [151, 285] width 211 height 28
click at [289, 279] on input "text" at bounding box center [343, 285] width 141 height 28
click at [391, 65] on button "Save" at bounding box center [388, 59] width 51 height 21
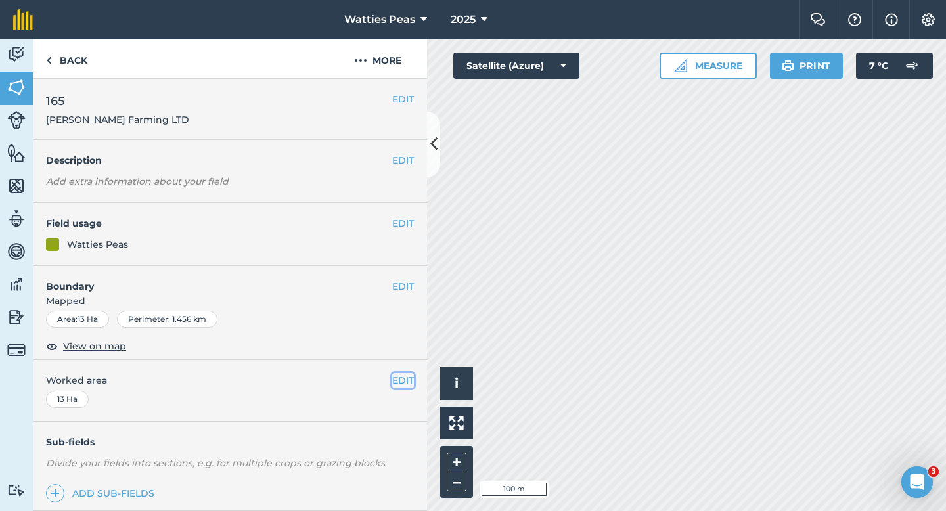
click at [401, 383] on button "EDIT" at bounding box center [403, 380] width 22 height 14
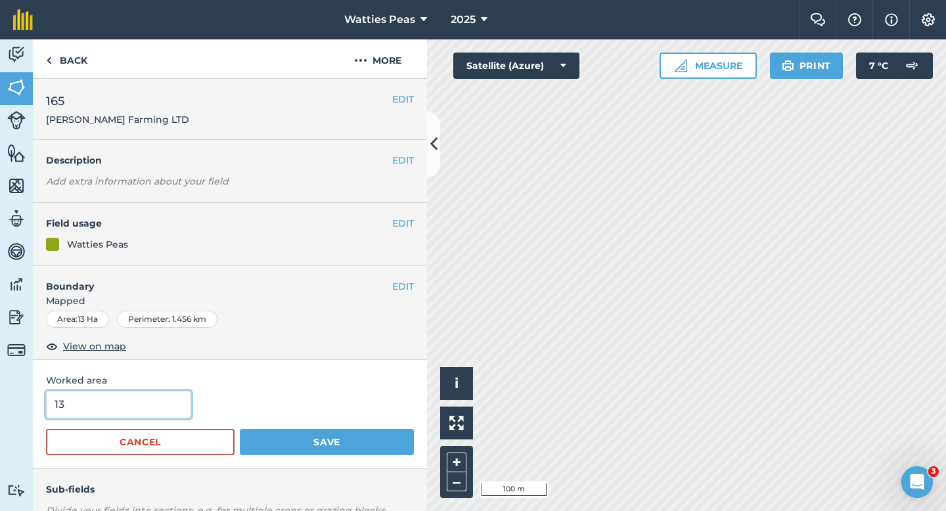
click at [121, 397] on input "13" at bounding box center [118, 405] width 145 height 28
click at [240, 429] on button "Save" at bounding box center [327, 442] width 174 height 26
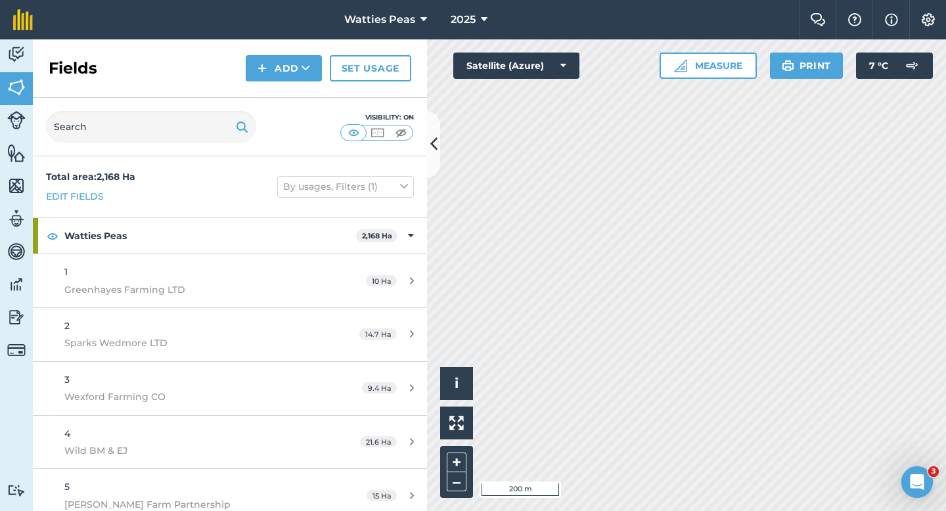
click at [284, 92] on div "Fields Add Set usage" at bounding box center [230, 68] width 394 height 58
click at [284, 82] on div "Fields Add Set usage" at bounding box center [230, 68] width 394 height 58
click at [284, 72] on button "Add" at bounding box center [284, 68] width 76 height 26
click at [284, 89] on link "Draw" at bounding box center [284, 97] width 72 height 29
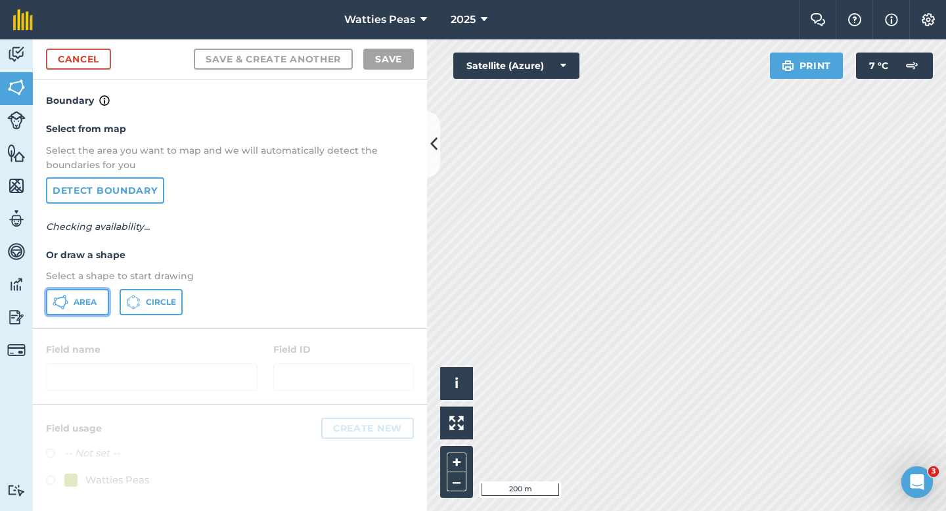
click at [87, 301] on span "Area" at bounding box center [85, 302] width 23 height 11
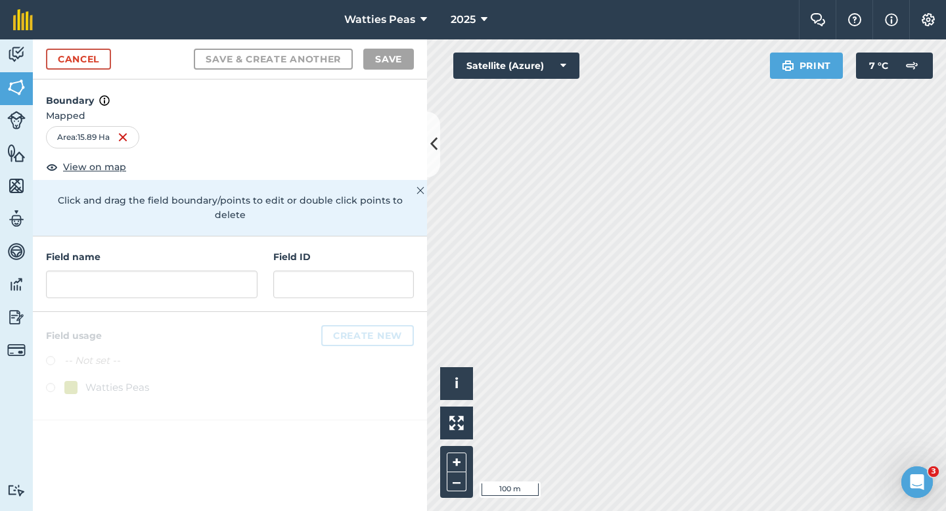
click at [247, 250] on h4 "Field name" at bounding box center [151, 257] width 211 height 14
click at [241, 254] on div "Field name" at bounding box center [151, 274] width 211 height 49
click at [226, 271] on input "text" at bounding box center [151, 285] width 211 height 28
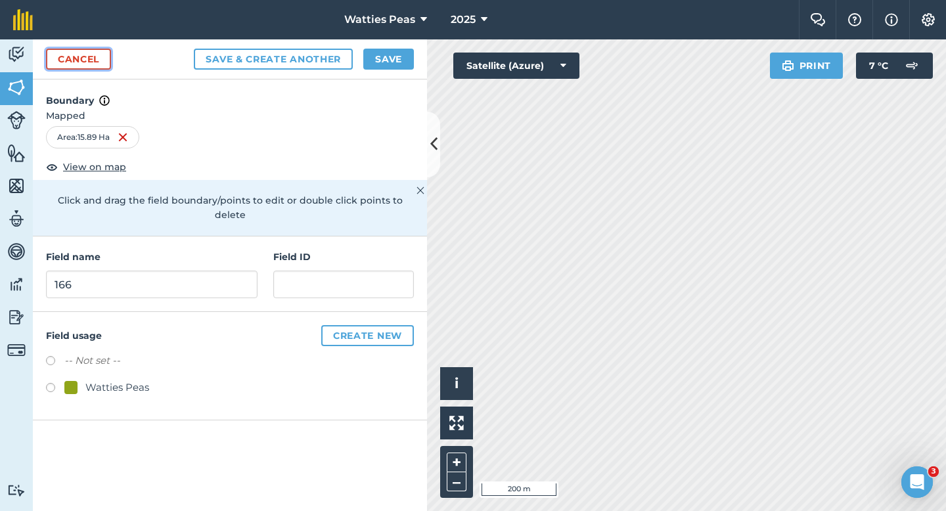
click at [101, 62] on link "Cancel" at bounding box center [78, 59] width 65 height 21
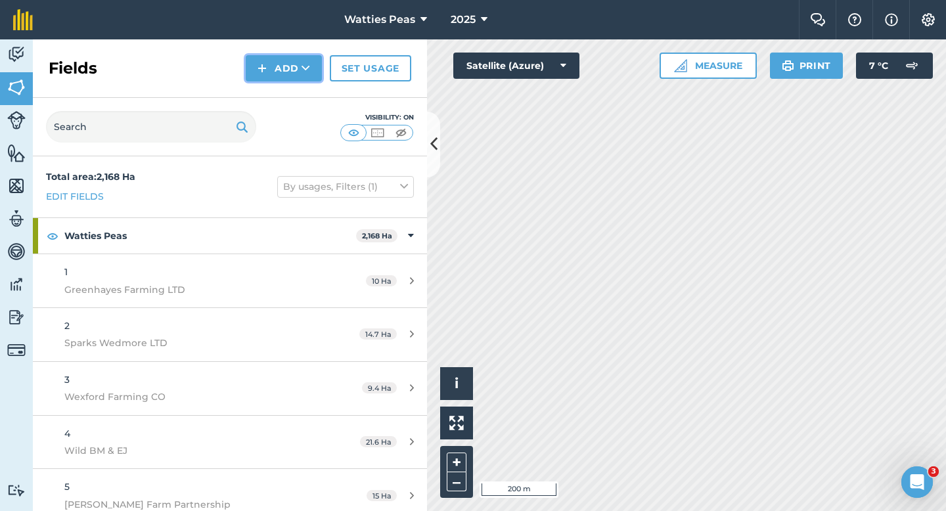
click at [256, 61] on button "Add" at bounding box center [284, 68] width 76 height 26
click at [268, 95] on link "Draw" at bounding box center [284, 97] width 72 height 29
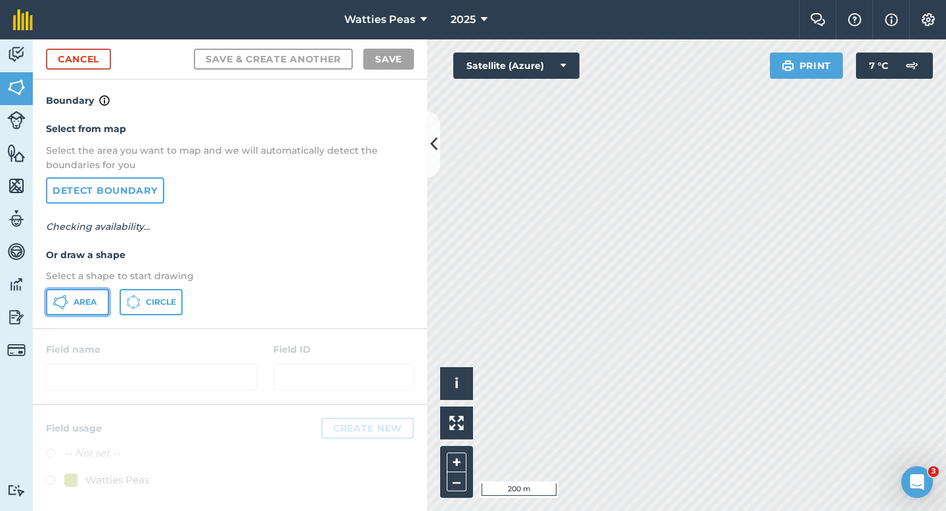
click at [77, 309] on button "Area" at bounding box center [77, 302] width 63 height 26
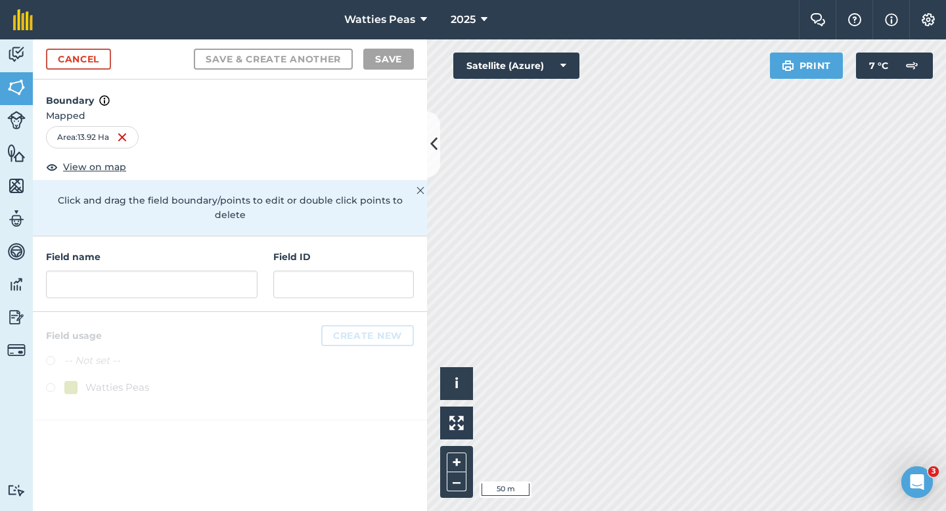
click at [206, 255] on div "Field name" at bounding box center [151, 274] width 211 height 49
click at [206, 271] on input "text" at bounding box center [151, 285] width 211 height 28
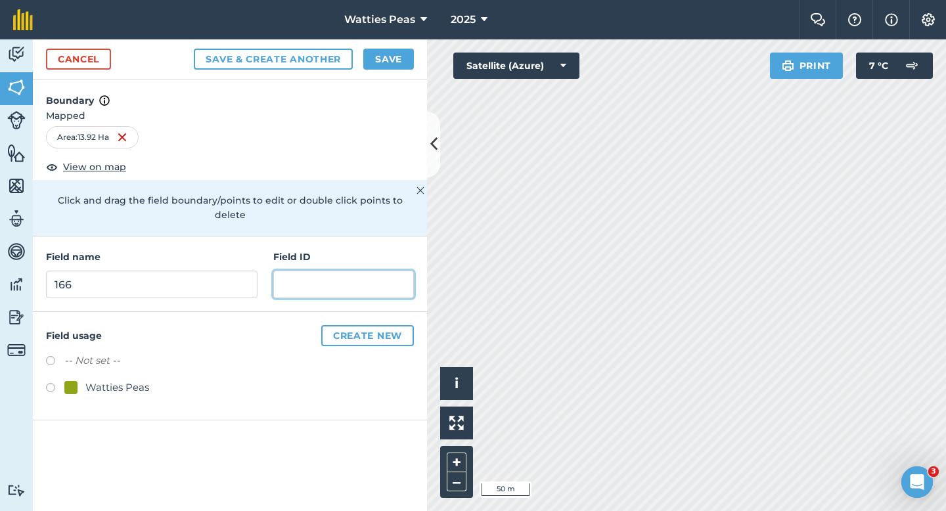
click at [347, 276] on input "text" at bounding box center [343, 285] width 141 height 28
drag, startPoint x: 142, startPoint y: 351, endPoint x: 150, endPoint y: 355, distance: 8.5
click at [150, 355] on div "-- Not set --" at bounding box center [230, 362] width 368 height 19
click at [142, 357] on div "-- Not set -- Watties Peas" at bounding box center [230, 376] width 368 height 46
click at [139, 380] on div "Watties Peas" at bounding box center [117, 388] width 64 height 16
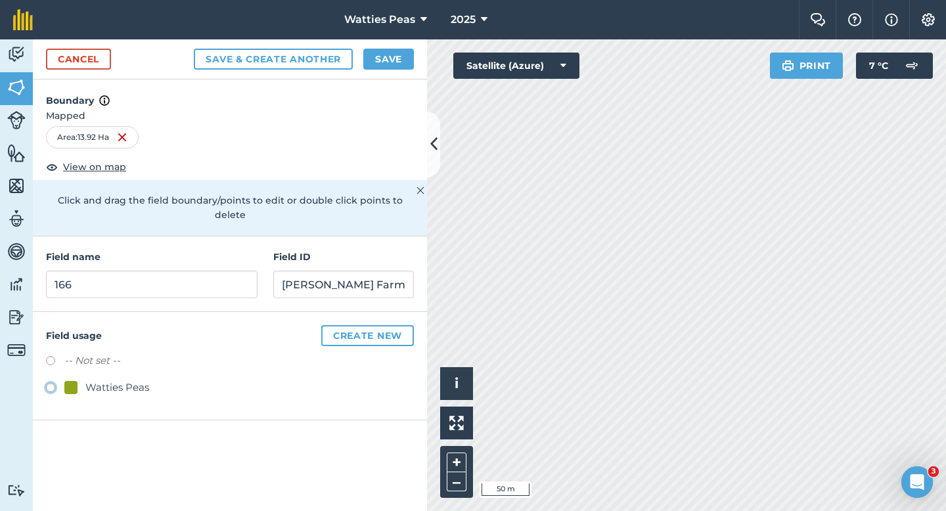
click at [394, 68] on button "Save" at bounding box center [388, 59] width 51 height 21
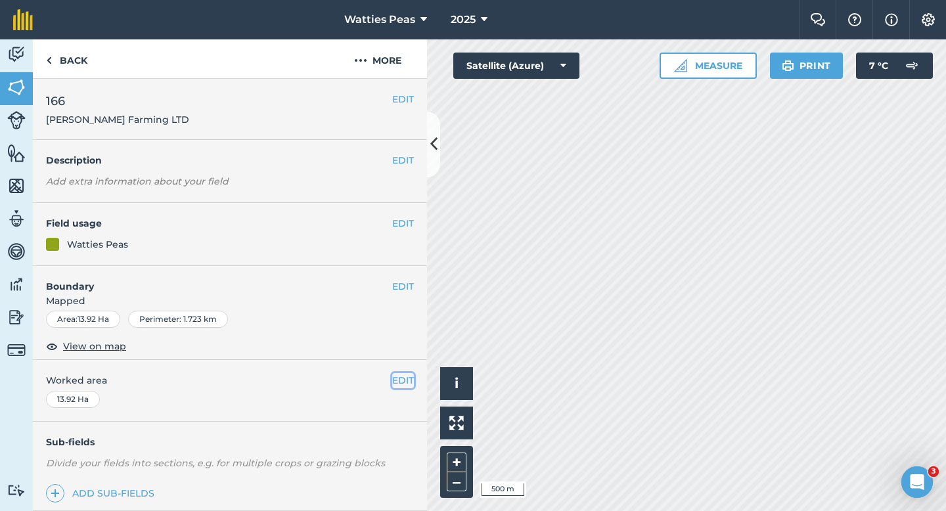
click at [412, 377] on button "EDIT" at bounding box center [403, 380] width 22 height 14
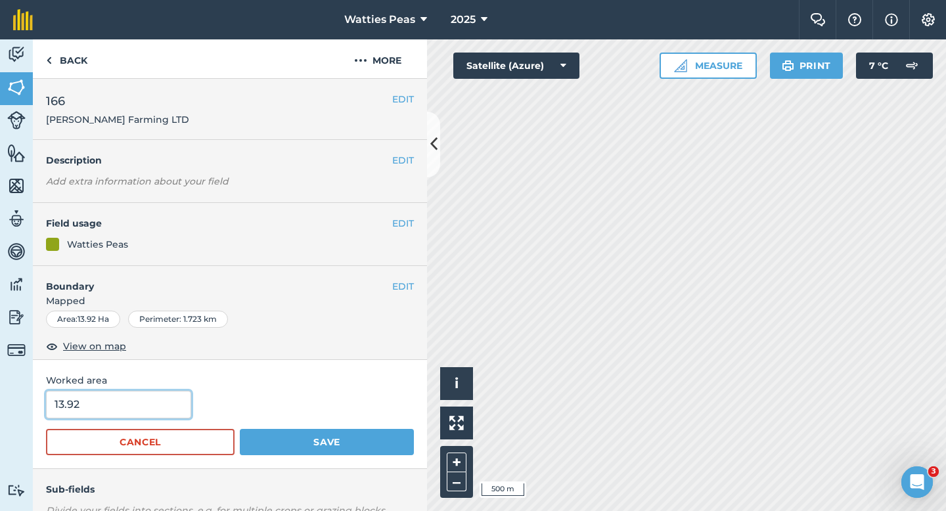
click at [129, 402] on input "13.92" at bounding box center [118, 405] width 145 height 28
click at [240, 429] on button "Save" at bounding box center [327, 442] width 174 height 26
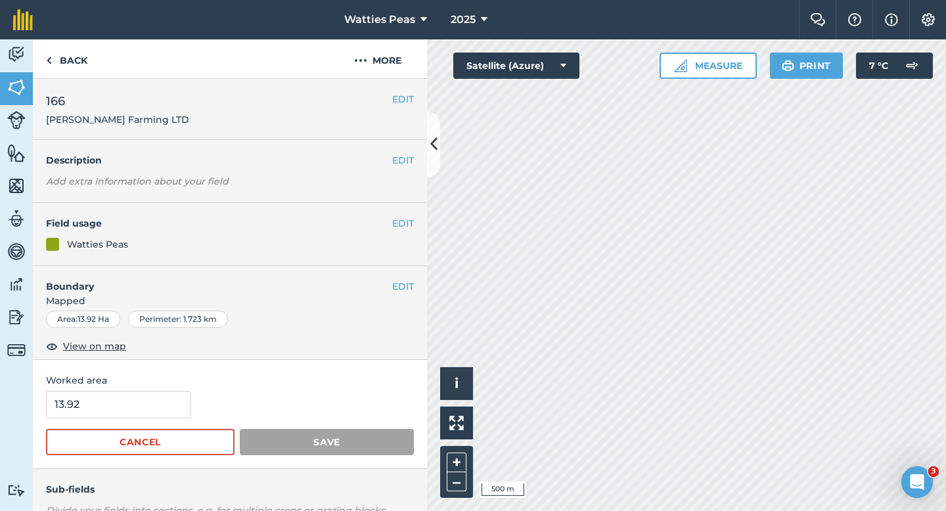
click at [407, 382] on span "Worked area" at bounding box center [230, 380] width 368 height 14
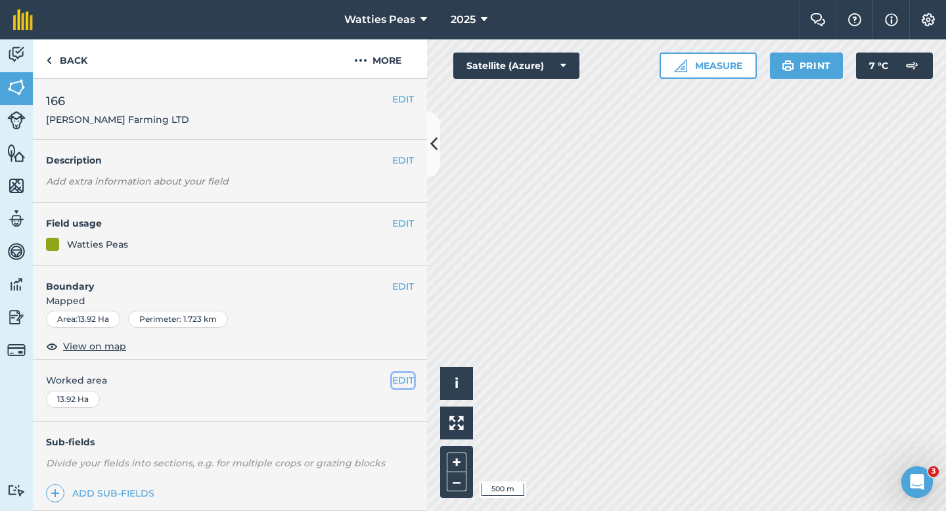
click at [399, 382] on button "EDIT" at bounding box center [403, 380] width 22 height 14
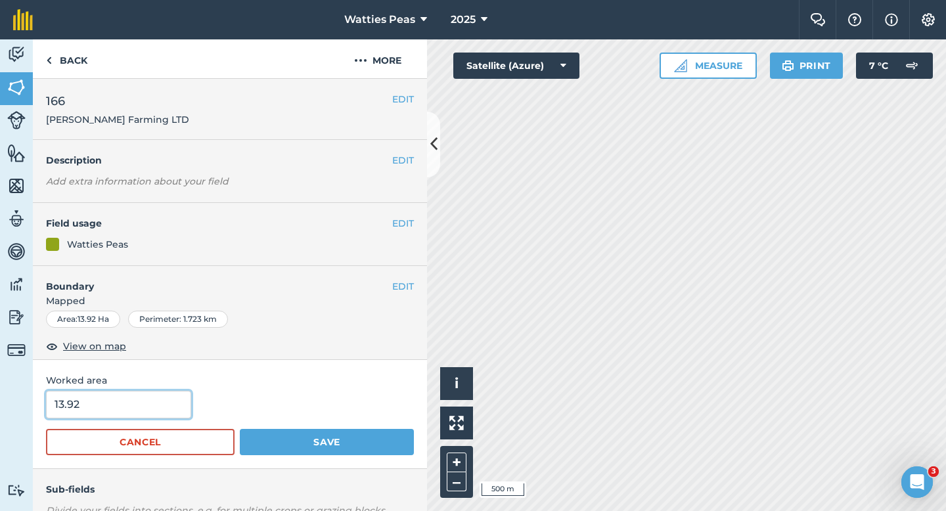
click at [123, 397] on input "13.92" at bounding box center [118, 405] width 145 height 28
click at [240, 429] on button "Save" at bounding box center [327, 442] width 174 height 26
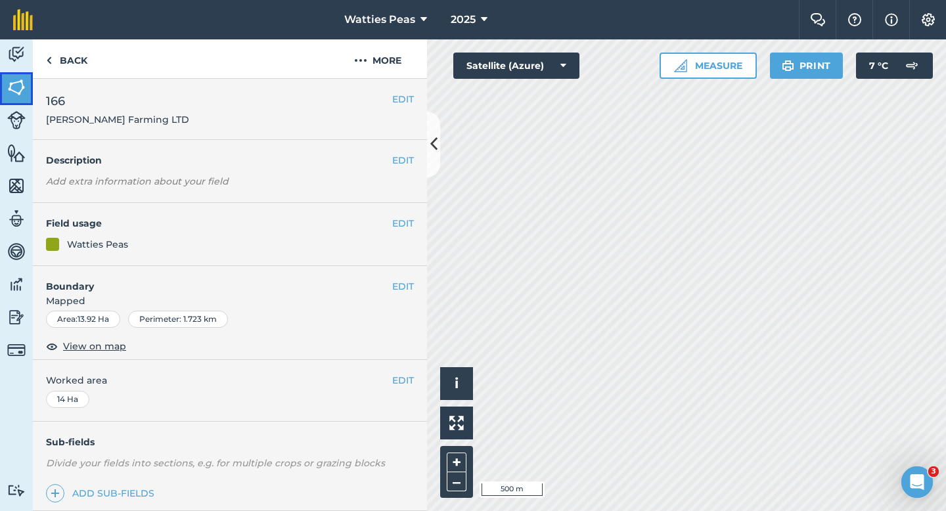
click at [22, 87] on img at bounding box center [16, 87] width 18 height 20
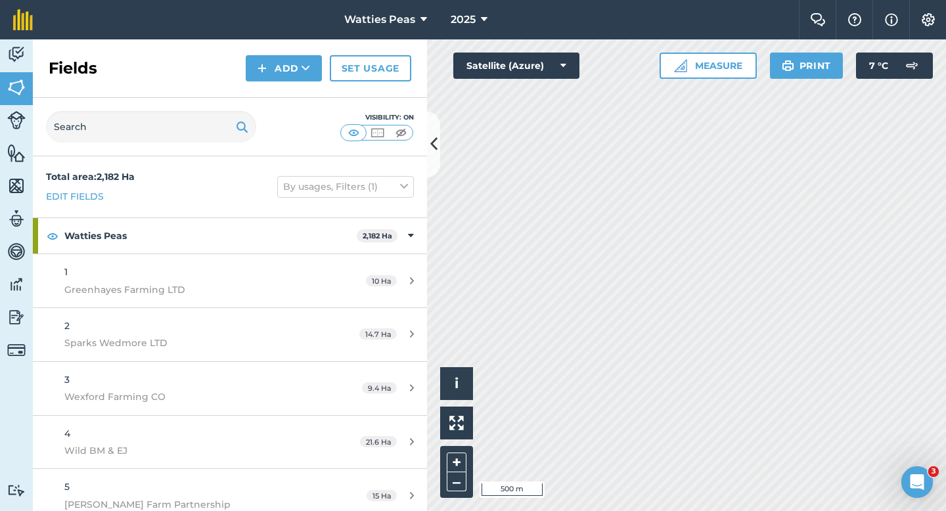
click at [274, 49] on div "Fields Add Set usage" at bounding box center [230, 68] width 394 height 58
click at [274, 80] on button "Add" at bounding box center [284, 68] width 76 height 26
click at [274, 100] on link "Draw" at bounding box center [284, 97] width 72 height 29
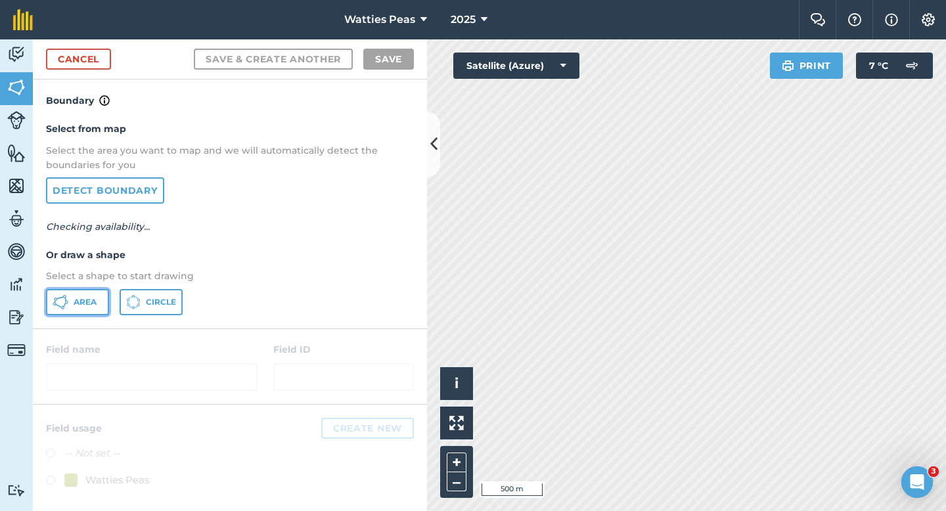
click at [88, 299] on span "Area" at bounding box center [85, 302] width 23 height 11
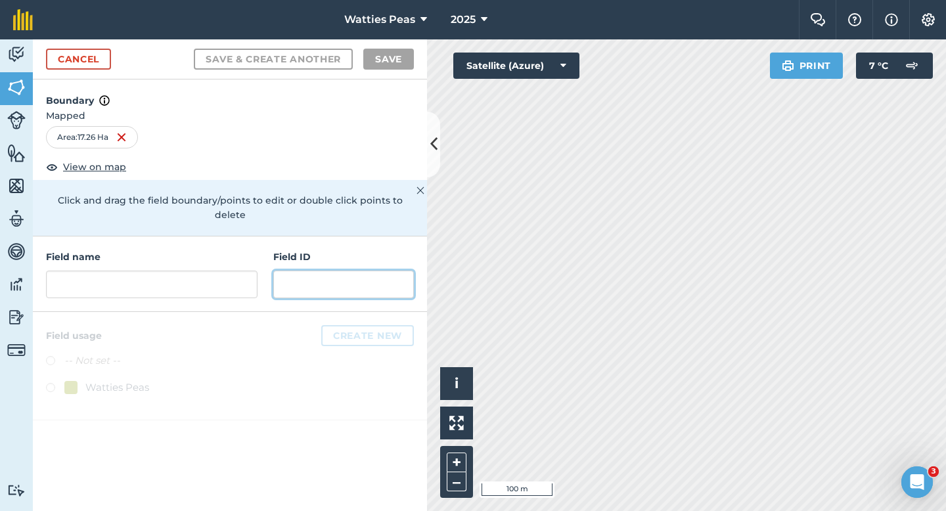
click at [322, 271] on input "text" at bounding box center [343, 285] width 141 height 28
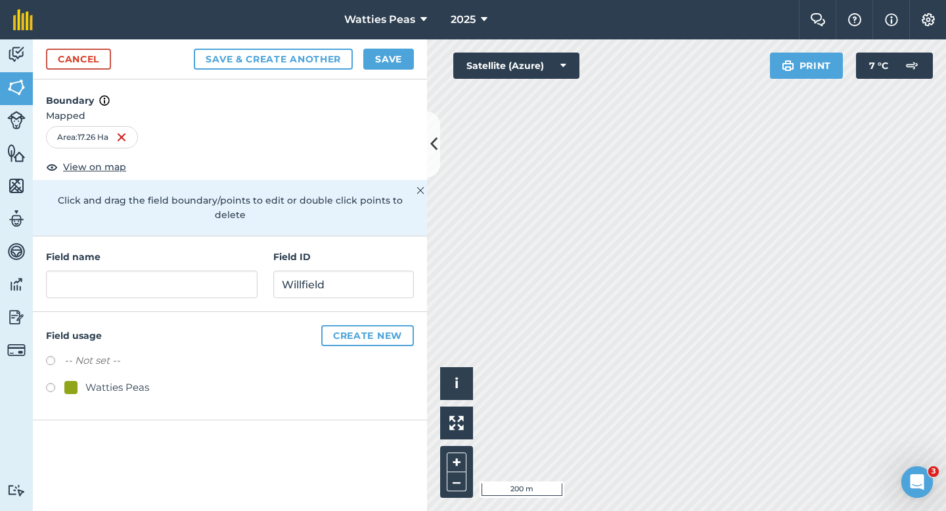
click at [112, 55] on div "Cancel Save & Create Another Save" at bounding box center [230, 59] width 394 height 40
click at [110, 54] on link "Cancel" at bounding box center [78, 59] width 65 height 21
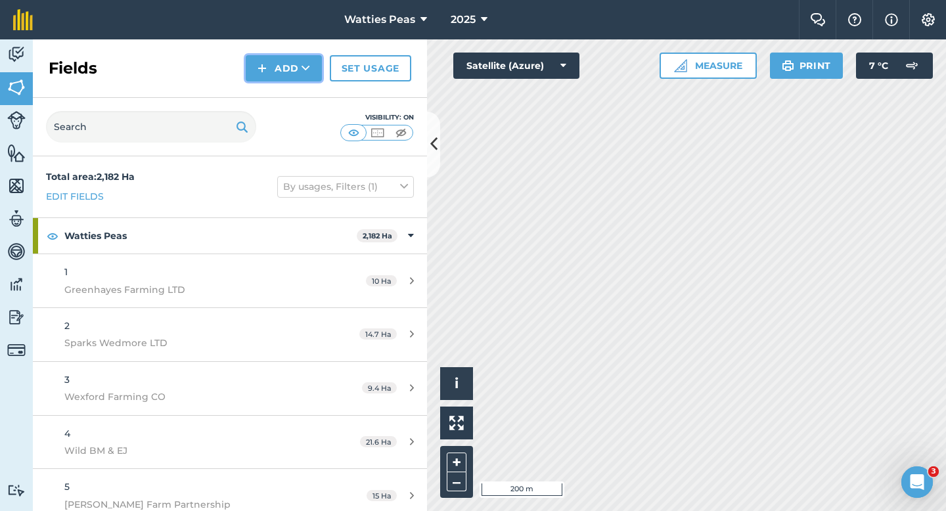
click at [271, 80] on button "Add" at bounding box center [284, 68] width 76 height 26
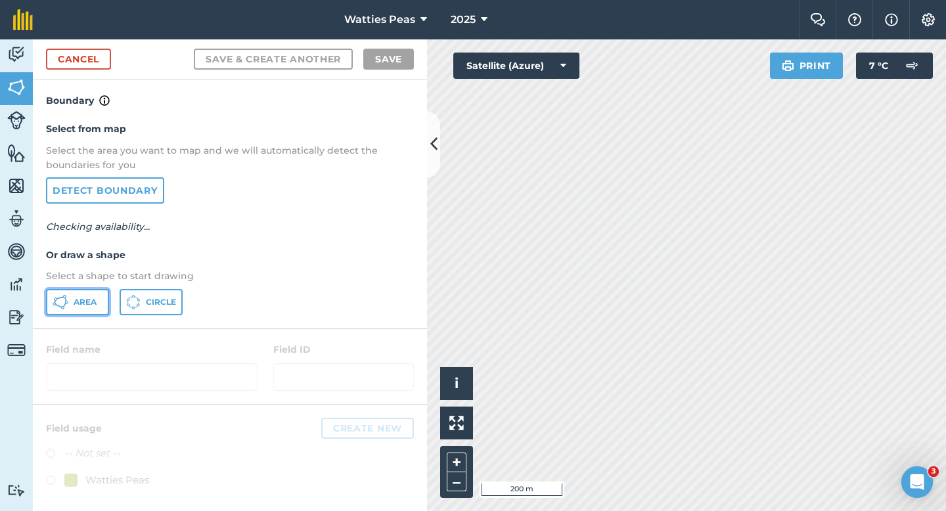
click at [82, 311] on button "Area" at bounding box center [77, 302] width 63 height 26
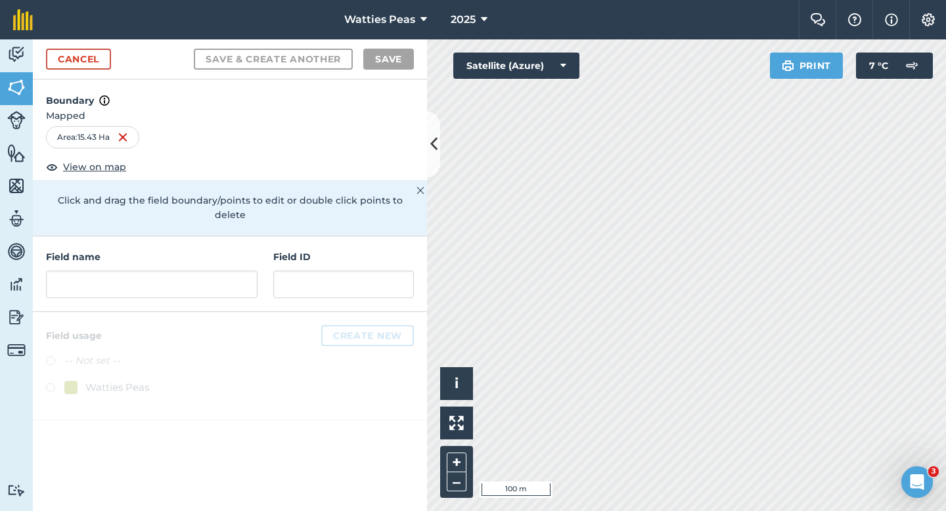
click at [270, 259] on div "Field name Field ID" at bounding box center [230, 274] width 394 height 76
click at [281, 271] on input "text" at bounding box center [343, 285] width 141 height 28
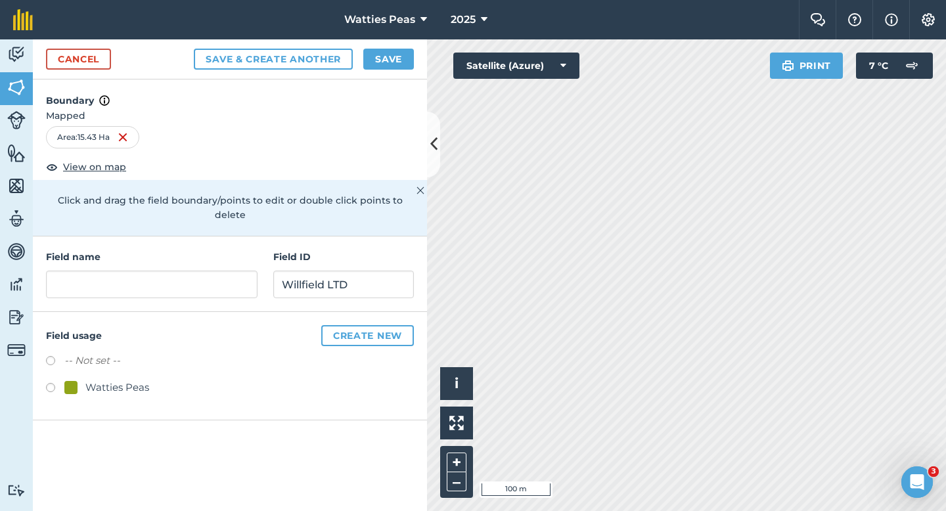
click at [67, 364] on div "-- Not set -- Watties Peas" at bounding box center [230, 376] width 368 height 46
click at [68, 381] on div at bounding box center [70, 387] width 13 height 13
click at [99, 275] on input "text" at bounding box center [151, 285] width 211 height 28
click at [389, 65] on button "Save" at bounding box center [388, 59] width 51 height 21
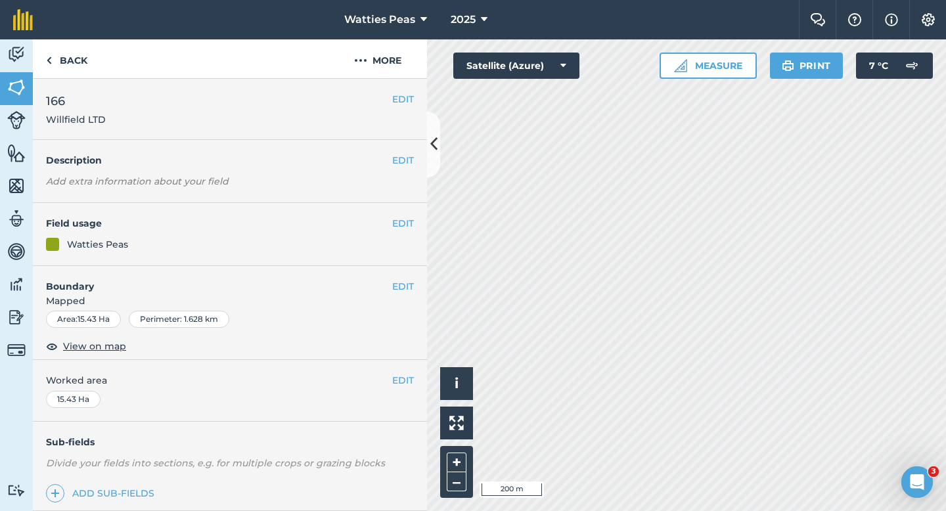
click at [404, 372] on div "EDIT Worked area 15.43 Ha" at bounding box center [230, 390] width 394 height 61
click at [408, 382] on button "EDIT" at bounding box center [403, 380] width 22 height 14
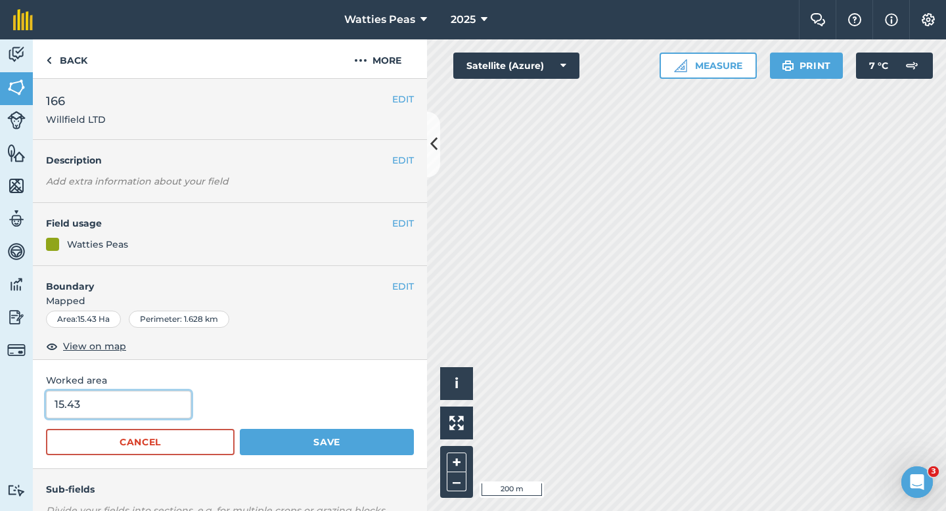
click at [156, 410] on input "15.43" at bounding box center [118, 405] width 145 height 28
click at [240, 429] on button "Save" at bounding box center [327, 442] width 174 height 26
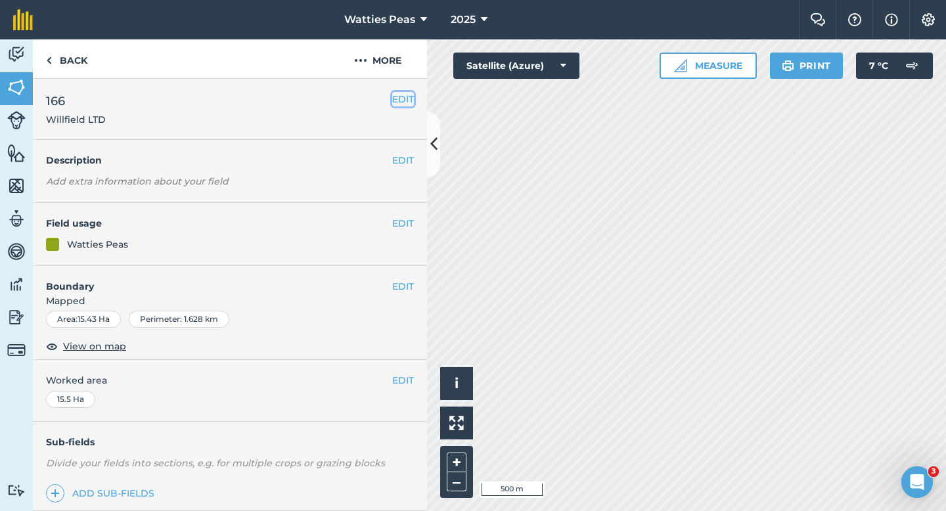
click at [408, 102] on button "EDIT" at bounding box center [403, 99] width 22 height 14
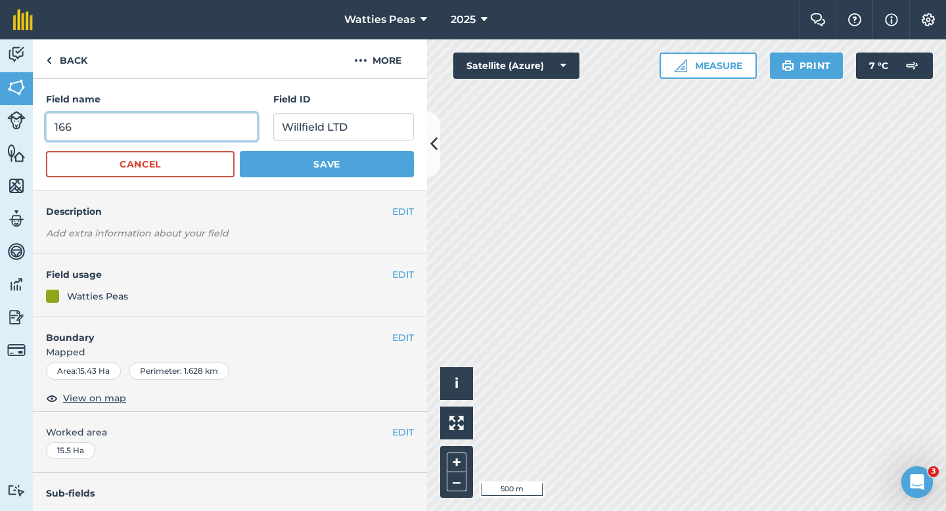
click at [221, 129] on input "166" at bounding box center [151, 127] width 211 height 28
click at [240, 151] on button "Save" at bounding box center [327, 164] width 174 height 26
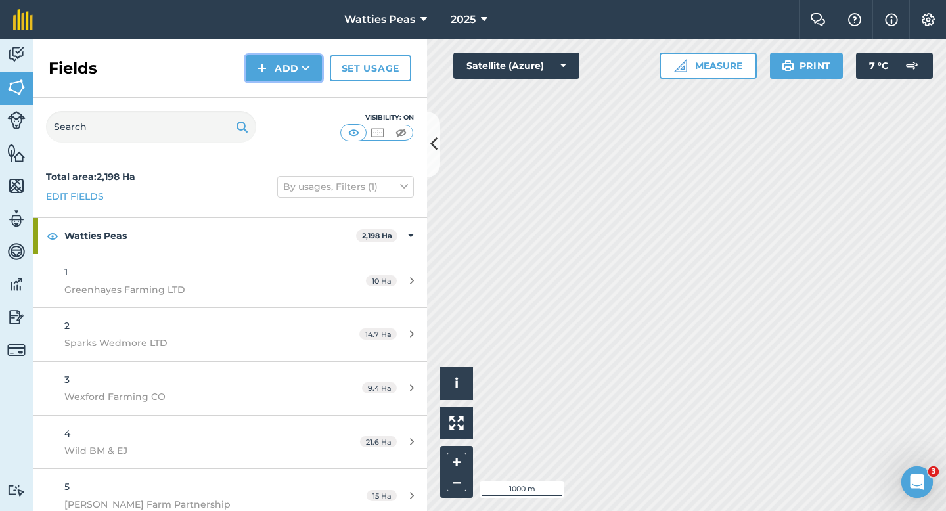
click at [259, 59] on button "Add" at bounding box center [284, 68] width 76 height 26
click at [284, 97] on link "Draw" at bounding box center [284, 97] width 72 height 29
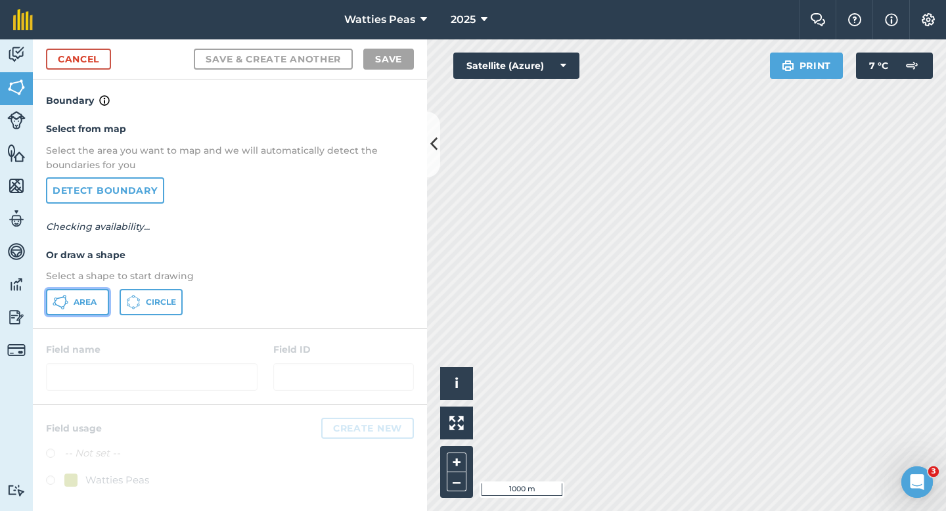
click at [83, 303] on span "Area" at bounding box center [85, 302] width 23 height 11
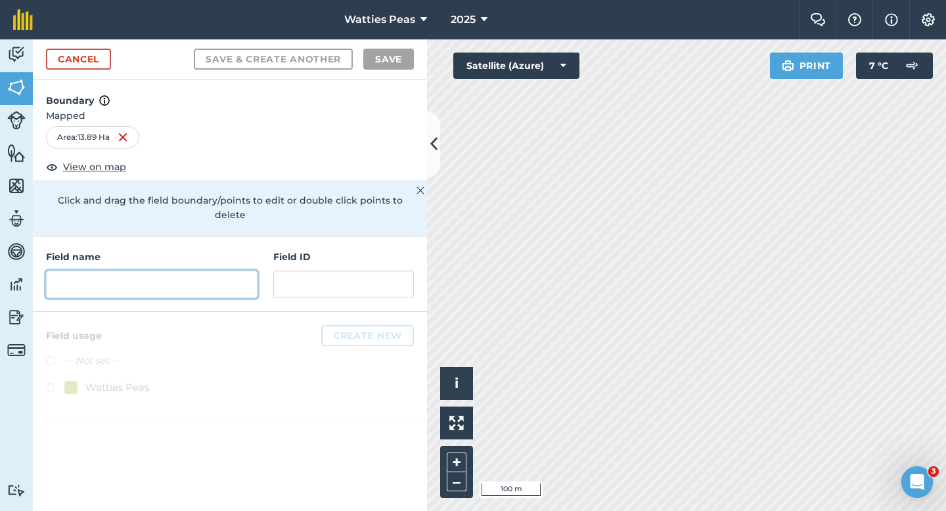
click at [158, 275] on input "text" at bounding box center [151, 285] width 211 height 28
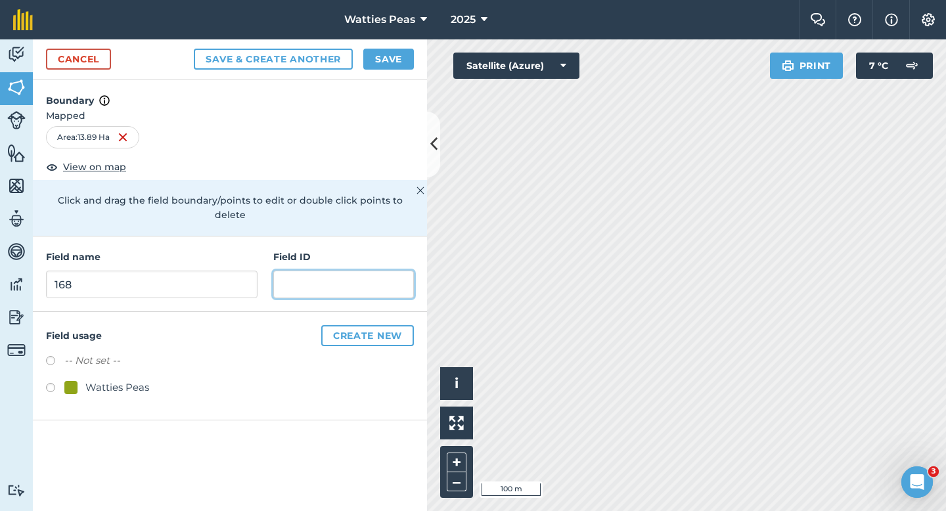
click at [276, 273] on input "text" at bounding box center [343, 285] width 141 height 28
click at [109, 380] on div "Watties Peas" at bounding box center [117, 388] width 64 height 16
click at [112, 380] on div "Watties Peas" at bounding box center [117, 388] width 64 height 16
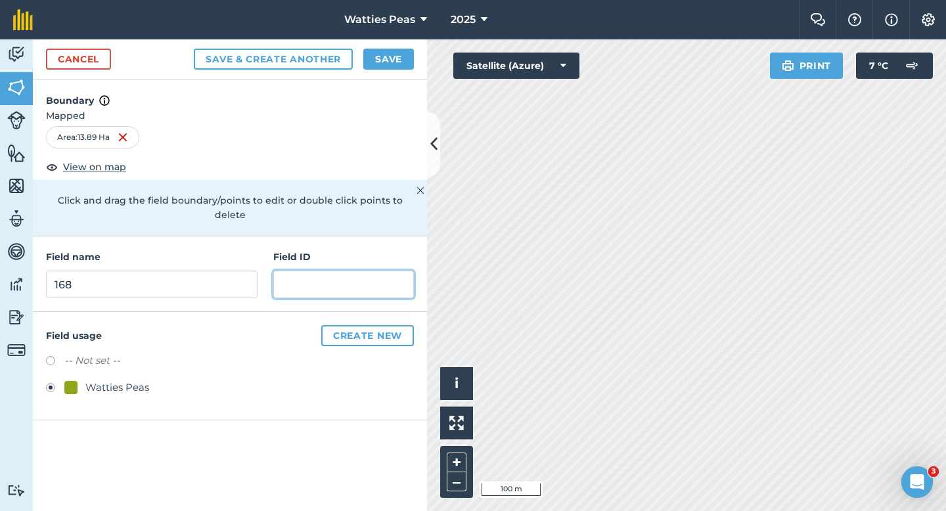
click at [307, 271] on input "text" at bounding box center [343, 285] width 141 height 28
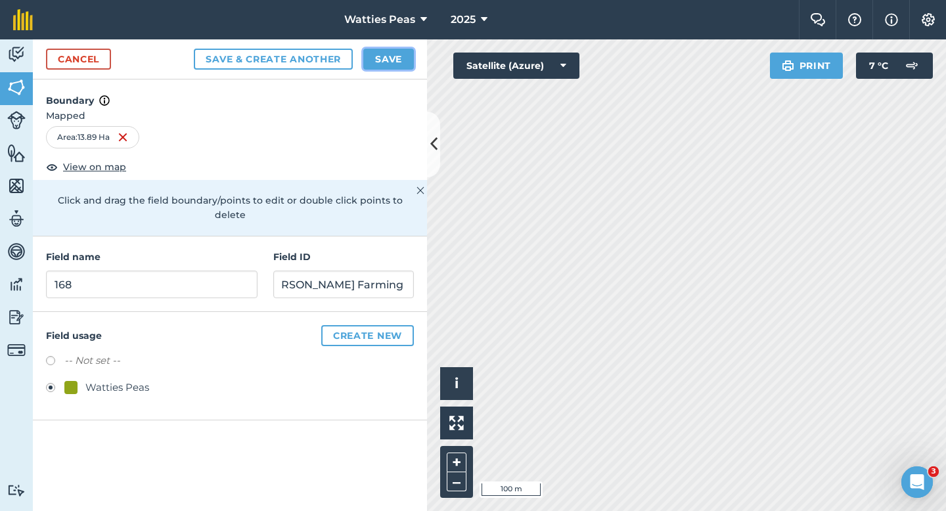
click at [398, 67] on button "Save" at bounding box center [388, 59] width 51 height 21
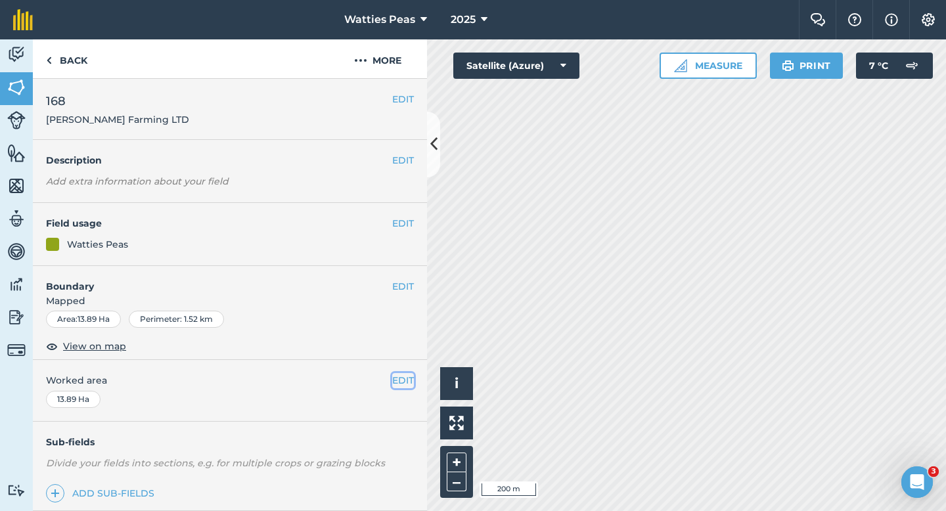
click at [394, 379] on button "EDIT" at bounding box center [403, 380] width 22 height 14
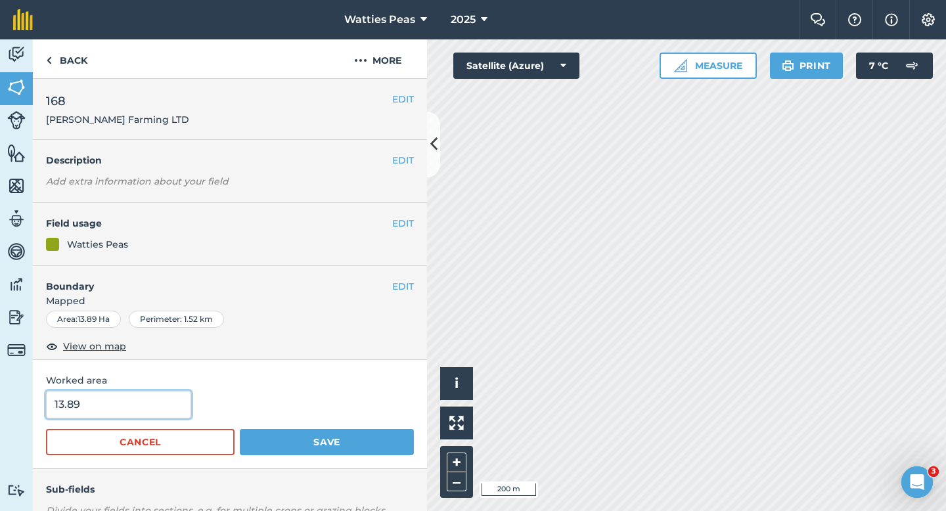
click at [123, 410] on input "13.89" at bounding box center [118, 405] width 145 height 28
click at [240, 429] on button "Save" at bounding box center [327, 442] width 174 height 26
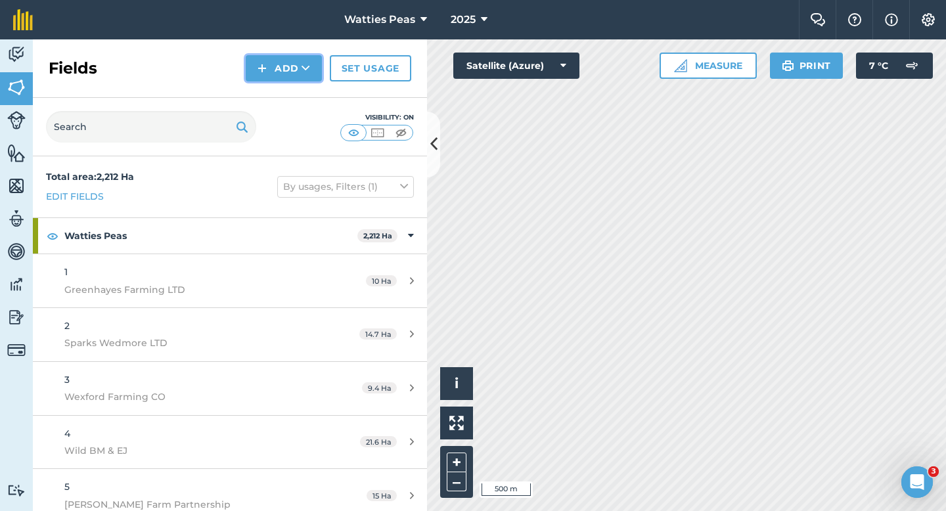
click at [292, 75] on button "Add" at bounding box center [284, 68] width 76 height 26
click at [292, 94] on link "Draw" at bounding box center [284, 97] width 72 height 29
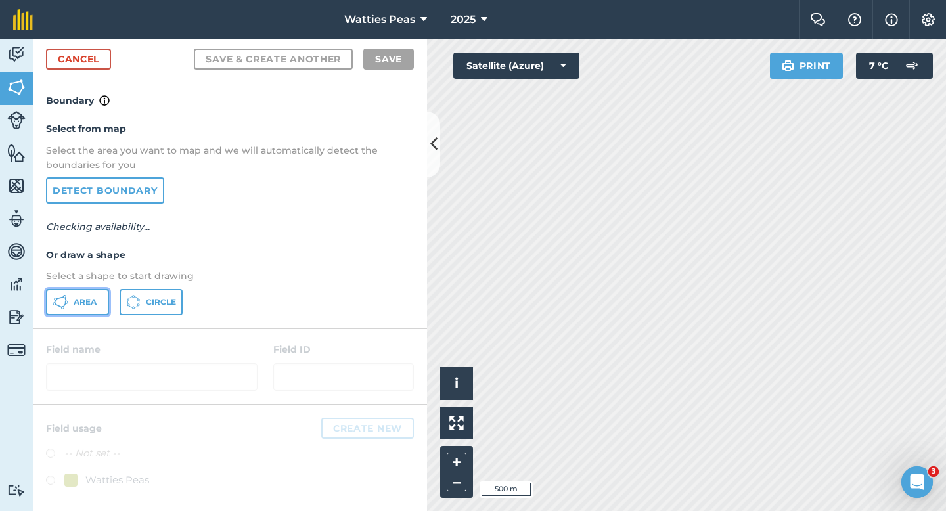
click at [87, 298] on span "Area" at bounding box center [85, 302] width 23 height 11
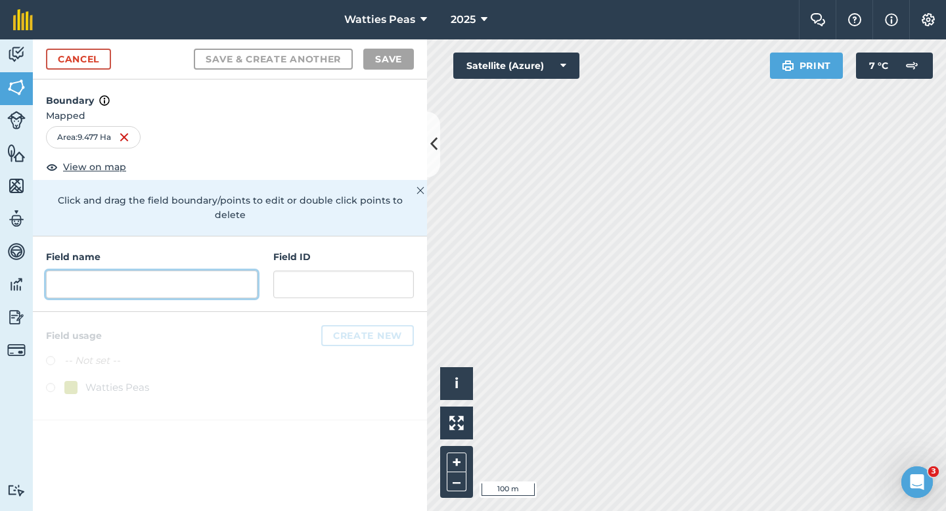
click at [218, 271] on input "text" at bounding box center [151, 285] width 211 height 28
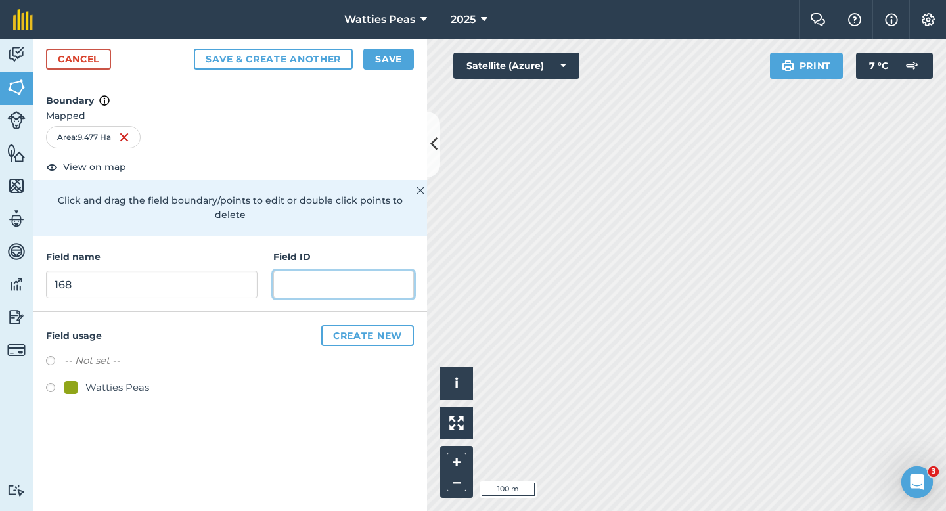
click at [323, 275] on input "text" at bounding box center [343, 285] width 141 height 28
click at [121, 380] on div "Watties Peas" at bounding box center [117, 388] width 64 height 16
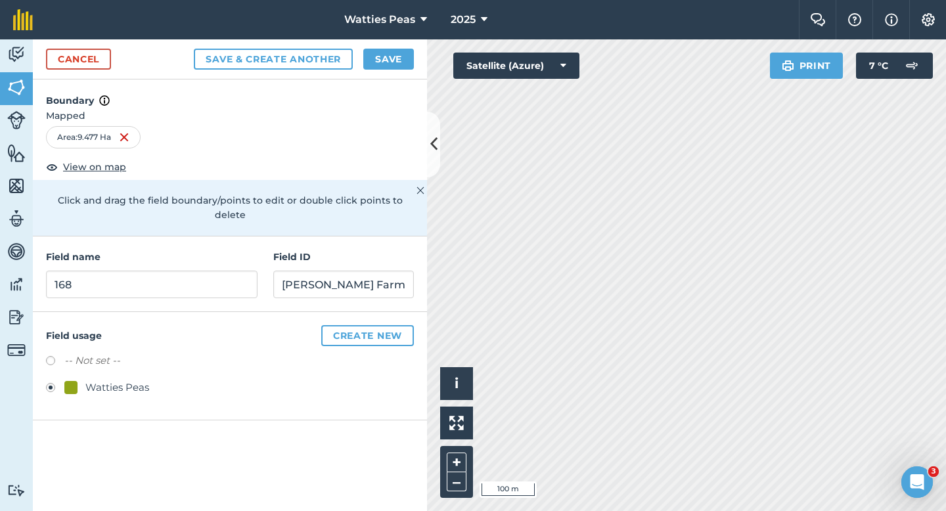
click at [416, 55] on div "Cancel Save & Create Another Save" at bounding box center [230, 59] width 394 height 40
click at [395, 55] on button "Save" at bounding box center [388, 59] width 51 height 21
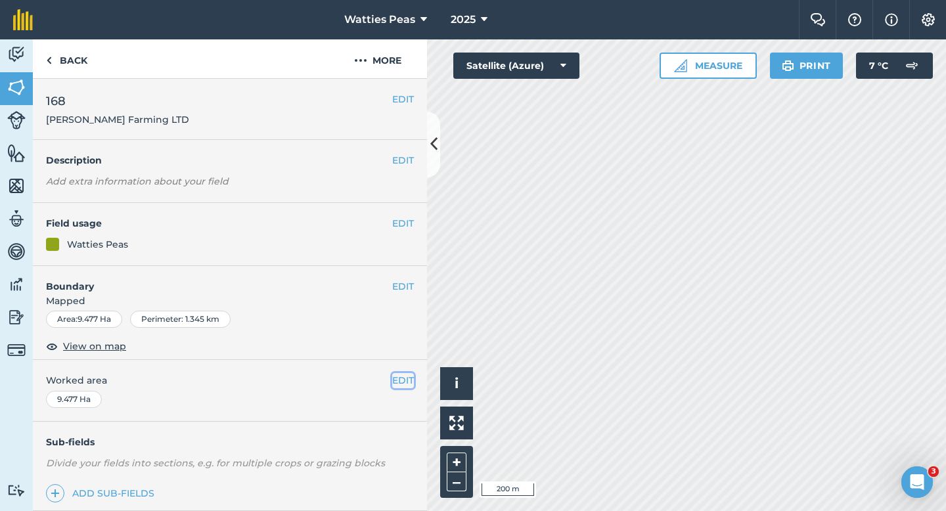
click at [402, 374] on button "EDIT" at bounding box center [403, 380] width 22 height 14
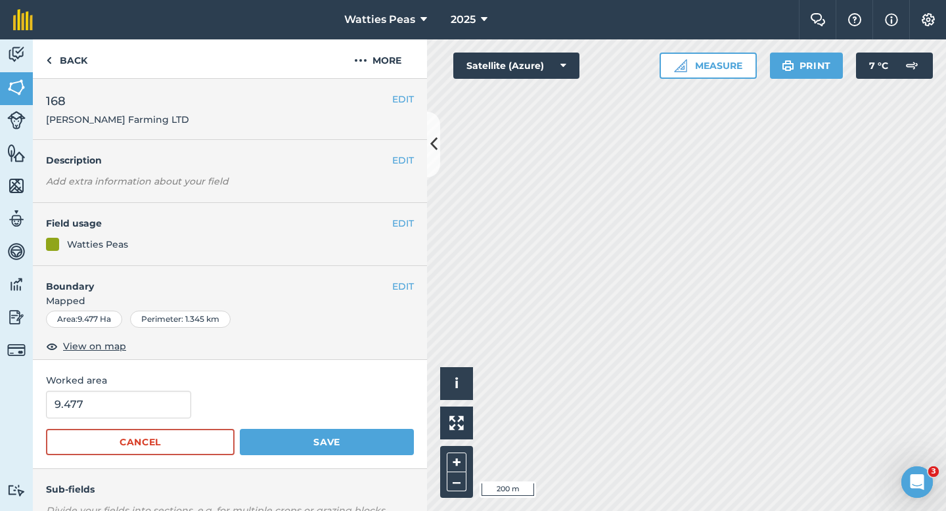
click at [158, 421] on form "9.477 Cancel Save" at bounding box center [230, 423] width 368 height 64
click at [171, 411] on input "9.477" at bounding box center [118, 405] width 145 height 28
click at [240, 429] on button "Save" at bounding box center [327, 442] width 174 height 26
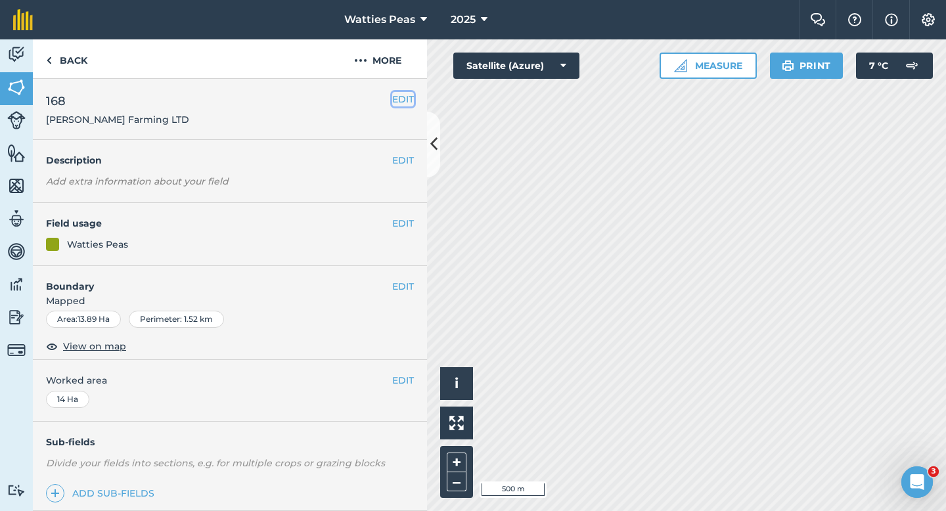
click at [407, 105] on button "EDIT" at bounding box center [403, 99] width 22 height 14
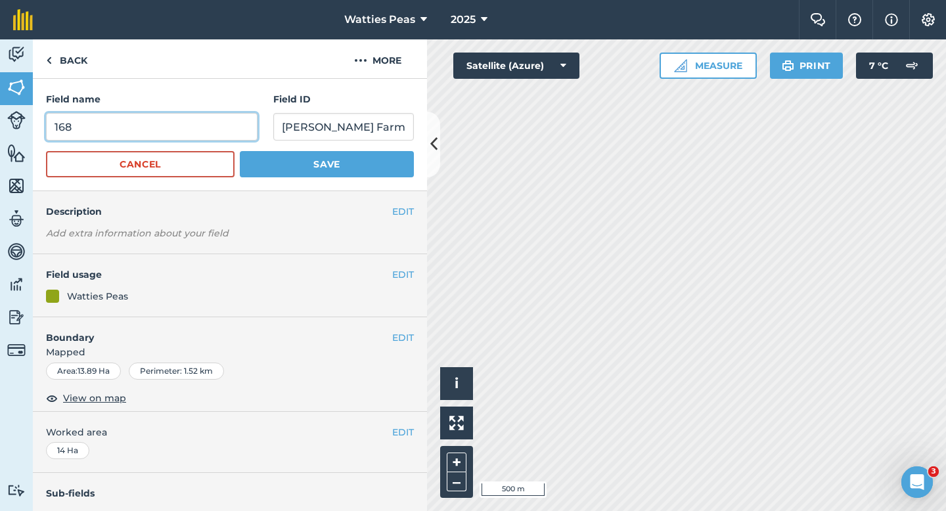
click at [208, 130] on input "168" at bounding box center [151, 127] width 211 height 28
click at [240, 151] on button "Save" at bounding box center [327, 164] width 174 height 26
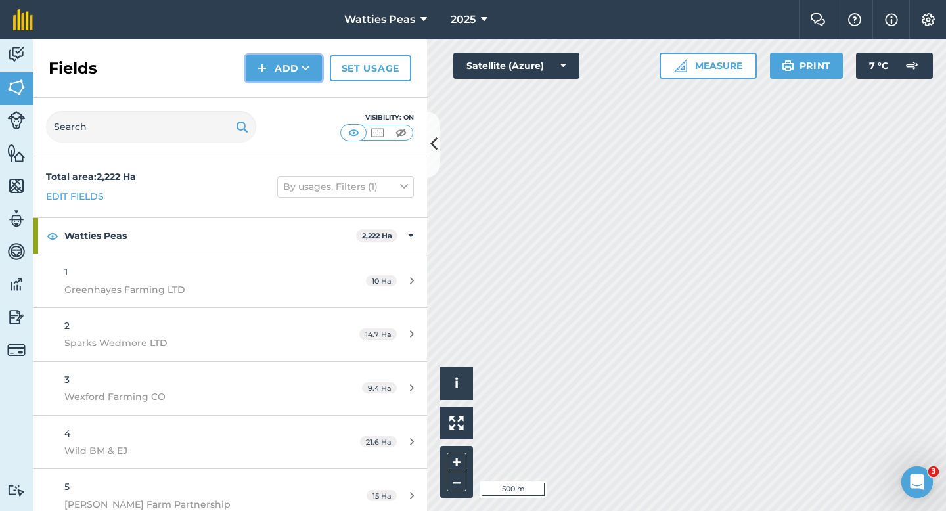
click at [265, 64] on img at bounding box center [261, 68] width 9 height 16
click at [269, 88] on link "Draw" at bounding box center [284, 97] width 72 height 29
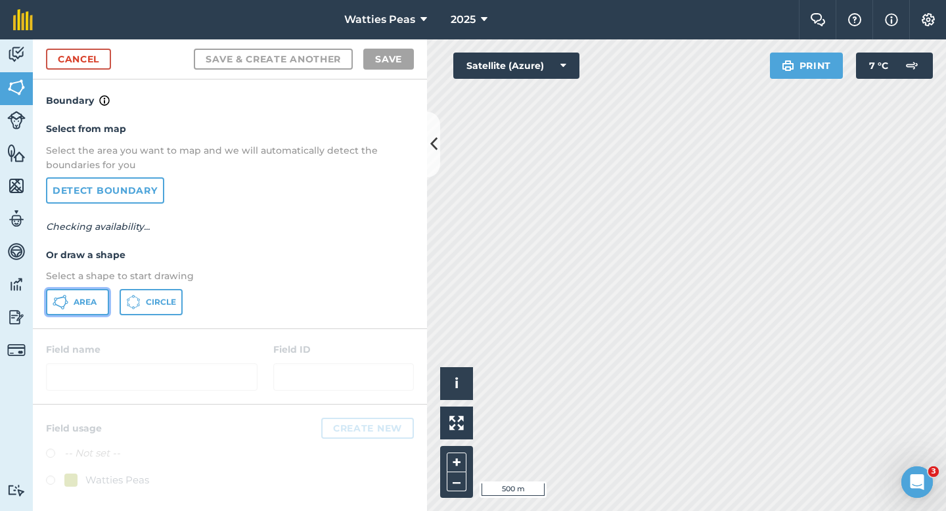
click at [87, 297] on span "Area" at bounding box center [85, 302] width 23 height 11
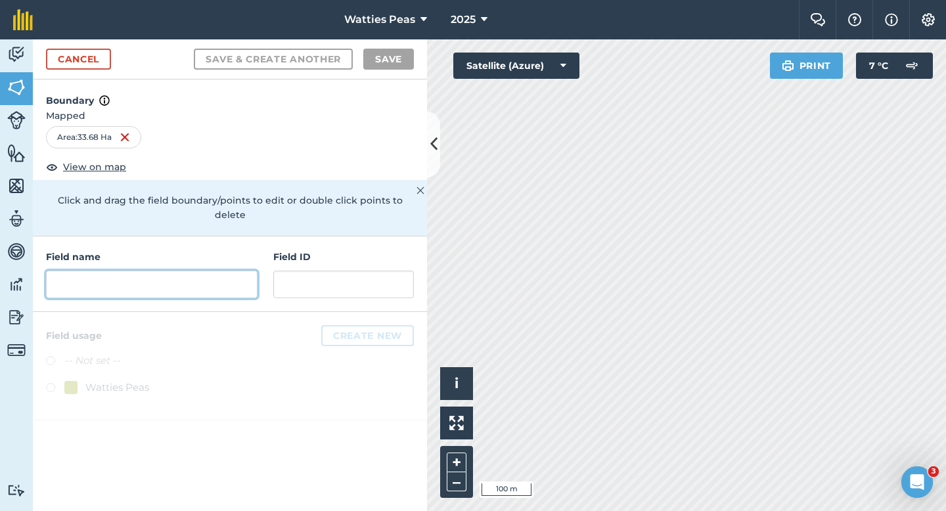
click at [181, 271] on input "text" at bounding box center [151, 285] width 211 height 28
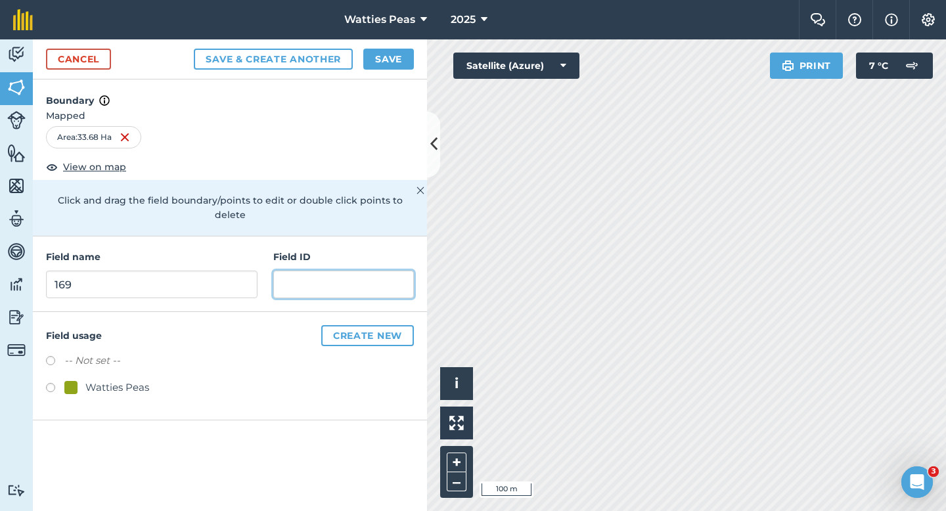
click at [294, 271] on input "text" at bounding box center [343, 285] width 141 height 28
click at [206, 289] on div "Field name 169 Field ID" at bounding box center [230, 274] width 394 height 76
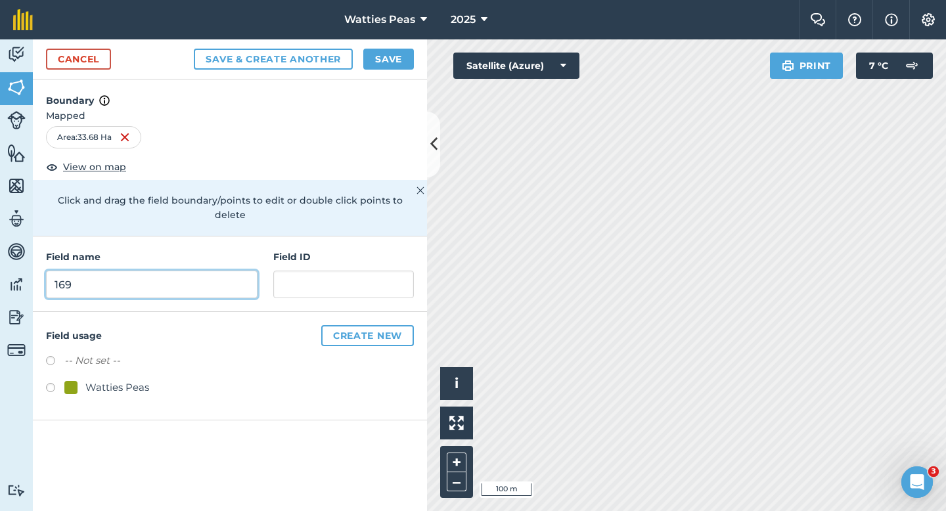
click at [206, 271] on input "169" at bounding box center [151, 285] width 211 height 28
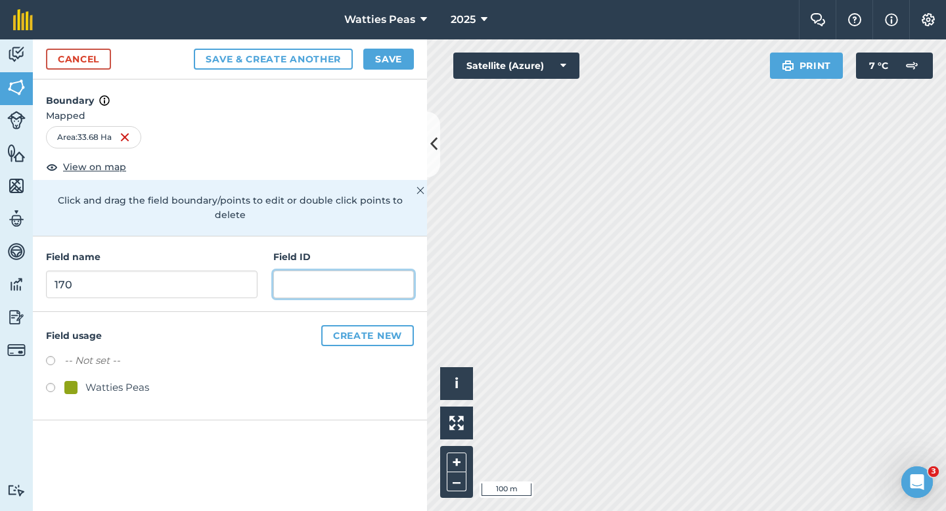
click at [287, 276] on input "text" at bounding box center [343, 285] width 141 height 28
click at [100, 380] on div "Watties Peas" at bounding box center [117, 388] width 64 height 16
click at [376, 55] on button "Save" at bounding box center [388, 59] width 51 height 21
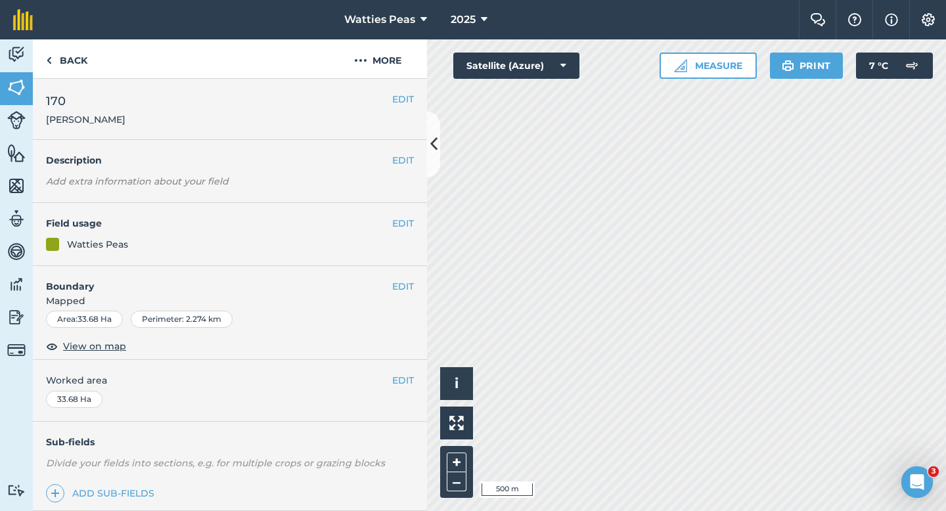
click at [398, 368] on div "EDIT Worked area 33.68 Ha" at bounding box center [230, 390] width 394 height 61
click at [398, 380] on button "EDIT" at bounding box center [403, 380] width 22 height 14
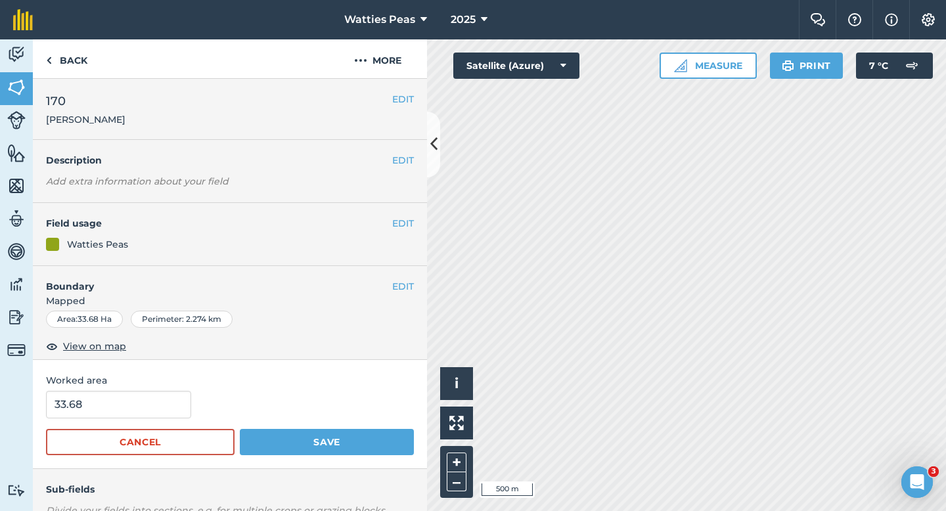
click at [134, 418] on form "33.68 Cancel Save" at bounding box center [230, 423] width 368 height 64
click at [136, 410] on input "33.68" at bounding box center [118, 405] width 145 height 28
click at [240, 429] on button "Save" at bounding box center [327, 442] width 174 height 26
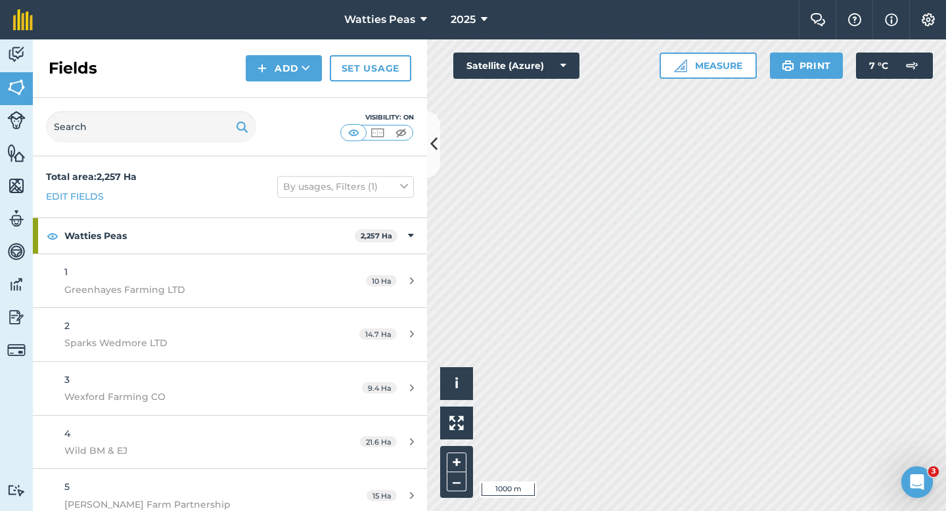
click at [276, 46] on div "Fields Add Set usage" at bounding box center [230, 68] width 394 height 58
click at [293, 96] on div "Fields Add Set usage" at bounding box center [230, 68] width 394 height 58
click at [291, 74] on button "Add" at bounding box center [284, 68] width 76 height 26
click at [291, 91] on link "Draw" at bounding box center [284, 97] width 72 height 29
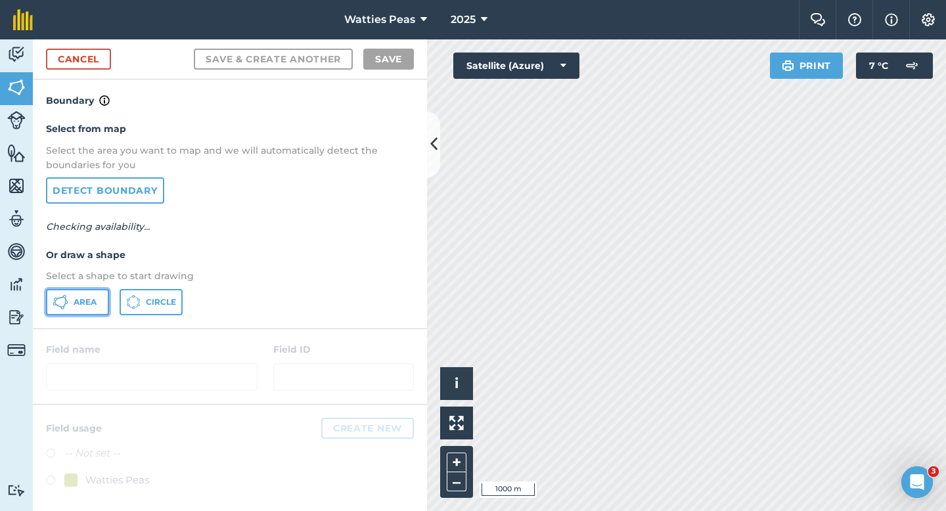
click at [71, 303] on button "Area" at bounding box center [77, 302] width 63 height 26
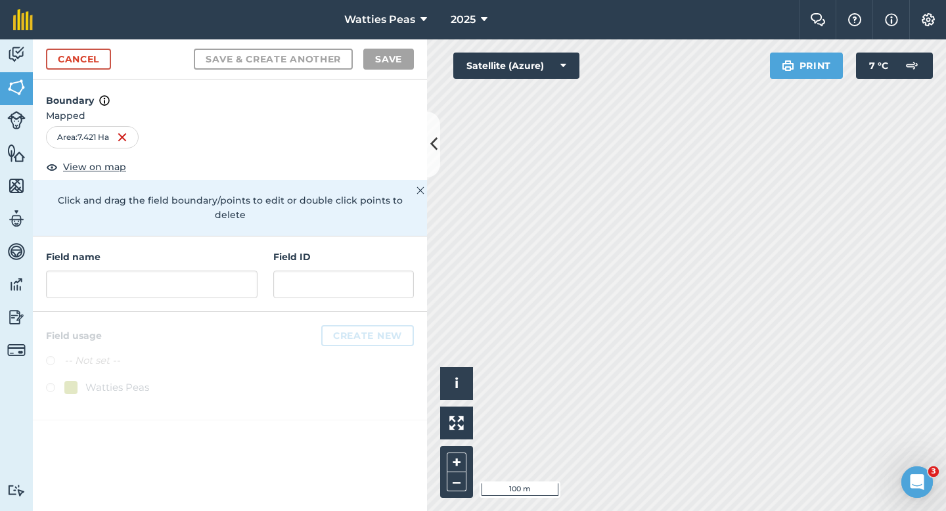
click at [227, 292] on div "Field name Field ID" at bounding box center [230, 274] width 394 height 76
click at [227, 279] on input "text" at bounding box center [151, 285] width 211 height 28
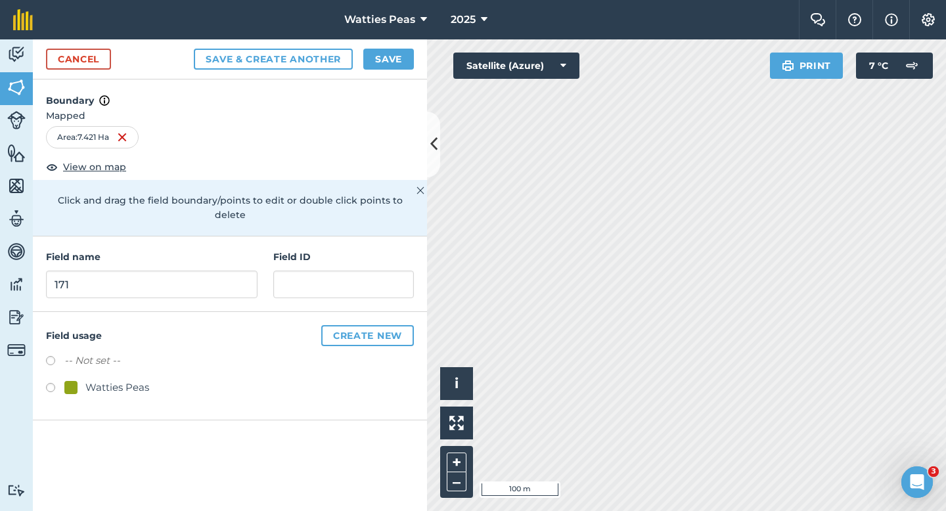
click at [106, 380] on div "Watties Peas" at bounding box center [117, 388] width 64 height 16
click at [294, 278] on input "text" at bounding box center [343, 285] width 141 height 28
click at [376, 62] on button "Save" at bounding box center [388, 59] width 51 height 21
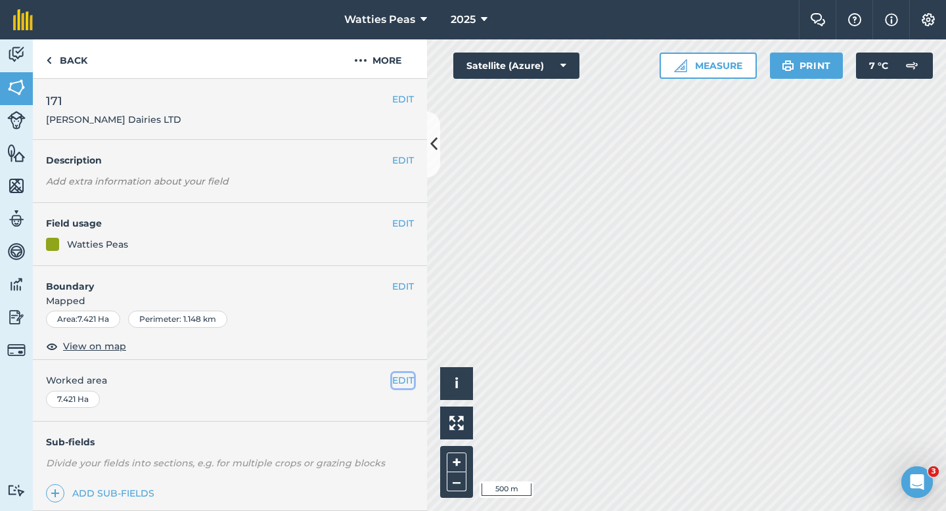
click at [397, 386] on button "EDIT" at bounding box center [403, 380] width 22 height 14
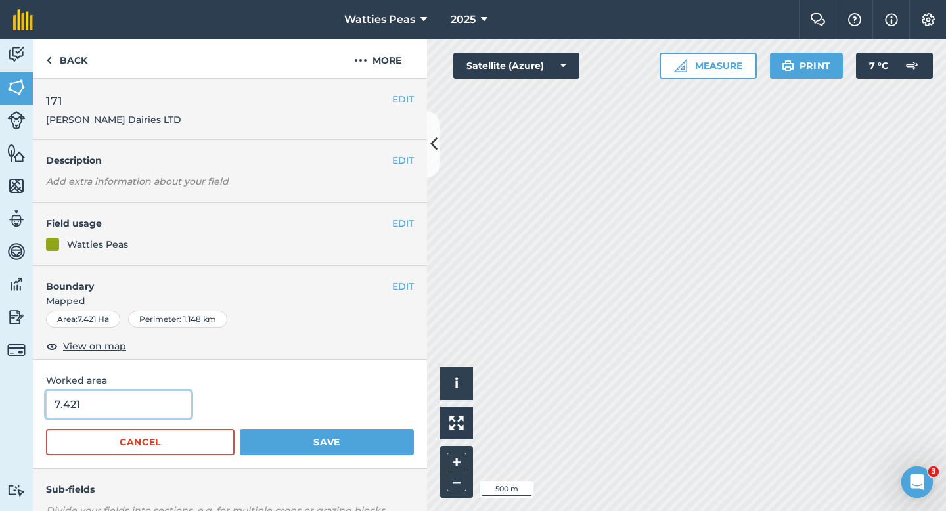
click at [143, 408] on input "7.421" at bounding box center [118, 405] width 145 height 28
click at [240, 429] on button "Save" at bounding box center [327, 442] width 174 height 26
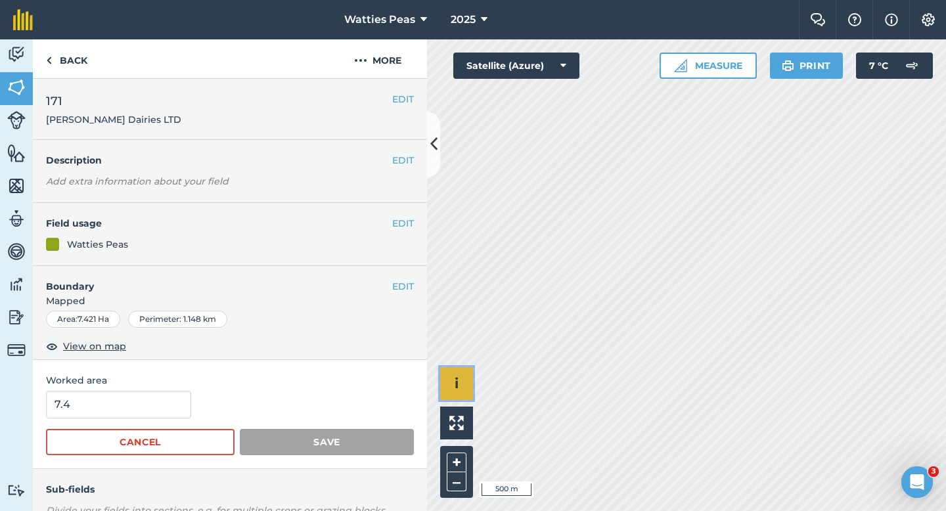
click at [472, 381] on button "i" at bounding box center [456, 383] width 33 height 33
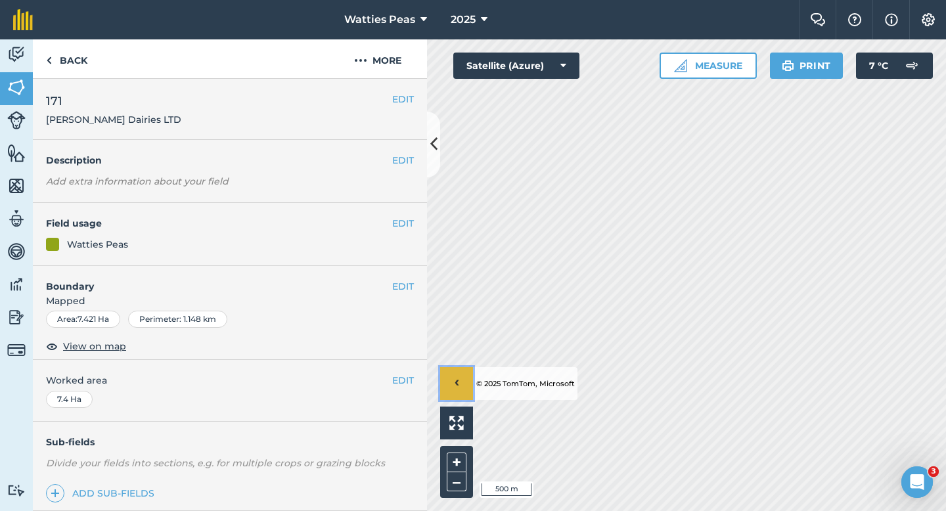
click at [458, 380] on span "›" at bounding box center [456, 384] width 5 height 16
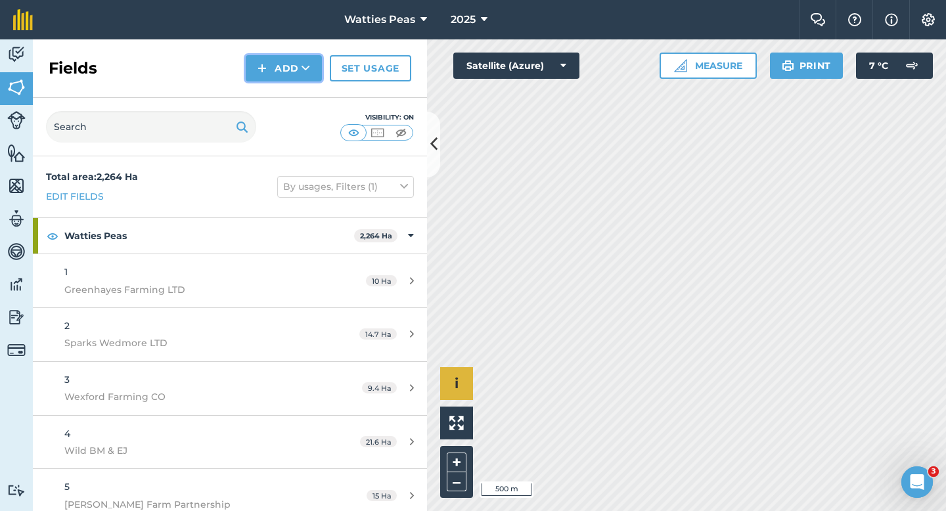
click at [271, 65] on button "Add" at bounding box center [284, 68] width 76 height 26
click at [272, 91] on link "Draw" at bounding box center [284, 97] width 72 height 29
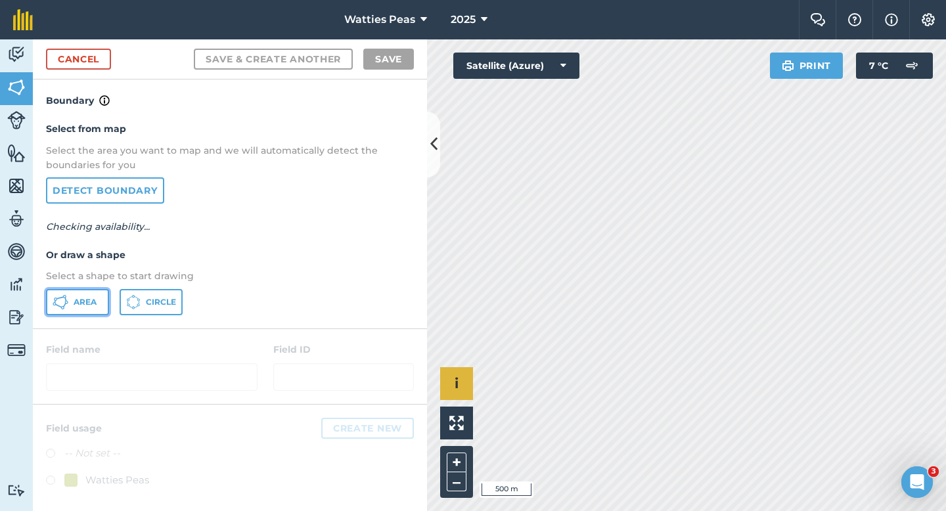
click at [79, 289] on button "Area" at bounding box center [77, 302] width 63 height 26
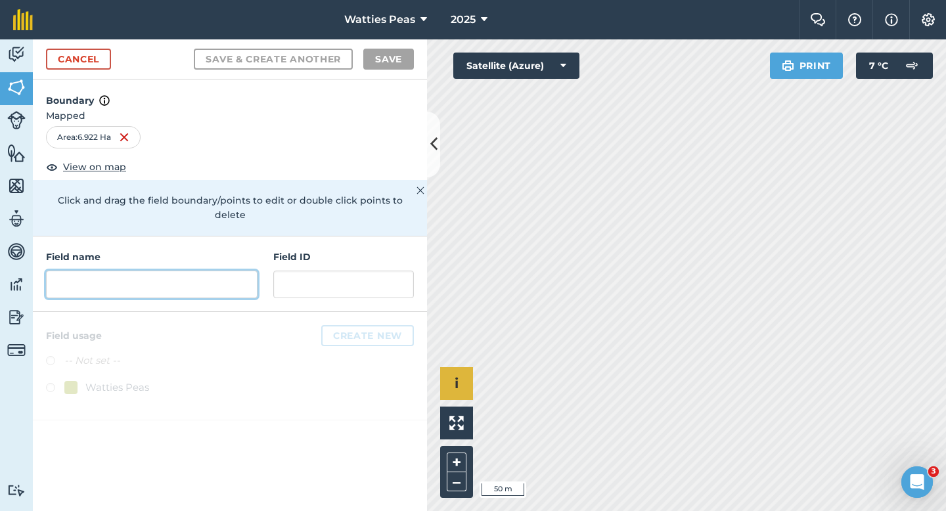
click at [215, 271] on input "text" at bounding box center [151, 285] width 211 height 28
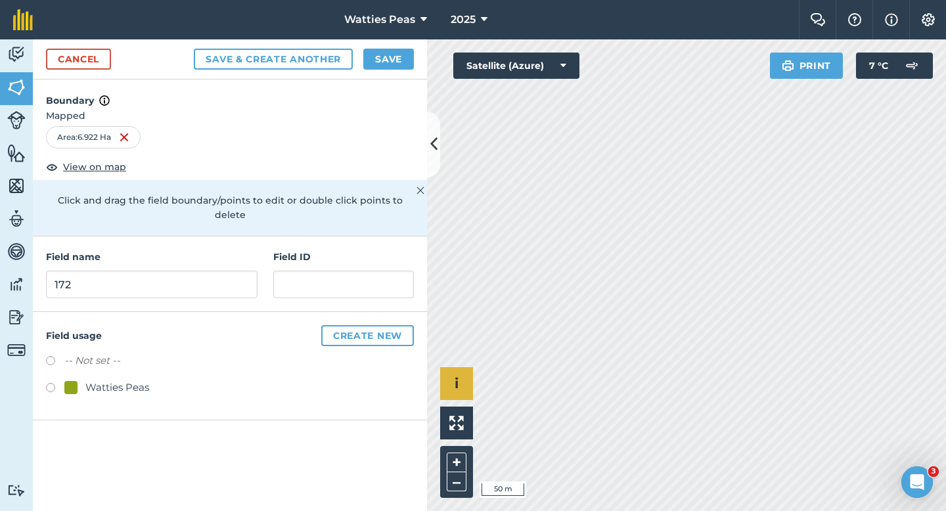
click at [296, 255] on div "Field ID" at bounding box center [343, 274] width 141 height 49
click at [297, 271] on input "text" at bounding box center [343, 285] width 141 height 28
click at [110, 364] on div "-- Not set -- Watties Peas" at bounding box center [230, 376] width 368 height 46
click at [127, 389] on div "Field usage Create new -- Not set -- Watties Peas" at bounding box center [230, 366] width 394 height 108
click at [127, 380] on div "Watties Peas" at bounding box center [117, 388] width 64 height 16
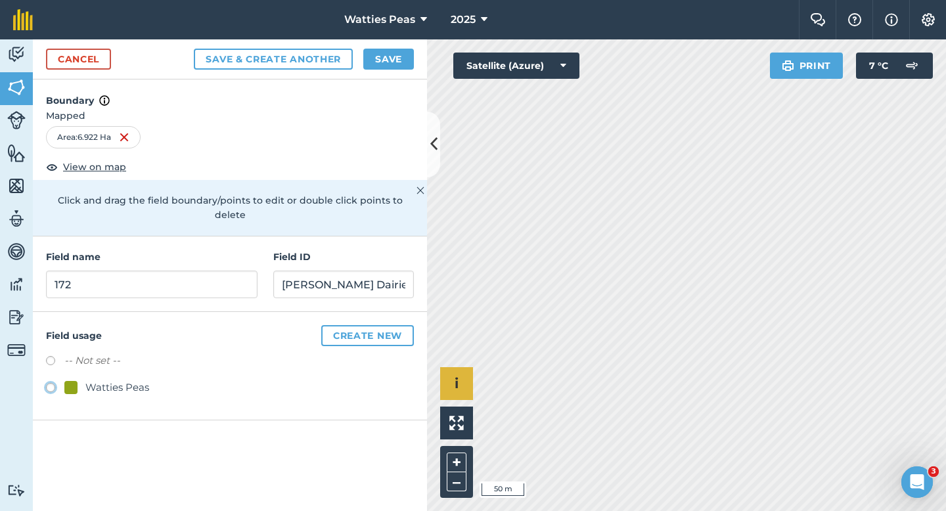
click at [387, 64] on button "Save" at bounding box center [388, 59] width 51 height 21
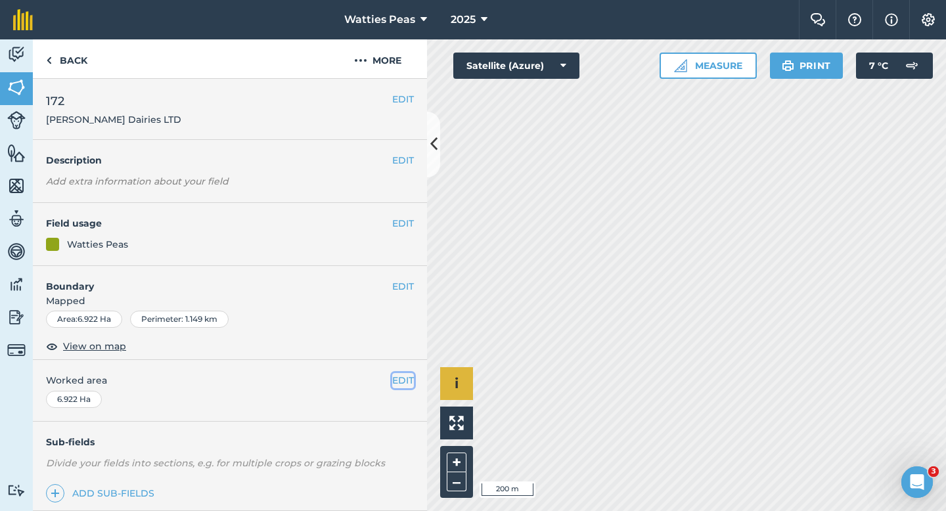
drag, startPoint x: 395, startPoint y: 386, endPoint x: 405, endPoint y: 376, distance: 13.5
click at [405, 376] on button "EDIT" at bounding box center [403, 380] width 22 height 14
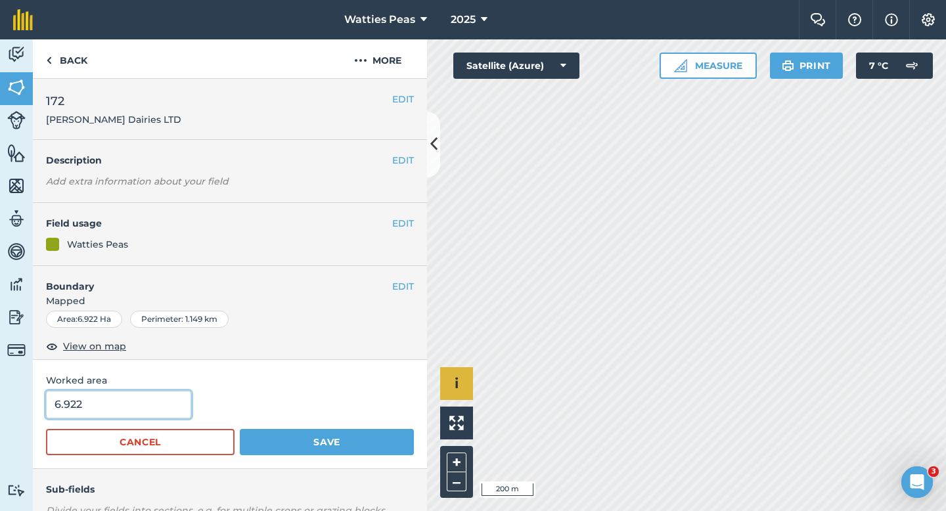
click at [149, 403] on input "6.922" at bounding box center [118, 405] width 145 height 28
click at [240, 429] on button "Save" at bounding box center [327, 442] width 174 height 26
